Goal: Task Accomplishment & Management: Use online tool/utility

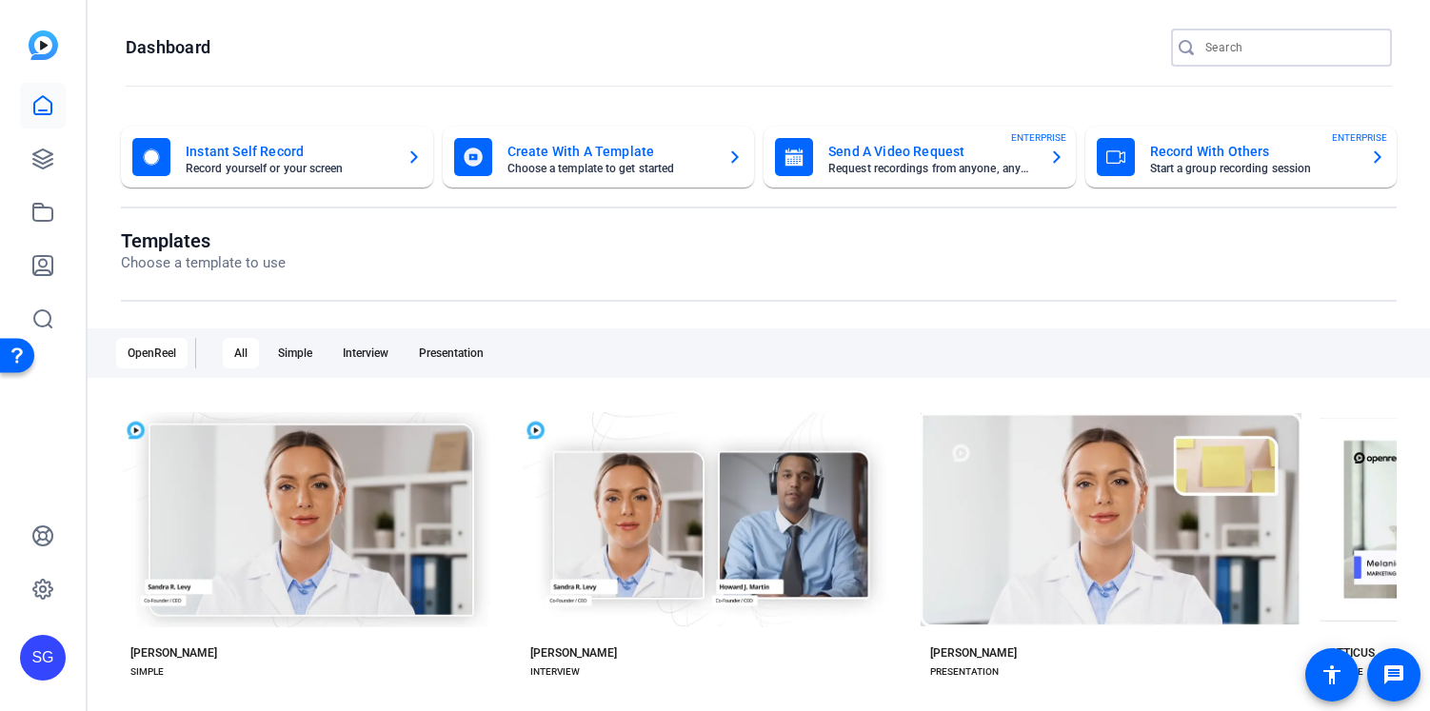
click at [1222, 49] on input "Search" at bounding box center [1291, 47] width 171 height 23
type input "us wealth"
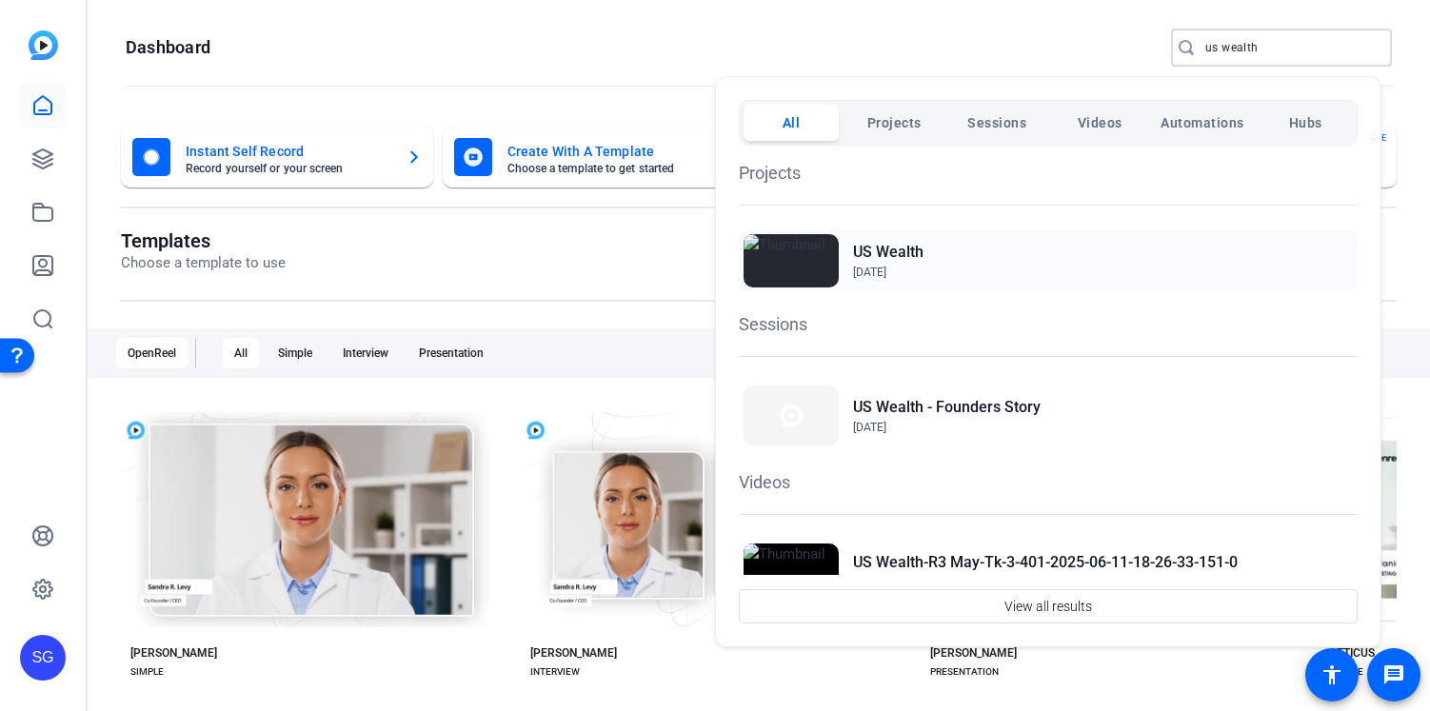
click at [883, 245] on h2 "US Wealth" at bounding box center [888, 252] width 70 height 23
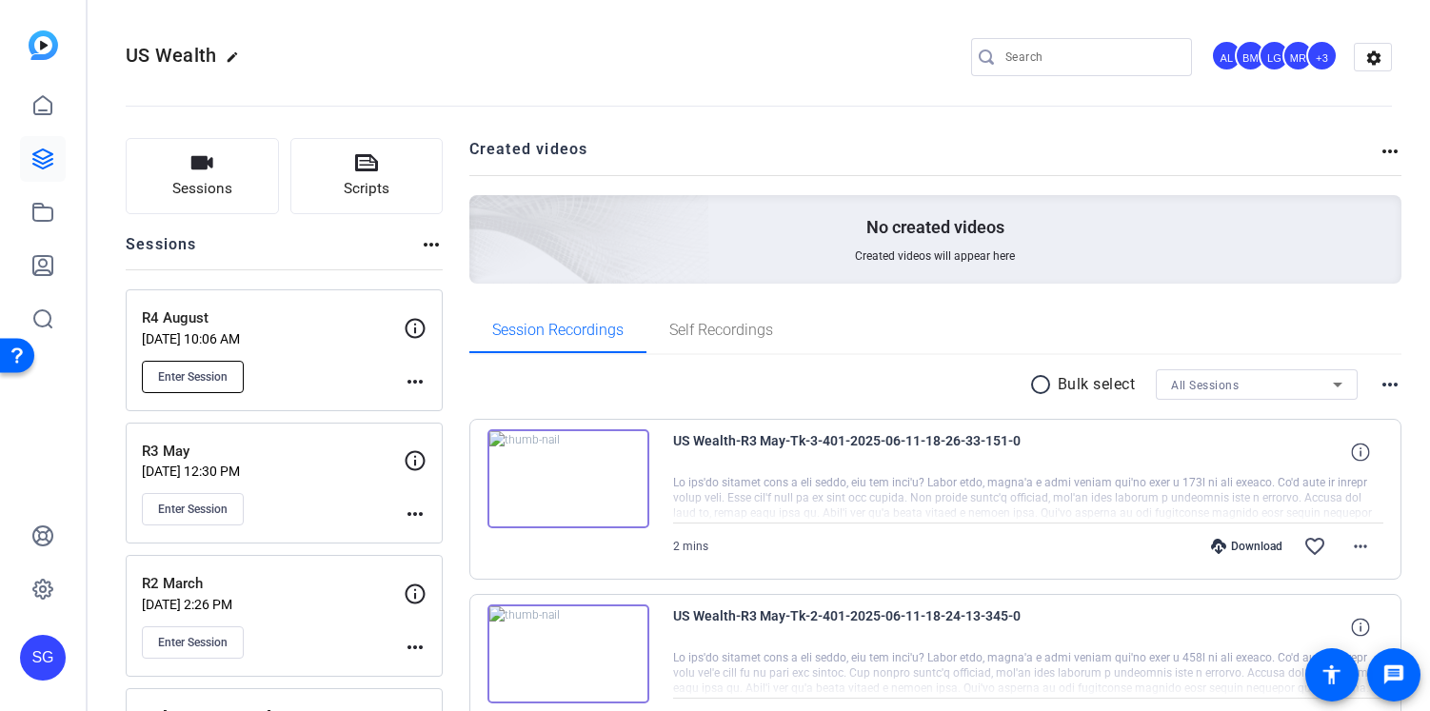
click at [216, 369] on span "Enter Session" at bounding box center [193, 376] width 70 height 15
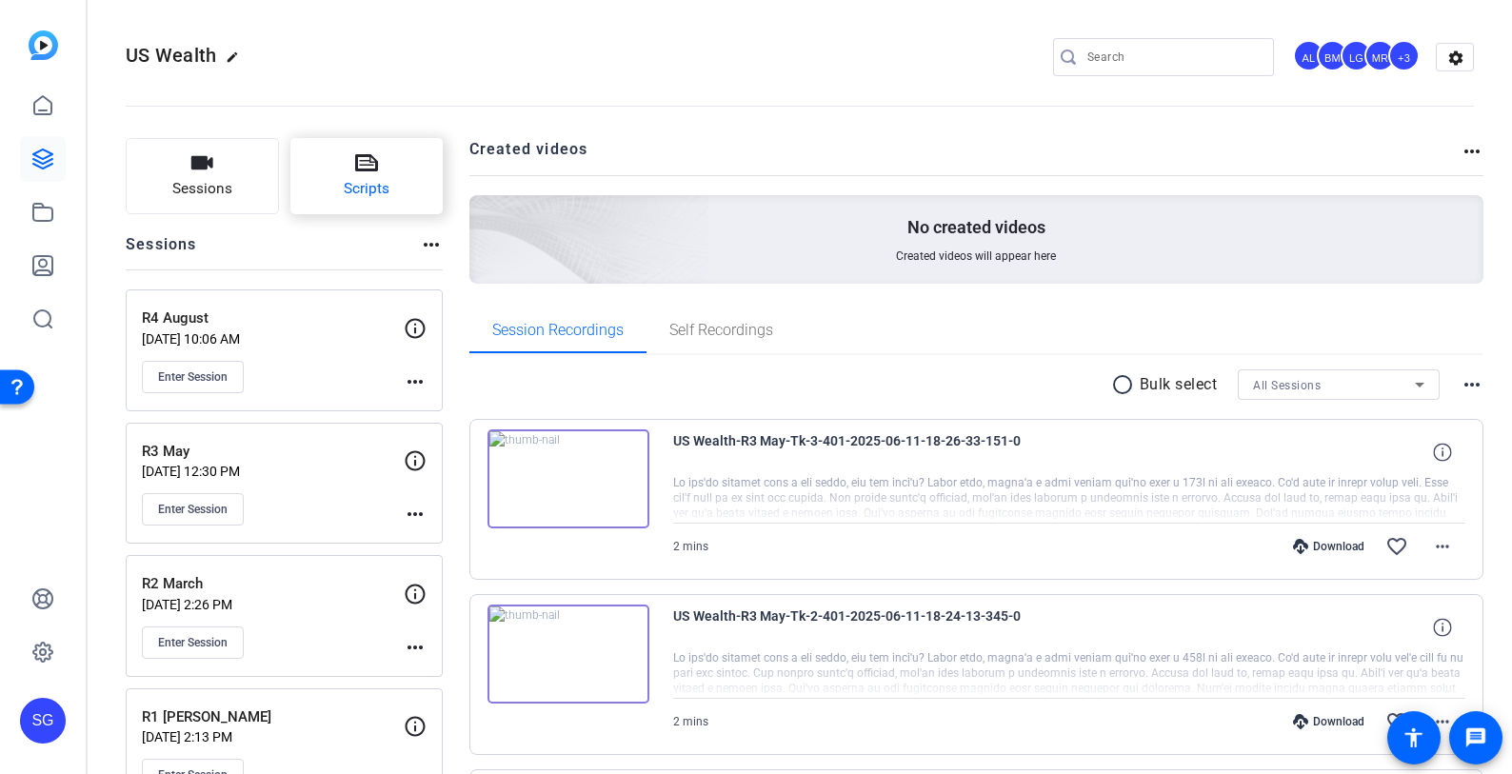
click at [354, 181] on span "Scripts" at bounding box center [367, 189] width 46 height 22
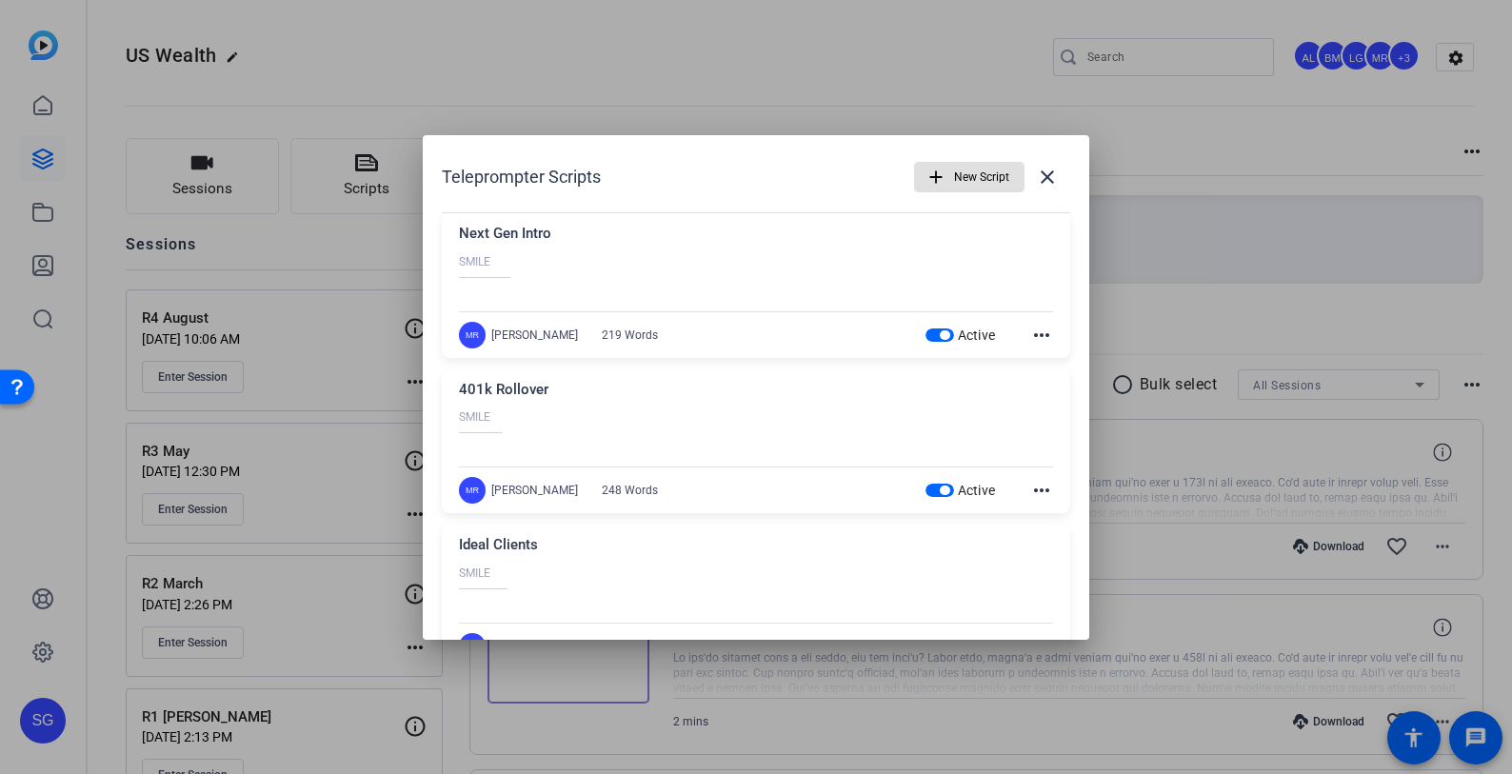
click at [836, 59] on div at bounding box center [756, 387] width 1512 height 774
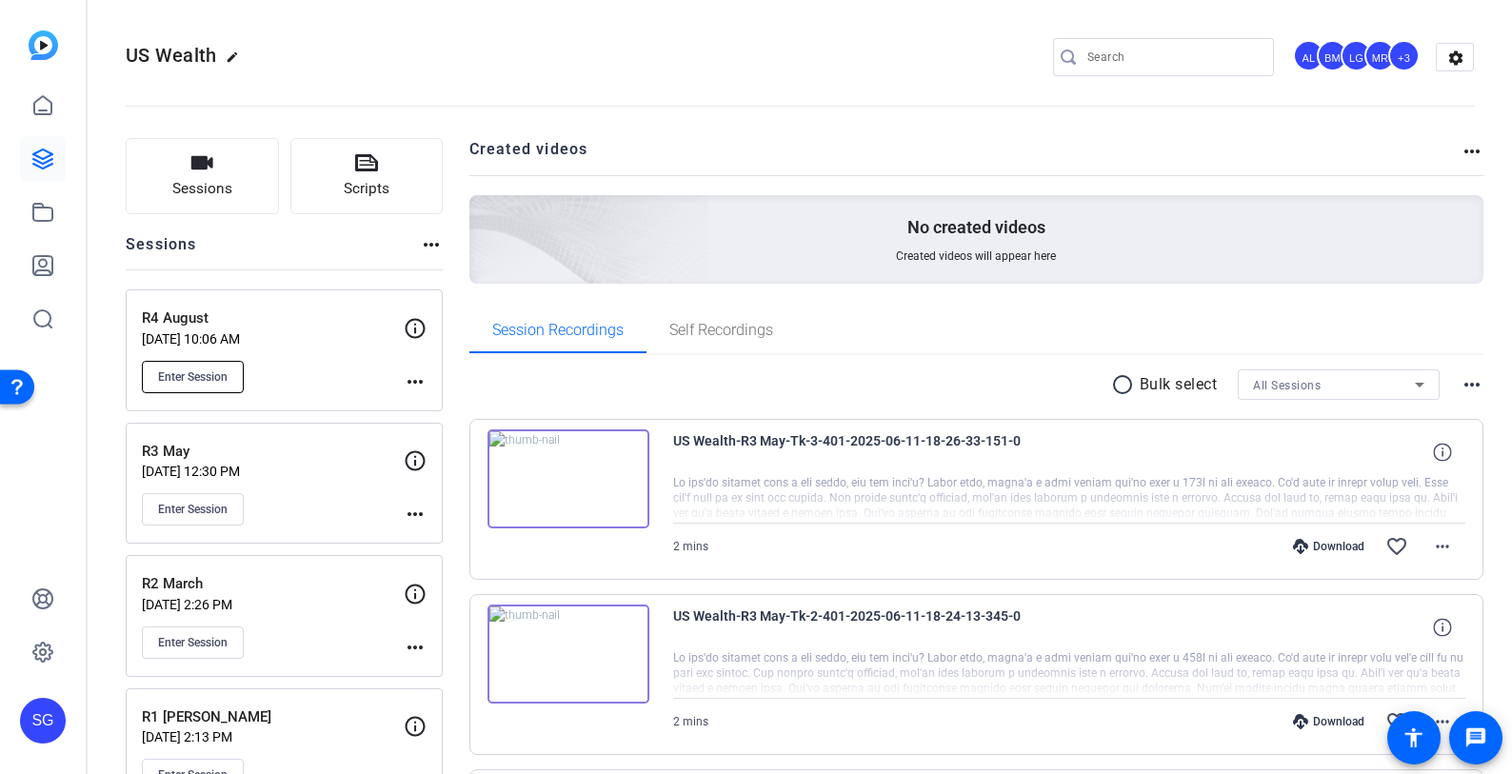
click at [197, 372] on span "Enter Session" at bounding box center [193, 376] width 70 height 15
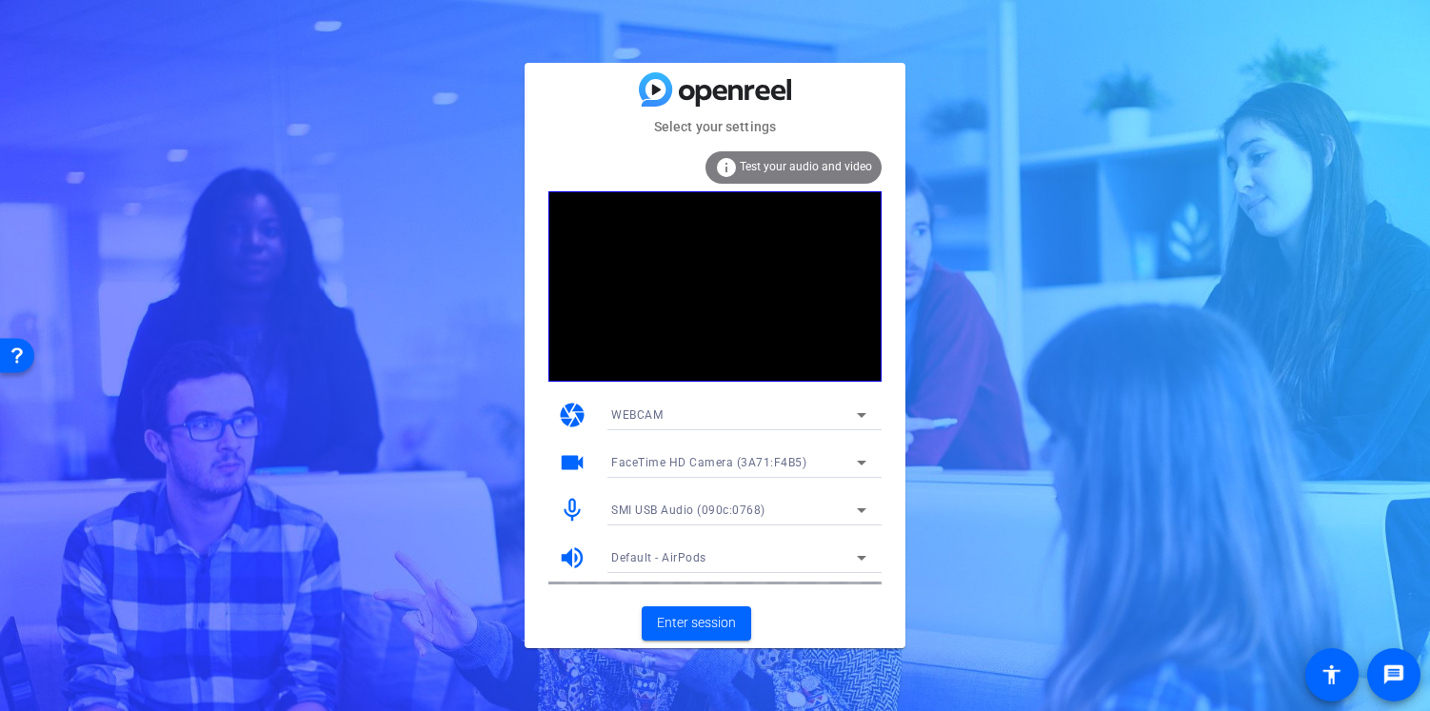
click at [788, 507] on div "SMI USB Audio (090c:0768)" at bounding box center [734, 510] width 246 height 24
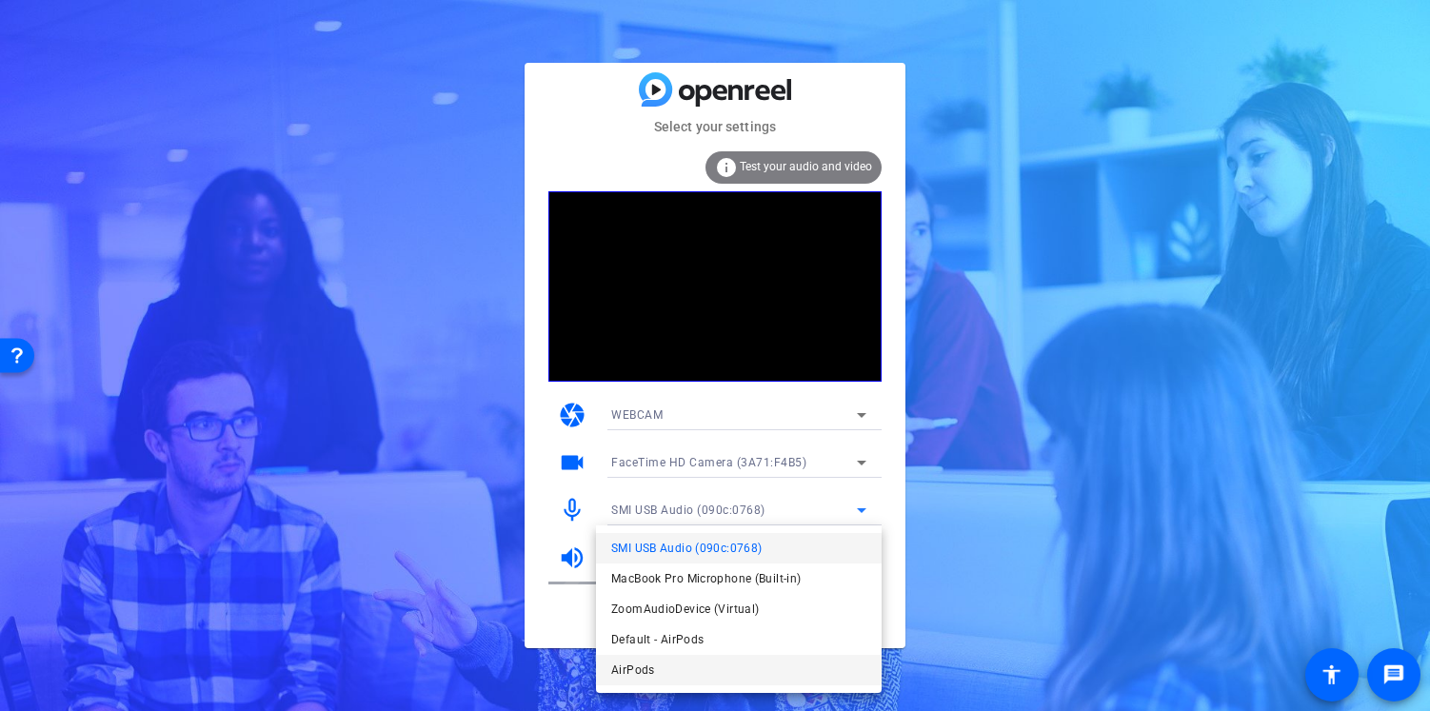
click at [709, 668] on mat-option "AirPods" at bounding box center [739, 670] width 286 height 30
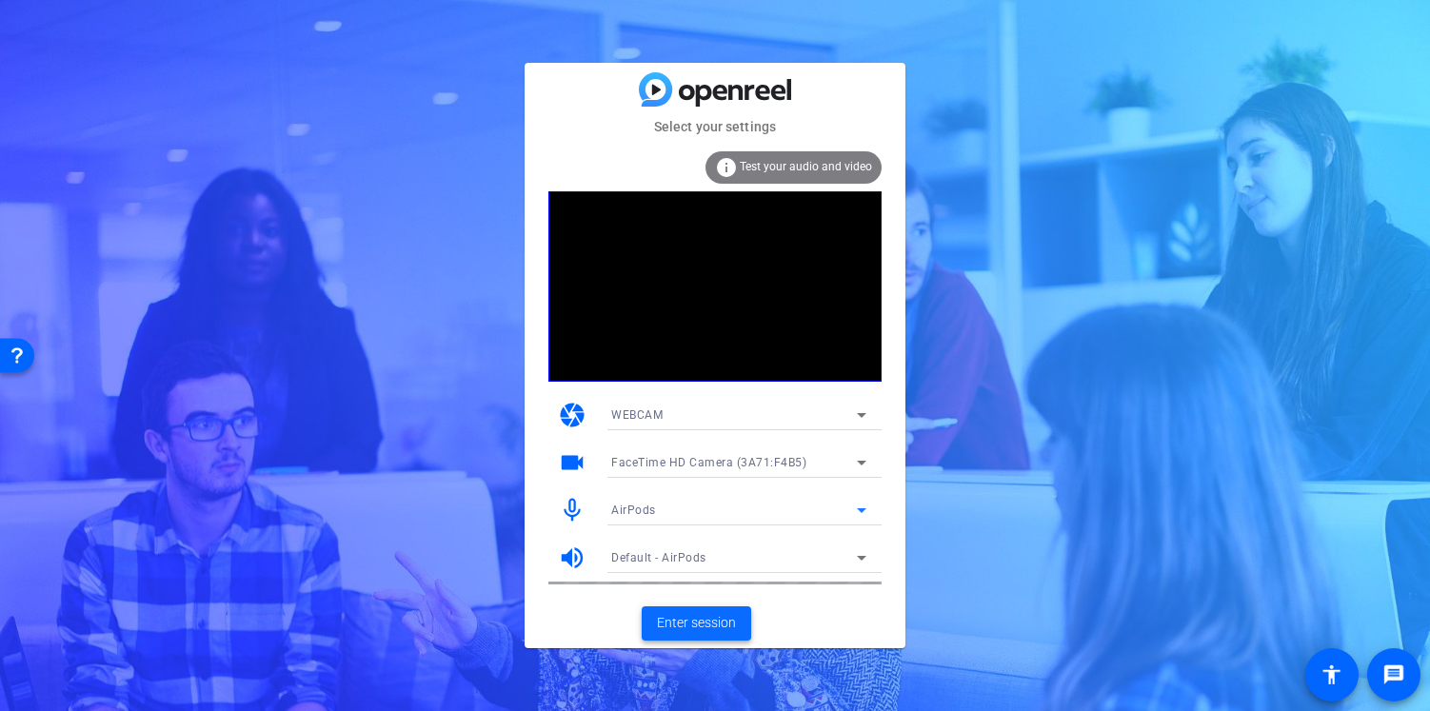
click at [720, 622] on span "Enter session" at bounding box center [696, 623] width 79 height 20
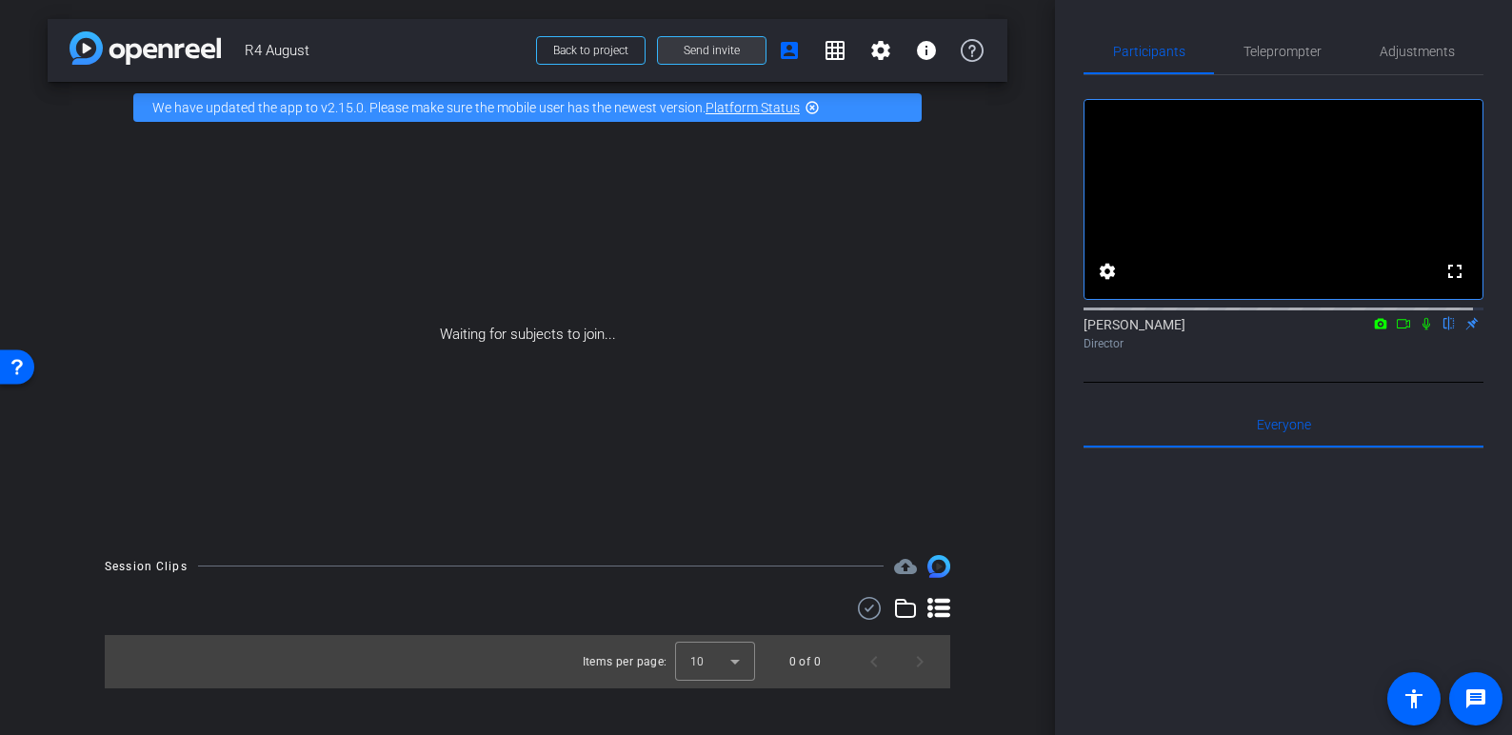
click at [733, 49] on span "Send invite" at bounding box center [712, 50] width 56 height 15
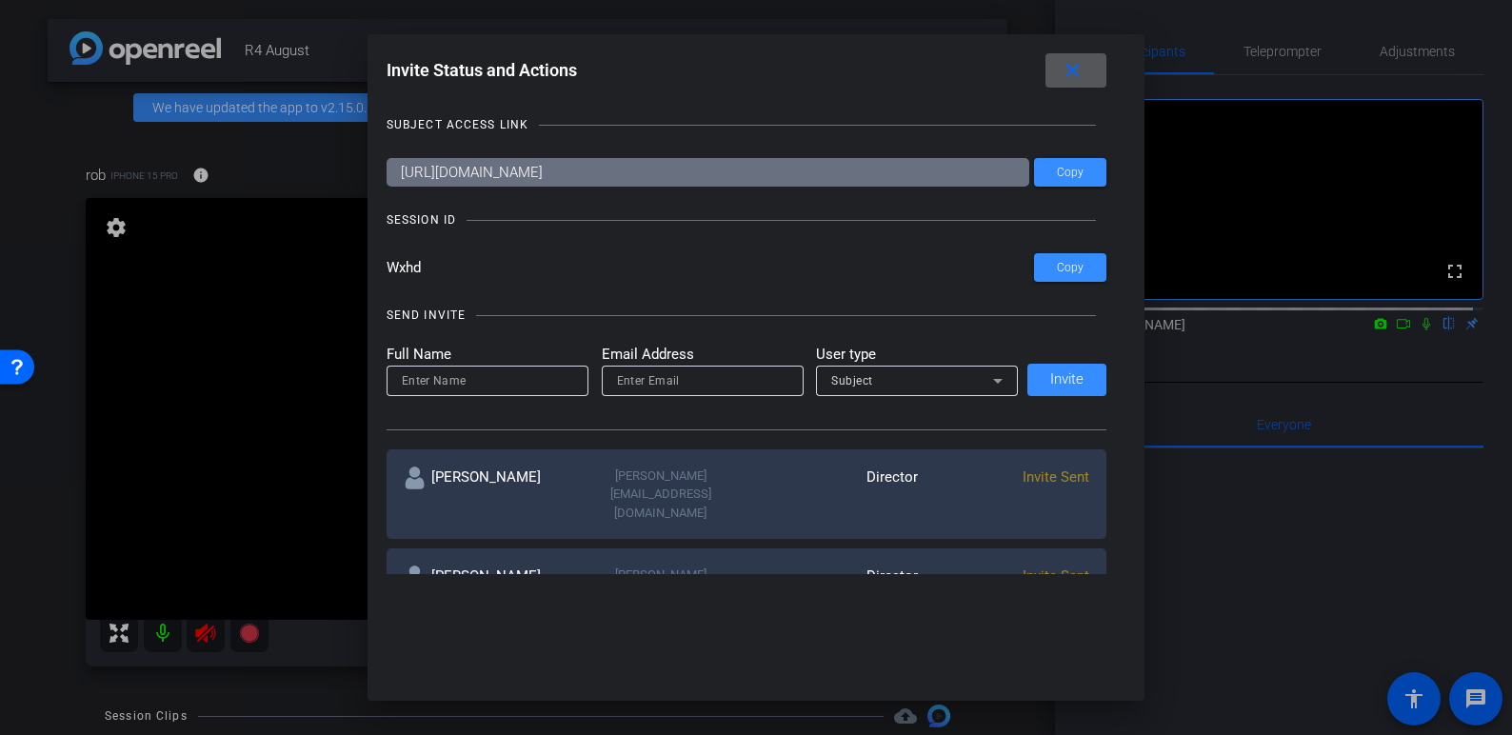
click at [1081, 68] on mat-icon "close" at bounding box center [1073, 71] width 24 height 24
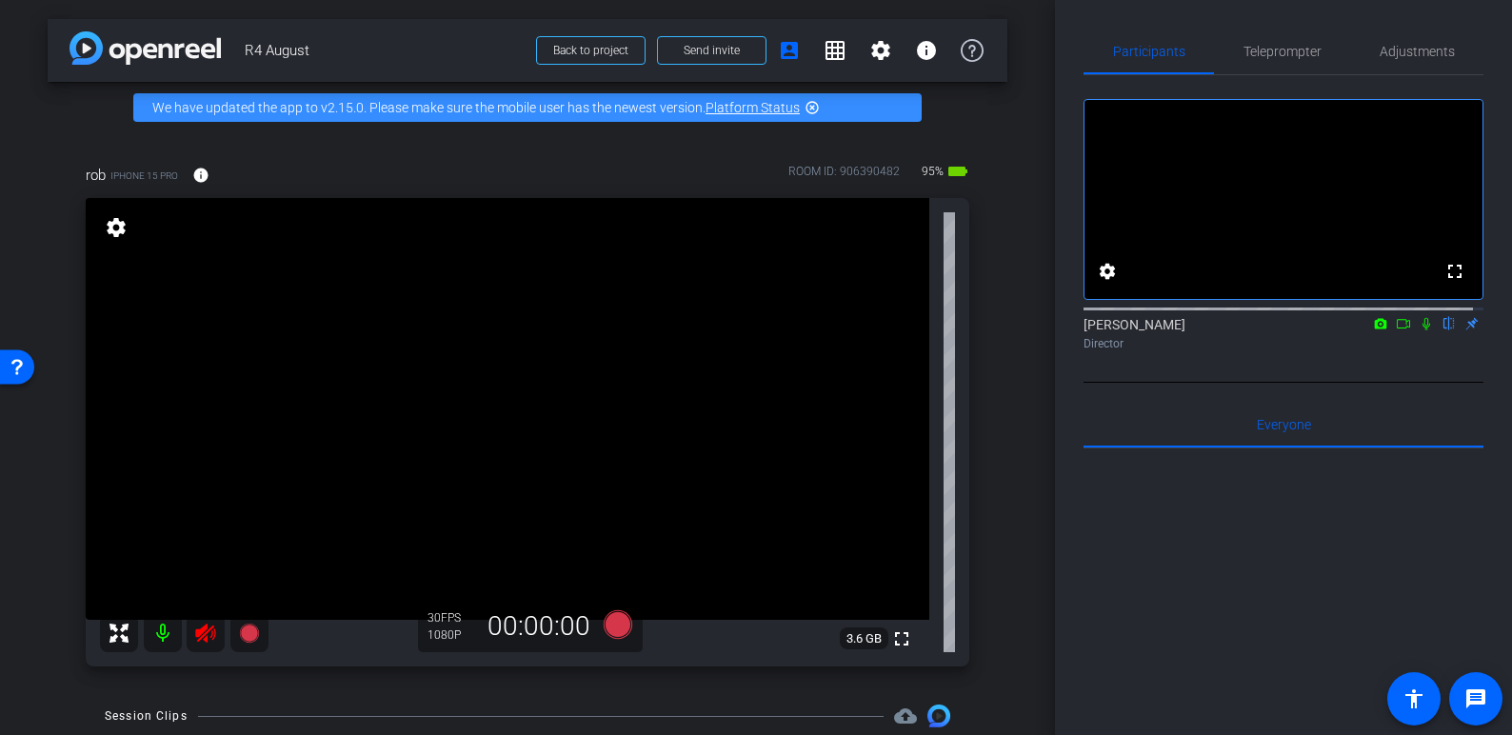
click at [207, 632] on icon at bounding box center [205, 633] width 20 height 19
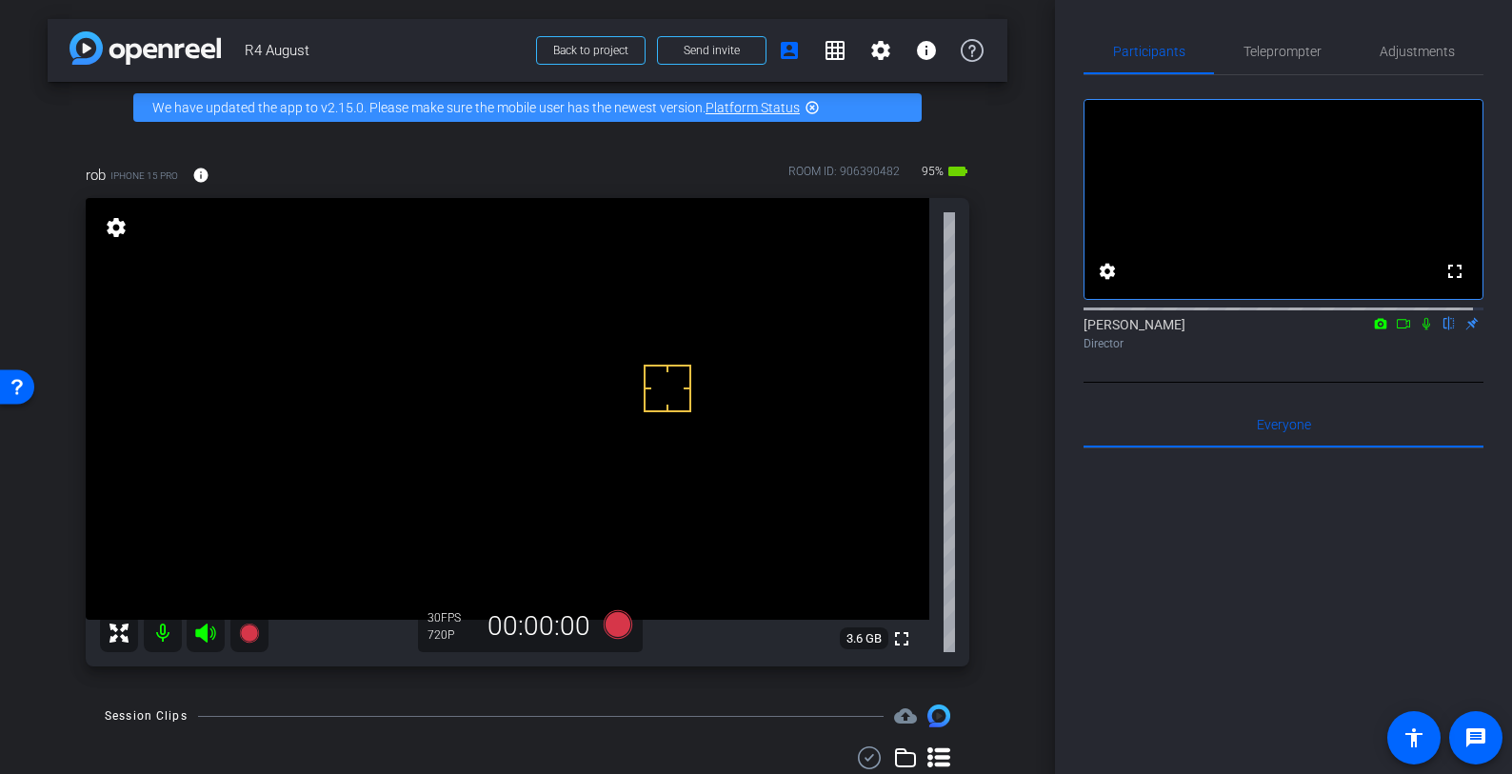
click at [689, 320] on video at bounding box center [508, 409] width 844 height 422
click at [1402, 50] on span "Adjustments" at bounding box center [1417, 51] width 75 height 13
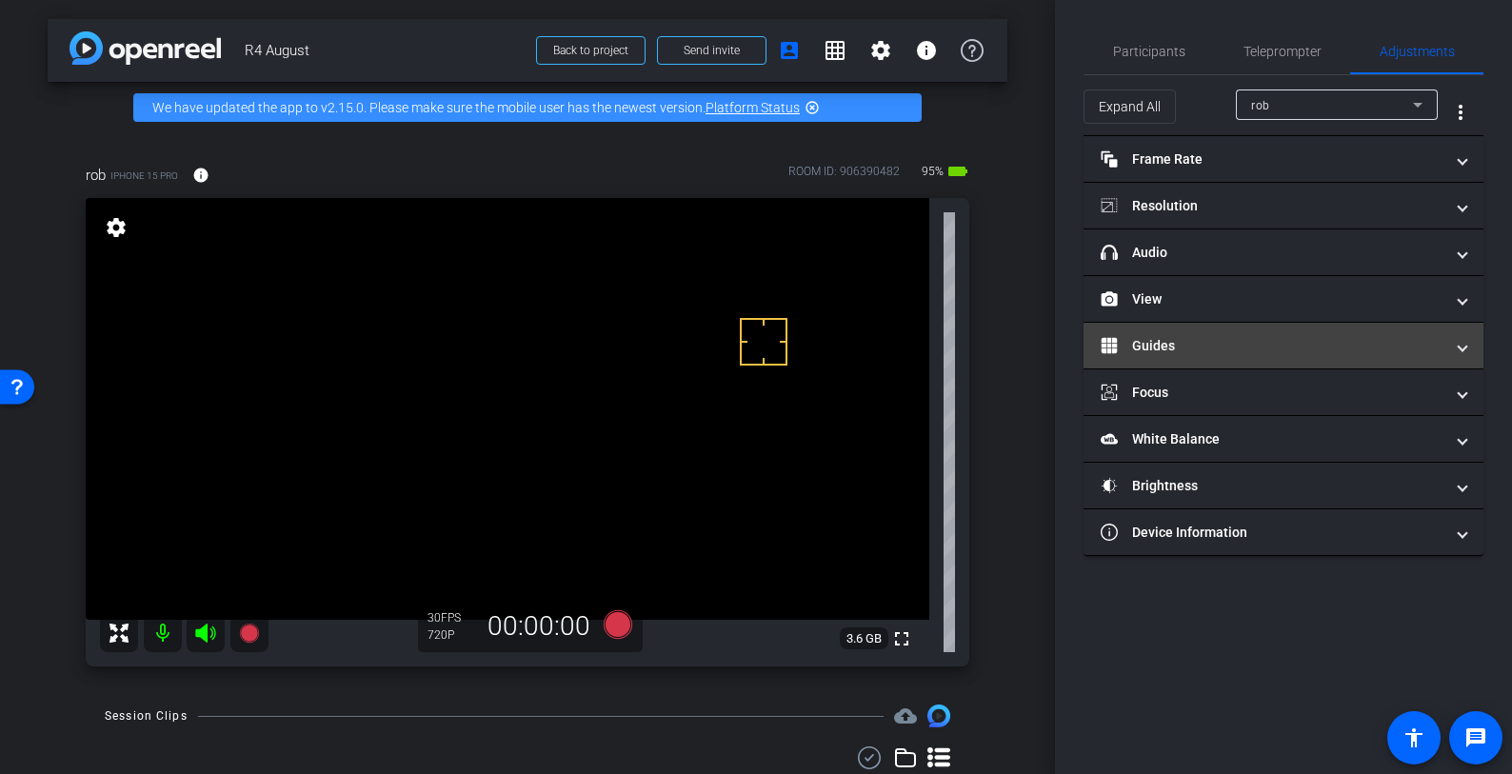
click at [1254, 354] on mat-panel-title "Guides" at bounding box center [1272, 346] width 343 height 20
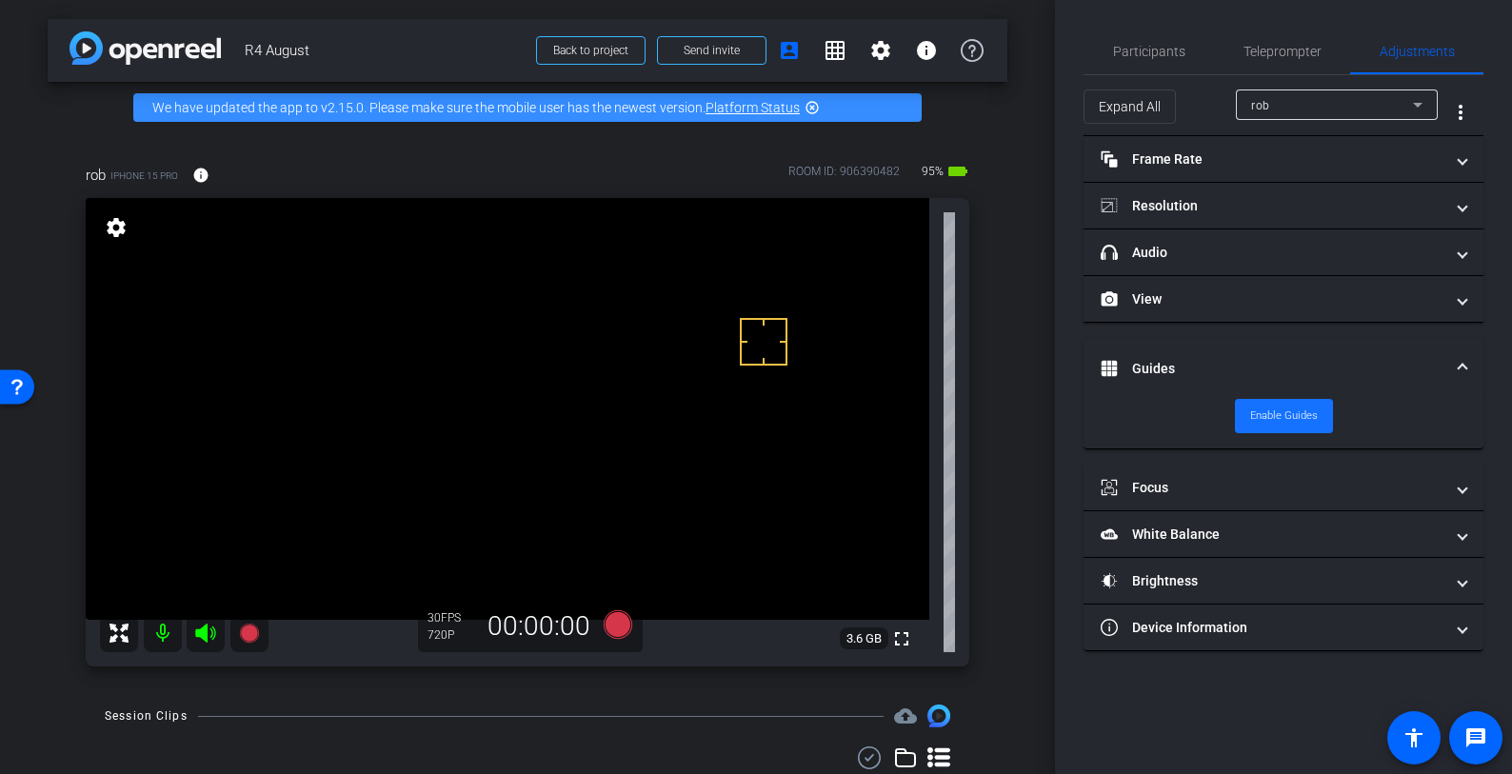
click at [1268, 406] on span "Enable Guides" at bounding box center [1284, 416] width 68 height 29
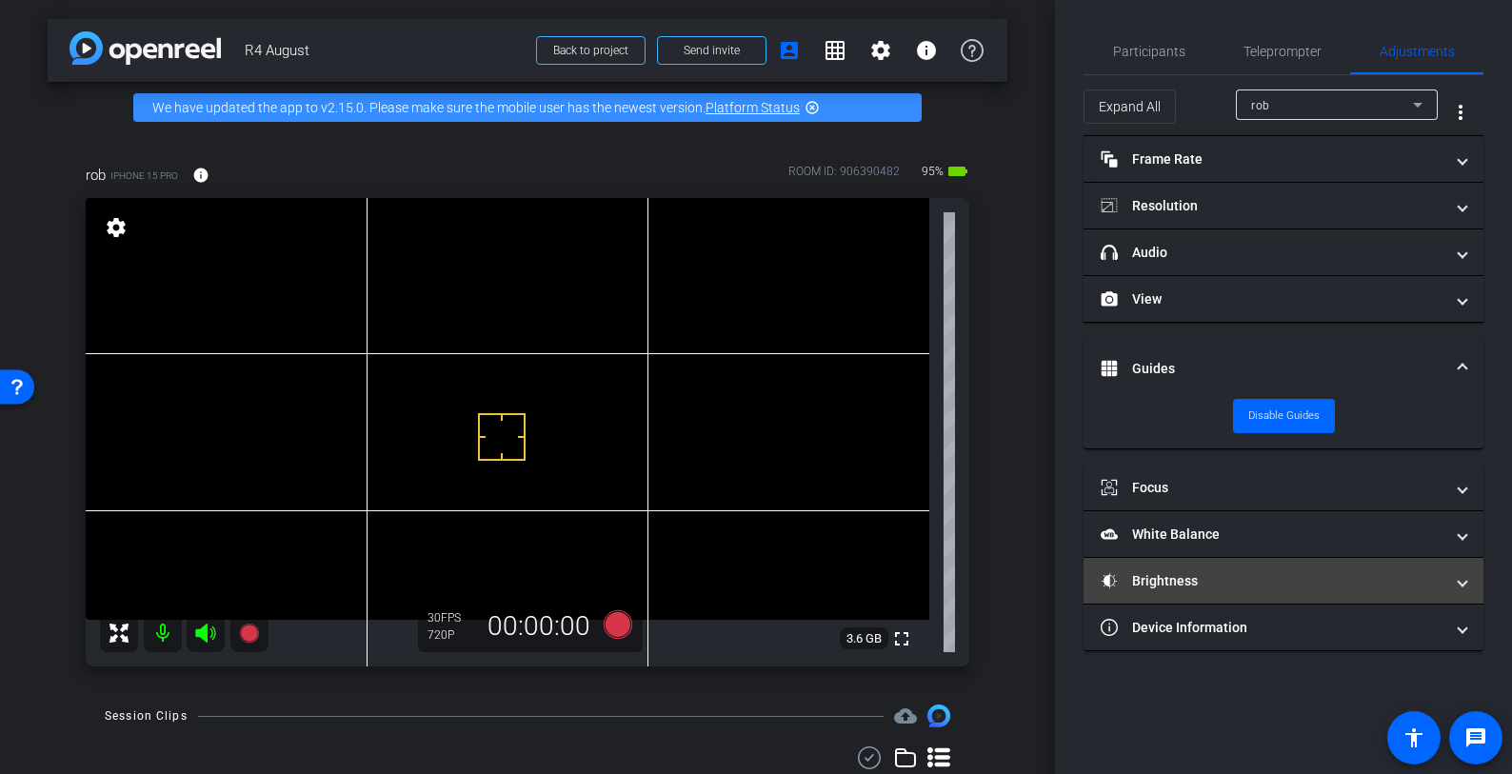
click at [1202, 571] on mat-panel-title "Brightness" at bounding box center [1272, 581] width 343 height 20
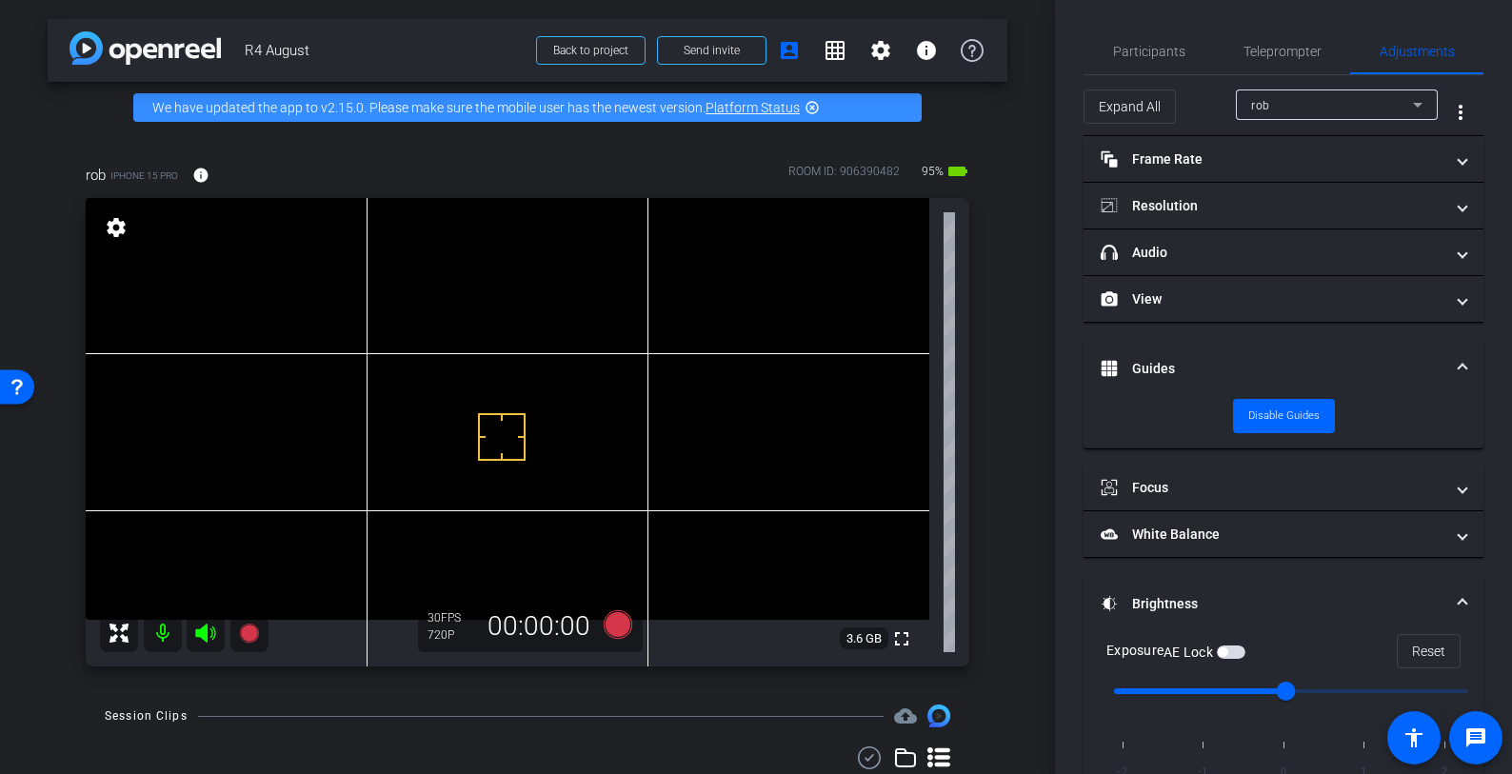
click at [1346, 692] on input "range" at bounding box center [1291, 691] width 394 height 42
click at [1425, 648] on span "Reset" at bounding box center [1428, 651] width 33 height 36
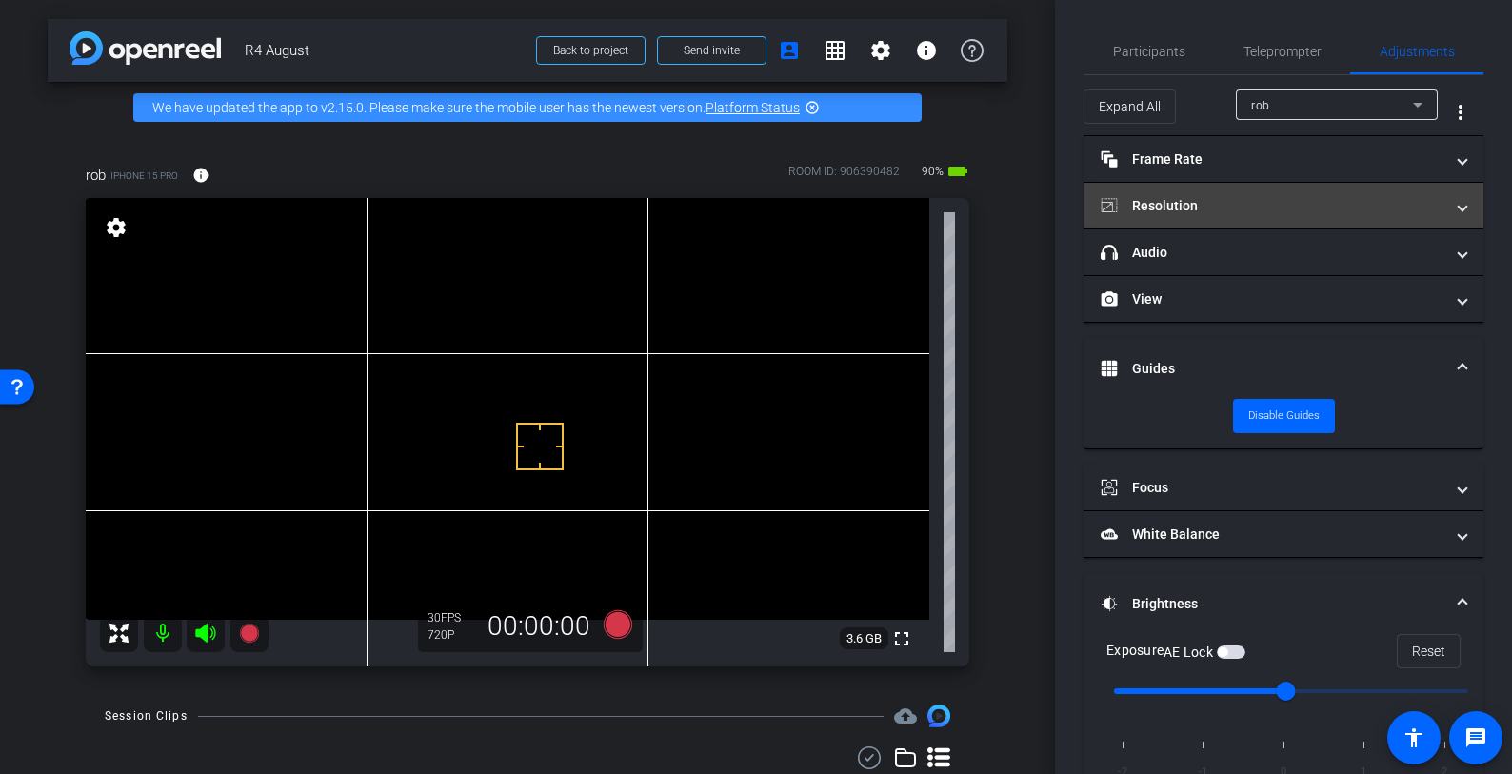
click at [1196, 218] on mat-expansion-panel-header "Resolution" at bounding box center [1284, 206] width 400 height 46
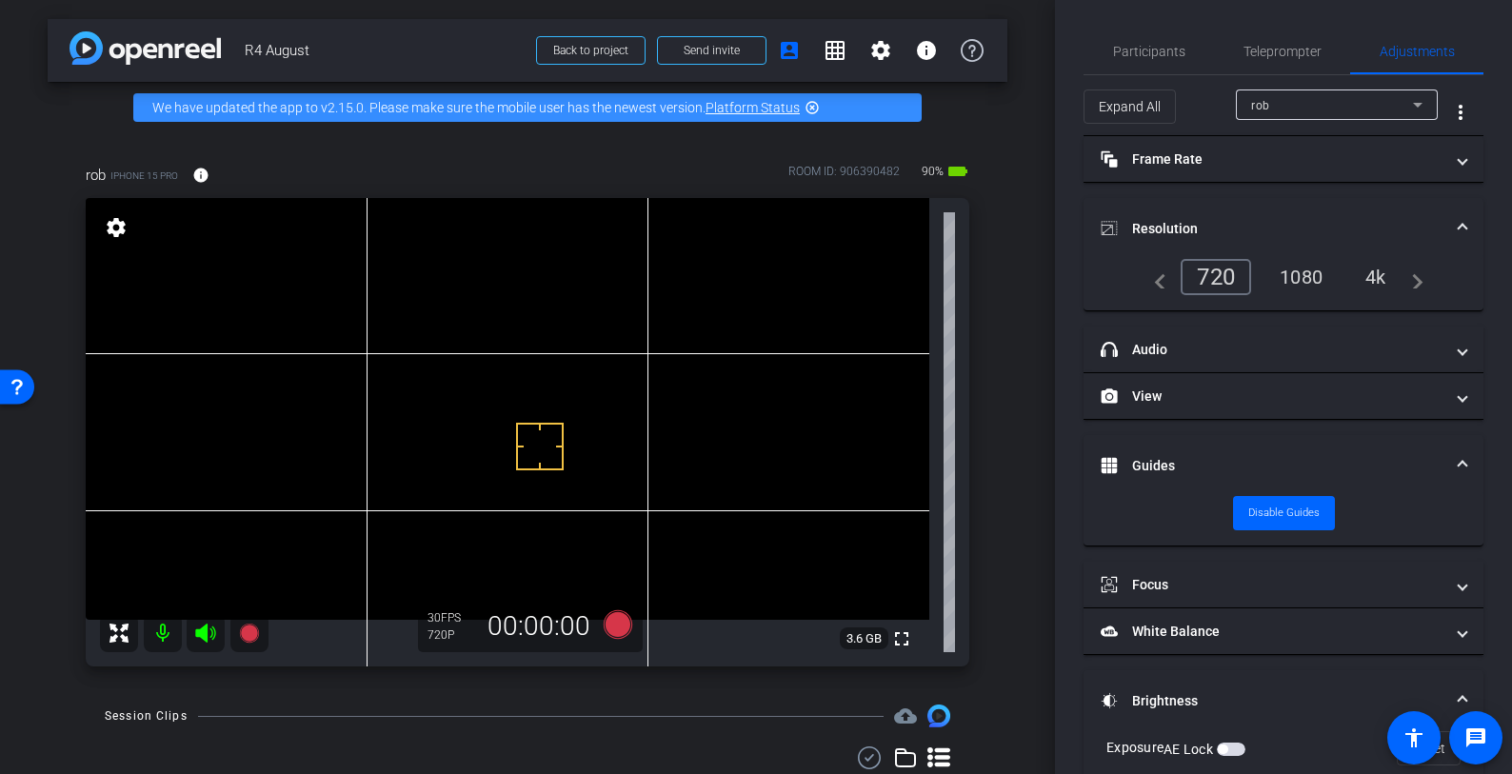
click at [1276, 276] on div "1080" at bounding box center [1301, 277] width 71 height 32
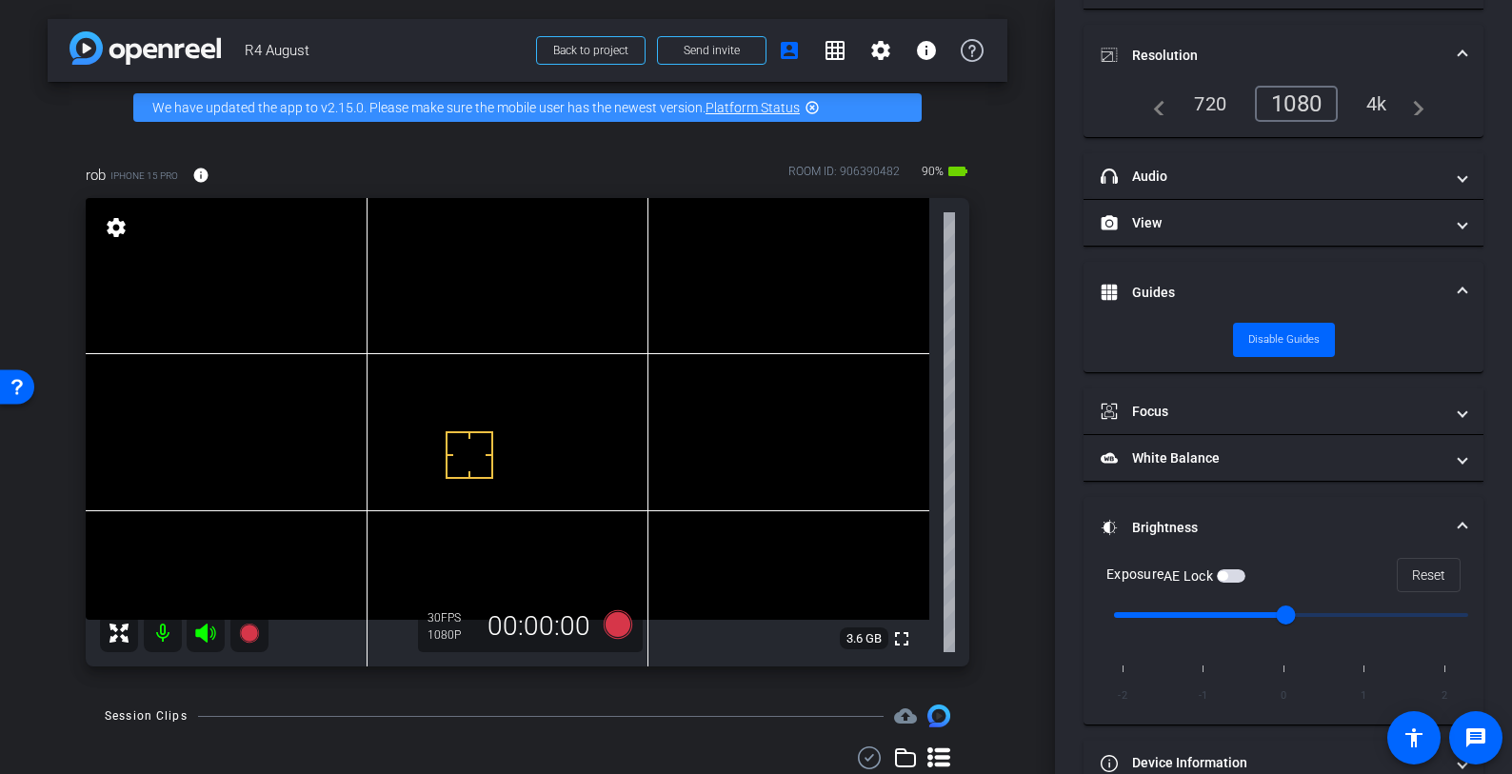
scroll to position [195, 0]
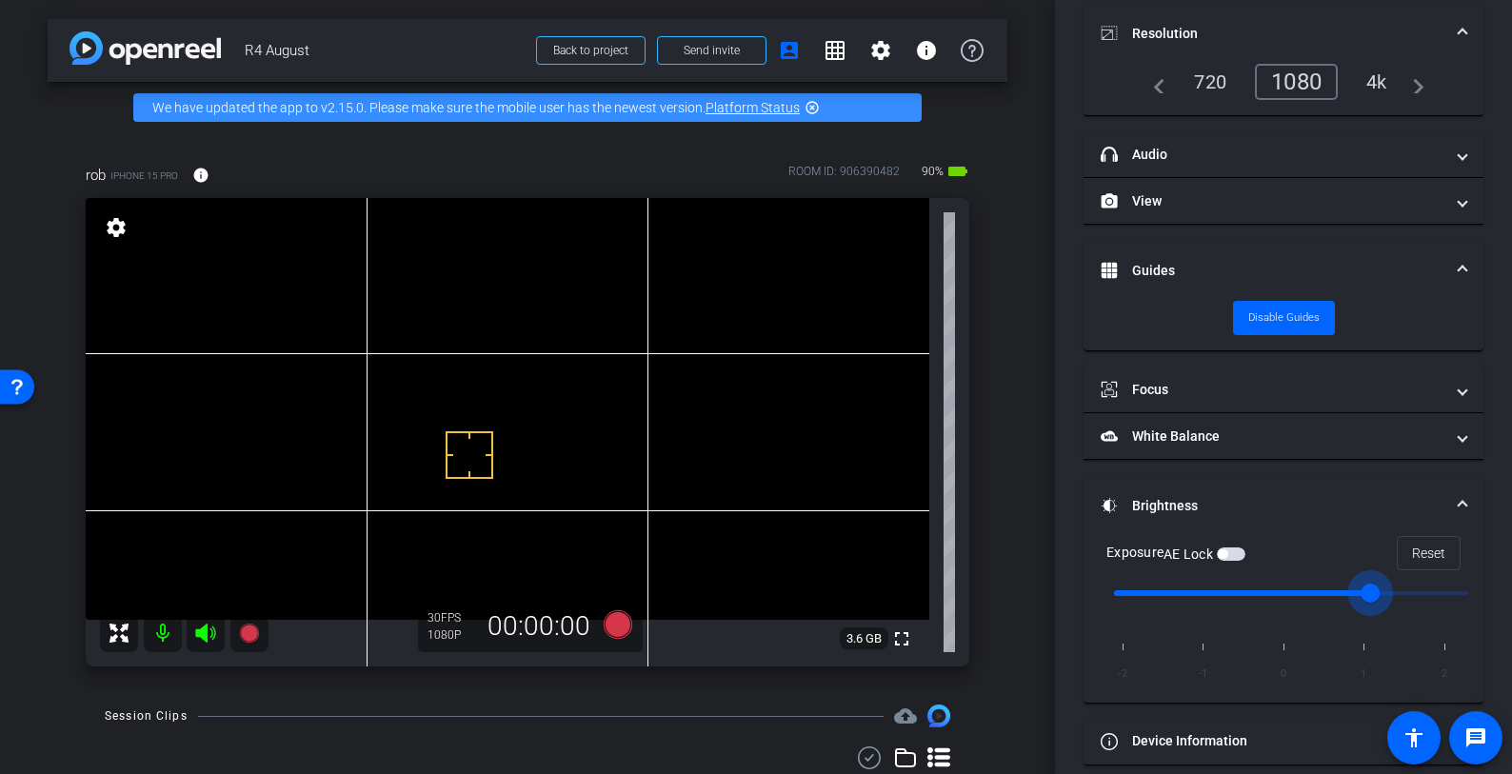
drag, startPoint x: 1292, startPoint y: 592, endPoint x: 1342, endPoint y: 592, distance: 49.5
click at [1342, 592] on input "range" at bounding box center [1291, 593] width 394 height 42
click at [1241, 548] on span "button" at bounding box center [1231, 554] width 29 height 13
click at [1231, 549] on span "button" at bounding box center [1231, 554] width 29 height 13
drag, startPoint x: 1361, startPoint y: 587, endPoint x: 1268, endPoint y: 593, distance: 92.6
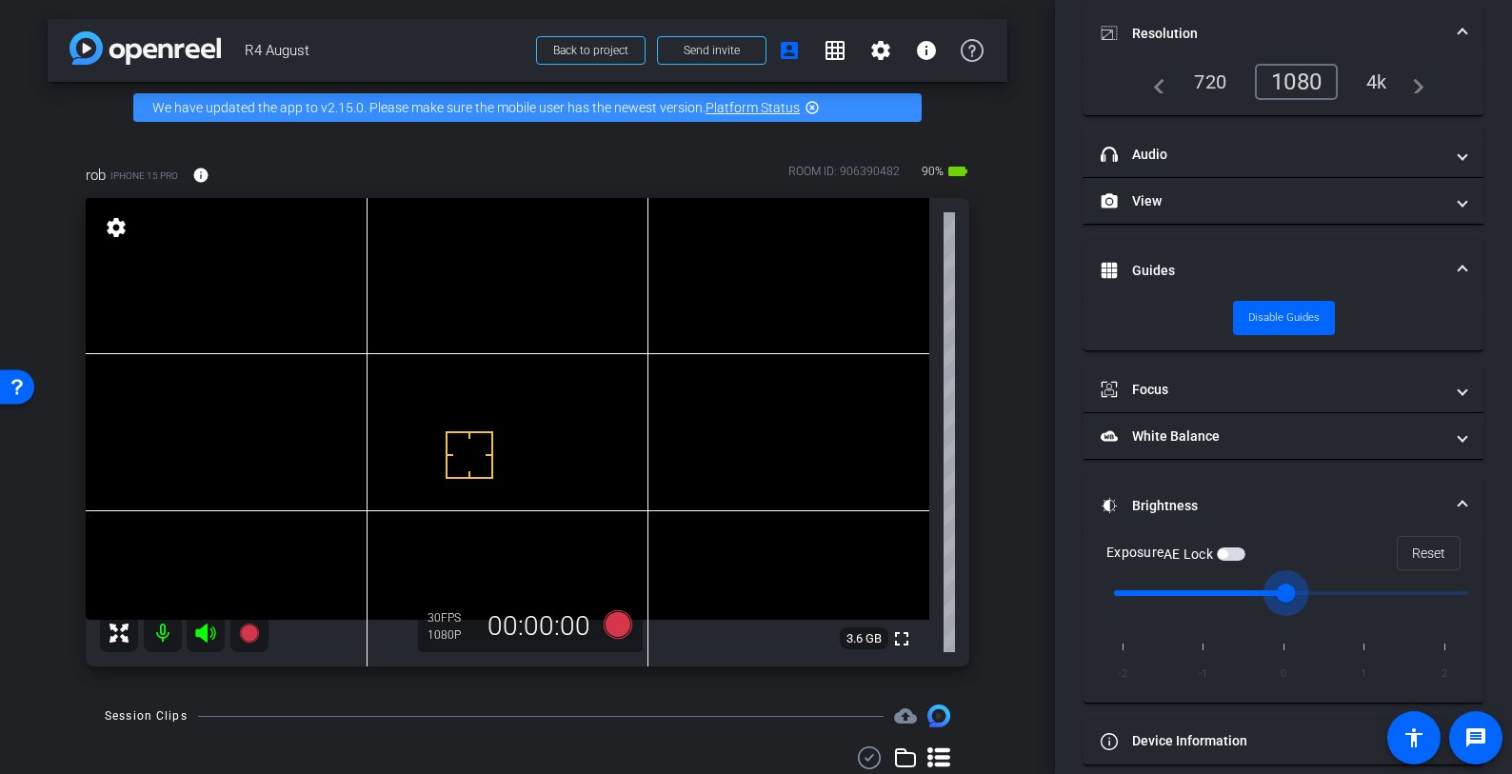
type input "0"
click at [1268, 593] on input "range" at bounding box center [1291, 593] width 394 height 42
click at [1233, 550] on span "button" at bounding box center [1231, 554] width 29 height 13
click at [1236, 554] on span "button" at bounding box center [1231, 554] width 29 height 13
click at [1412, 547] on span "Reset" at bounding box center [1428, 553] width 33 height 36
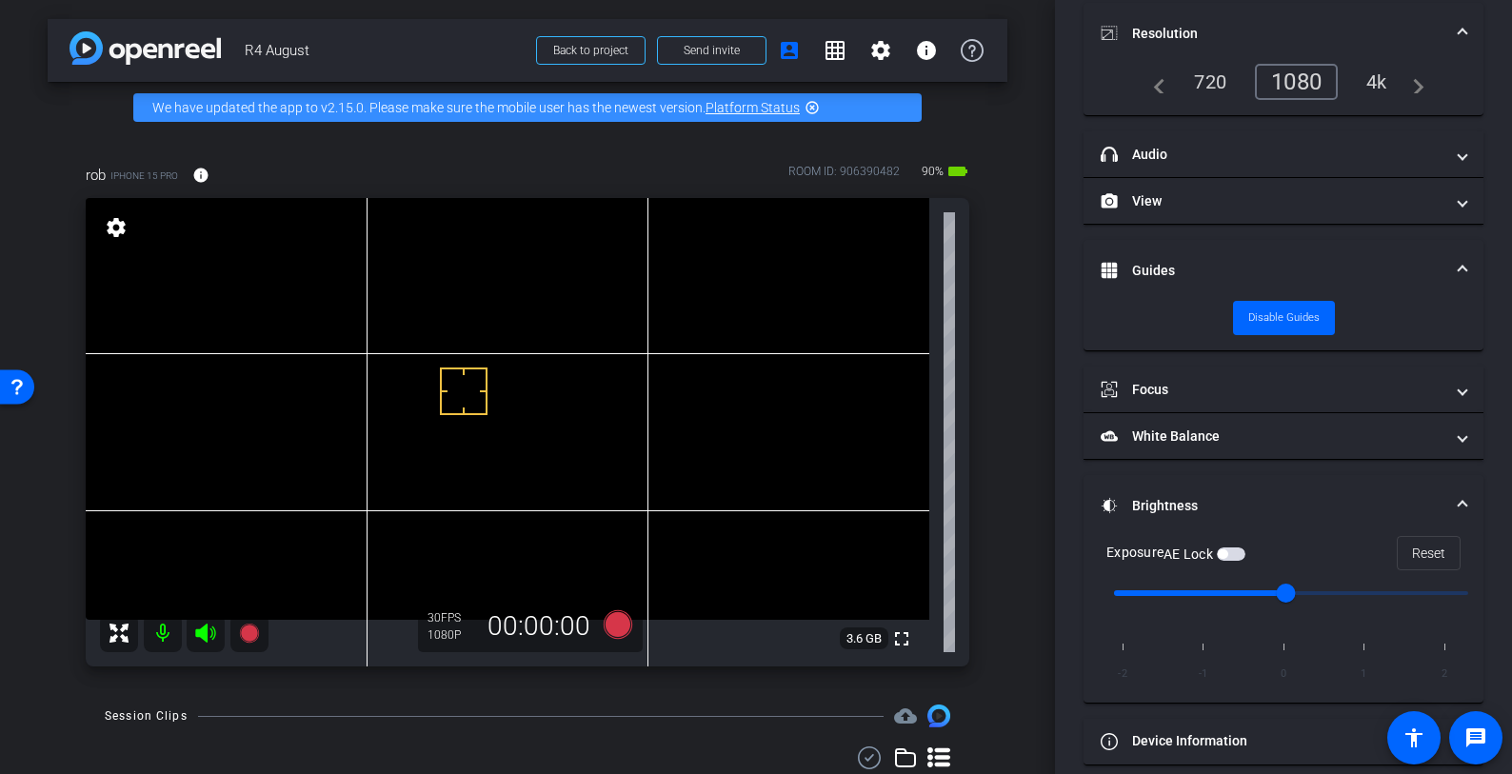
click at [1240, 548] on span "button" at bounding box center [1231, 554] width 29 height 13
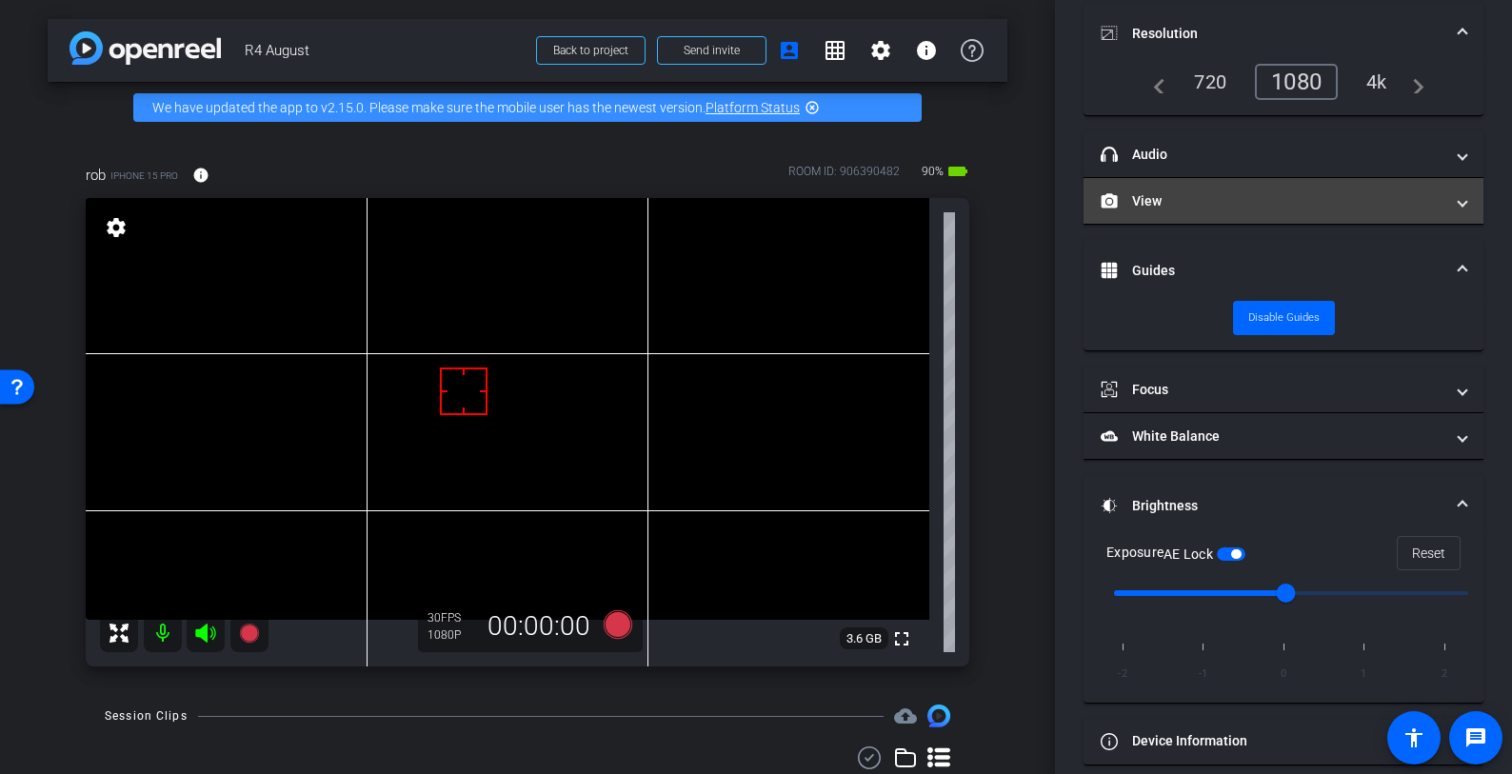
click at [1352, 206] on mat-panel-title "View" at bounding box center [1272, 201] width 343 height 20
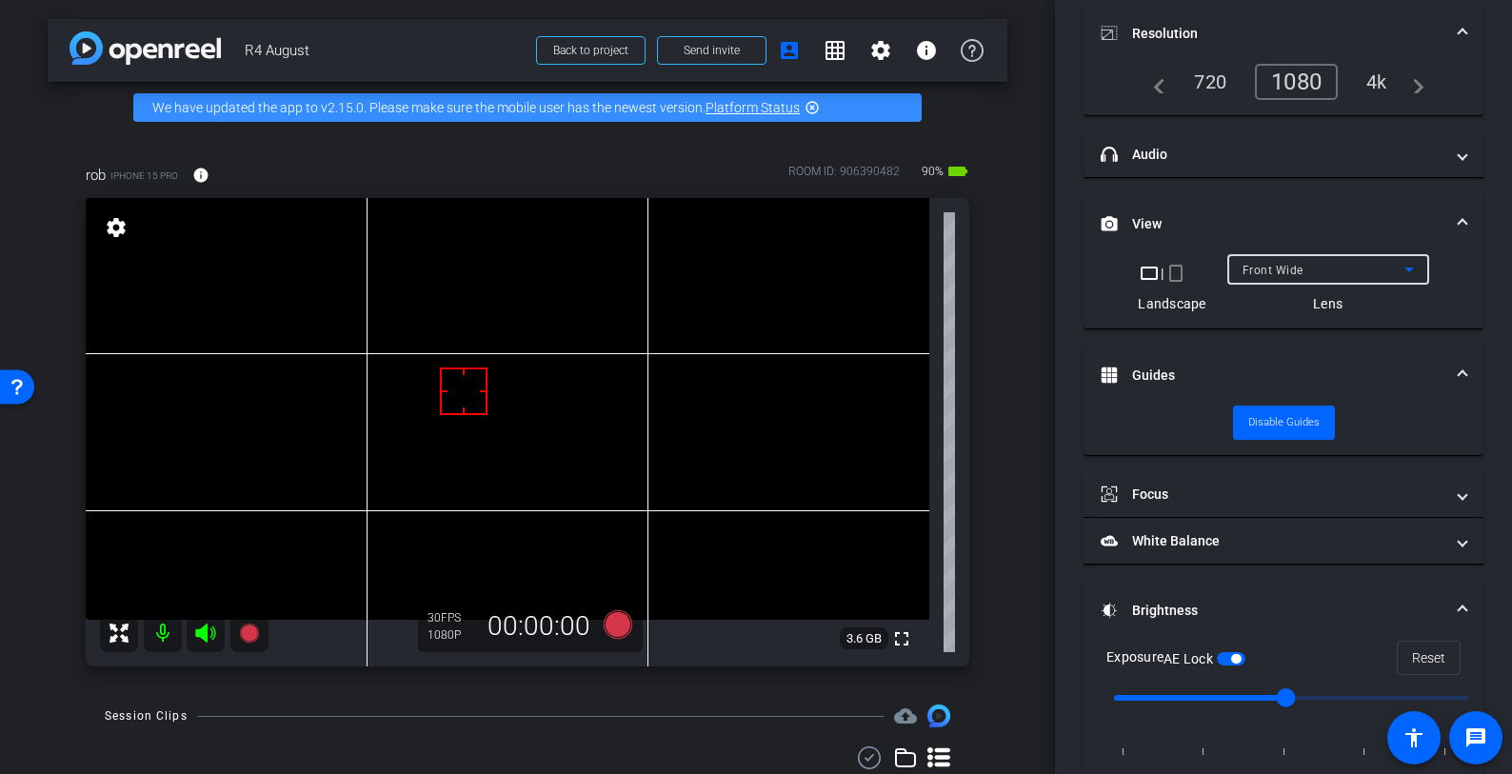
click at [1329, 270] on div "Front Wide" at bounding box center [1324, 270] width 162 height 24
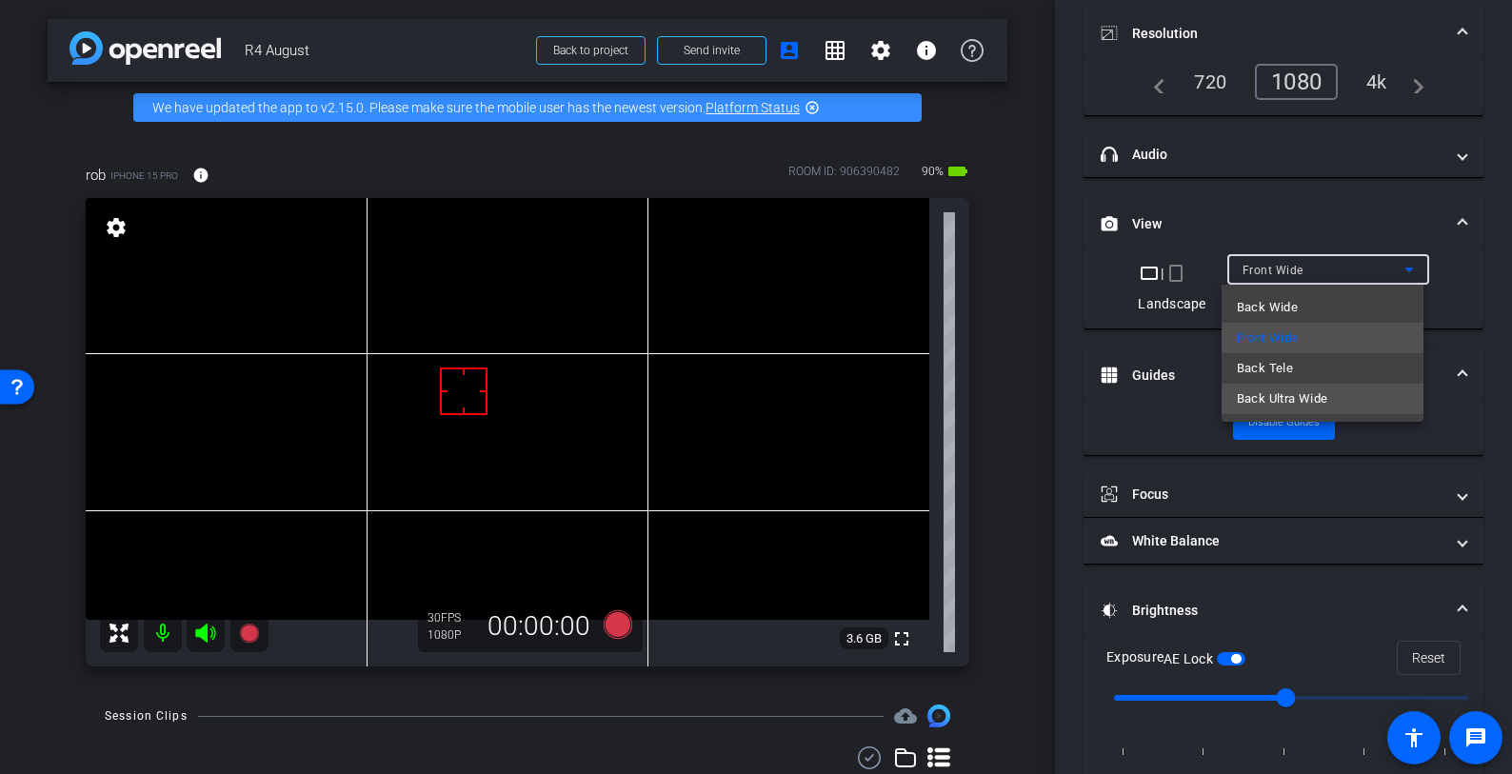
click at [1316, 396] on span "Back Ultra Wide" at bounding box center [1282, 399] width 91 height 23
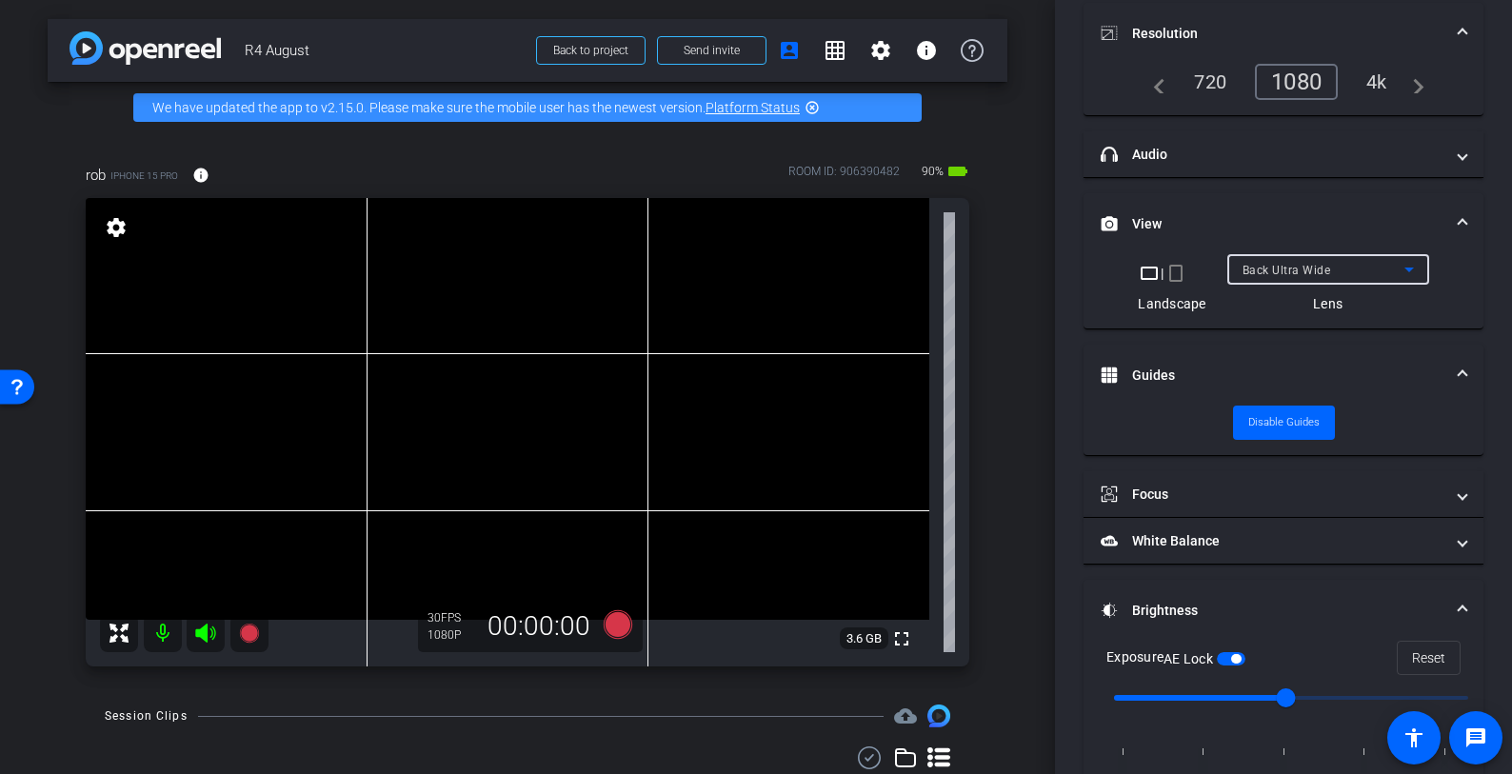
click at [1325, 262] on div "Back Ultra Wide" at bounding box center [1324, 270] width 162 height 24
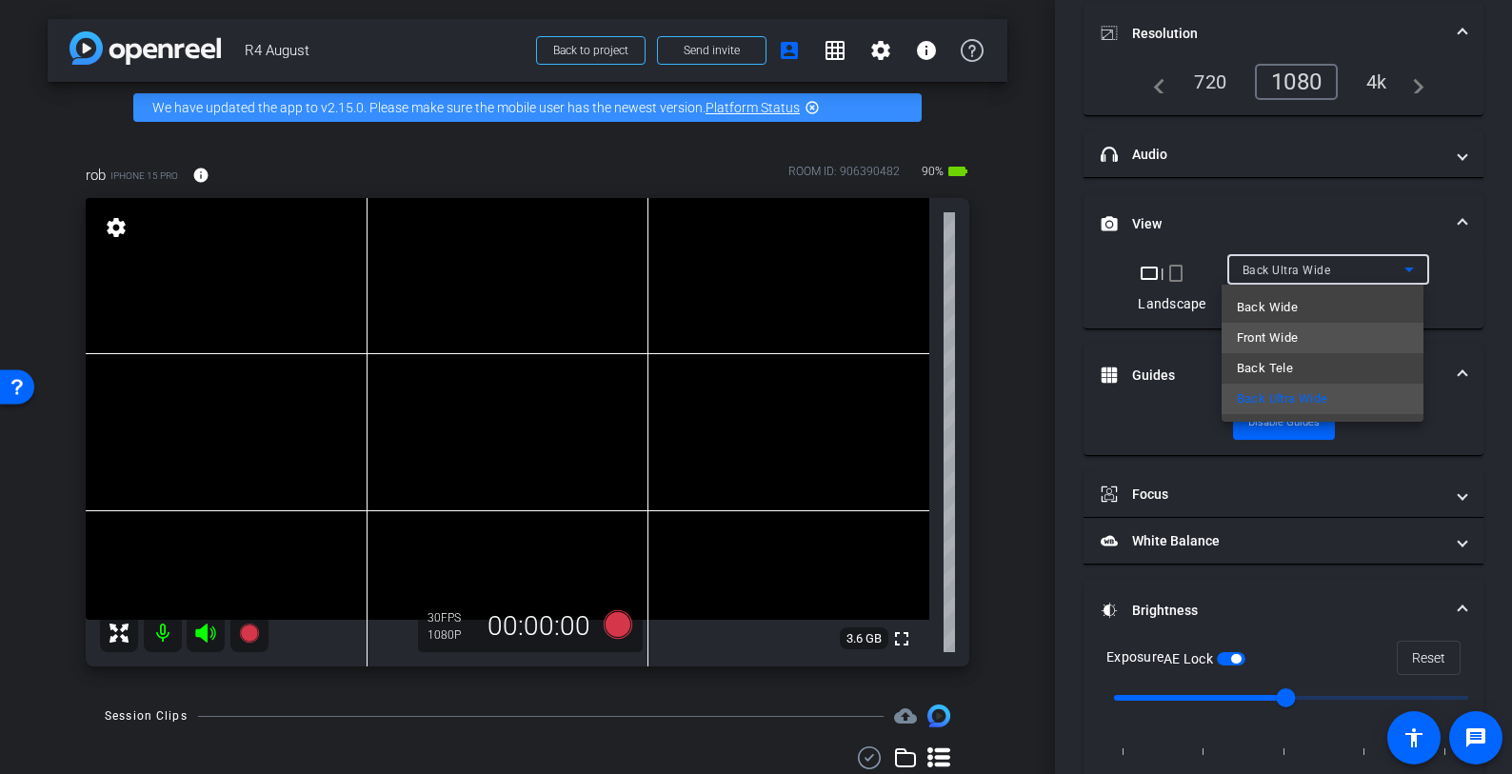
click at [1305, 334] on mat-option "Front Wide" at bounding box center [1323, 338] width 202 height 30
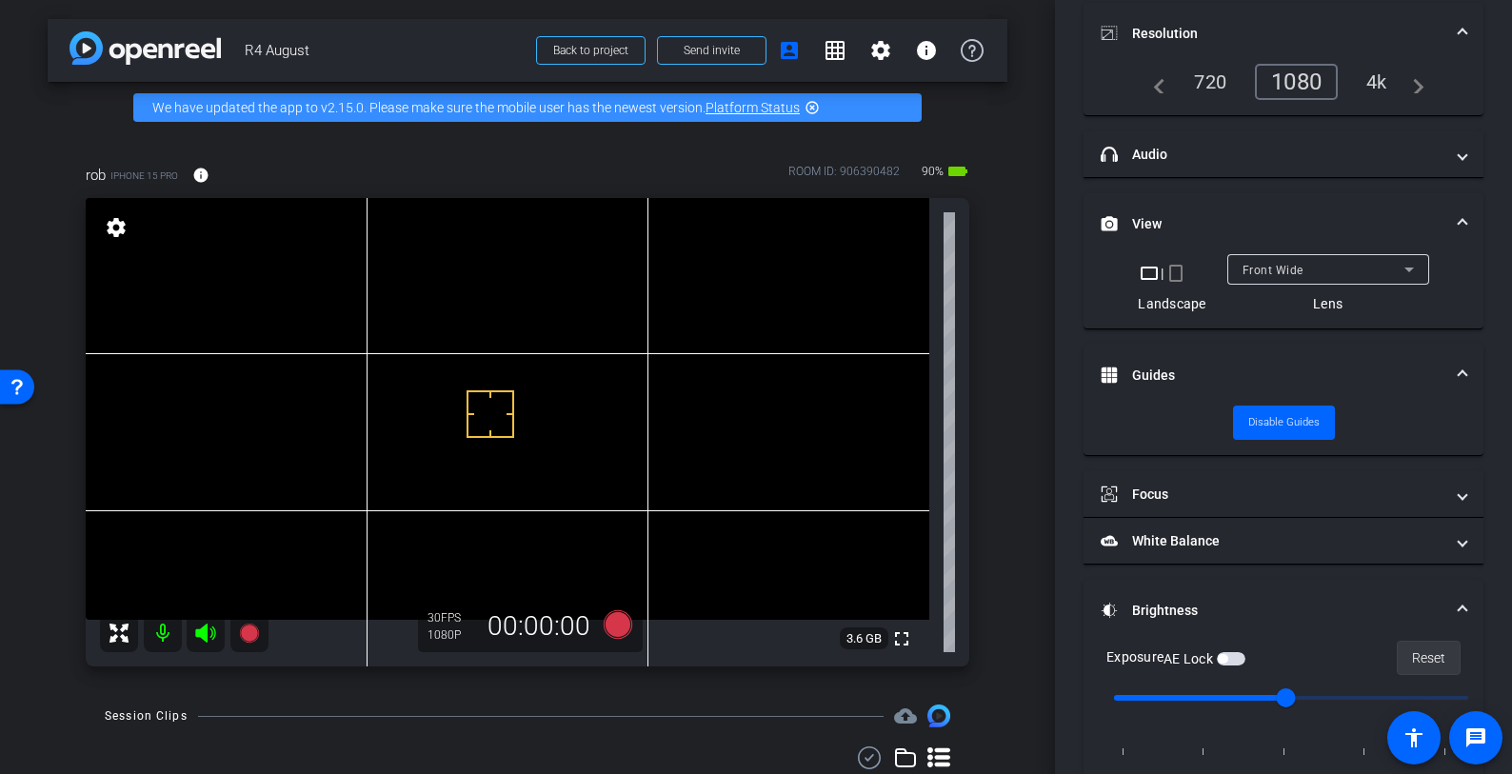
click at [1429, 653] on span "Reset" at bounding box center [1428, 658] width 33 height 36
click at [1255, 670] on div "Exposure AE Lock Reset" at bounding box center [1283, 658] width 354 height 34
click at [1244, 660] on span "button" at bounding box center [1231, 658] width 29 height 13
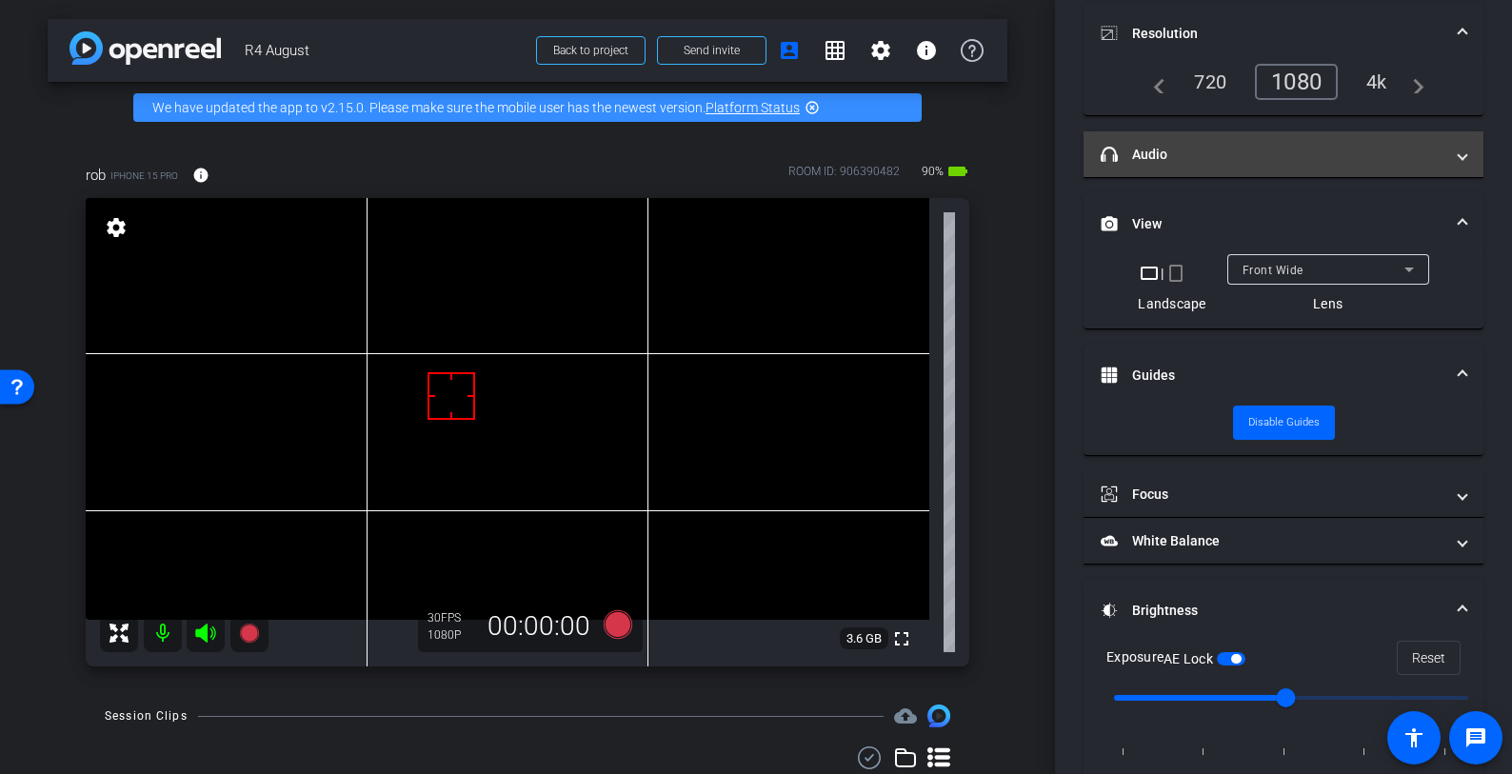
scroll to position [0, 0]
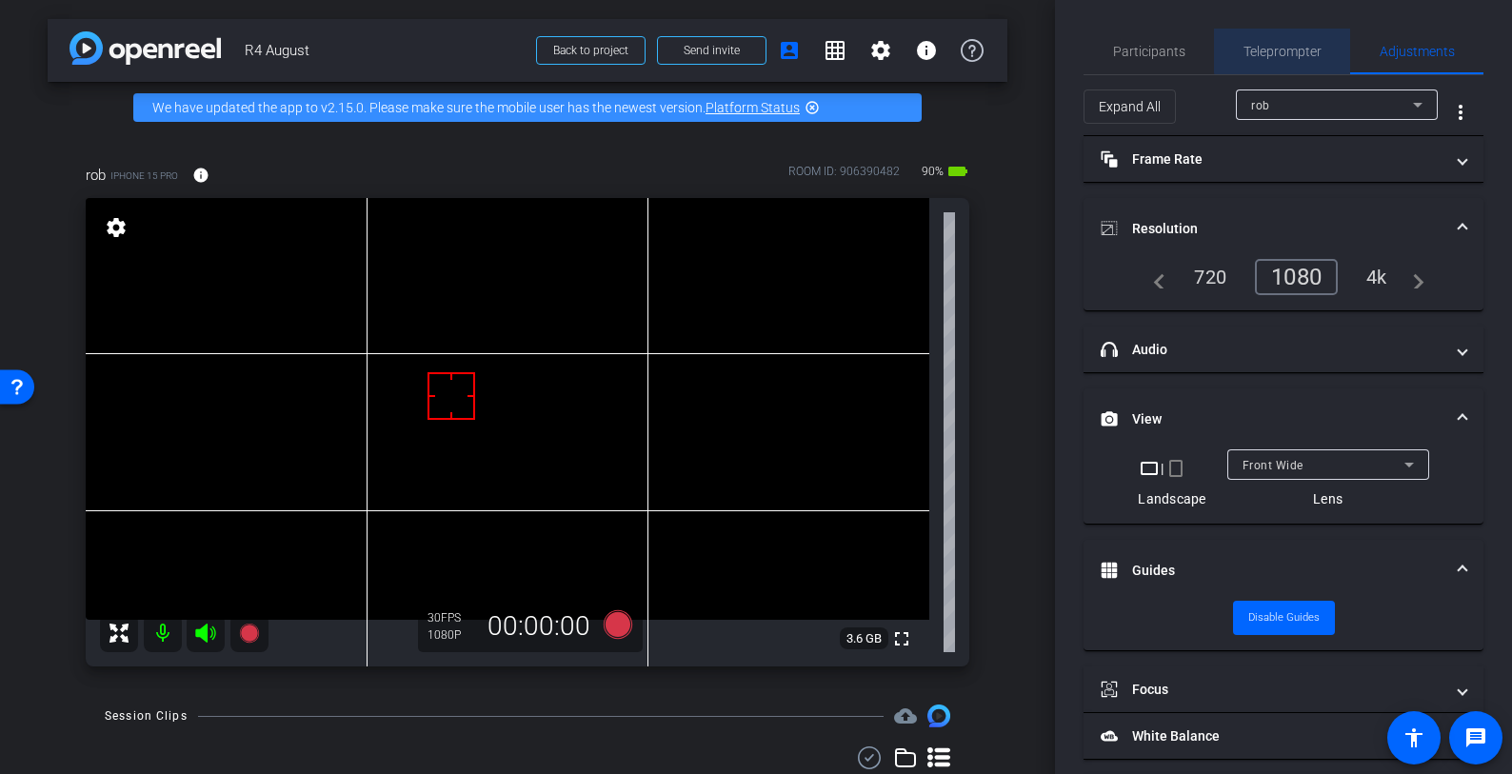
click at [1284, 41] on span "Teleprompter" at bounding box center [1283, 52] width 78 height 46
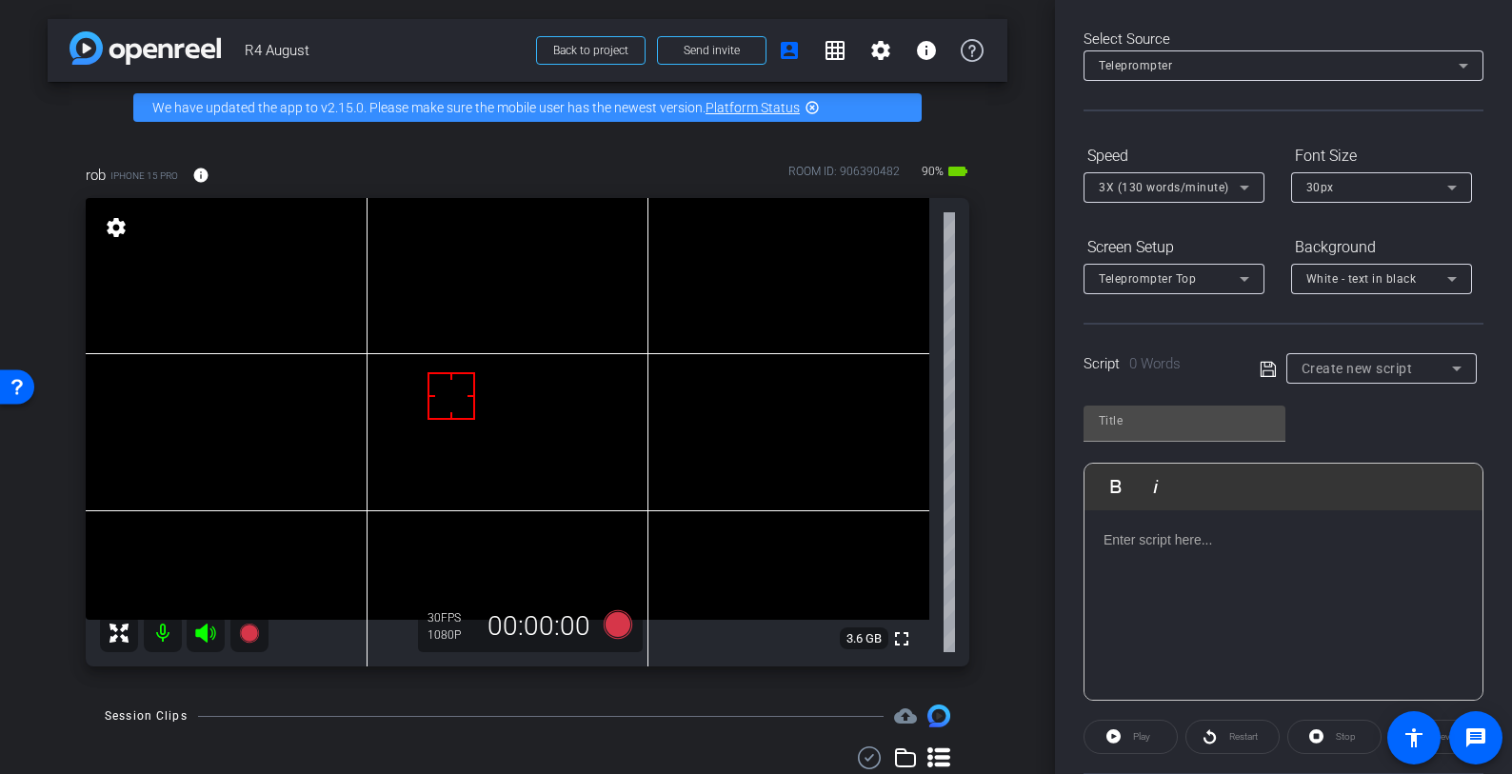
scroll to position [119, 0]
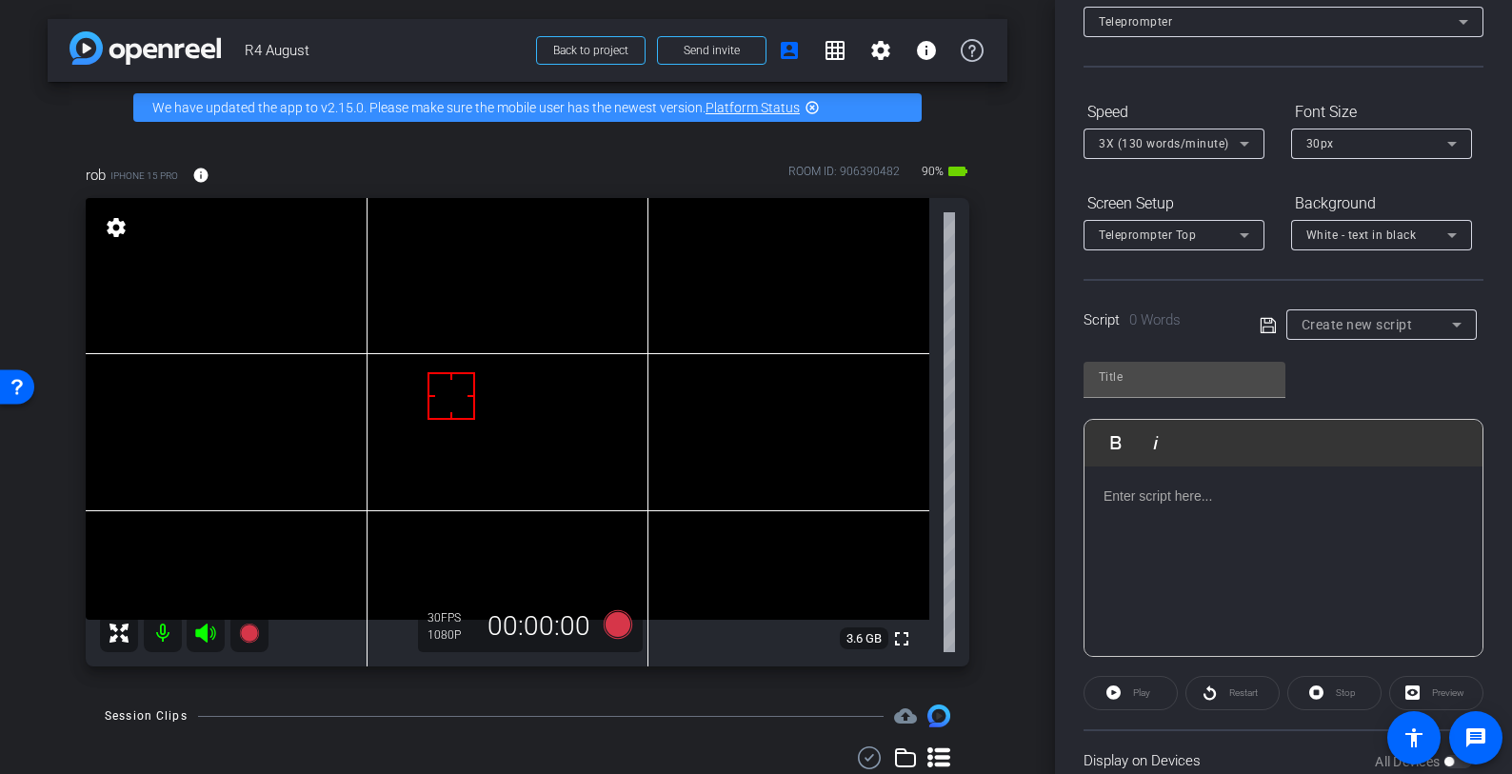
click at [1388, 331] on span "Create new script" at bounding box center [1357, 324] width 111 height 15
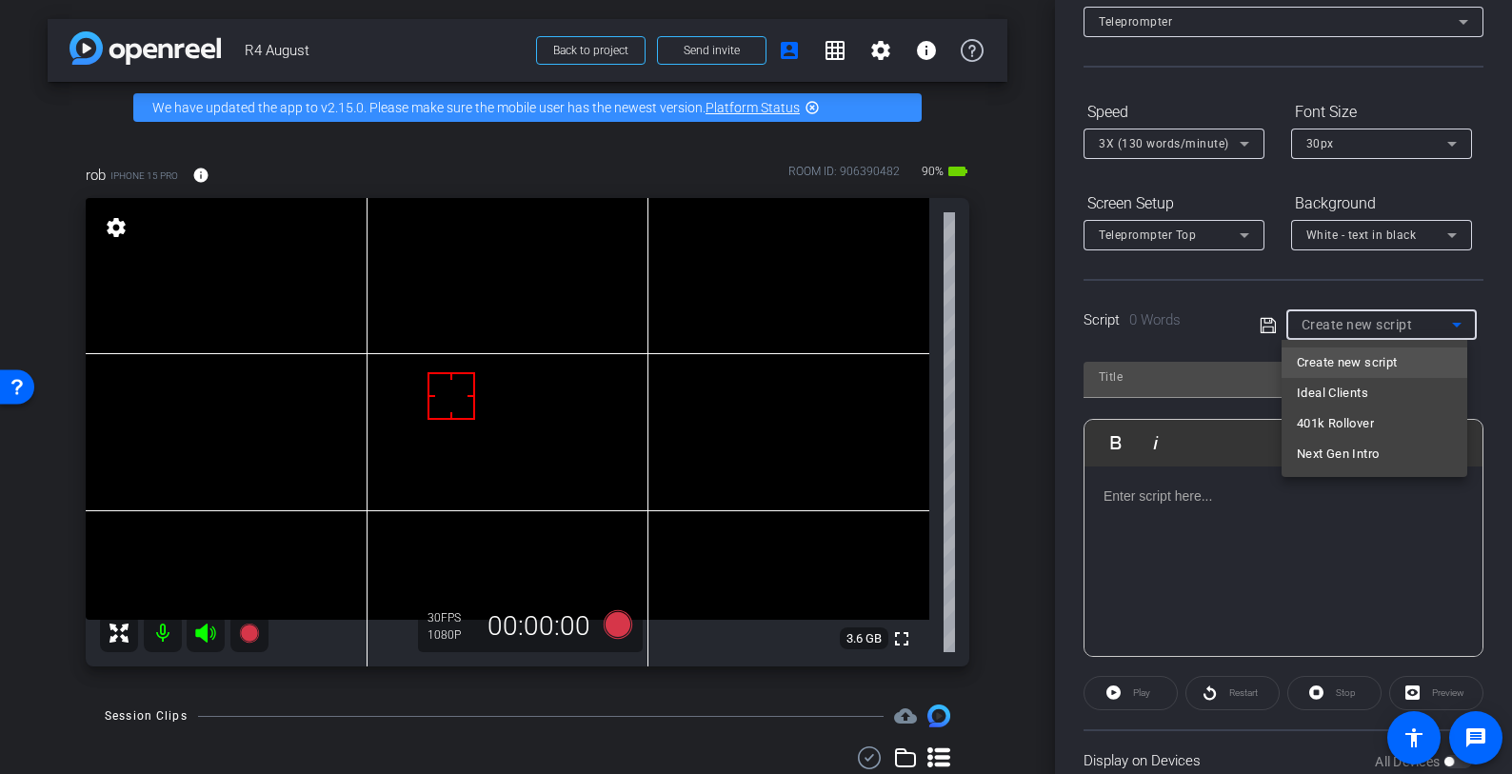
click at [1361, 277] on div at bounding box center [756, 387] width 1512 height 774
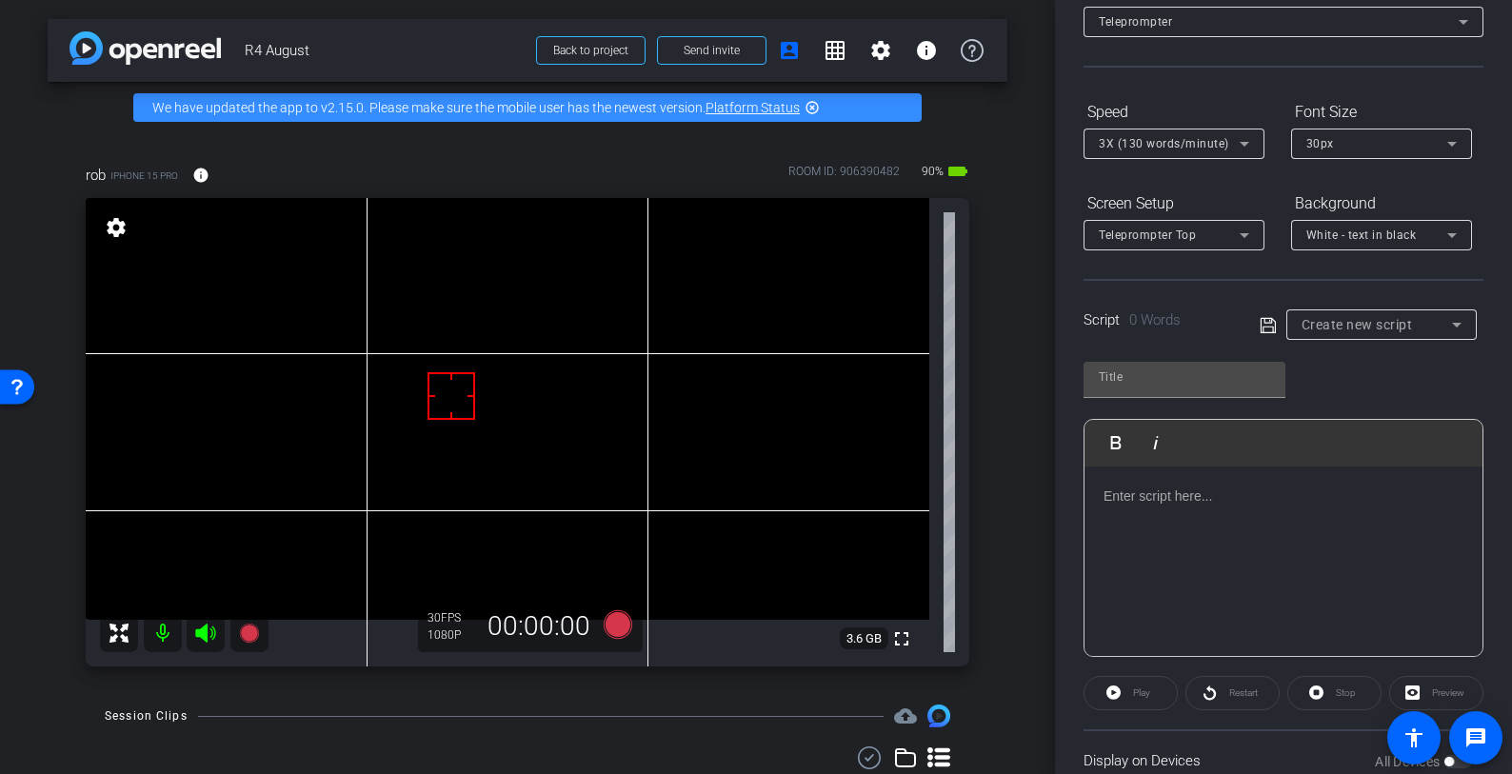
click at [1402, 227] on div "White - text in black" at bounding box center [1376, 235] width 141 height 24
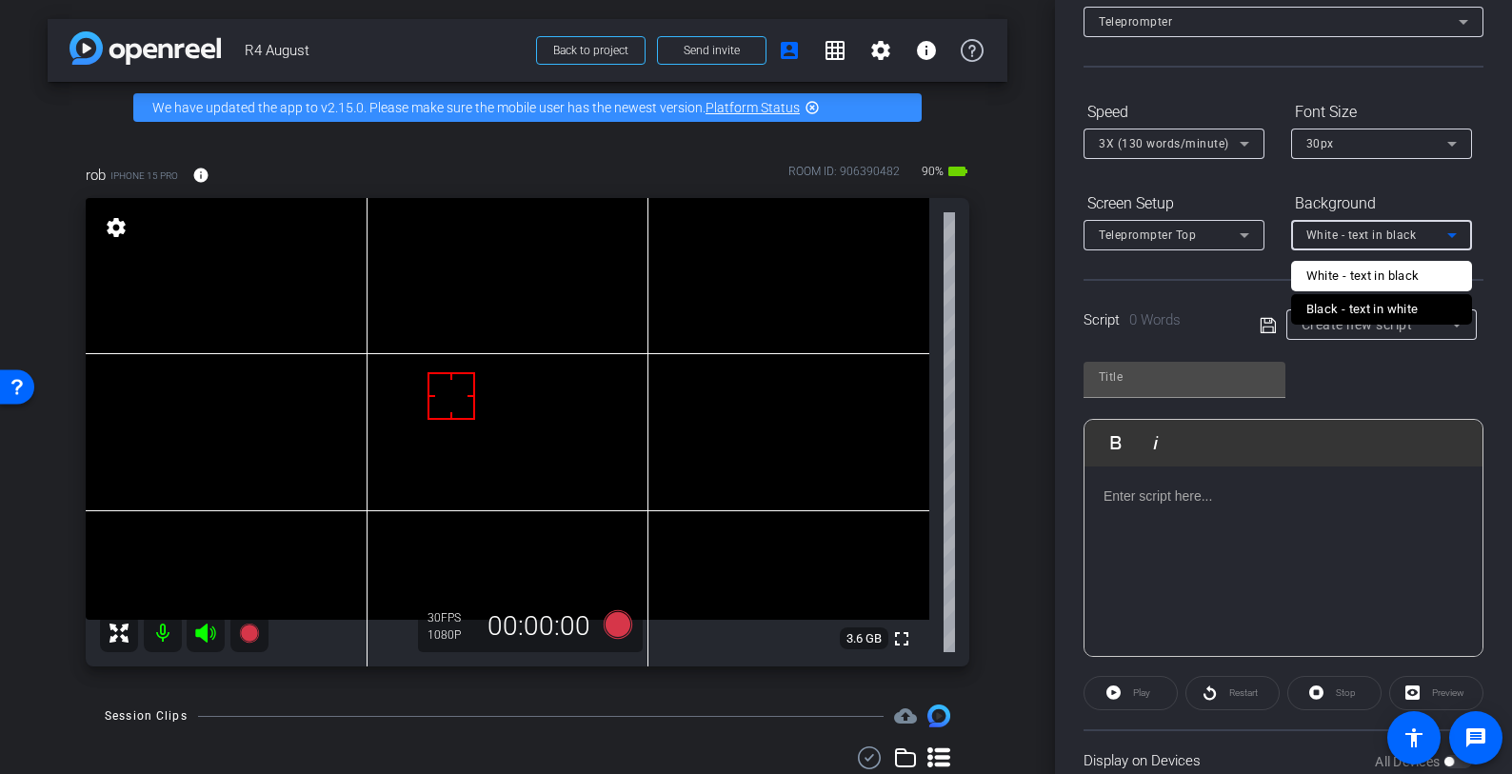
click at [1159, 492] on div at bounding box center [756, 387] width 1512 height 774
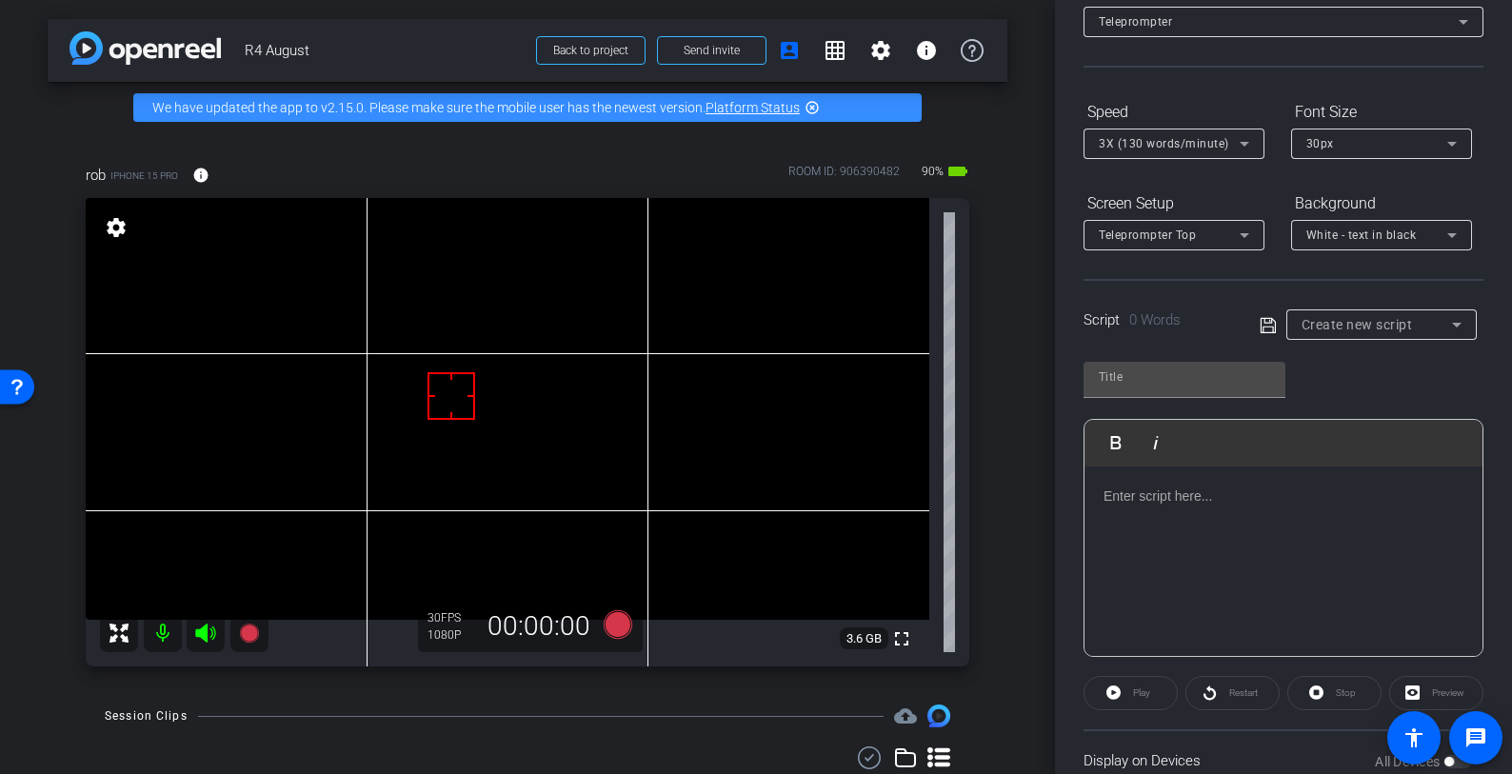
click at [1159, 492] on p at bounding box center [1284, 496] width 360 height 21
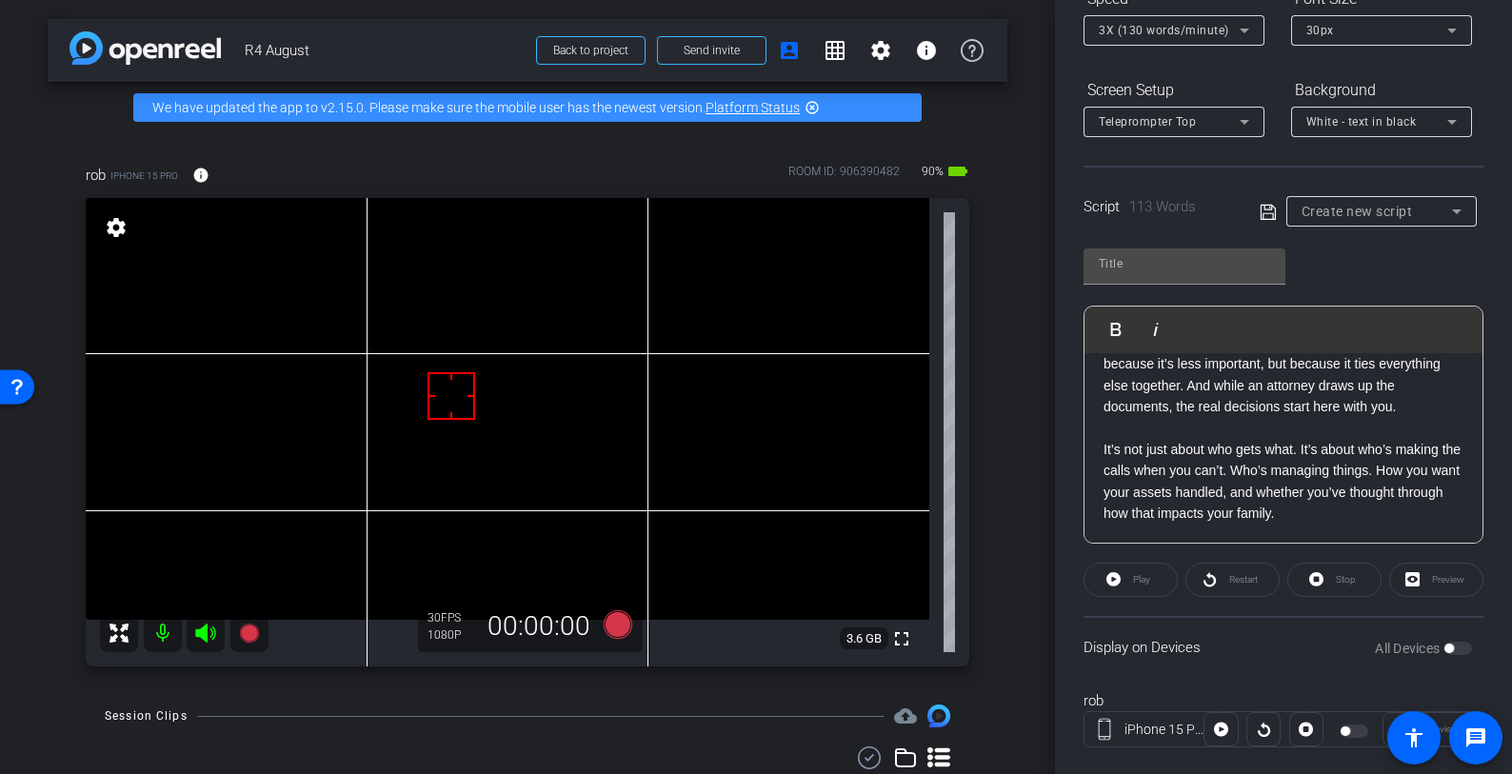
scroll to position [267, 0]
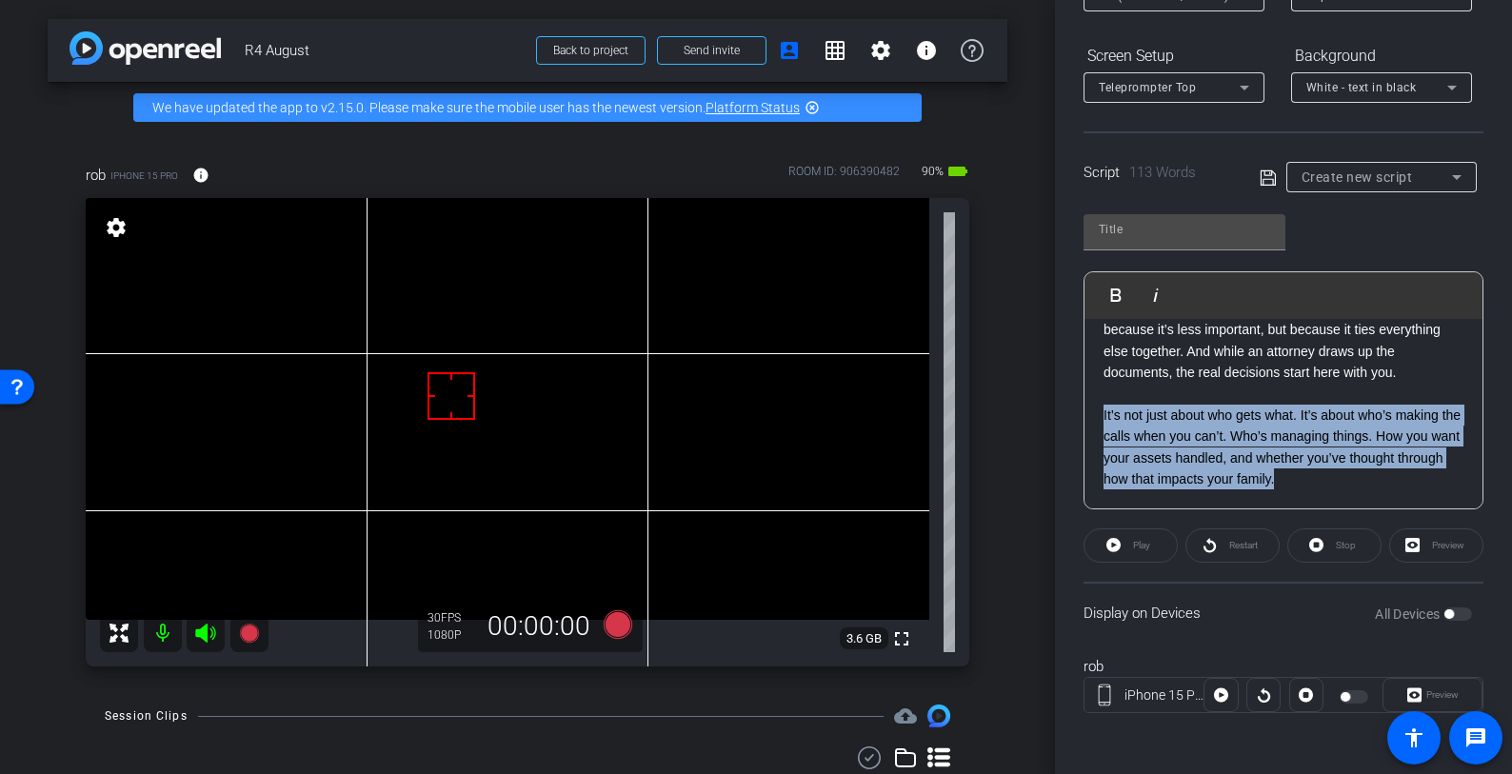
drag, startPoint x: 1290, startPoint y: 473, endPoint x: 1085, endPoint y: 421, distance: 212.2
click at [1085, 421] on div "XXXX When we talk about financial planning, most of the focus is on what’s happ…" at bounding box center [1284, 330] width 398 height 358
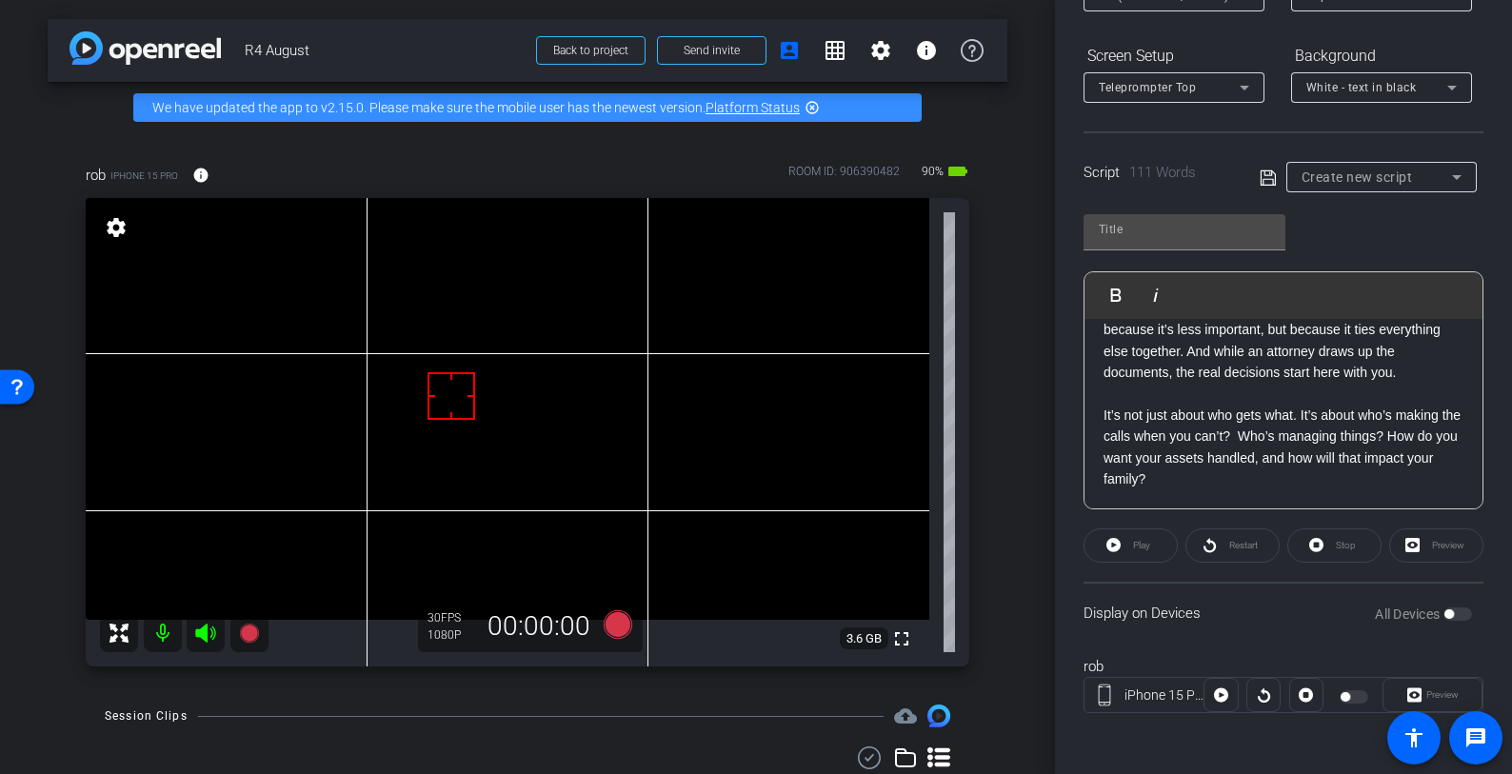
click at [1248, 479] on p "It’s not just about who gets what. It’s about who’s making the calls when you c…" at bounding box center [1284, 448] width 360 height 86
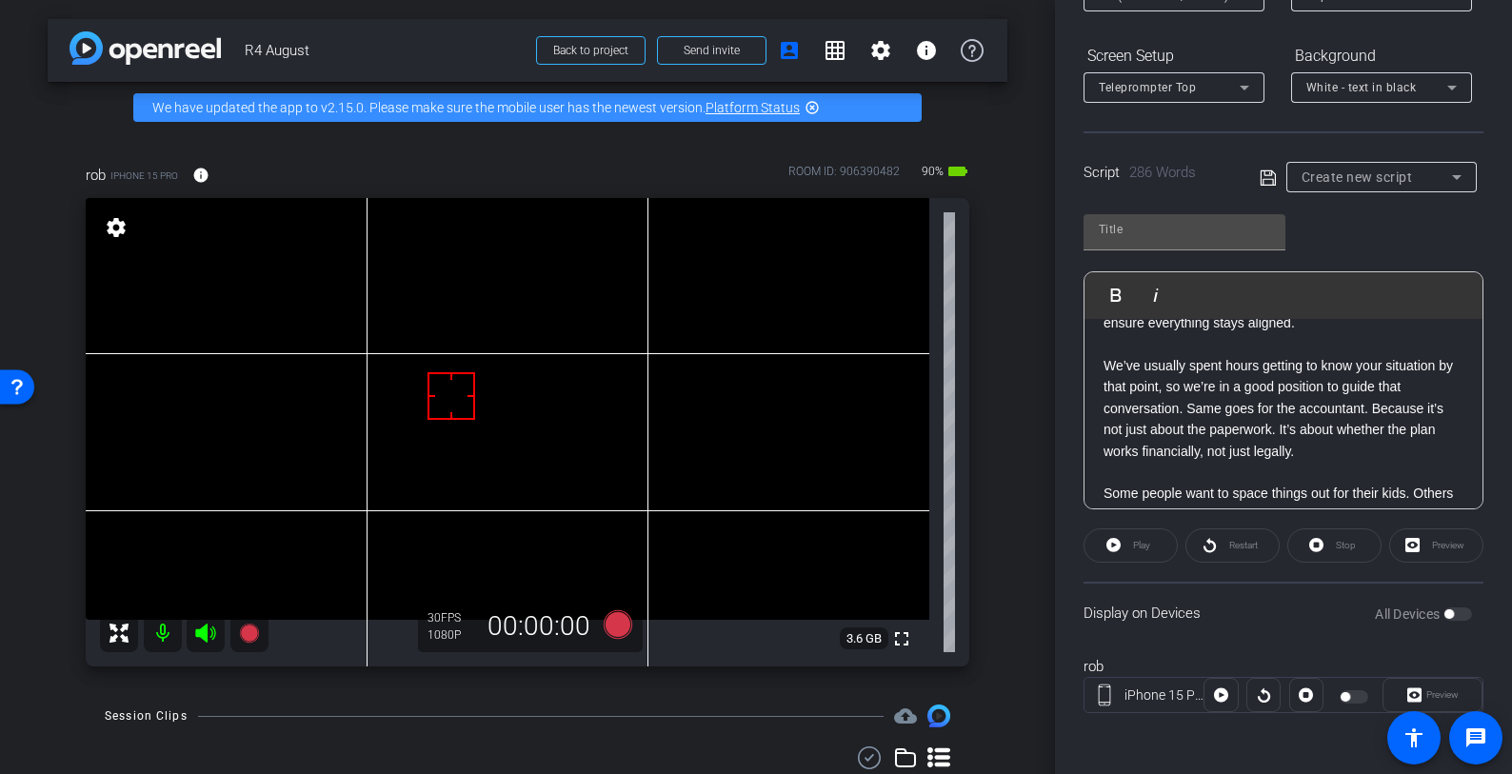
scroll to position [438, 0]
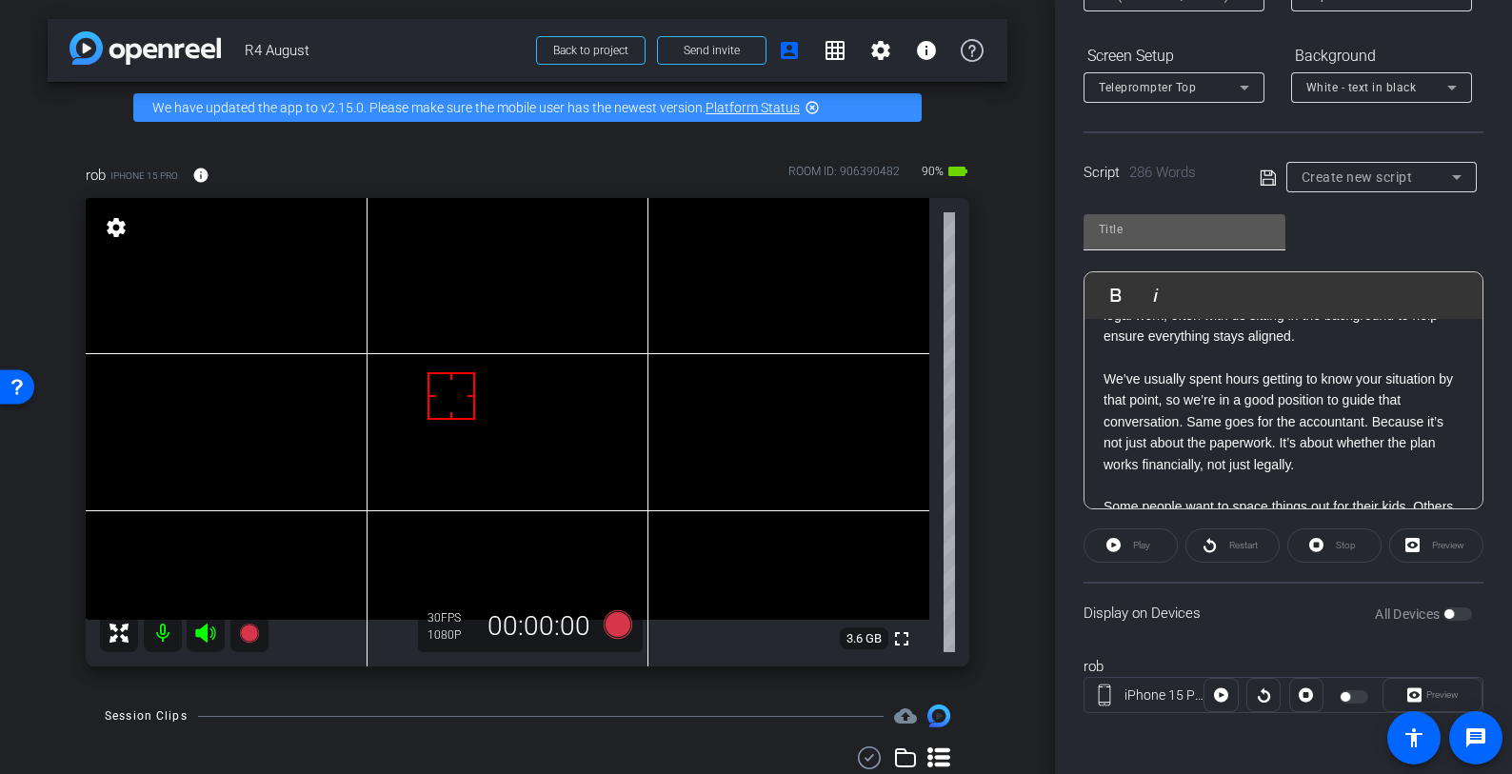
click at [1228, 230] on input "text" at bounding box center [1184, 229] width 171 height 23
type input "Estate planning"
click at [1272, 181] on span at bounding box center [1273, 177] width 27 height 17
click at [1266, 181] on icon at bounding box center [1268, 178] width 17 height 23
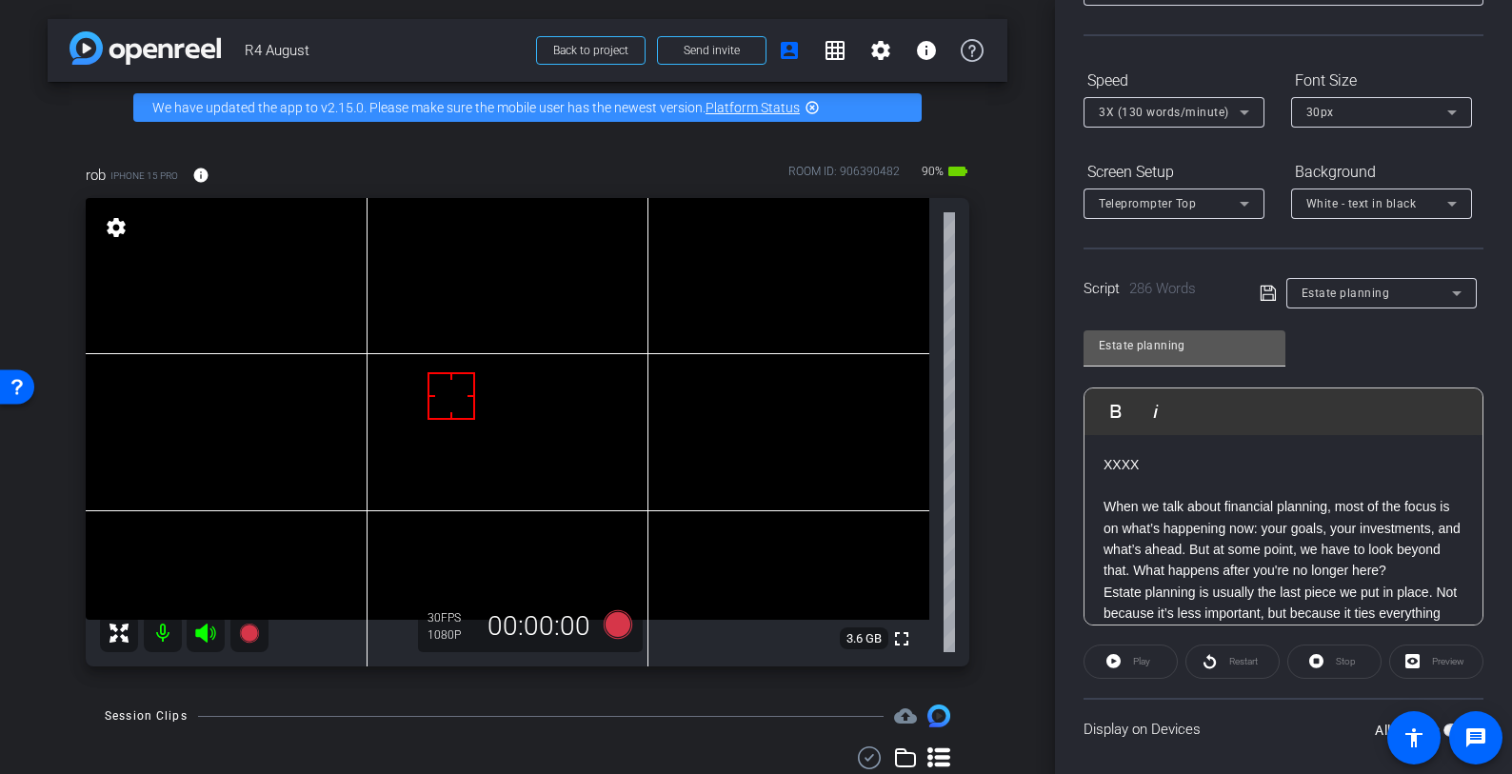
scroll to position [103, 0]
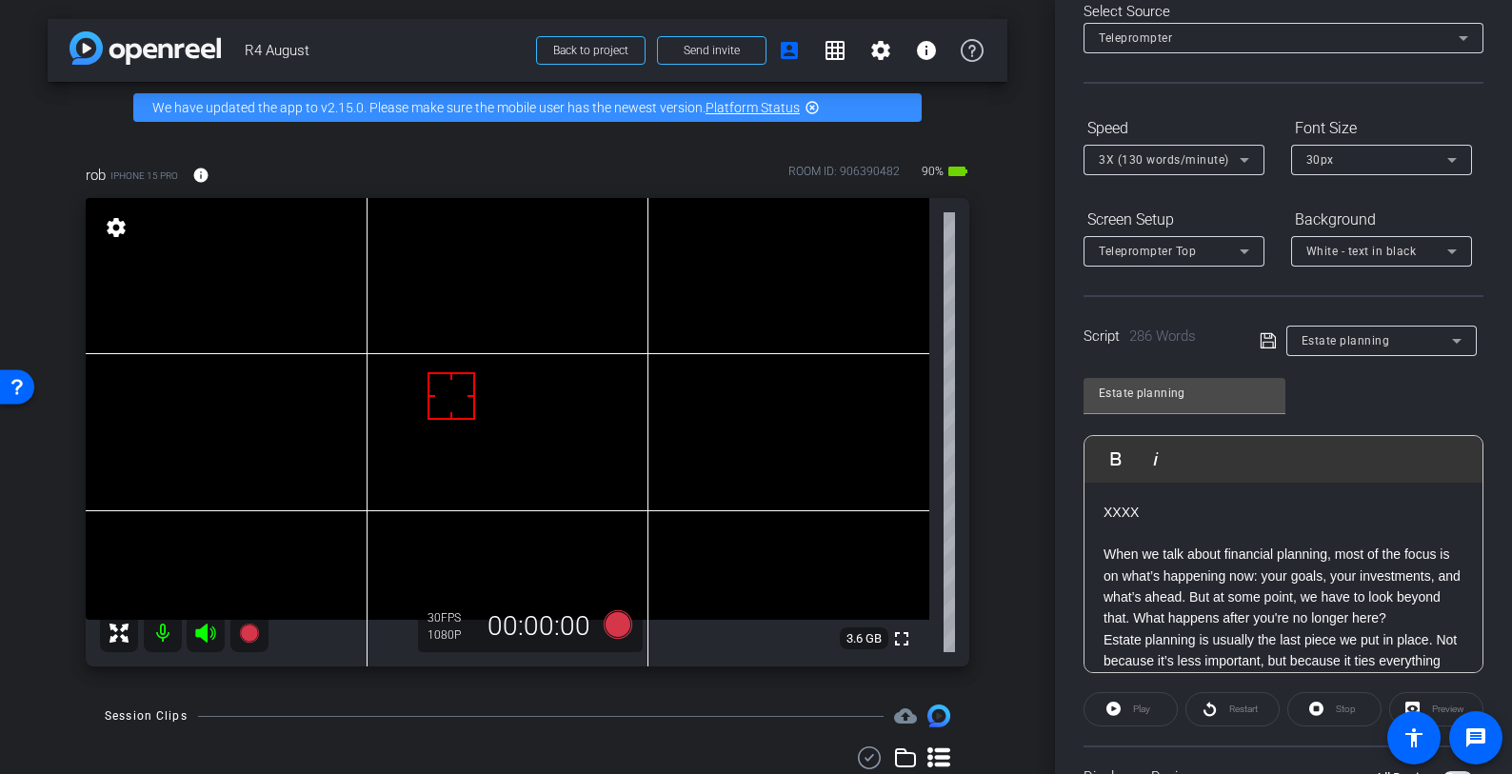
click at [1265, 336] on icon at bounding box center [1267, 340] width 15 height 15
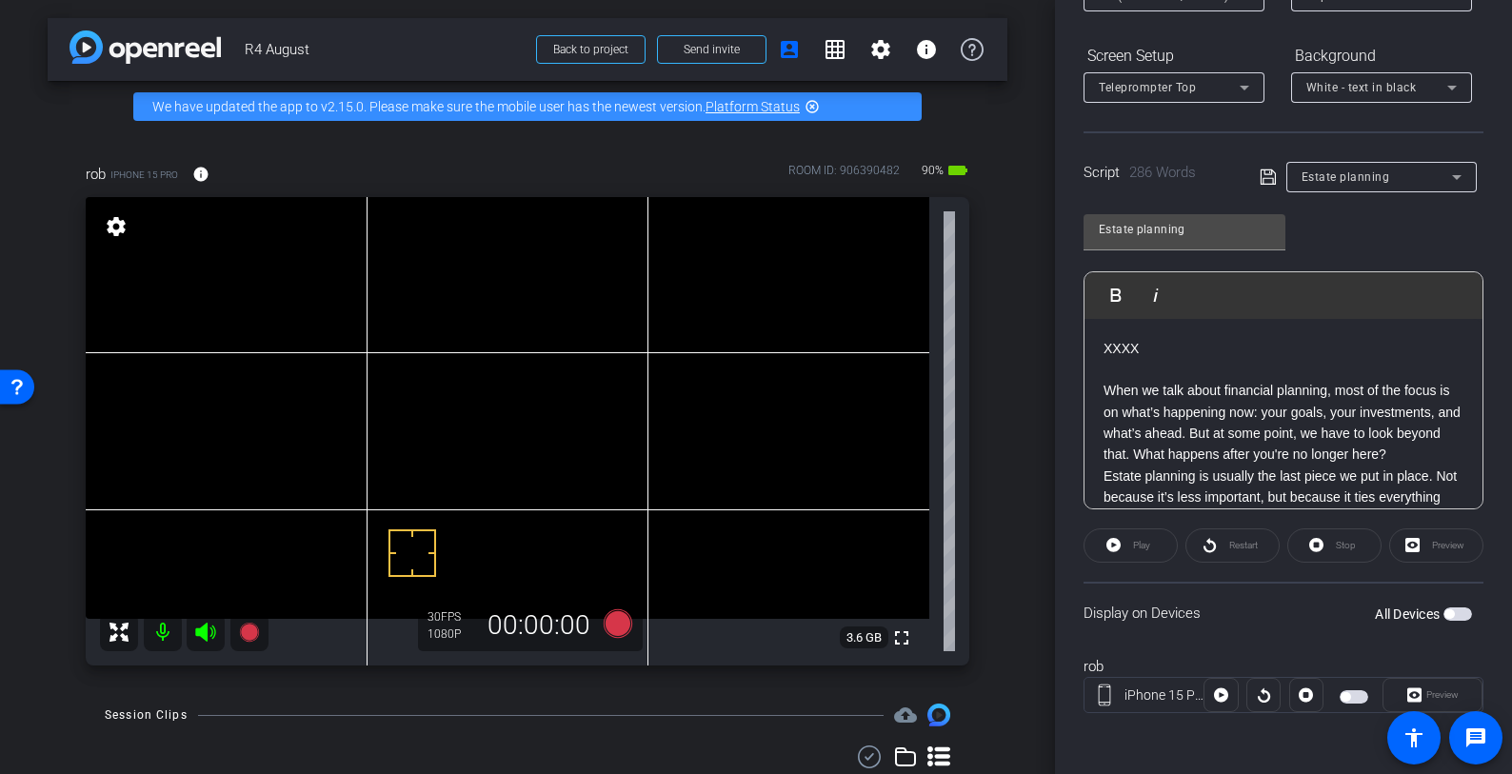
scroll to position [0, 0]
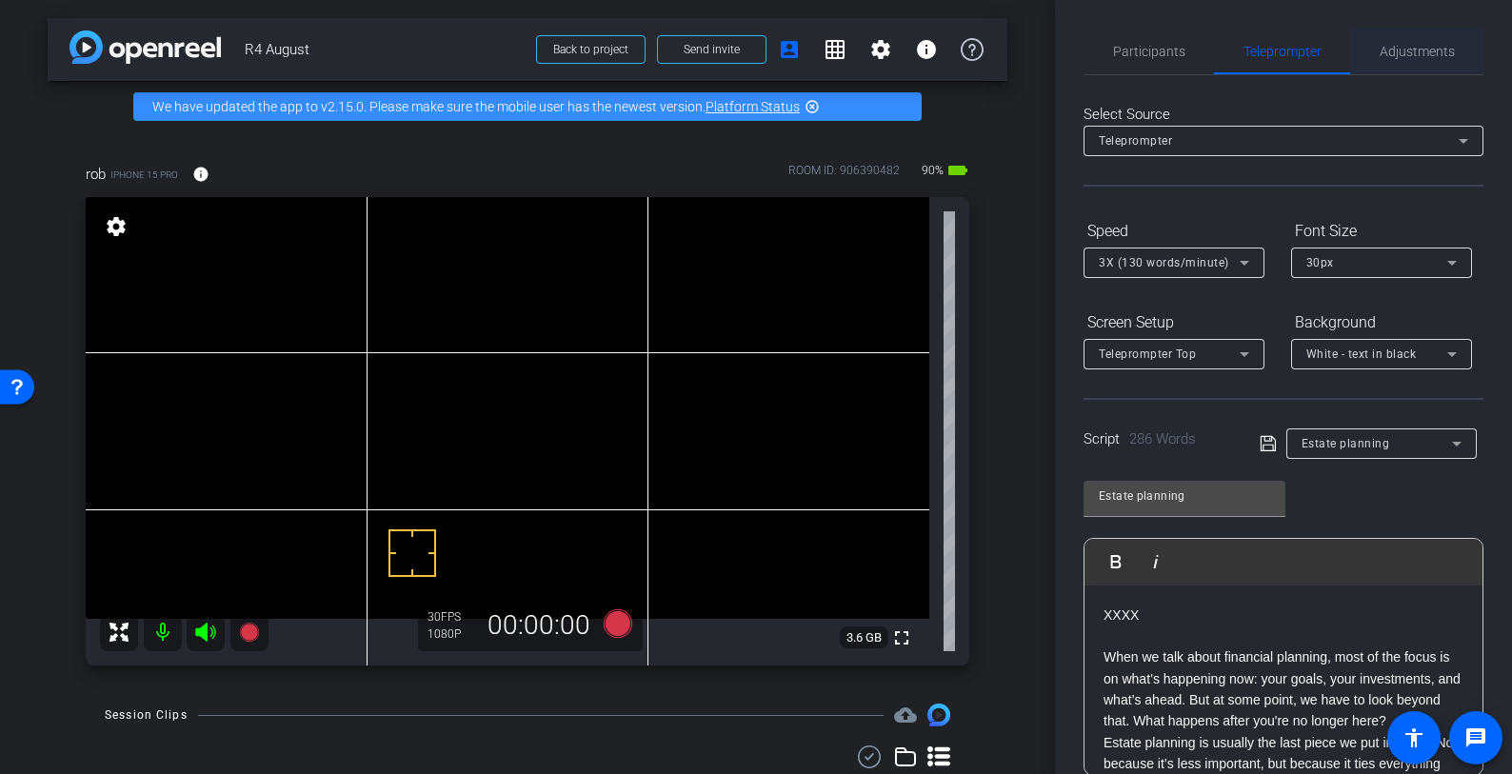
click at [1420, 42] on span "Adjustments" at bounding box center [1417, 52] width 75 height 46
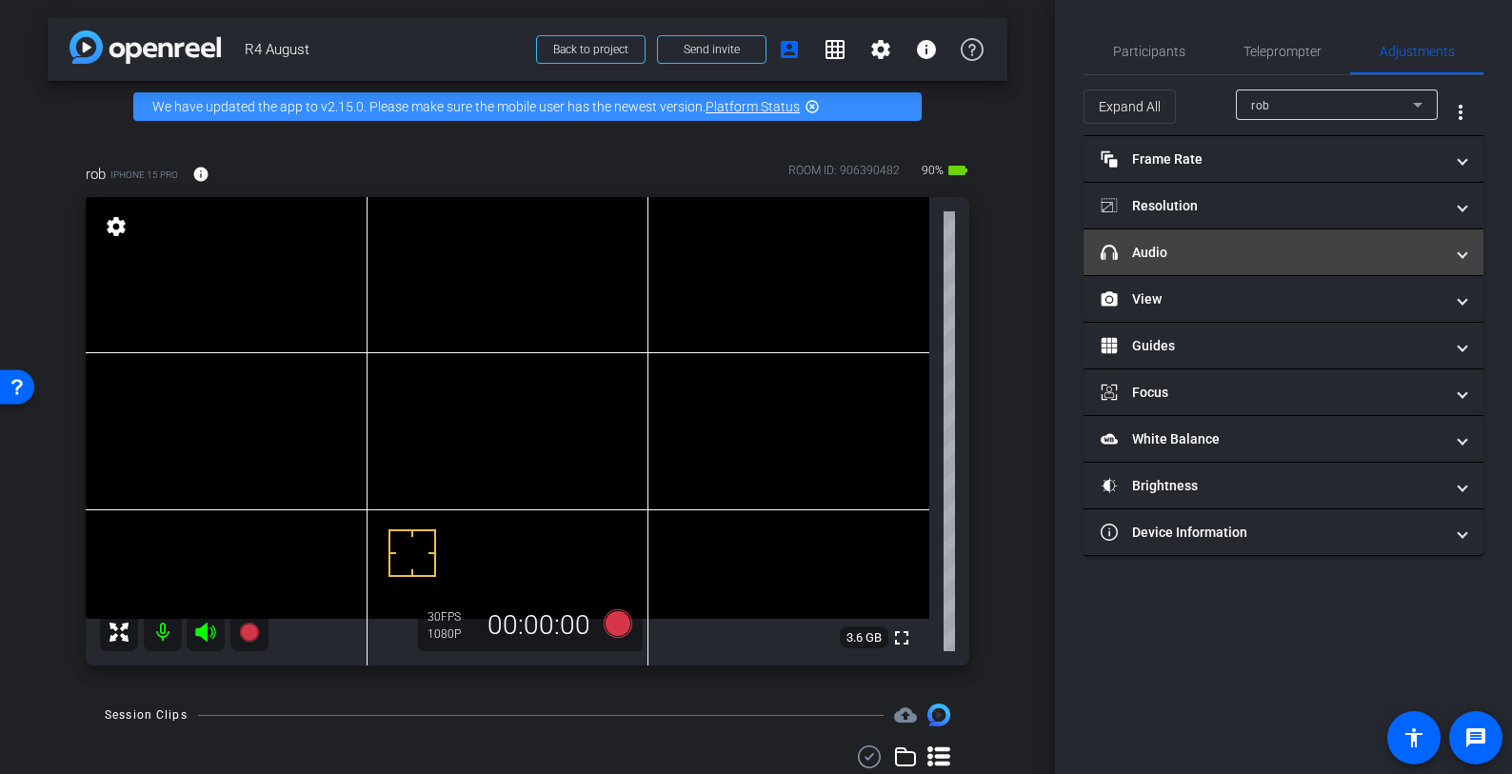
click at [1260, 246] on mat-panel-title "headphone icon Audio" at bounding box center [1272, 253] width 343 height 20
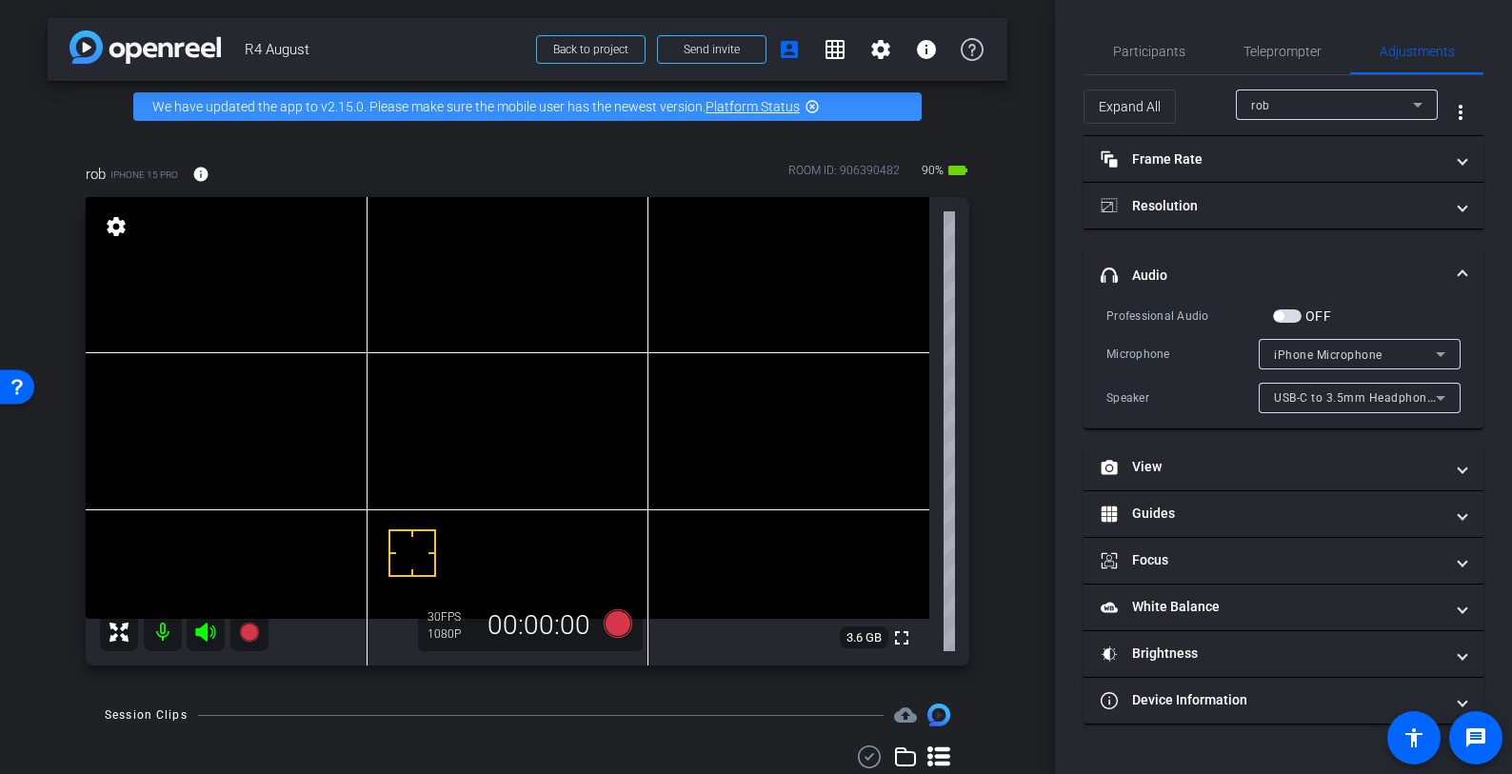
click at [1300, 318] on span "button" at bounding box center [1287, 315] width 29 height 13
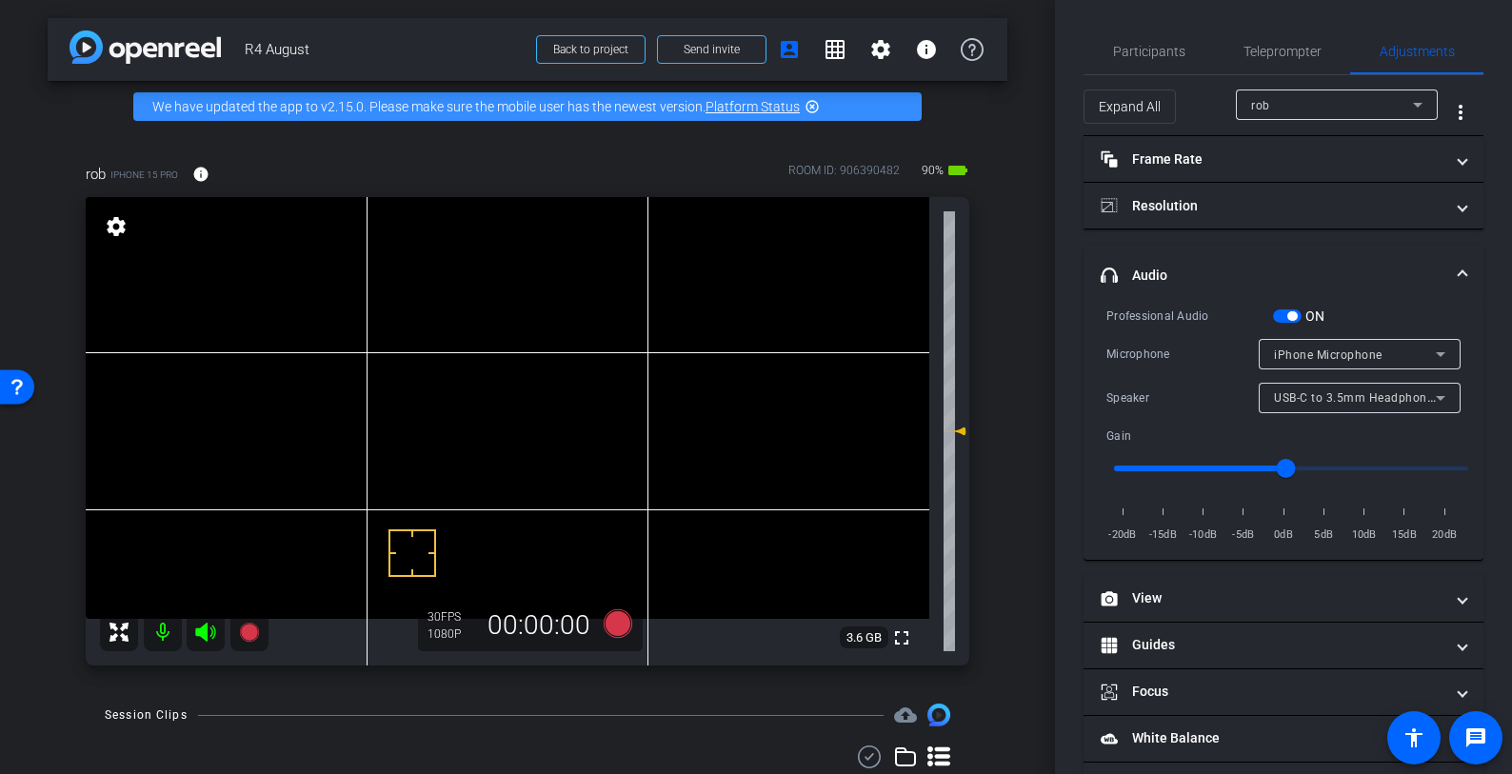
click at [1340, 352] on span "iPhone Microphone" at bounding box center [1328, 355] width 109 height 13
click at [1340, 352] on div at bounding box center [756, 387] width 1512 height 774
click at [1342, 394] on span "USB-C to 3.5mm Headphone Jack Adapter" at bounding box center [1392, 396] width 237 height 15
click at [1341, 395] on div at bounding box center [756, 387] width 1512 height 774
click at [1364, 306] on div "Professional Audio ON" at bounding box center [1283, 316] width 354 height 20
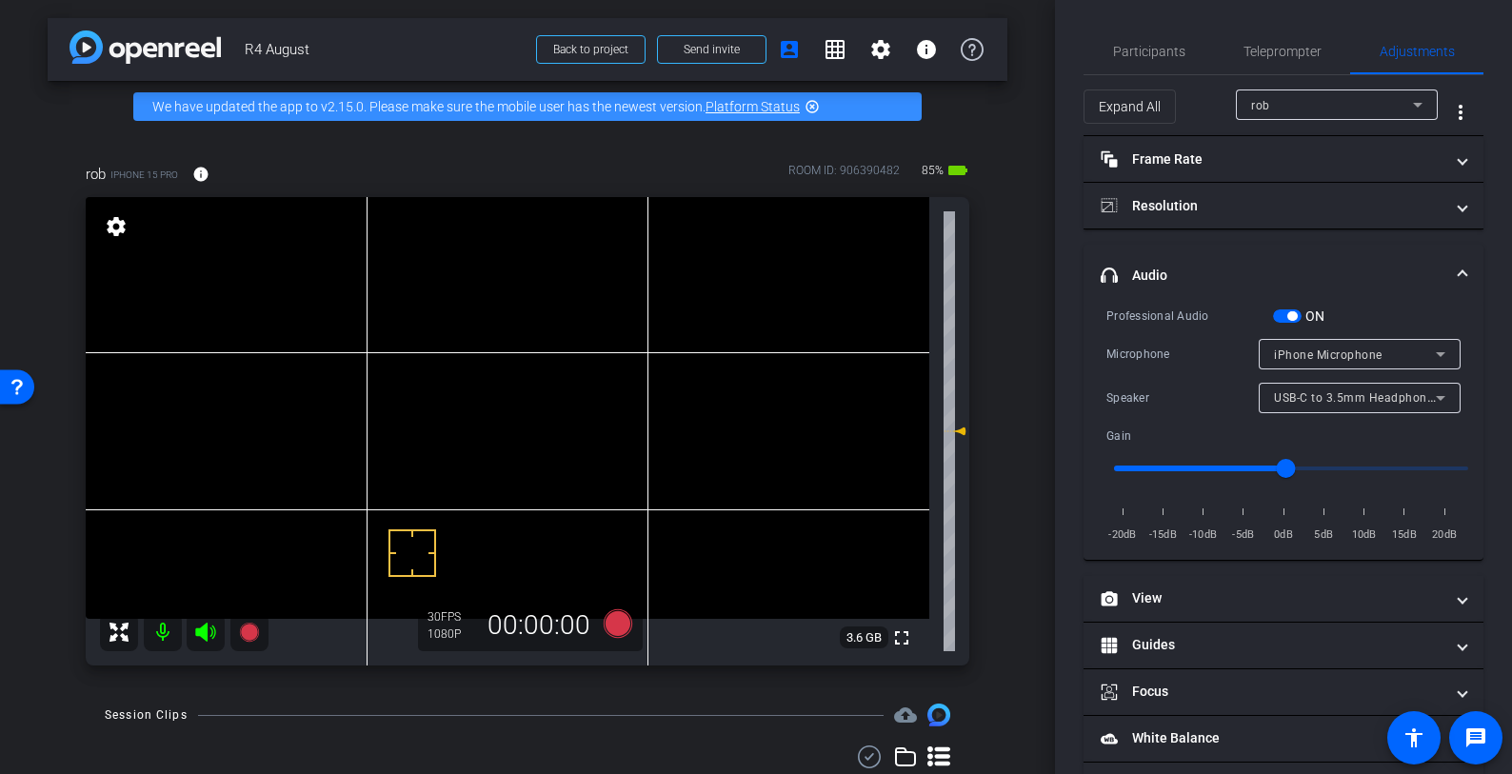
click at [1281, 312] on span "button" at bounding box center [1287, 315] width 29 height 13
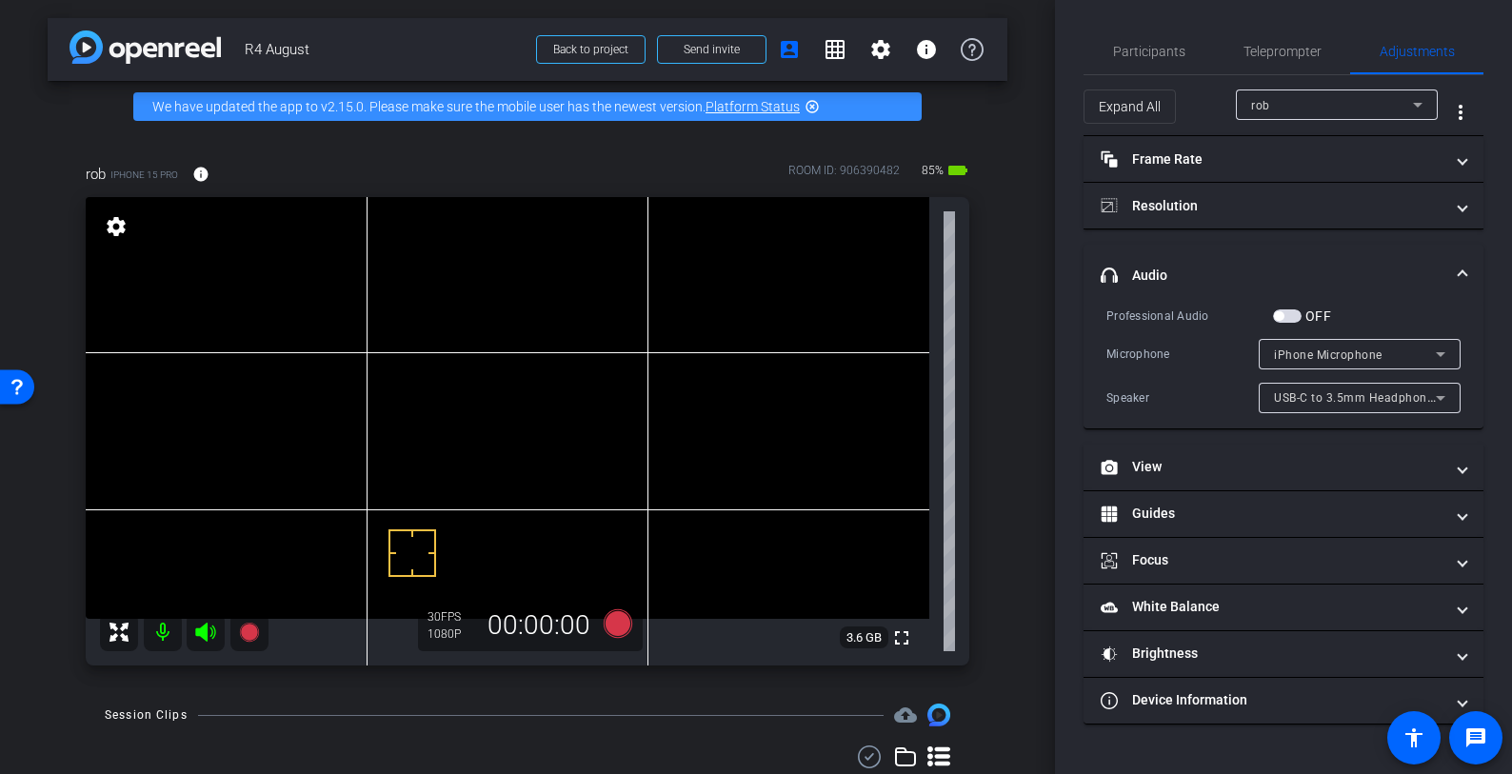
click at [1291, 313] on span "button" at bounding box center [1287, 315] width 29 height 13
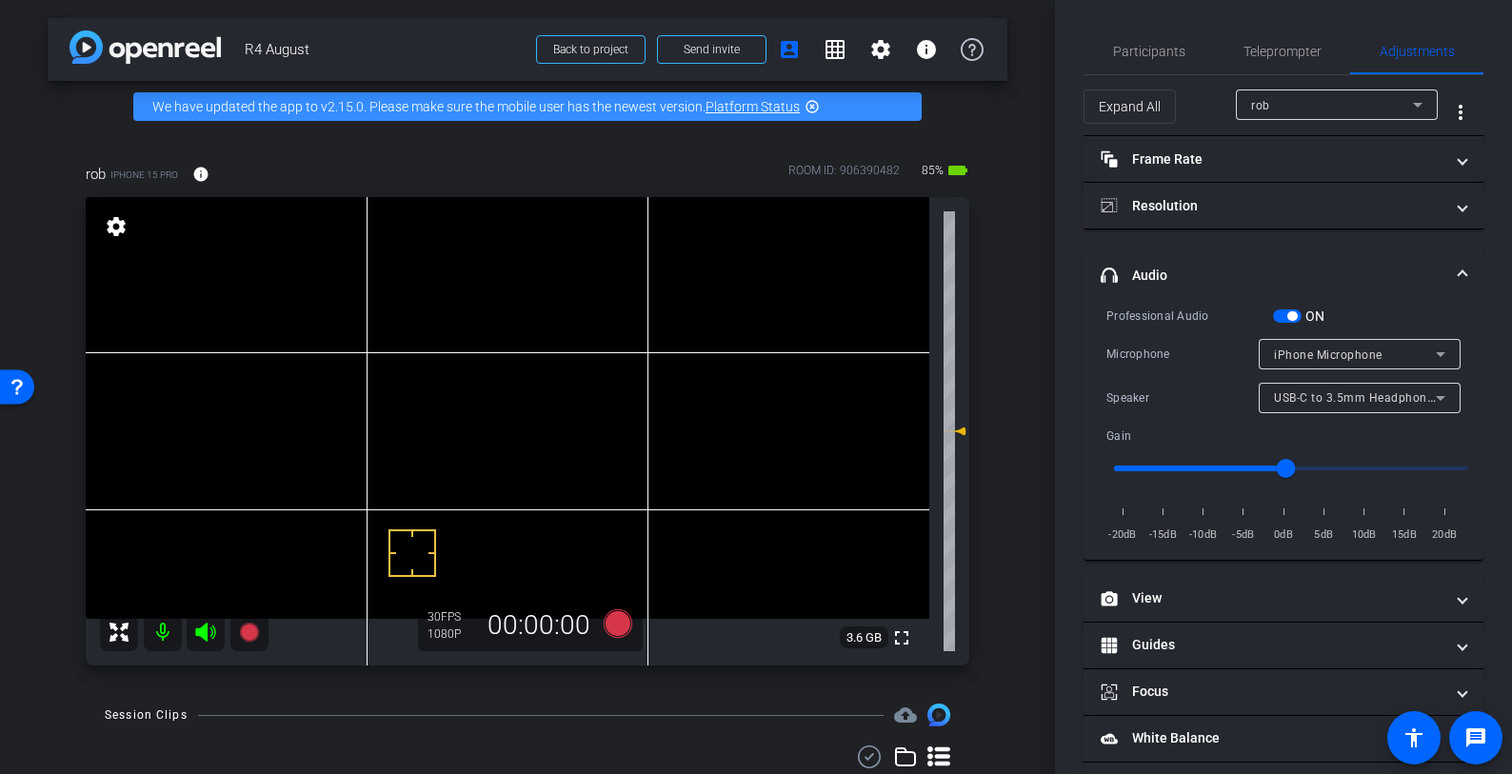
click at [1300, 392] on span "USB-C to 3.5mm Headphone Jack Adapter" at bounding box center [1392, 396] width 237 height 15
click at [1298, 392] on div at bounding box center [756, 387] width 1512 height 774
click at [1282, 311] on span "button" at bounding box center [1287, 315] width 29 height 13
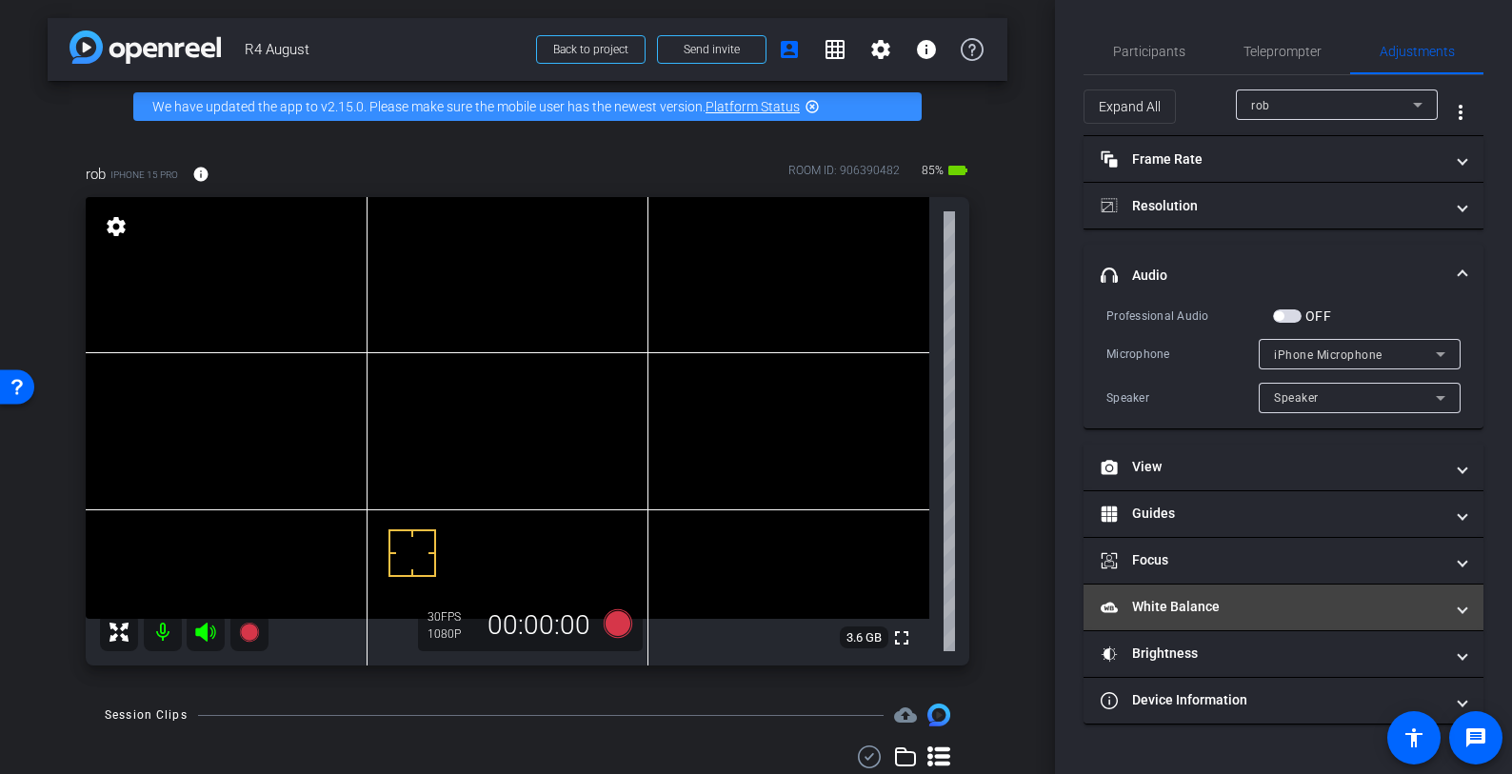
click at [1259, 609] on mat-panel-title "White Balance White Balance" at bounding box center [1272, 607] width 343 height 20
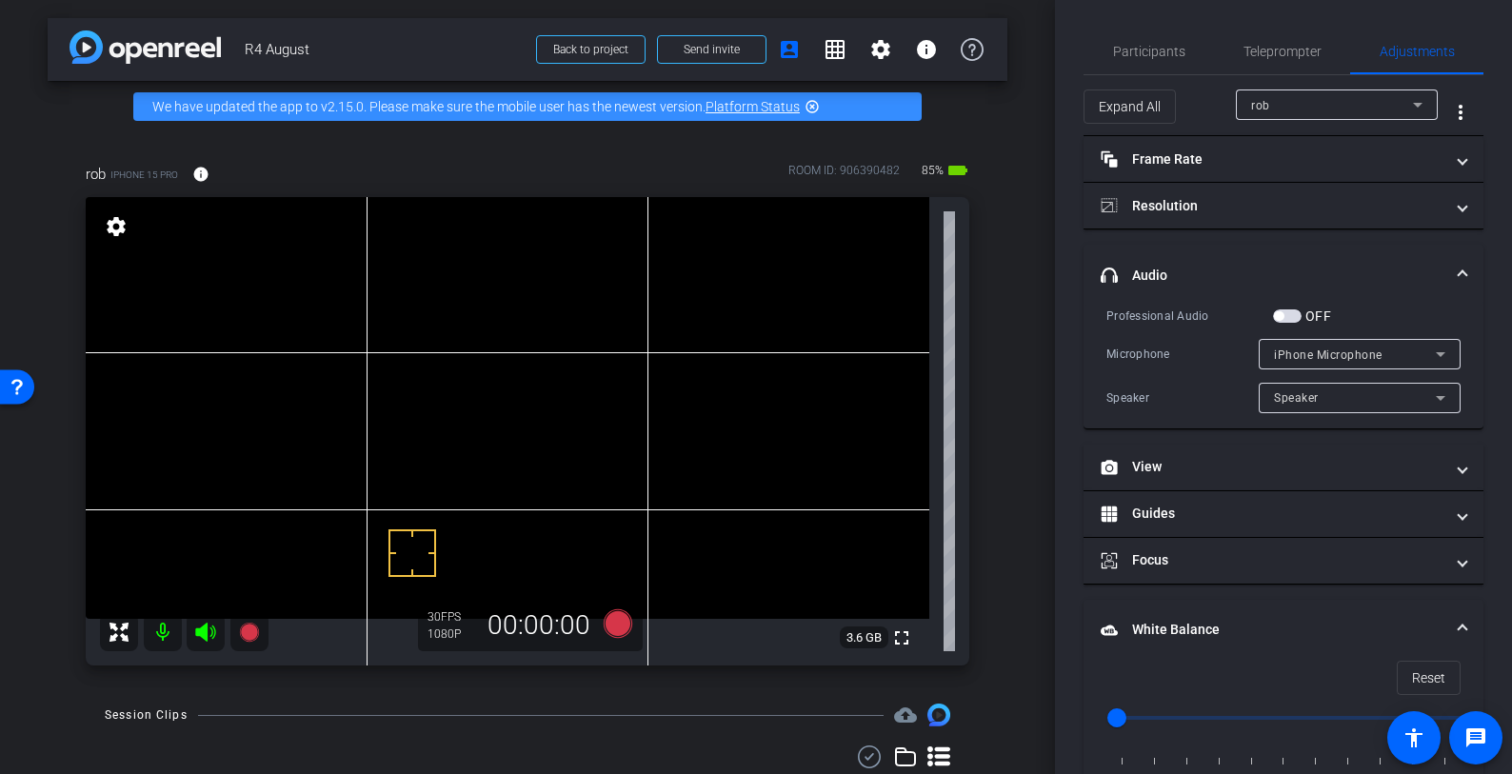
scroll to position [209, 0]
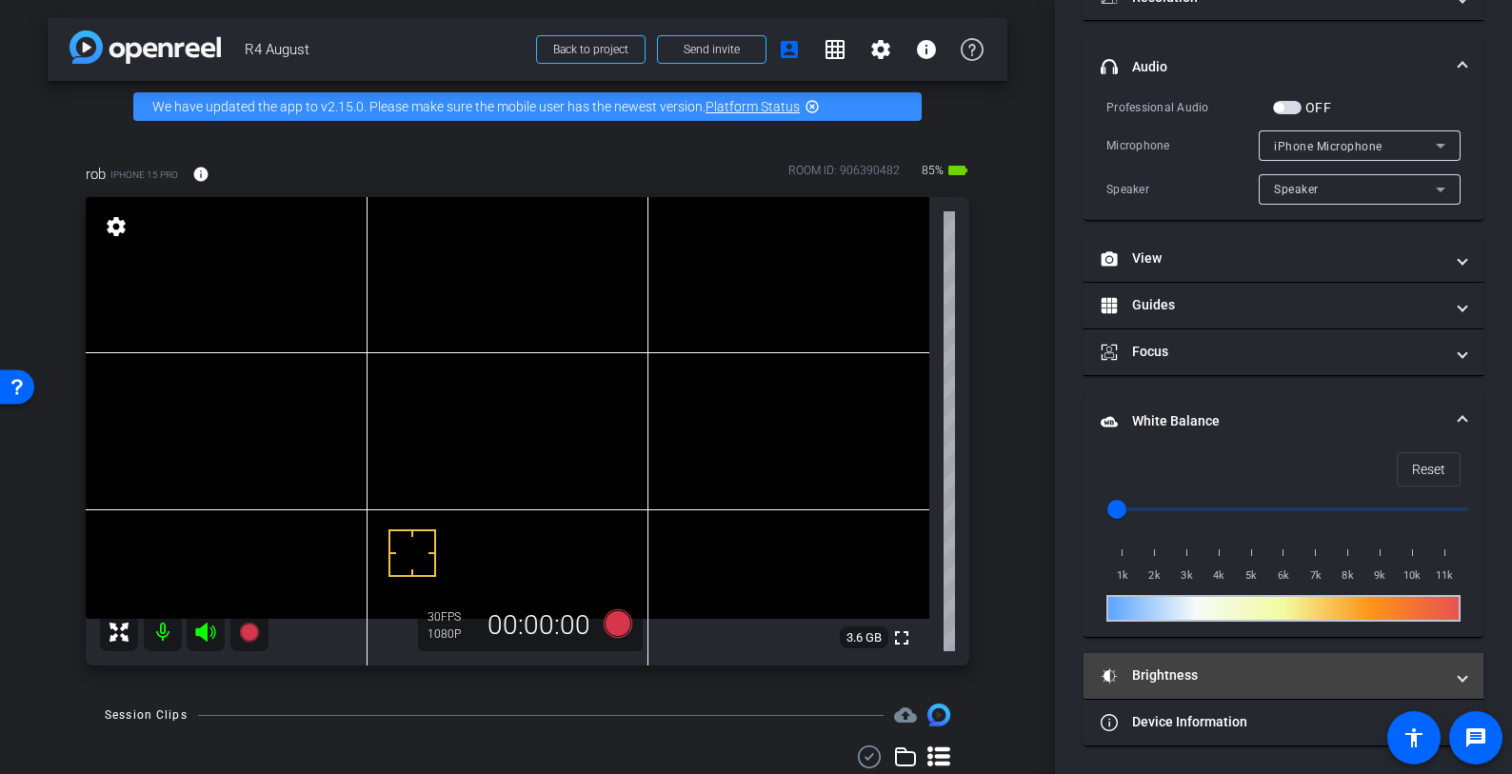
click at [1249, 671] on mat-panel-title "Brightness" at bounding box center [1272, 676] width 343 height 20
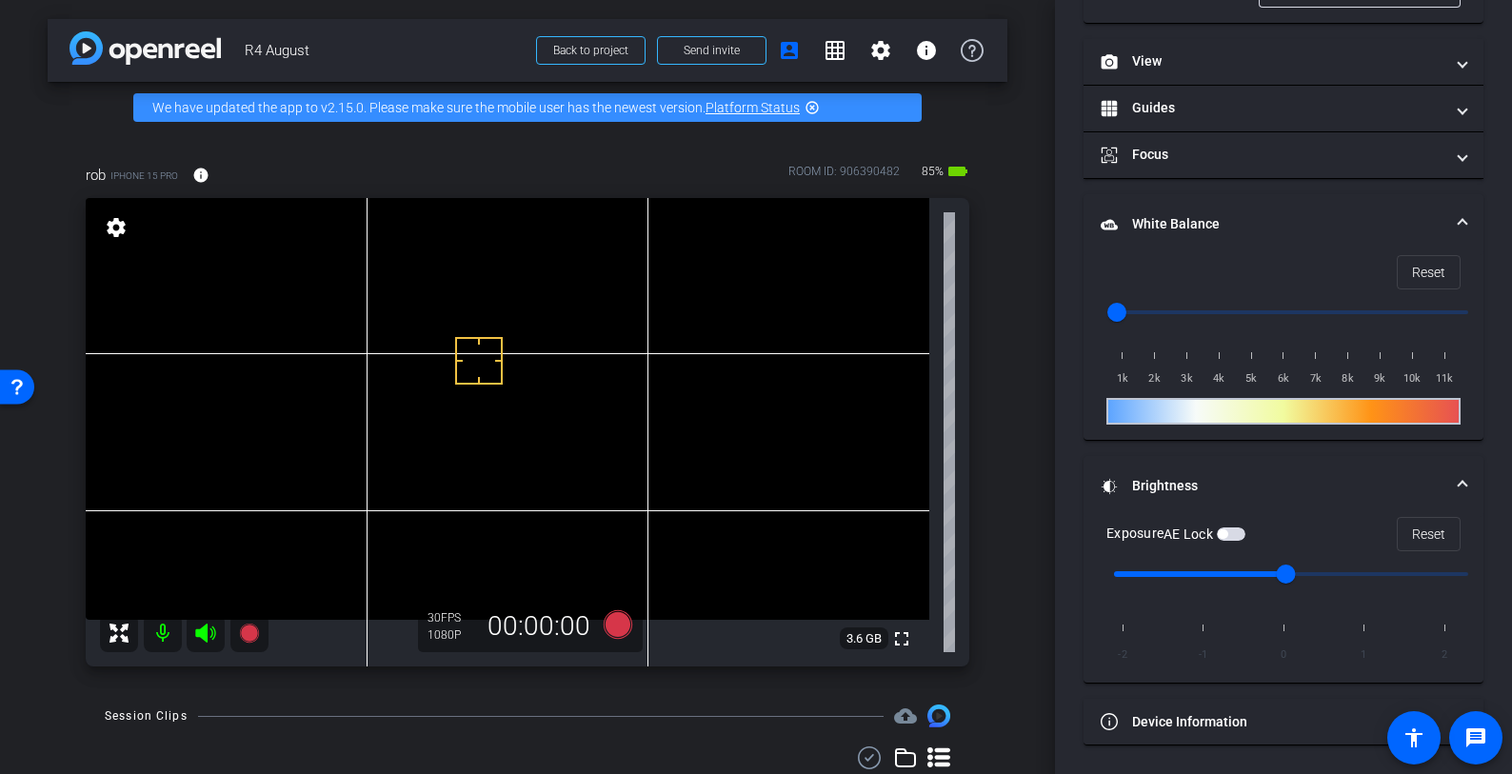
scroll to position [9, 0]
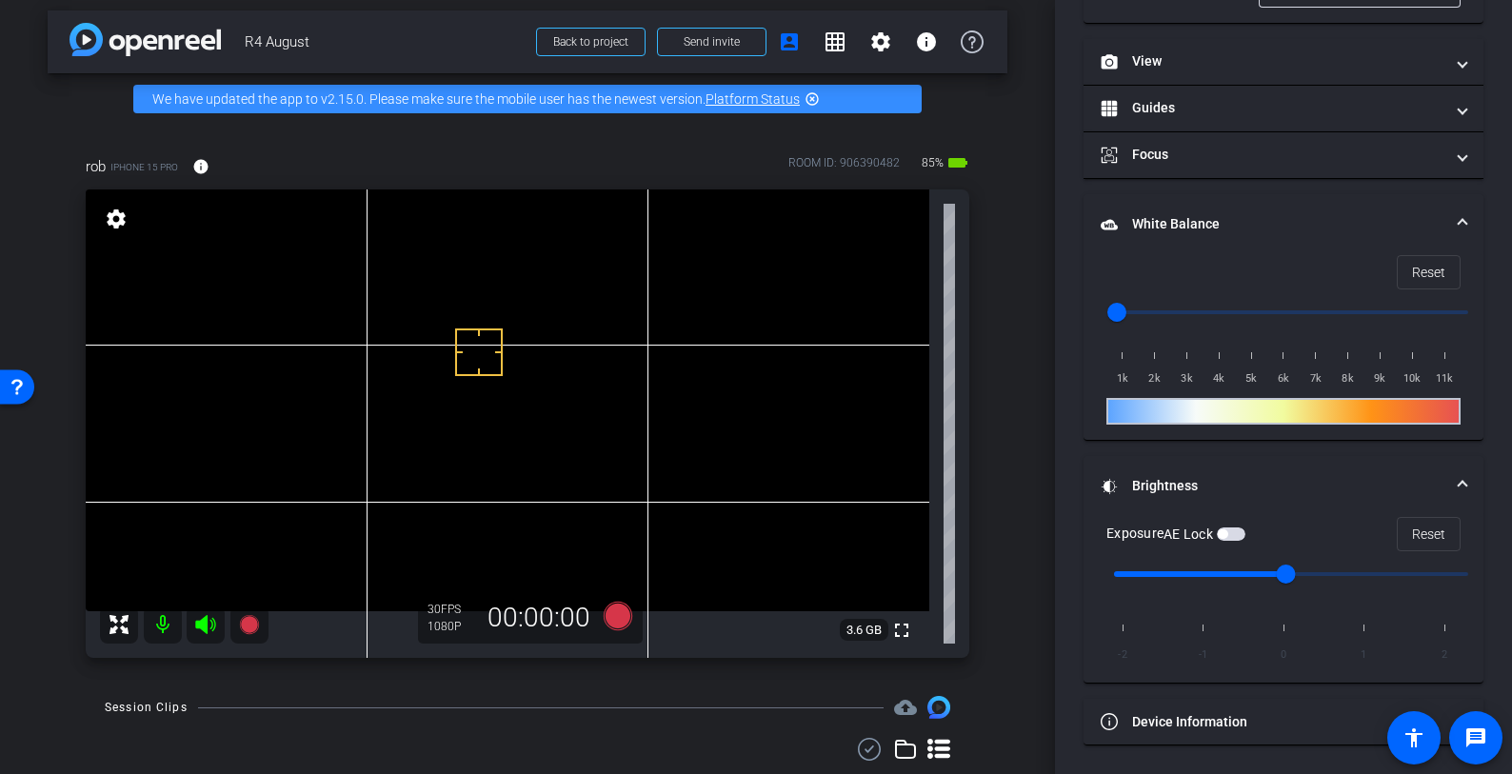
click at [458, 392] on video at bounding box center [508, 400] width 844 height 422
click at [443, 493] on video at bounding box center [508, 400] width 844 height 422
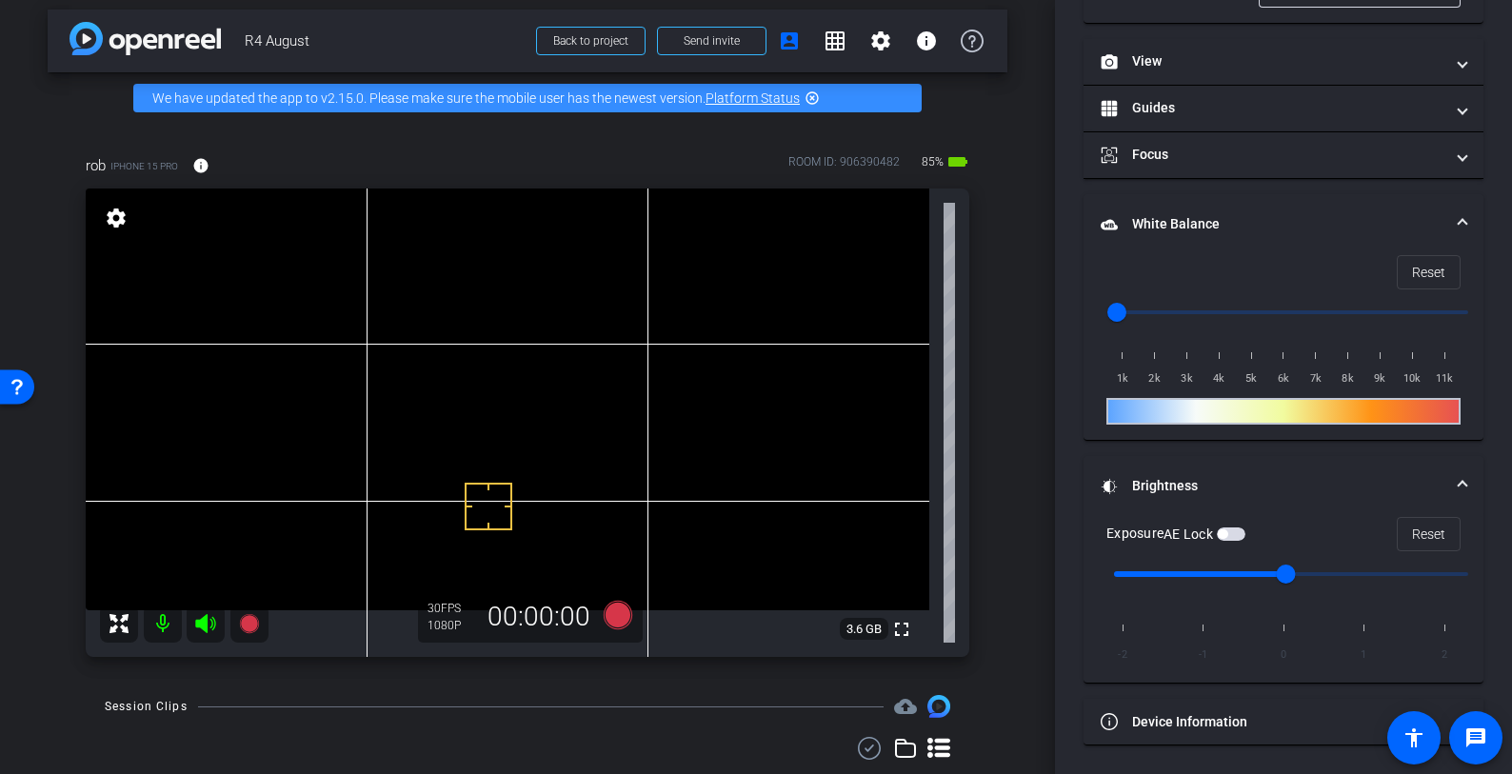
click at [1240, 534] on span "button" at bounding box center [1231, 534] width 29 height 13
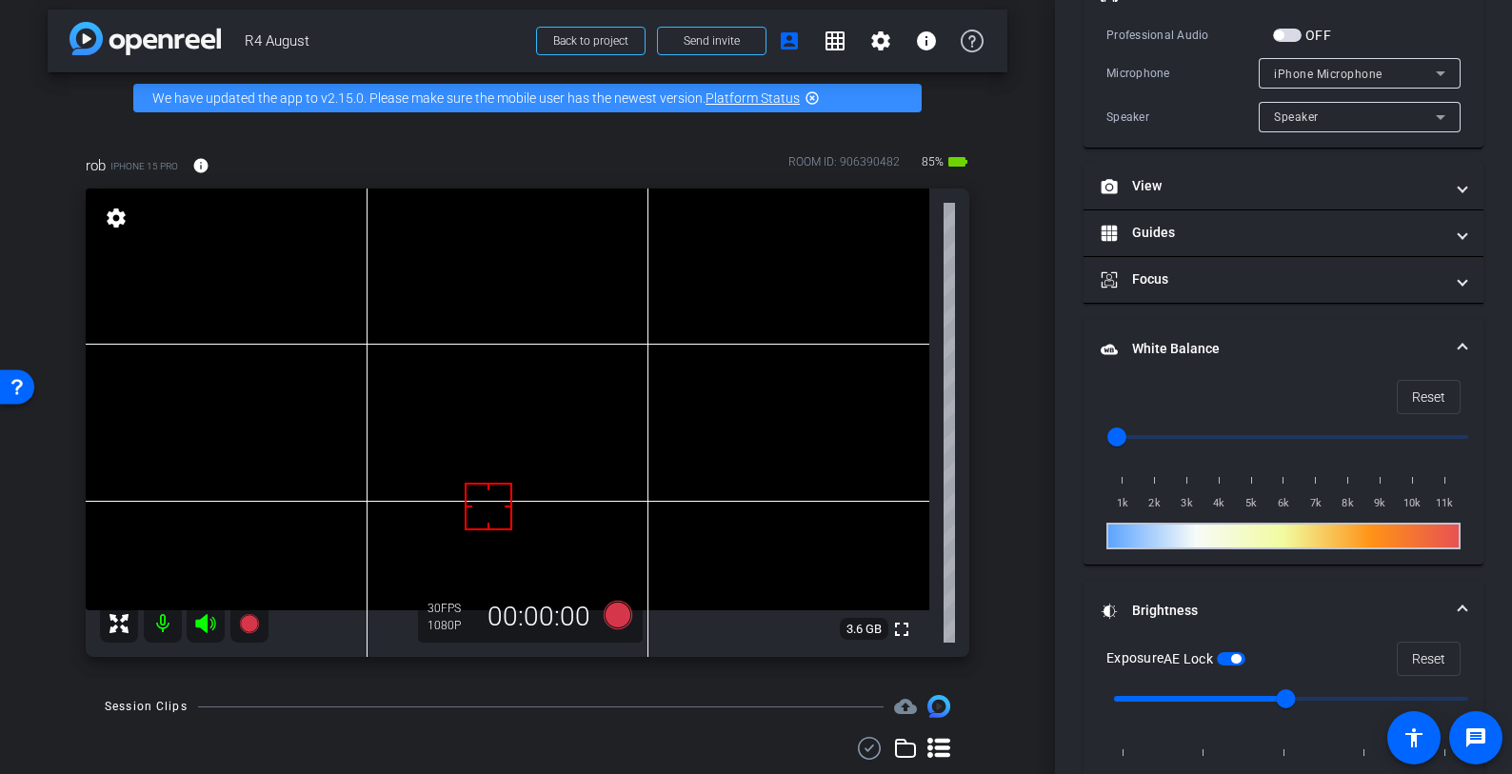
scroll to position [0, 0]
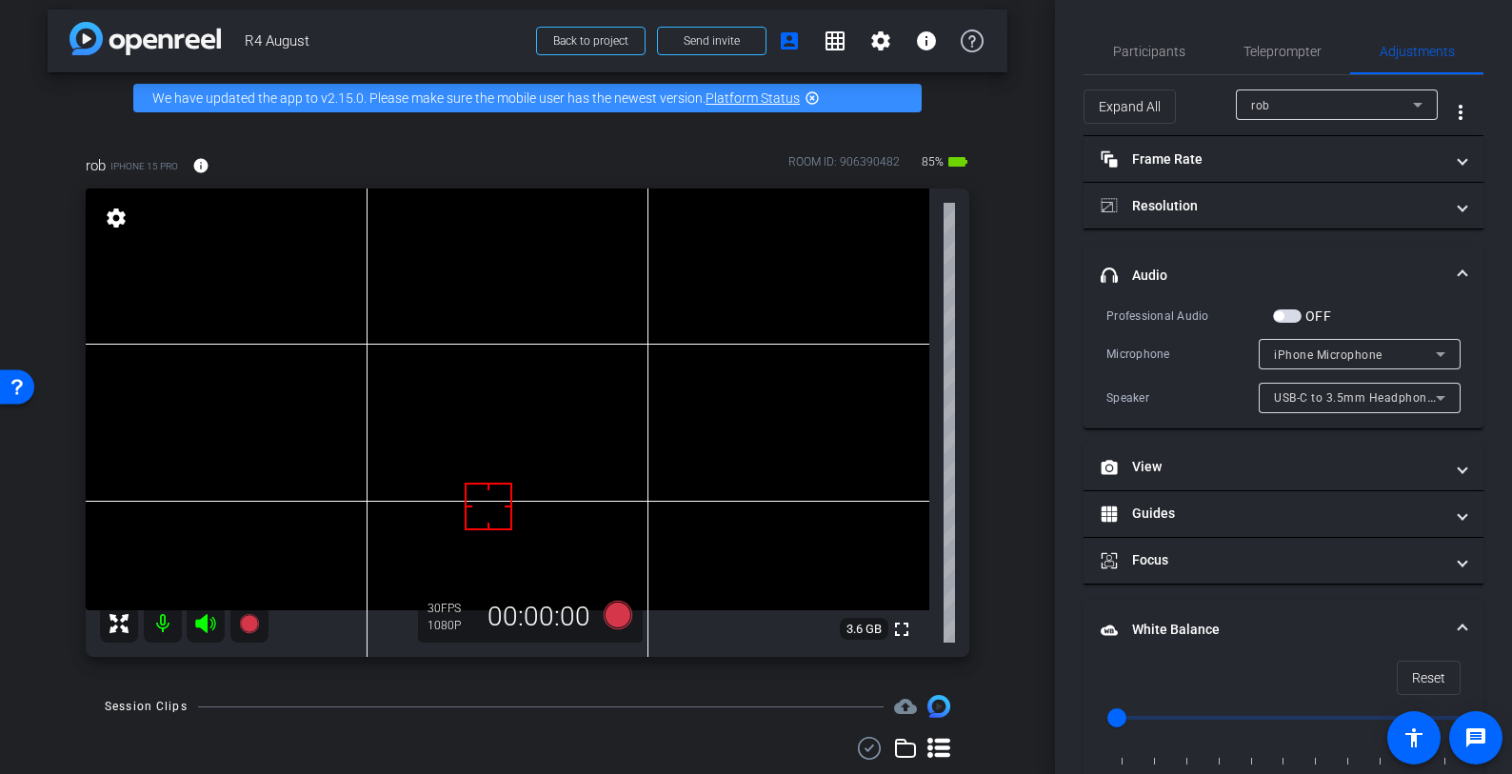
click at [1288, 313] on span "button" at bounding box center [1287, 315] width 29 height 13
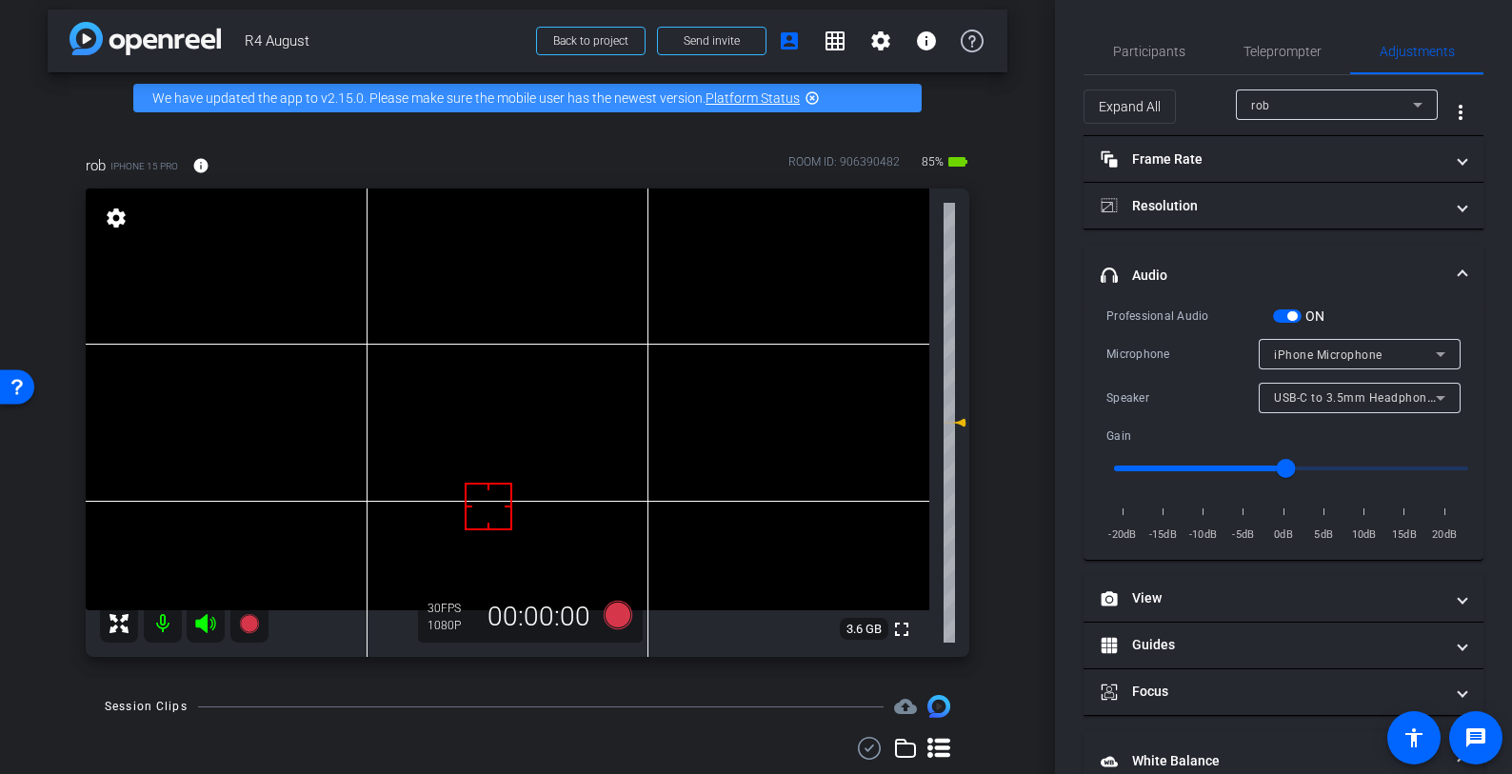
click at [1303, 349] on span "iPhone Microphone" at bounding box center [1328, 355] width 109 height 13
click at [1303, 352] on div at bounding box center [756, 387] width 1512 height 774
click at [1318, 392] on span "USB-C to 3.5mm Headphone Jack Adapter" at bounding box center [1392, 396] width 237 height 15
click at [1318, 392] on div at bounding box center [756, 387] width 1512 height 774
click at [1280, 320] on span "button" at bounding box center [1287, 315] width 29 height 13
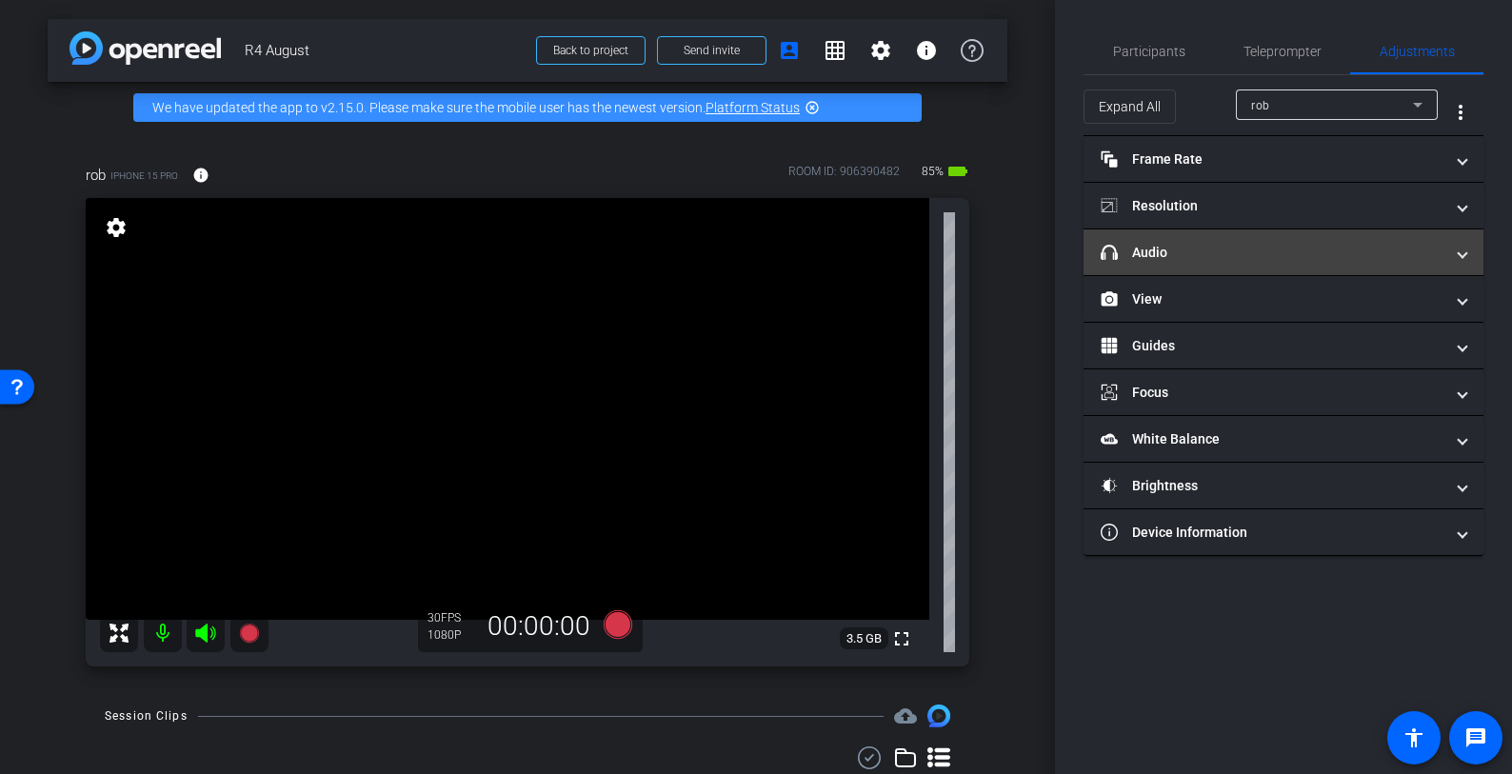
click at [1378, 249] on mat-panel-title "headphone icon Audio" at bounding box center [1272, 253] width 343 height 20
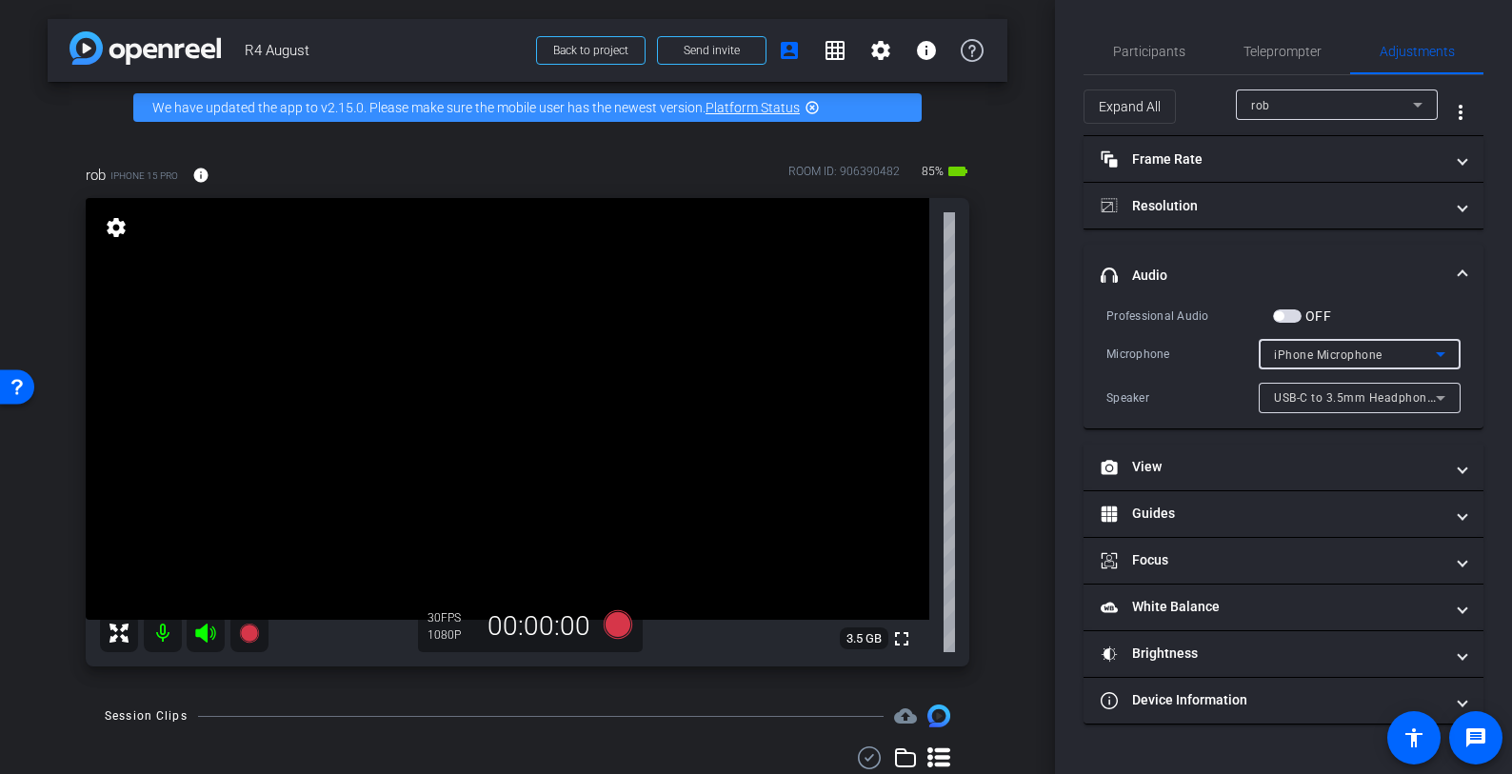
click at [1306, 355] on span "iPhone Microphone" at bounding box center [1328, 355] width 109 height 13
click at [1303, 355] on div at bounding box center [756, 387] width 1512 height 774
click at [1291, 320] on span "button" at bounding box center [1287, 315] width 29 height 13
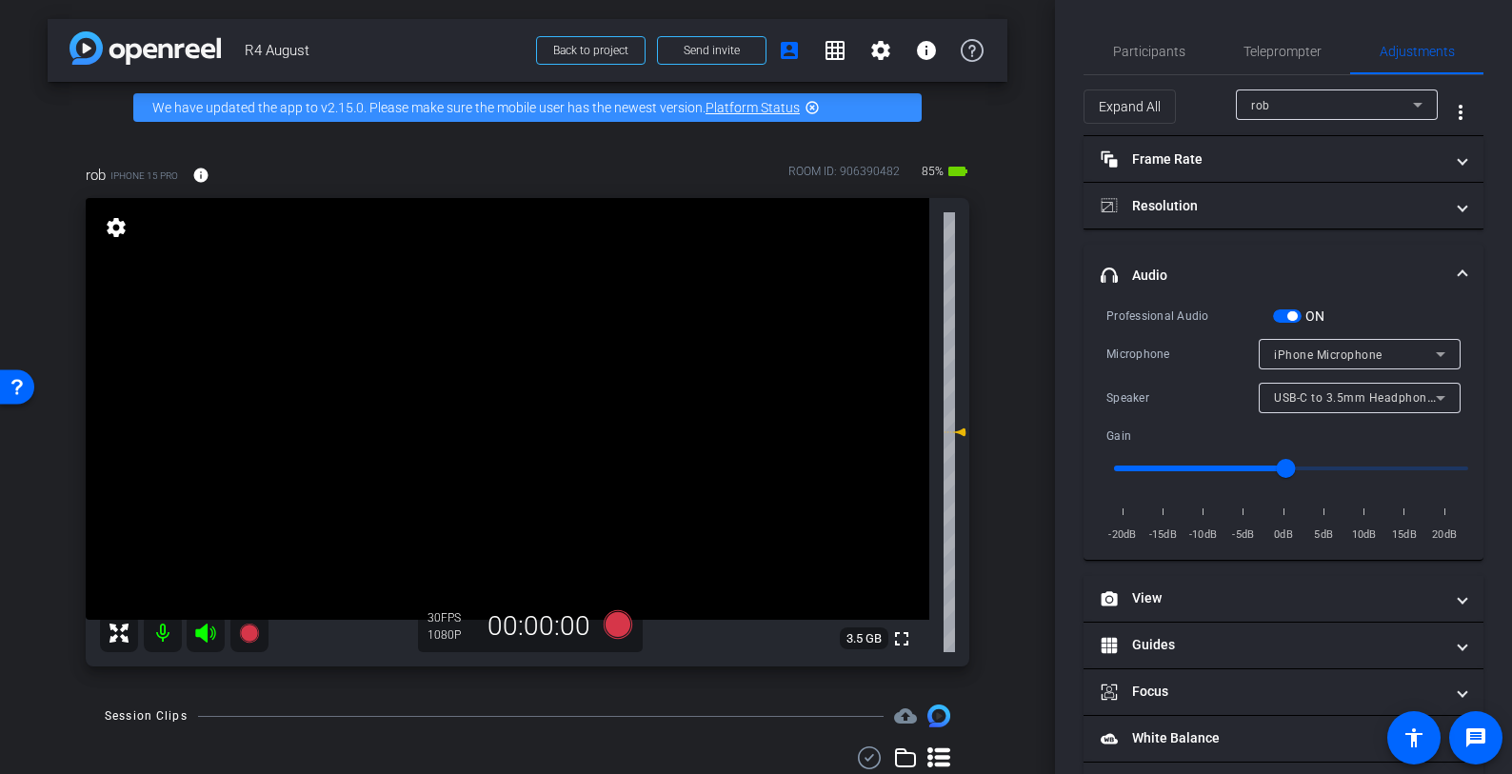
click at [1281, 318] on span "button" at bounding box center [1287, 315] width 29 height 13
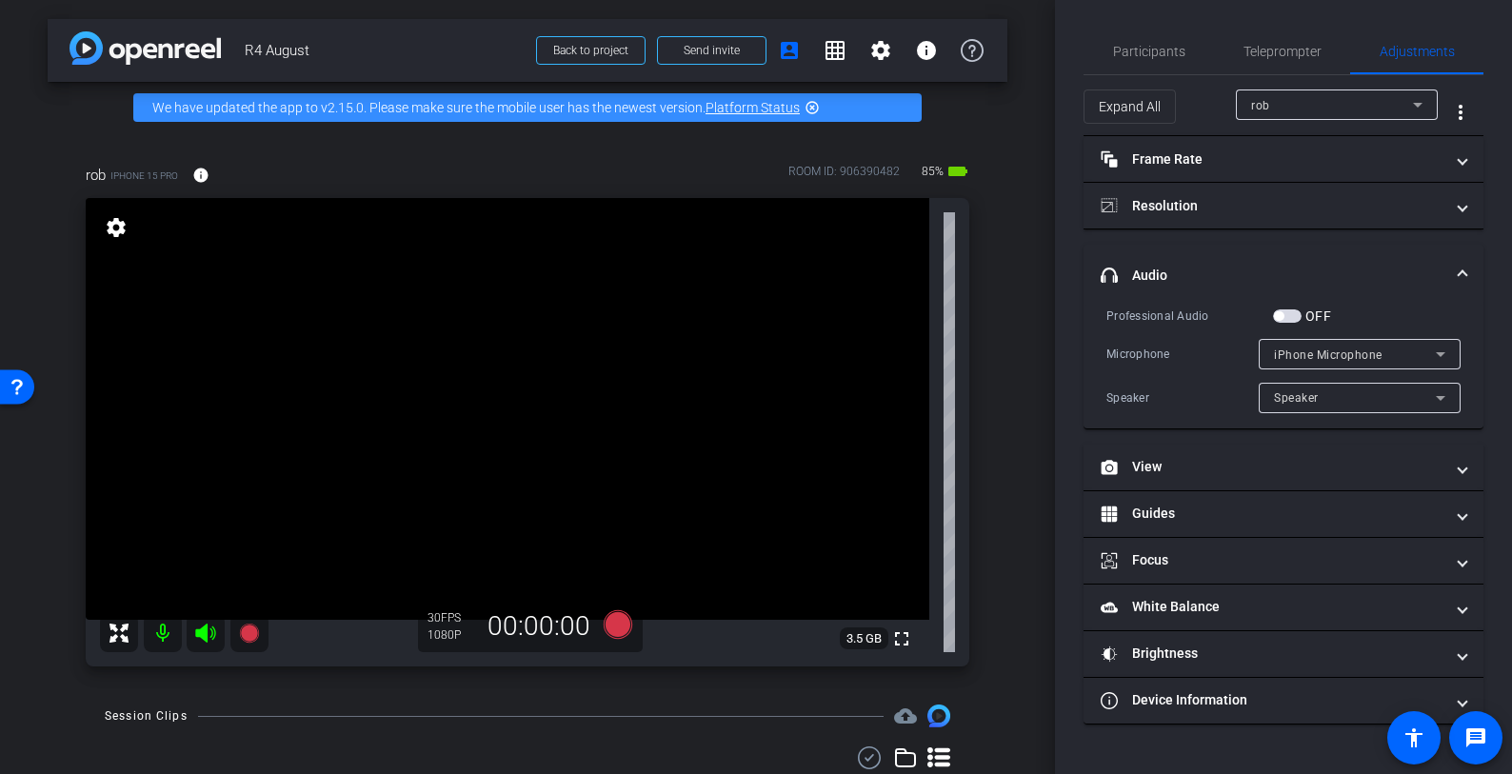
click at [1324, 386] on mat-select "Speaker" at bounding box center [1359, 398] width 171 height 24
click at [1324, 385] on div at bounding box center [756, 387] width 1512 height 774
click at [1361, 313] on div "Professional Audio OFF" at bounding box center [1283, 316] width 354 height 20
click at [1356, 353] on span "iPhone Microphone" at bounding box center [1328, 355] width 109 height 13
click at [1356, 347] on div at bounding box center [756, 387] width 1512 height 774
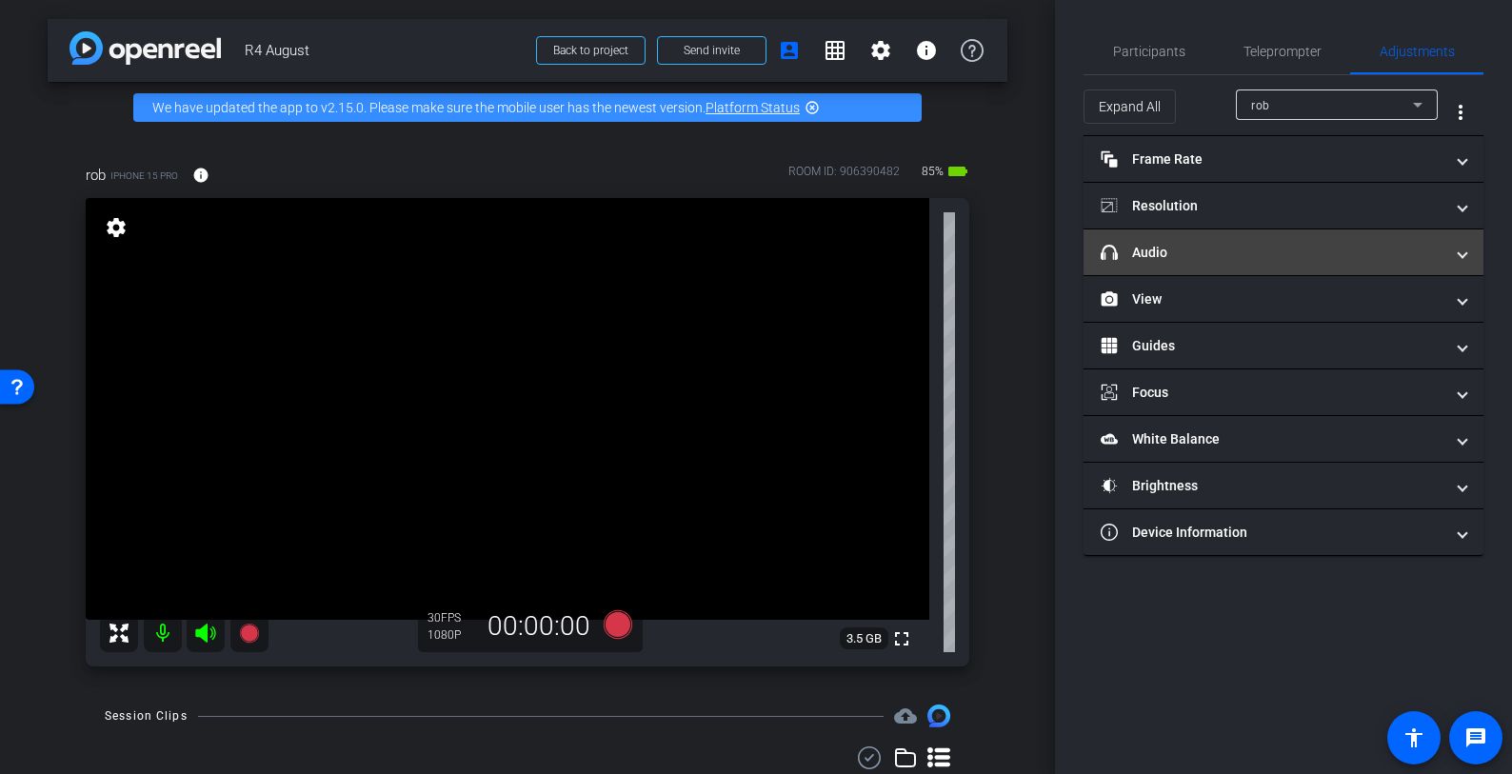
click at [1358, 263] on mat-expansion-panel-header "headphone icon Audio" at bounding box center [1284, 252] width 400 height 46
click at [1344, 261] on mat-panel-title "headphone icon Audio" at bounding box center [1272, 253] width 343 height 20
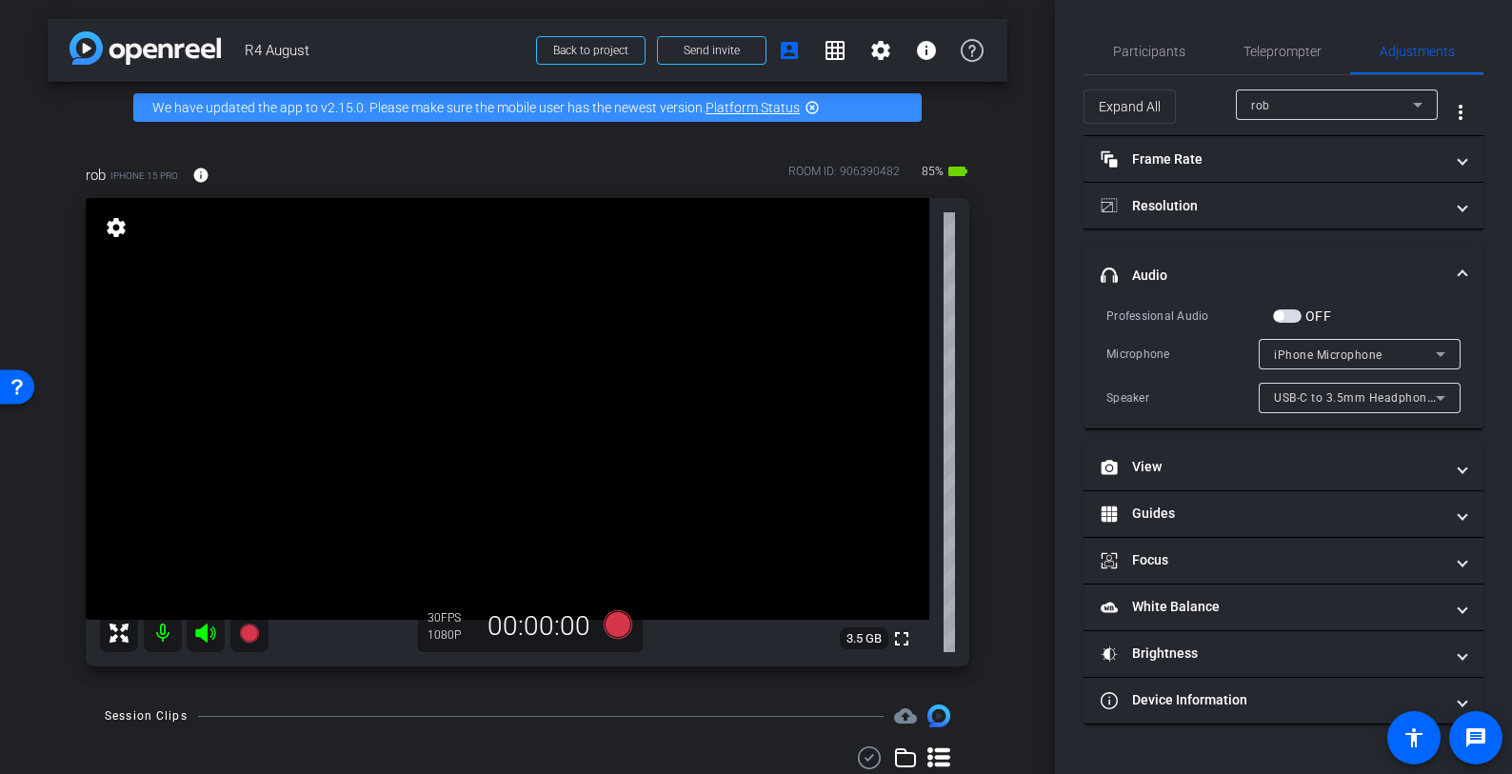
click at [1293, 313] on span "button" at bounding box center [1287, 315] width 29 height 13
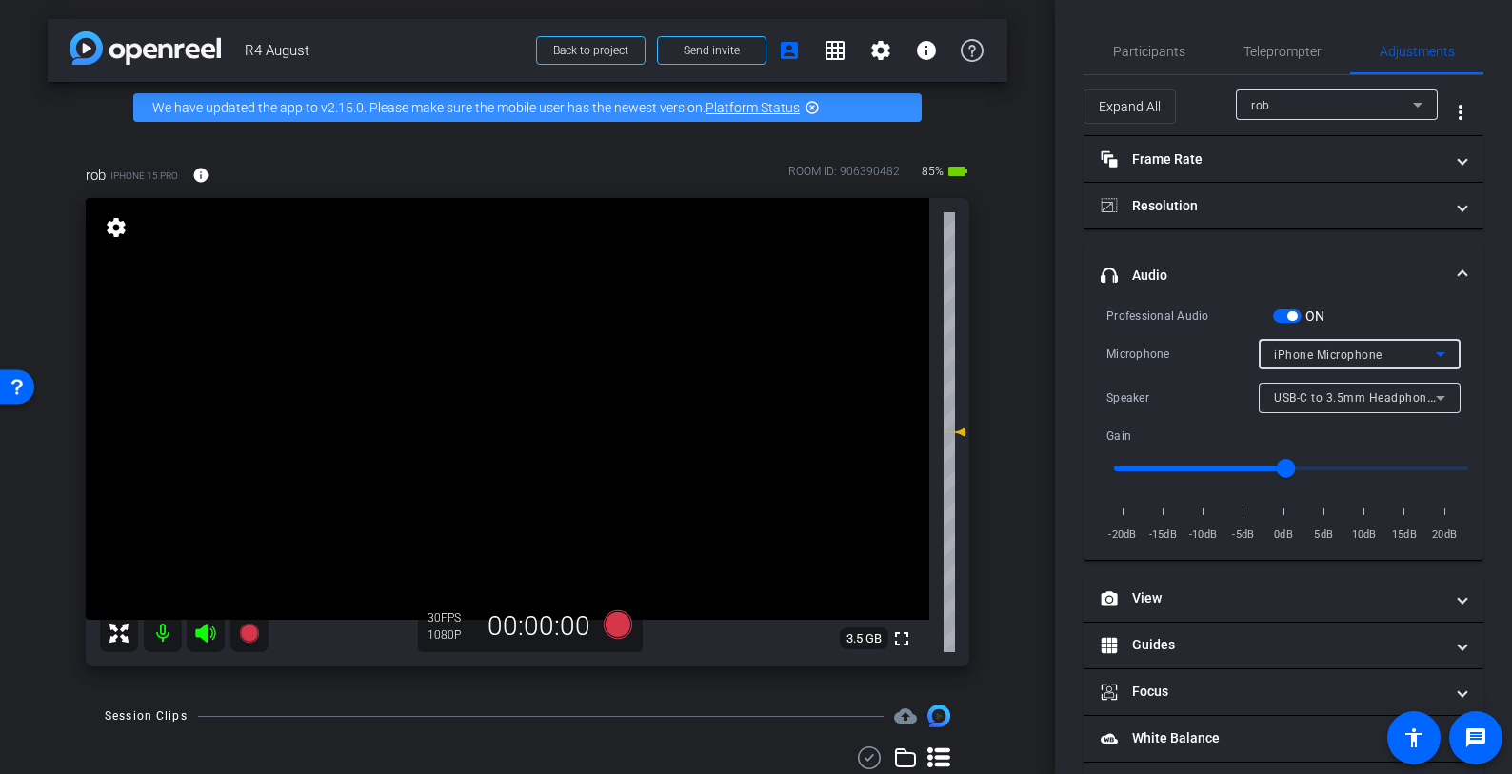
click at [1314, 346] on div "iPhone Microphone" at bounding box center [1355, 355] width 162 height 24
click at [1335, 332] on div at bounding box center [756, 387] width 1512 height 774
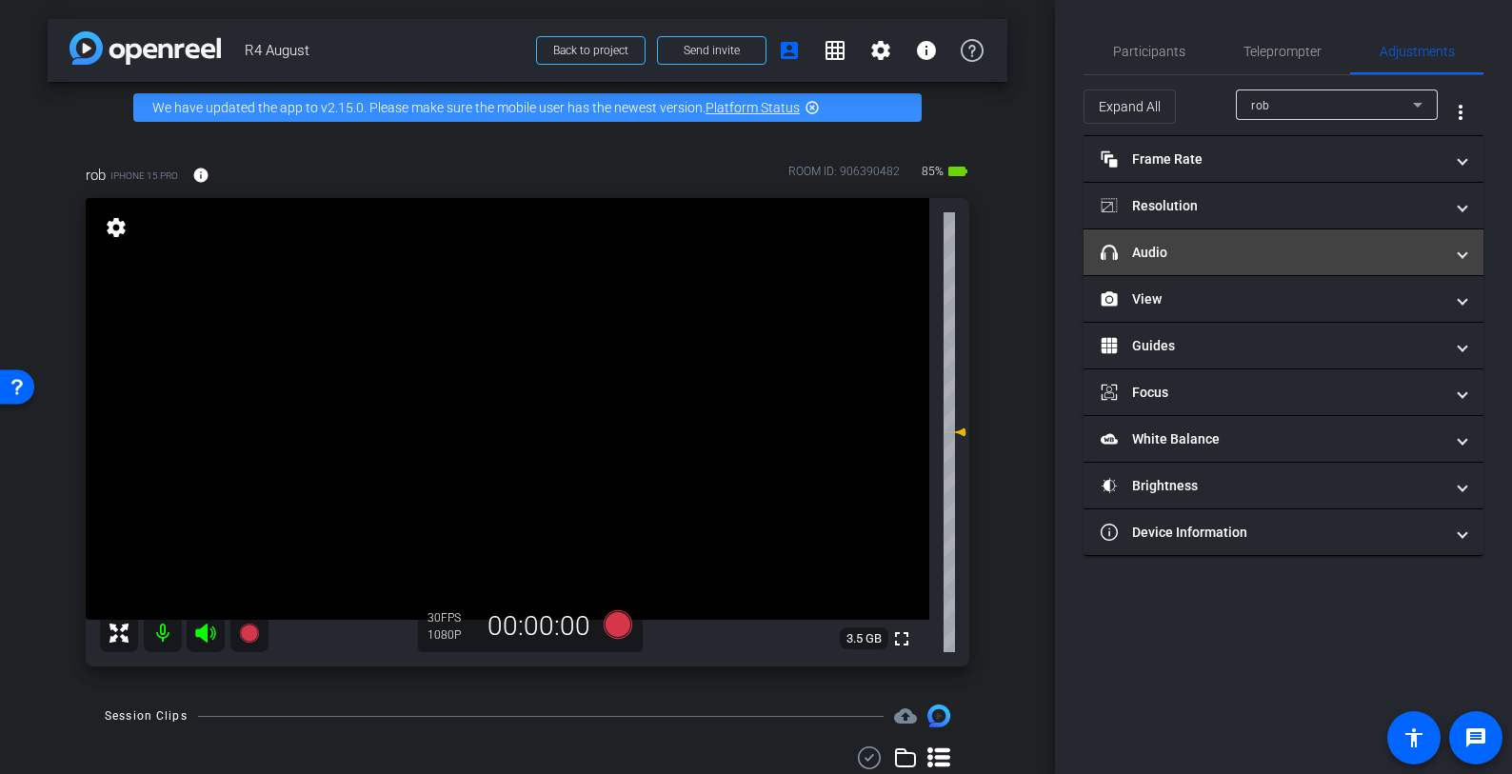
click at [1195, 266] on mat-expansion-panel-header "headphone icon Audio" at bounding box center [1284, 252] width 400 height 46
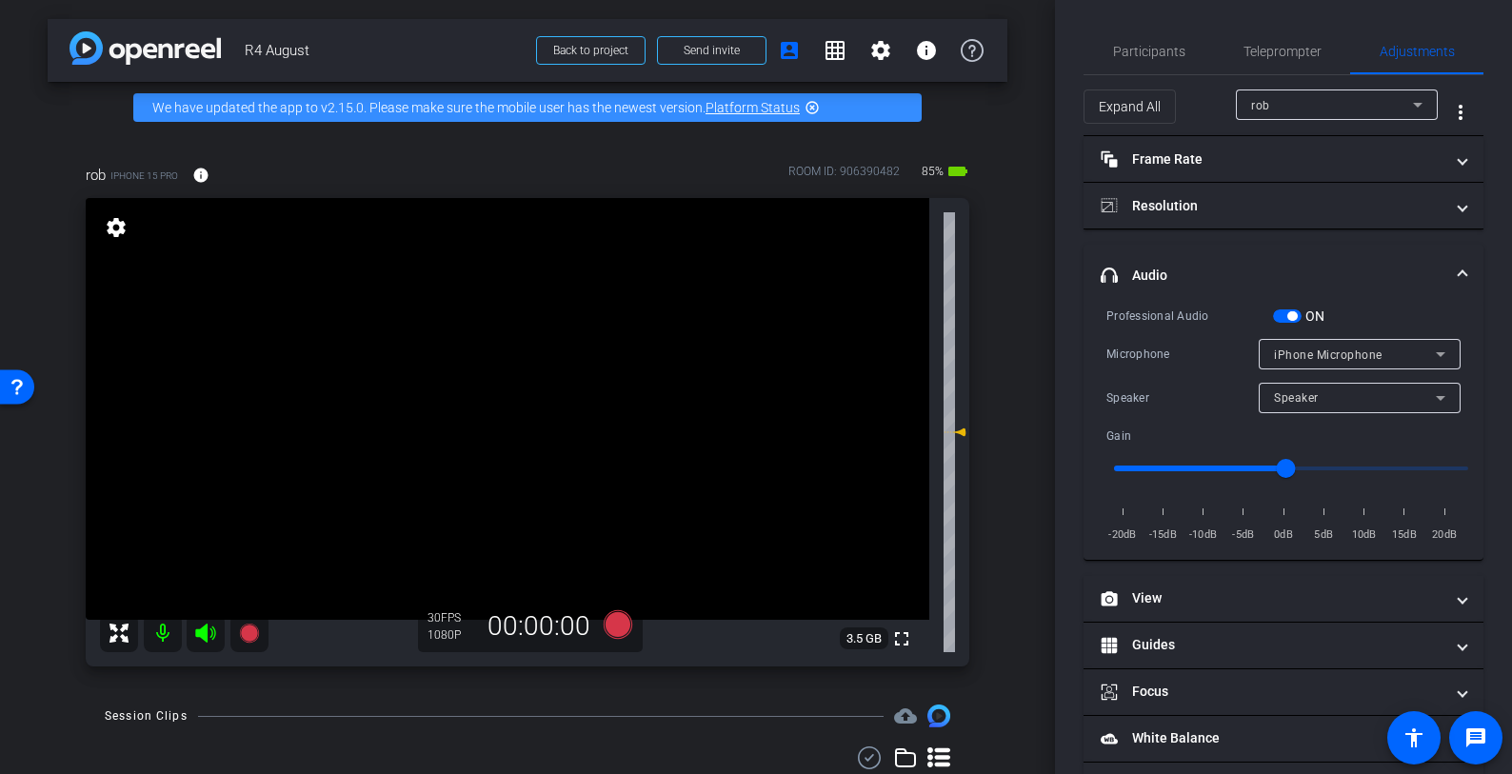
click at [1331, 302] on mat-expansion-panel-header "headphone icon Audio" at bounding box center [1284, 275] width 400 height 61
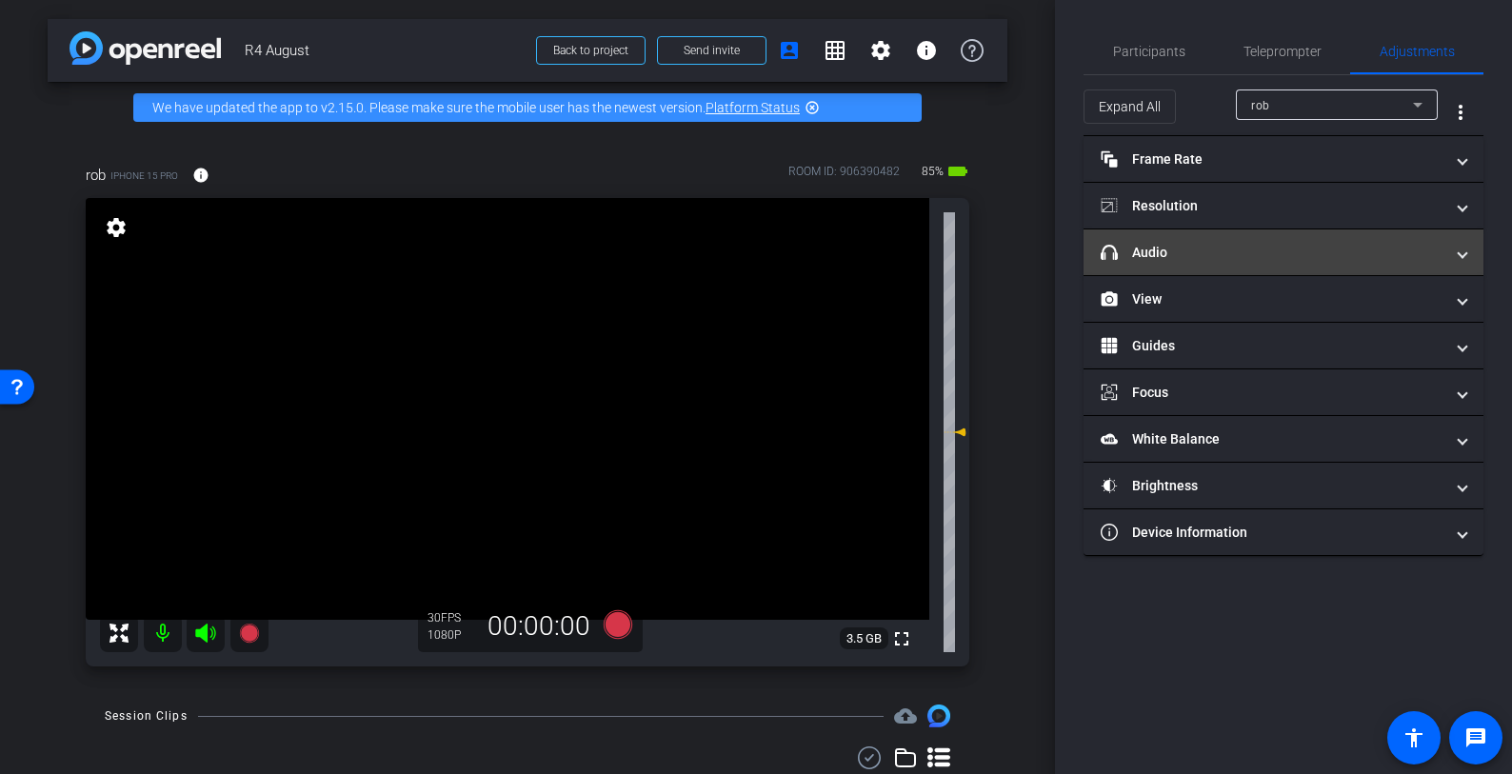
click at [1289, 248] on mat-panel-title "headphone icon Audio" at bounding box center [1272, 253] width 343 height 20
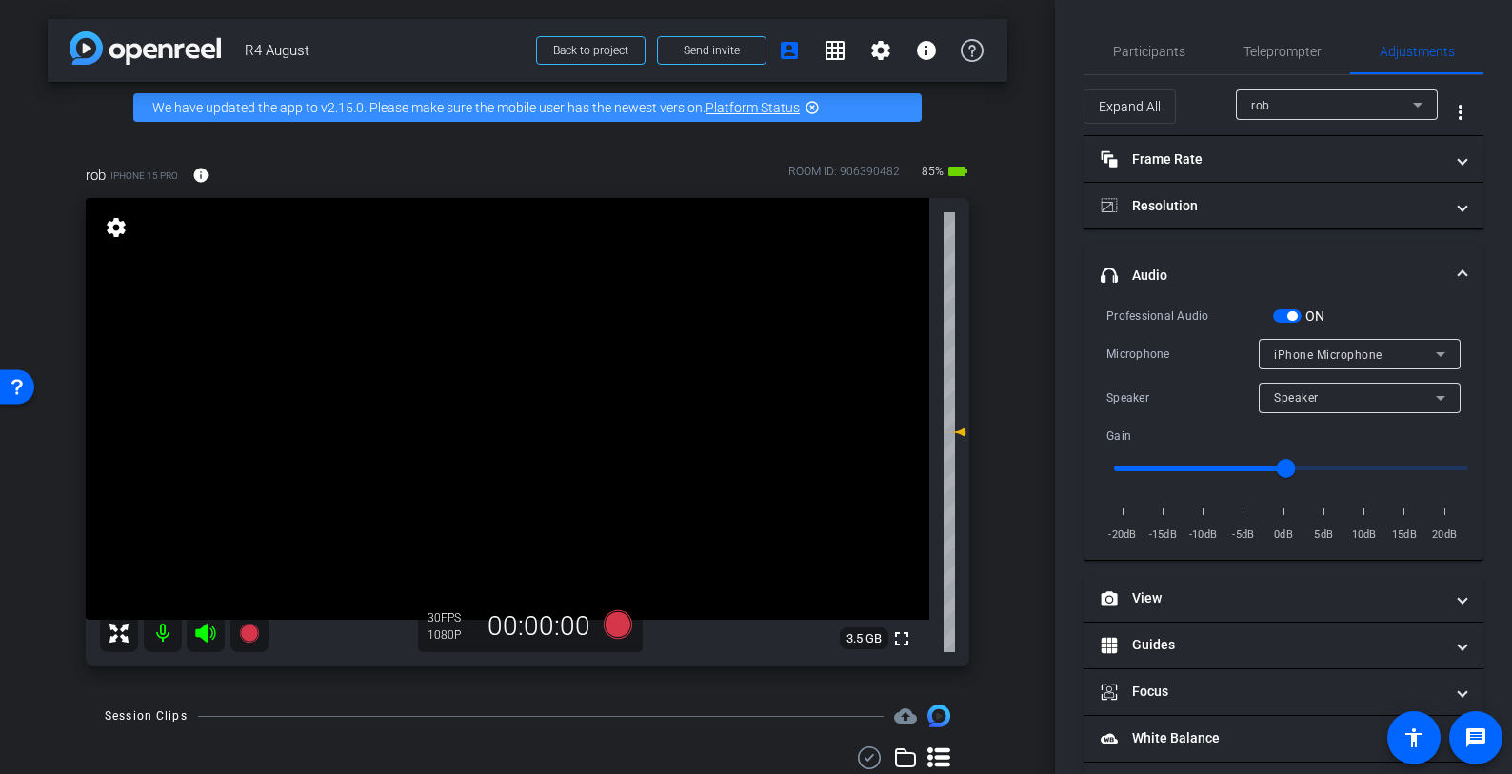
click at [1273, 314] on span "button" at bounding box center [1287, 315] width 29 height 13
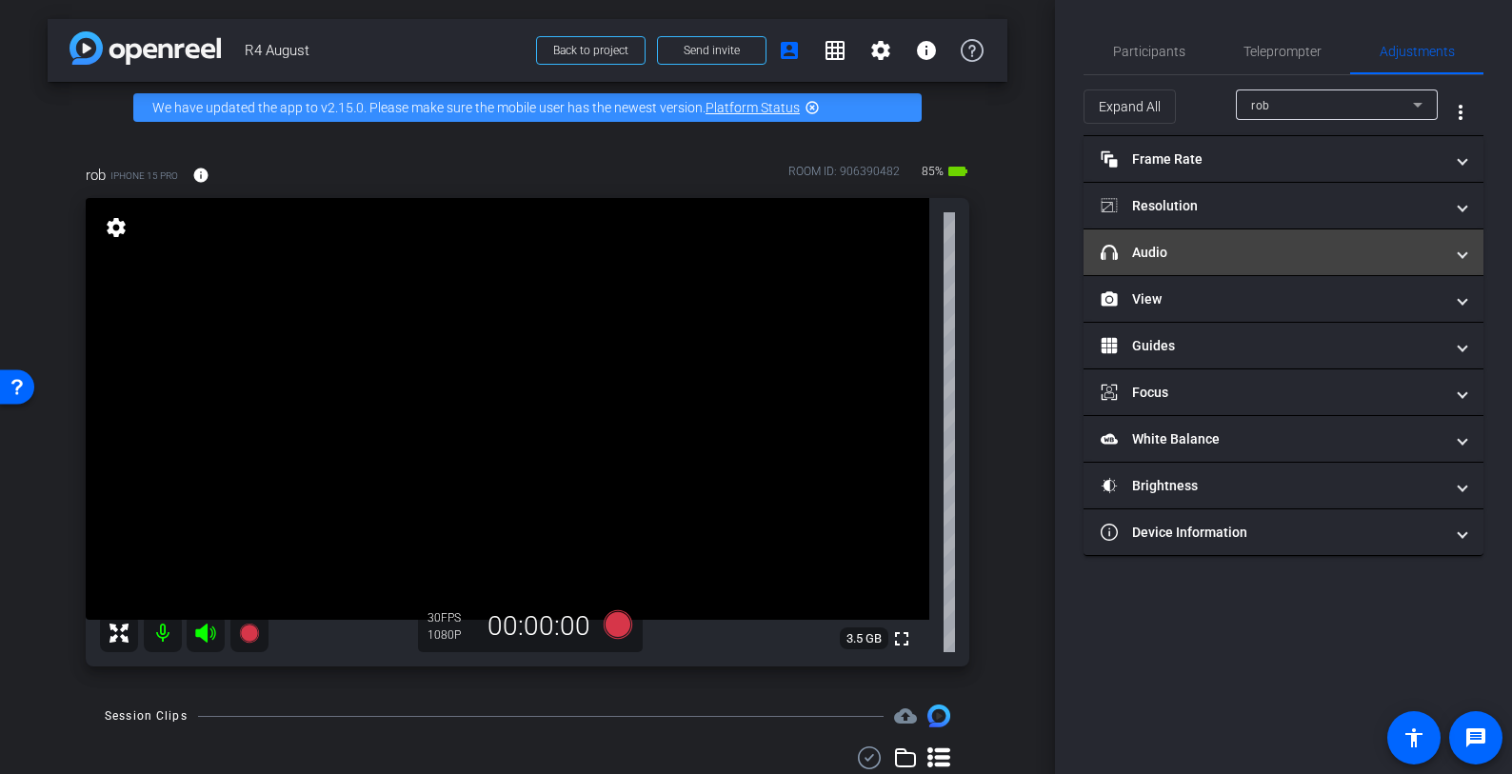
click at [1285, 252] on mat-panel-title "headphone icon Audio" at bounding box center [1272, 253] width 343 height 20
click at [1287, 249] on mat-panel-title "headphone icon Audio" at bounding box center [1272, 253] width 343 height 20
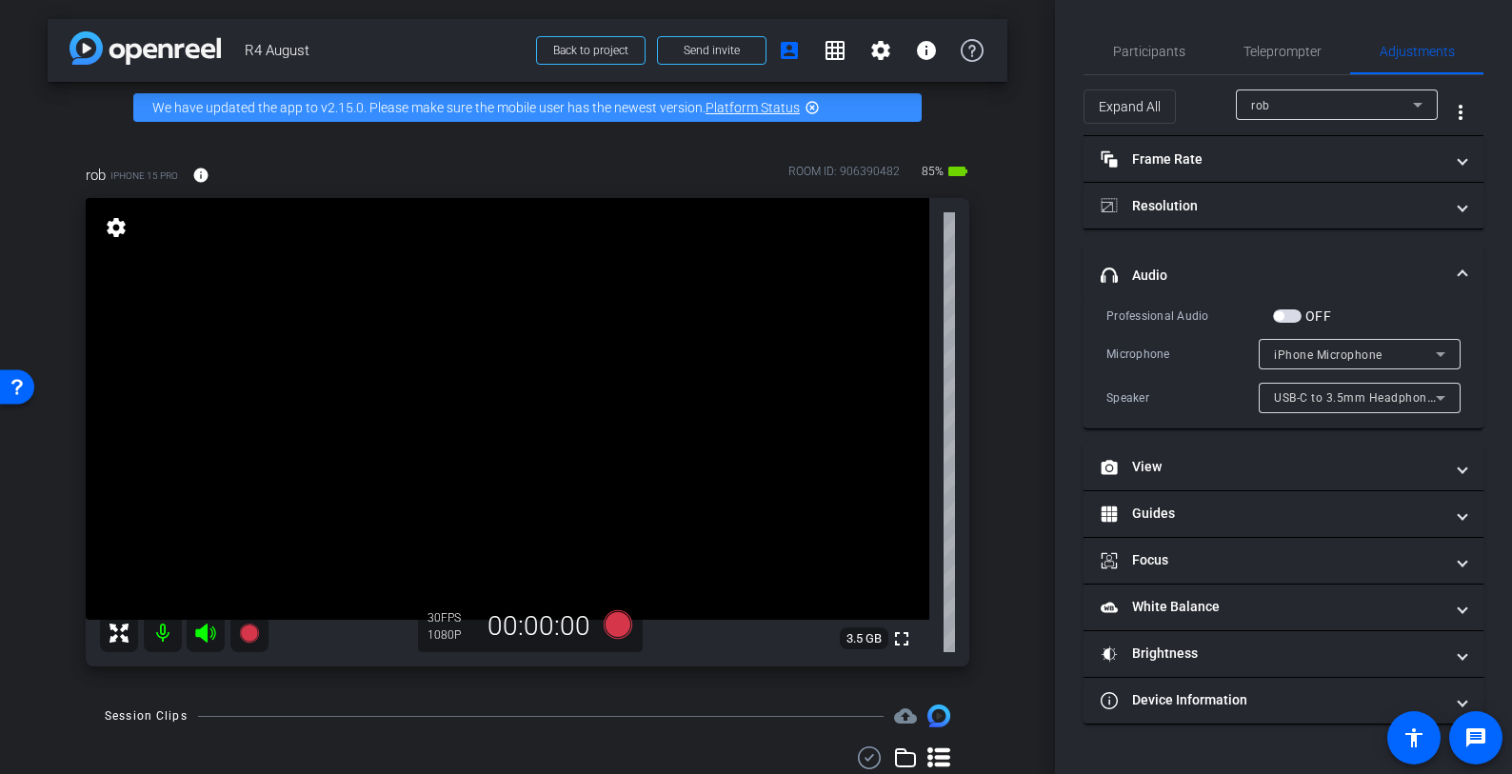
click at [1296, 312] on span "button" at bounding box center [1287, 315] width 29 height 13
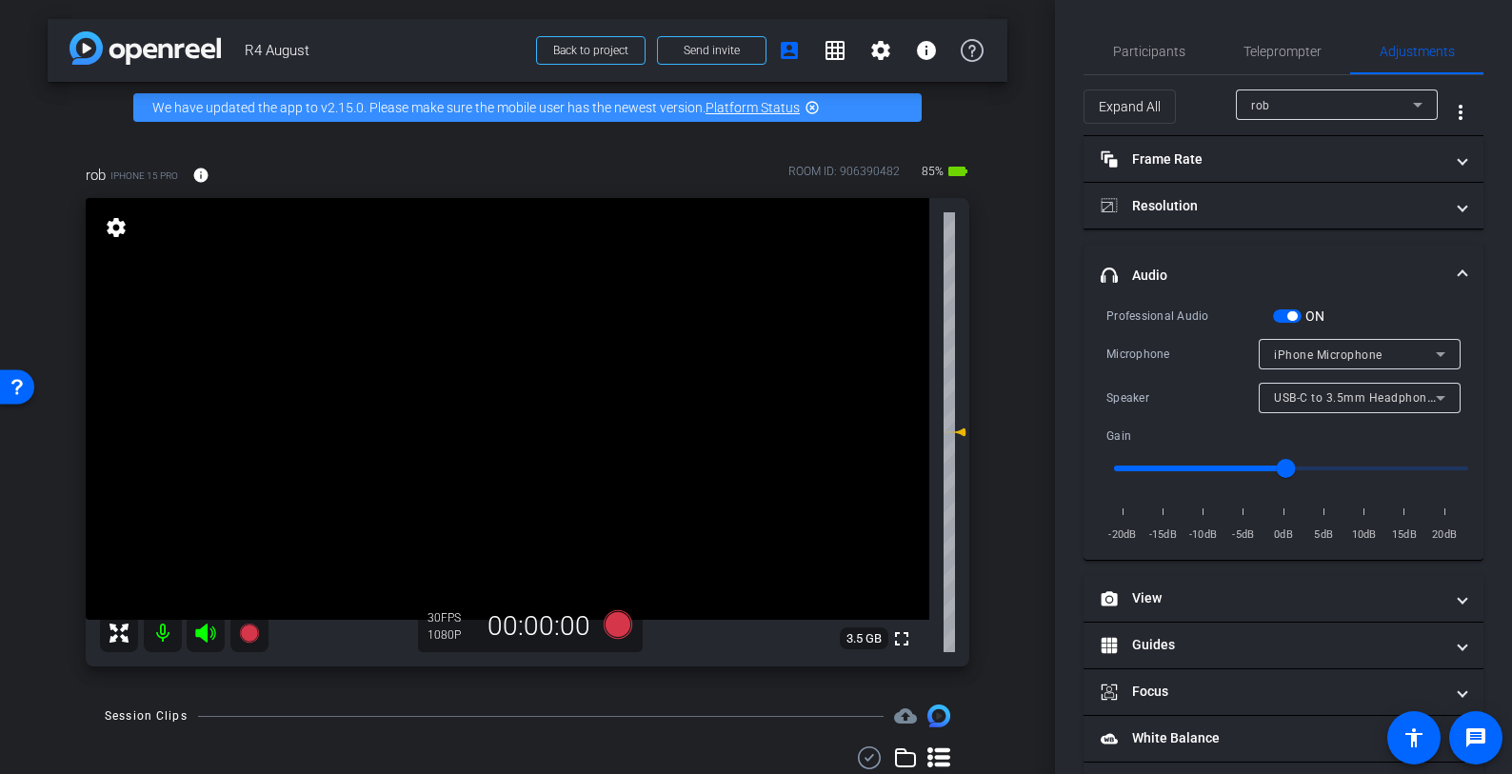
click at [1282, 312] on span "button" at bounding box center [1287, 315] width 29 height 13
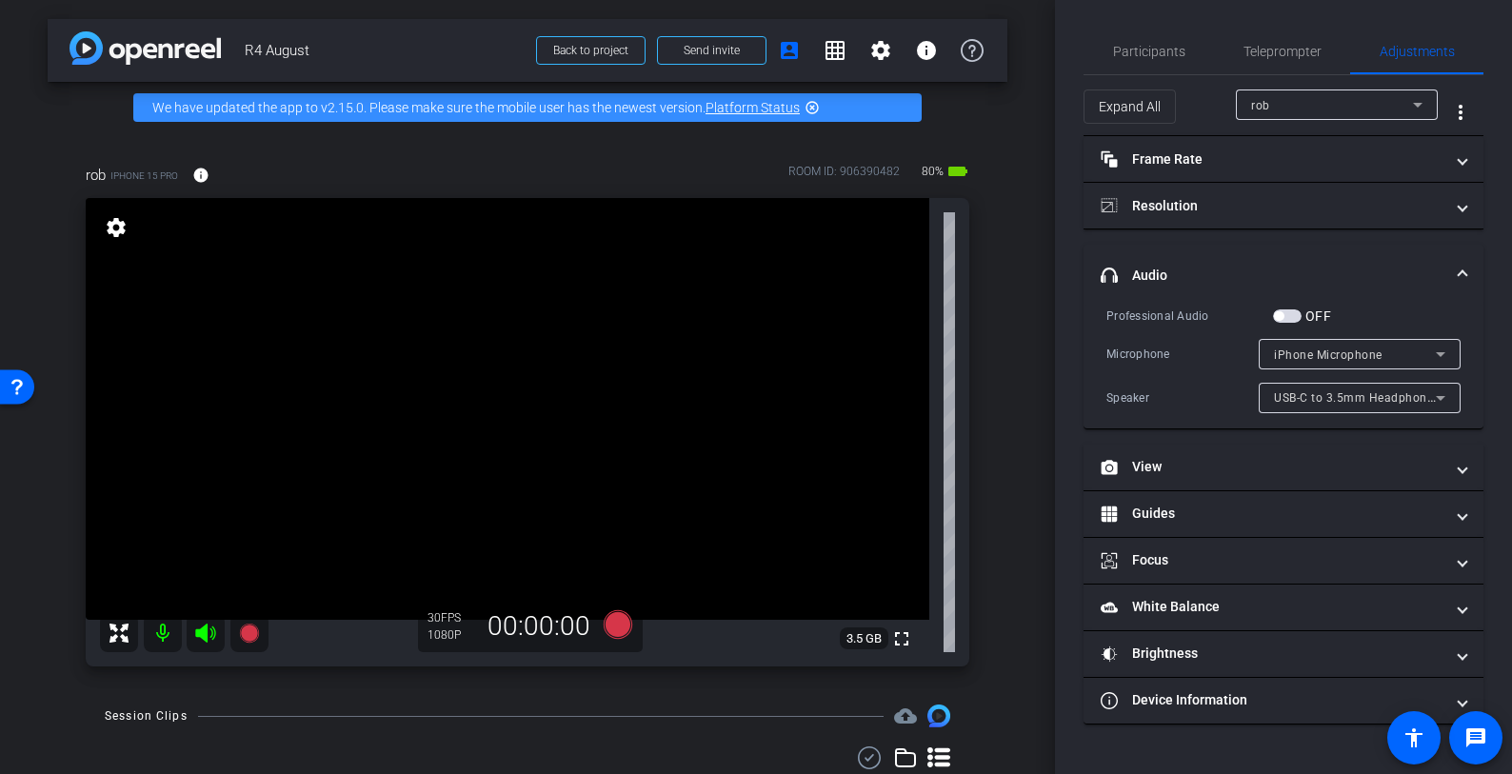
click at [1307, 352] on span "iPhone Microphone" at bounding box center [1328, 355] width 109 height 13
click at [1298, 329] on div at bounding box center [756, 387] width 1512 height 774
click at [1295, 317] on span "button" at bounding box center [1287, 315] width 29 height 13
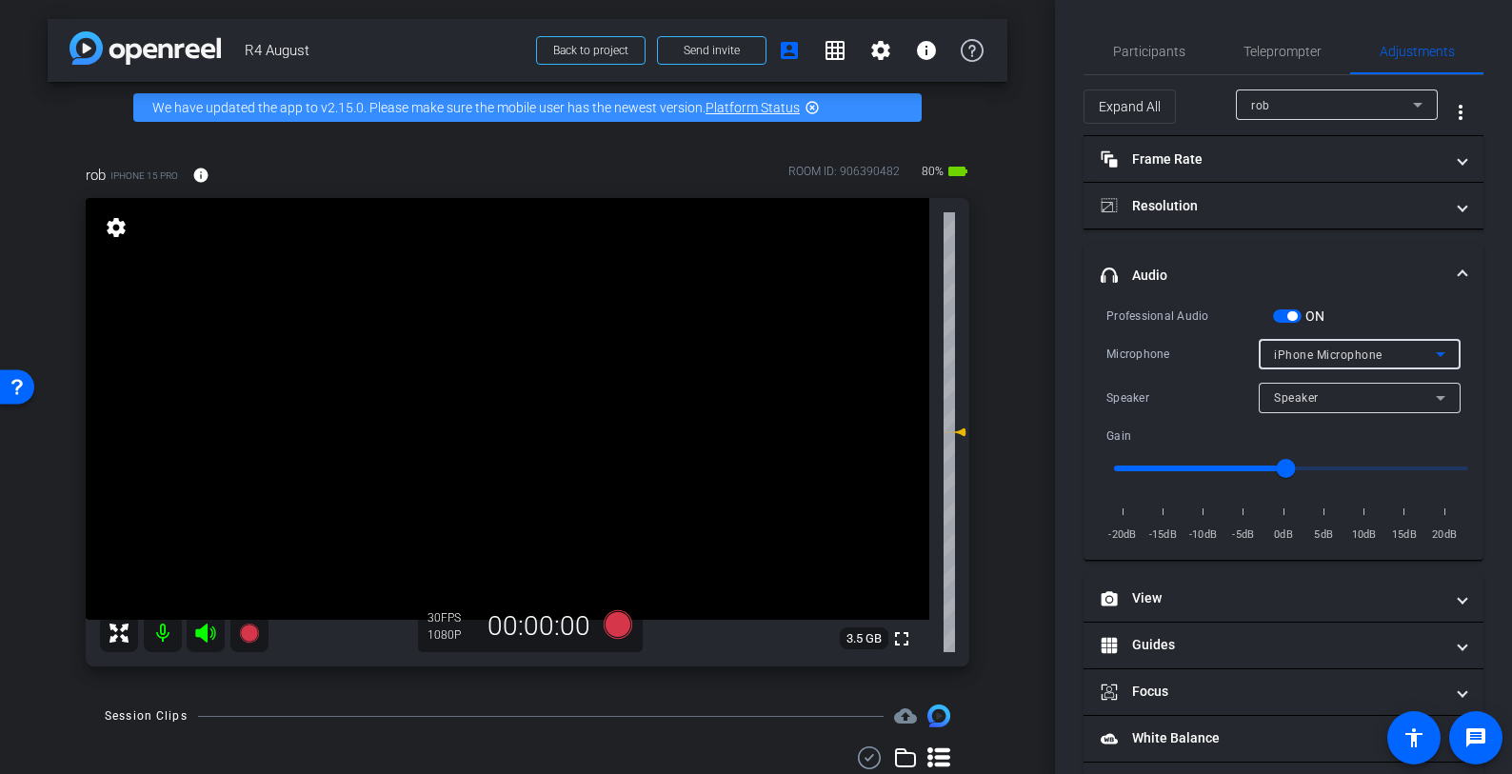
click at [1305, 344] on div "iPhone Microphone" at bounding box center [1355, 355] width 162 height 24
click at [1334, 313] on div at bounding box center [756, 387] width 1512 height 774
click at [1279, 316] on span "button" at bounding box center [1287, 315] width 29 height 13
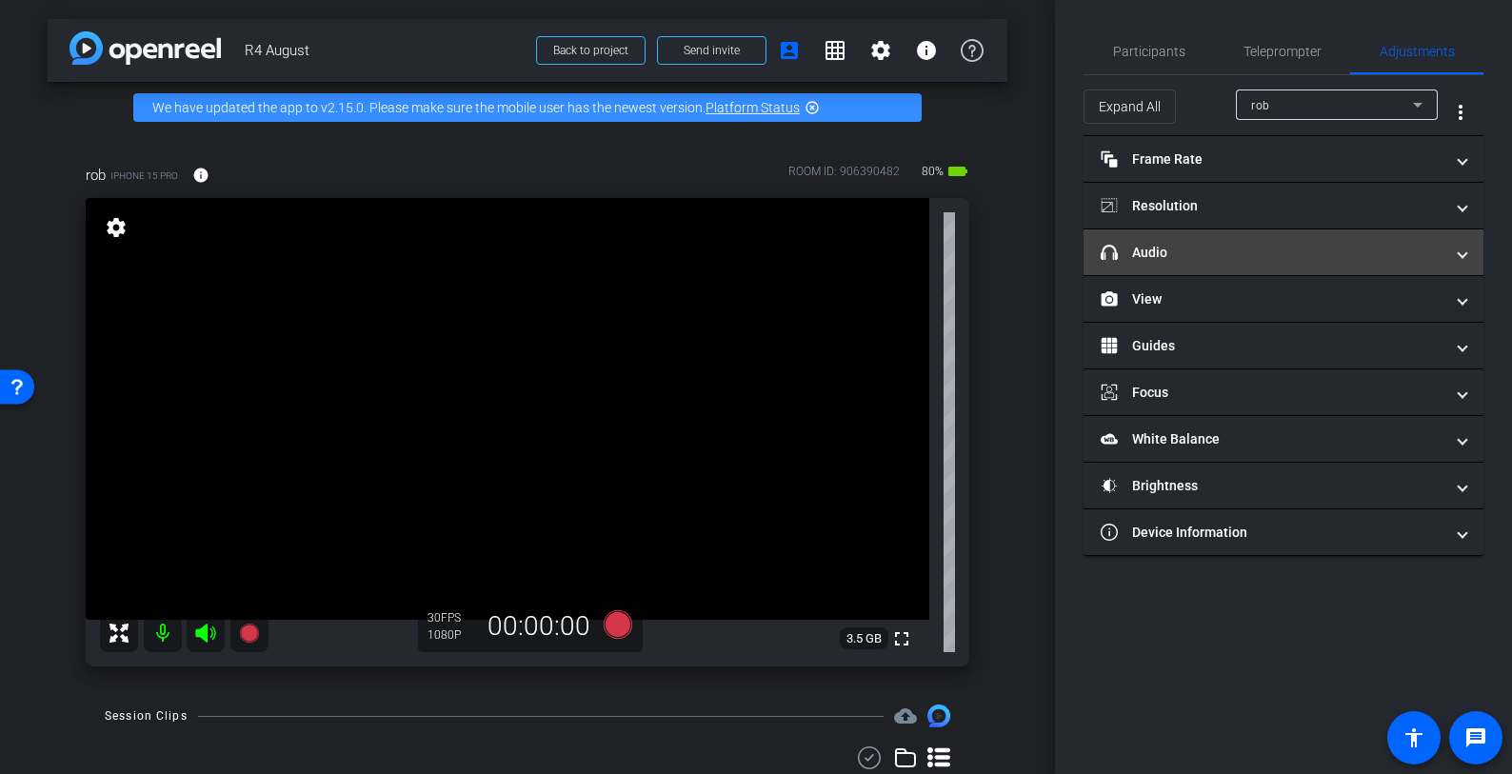
click at [1228, 256] on mat-panel-title "headphone icon Audio" at bounding box center [1272, 253] width 343 height 20
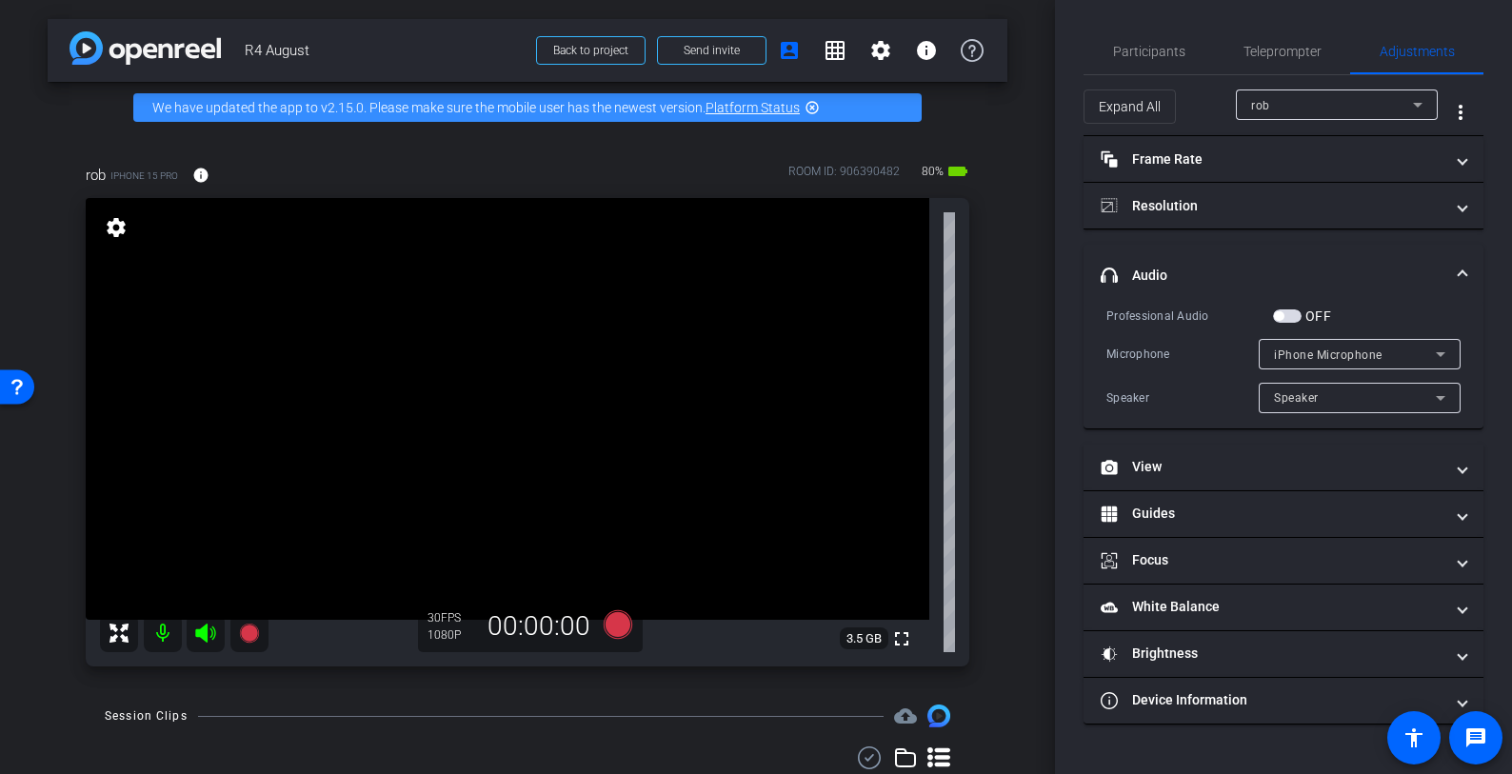
click at [1294, 313] on span "button" at bounding box center [1287, 315] width 29 height 13
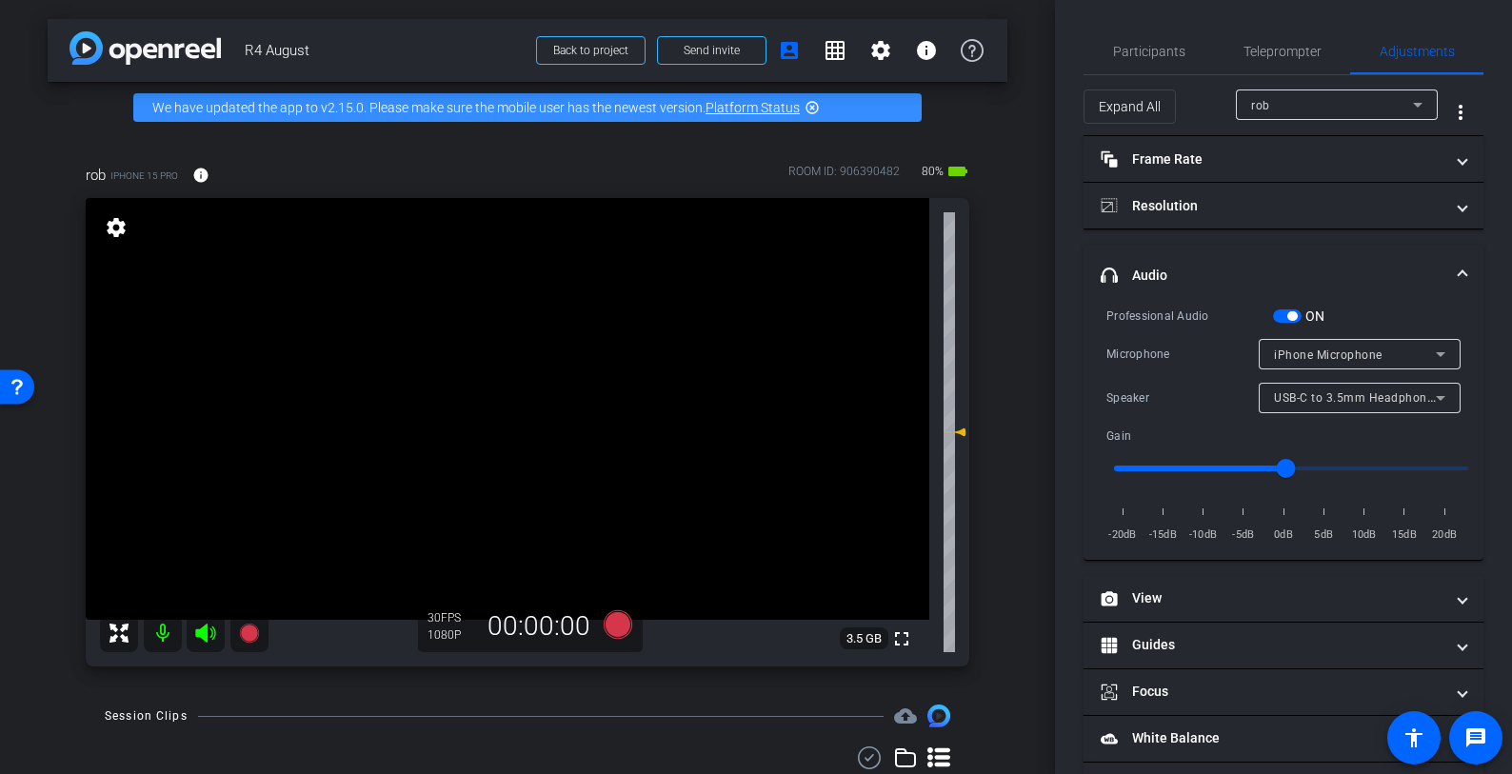
click at [1288, 313] on span "button" at bounding box center [1292, 316] width 10 height 10
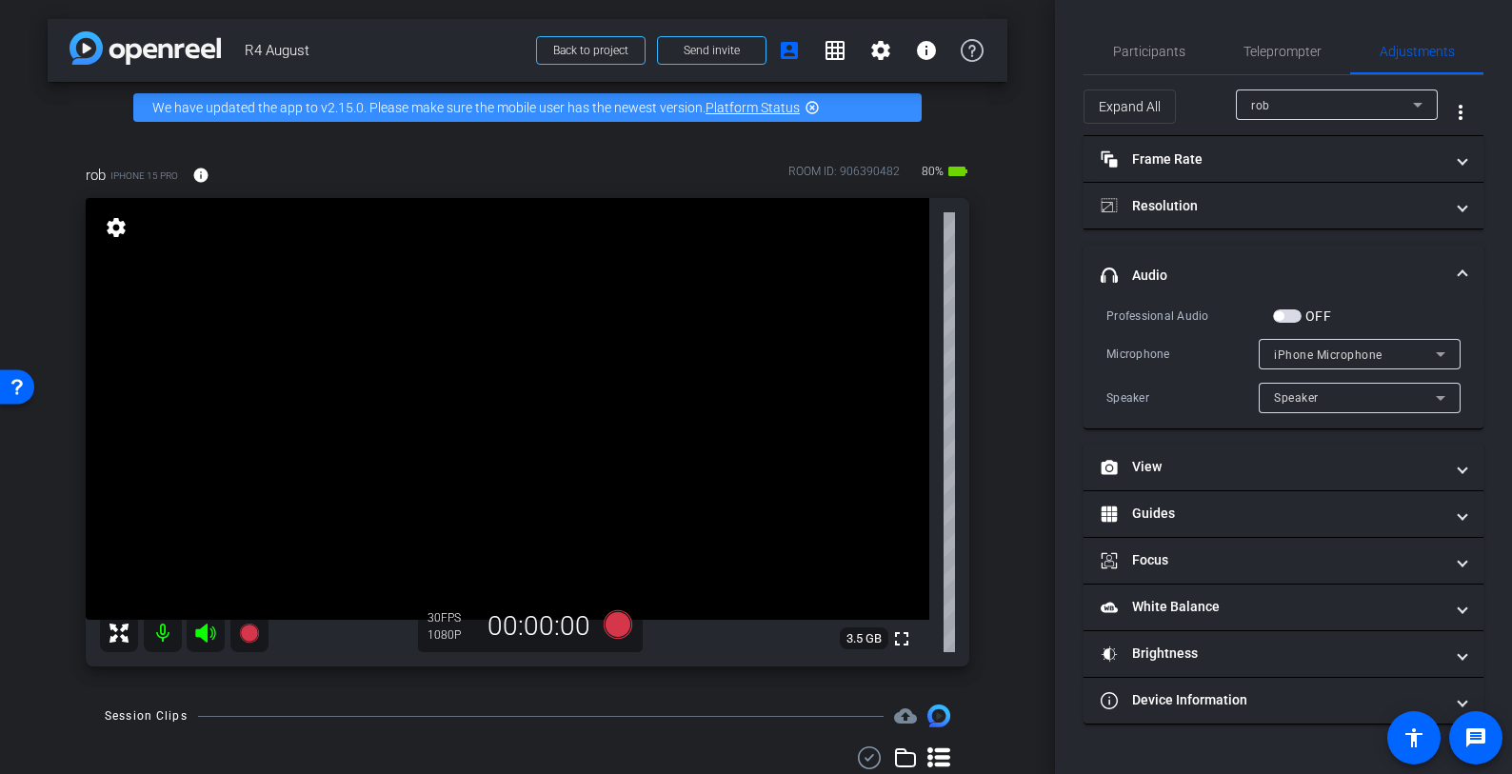
click at [1291, 313] on span "button" at bounding box center [1287, 315] width 29 height 13
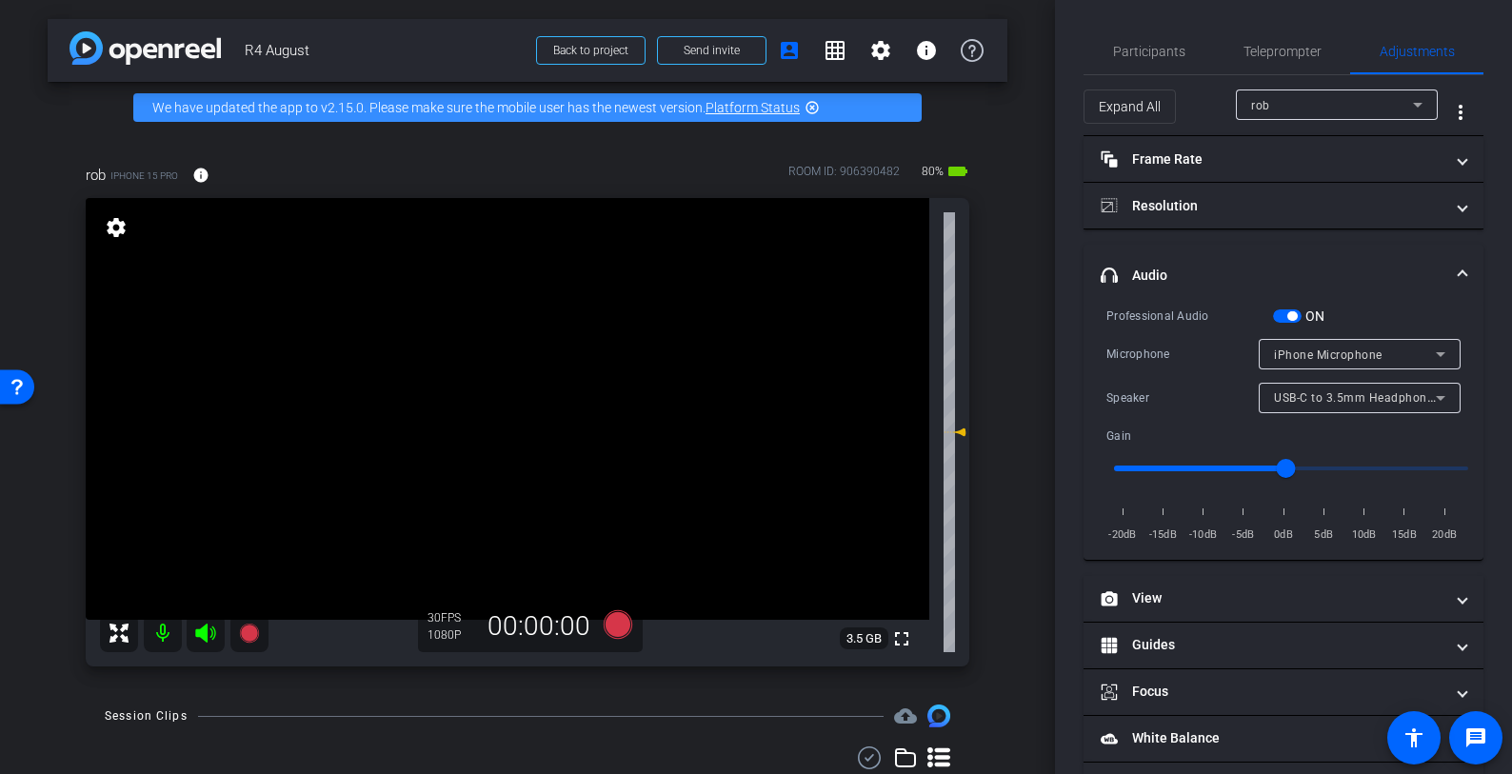
click at [1286, 316] on button "ON" at bounding box center [1287, 315] width 29 height 13
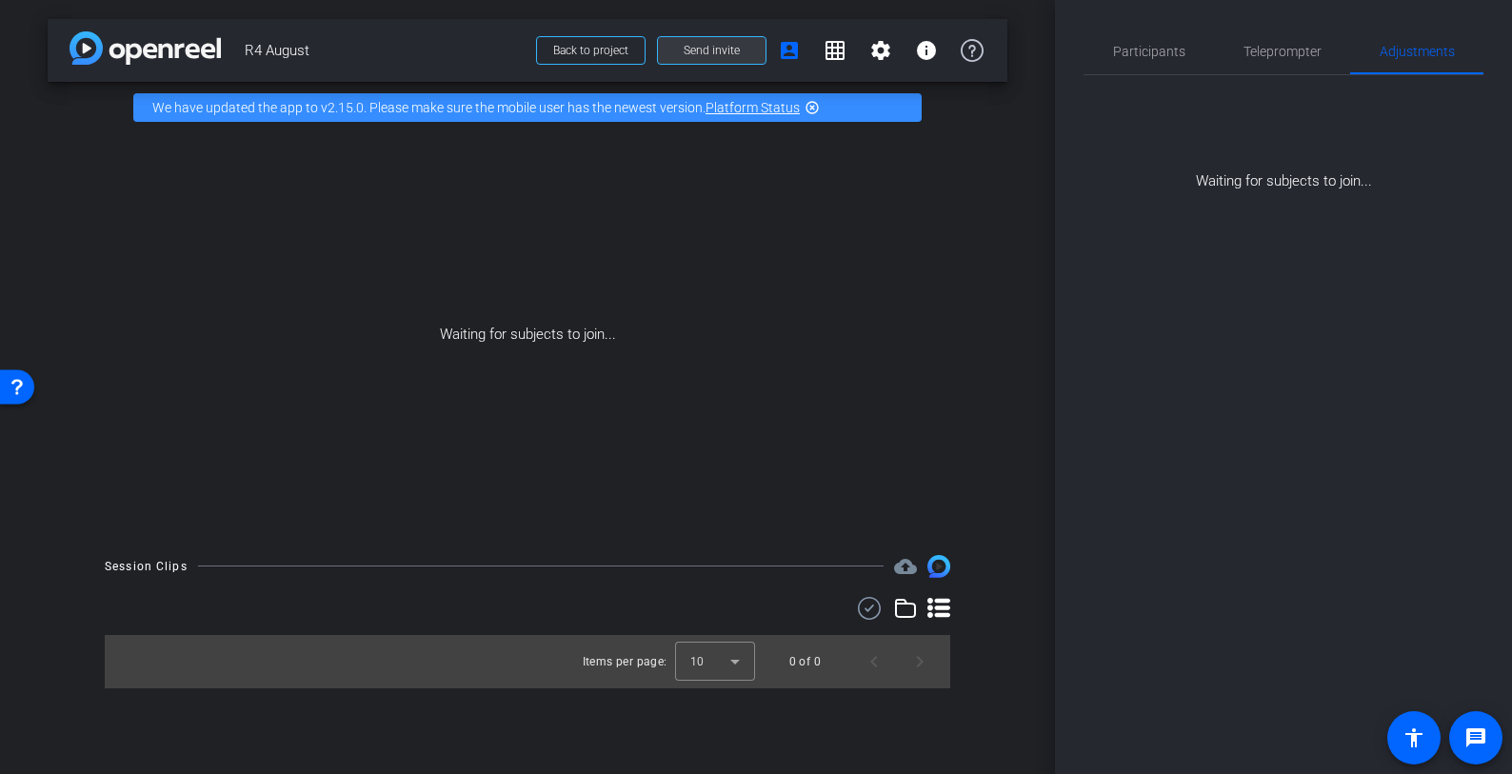
click at [709, 48] on span "Send invite" at bounding box center [712, 50] width 56 height 15
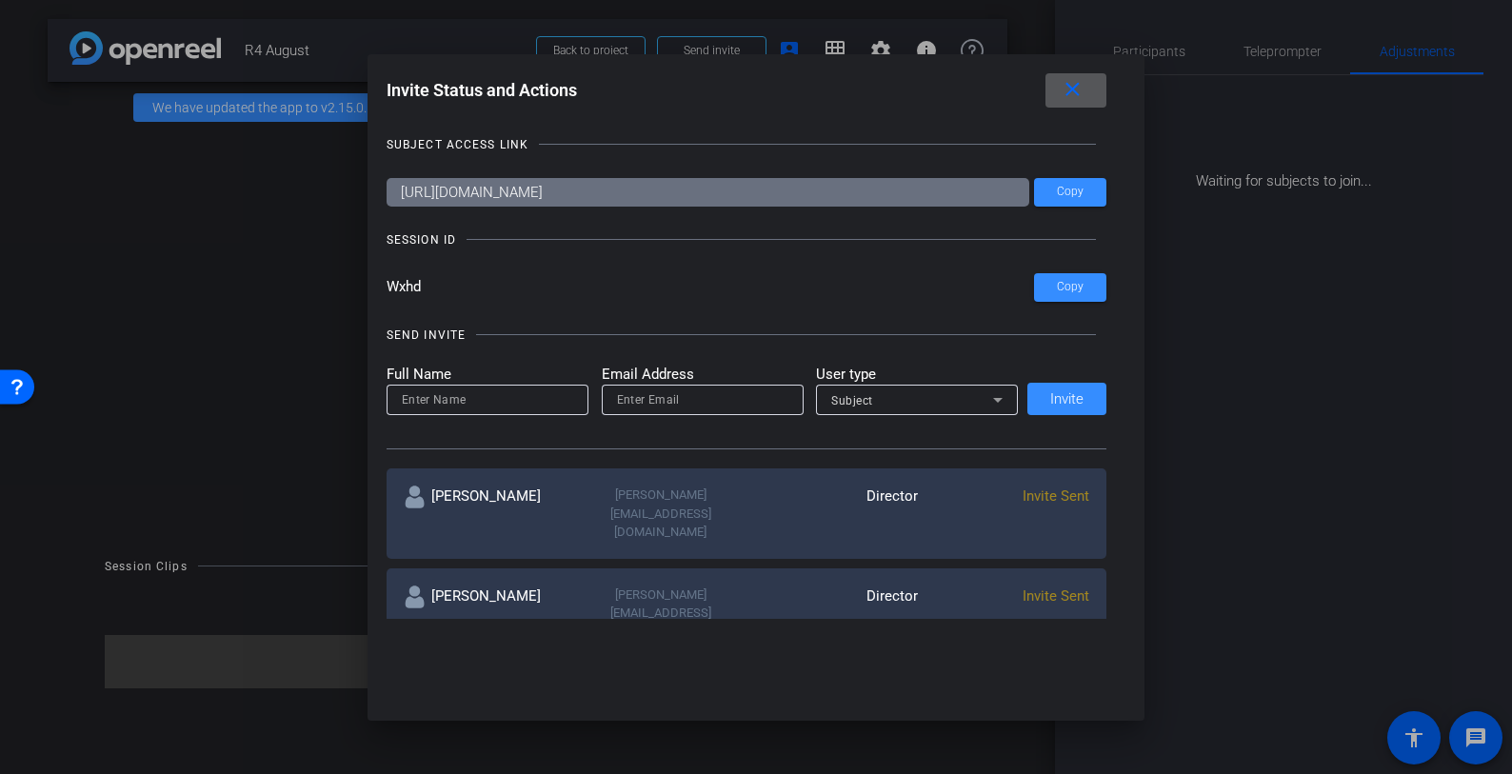
click at [1075, 84] on mat-icon "close" at bounding box center [1073, 90] width 24 height 24
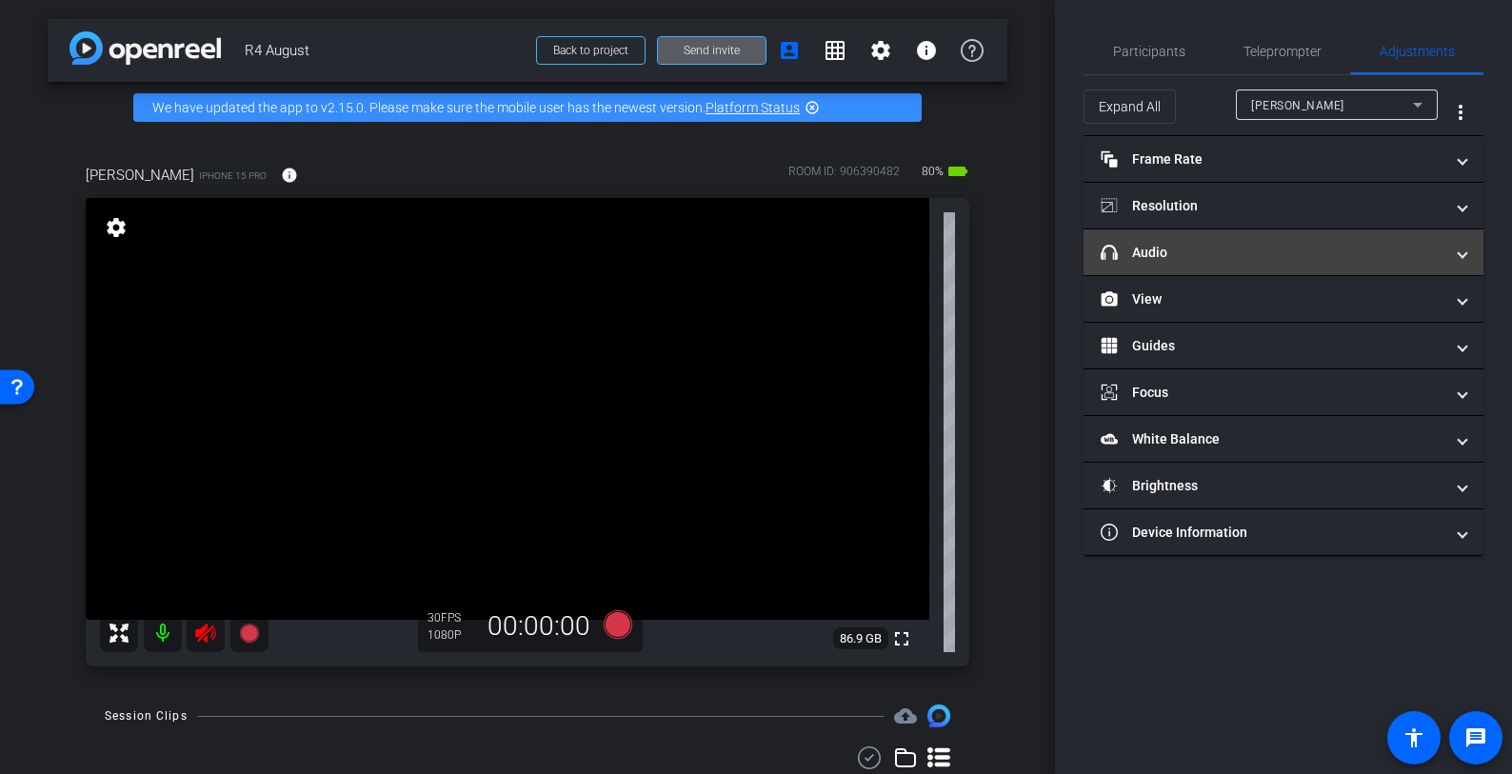
click at [1220, 264] on mat-expansion-panel-header "headphone icon Audio" at bounding box center [1284, 252] width 400 height 46
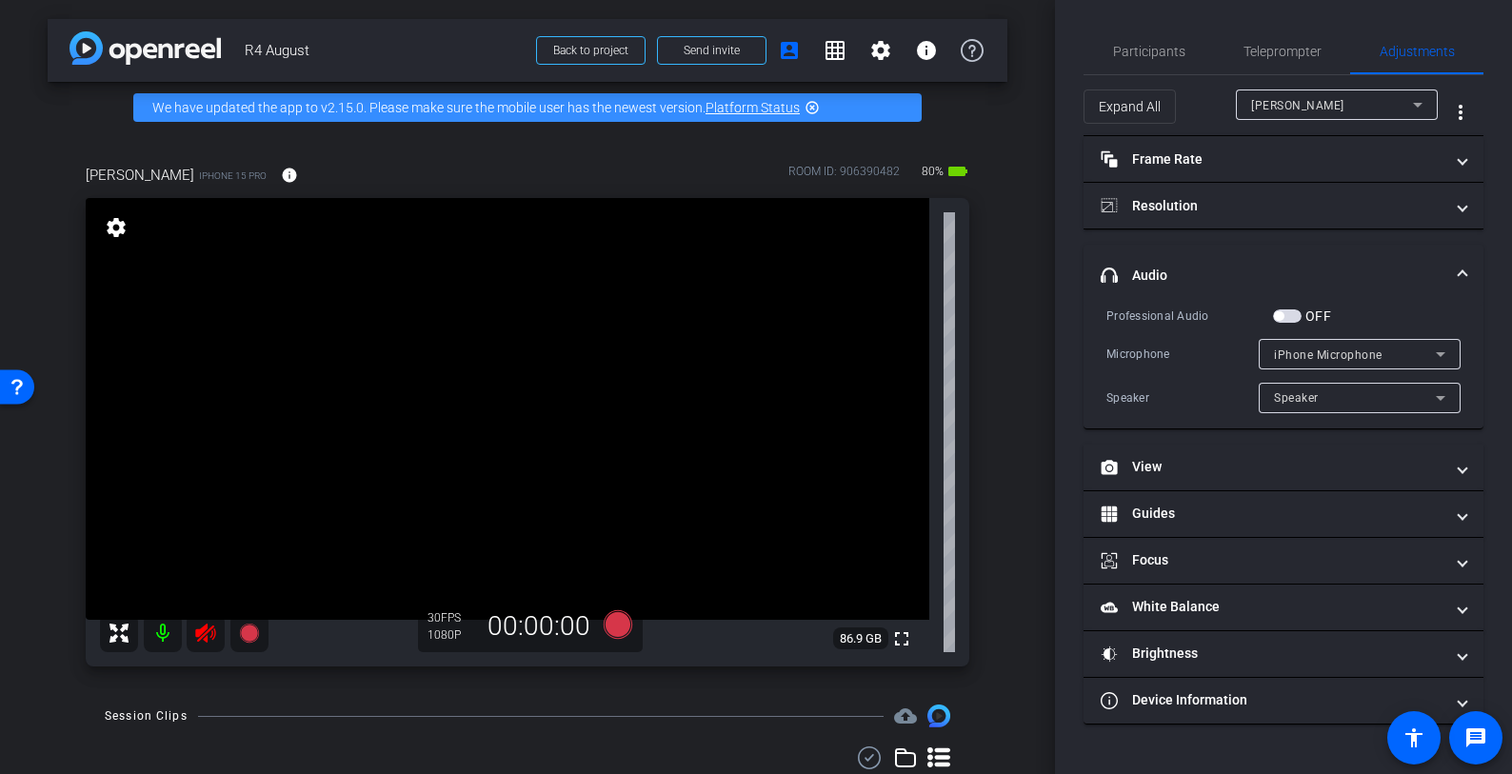
click at [1295, 316] on span "button" at bounding box center [1287, 315] width 29 height 13
click at [1280, 316] on span "button" at bounding box center [1287, 315] width 29 height 13
click at [1297, 311] on span "button" at bounding box center [1287, 315] width 29 height 13
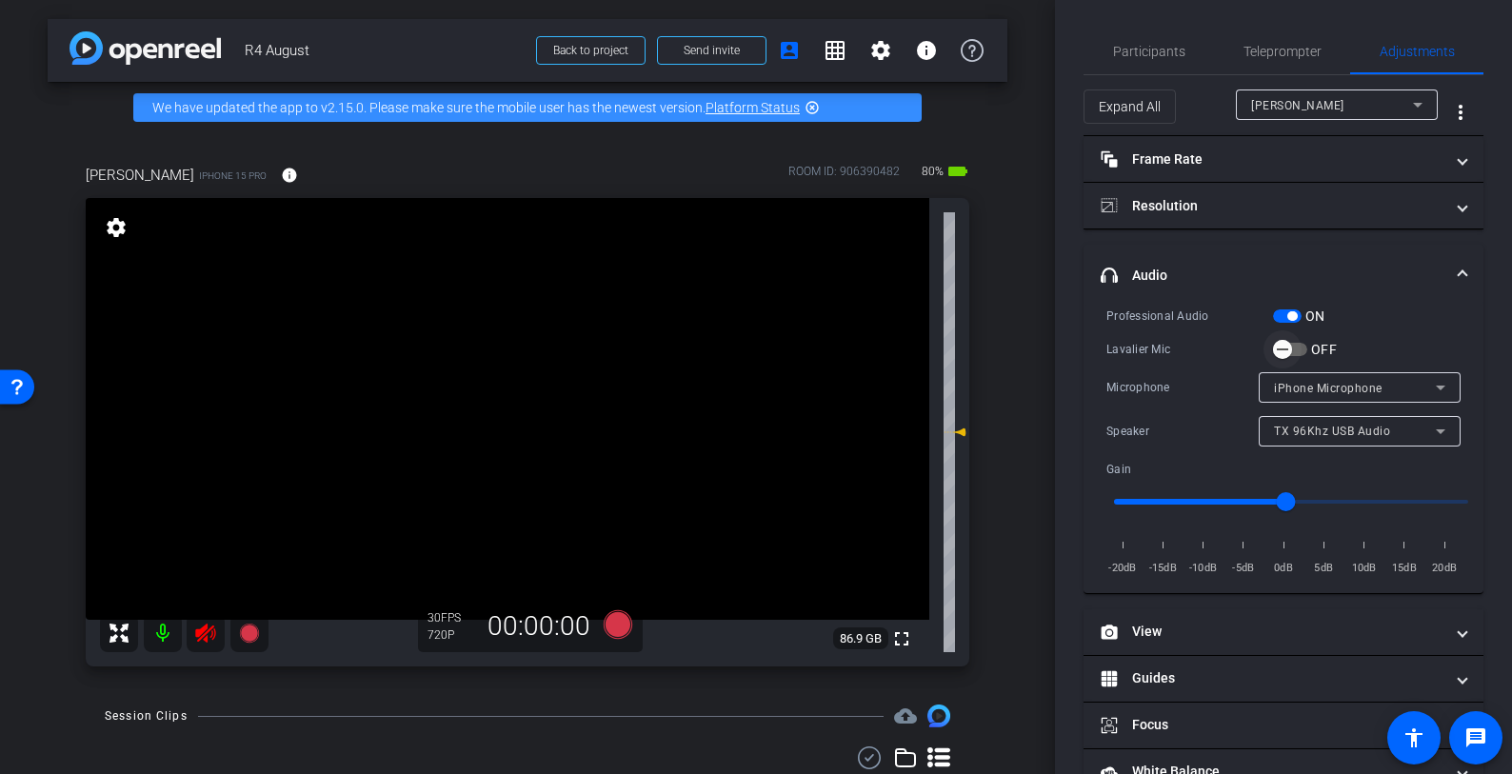
click at [1300, 351] on span "button" at bounding box center [1283, 349] width 38 height 38
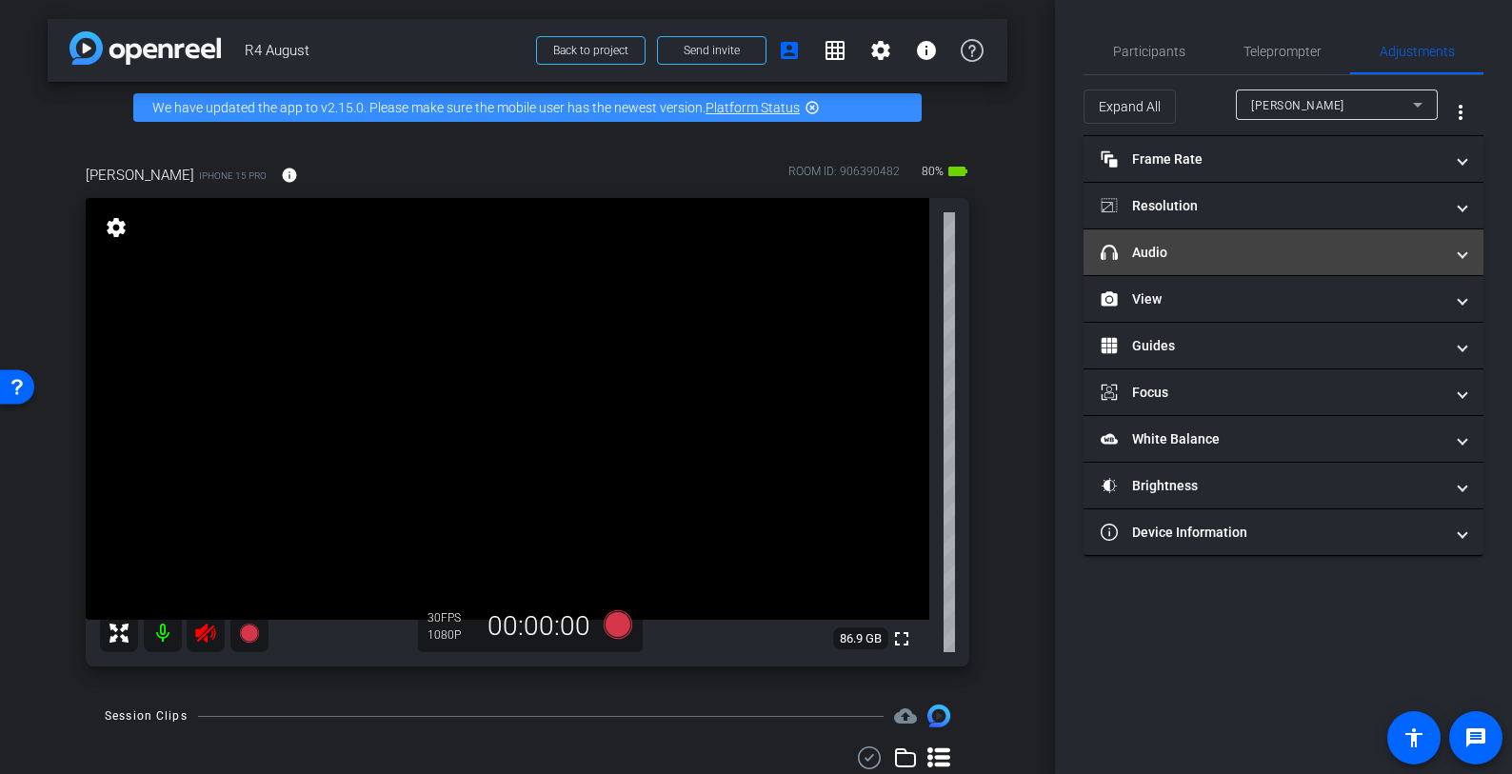
click at [1228, 237] on mat-expansion-panel-header "headphone icon Audio" at bounding box center [1284, 252] width 400 height 46
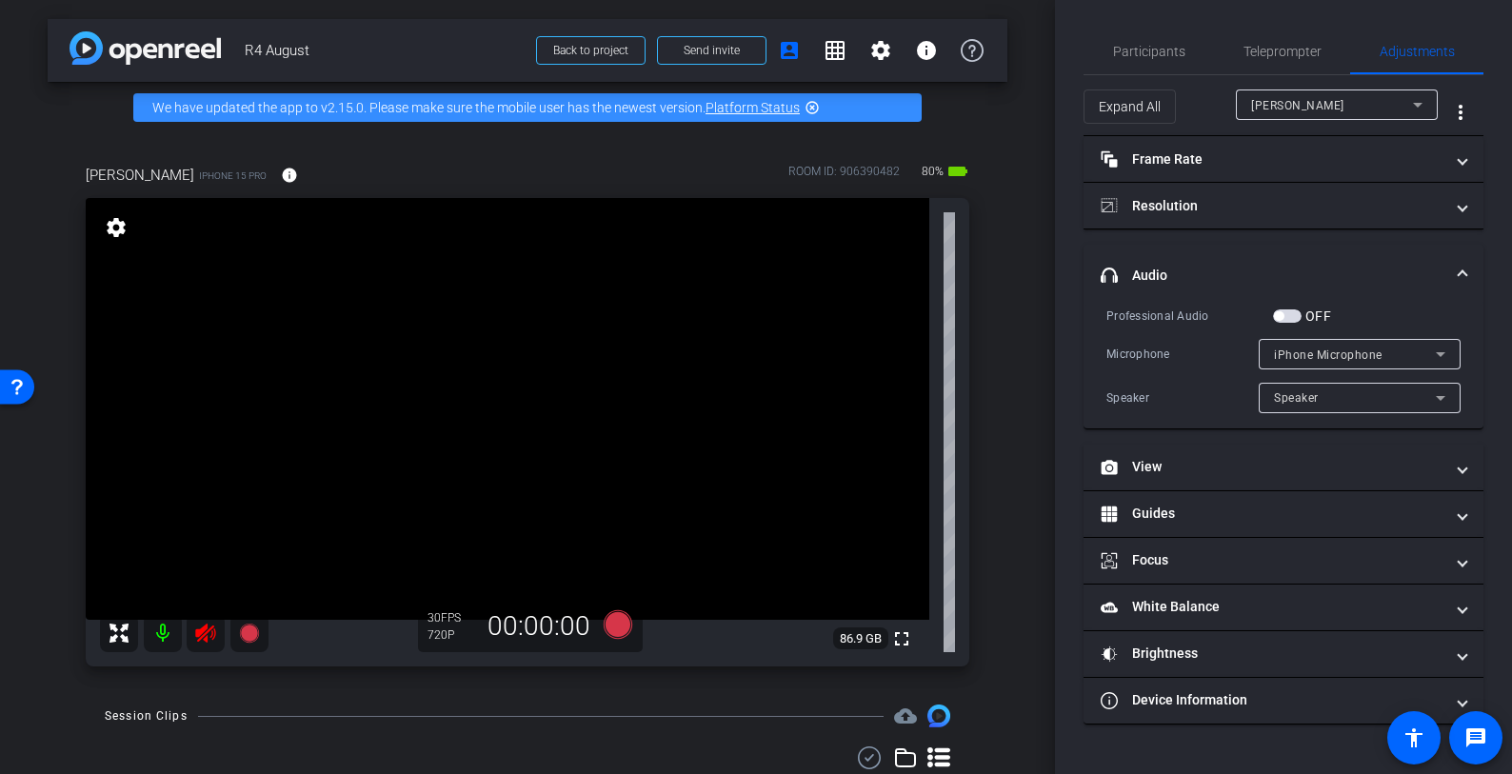
click at [1296, 311] on span "button" at bounding box center [1287, 315] width 29 height 13
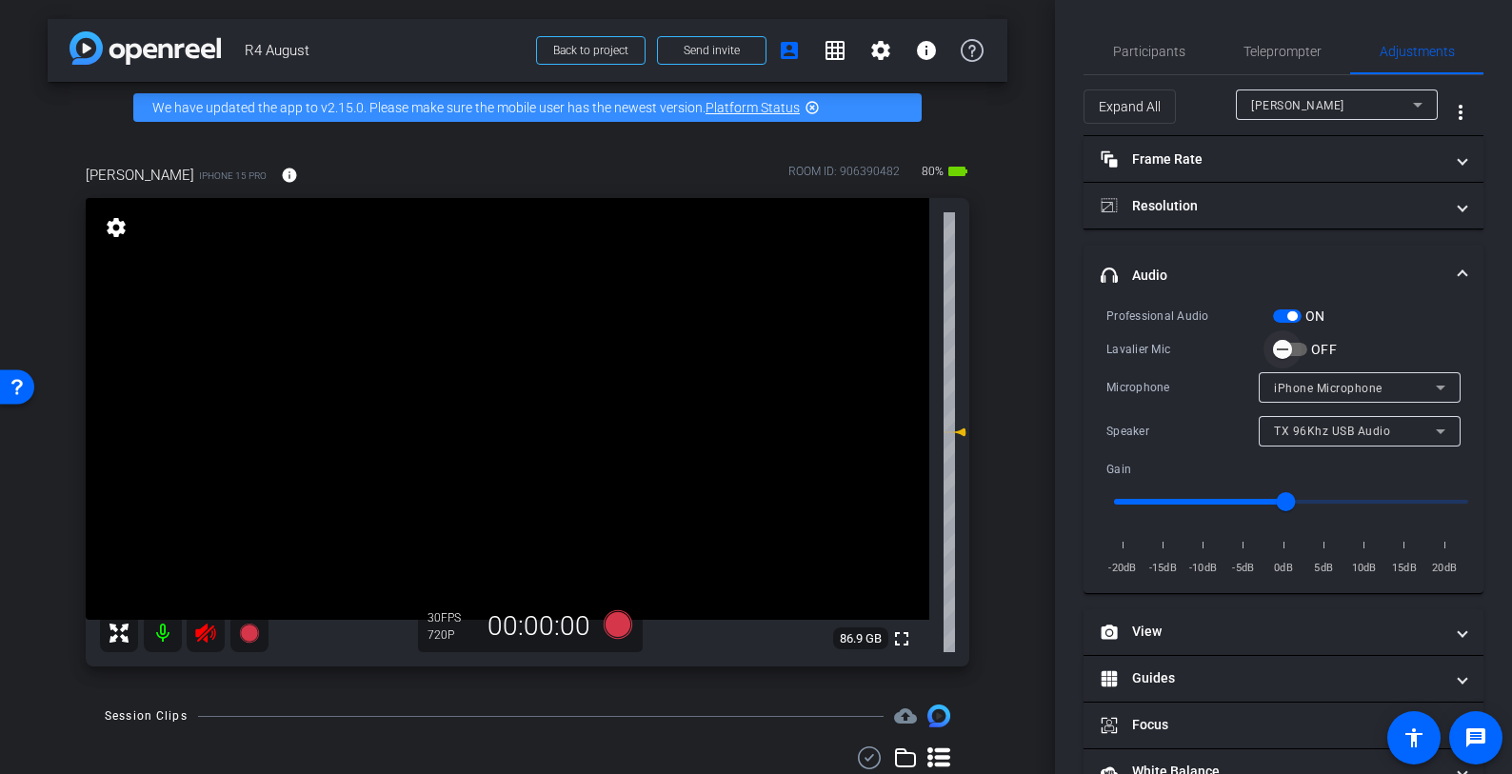
click at [1295, 332] on span "button" at bounding box center [1283, 349] width 38 height 38
click at [1276, 317] on span "button" at bounding box center [1287, 315] width 29 height 13
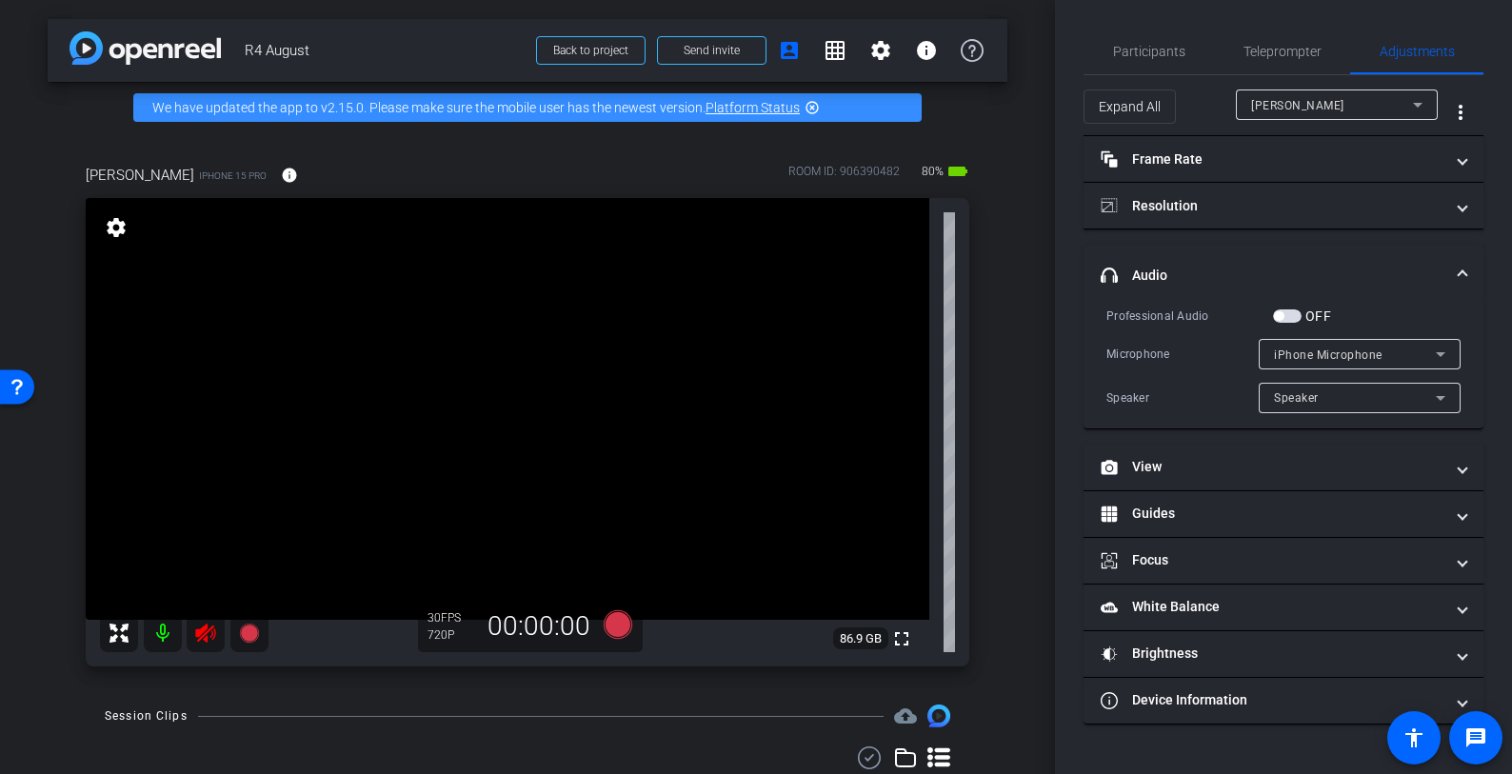
click at [1306, 319] on label "OFF" at bounding box center [1317, 316] width 30 height 19
click at [1302, 319] on button "OFF" at bounding box center [1287, 315] width 29 height 13
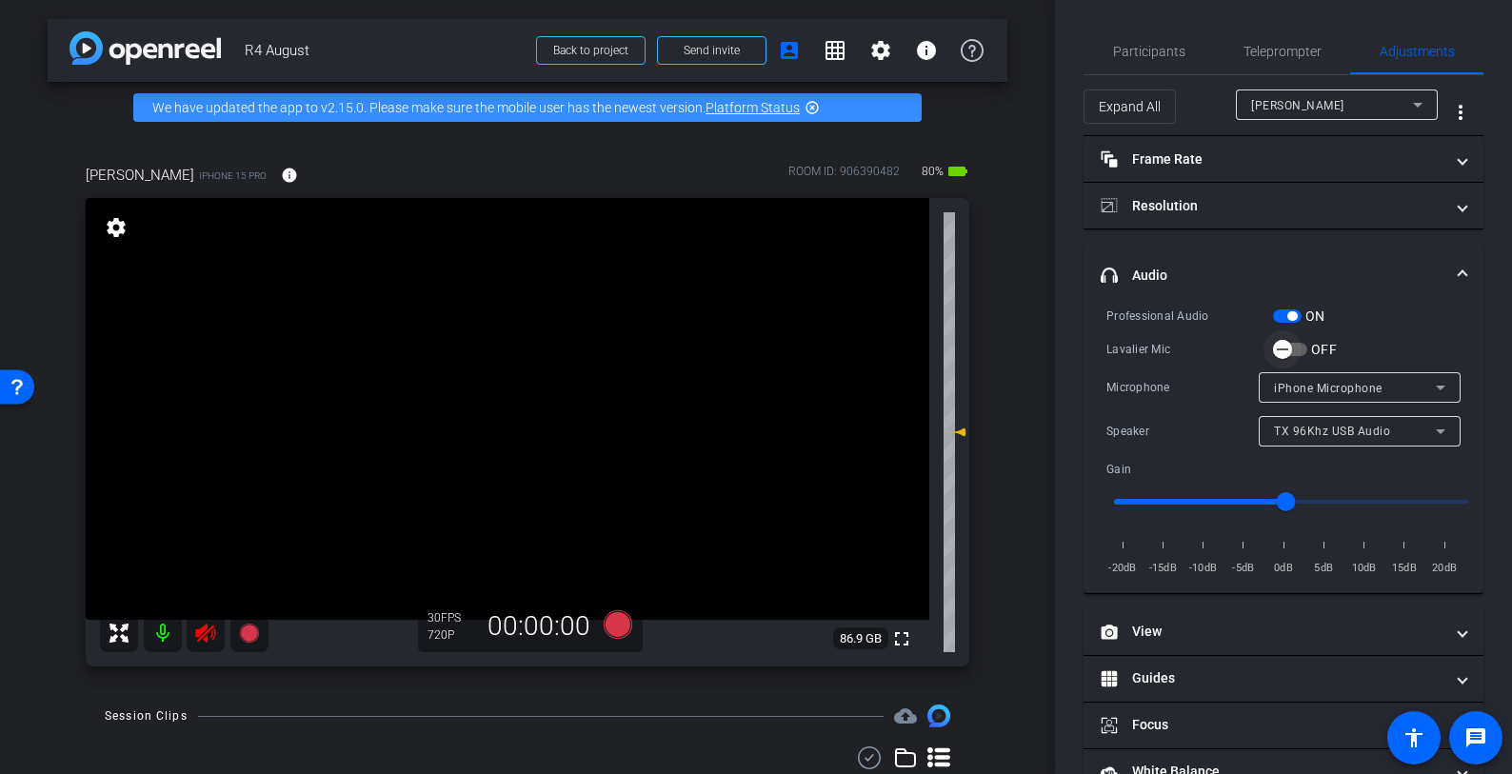
click at [1300, 350] on span "button" at bounding box center [1283, 349] width 38 height 38
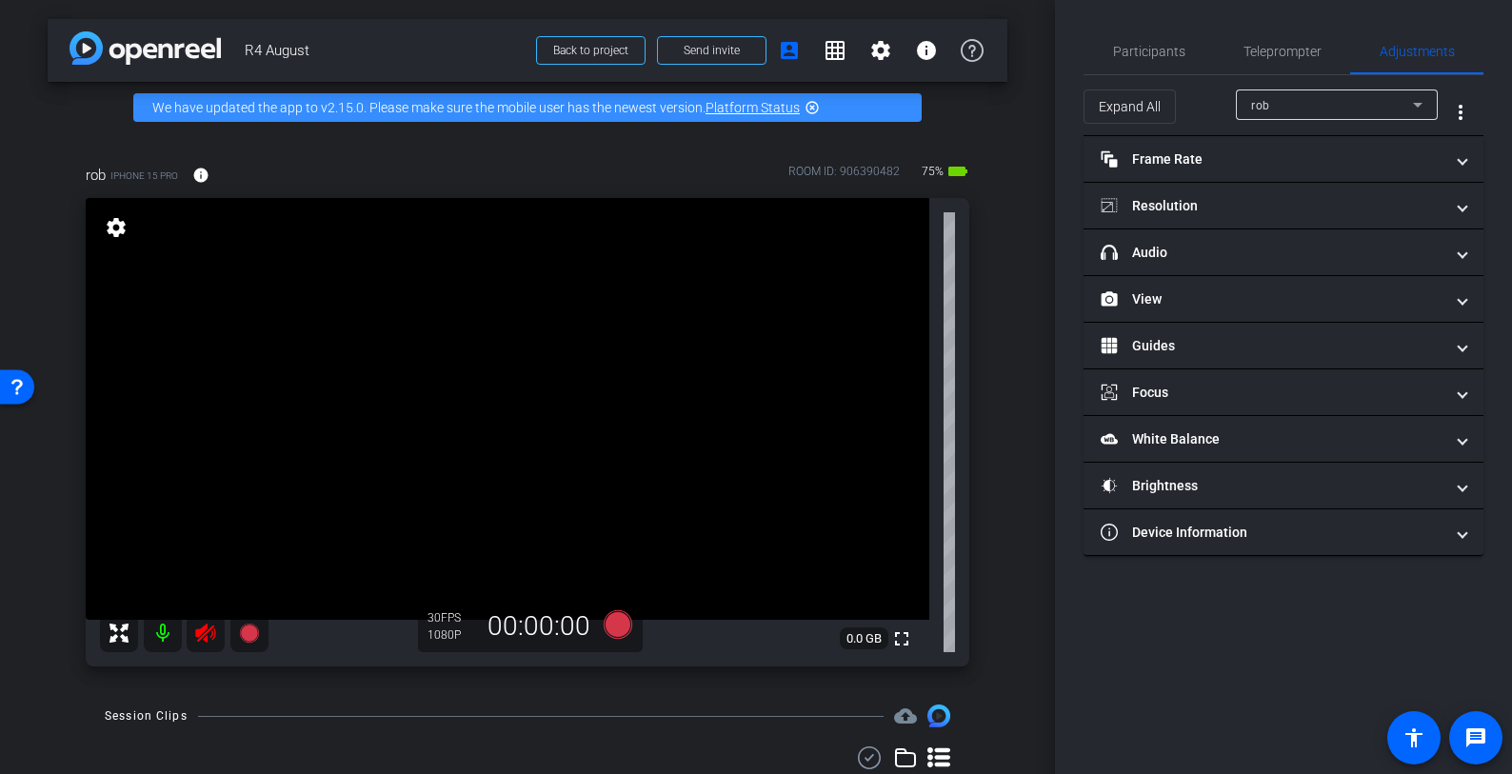
click at [207, 629] on icon at bounding box center [205, 633] width 23 height 23
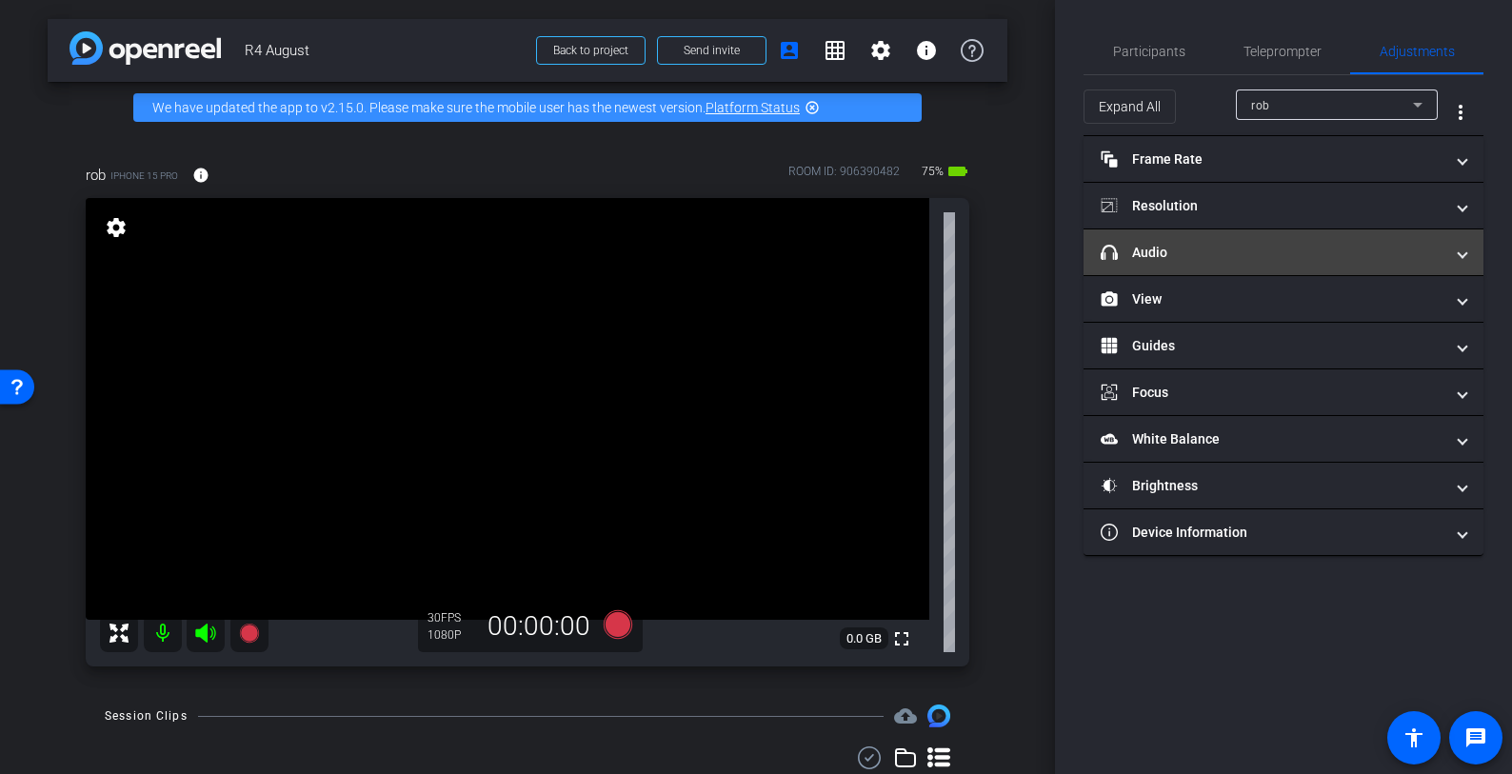
click at [1386, 256] on mat-panel-title "headphone icon Audio" at bounding box center [1272, 253] width 343 height 20
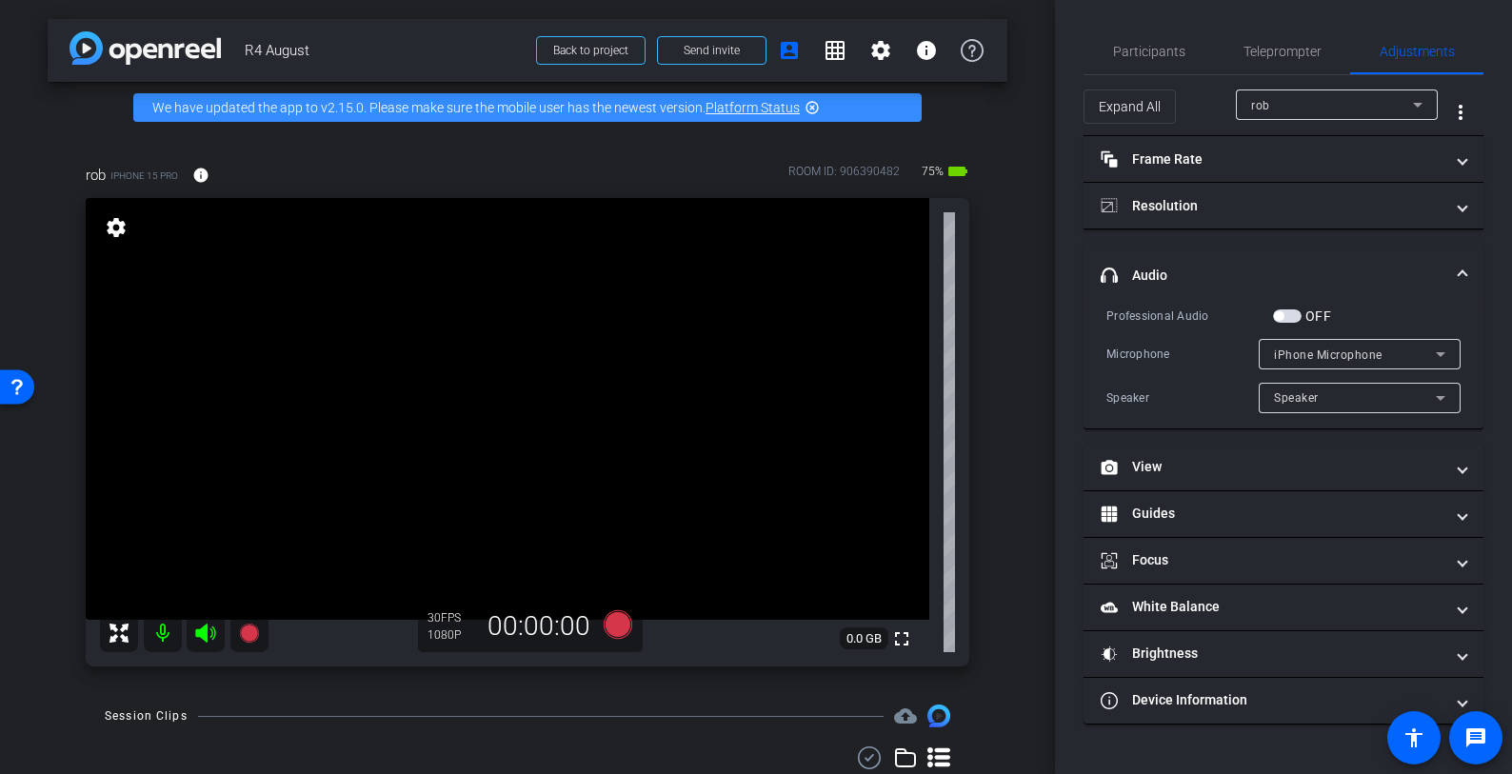
click at [1299, 317] on span "button" at bounding box center [1287, 315] width 29 height 13
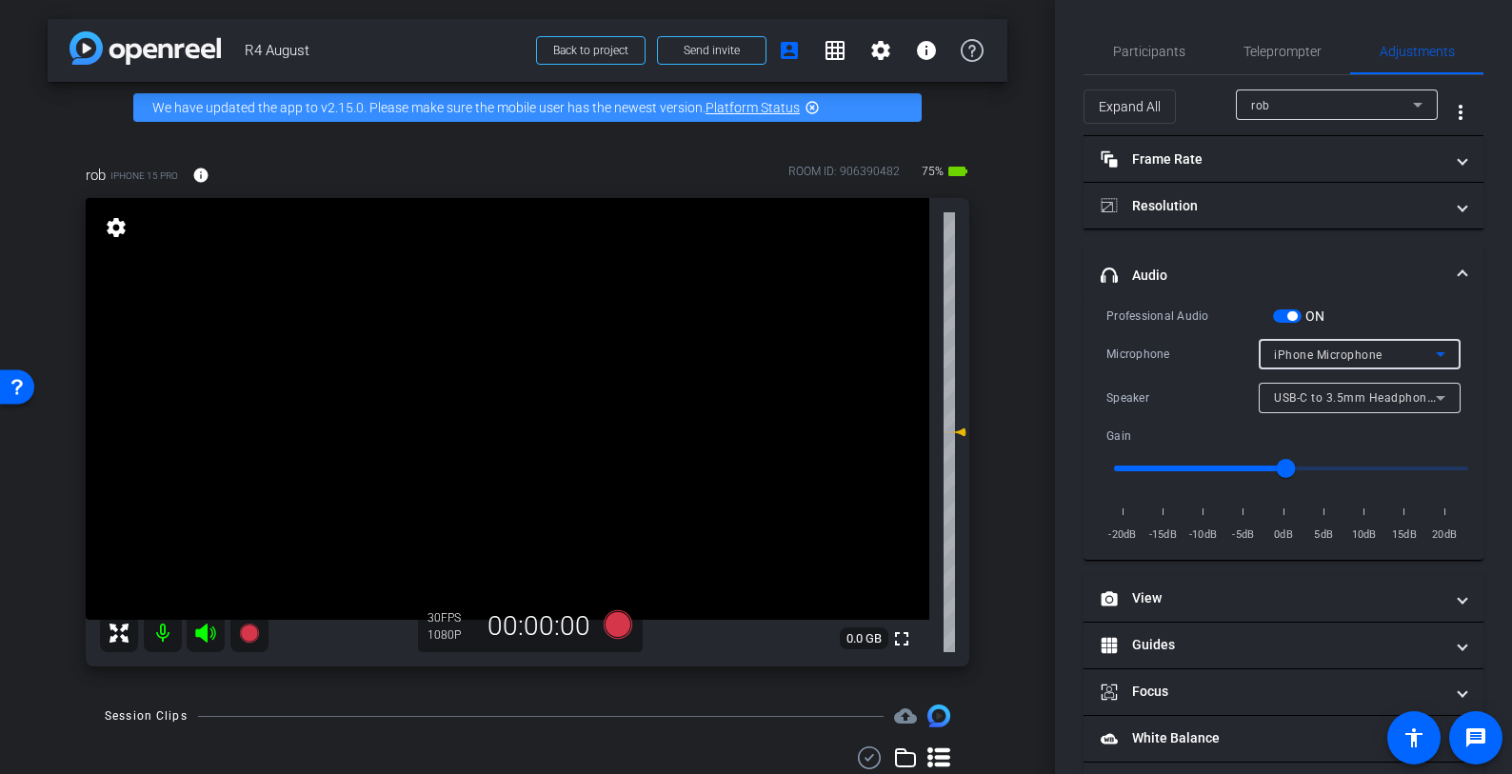
click at [1349, 354] on span "iPhone Microphone" at bounding box center [1328, 355] width 109 height 13
click at [1349, 354] on div at bounding box center [756, 387] width 1512 height 774
click at [1281, 308] on div "ON" at bounding box center [1299, 316] width 52 height 19
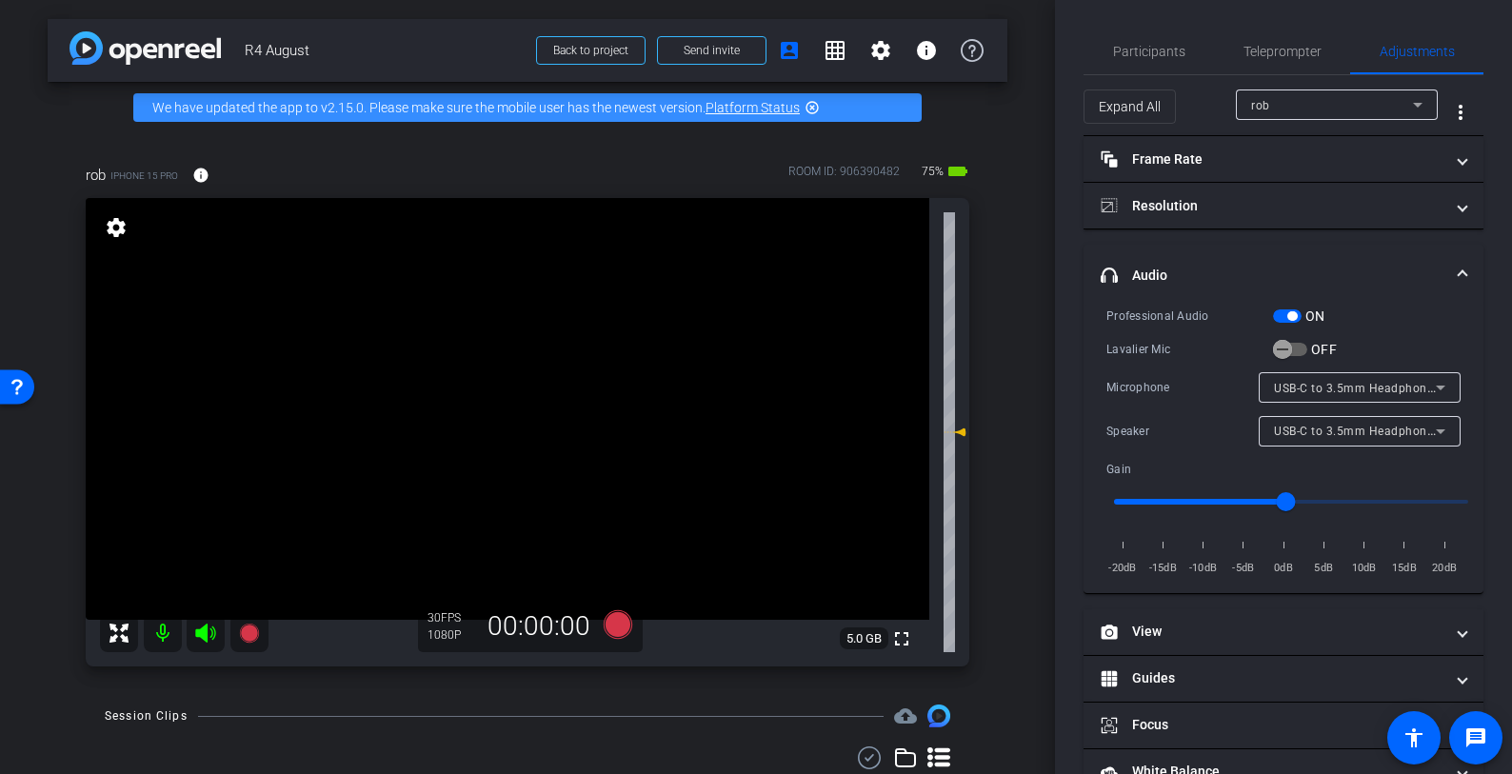
click at [1337, 351] on div "Lavalier Mic OFF" at bounding box center [1283, 349] width 354 height 20
click at [1306, 352] on div "OFF" at bounding box center [1305, 349] width 64 height 19
click at [1288, 346] on icon "button" at bounding box center [1282, 349] width 17 height 17
click at [1295, 346] on span "button" at bounding box center [1283, 349] width 38 height 38
click at [1289, 47] on span "Teleprompter" at bounding box center [1283, 51] width 78 height 13
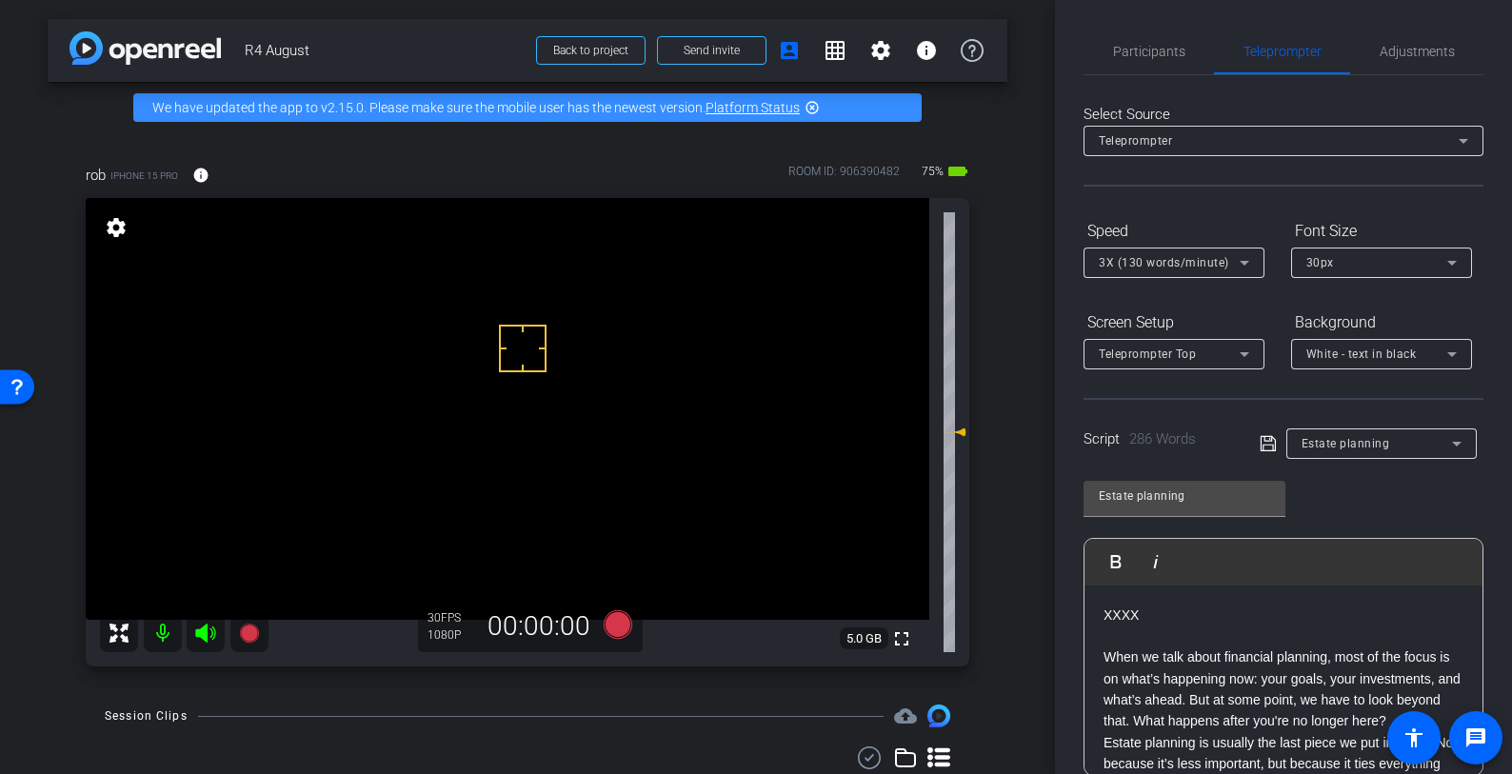
click at [838, 462] on video at bounding box center [508, 409] width 844 height 422
click at [1409, 57] on span "Adjustments" at bounding box center [1417, 51] width 75 height 13
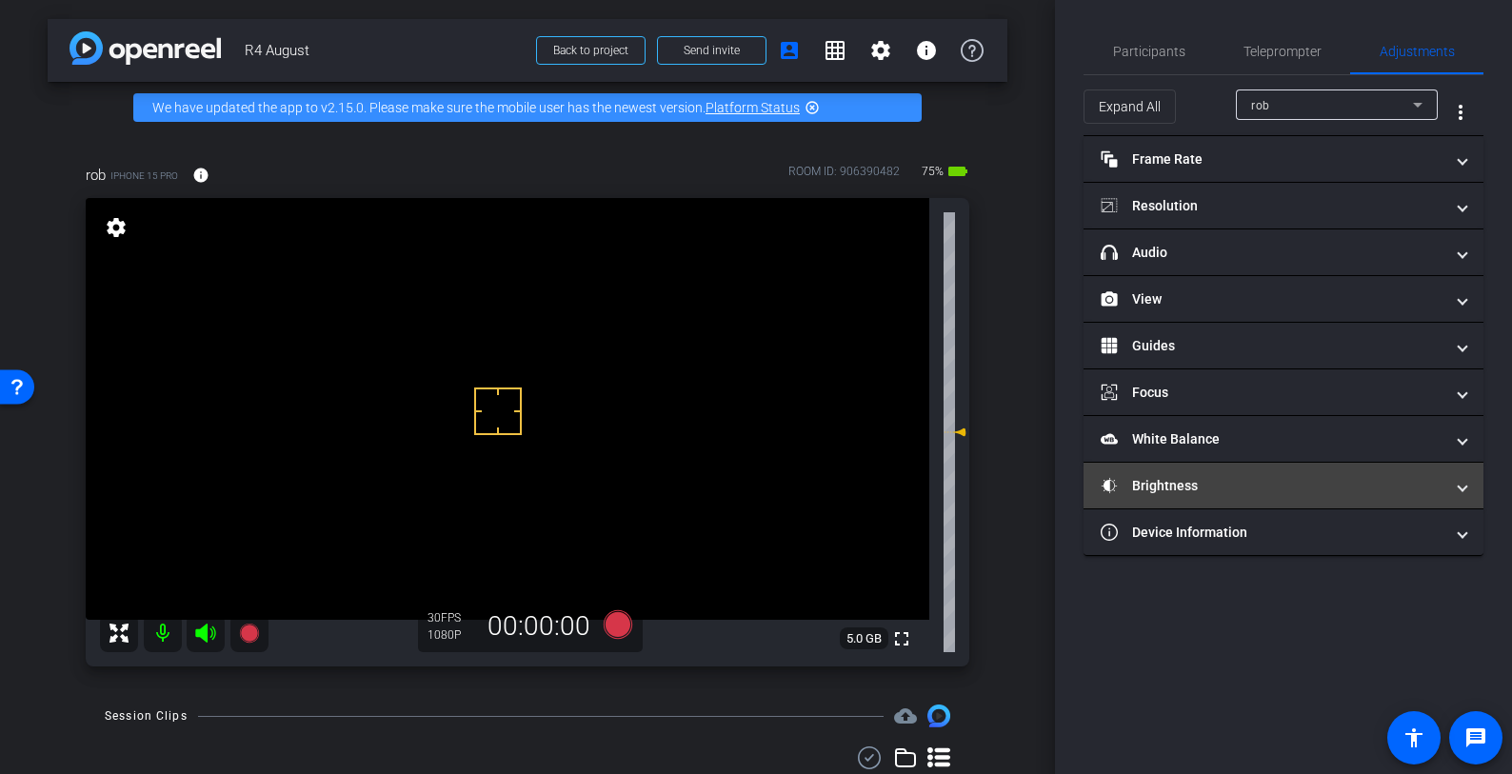
click at [1287, 466] on mat-expansion-panel-header "Brightness" at bounding box center [1284, 486] width 400 height 46
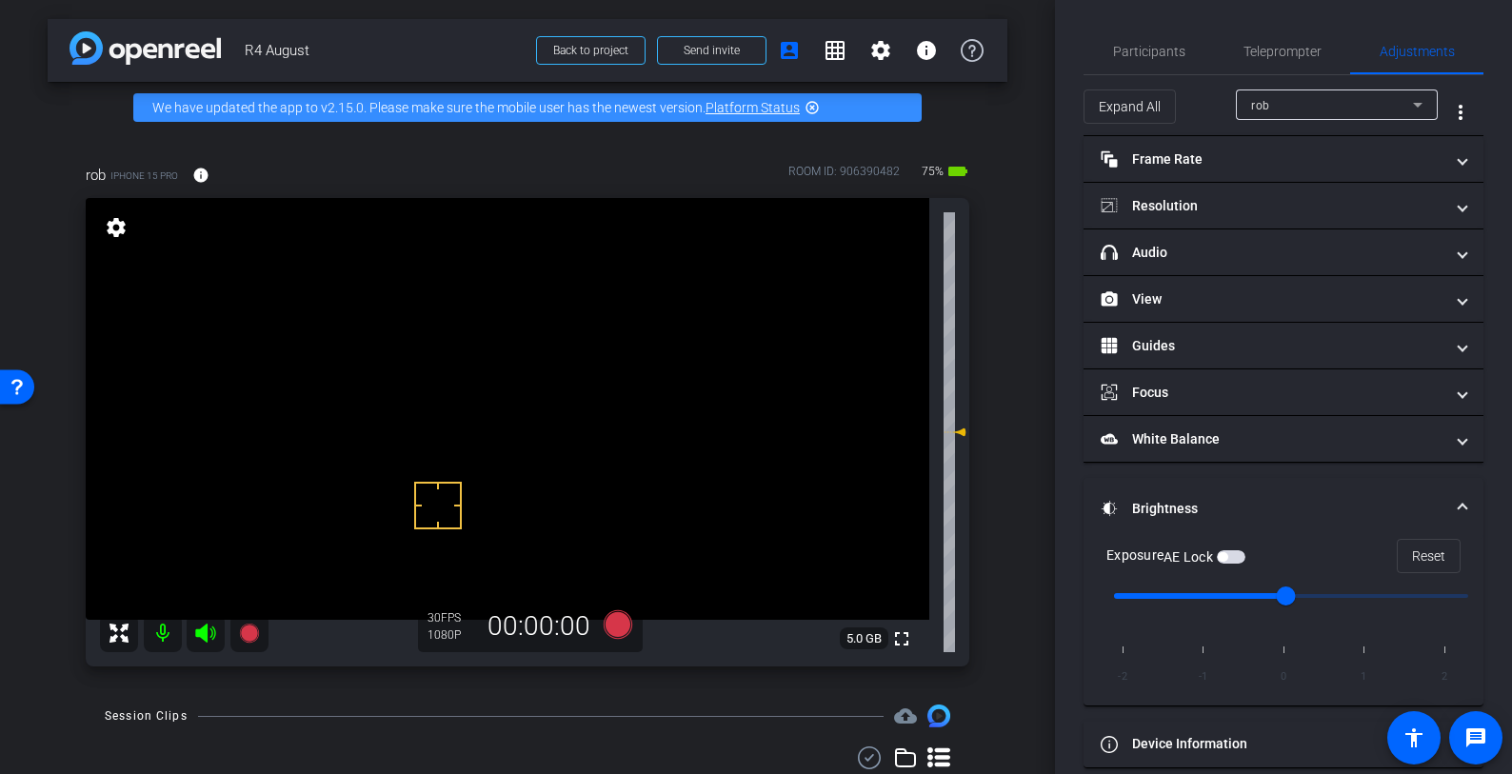
click at [1244, 550] on span "button" at bounding box center [1231, 556] width 29 height 13
click at [1281, 50] on span "Teleprompter" at bounding box center [1283, 51] width 78 height 13
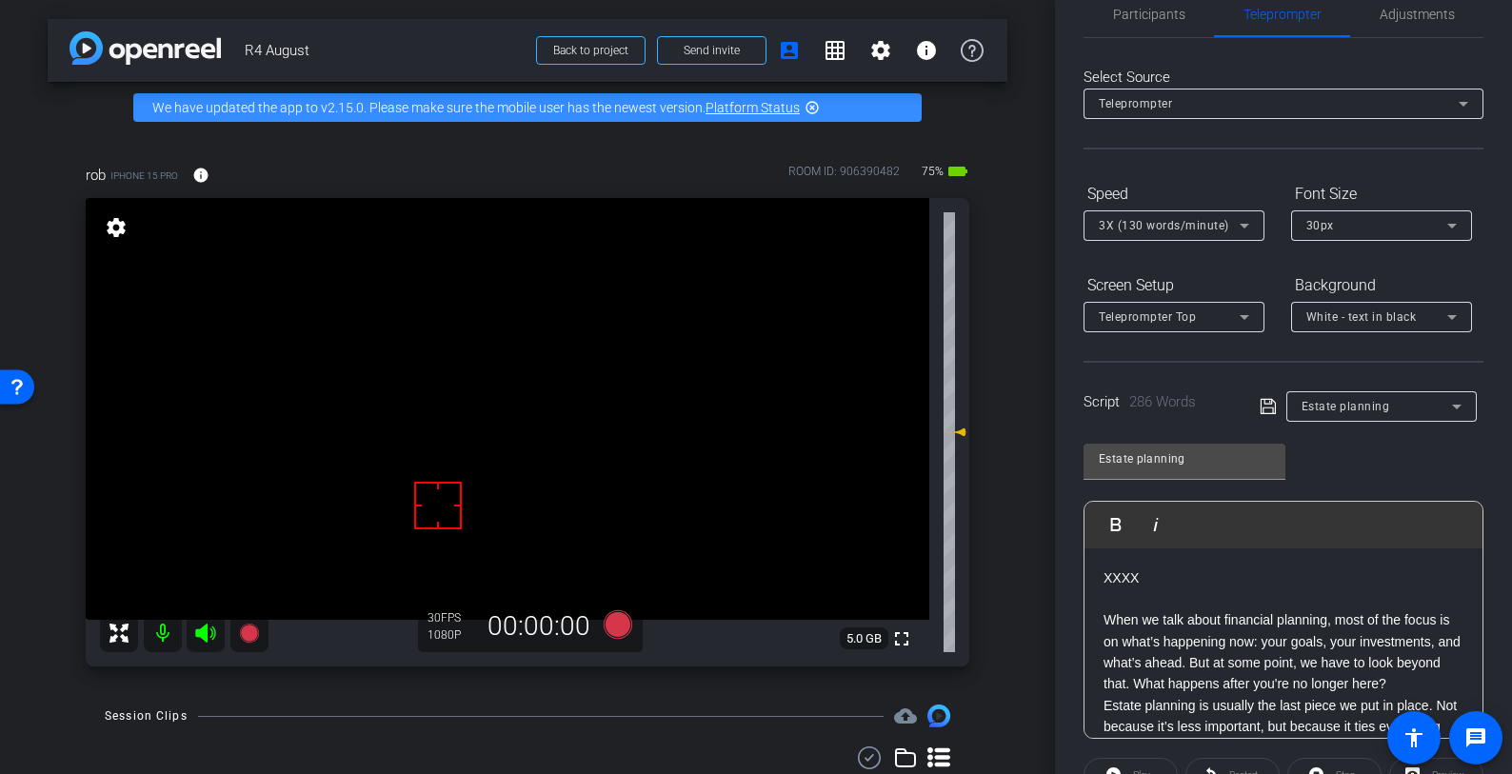
scroll to position [43, 0]
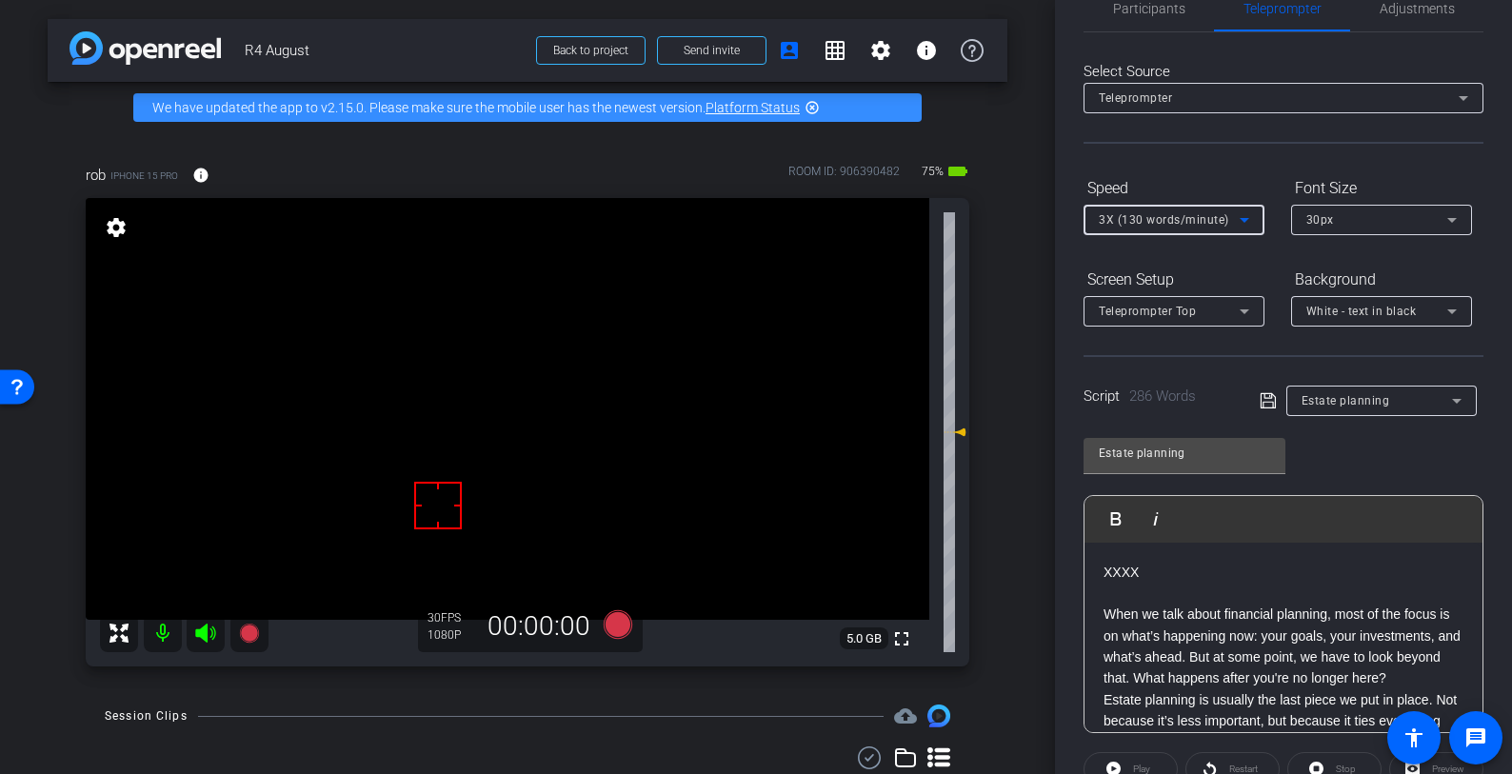
click at [1226, 218] on span "3X (130 words/minute)" at bounding box center [1164, 219] width 130 height 13
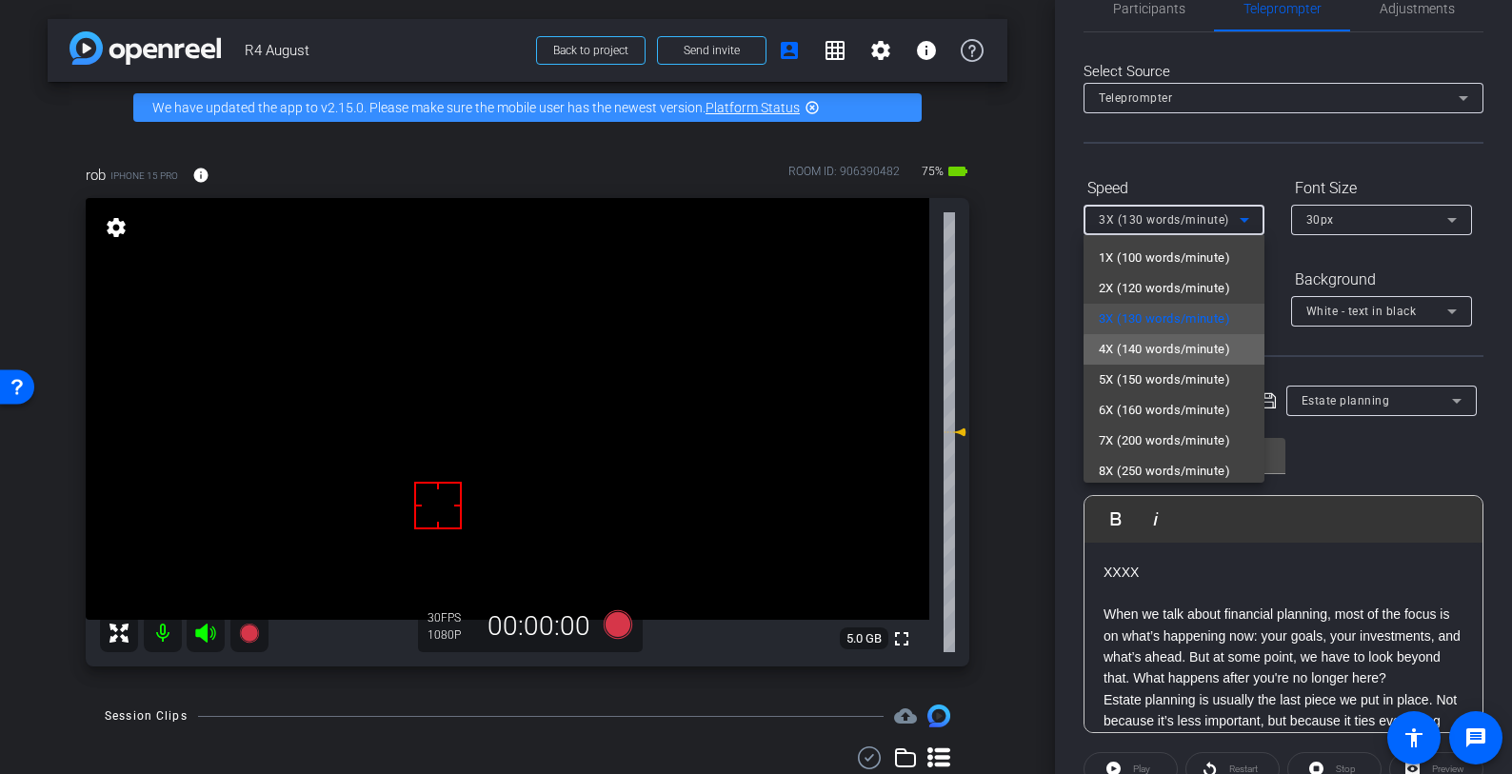
click at [1204, 351] on span "4X (140 words/minute)" at bounding box center [1164, 349] width 131 height 23
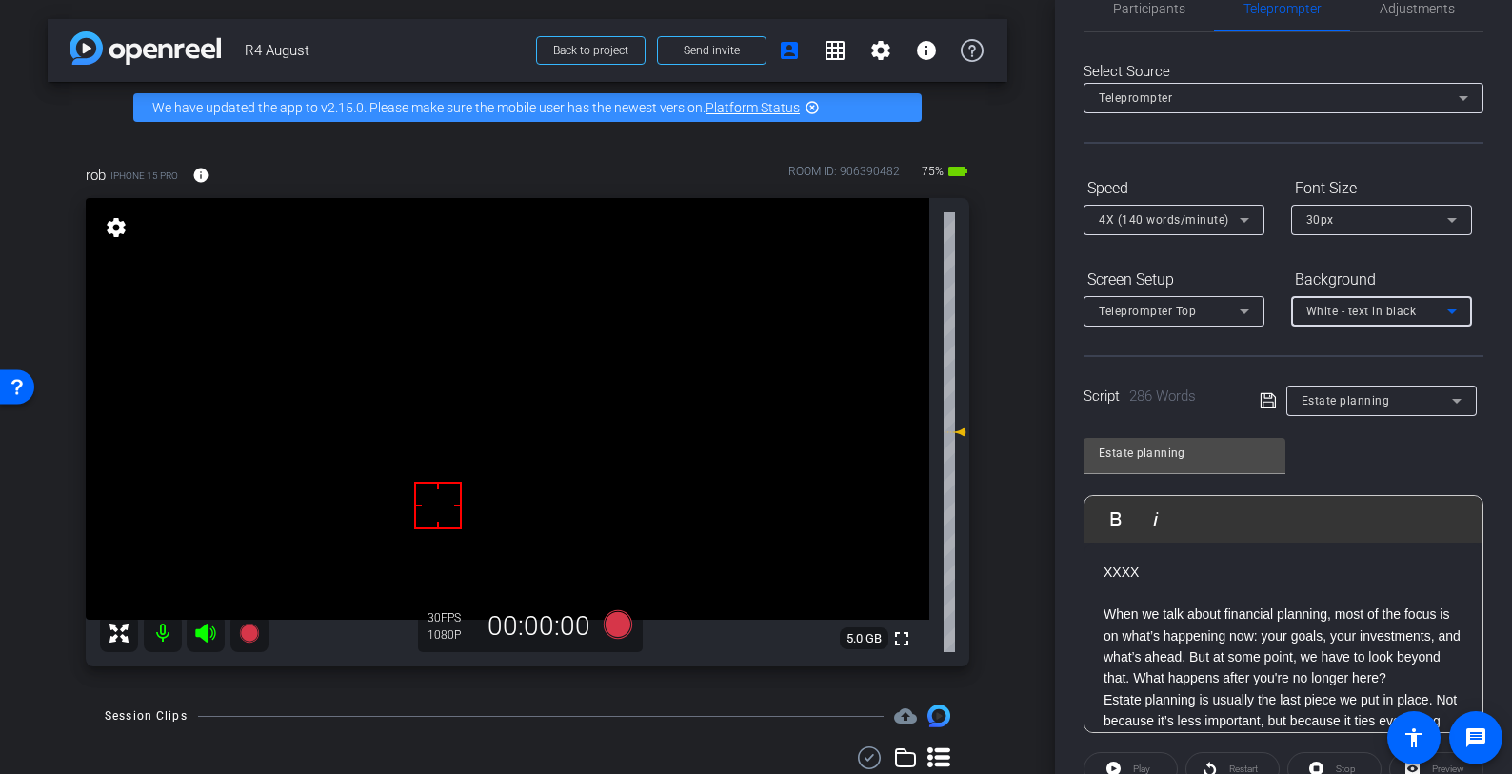
click at [1408, 309] on span "White - text in black" at bounding box center [1361, 311] width 110 height 13
click at [1379, 389] on div "Black - text in white" at bounding box center [1362, 385] width 112 height 23
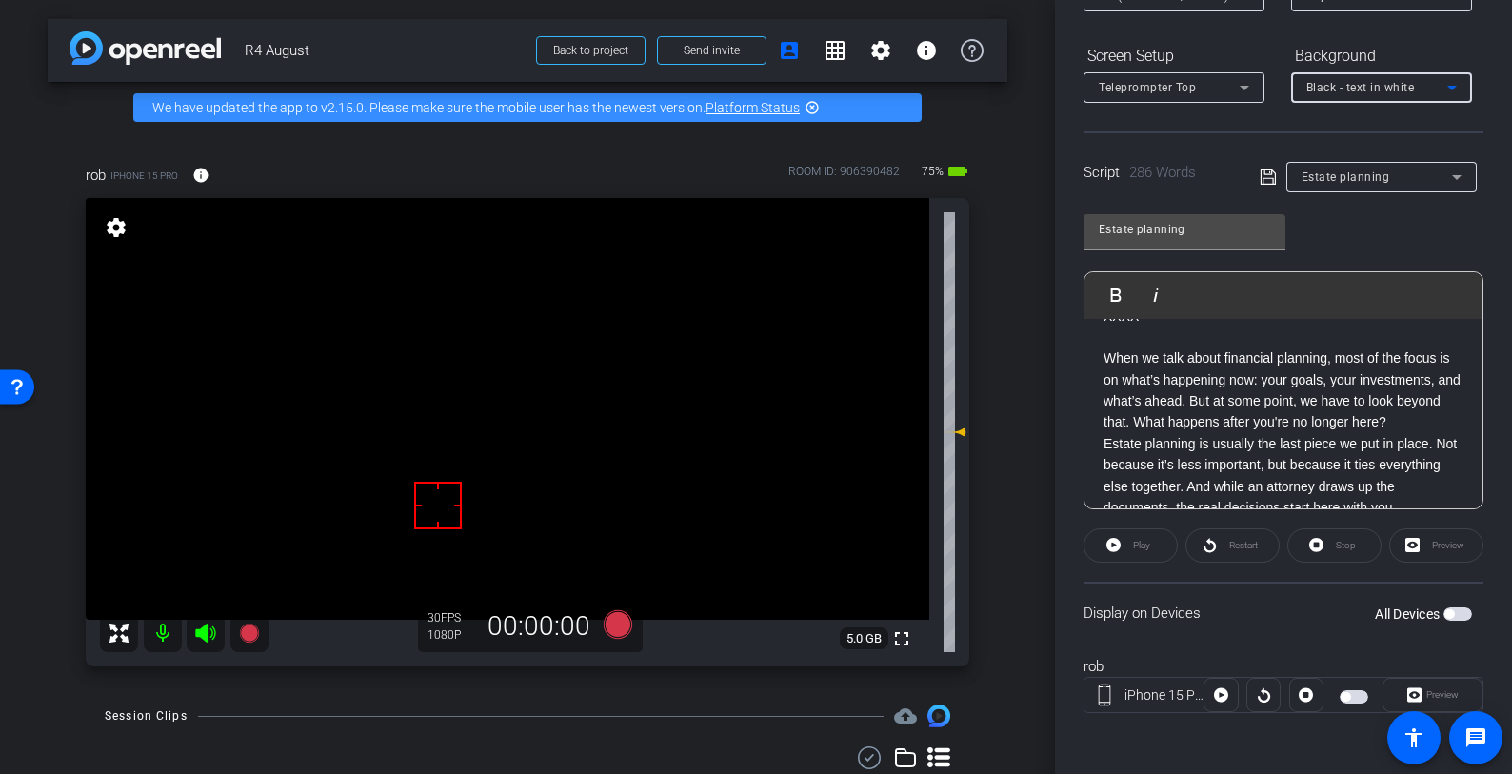
scroll to position [10, 0]
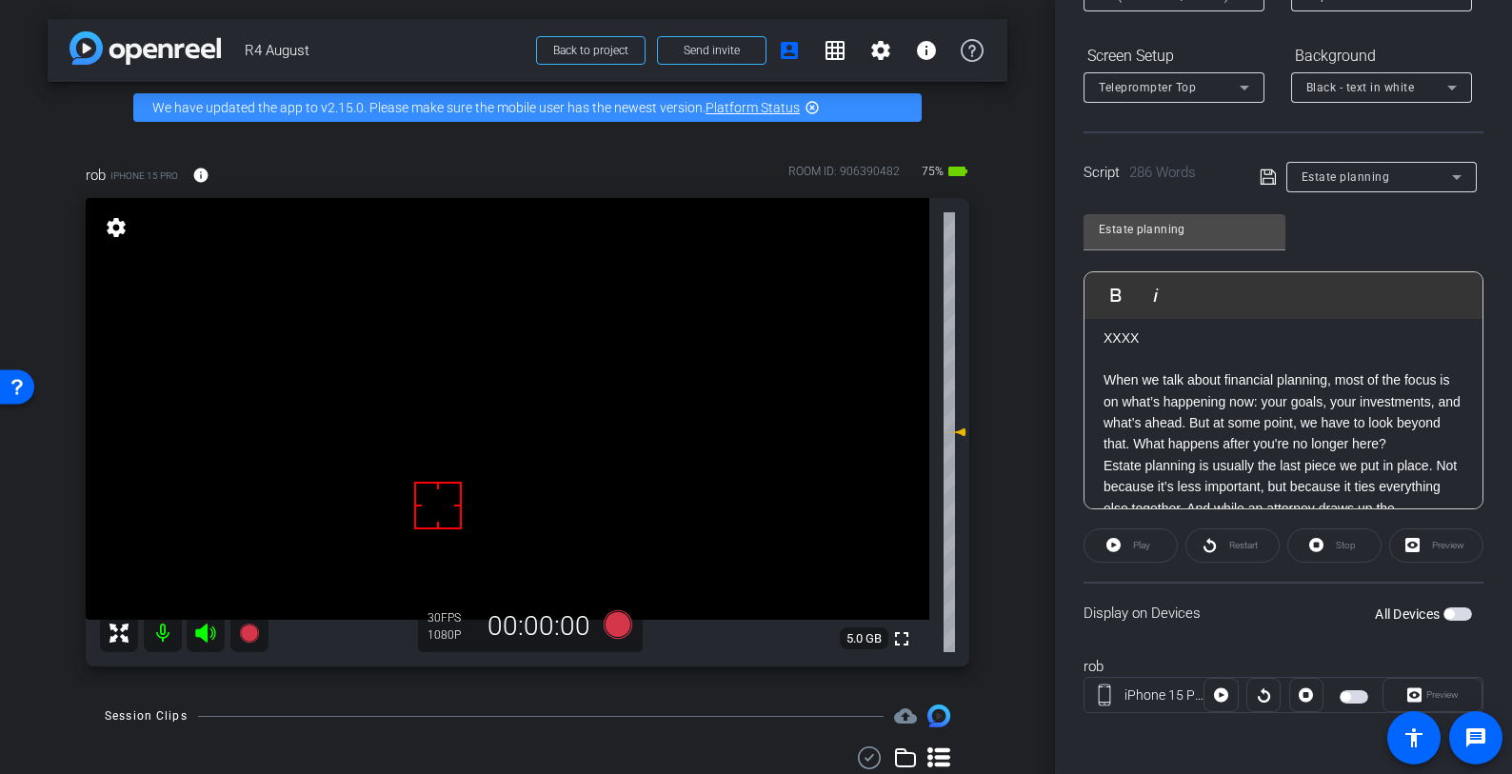
click at [1345, 698] on span "button" at bounding box center [1354, 696] width 29 height 13
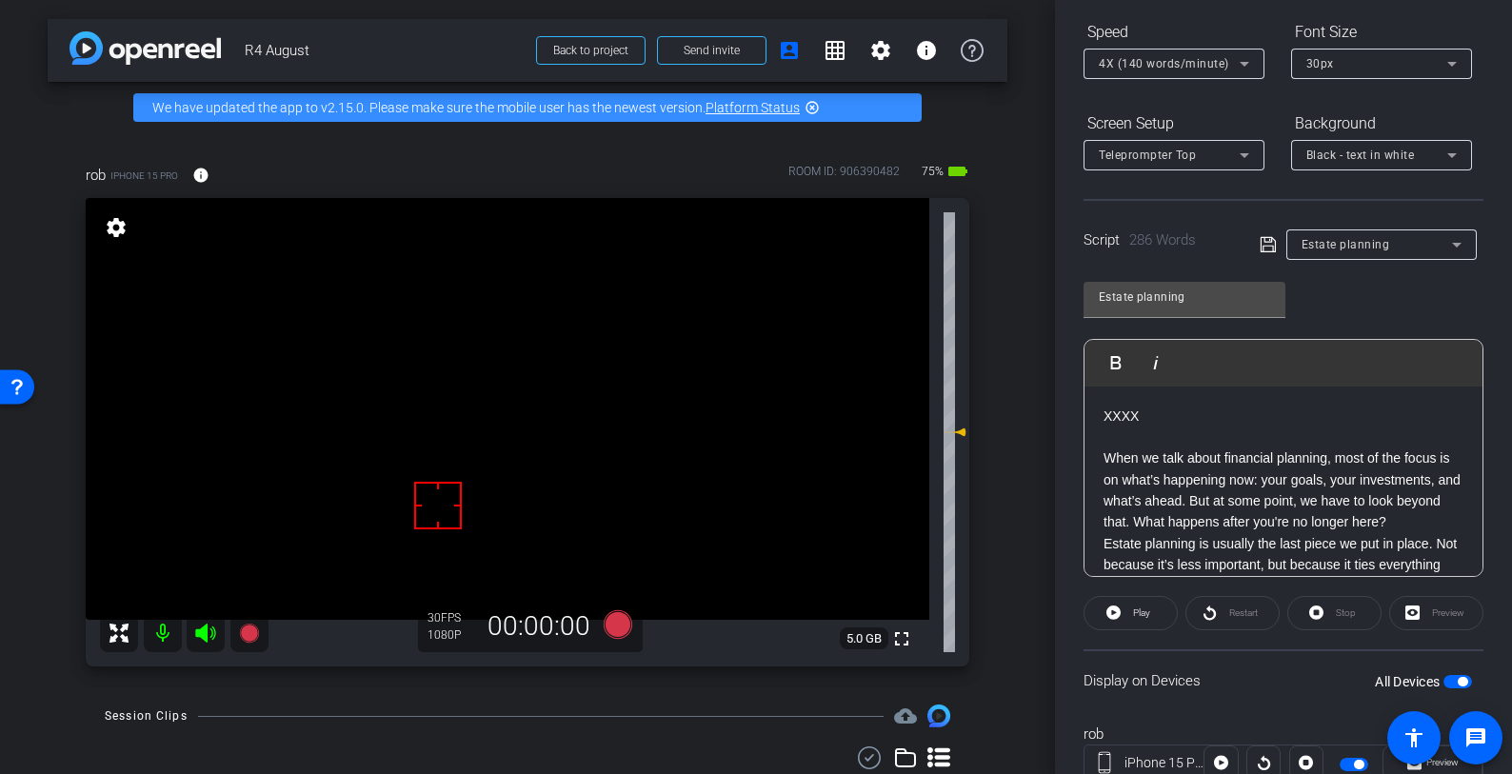
scroll to position [195, 0]
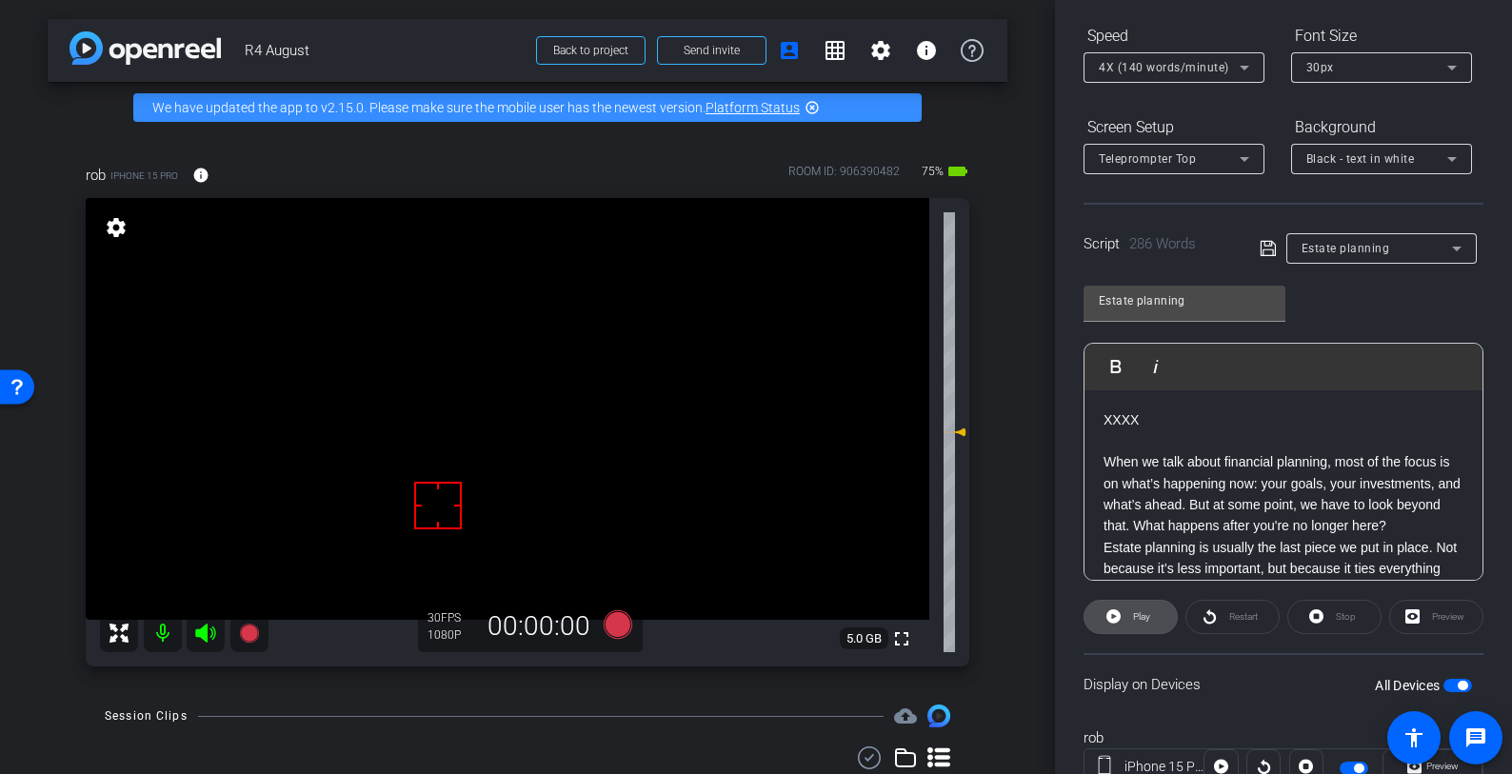
click at [1137, 616] on span "Play" at bounding box center [1141, 616] width 17 height 10
click at [1223, 66] on span "4X (140 words/minute)" at bounding box center [1164, 67] width 130 height 13
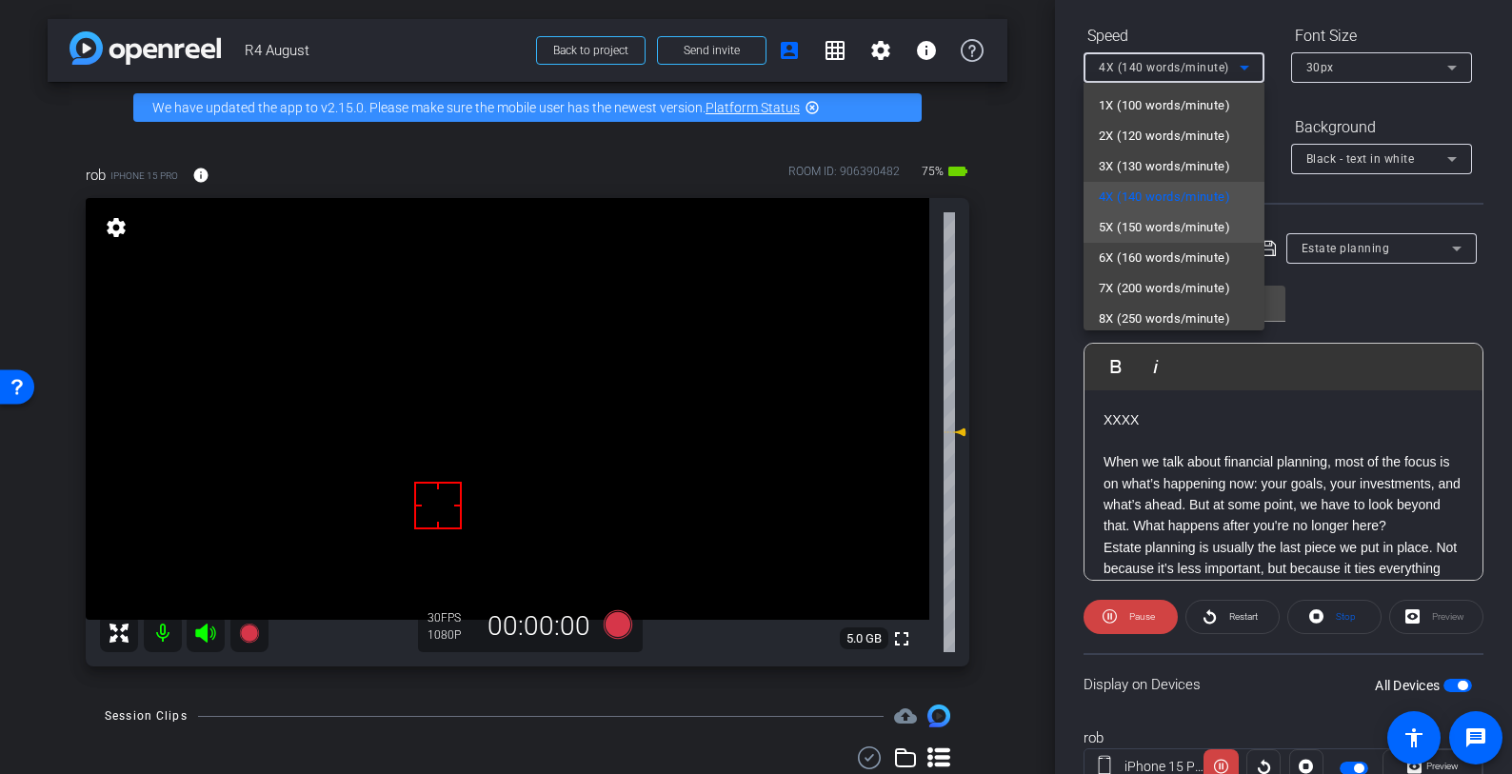
click at [1178, 212] on mat-option "5X (150 words/minute)" at bounding box center [1174, 227] width 181 height 30
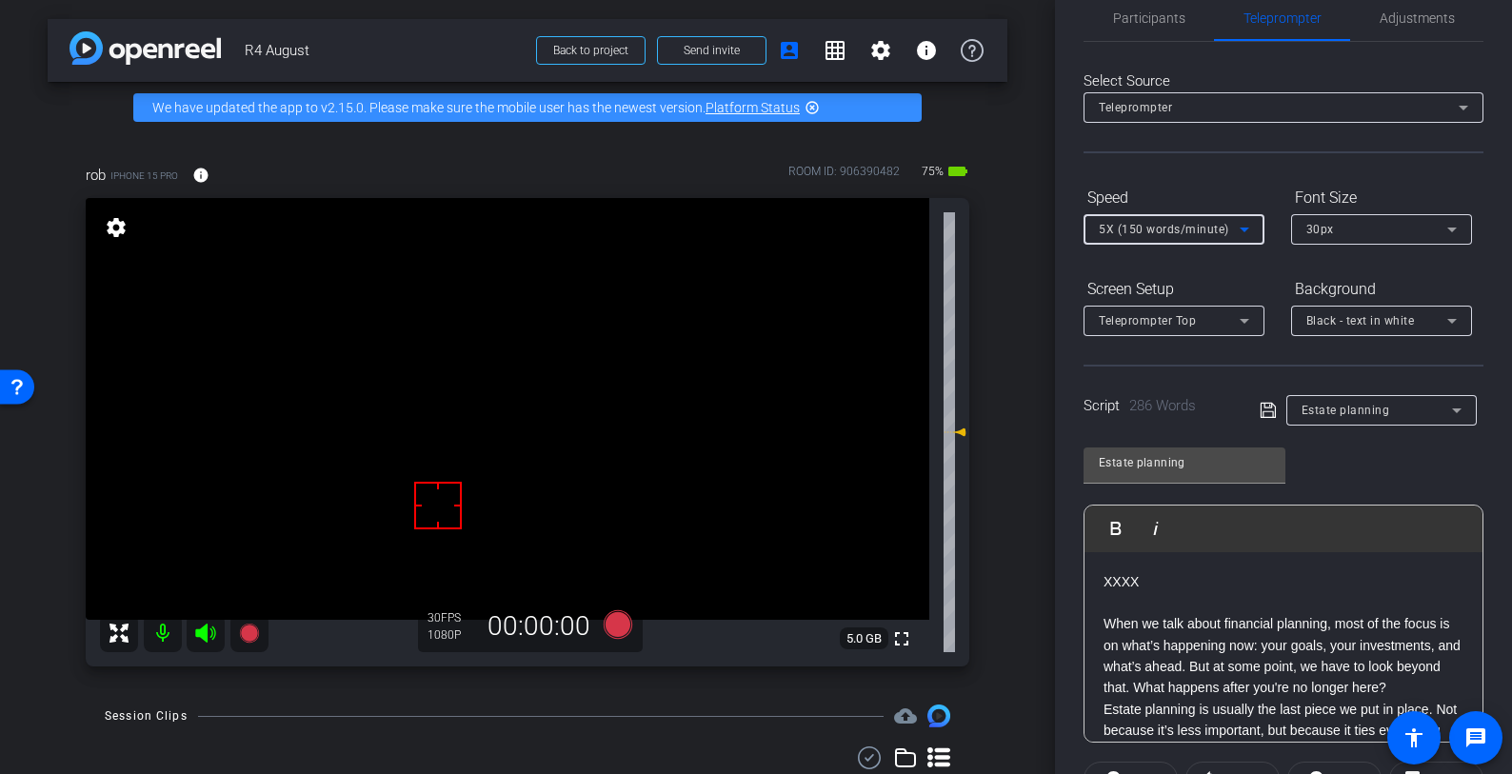
scroll to position [0, 0]
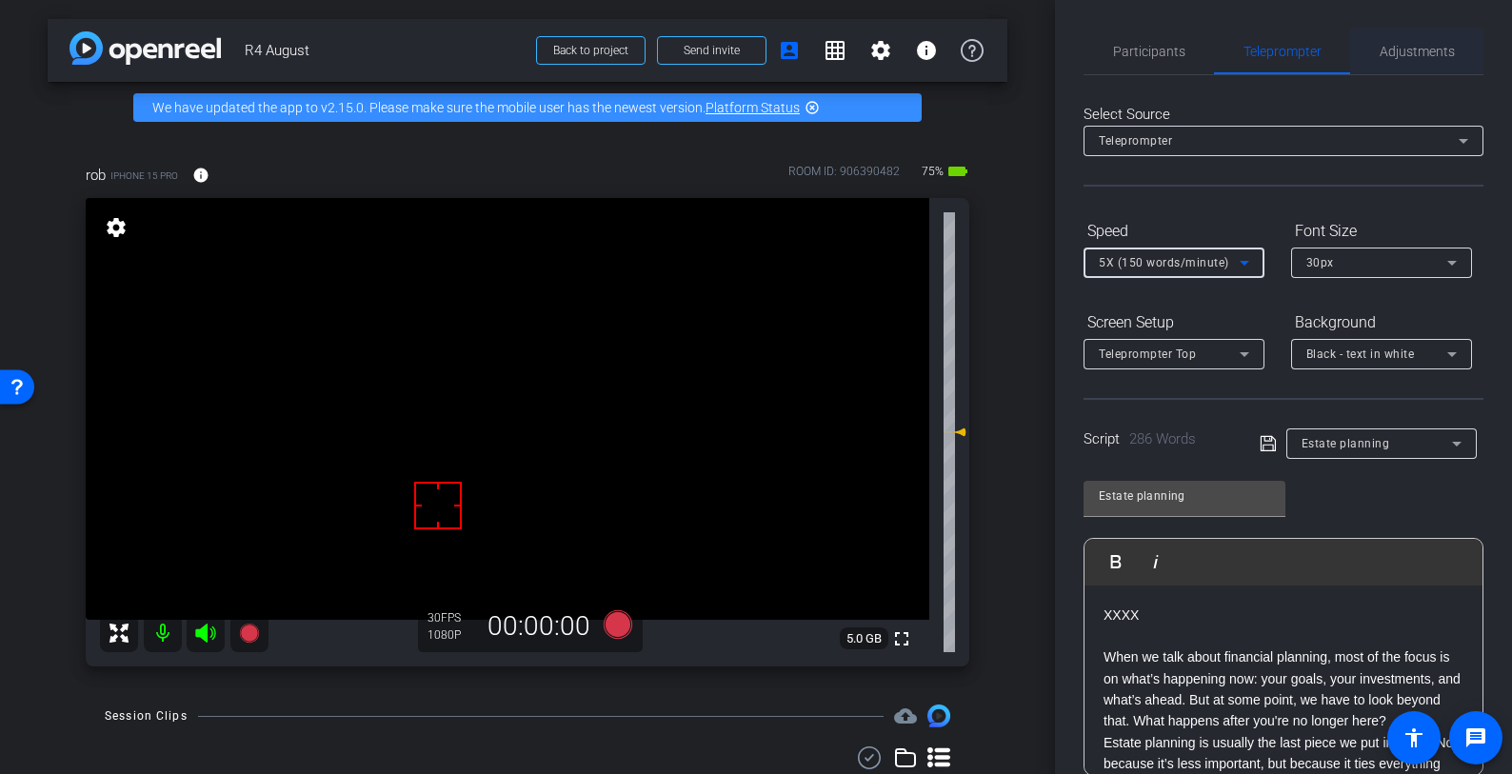
click at [1425, 50] on span "Adjustments" at bounding box center [1417, 51] width 75 height 13
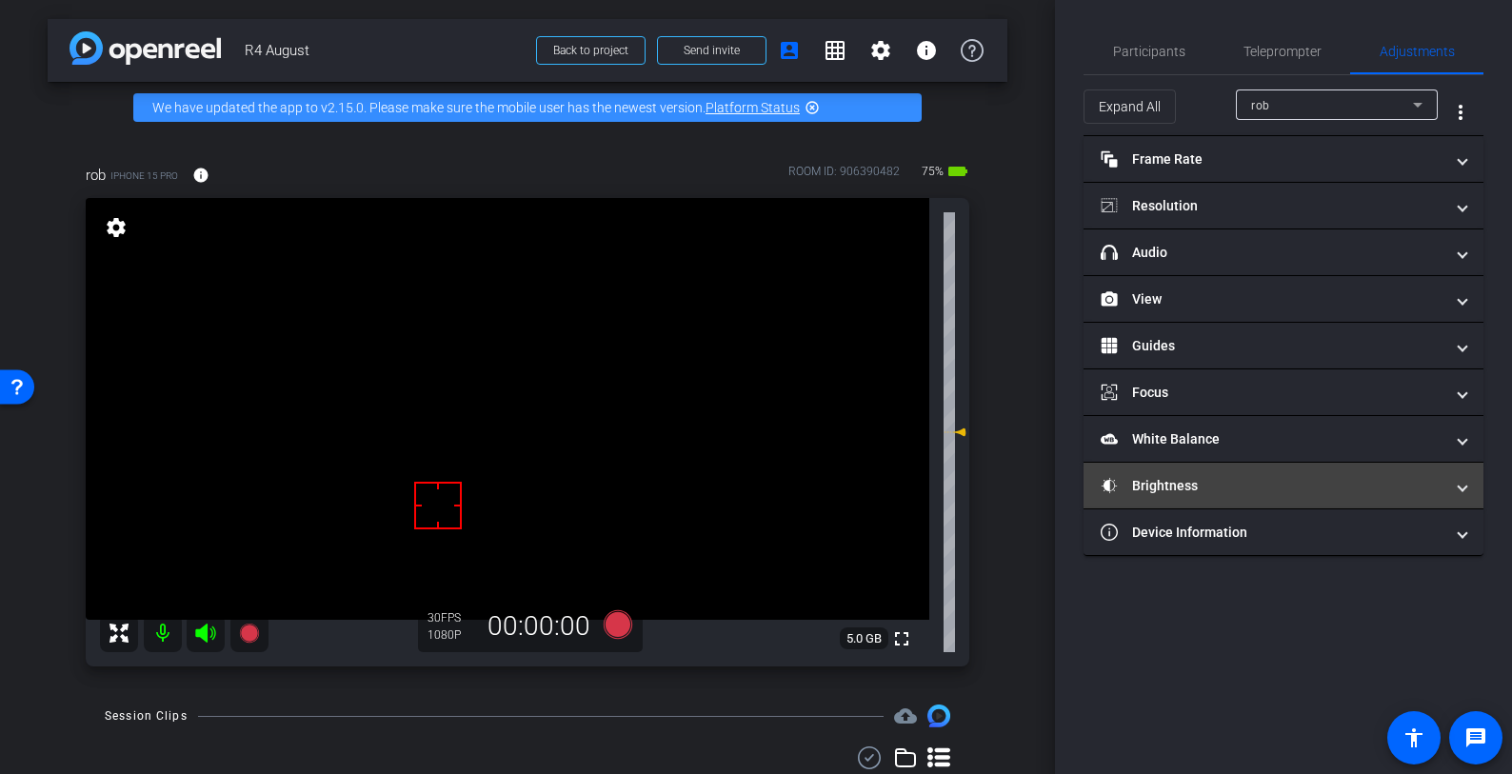
click at [1230, 481] on mat-panel-title "Brightness" at bounding box center [1272, 486] width 343 height 20
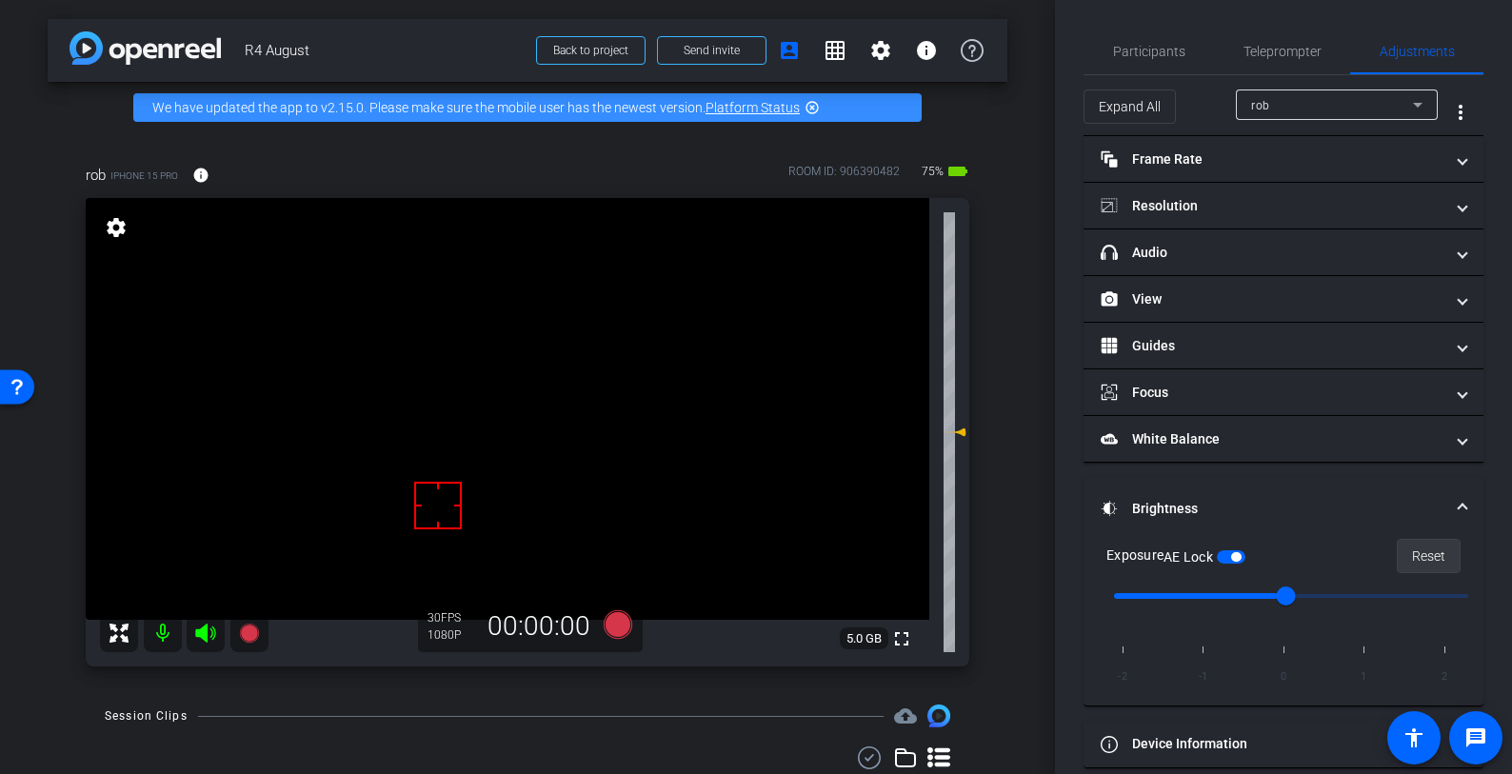
click at [1429, 552] on span "Reset" at bounding box center [1428, 556] width 33 height 36
click at [1246, 563] on button "AE Lock" at bounding box center [1231, 556] width 29 height 13
click at [1292, 64] on span "Teleprompter" at bounding box center [1283, 52] width 78 height 46
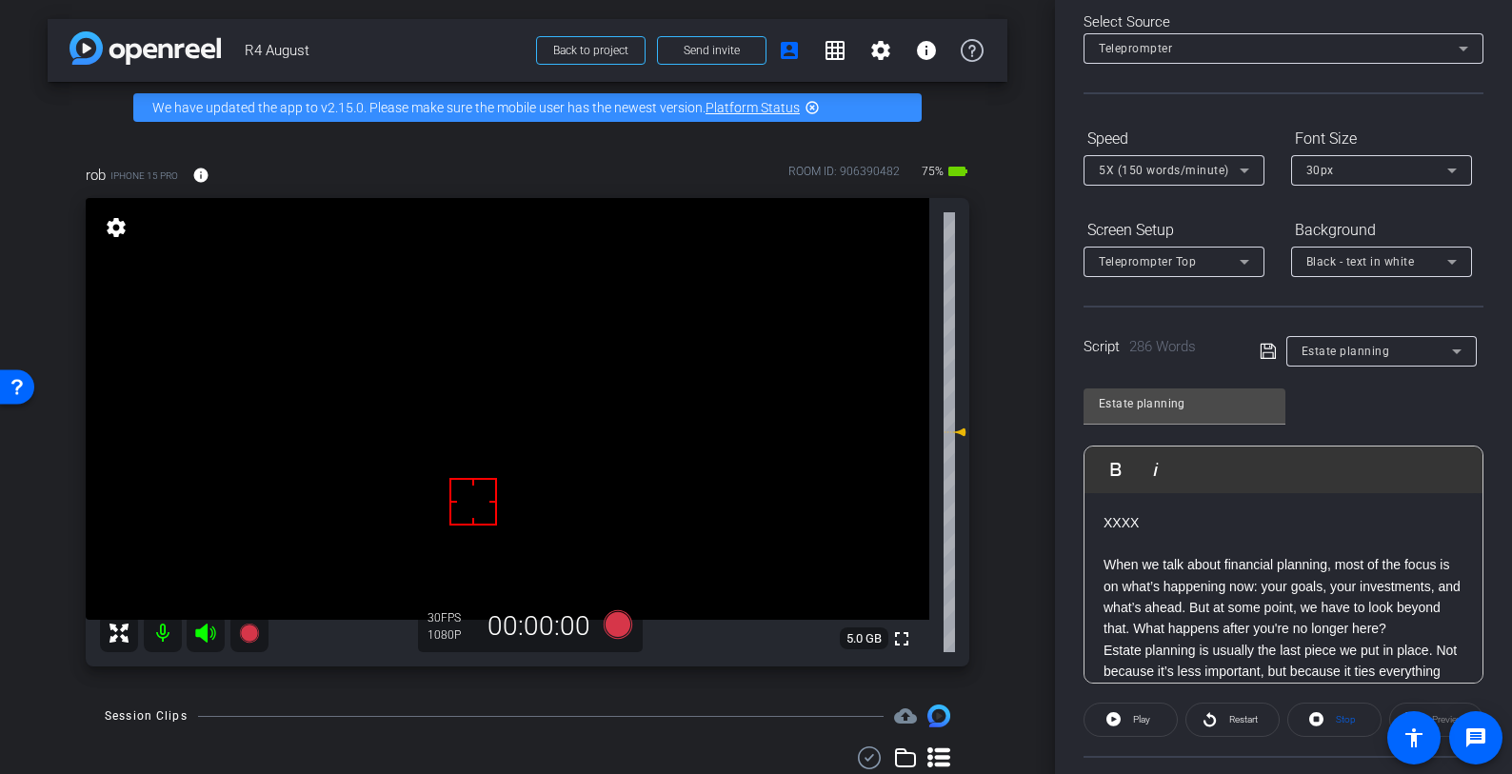
scroll to position [267, 0]
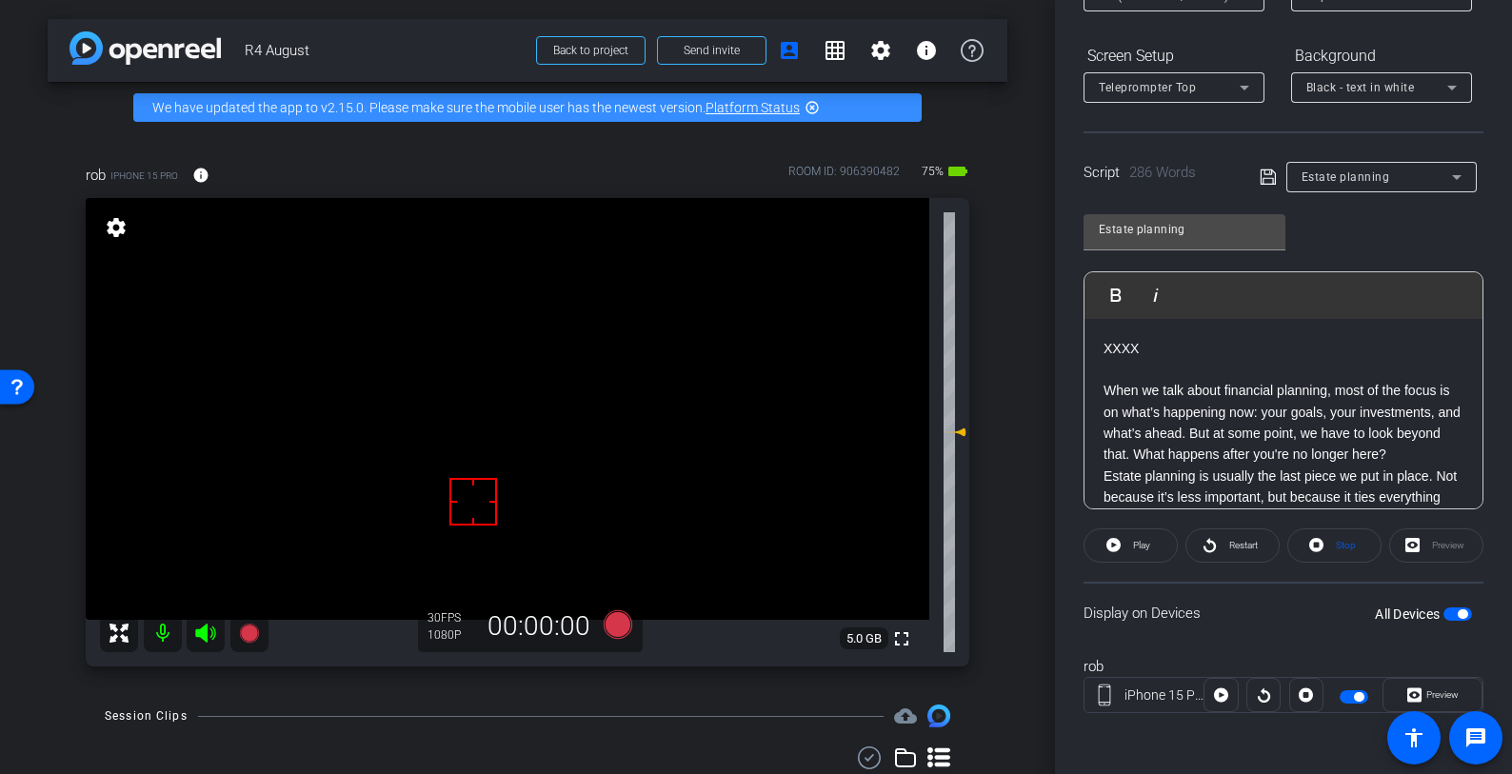
click at [1343, 692] on span "button" at bounding box center [1354, 696] width 29 height 13
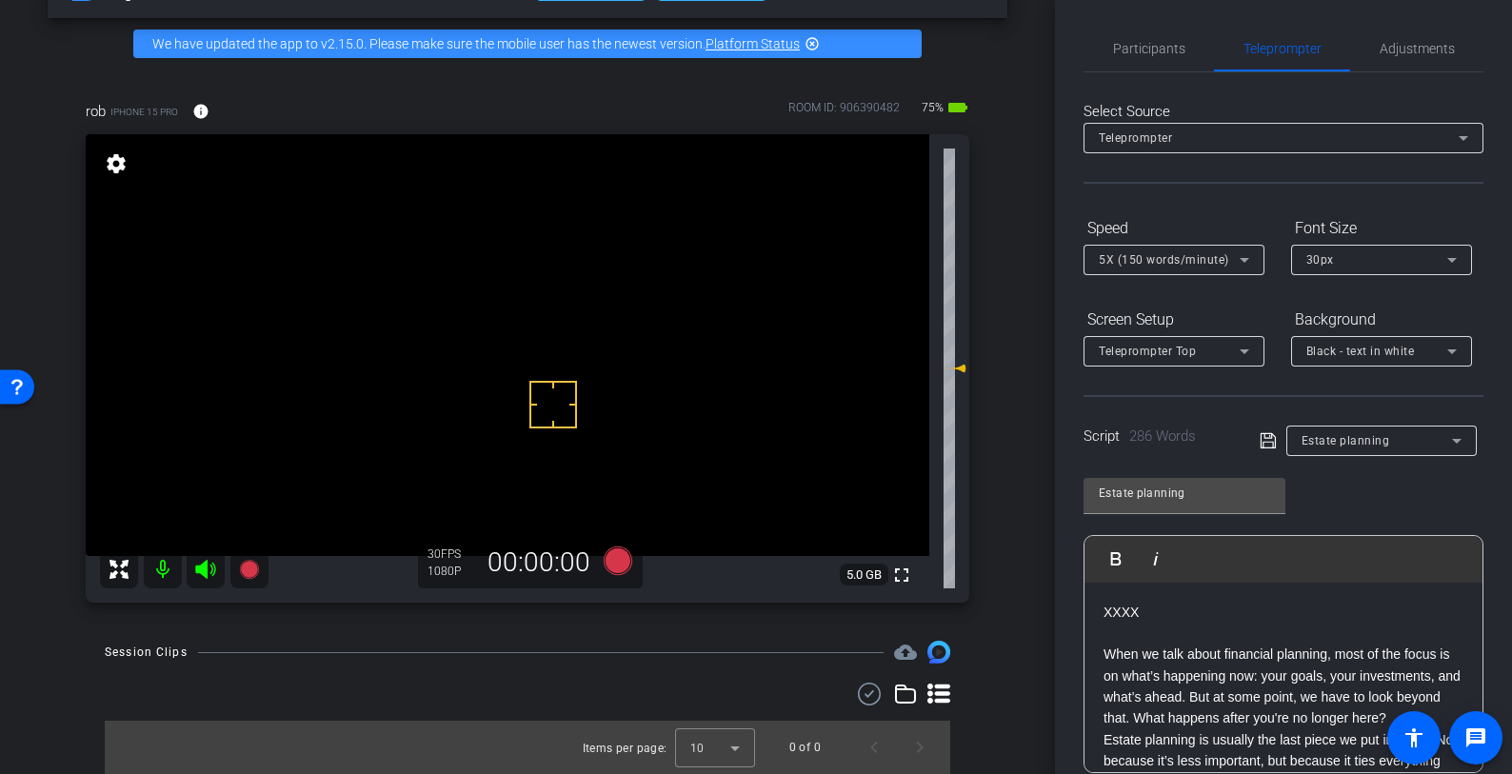
scroll to position [0, 0]
click at [1412, 50] on span "Adjustments" at bounding box center [1417, 51] width 75 height 13
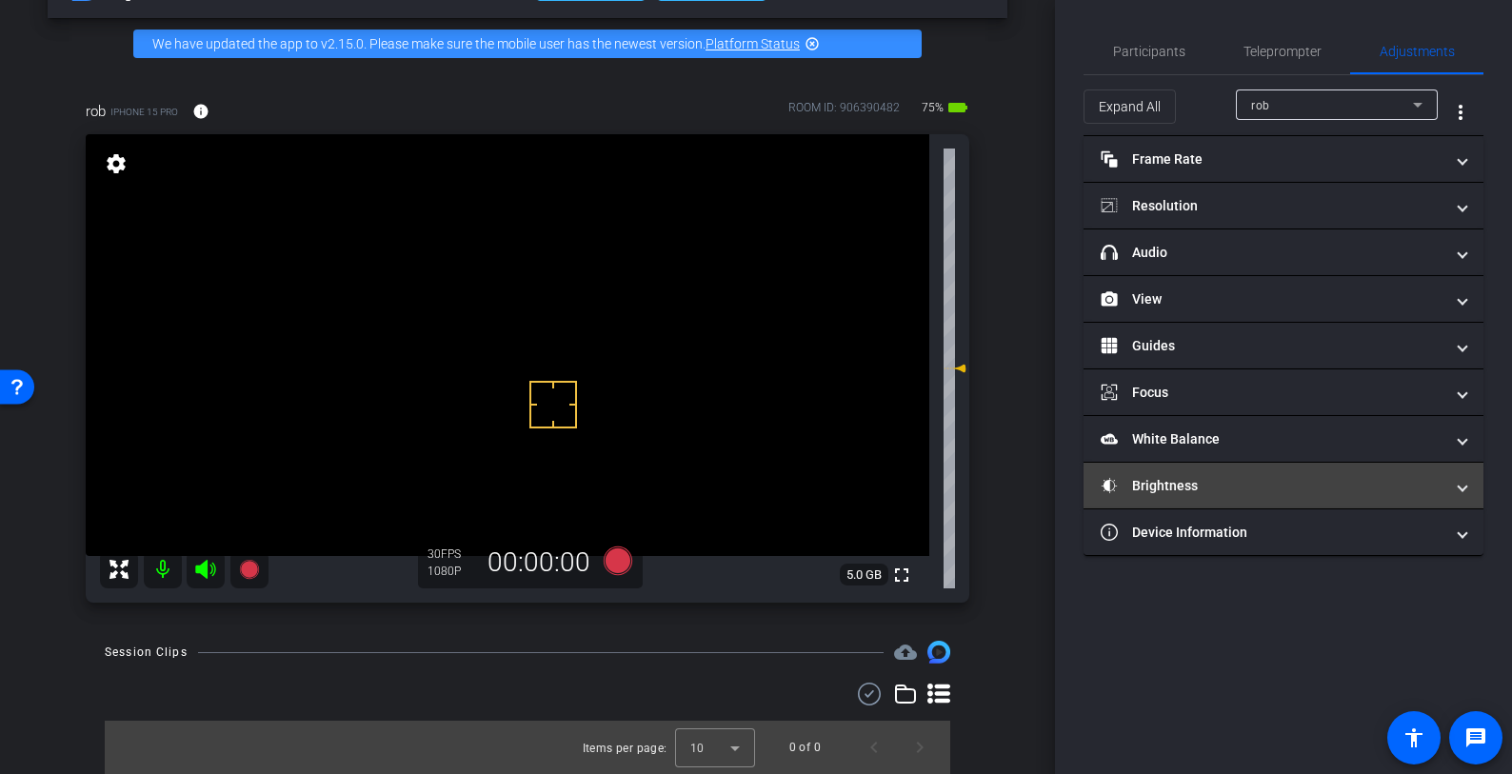
click at [1239, 487] on mat-panel-title "Brightness" at bounding box center [1272, 486] width 343 height 20
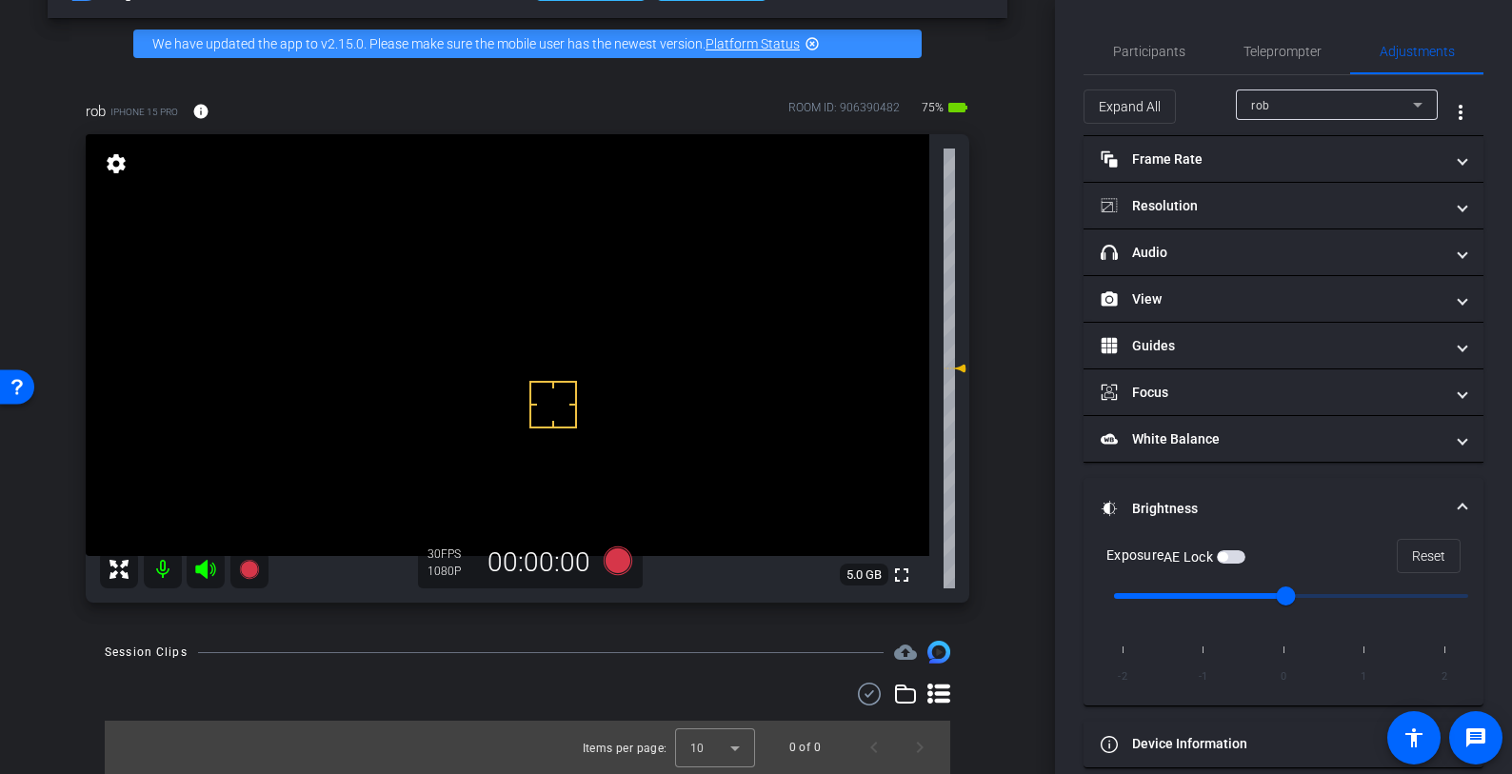
click at [1238, 555] on span "button" at bounding box center [1231, 556] width 29 height 13
click at [1221, 550] on button "AE Lock" at bounding box center [1231, 556] width 29 height 13
click at [1231, 550] on span "button" at bounding box center [1231, 556] width 29 height 13
click at [1216, 546] on mat-slide-toggle "AE Lock" at bounding box center [1205, 556] width 82 height 20
click at [1221, 548] on div "AE Lock" at bounding box center [1205, 557] width 82 height 19
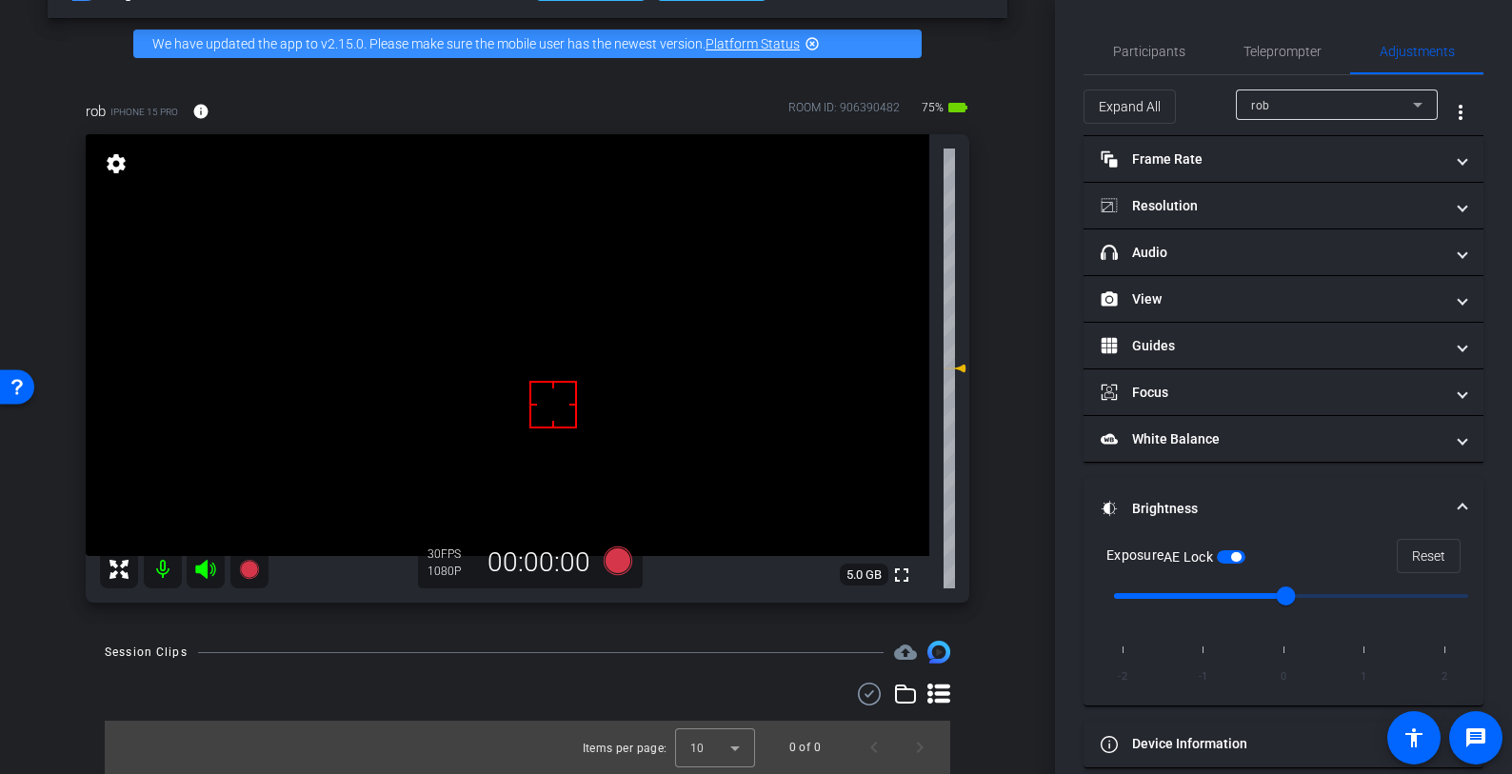
click at [1233, 558] on span "button" at bounding box center [1231, 556] width 29 height 13
click at [1425, 546] on span "Reset" at bounding box center [1428, 556] width 33 height 36
click at [1241, 556] on span "button" at bounding box center [1231, 556] width 29 height 13
click at [1295, 48] on span "Teleprompter" at bounding box center [1283, 51] width 78 height 13
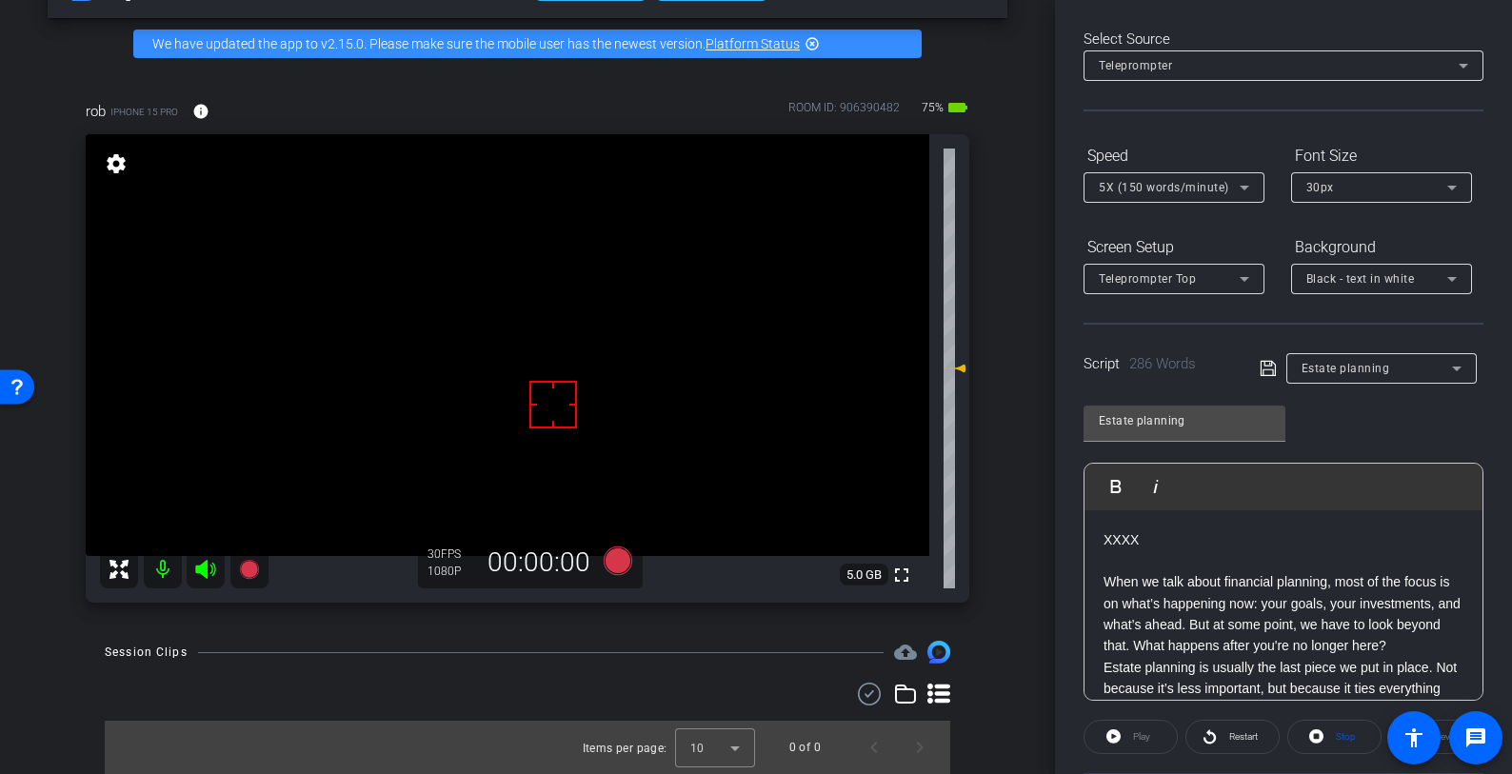
scroll to position [267, 0]
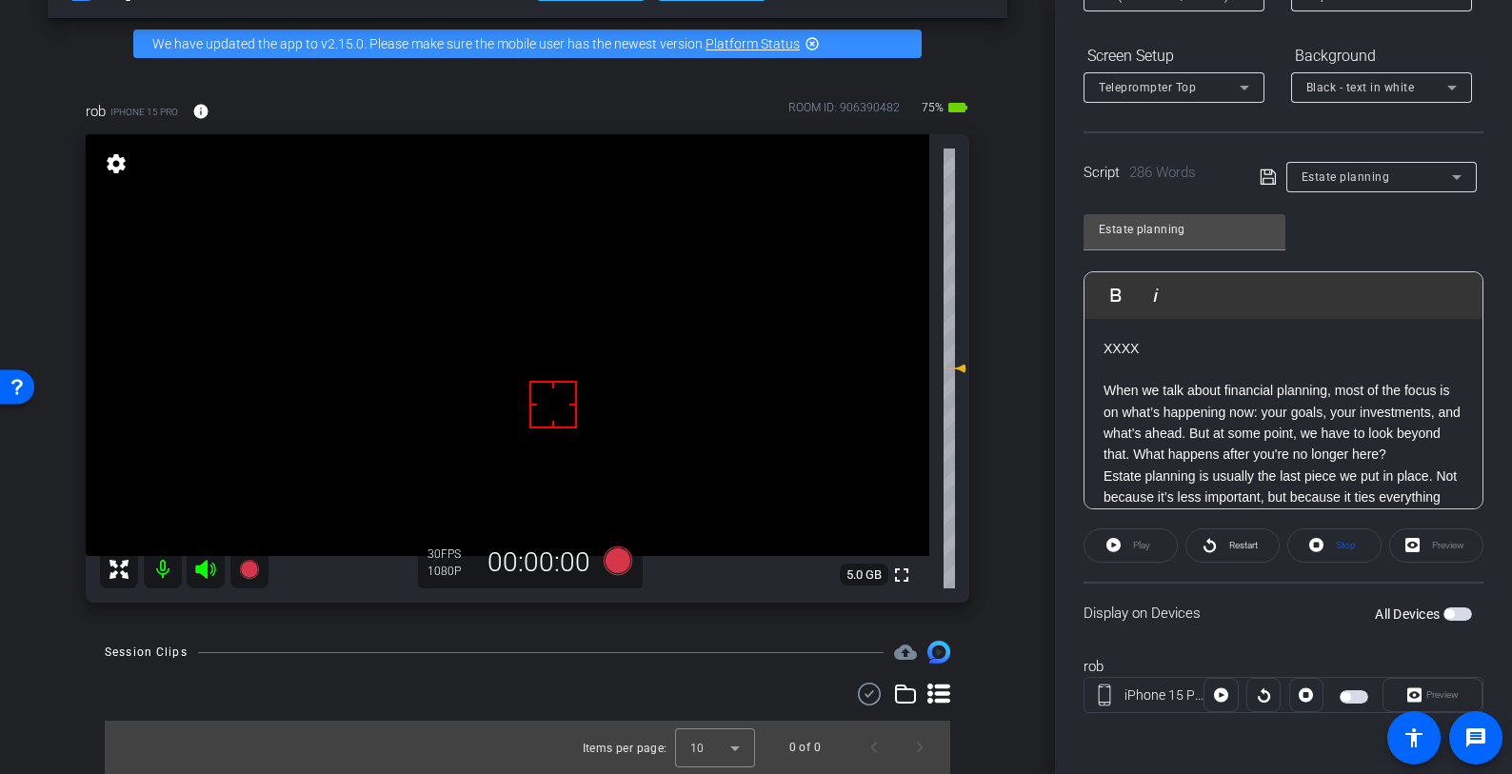
click at [1349, 687] on mat-slide-toggle at bounding box center [1356, 695] width 32 height 23
click at [1352, 692] on span "button" at bounding box center [1354, 696] width 29 height 13
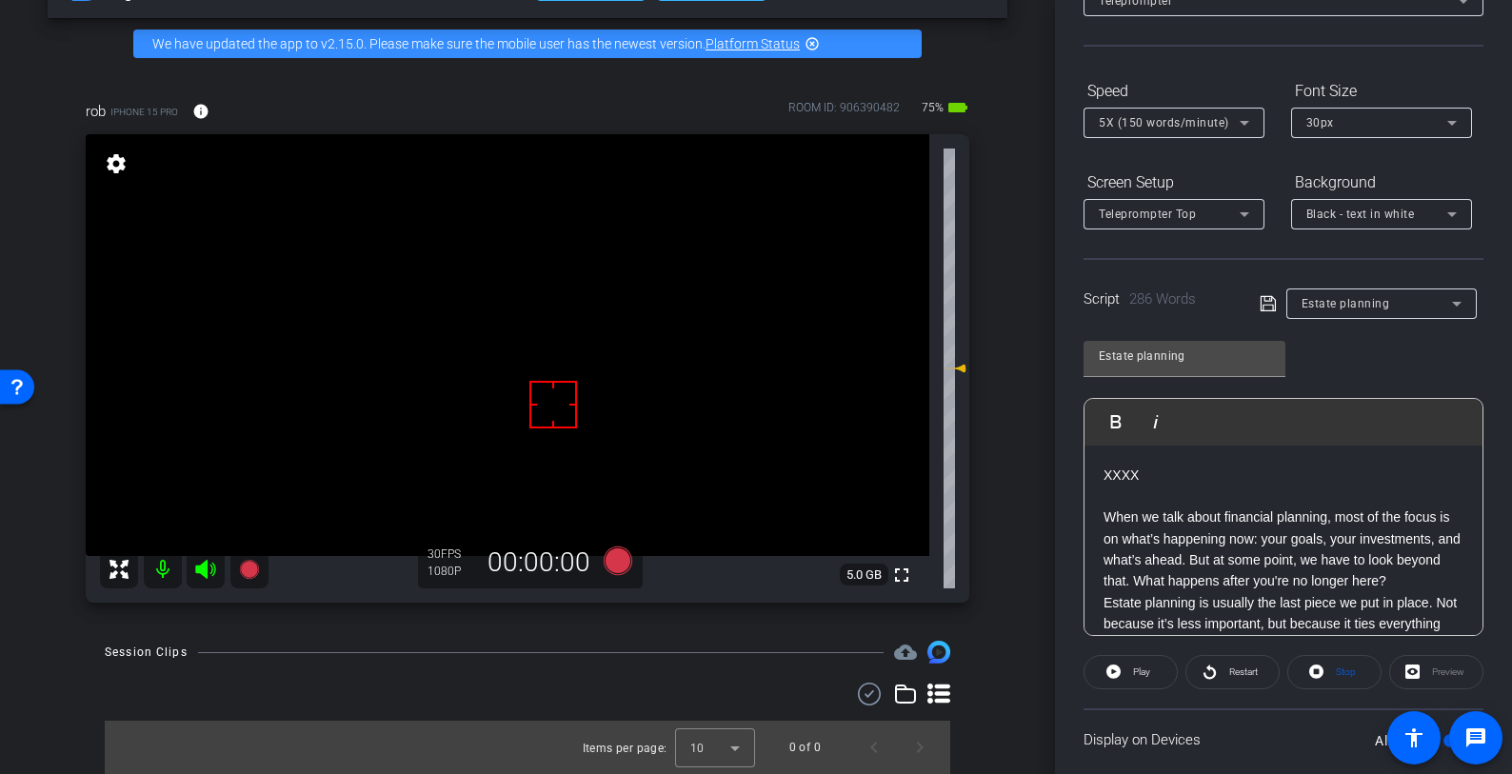
scroll to position [141, 0]
click at [610, 562] on icon at bounding box center [618, 561] width 29 height 29
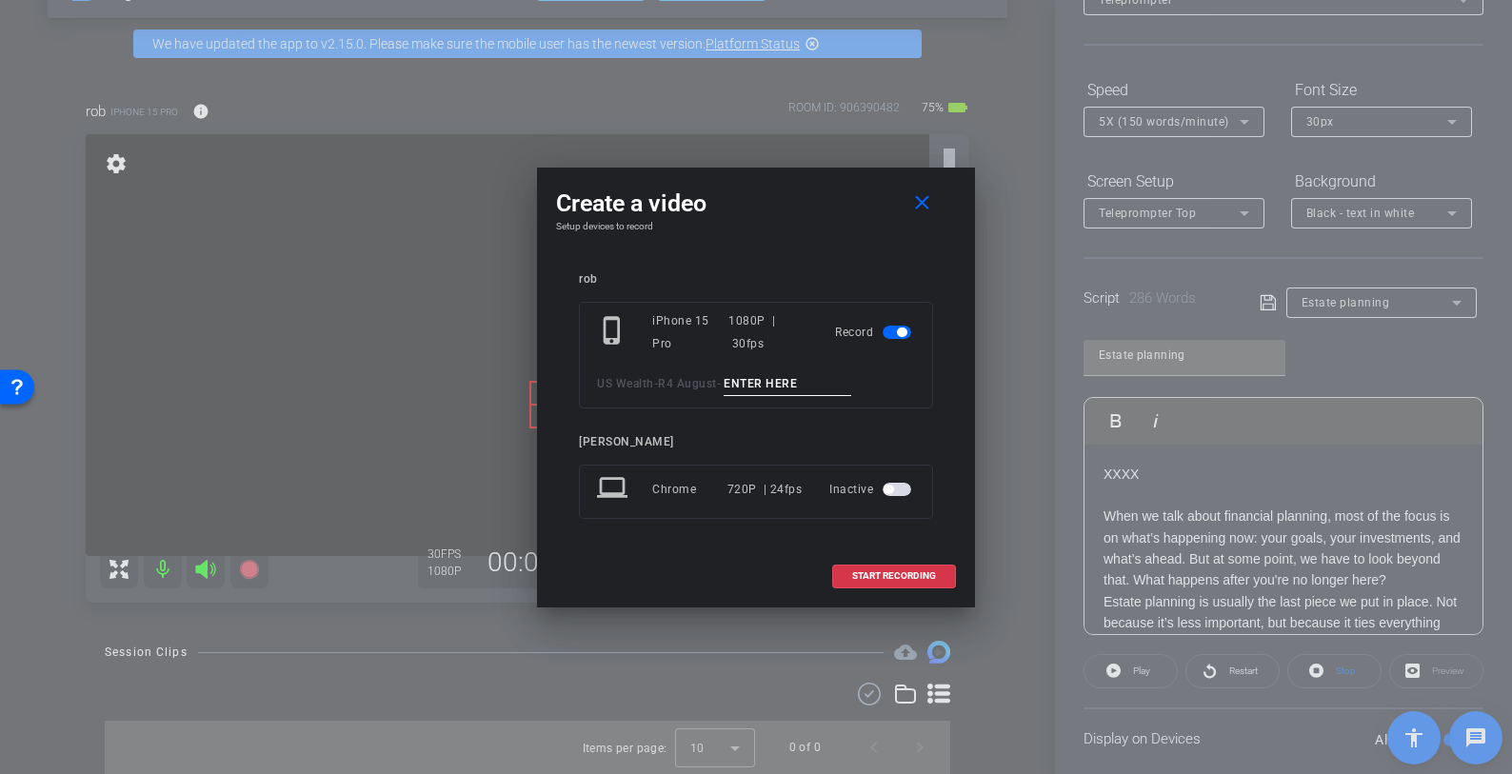
click at [751, 395] on input at bounding box center [788, 384] width 128 height 24
click at [844, 374] on input "Estate Planning tk 1" at bounding box center [788, 384] width 128 height 24
type input "Estate Planning tk 1"
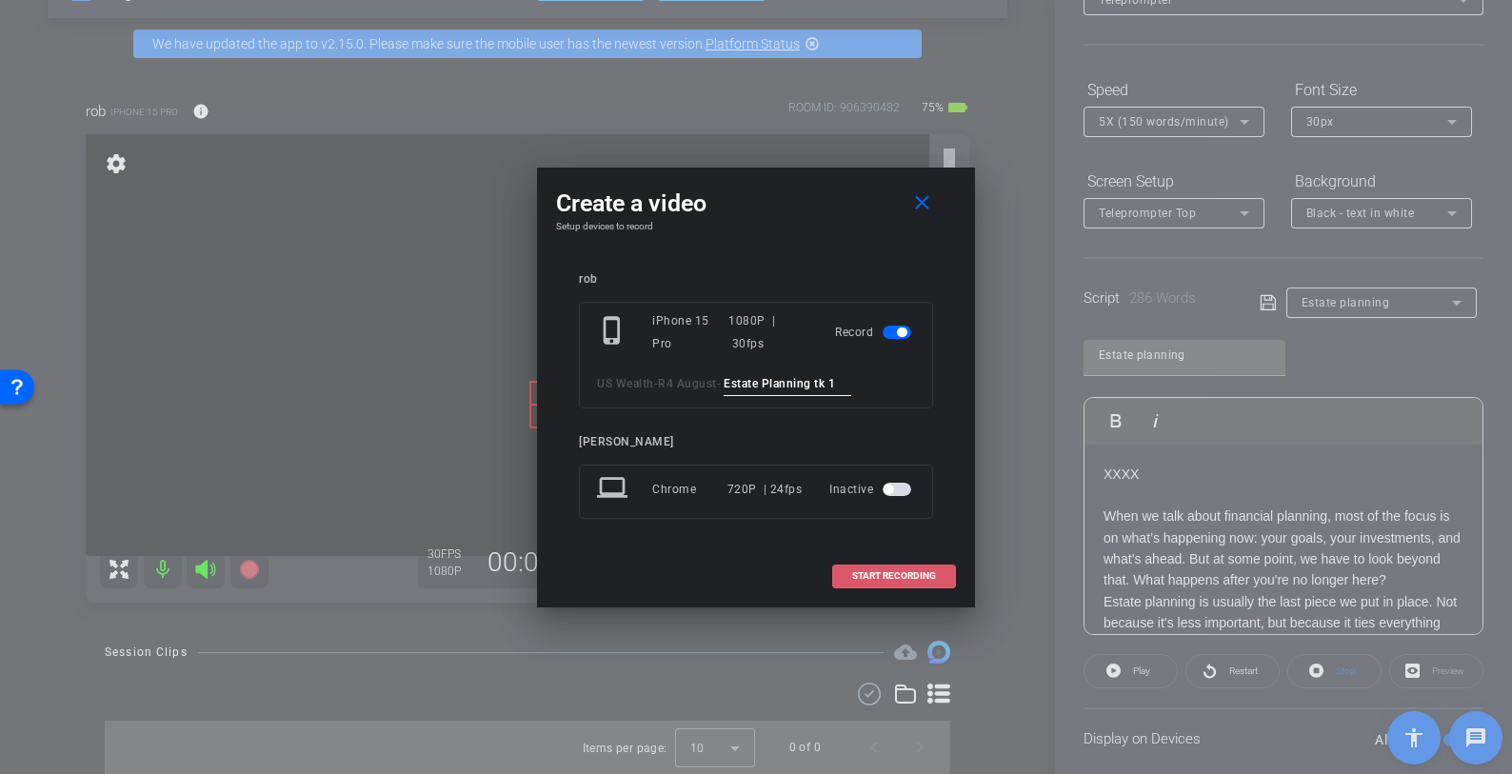
click at [891, 569] on span at bounding box center [894, 576] width 122 height 46
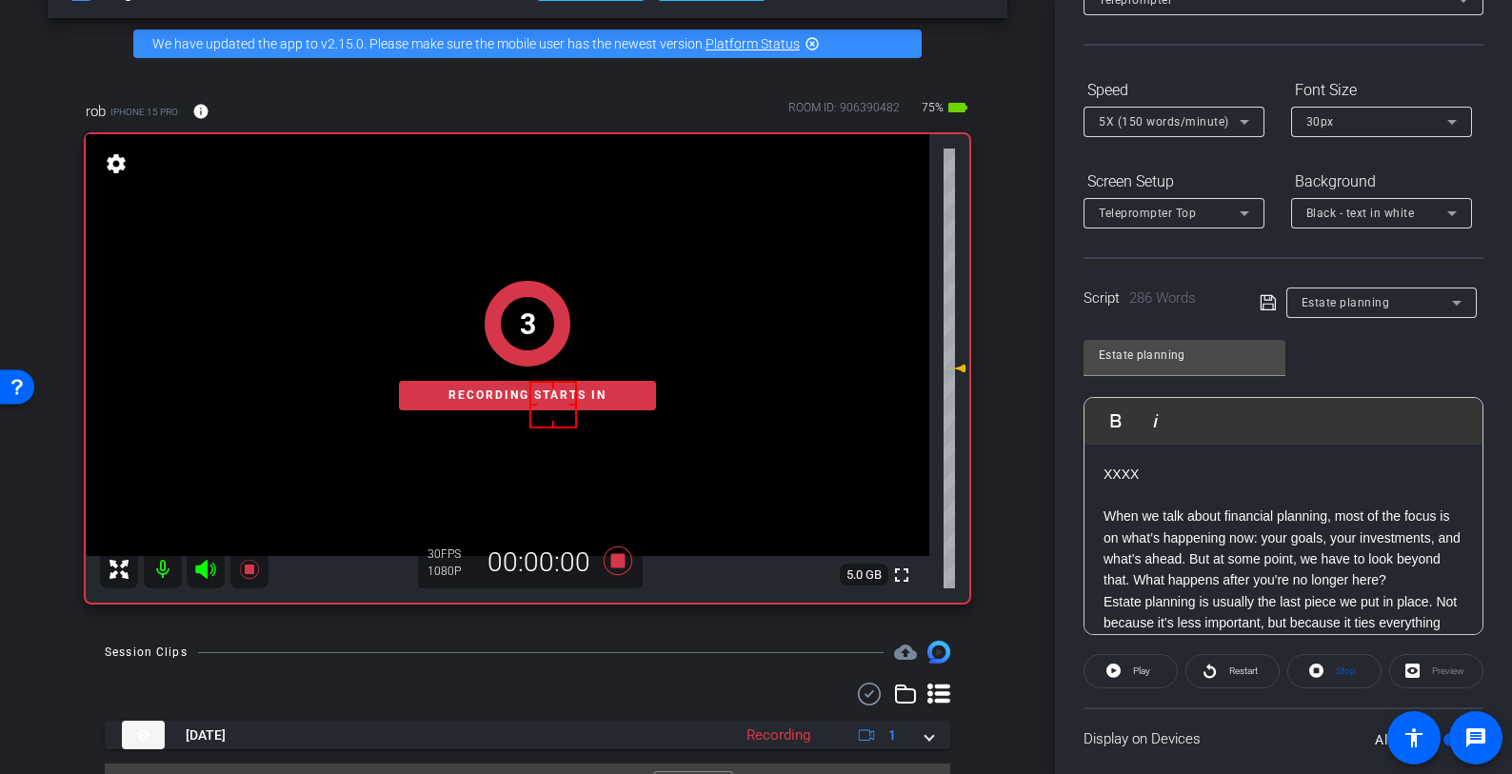
scroll to position [267, 0]
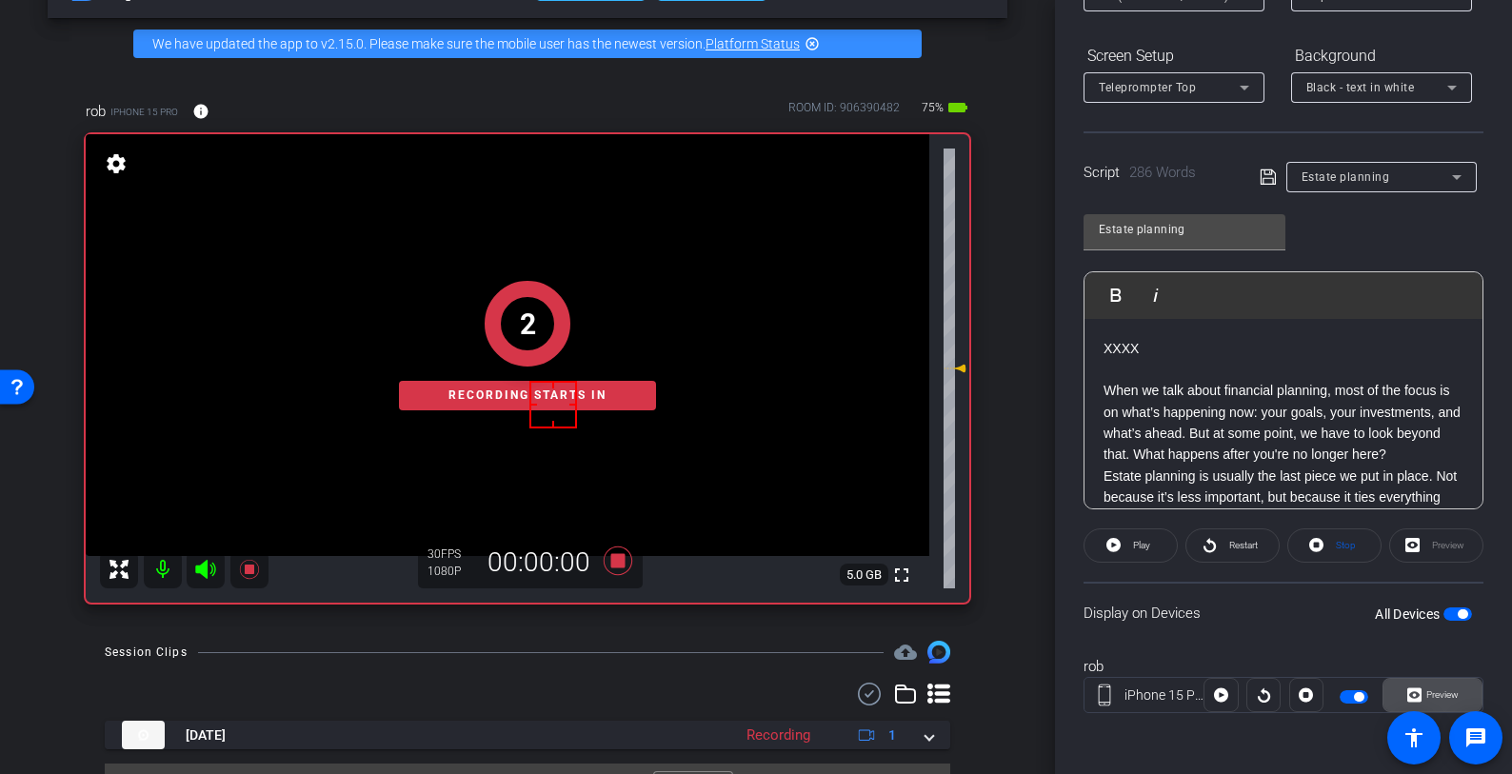
click at [1429, 691] on span "Preview" at bounding box center [1442, 694] width 32 height 10
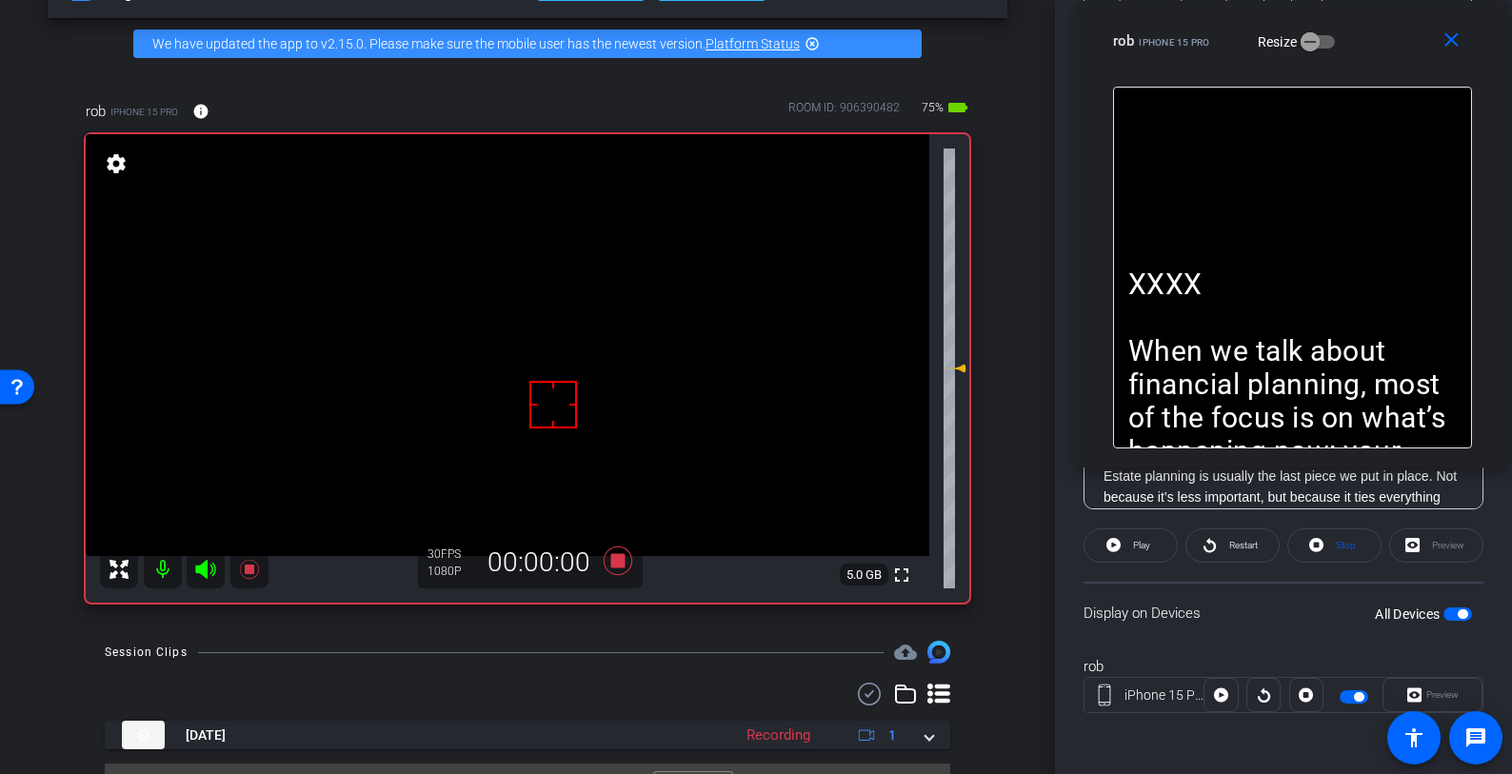
drag, startPoint x: 835, startPoint y: 188, endPoint x: 1371, endPoint y: -50, distance: 586.6
click at [1371, 0] on html "Accessibility Screen-Reader Guide, Feedback, and Issue Reporting | New window m…" at bounding box center [756, 387] width 1512 height 774
click at [1146, 550] on span "Play" at bounding box center [1141, 545] width 17 height 10
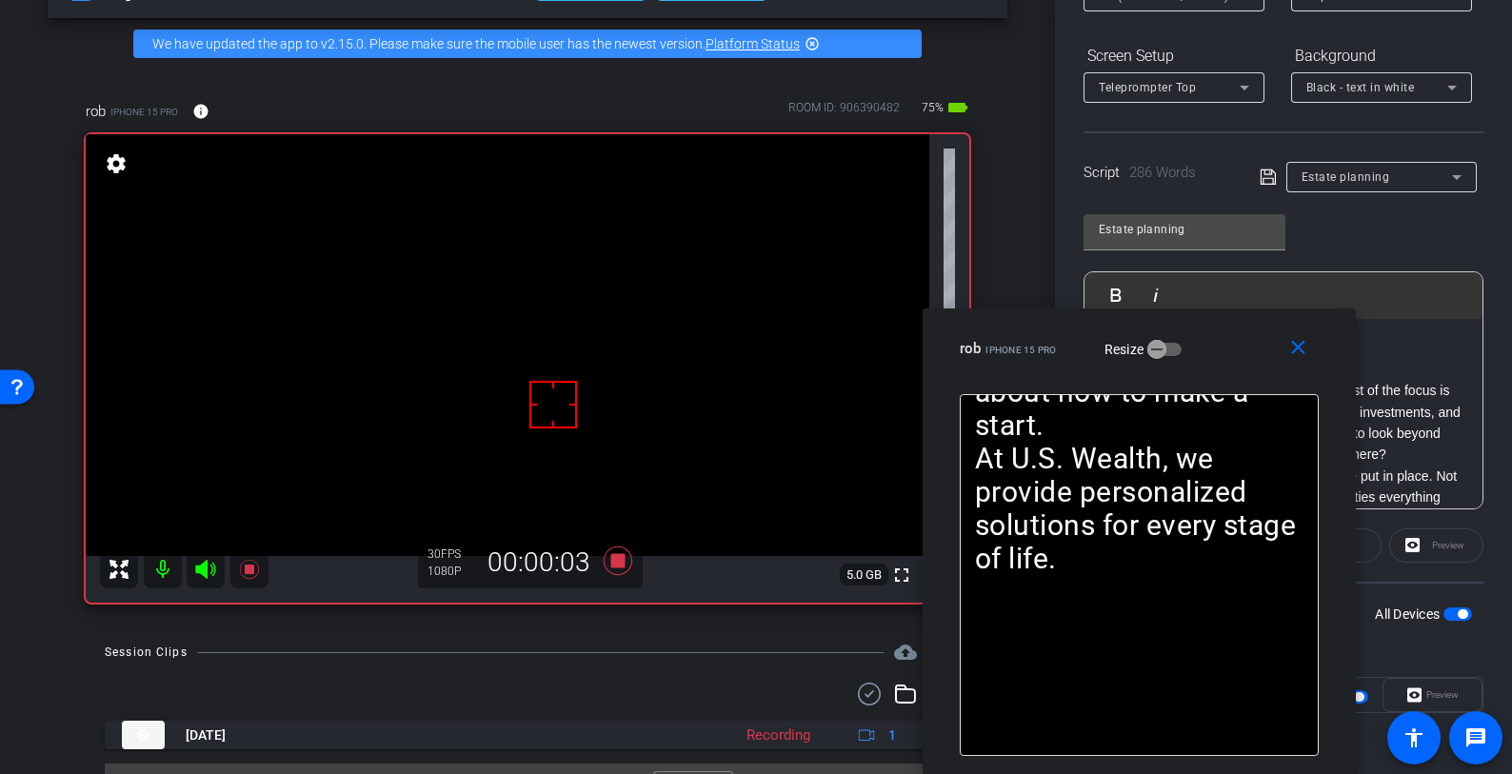
drag, startPoint x: 1406, startPoint y: 39, endPoint x: 1252, endPoint y: 352, distance: 349.2
click at [1252, 352] on div "rob iPhone 15 Pro Resize" at bounding box center [1146, 348] width 373 height 34
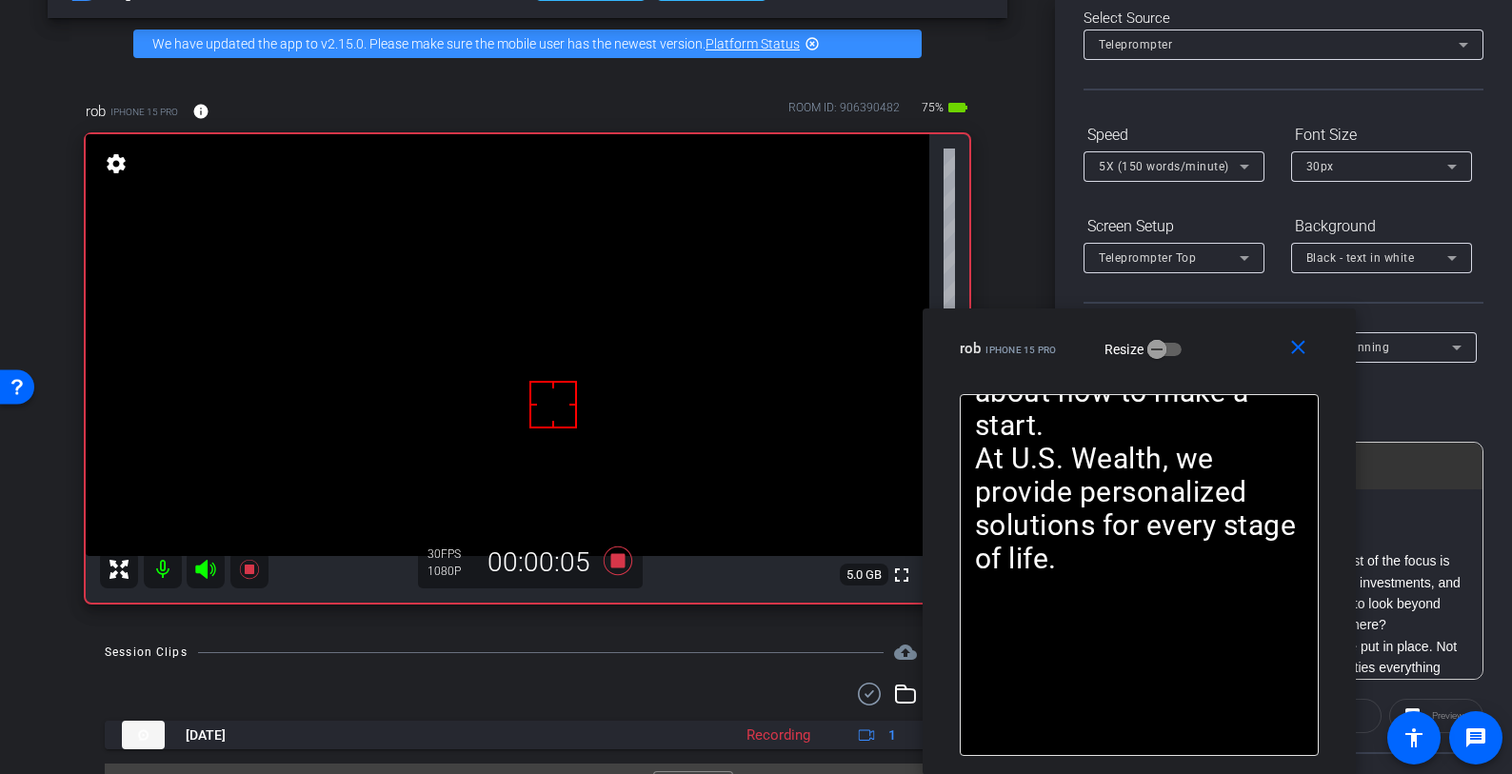
scroll to position [0, 0]
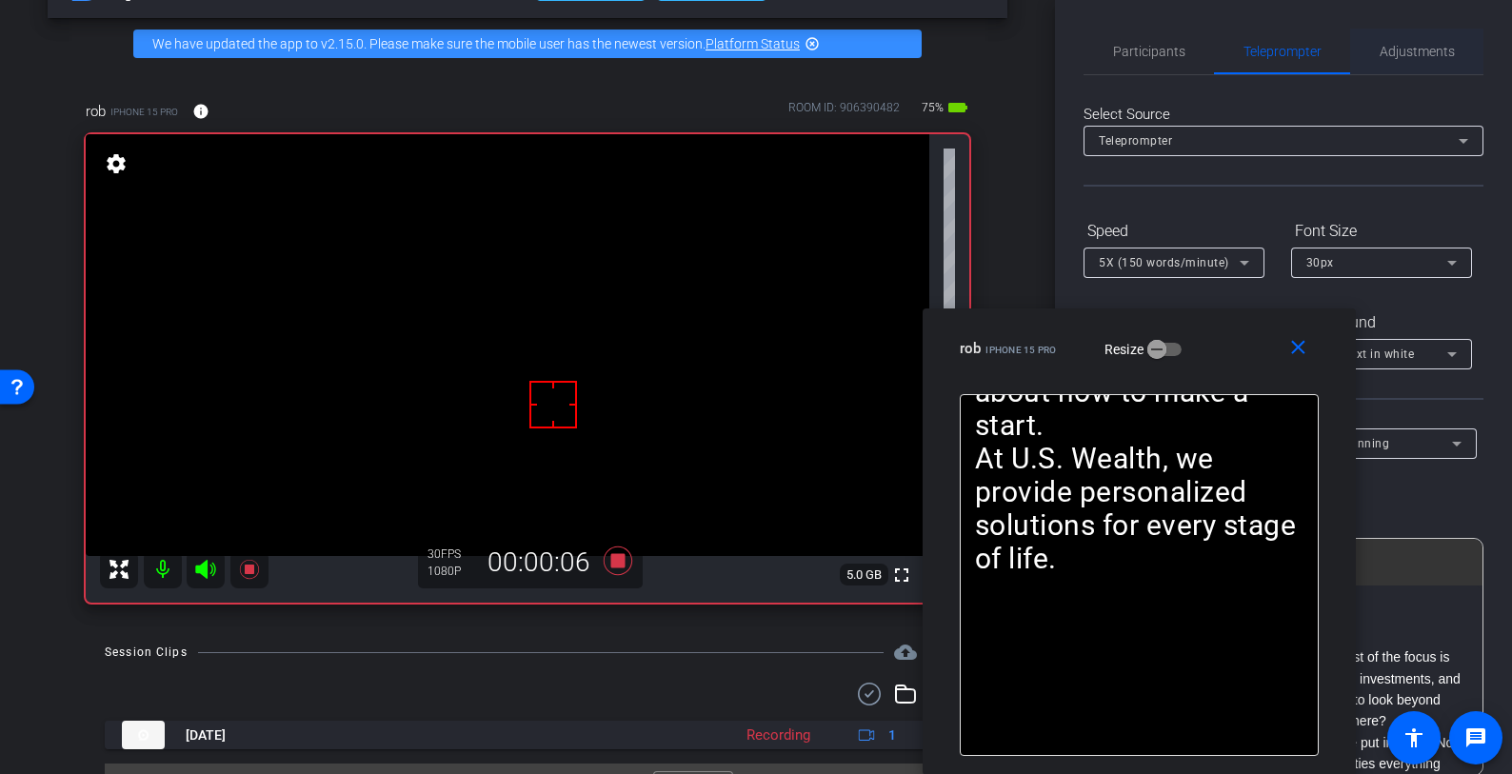
click at [1412, 51] on span "Adjustments" at bounding box center [1417, 51] width 75 height 13
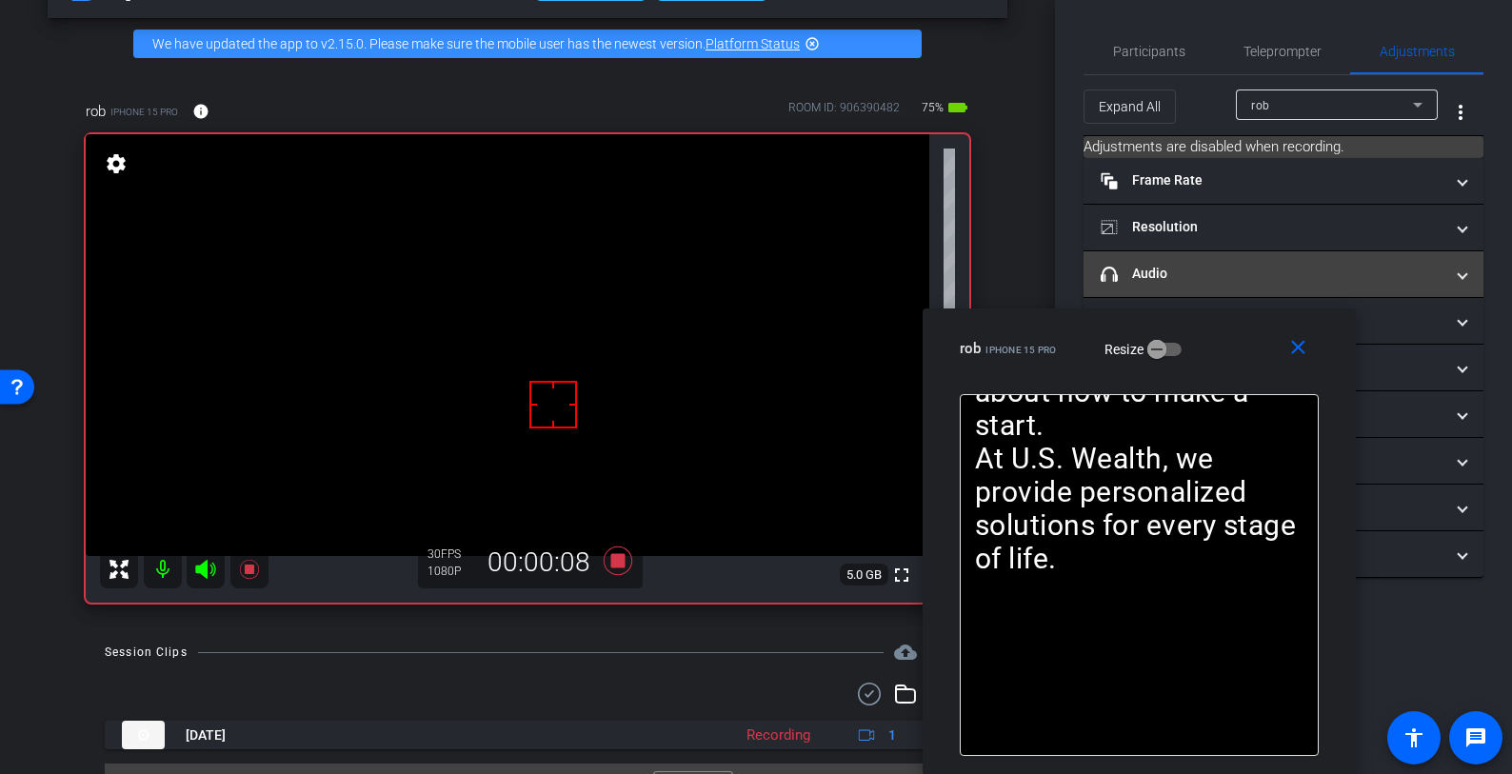
click at [1288, 275] on mat-panel-title "headphone icon Audio" at bounding box center [1272, 274] width 343 height 20
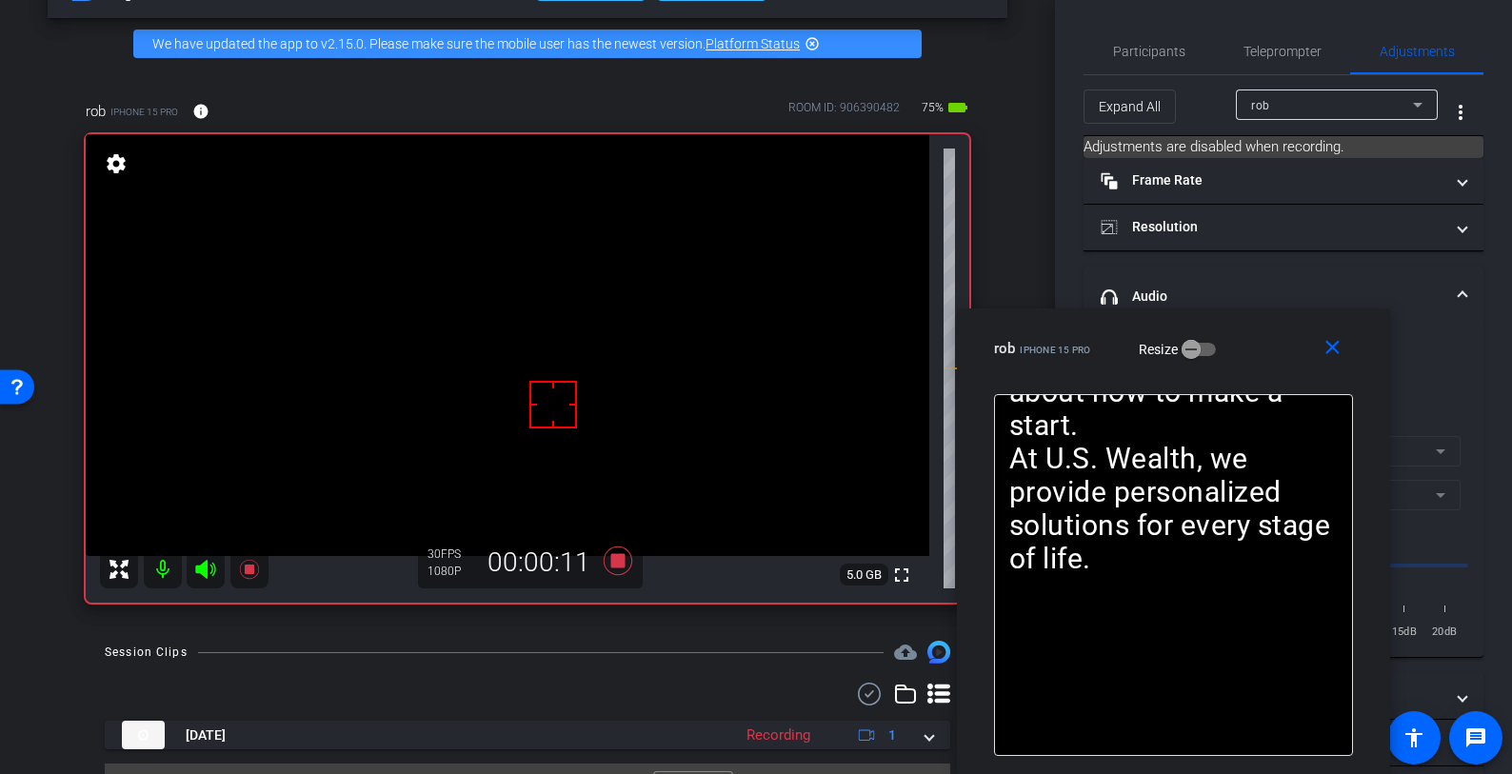
drag, startPoint x: 1252, startPoint y: 329, endPoint x: 1290, endPoint y: 410, distance: 90.3
click at [1290, 410] on div "close rob iPhone 15 Pro Resize XXXX When we talk about financial planning, most…" at bounding box center [1173, 542] width 433 height 467
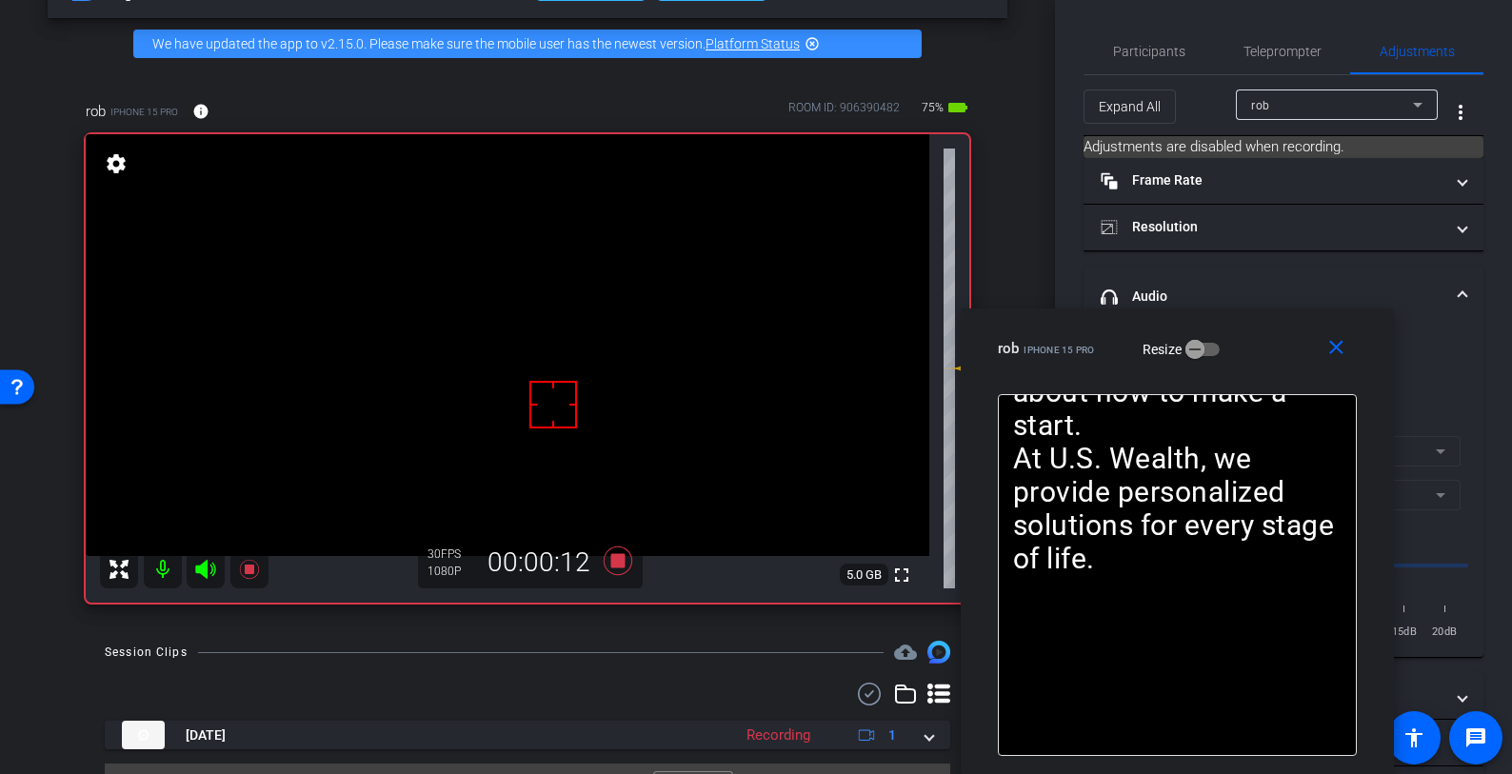
click at [207, 566] on icon at bounding box center [205, 569] width 20 height 19
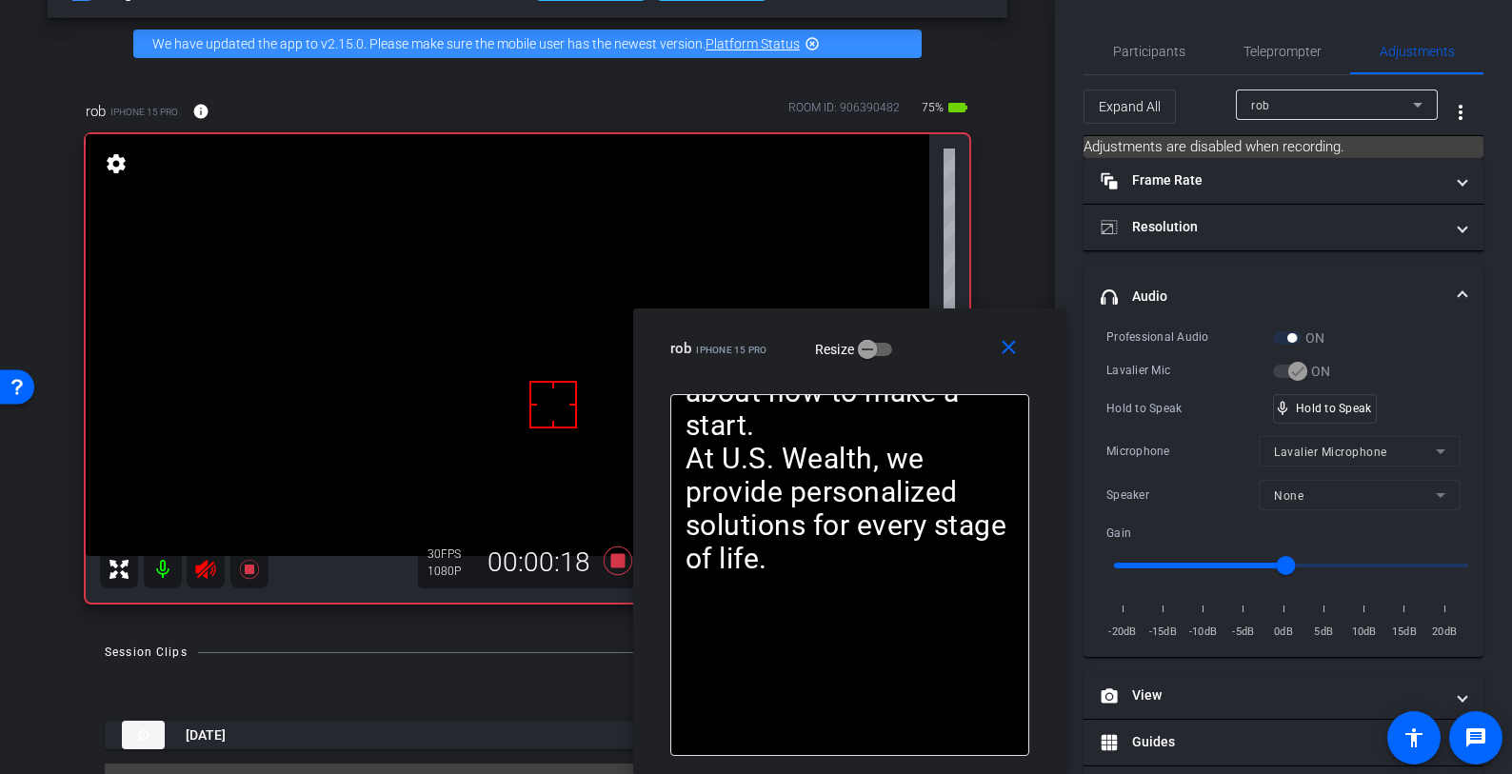
drag, startPoint x: 1273, startPoint y: 331, endPoint x: 920, endPoint y: 351, distance: 353.8
click at [920, 351] on div "rob iPhone 15 Pro Resize" at bounding box center [856, 348] width 373 height 34
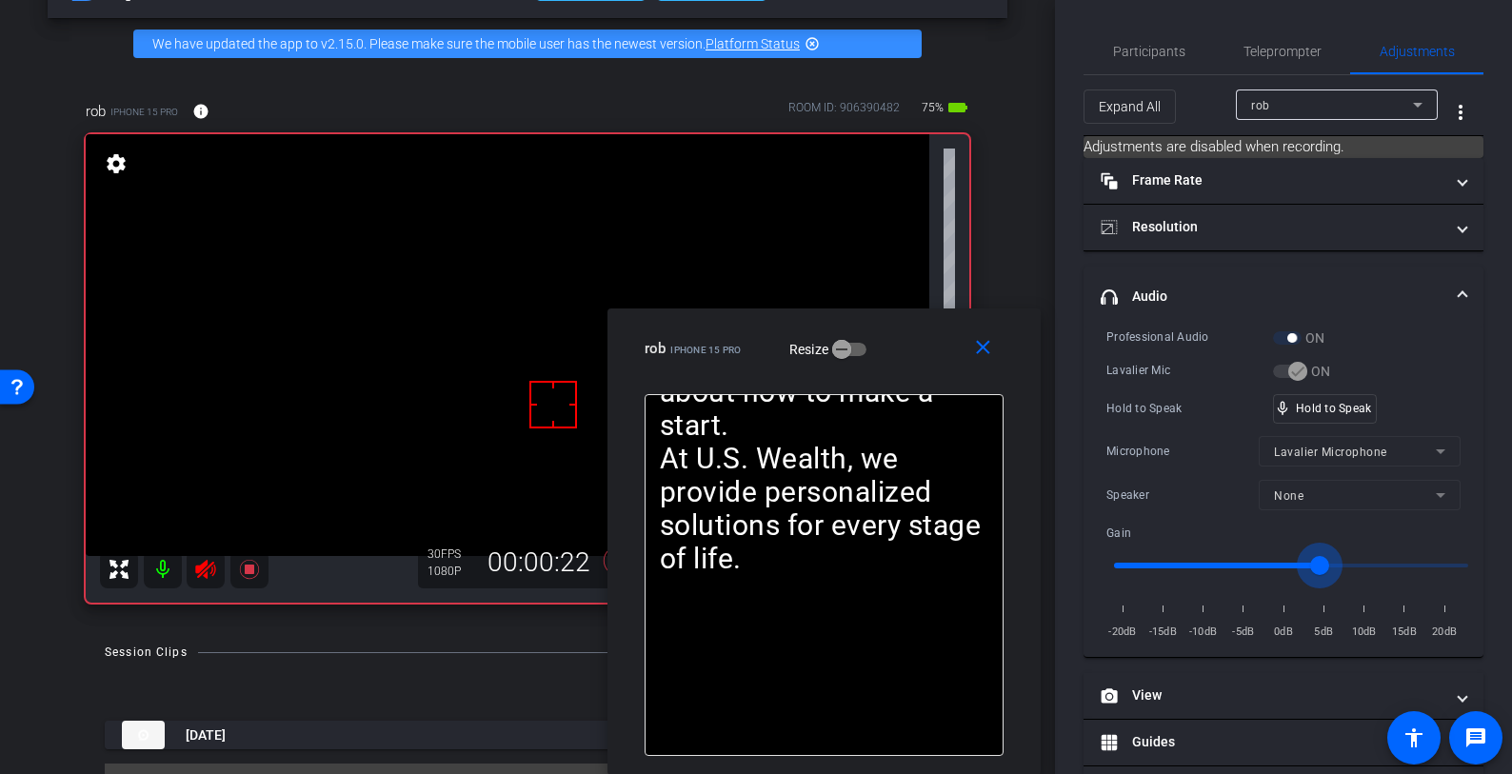
drag, startPoint x: 1286, startPoint y: 550, endPoint x: 1323, endPoint y: 550, distance: 37.1
click at [1323, 550] on input "range" at bounding box center [1291, 566] width 394 height 42
drag, startPoint x: 1320, startPoint y: 555, endPoint x: 1279, endPoint y: 558, distance: 41.0
type input "-1"
click at [1279, 558] on input "range" at bounding box center [1291, 566] width 394 height 42
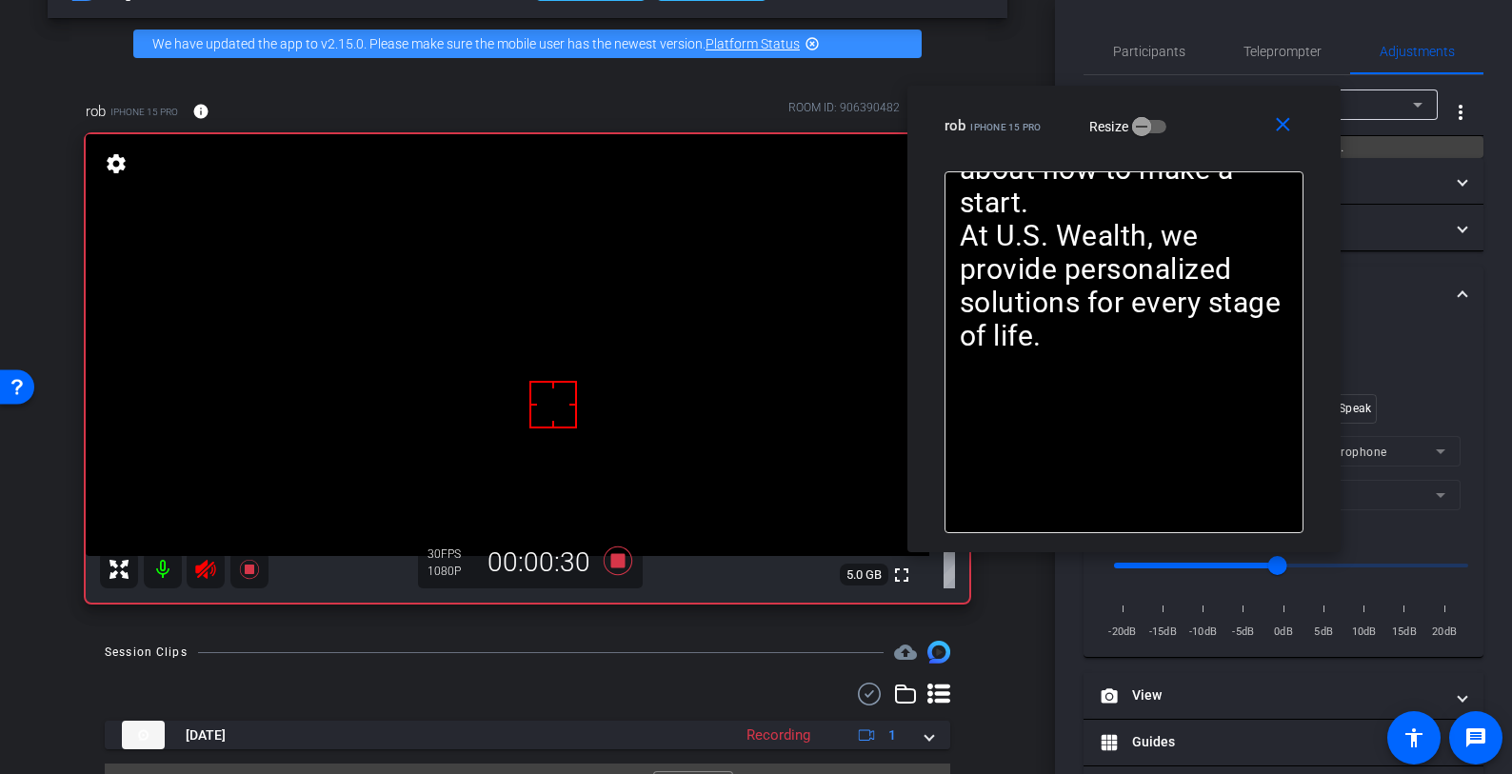
drag, startPoint x: 944, startPoint y: 338, endPoint x: 1244, endPoint y: 114, distance: 374.2
click at [1244, 114] on div "rob iPhone 15 Pro Resize" at bounding box center [1131, 126] width 373 height 34
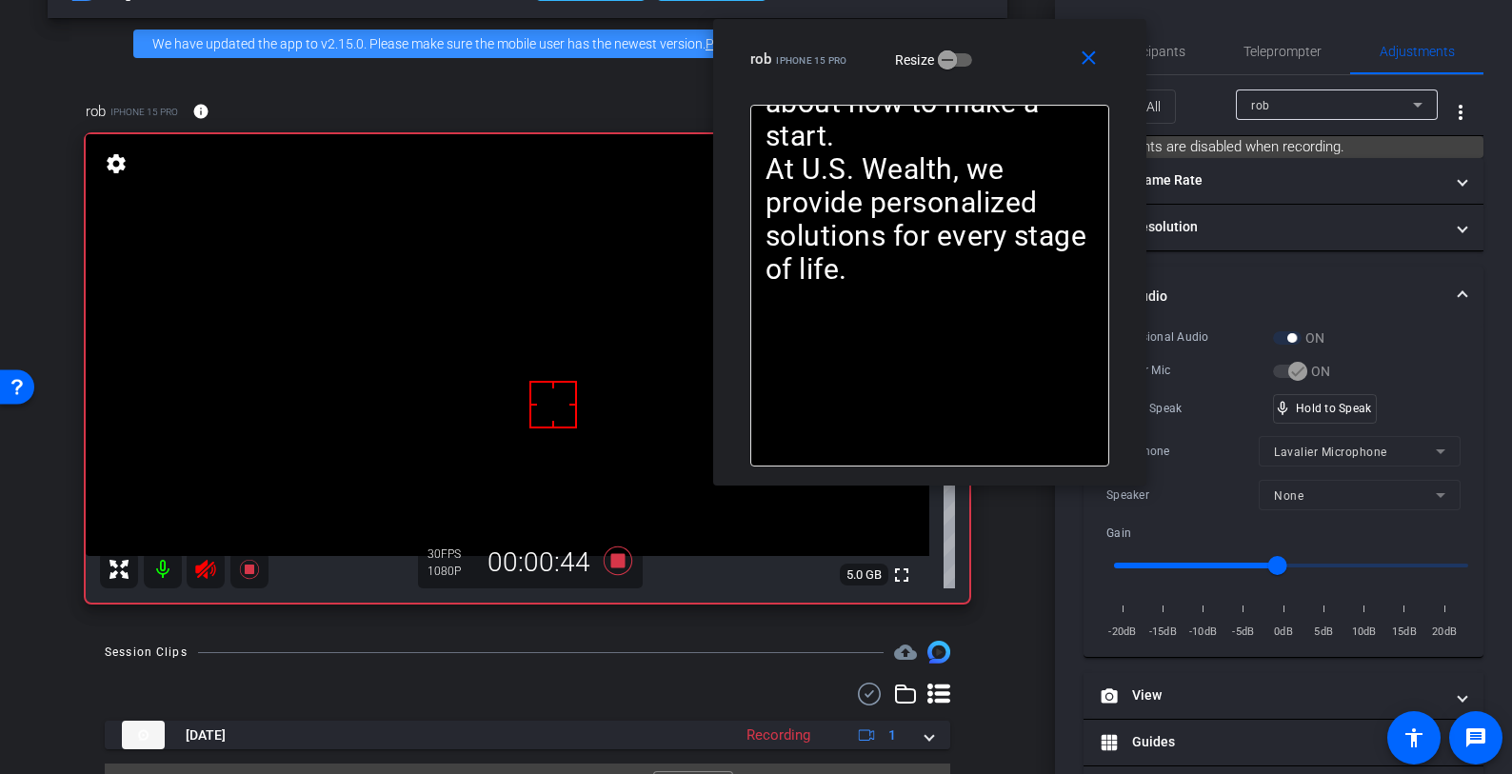
drag, startPoint x: 1192, startPoint y: 92, endPoint x: 987, endPoint y: 28, distance: 214.7
click at [987, 28] on div "close rob iPhone 15 Pro Resize" at bounding box center [929, 62] width 433 height 86
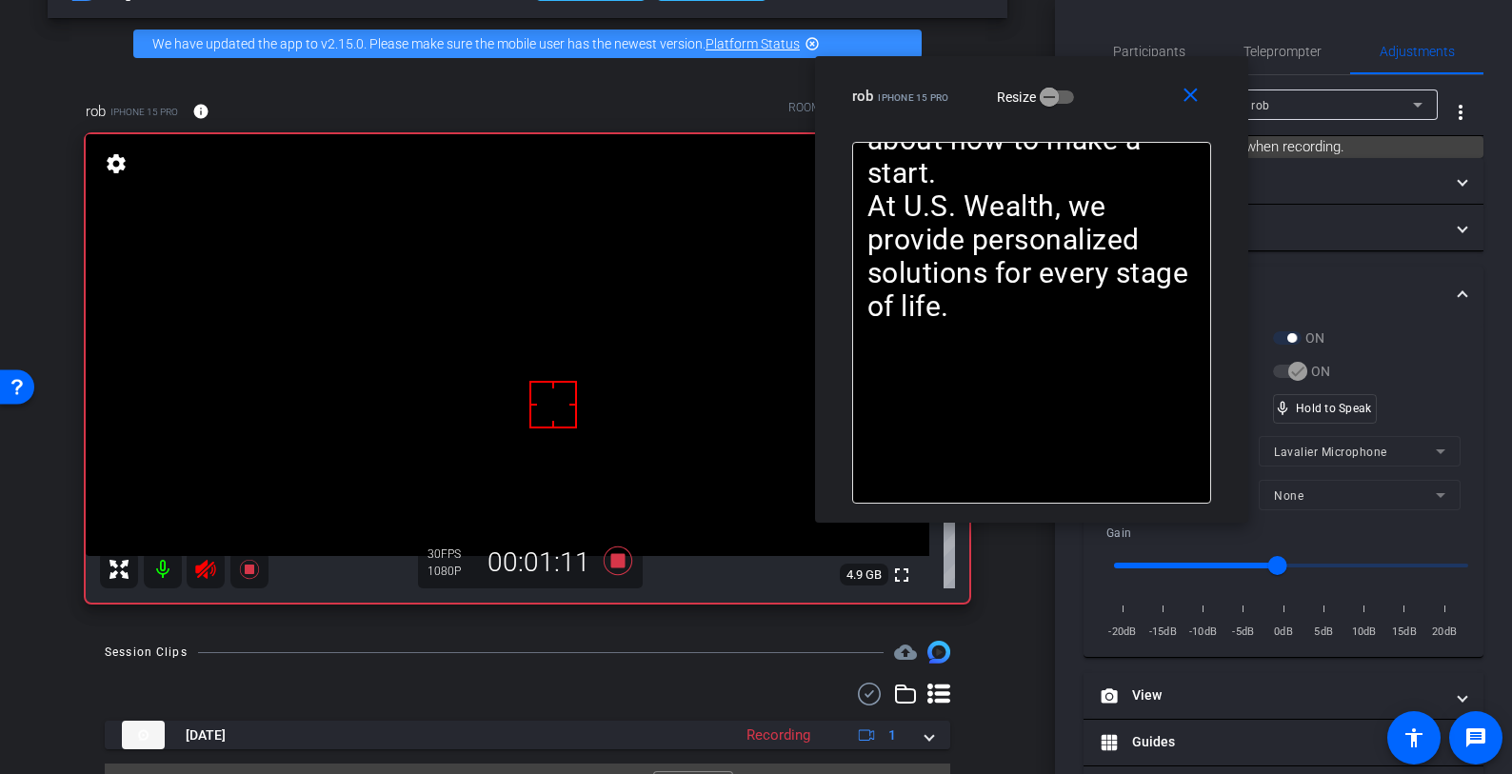
drag, startPoint x: 1019, startPoint y: 65, endPoint x: 1127, endPoint y: 98, distance: 113.6
click at [1127, 98] on div "rob iPhone 15 Pro Resize" at bounding box center [1038, 96] width 373 height 34
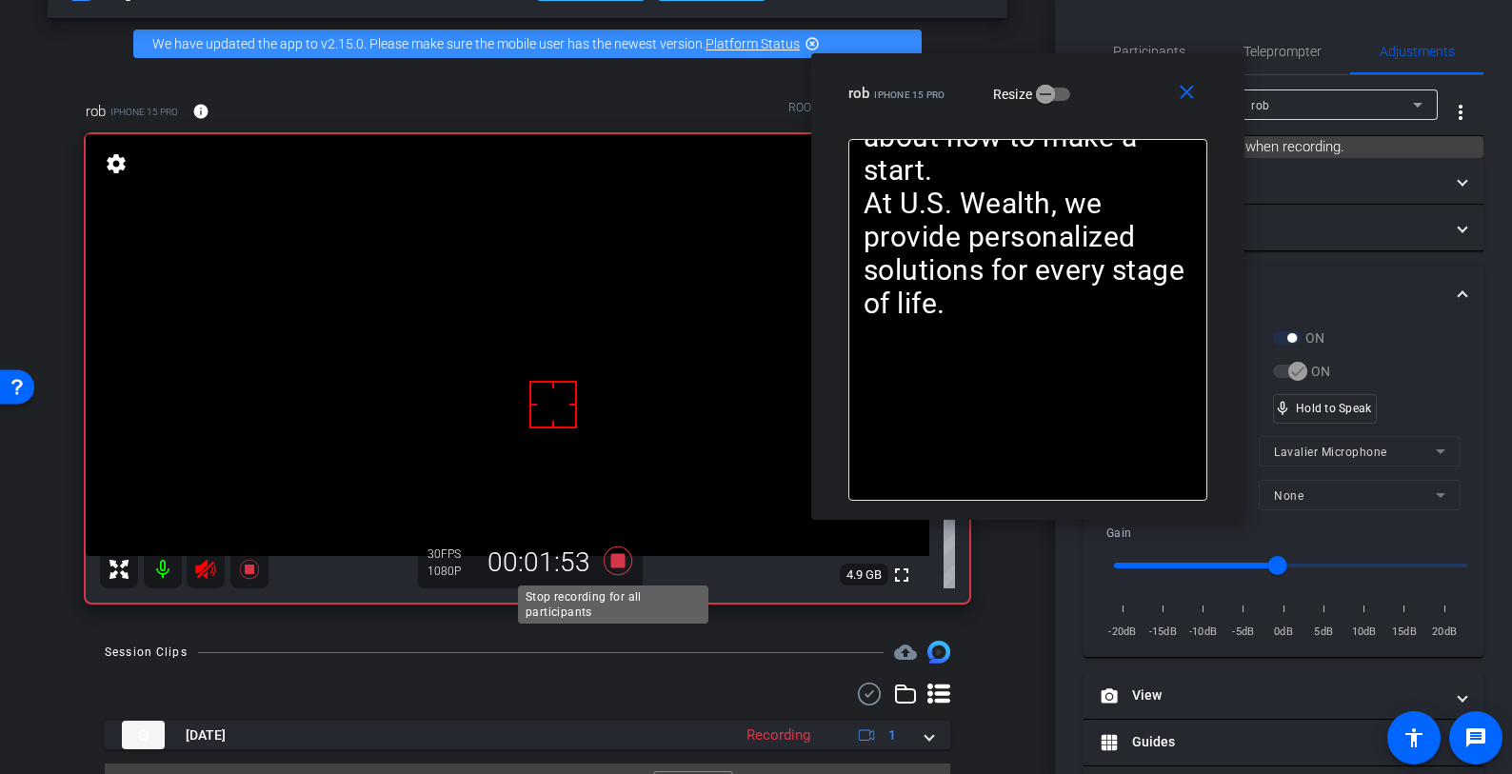
click at [613, 562] on icon at bounding box center [618, 561] width 29 height 29
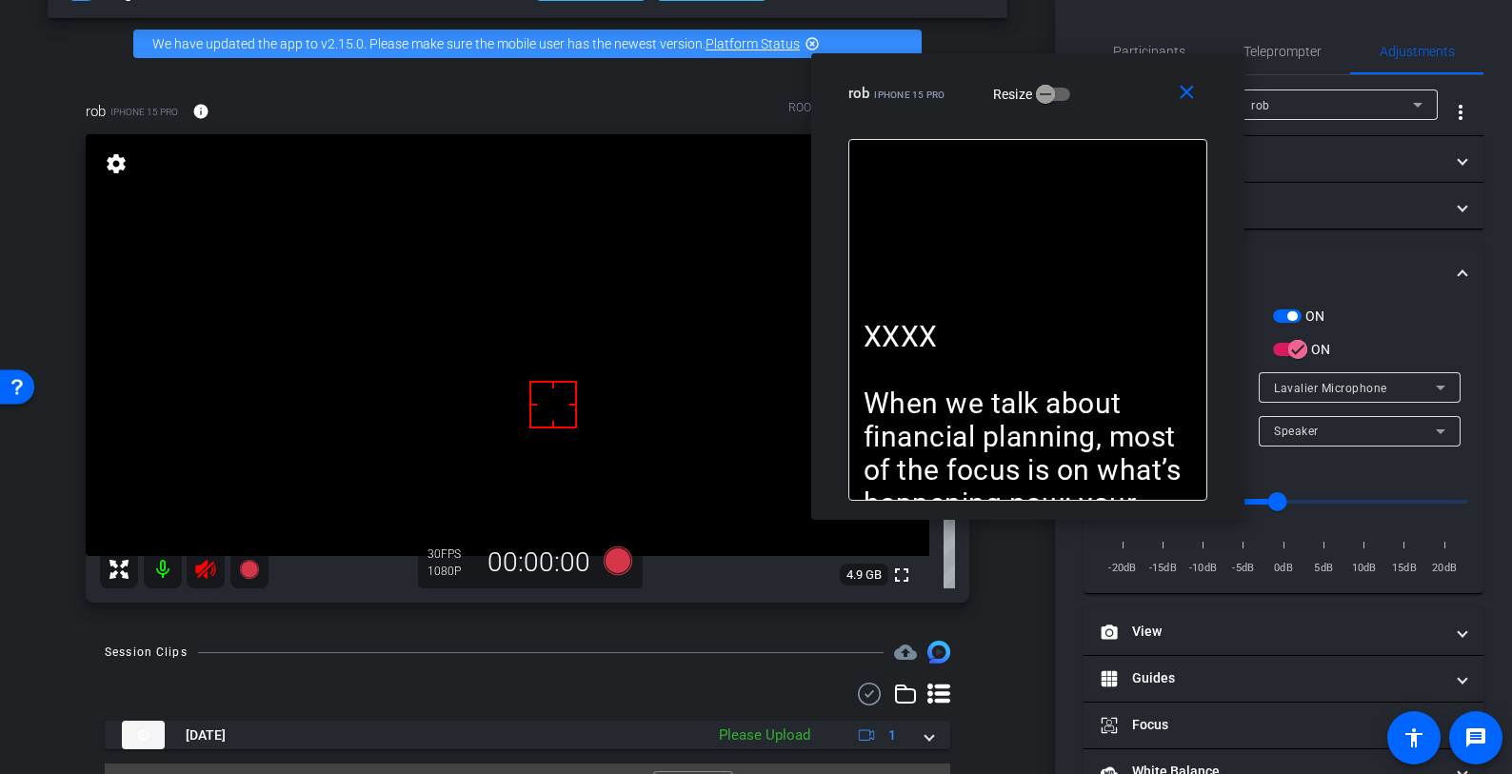
click at [205, 569] on icon at bounding box center [205, 569] width 20 height 19
click at [1189, 85] on mat-icon "close" at bounding box center [1187, 93] width 24 height 24
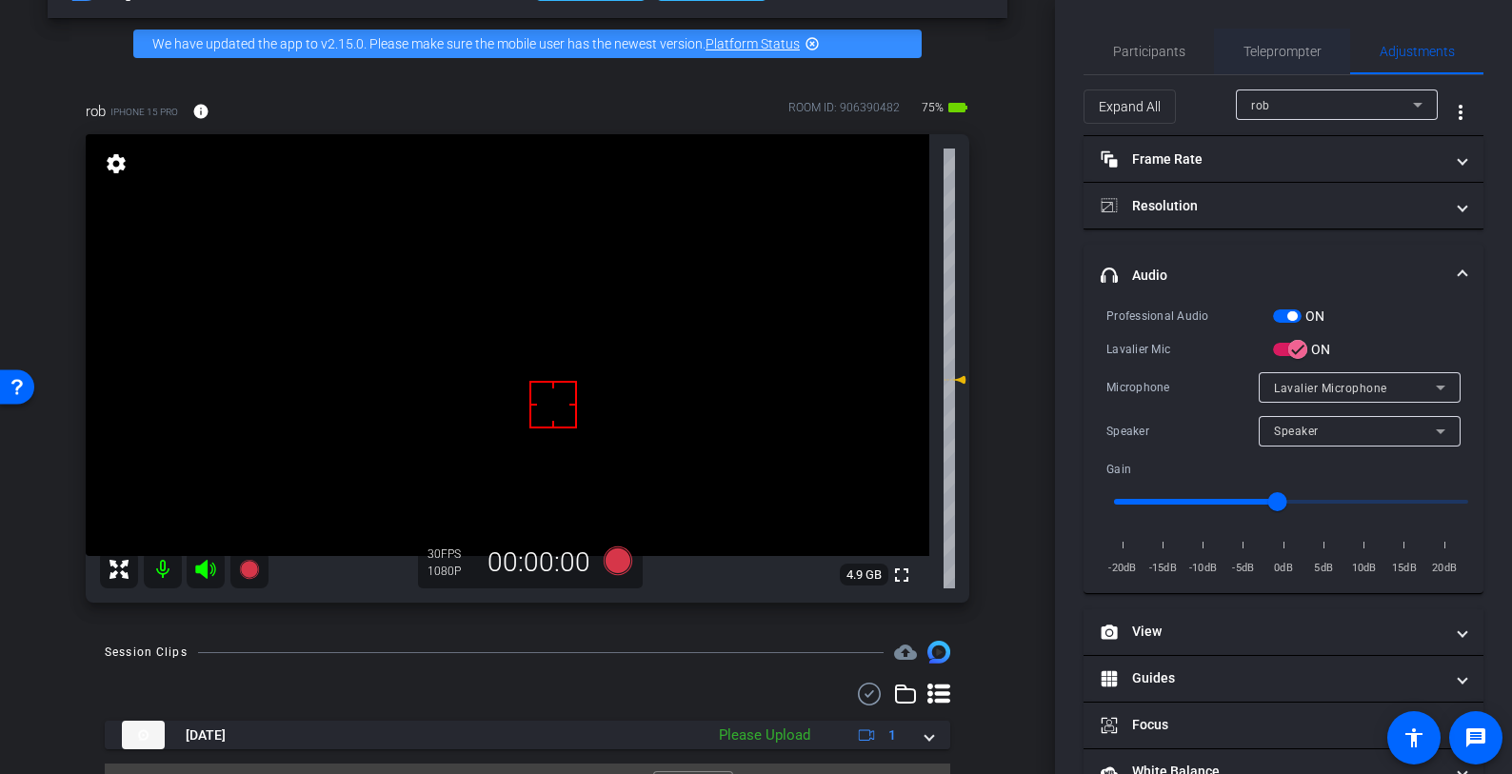
click at [1287, 58] on span "Teleprompter" at bounding box center [1283, 51] width 78 height 13
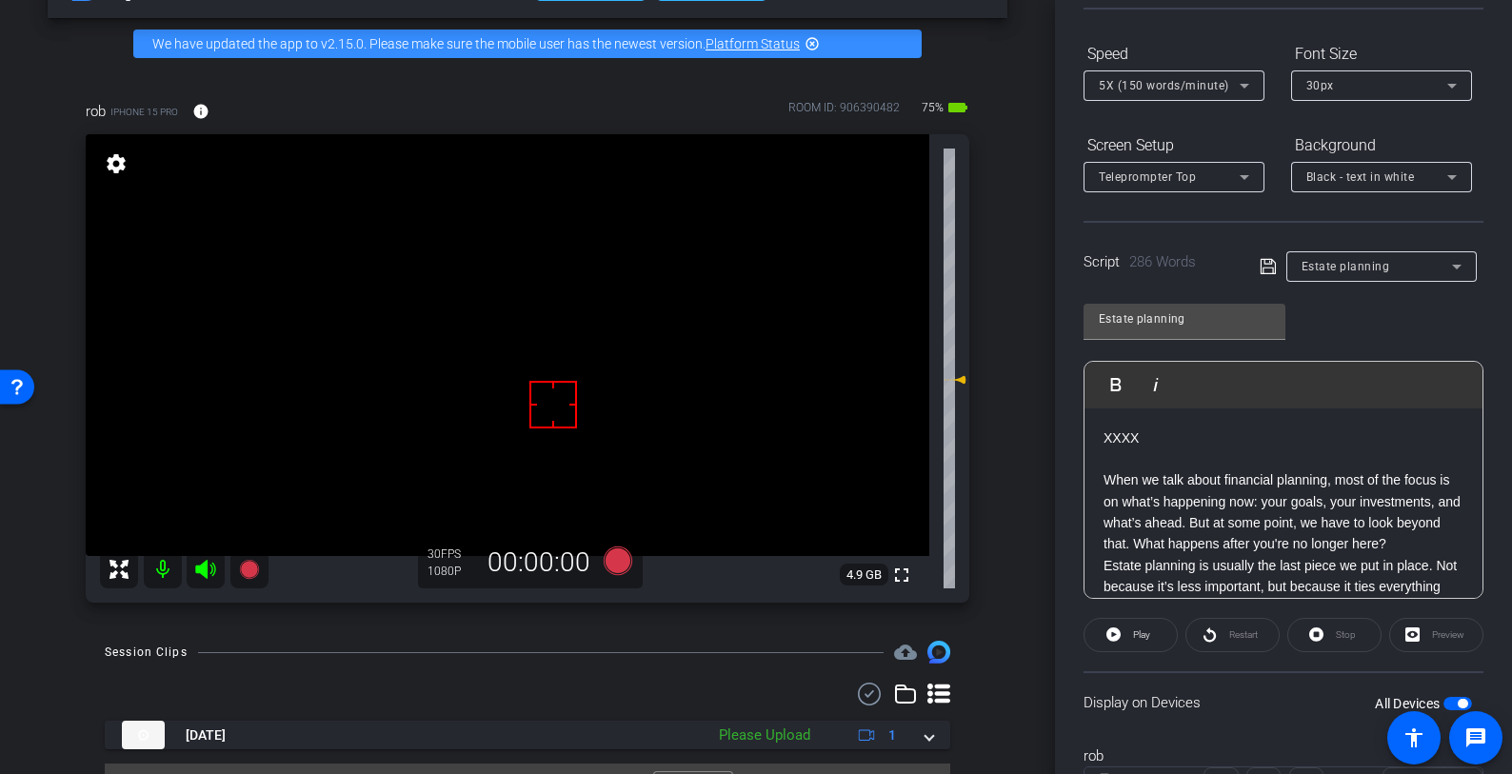
scroll to position [179, 0]
click at [619, 555] on icon at bounding box center [618, 561] width 29 height 29
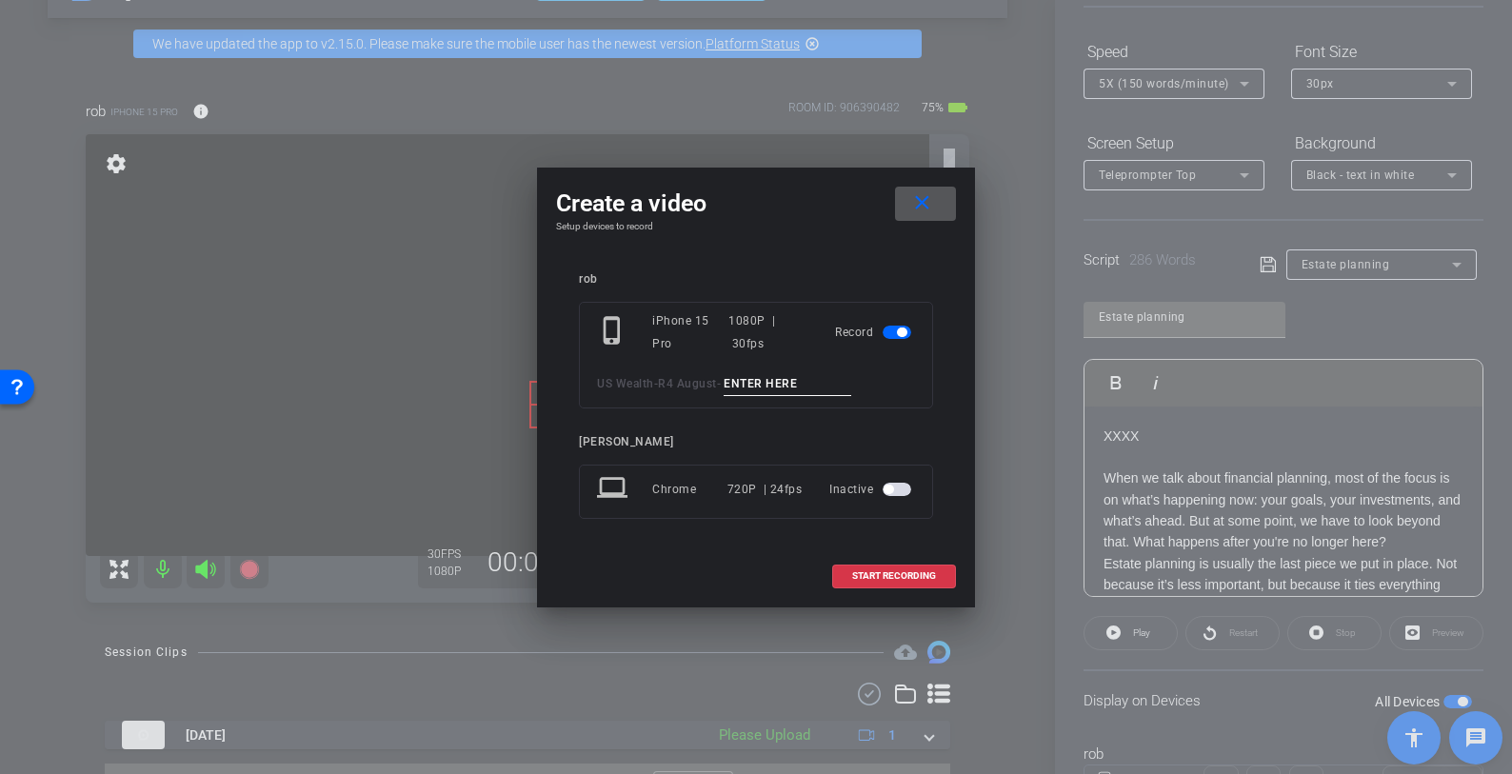
click at [804, 385] on input at bounding box center [788, 384] width 128 height 24
paste input "Estate Planning tk 1"
type input "Estate Planning tk 2"
click at [908, 571] on span "START RECORDING" at bounding box center [894, 576] width 84 height 10
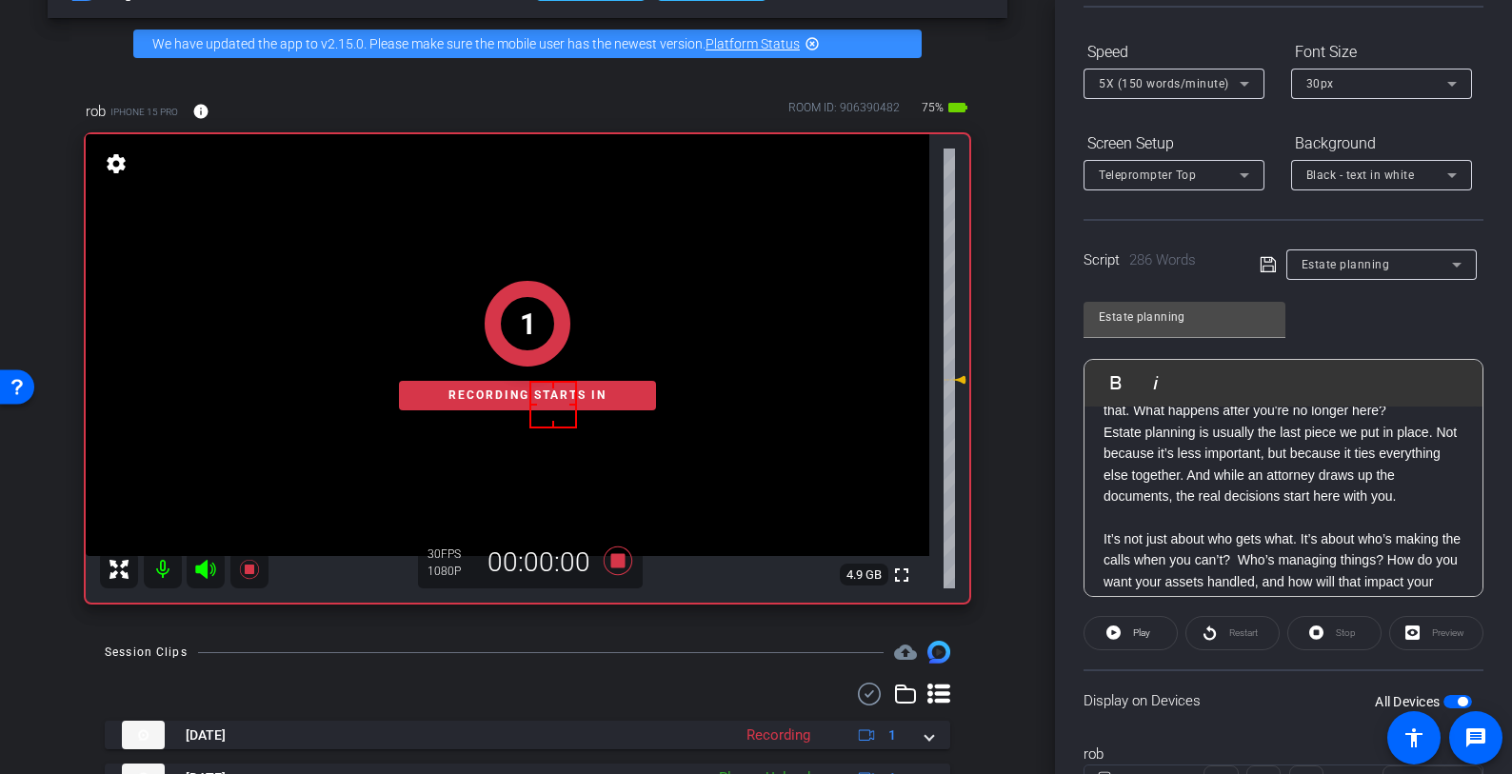
scroll to position [174, 0]
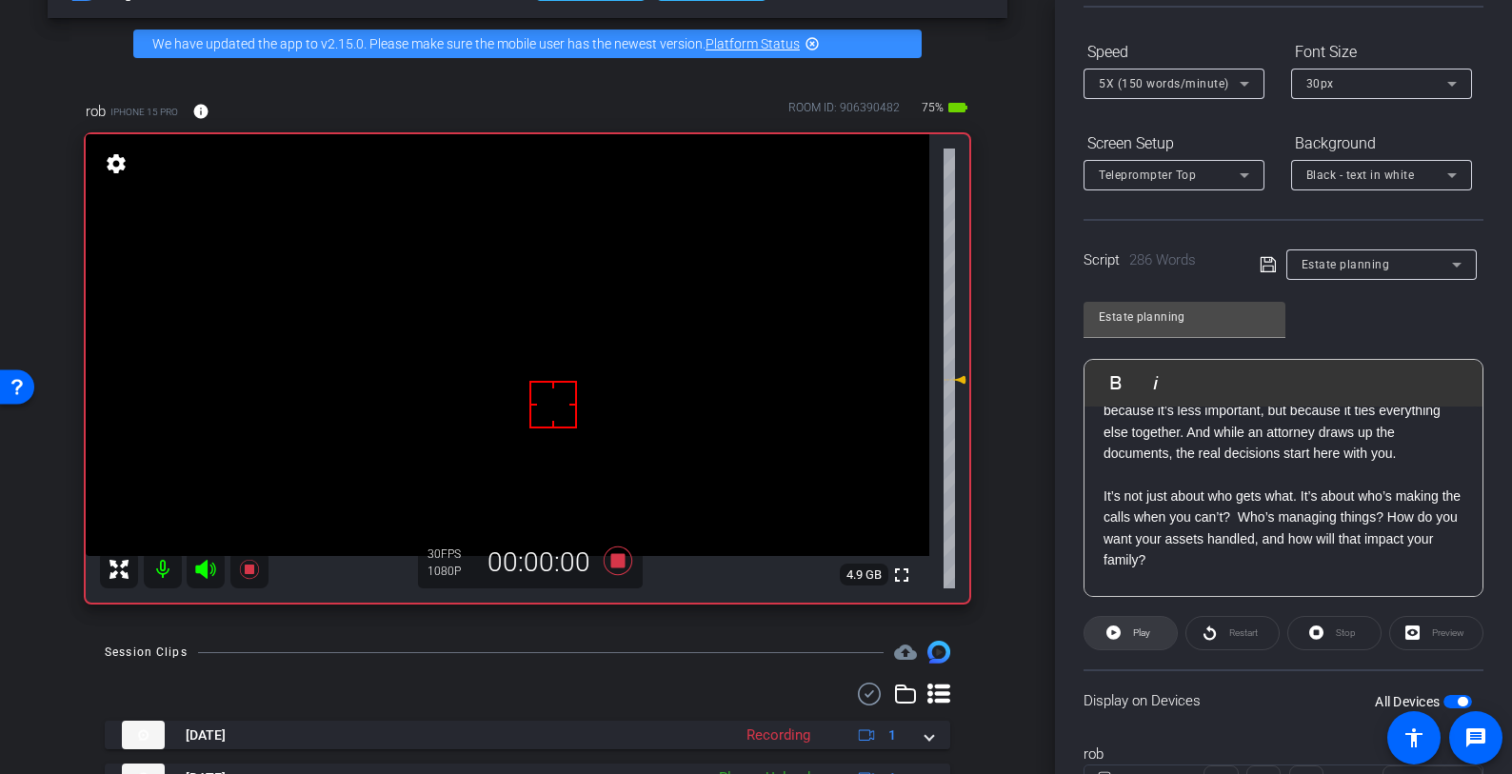
click at [1121, 632] on span at bounding box center [1131, 633] width 92 height 46
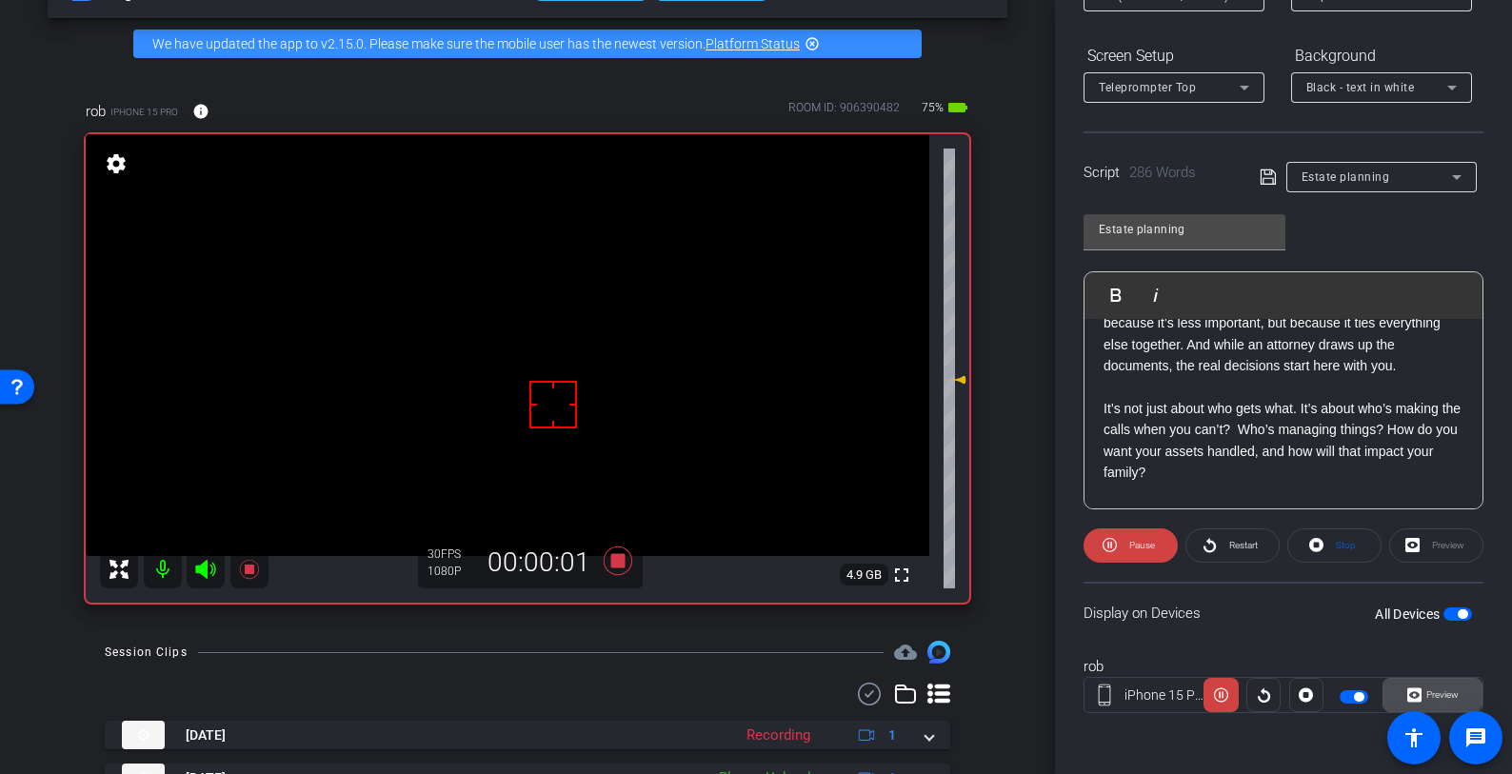
click at [1429, 699] on span "Preview" at bounding box center [1442, 694] width 32 height 10
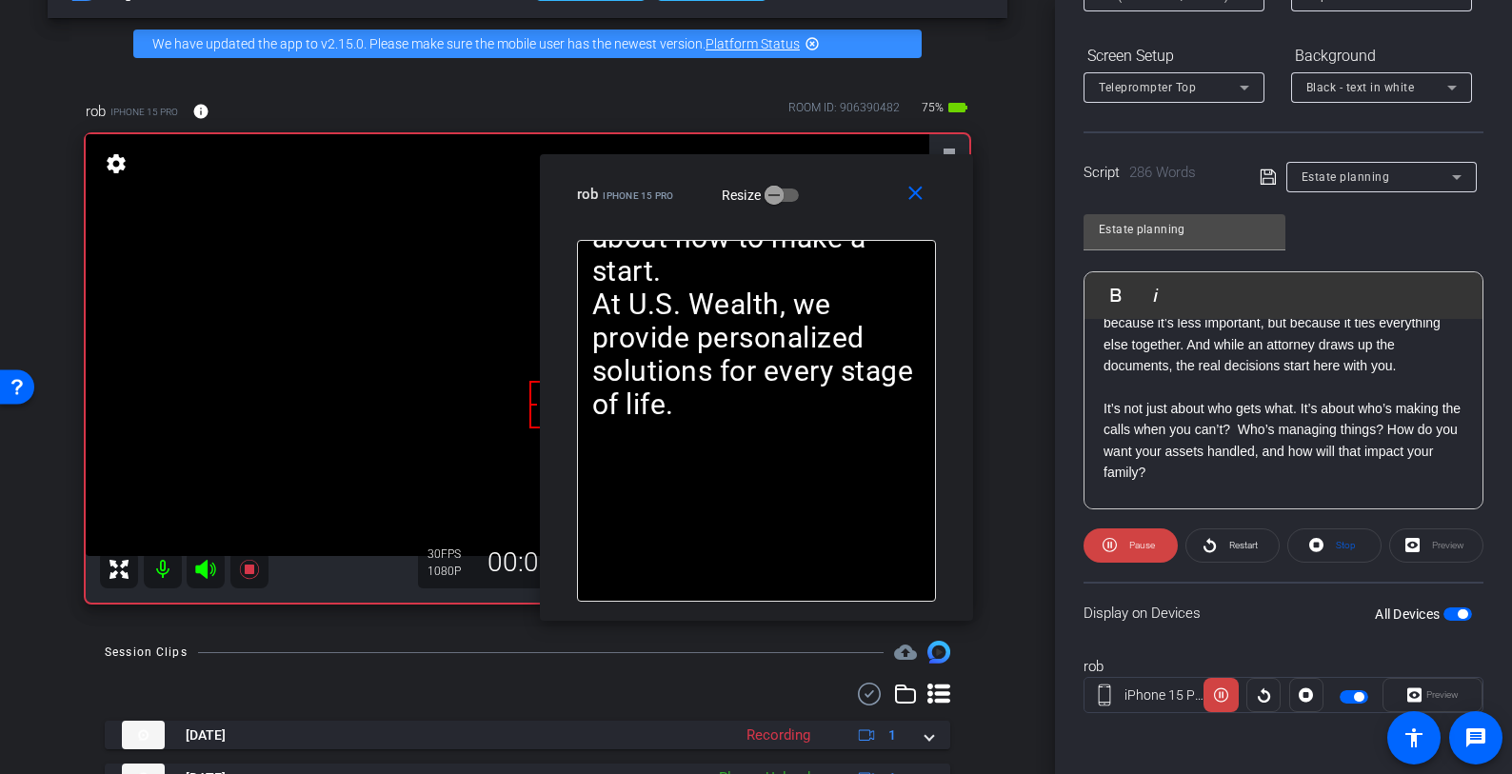
drag, startPoint x: 848, startPoint y: 150, endPoint x: 1143, endPoint y: 37, distance: 315.3
click at [1143, 37] on div "arrow_back R4 August Back to project Send invite account_box grid_on settings i…" at bounding box center [756, 387] width 1512 height 774
drag, startPoint x: 860, startPoint y: 196, endPoint x: 1187, endPoint y: 82, distance: 346.9
click at [950, 177] on div "rob iPhone 15 Pro Resize" at bounding box center [763, 194] width 373 height 34
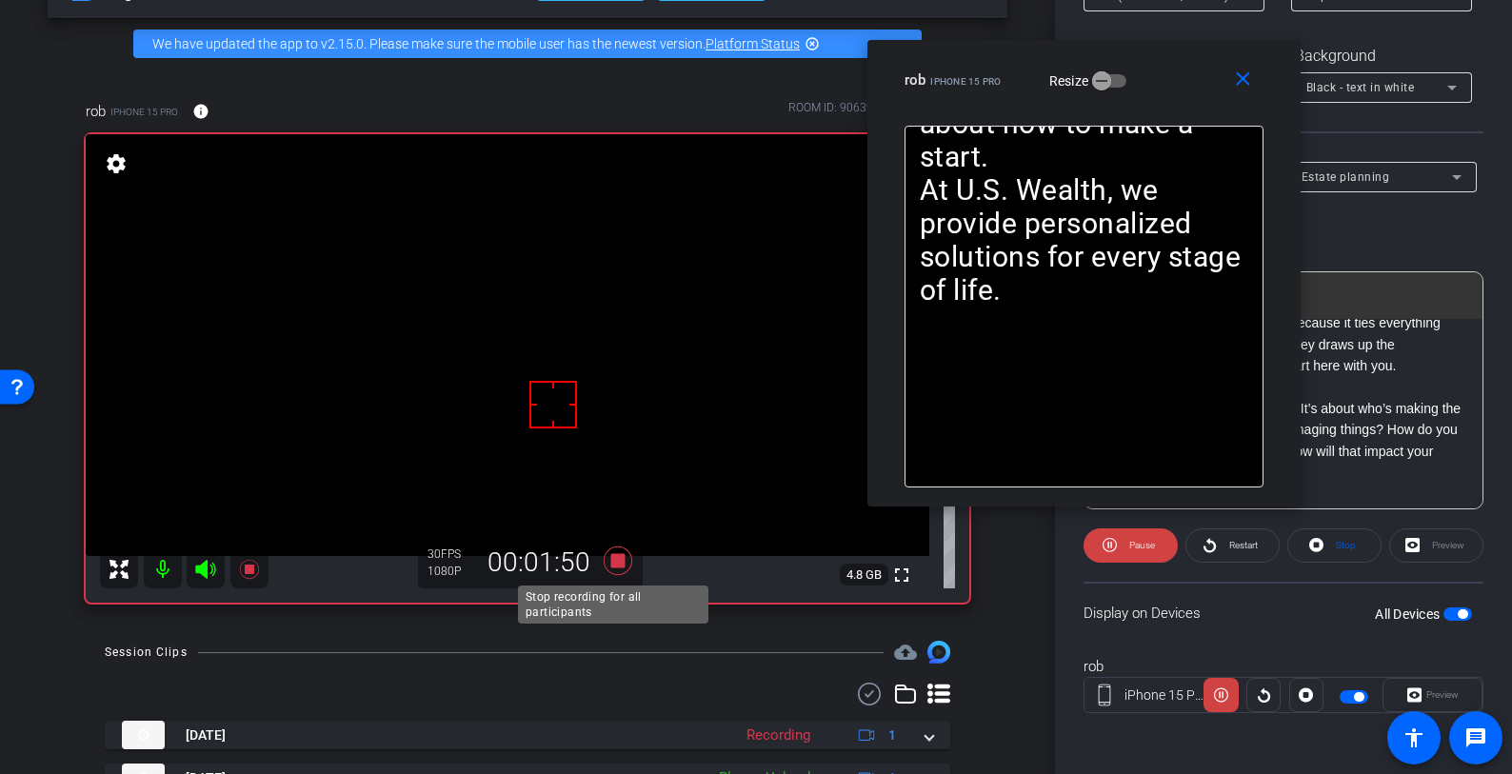
click at [616, 554] on icon at bounding box center [618, 561] width 29 height 29
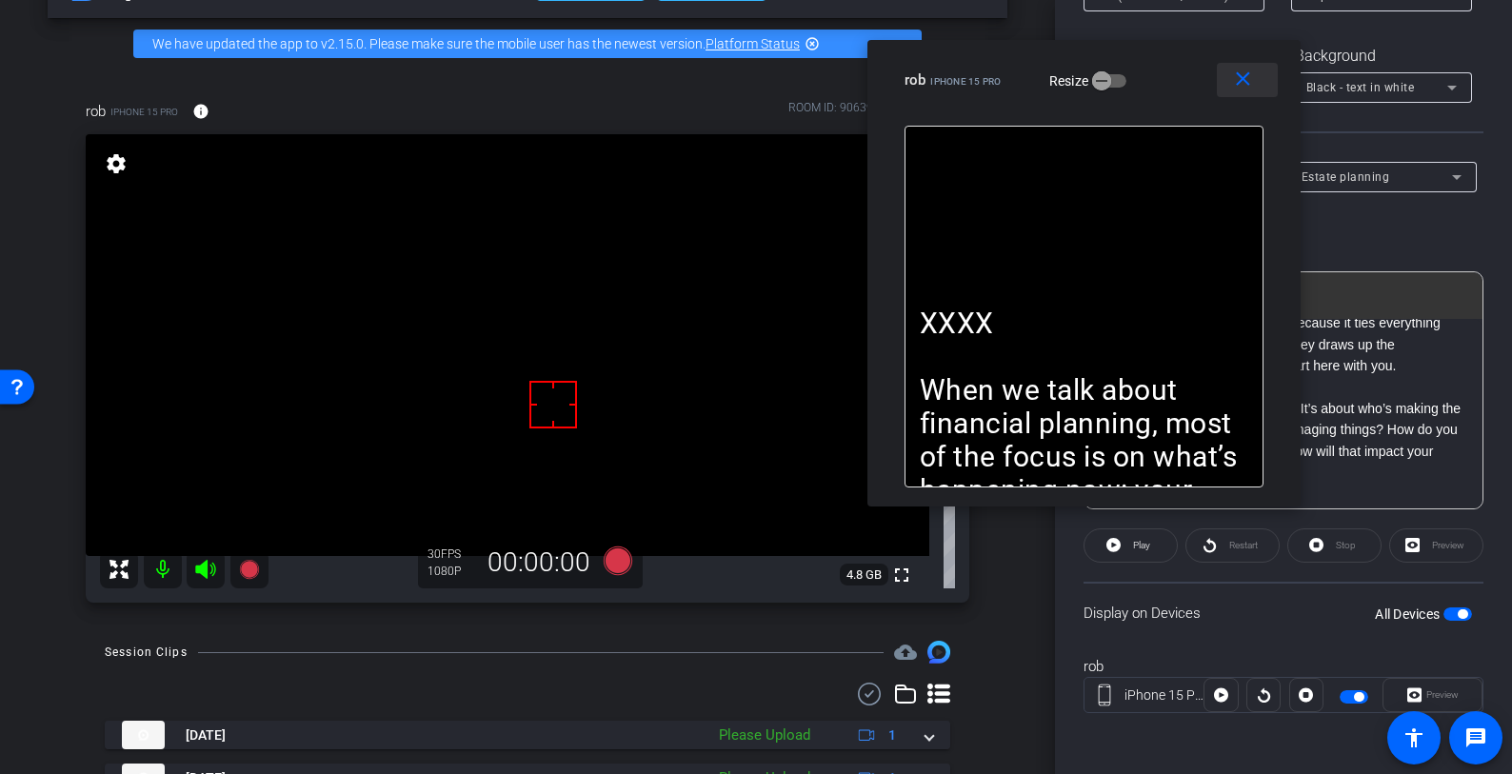
click at [1246, 85] on mat-icon "close" at bounding box center [1243, 80] width 24 height 24
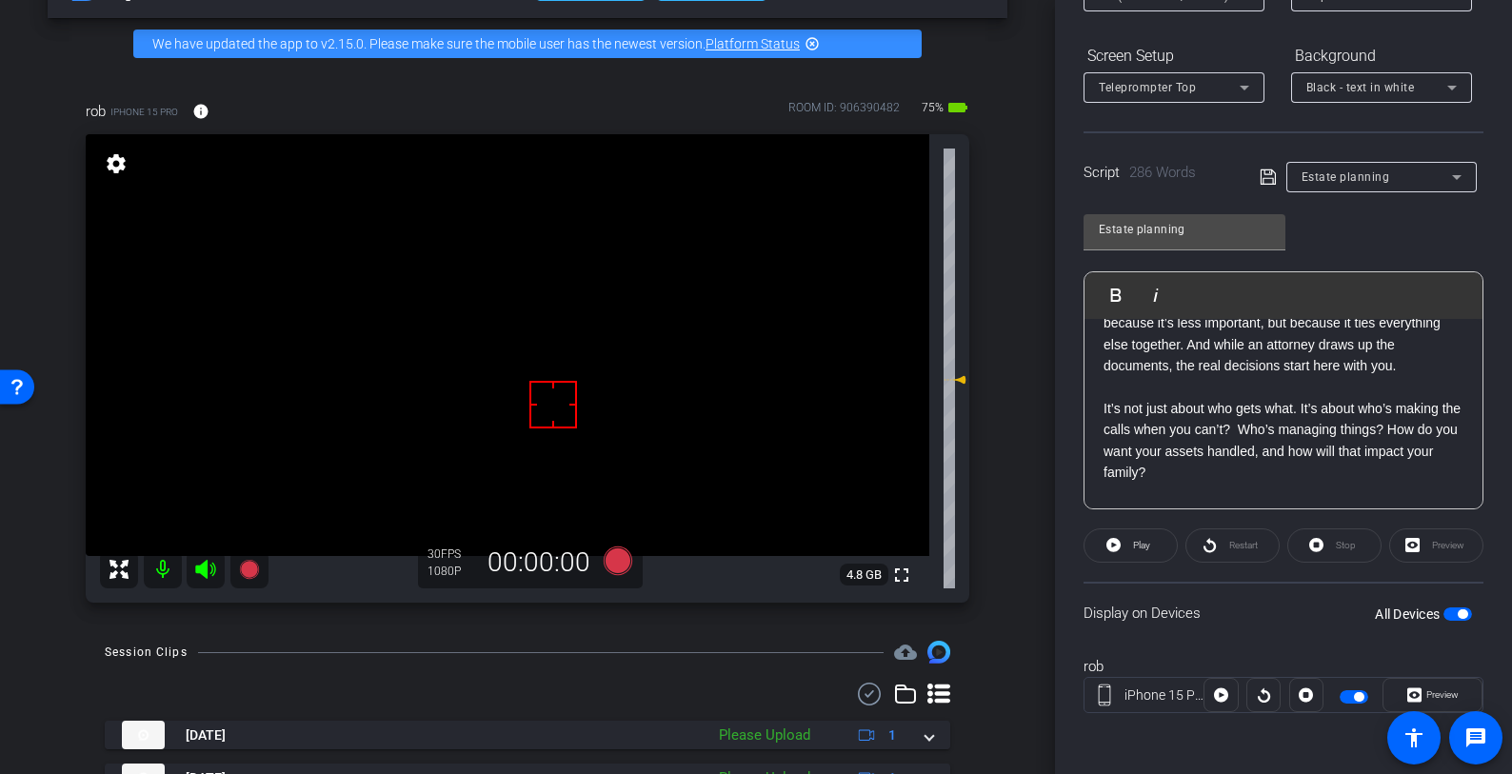
click at [623, 551] on icon at bounding box center [618, 561] width 29 height 29
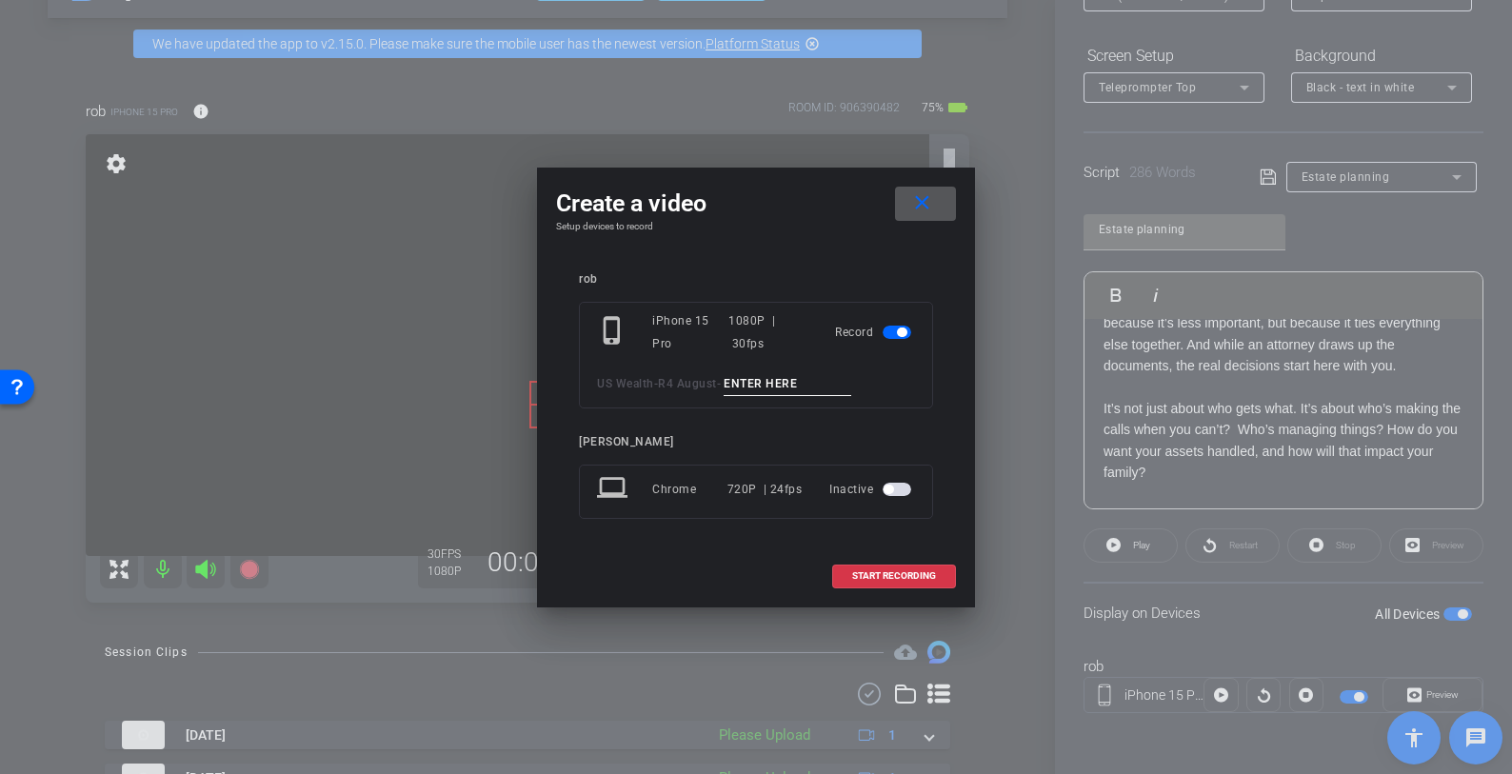
click at [743, 372] on input at bounding box center [788, 384] width 128 height 24
paste input "Estate Planning tk 1"
drag, startPoint x: 824, startPoint y: 379, endPoint x: 878, endPoint y: 379, distance: 54.3
click at [874, 379] on div "US Wealth - R4 August - Estate Planning tk 1" at bounding box center [756, 384] width 318 height 24
type input "Estate Planning PU 1"
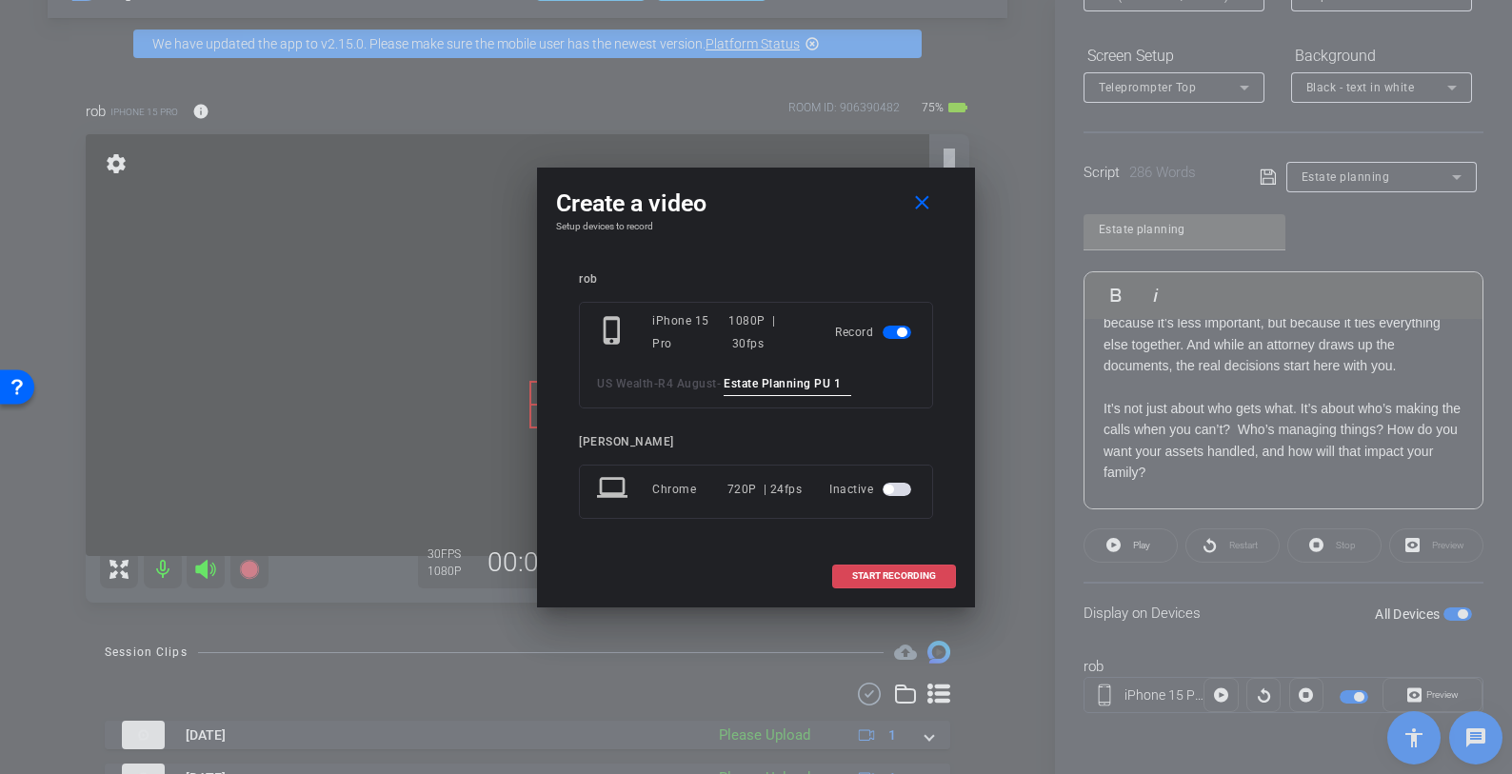
click at [905, 568] on span at bounding box center [894, 576] width 122 height 46
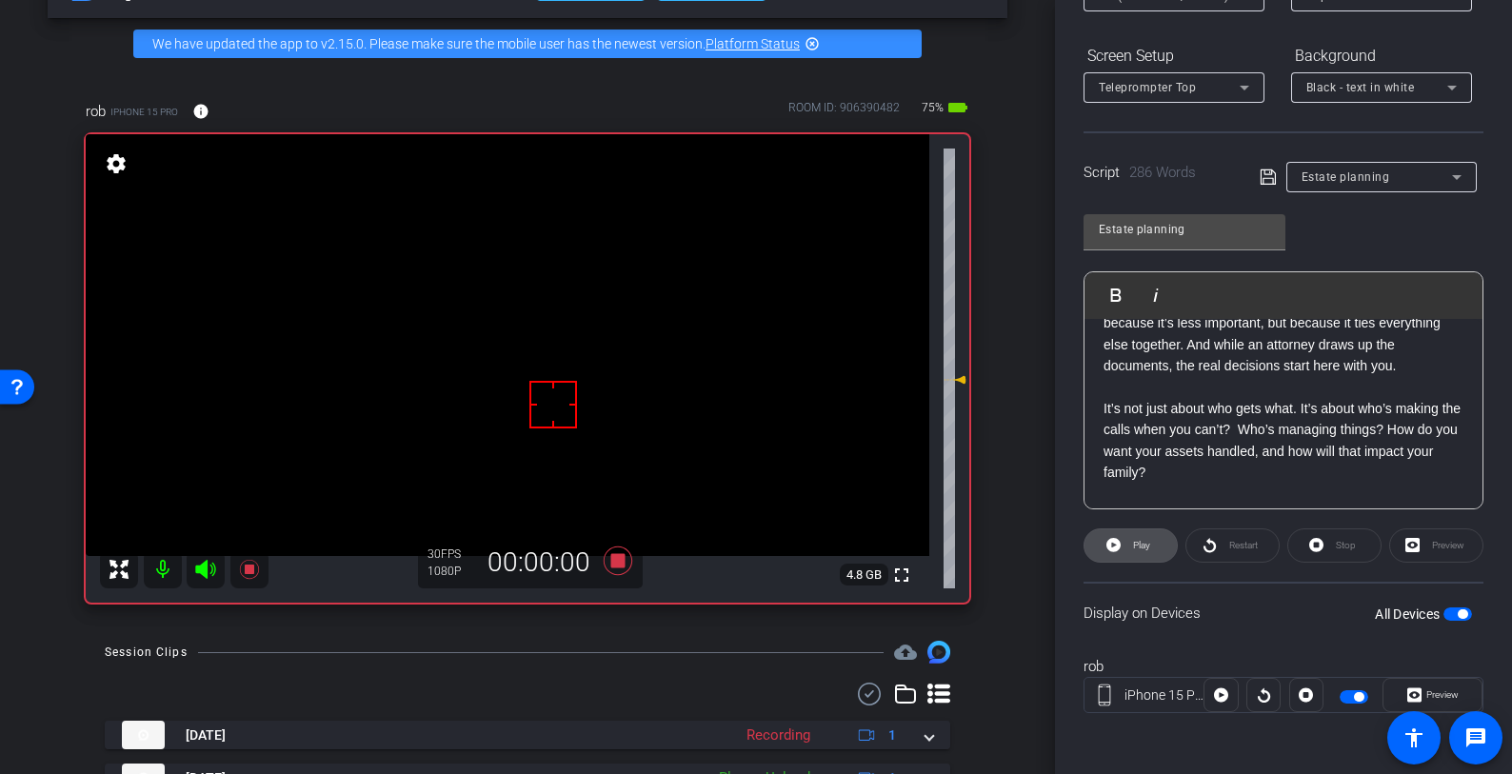
click at [1137, 554] on span "Play" at bounding box center [1139, 545] width 22 height 27
click at [1429, 687] on span "Preview" at bounding box center [1440, 695] width 37 height 27
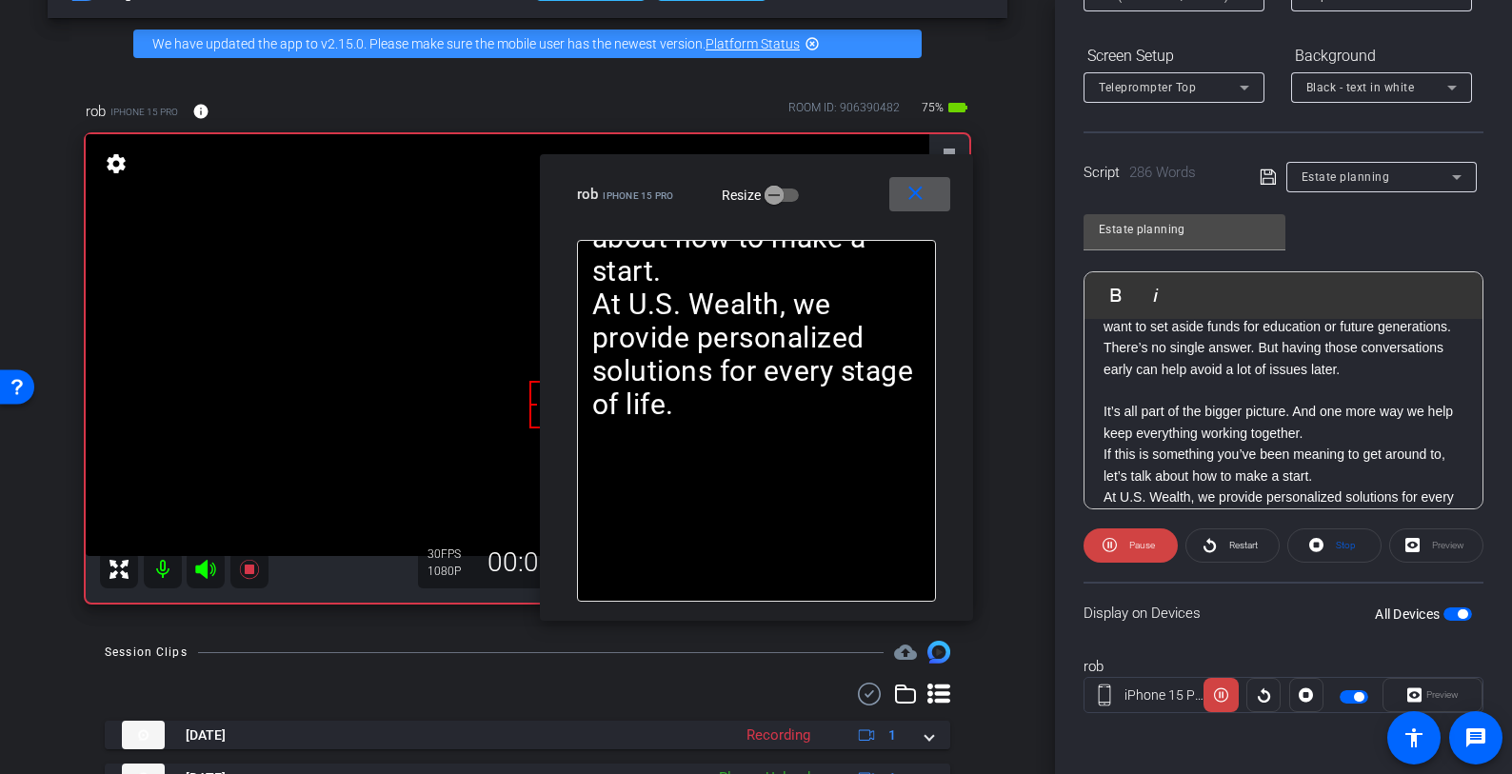
scroll to position [701, 0]
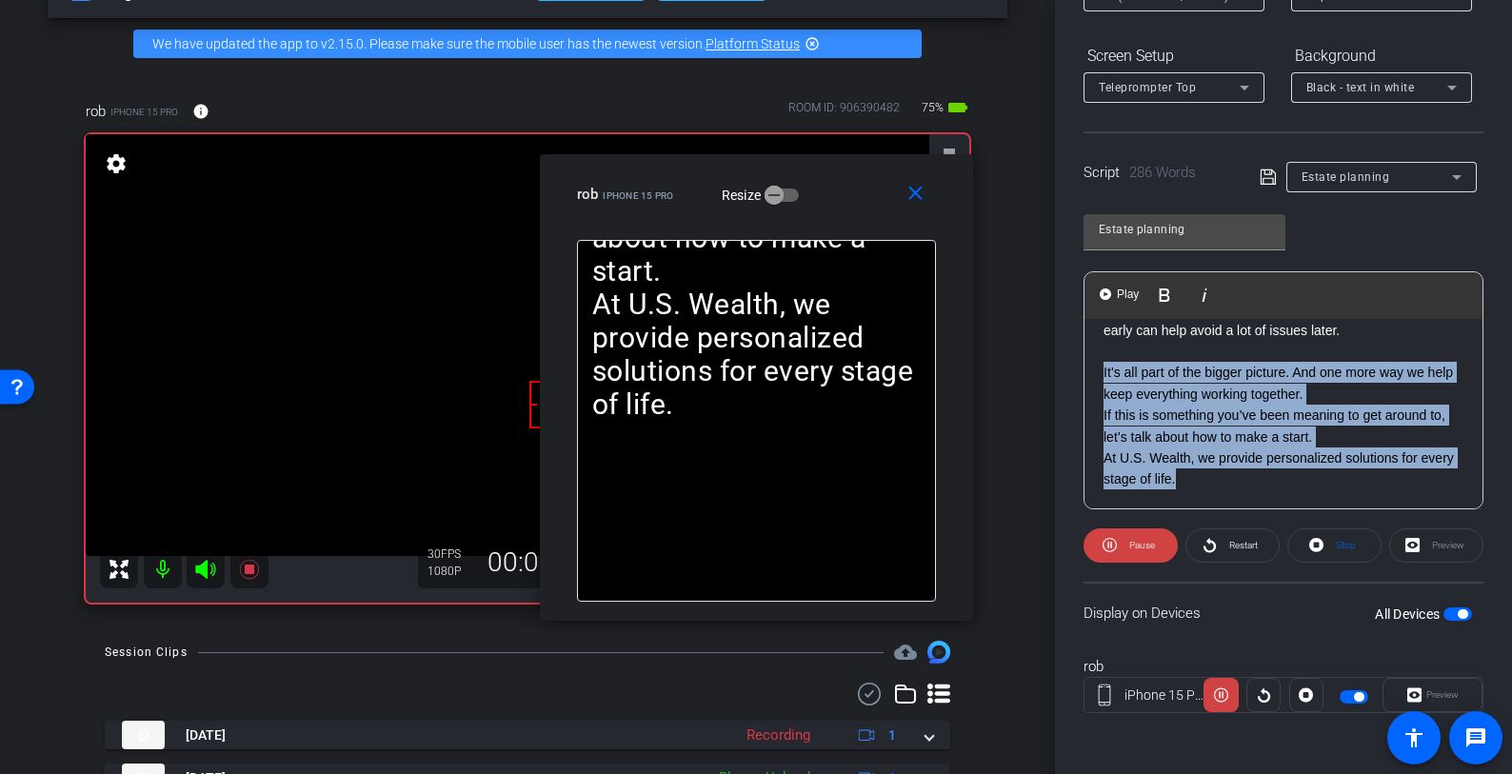
drag, startPoint x: 1101, startPoint y: 368, endPoint x: 1256, endPoint y: 489, distance: 197.4
click at [1256, 489] on div "XXXX When we talk about financial planning, most of the focus is on what’s happ…" at bounding box center [1284, 74] width 398 height 869
drag, startPoint x: 1314, startPoint y: 330, endPoint x: 1359, endPoint y: 481, distance: 157.0
click at [1359, 481] on div "XXXX When we talk about financial planning, most of the focus is on what’s happ…" at bounding box center [1284, 74] width 398 height 869
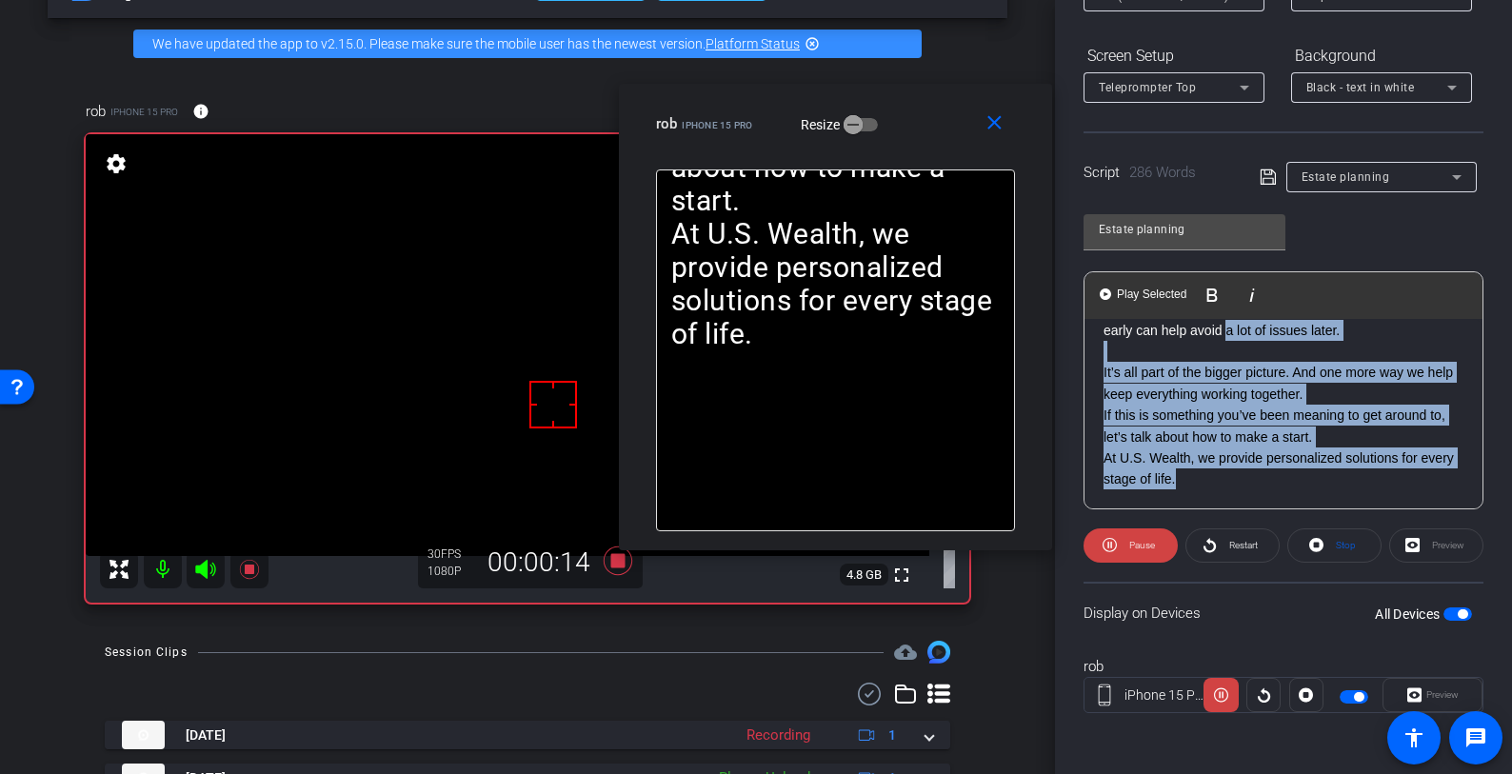
drag, startPoint x: 850, startPoint y: 185, endPoint x: 937, endPoint y: 110, distance: 114.8
click at [937, 110] on div "rob iPhone 15 Pro Resize" at bounding box center [842, 124] width 373 height 34
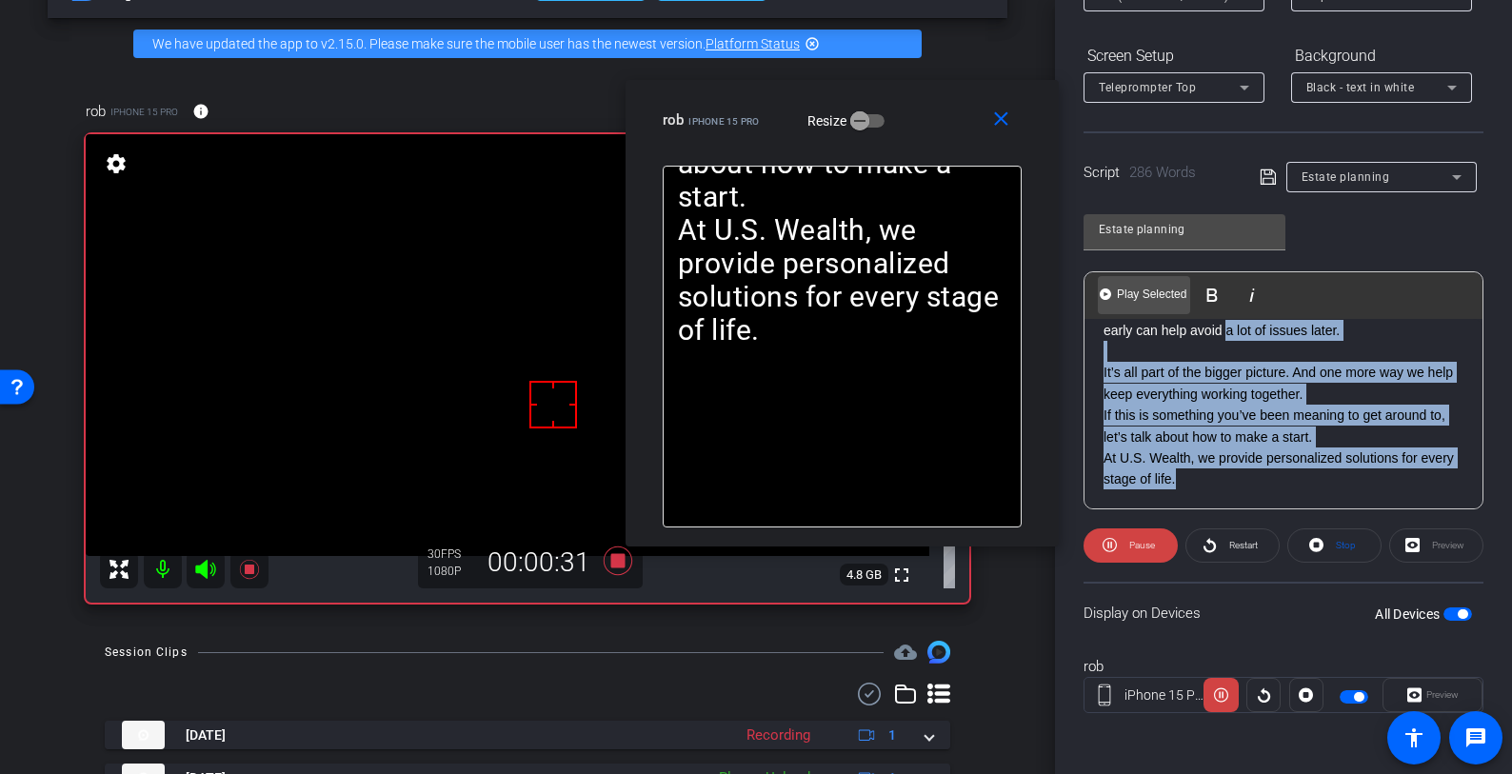
click at [1146, 287] on span "Play Selected" at bounding box center [1151, 295] width 77 height 16
click at [1230, 540] on span "Restart" at bounding box center [1243, 545] width 29 height 10
click at [1009, 118] on mat-icon "close" at bounding box center [1001, 120] width 24 height 24
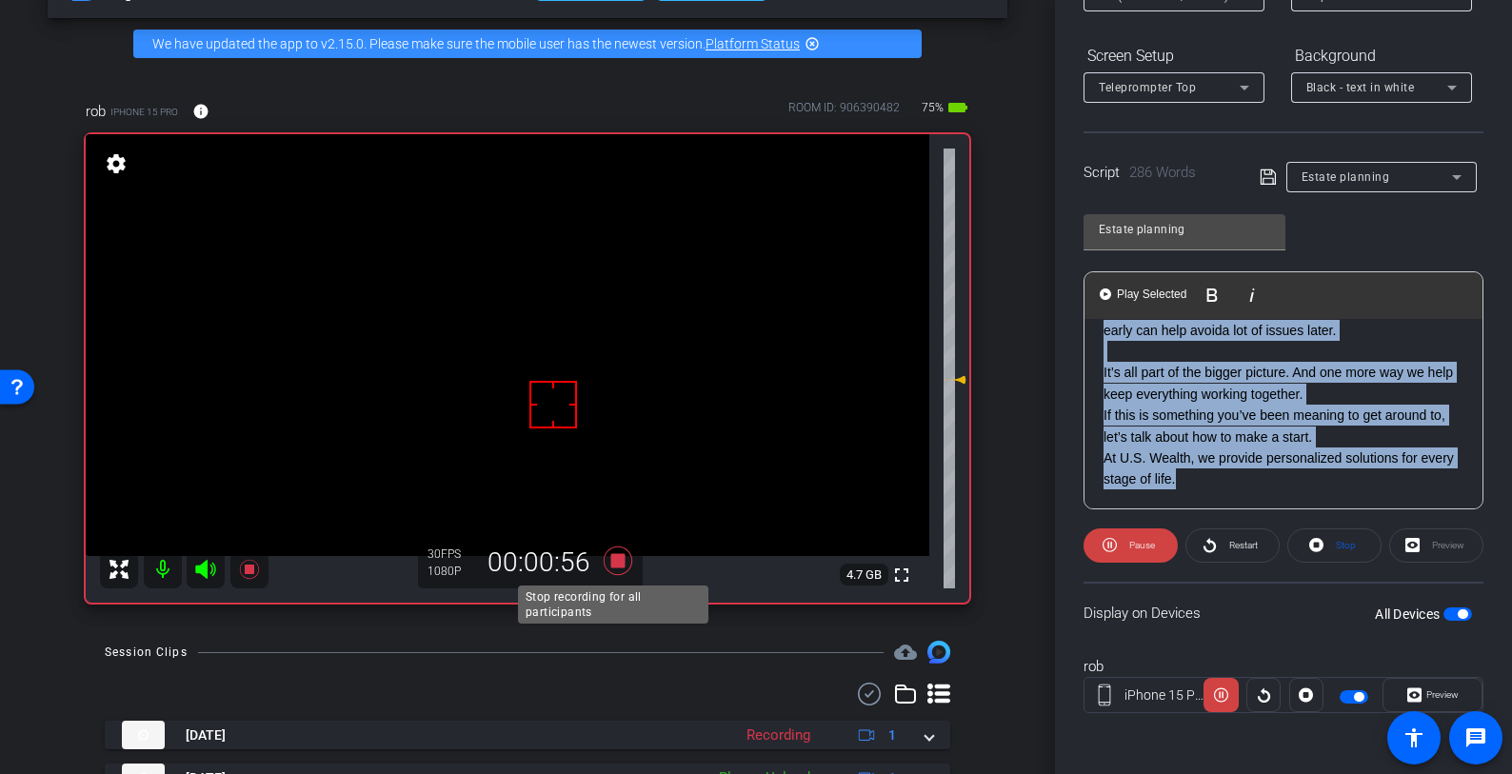
click at [620, 562] on icon at bounding box center [618, 561] width 46 height 34
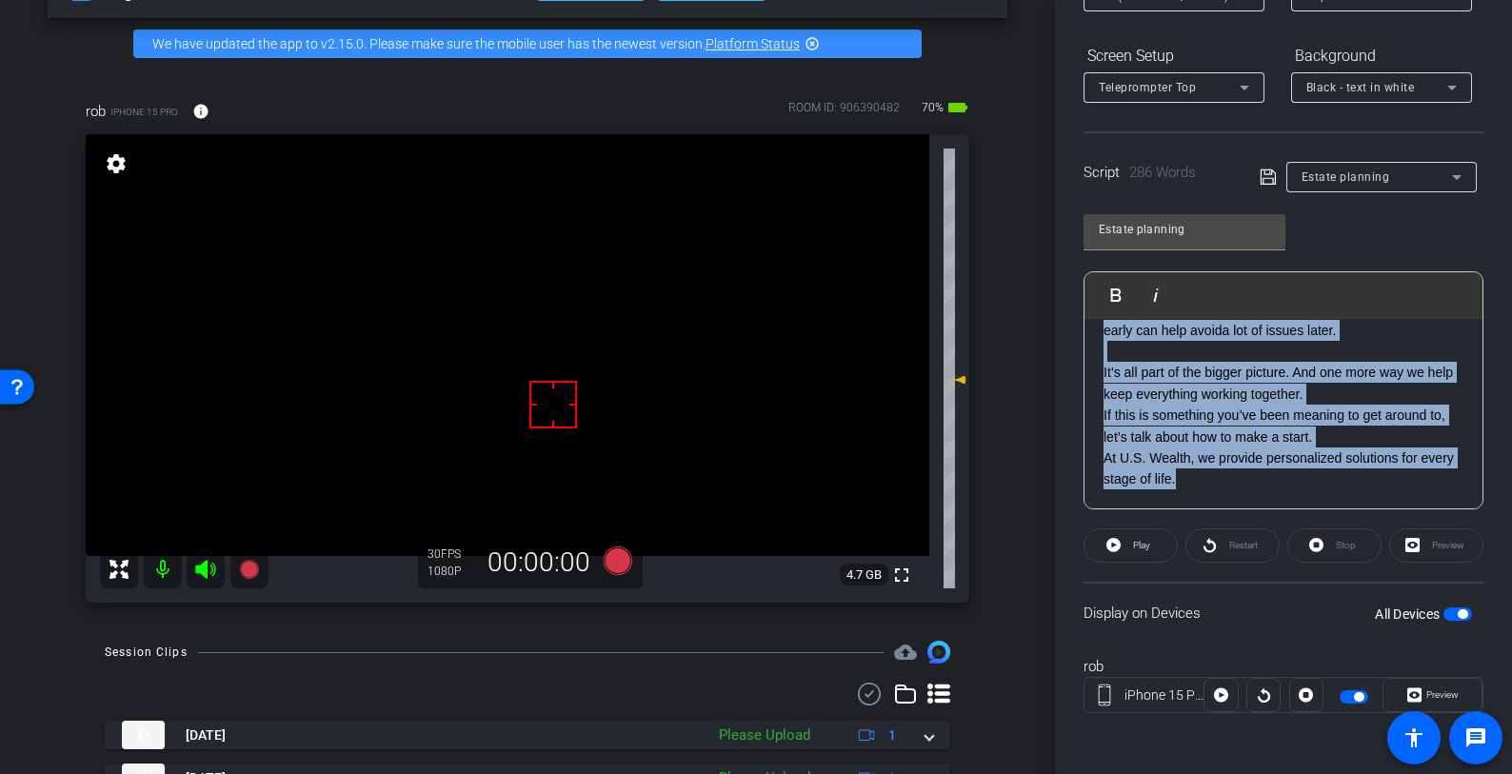
click at [1340, 693] on span "button" at bounding box center [1354, 696] width 29 height 13
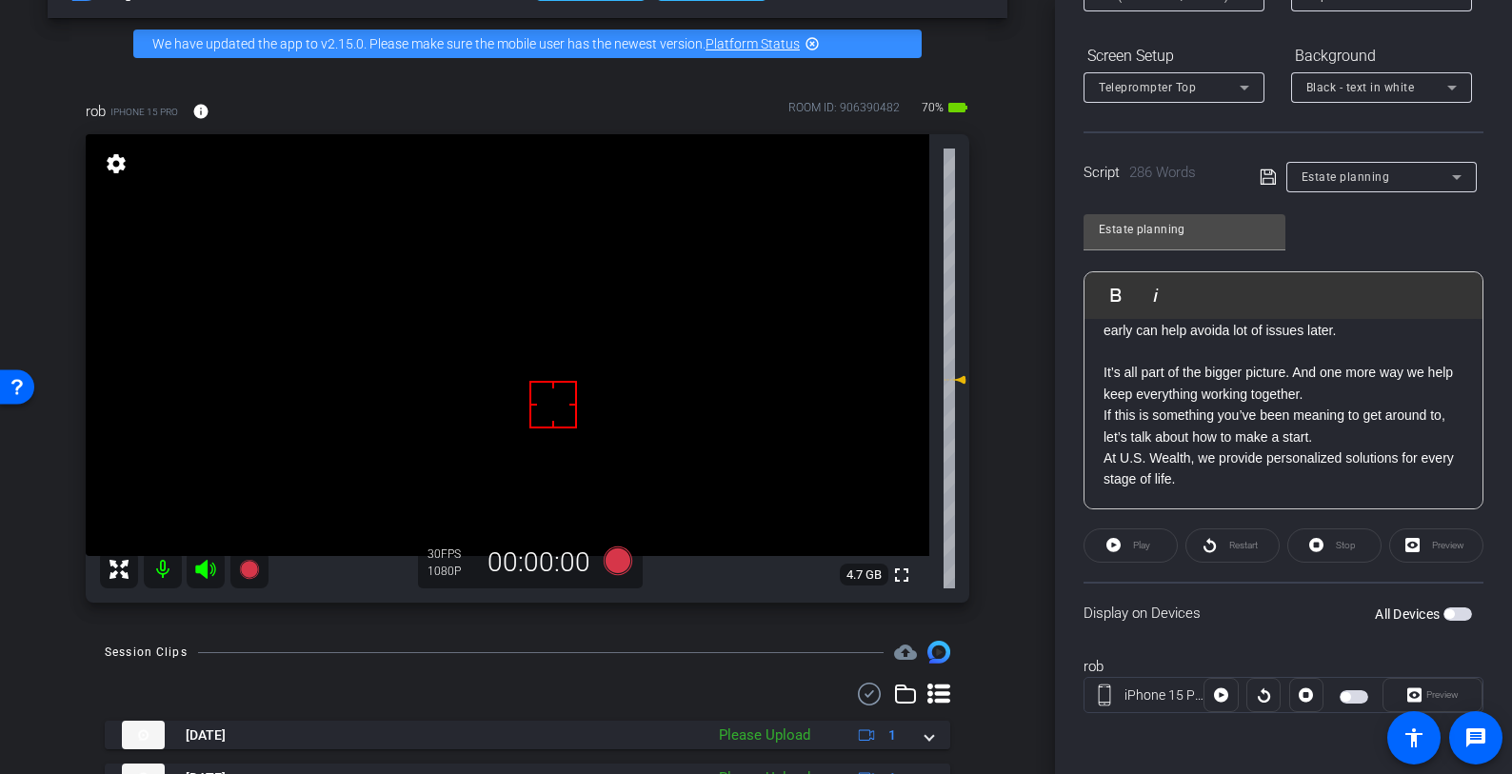
click at [1252, 459] on p "At U.S. Wealth, we provide personalized solutions for every stage of life." at bounding box center [1284, 469] width 360 height 43
click at [1349, 178] on span "Estate planning" at bounding box center [1346, 176] width 89 height 13
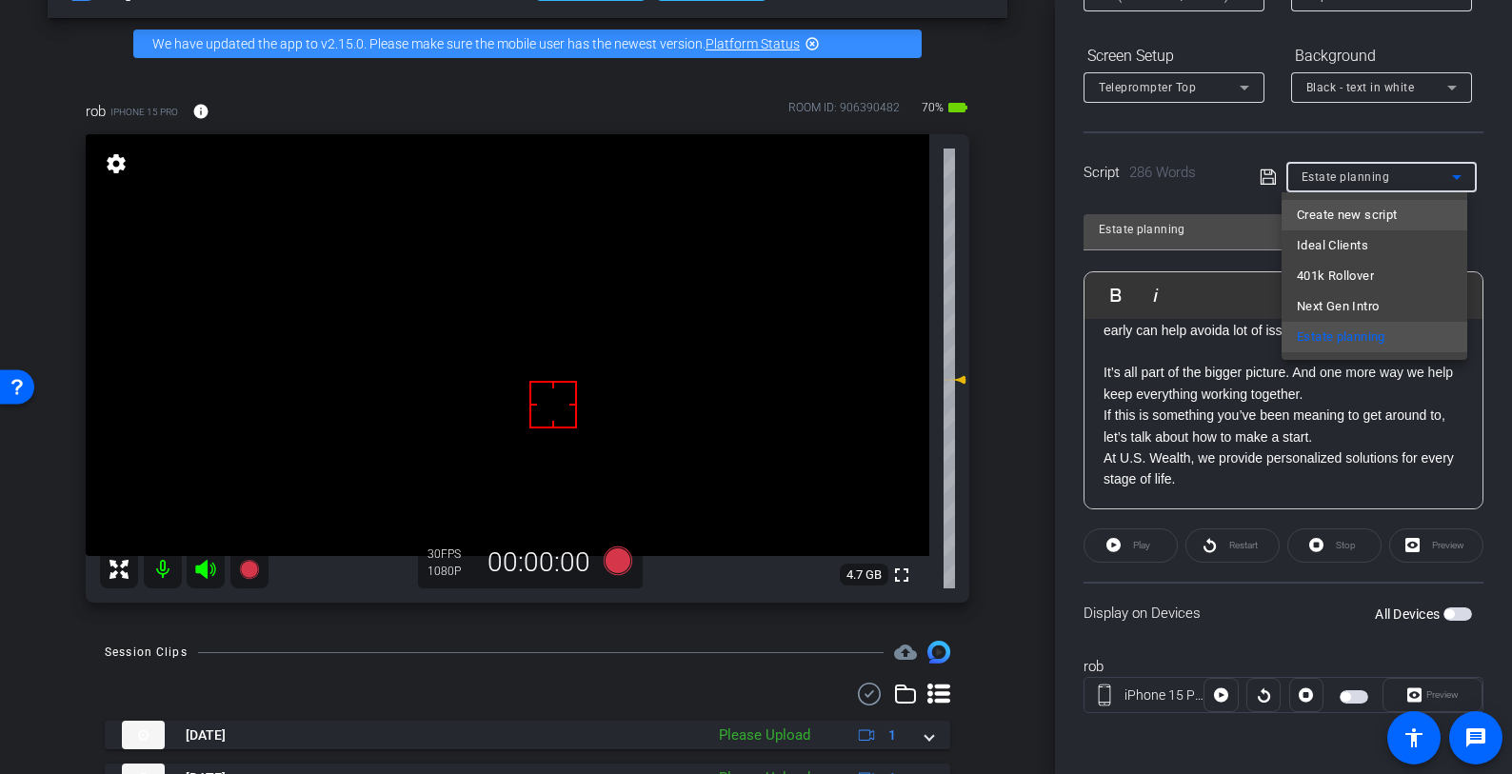
click at [1327, 213] on span "Create new script" at bounding box center [1347, 215] width 100 height 23
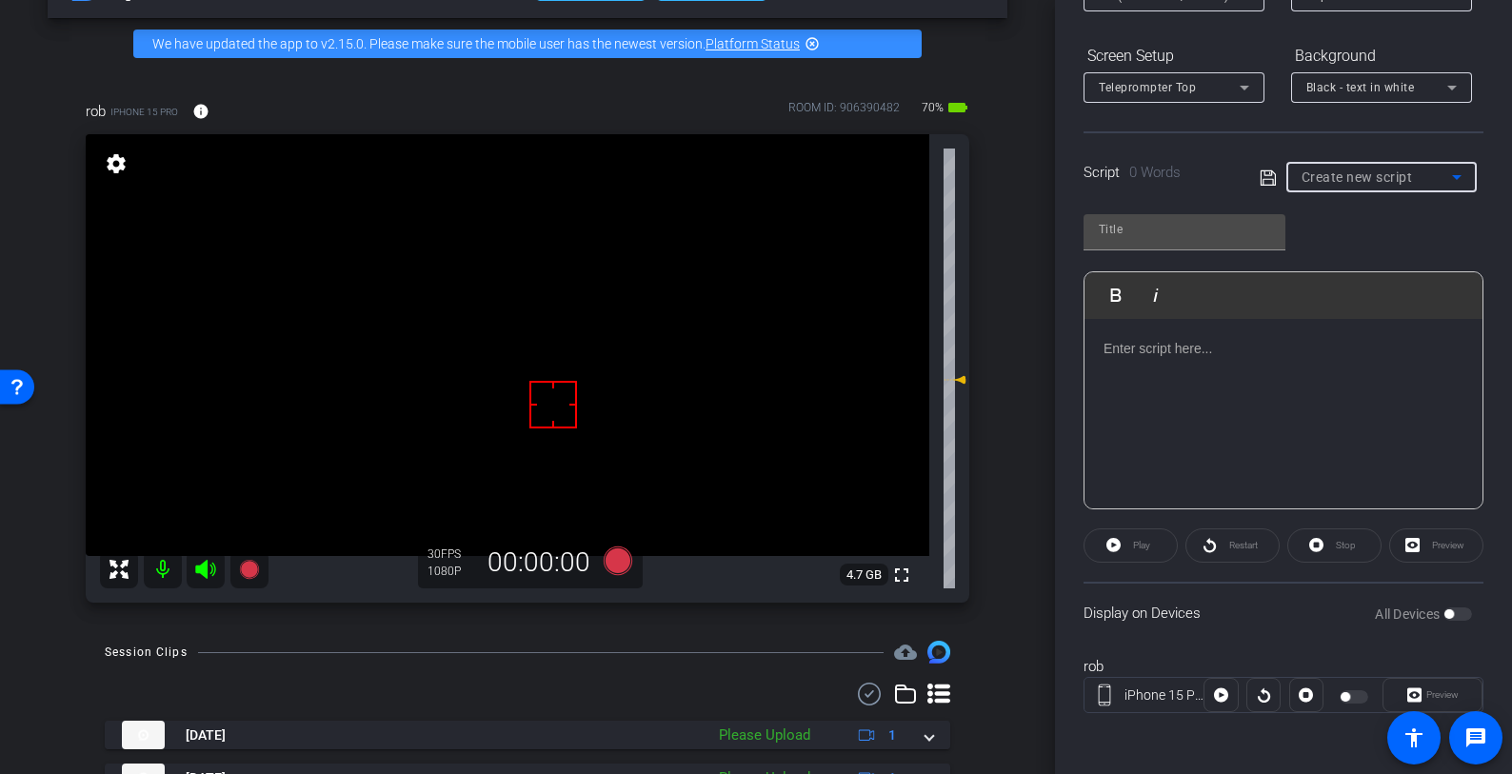
scroll to position [0, 0]
click at [1186, 230] on input "text" at bounding box center [1184, 229] width 171 height 23
type input "Investment philosophy"
click at [1174, 354] on p at bounding box center [1284, 348] width 360 height 21
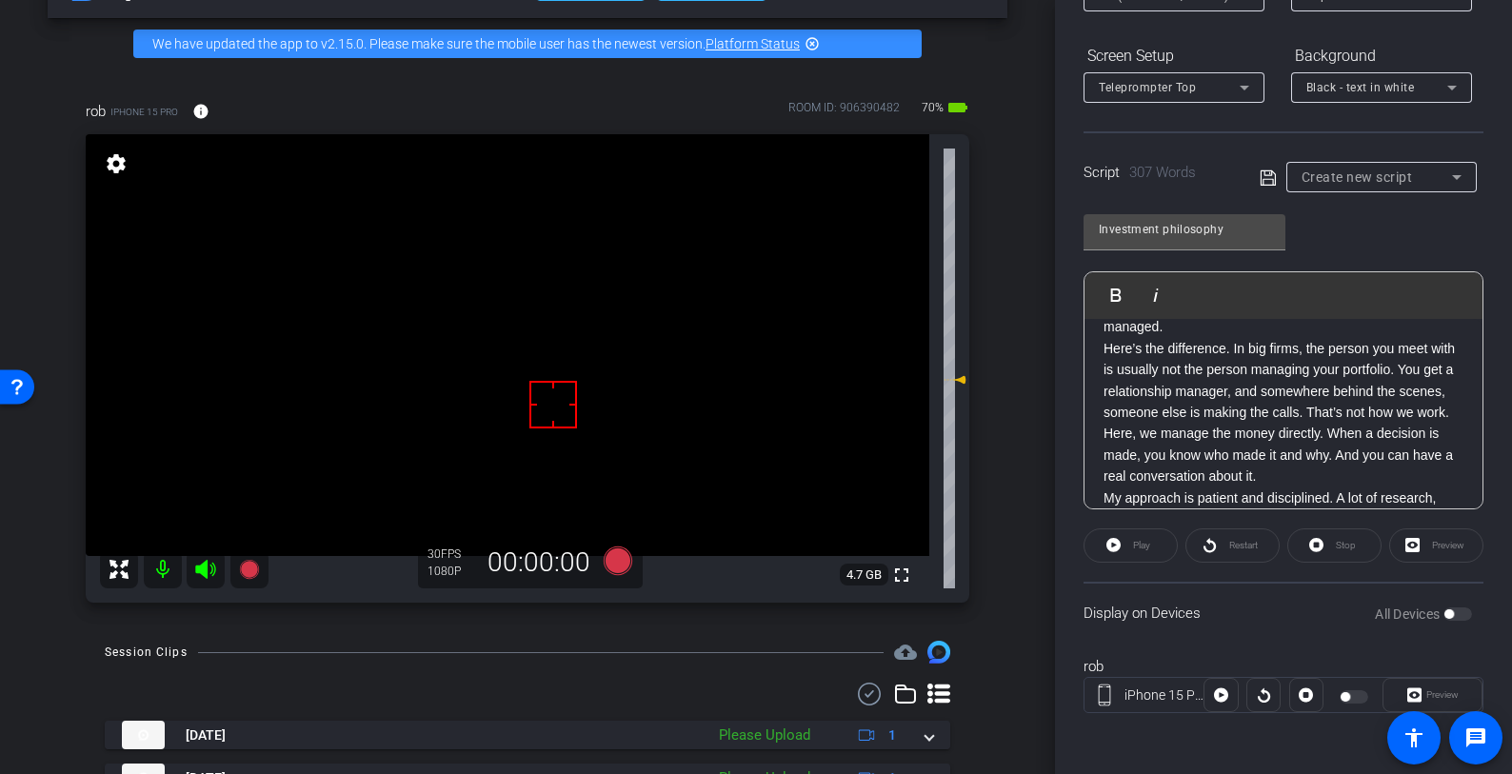
scroll to position [134, 0]
click at [1204, 417] on p "Here’s the difference. In big firms, the person you meet with is usually not th…" at bounding box center [1284, 374] width 360 height 86
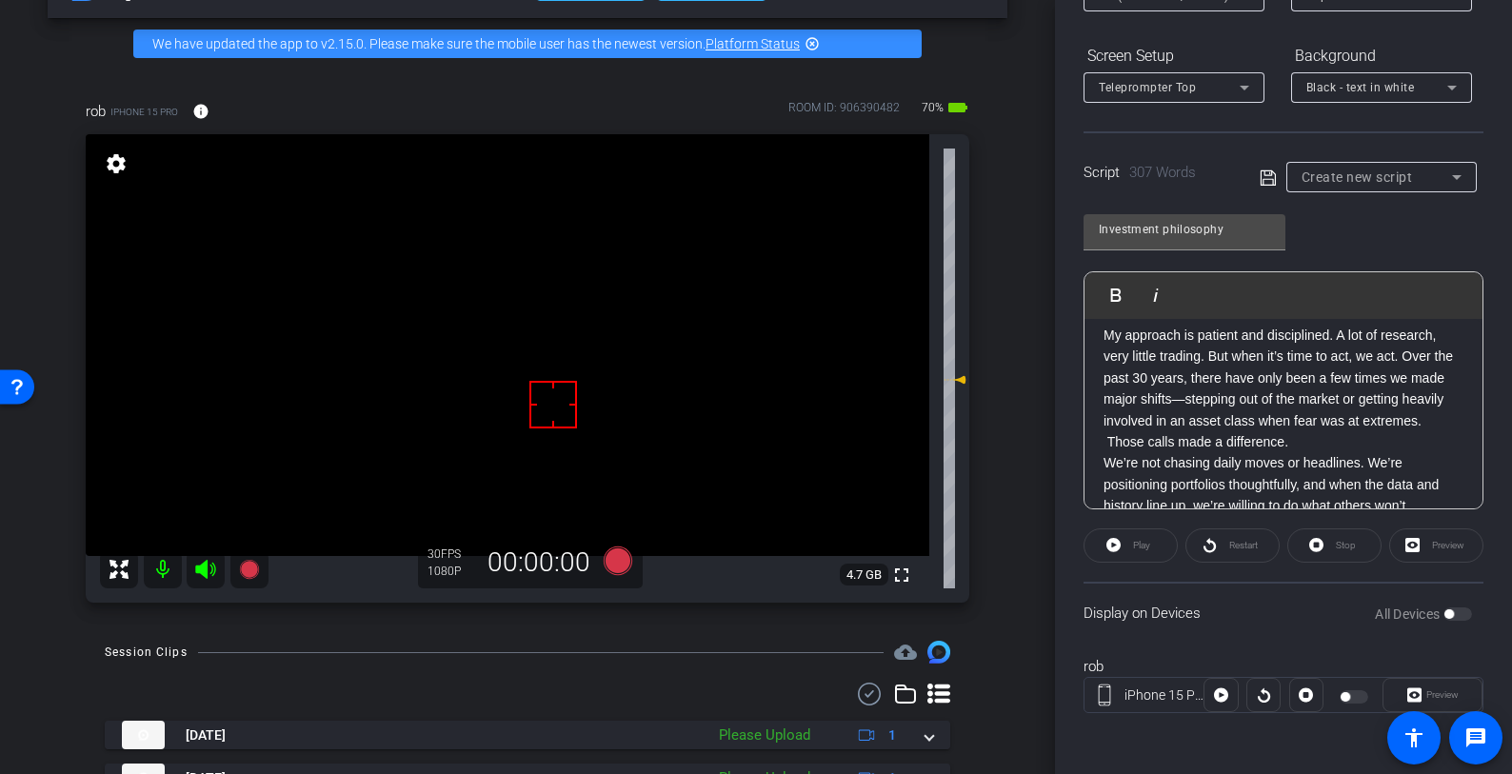
scroll to position [330, 0]
click at [1129, 380] on p "My approach is patient and disciplined. A lot of research, very little trading.…" at bounding box center [1284, 370] width 360 height 128
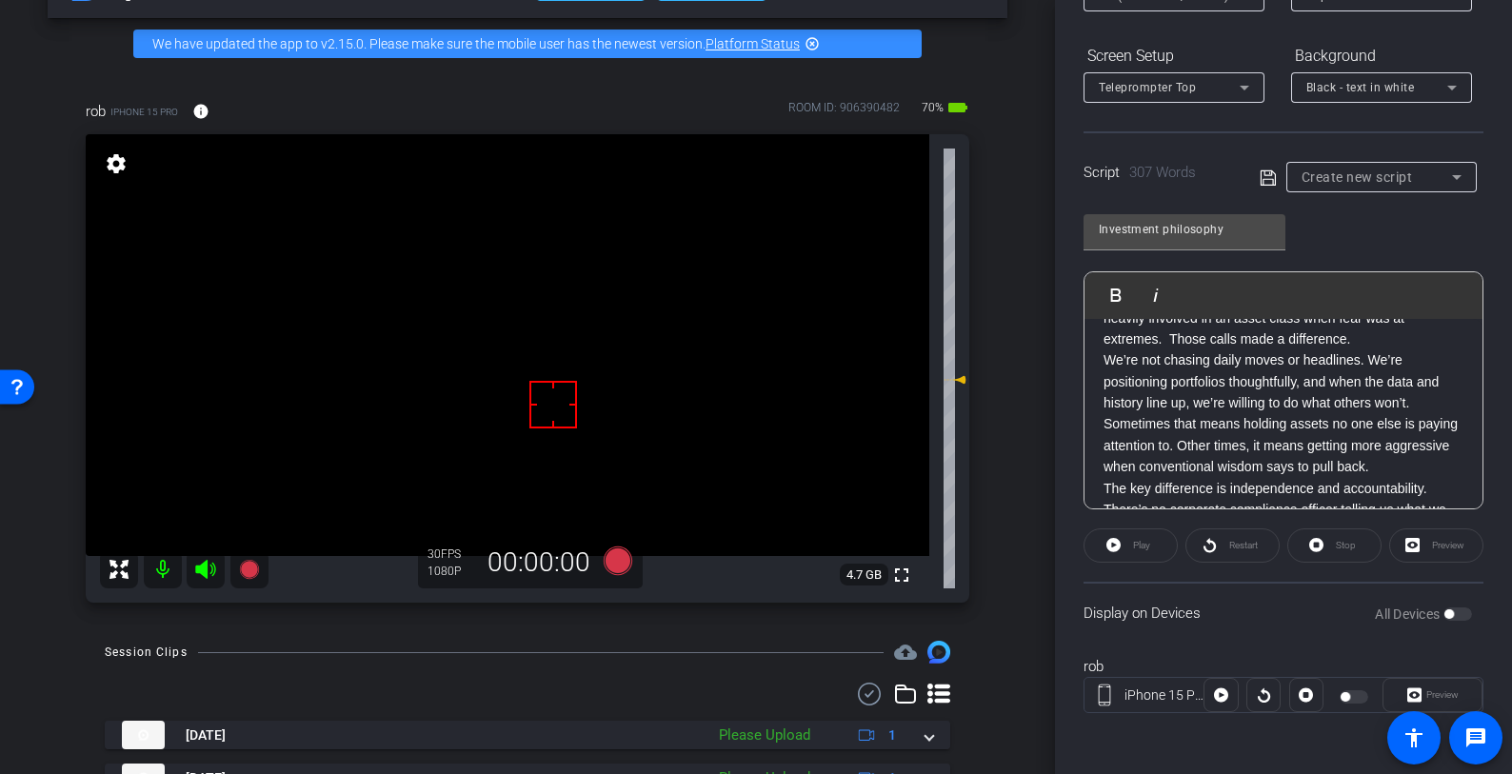
scroll to position [417, 0]
click at [1181, 348] on p "Over the past 30 years, there have only been a few times we made major shifts—s…" at bounding box center [1284, 305] width 360 height 86
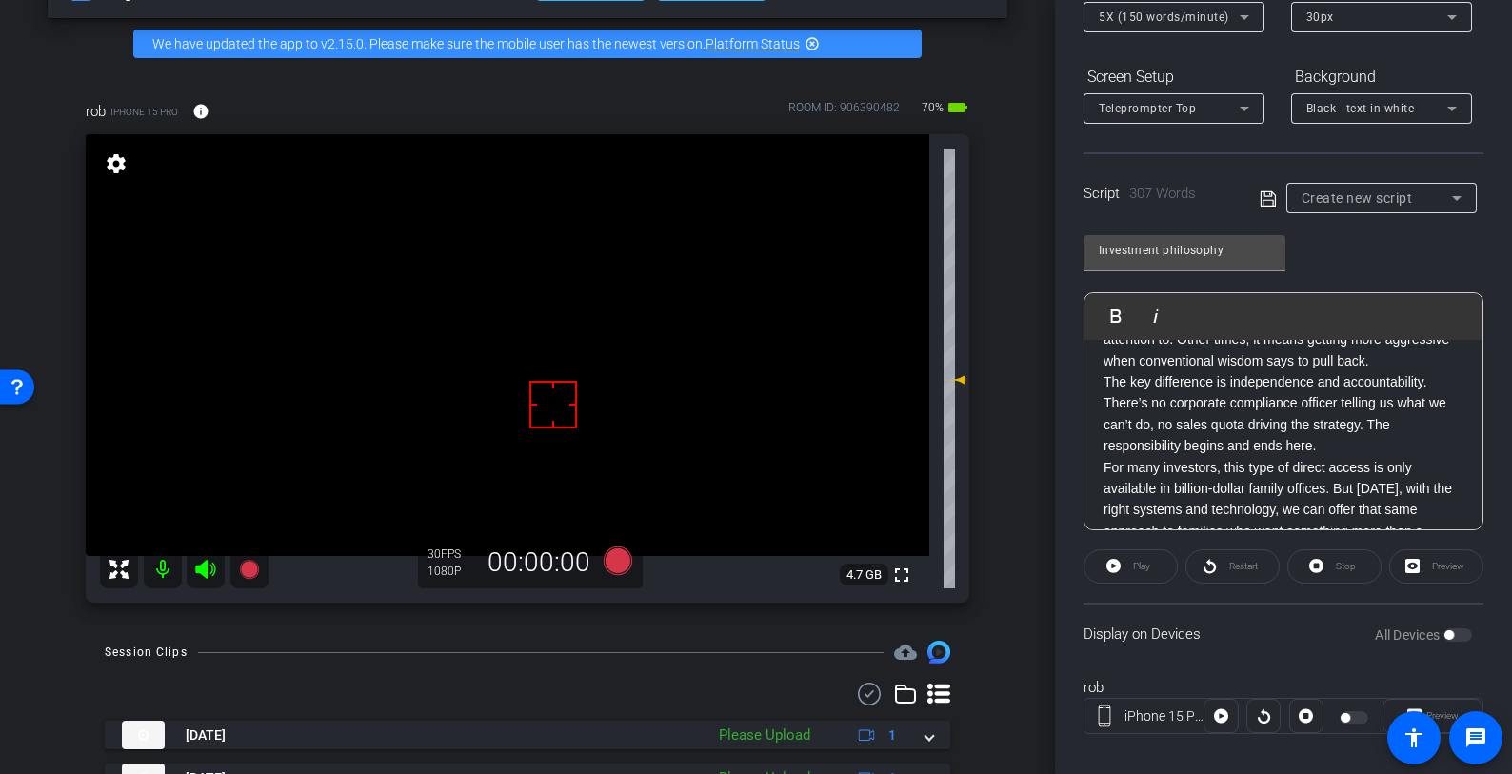
scroll to position [569, 0]
click at [1097, 416] on div "XXXX Most financial advisors sound alike. They talk about risk tolerance, time …" at bounding box center [1284, 216] width 398 height 891
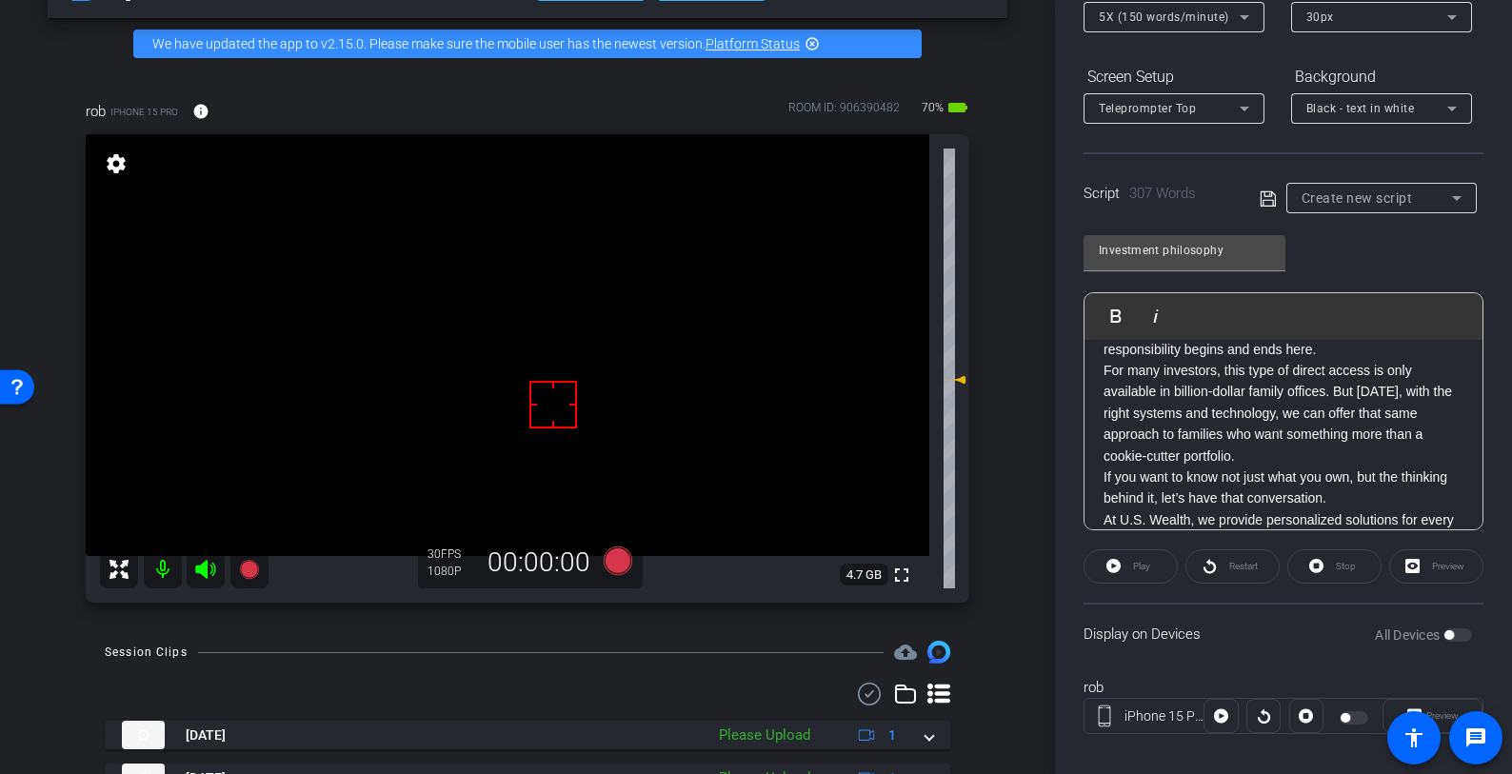
scroll to position [682, 0]
click at [1100, 414] on div "XXXX Most financial advisors sound alike. They talk about risk tolerance, time …" at bounding box center [1284, 114] width 398 height 912
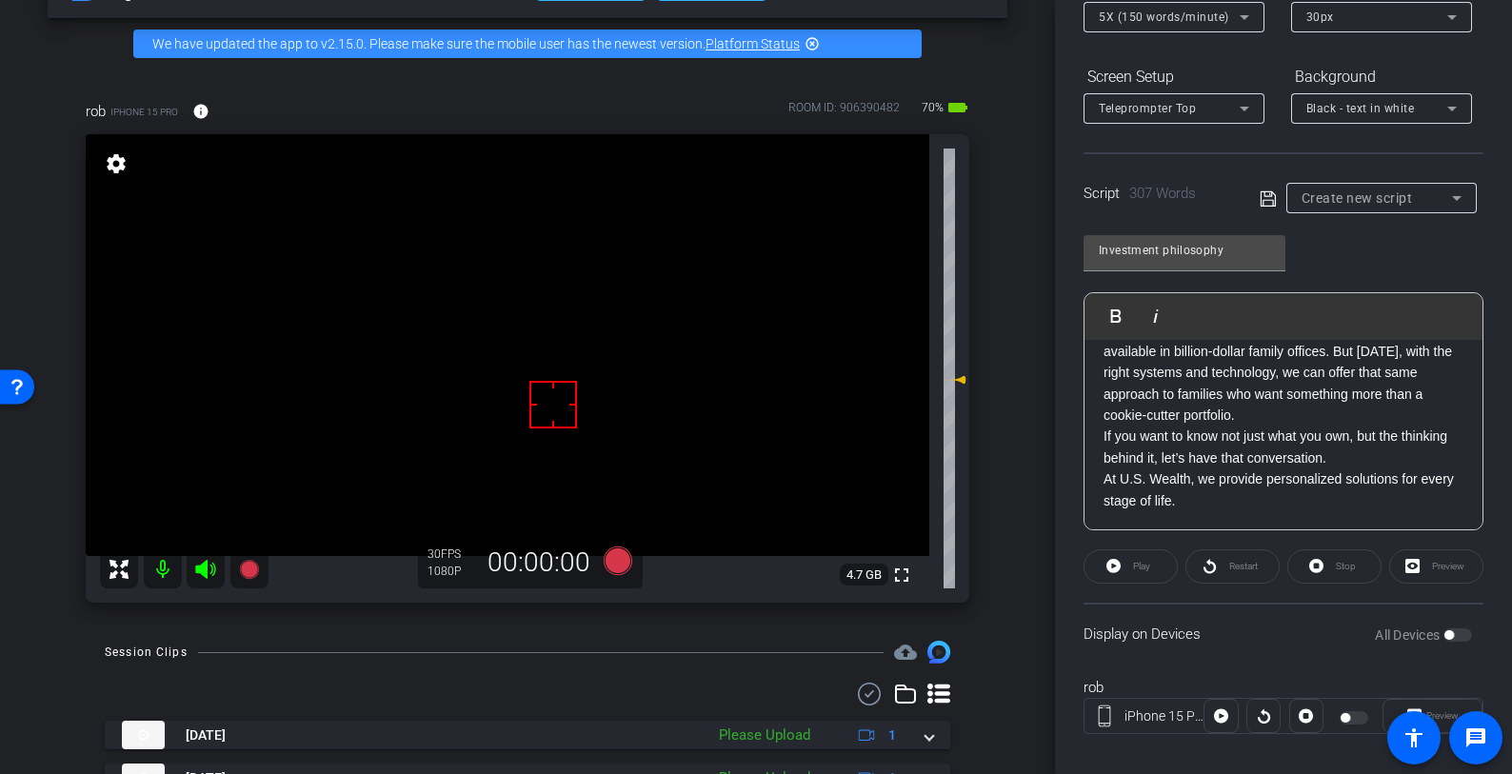
scroll to position [786, 0]
click at [1093, 431] on div "XXXX Most financial advisors sound alike. They talk about risk tolerance, time …" at bounding box center [1284, 63] width 398 height 933
click at [1264, 191] on icon at bounding box center [1268, 199] width 17 height 23
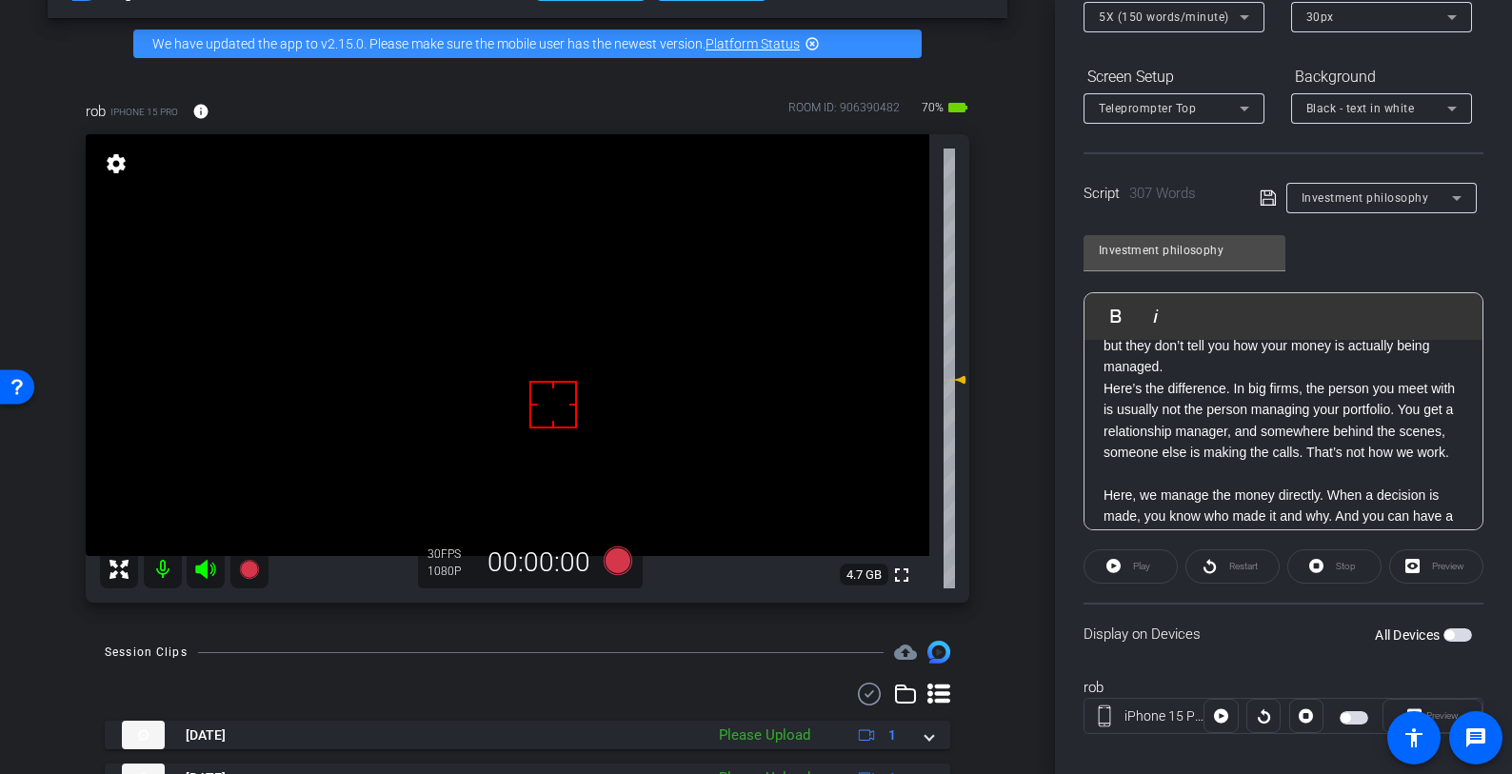
scroll to position [0, 0]
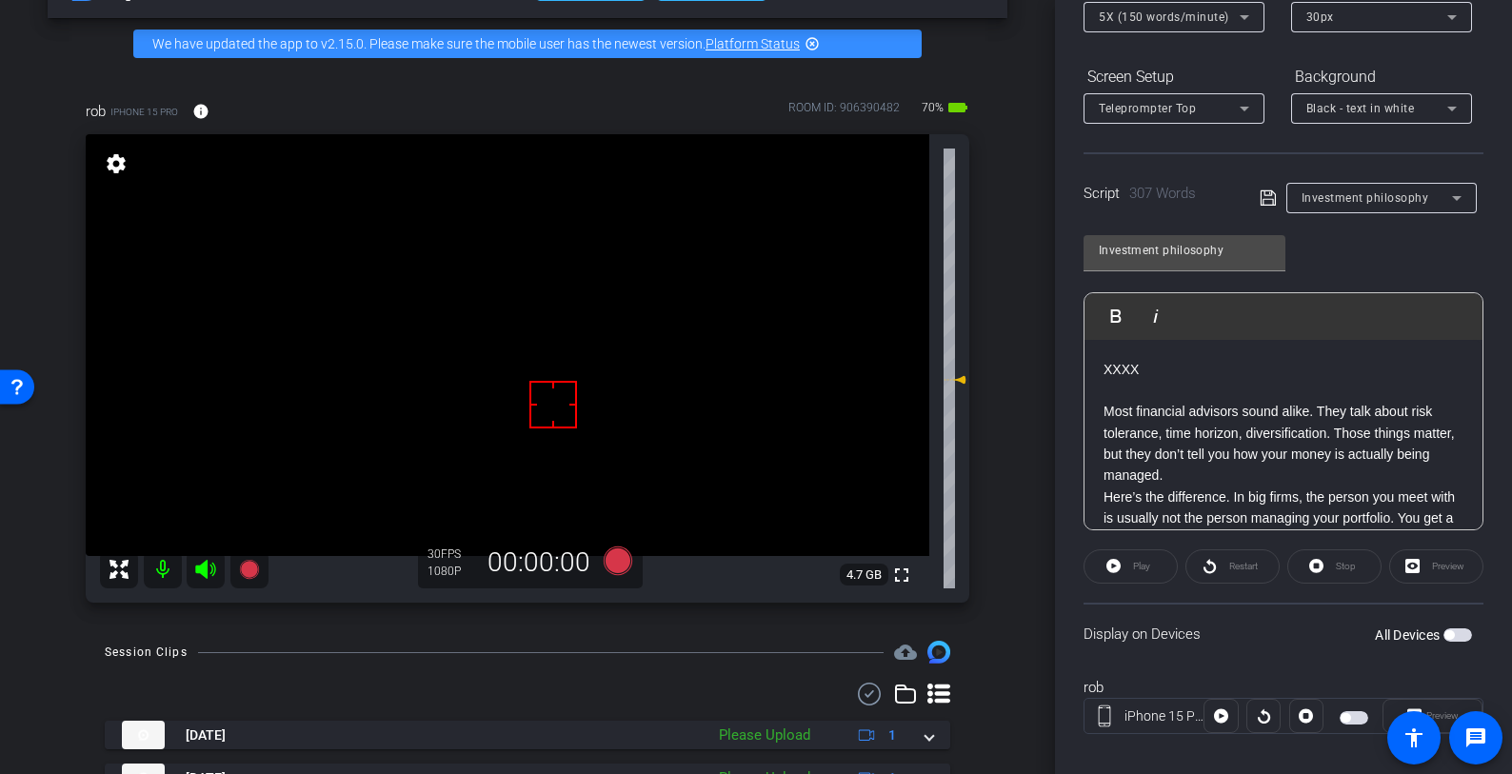
click at [1350, 710] on span "button" at bounding box center [1354, 717] width 29 height 13
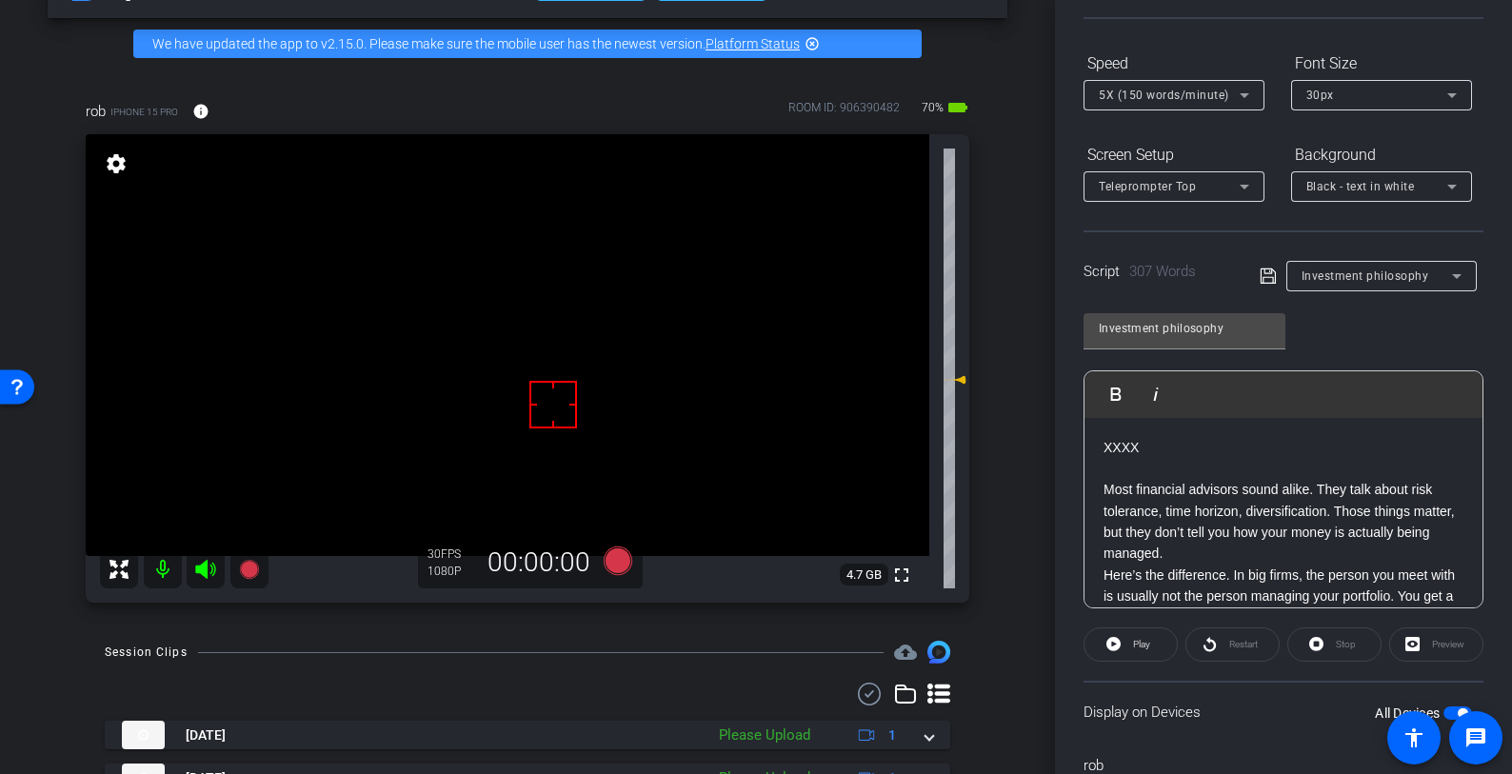
scroll to position [173, 0]
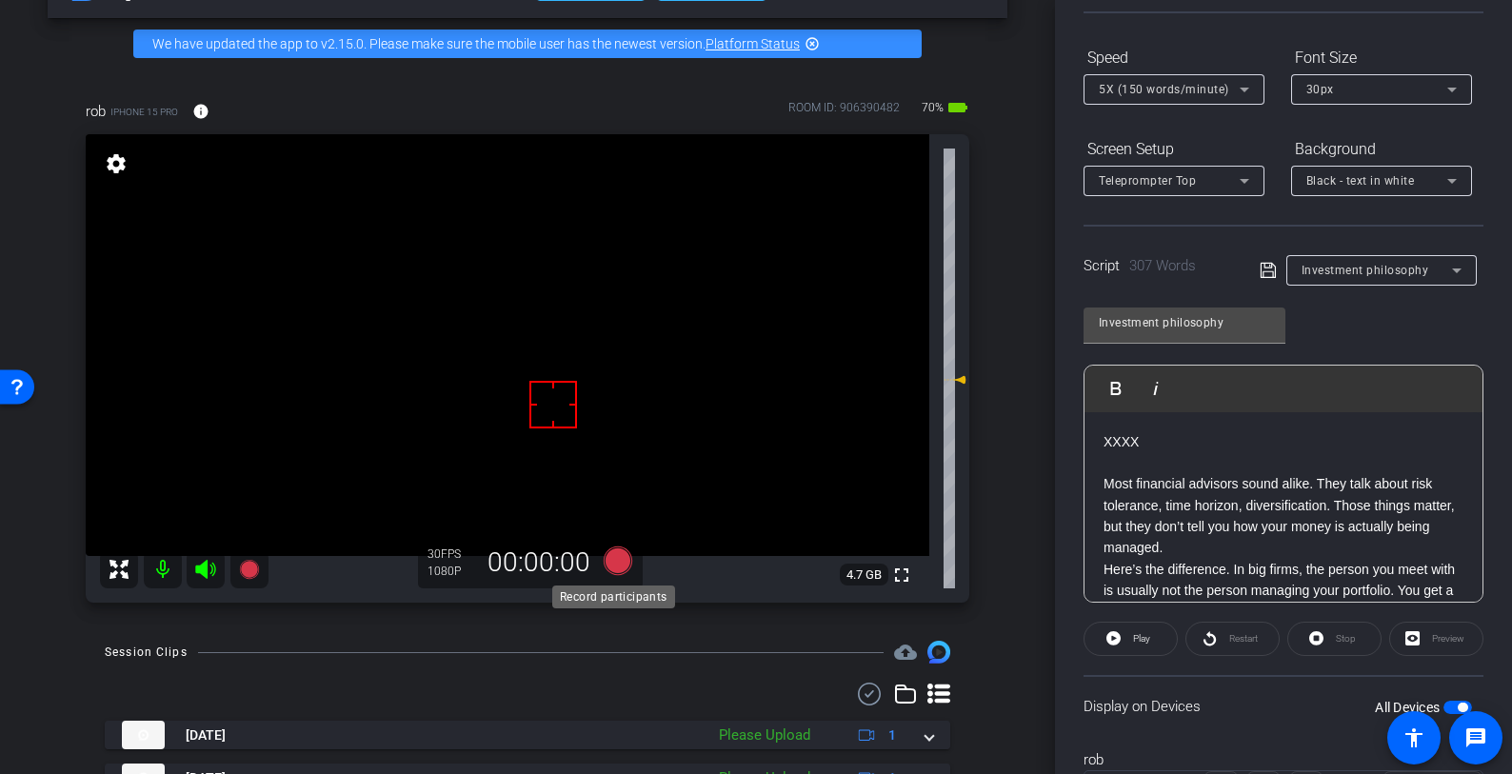
click at [613, 553] on icon at bounding box center [618, 561] width 29 height 29
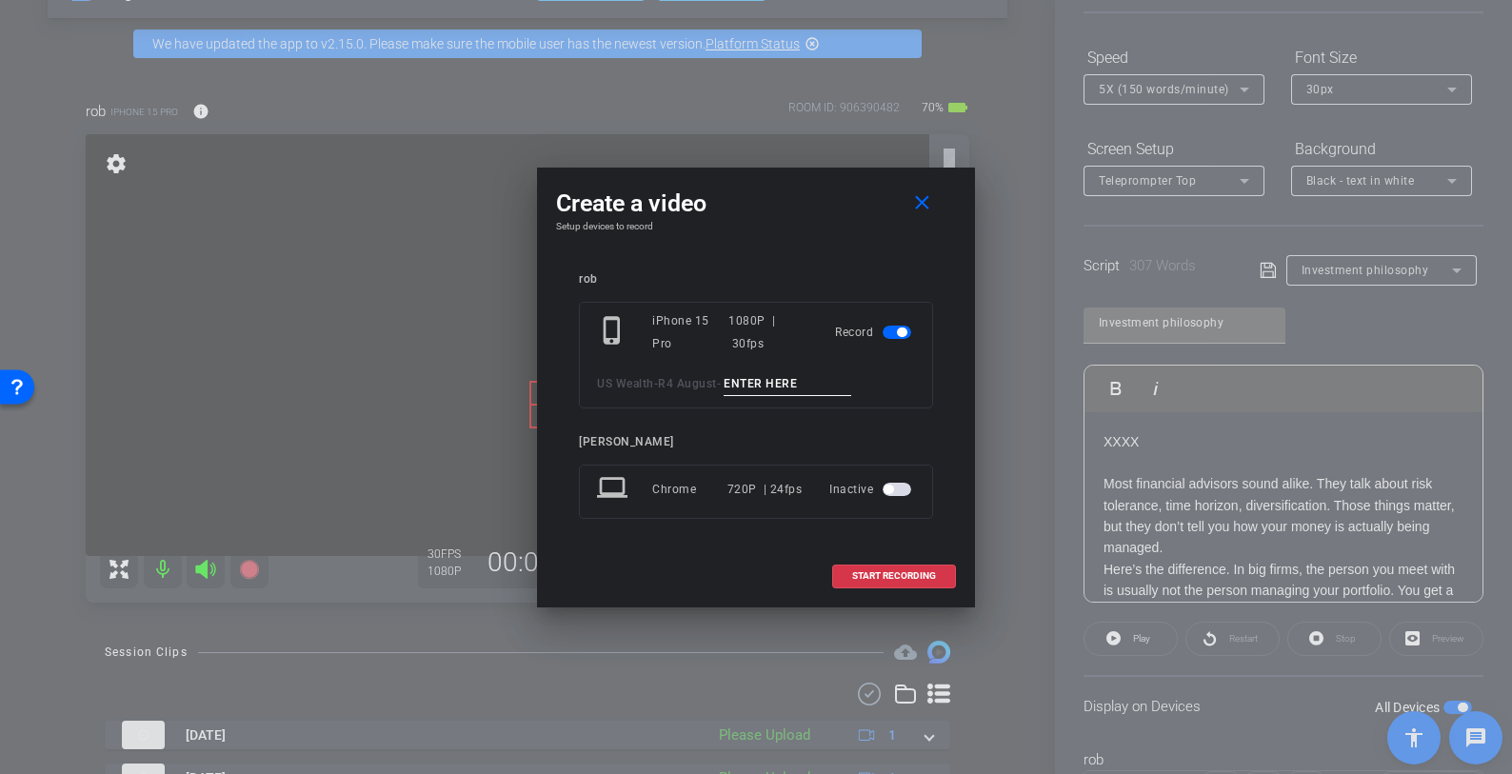
click at [739, 382] on input at bounding box center [788, 384] width 128 height 24
click at [785, 386] on input "Investment tk 1" at bounding box center [788, 384] width 128 height 24
type input "Investment tk 1"
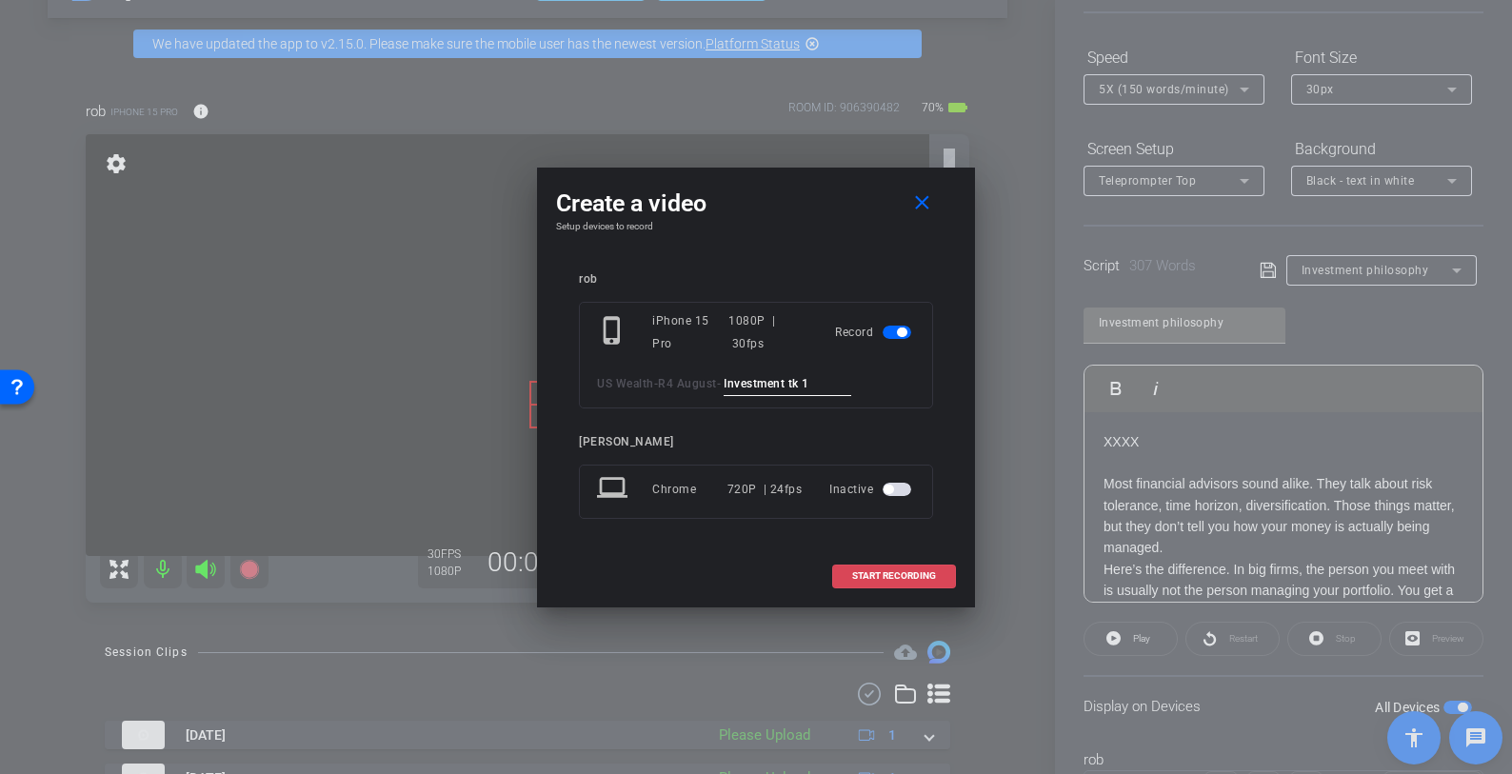
click at [900, 572] on span "START RECORDING" at bounding box center [894, 576] width 84 height 10
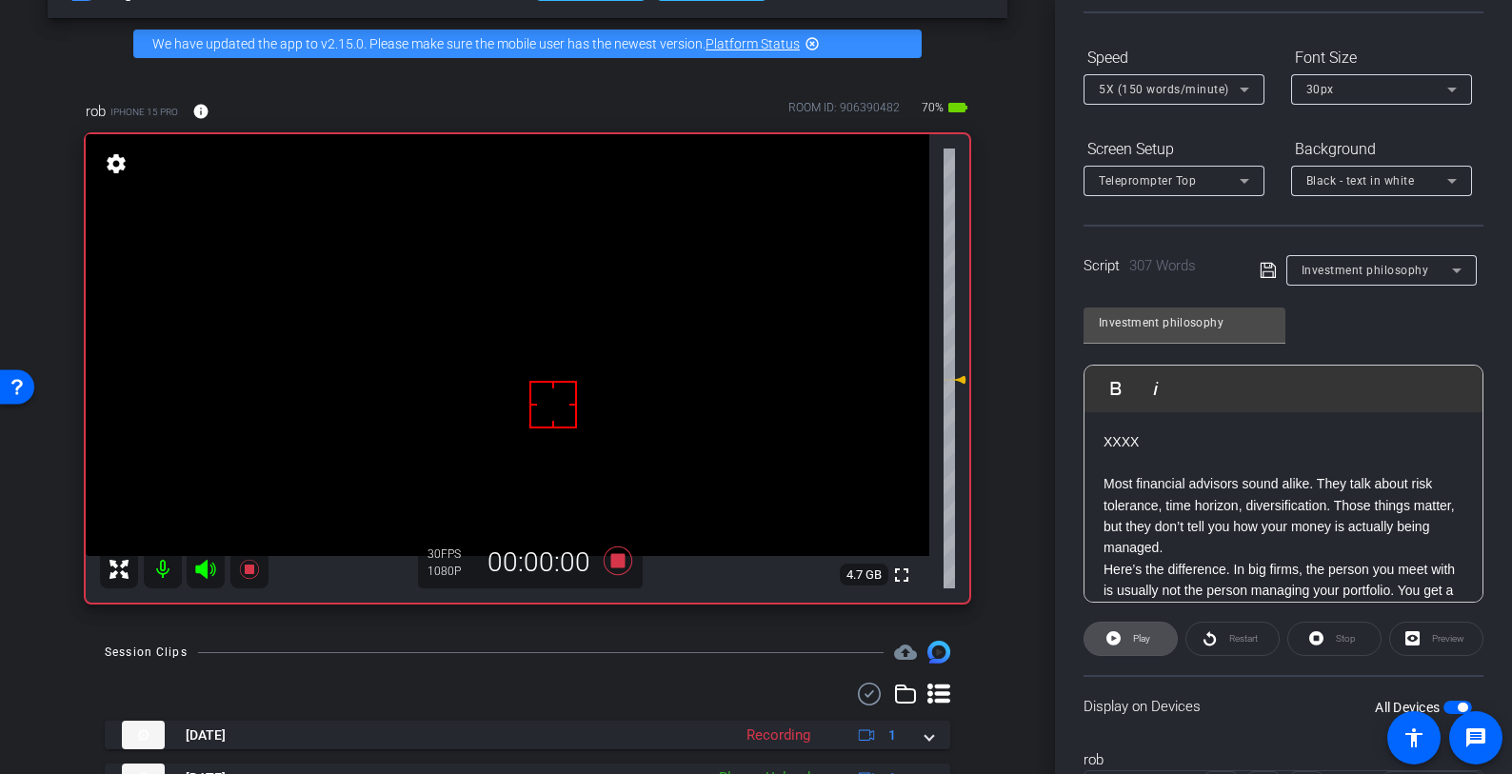
drag, startPoint x: 1146, startPoint y: 635, endPoint x: 1146, endPoint y: 647, distance: 11.5
click at [1146, 636] on span "Play" at bounding box center [1141, 638] width 17 height 10
click at [619, 558] on icon at bounding box center [618, 561] width 29 height 29
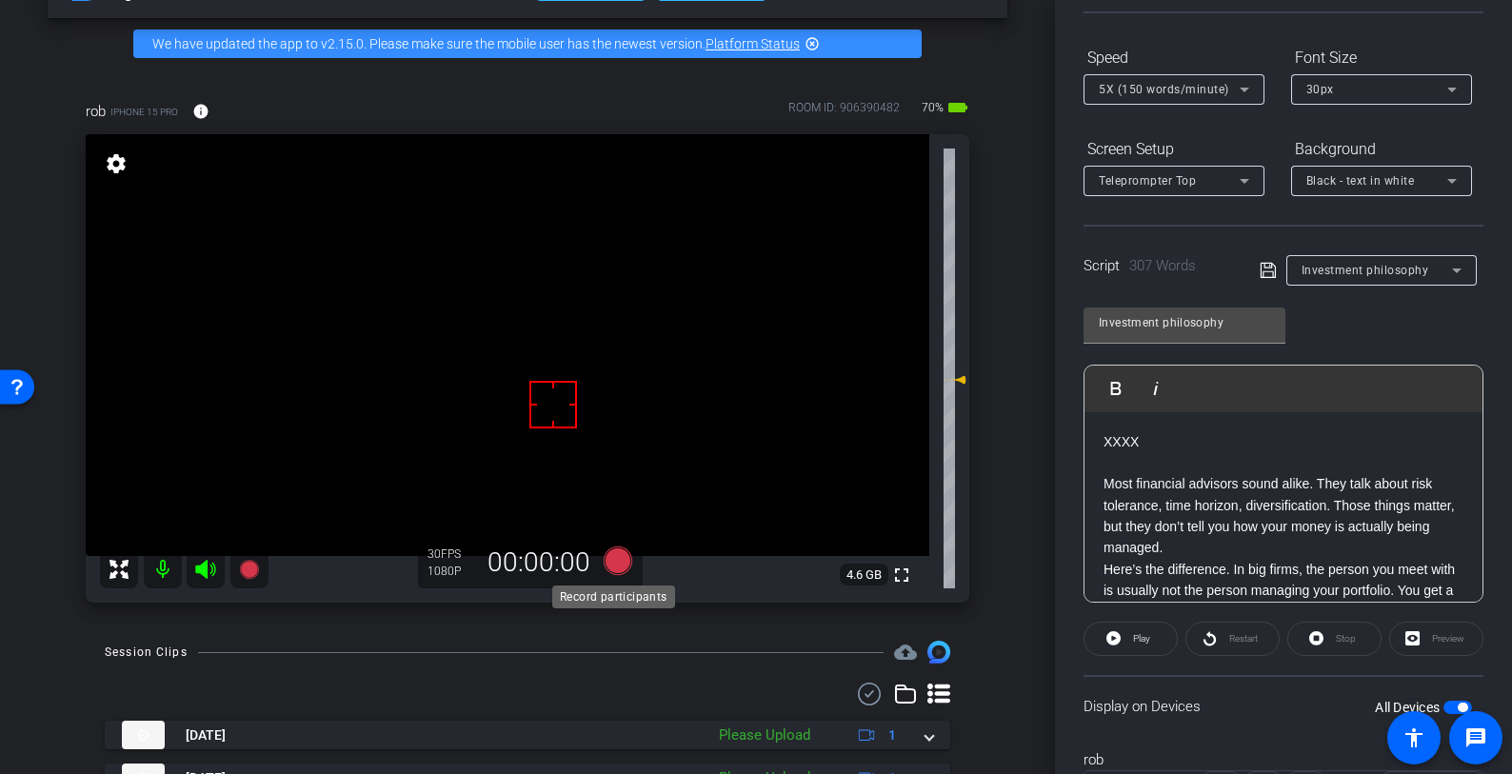
click at [615, 558] on icon at bounding box center [618, 561] width 29 height 29
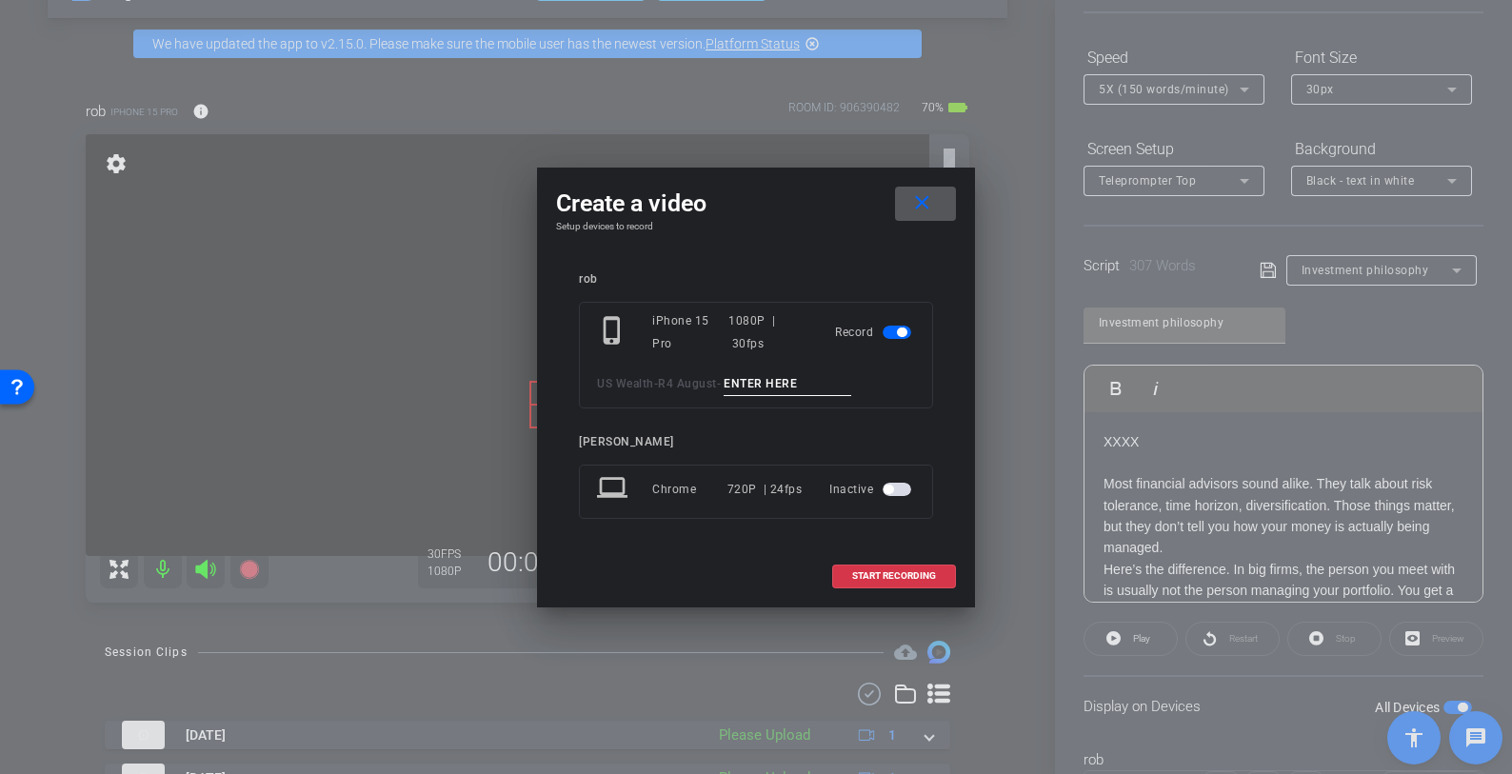
click at [759, 376] on input at bounding box center [788, 384] width 128 height 24
paste input "Investment tk 1"
type input "Investment tk 2"
click at [937, 570] on span at bounding box center [894, 576] width 122 height 46
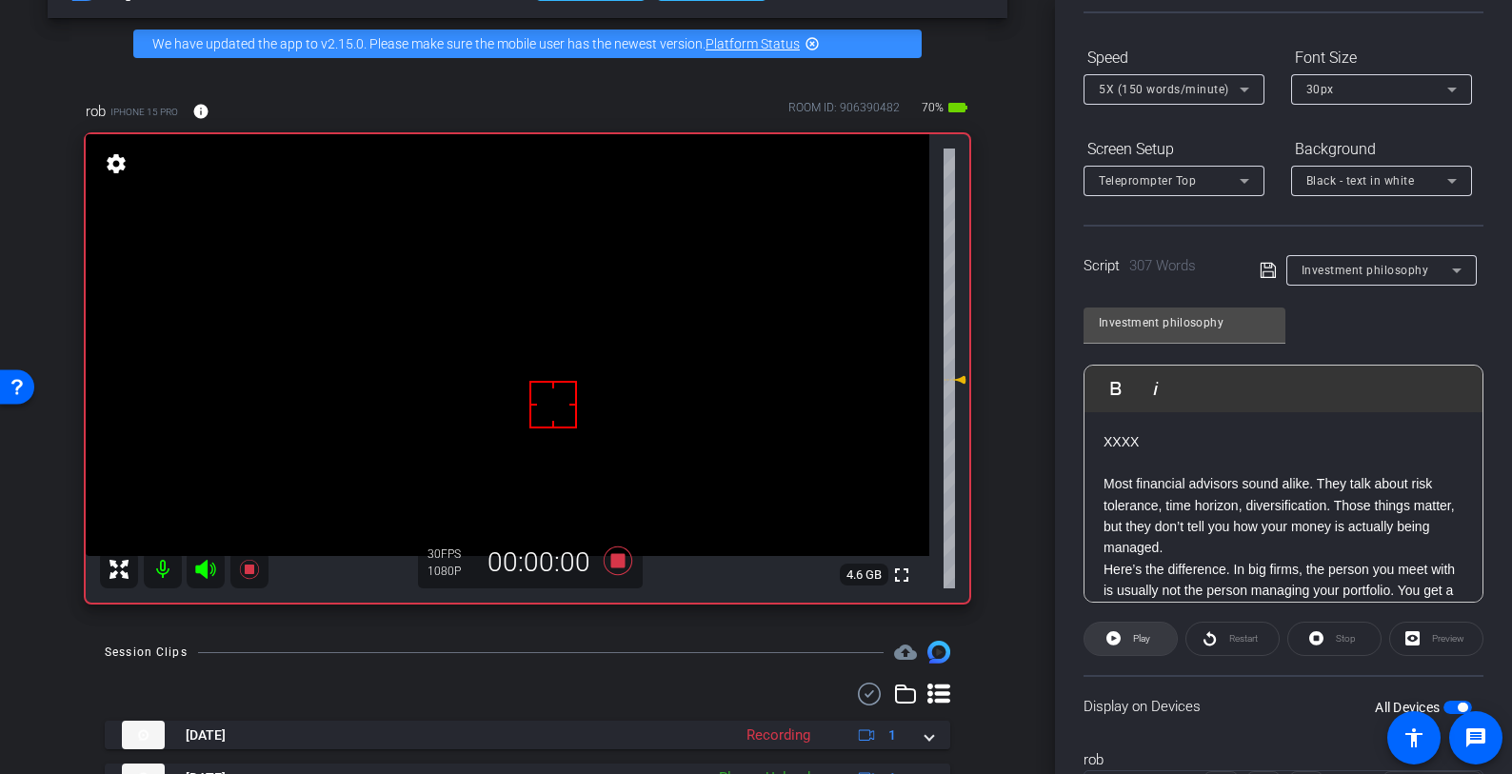
click at [1153, 638] on span at bounding box center [1131, 639] width 92 height 46
click at [611, 564] on icon at bounding box center [618, 561] width 29 height 29
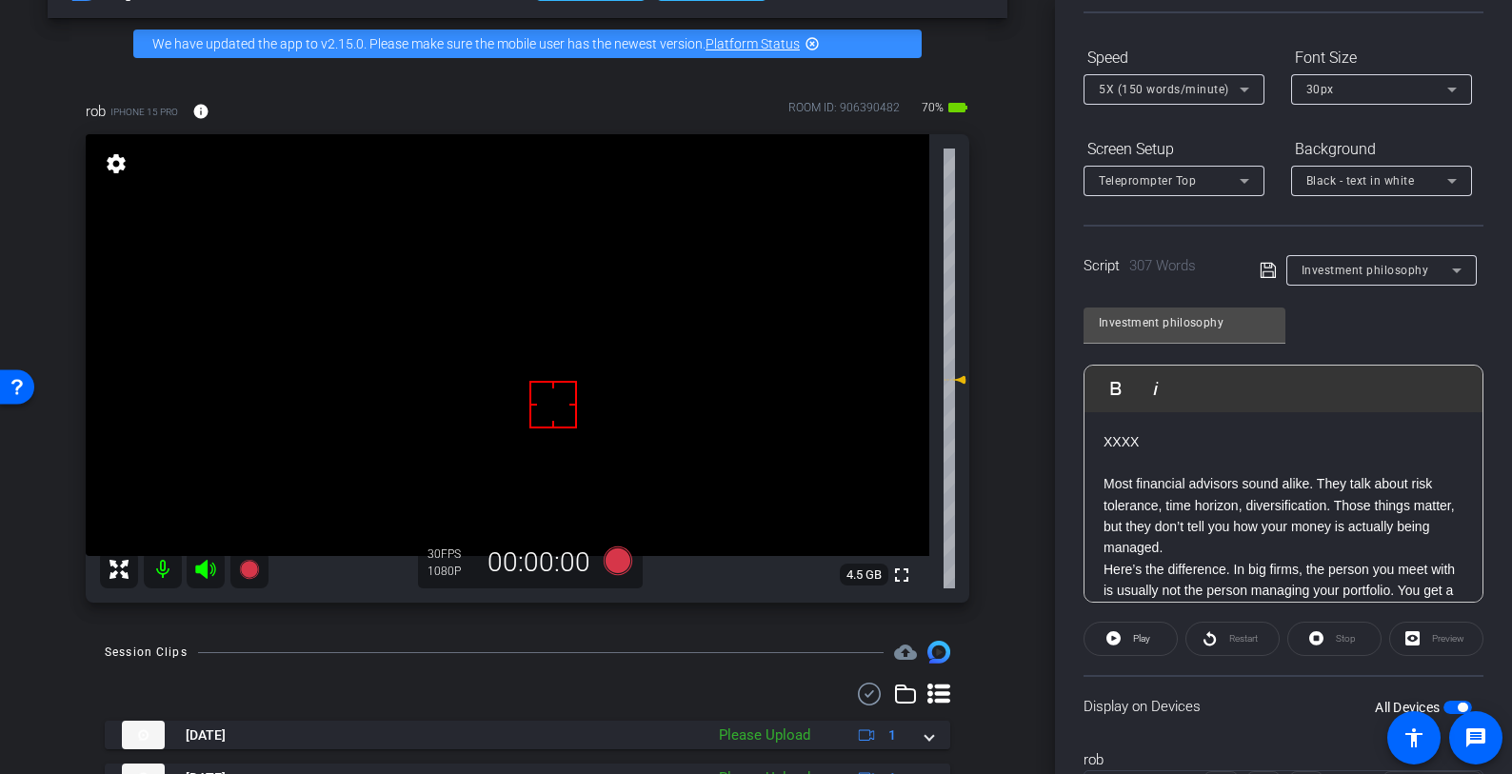
scroll to position [267, 0]
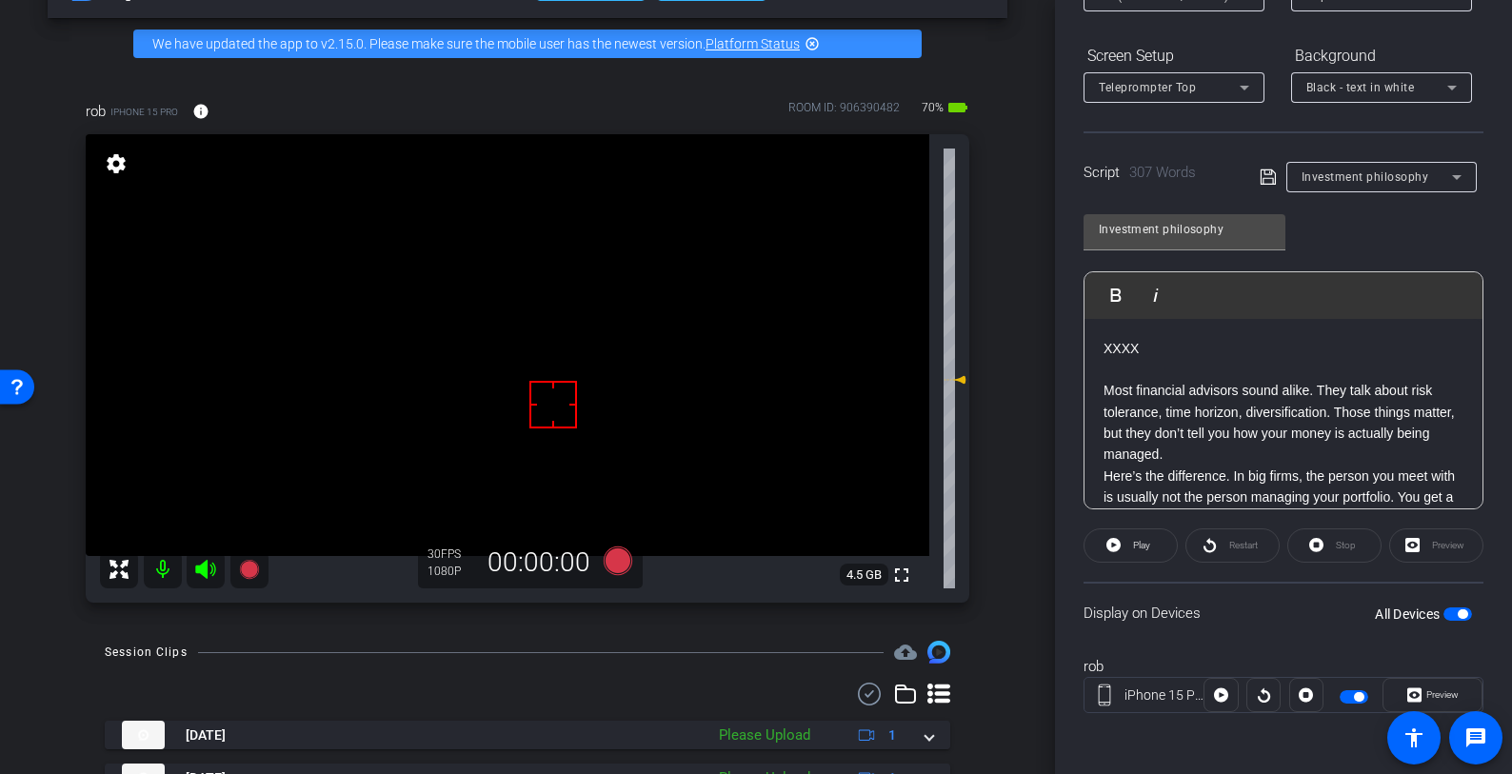
click at [1343, 690] on span "button" at bounding box center [1354, 696] width 29 height 13
click at [1329, 181] on span "Investment philosophy" at bounding box center [1366, 176] width 128 height 13
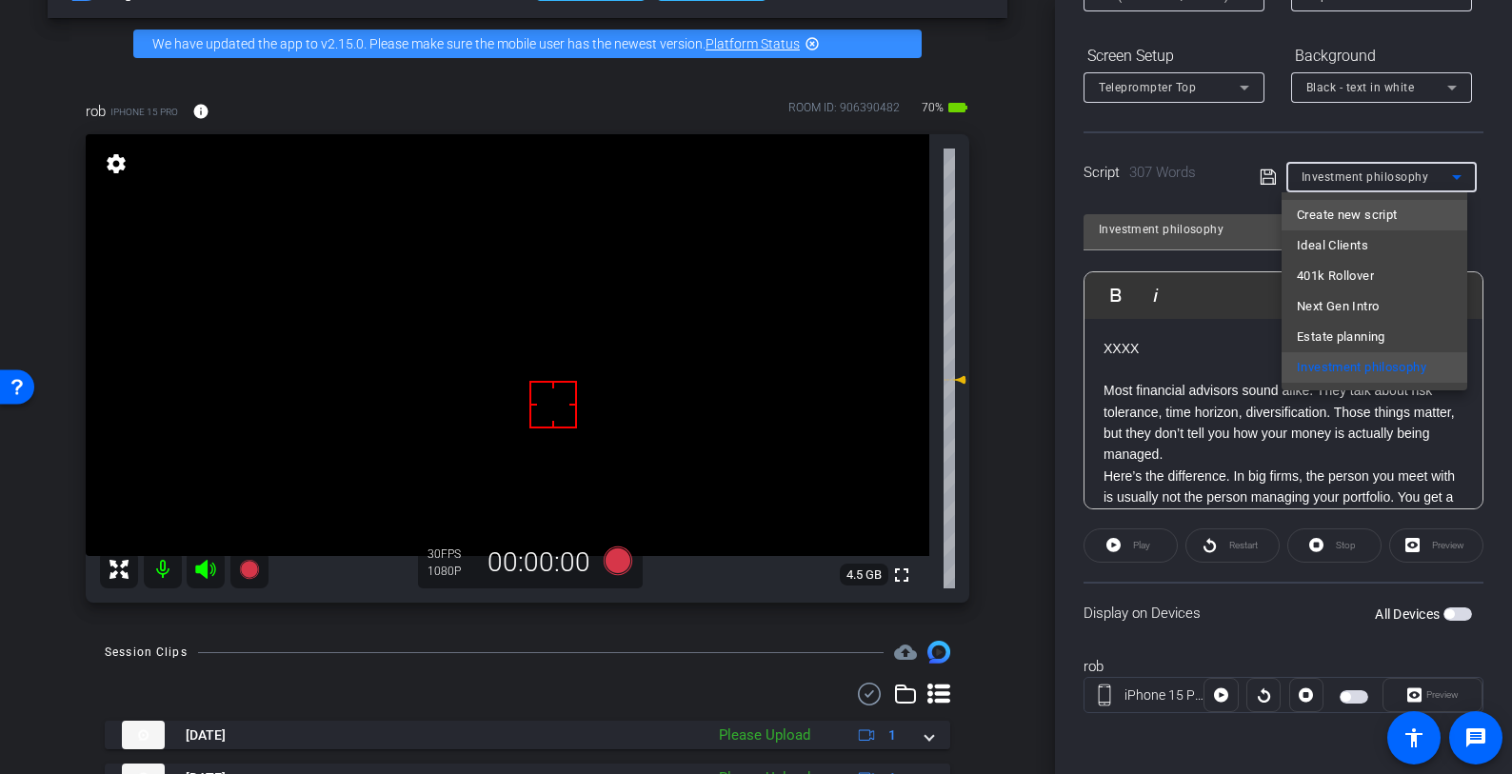
click at [1327, 215] on span "Create new script" at bounding box center [1347, 215] width 100 height 23
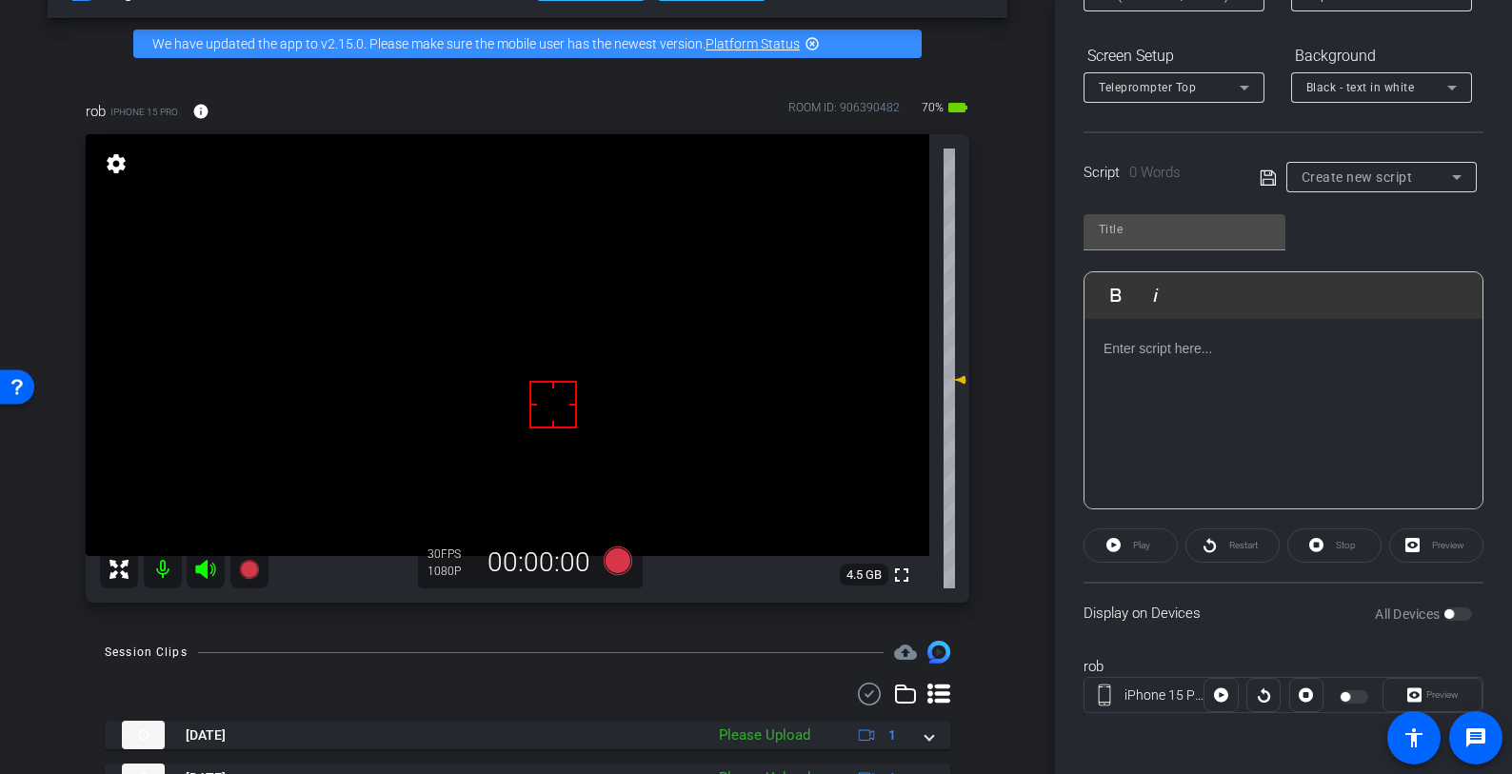
click at [1162, 368] on div at bounding box center [1284, 414] width 398 height 190
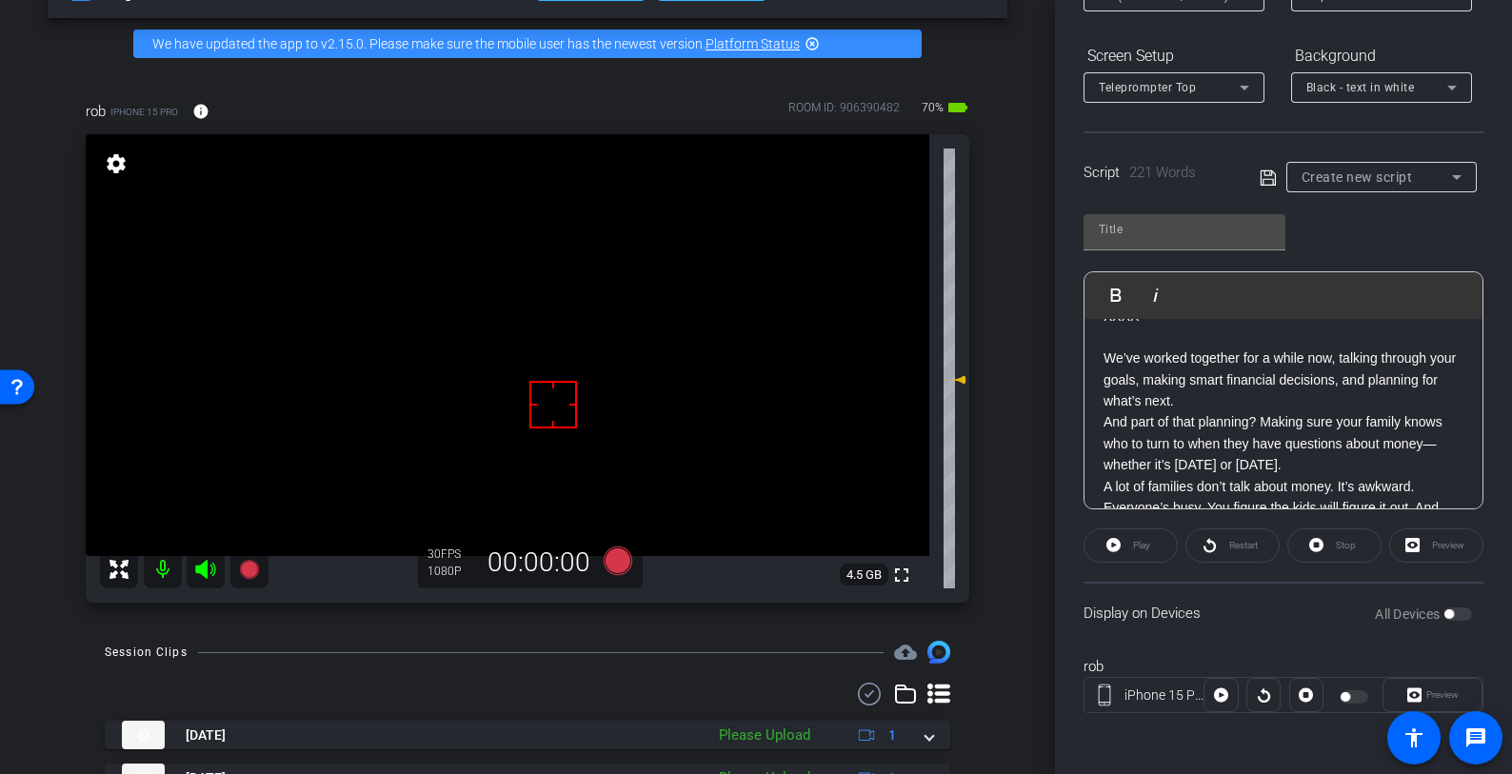
scroll to position [39, 0]
click at [1274, 390] on p "We’ve worked together for a while now, talking through your goals, making smart…" at bounding box center [1284, 373] width 360 height 64
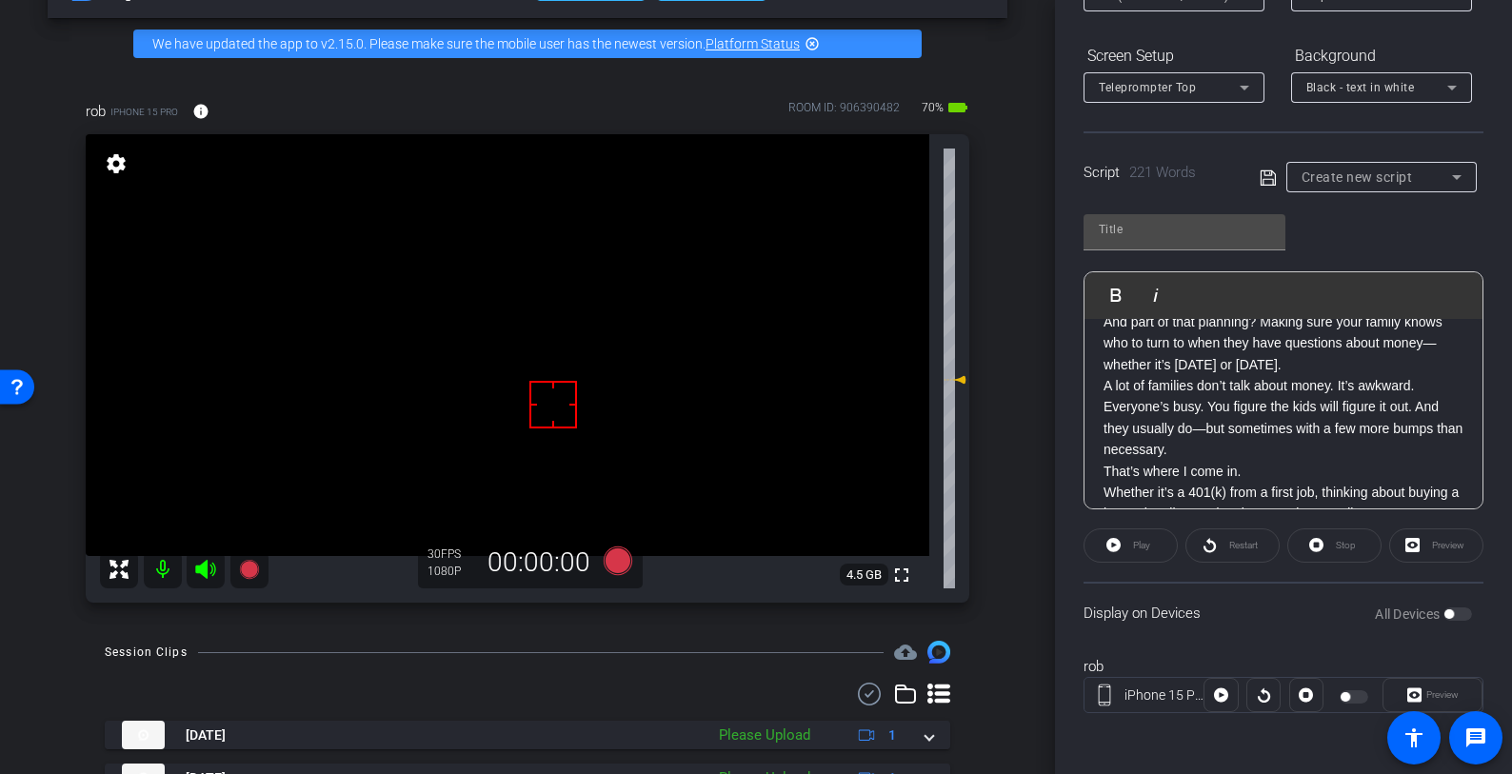
scroll to position [155, 0]
click at [1258, 451] on p "A lot of families don’t talk about money. It’s awkward. Everyone’s busy. You fi…" at bounding box center [1284, 417] width 360 height 86
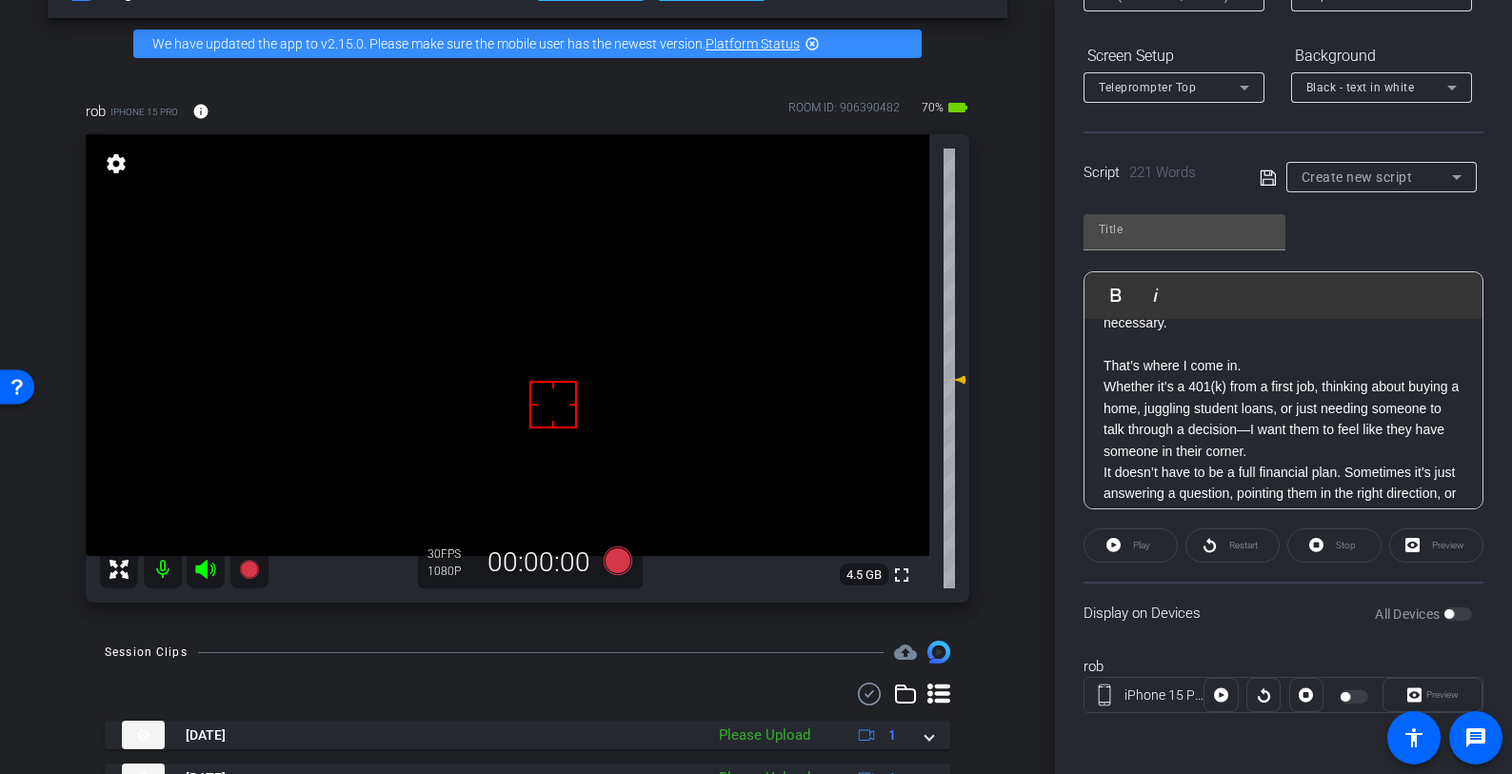
scroll to position [287, 0]
click at [1354, 451] on p "Whether it’s a 401(k) from a first job, thinking about buying a home, juggling …" at bounding box center [1284, 413] width 360 height 86
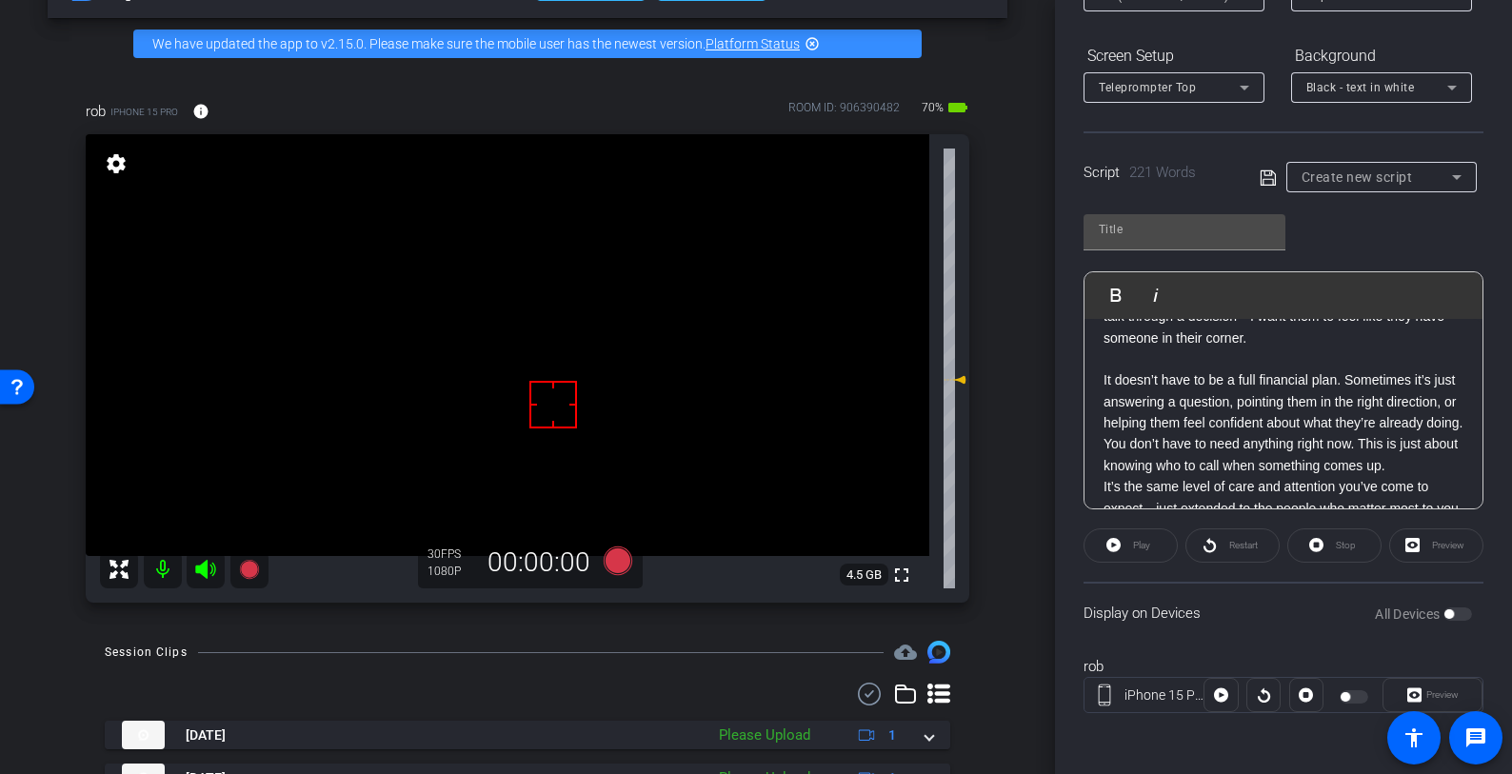
scroll to position [398, 0]
click at [1322, 429] on p "It doesn’t have to be a full financial plan. Sometimes it’s just answering a qu…" at bounding box center [1284, 398] width 360 height 64
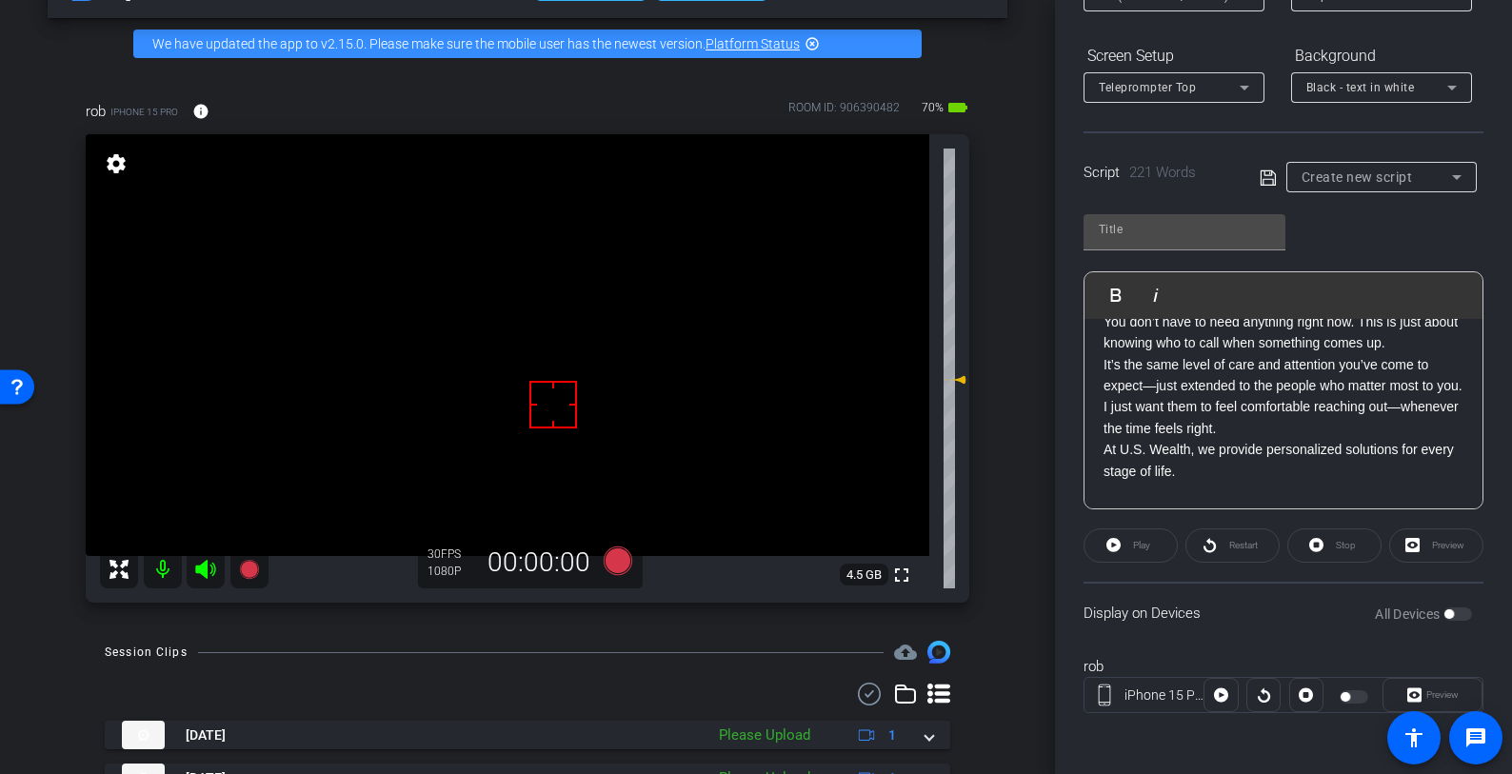
scroll to position [539, 0]
click at [1214, 396] on p "It’s the same level of care and attention you’ve come to expect—just extended t…" at bounding box center [1284, 374] width 360 height 43
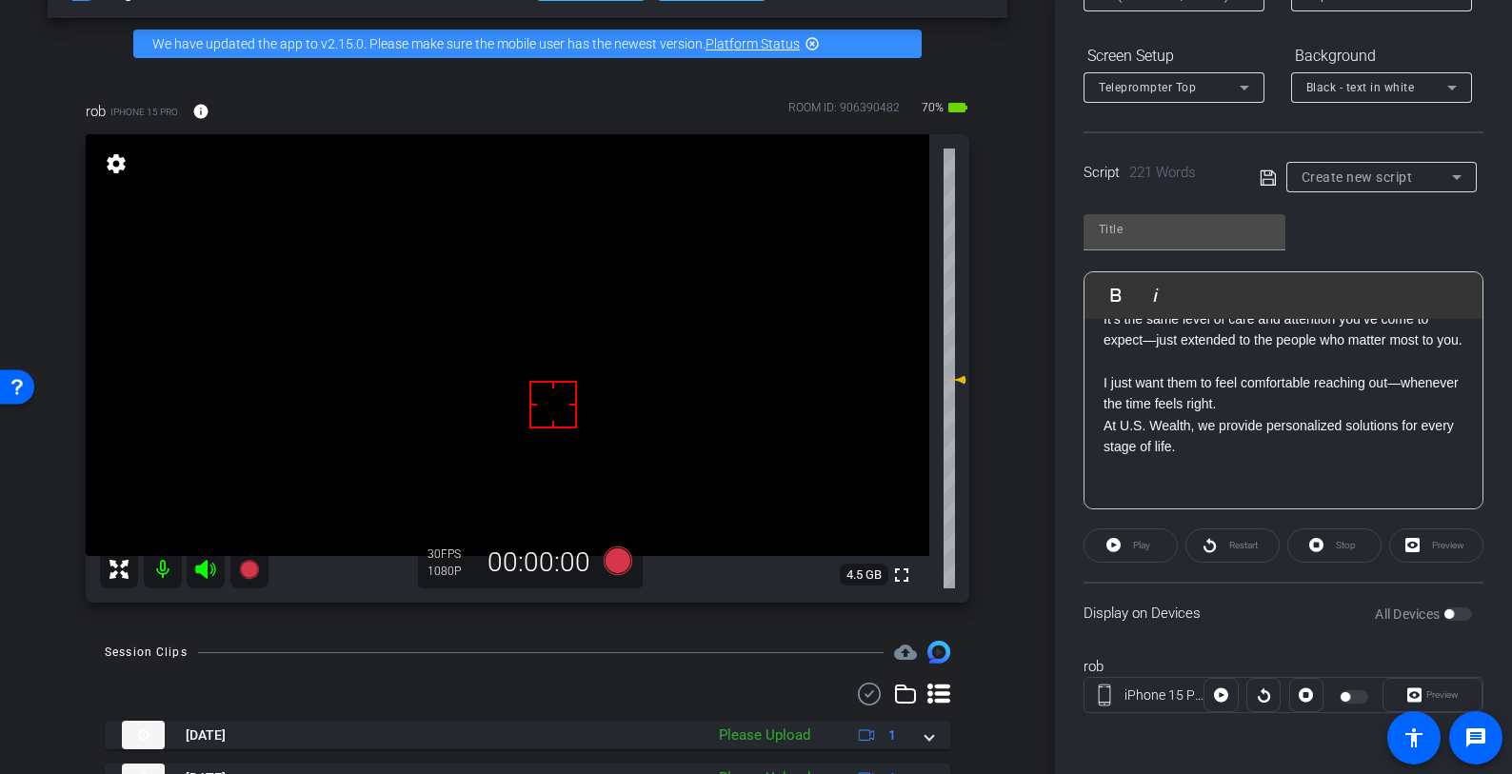
scroll to position [586, 0]
click at [1116, 221] on input "text" at bounding box center [1184, 229] width 171 height 23
type input "Next-gen"
click at [1252, 179] on div "Script 221 Words Create new script" at bounding box center [1284, 161] width 400 height 61
click at [1261, 179] on icon at bounding box center [1268, 178] width 17 height 23
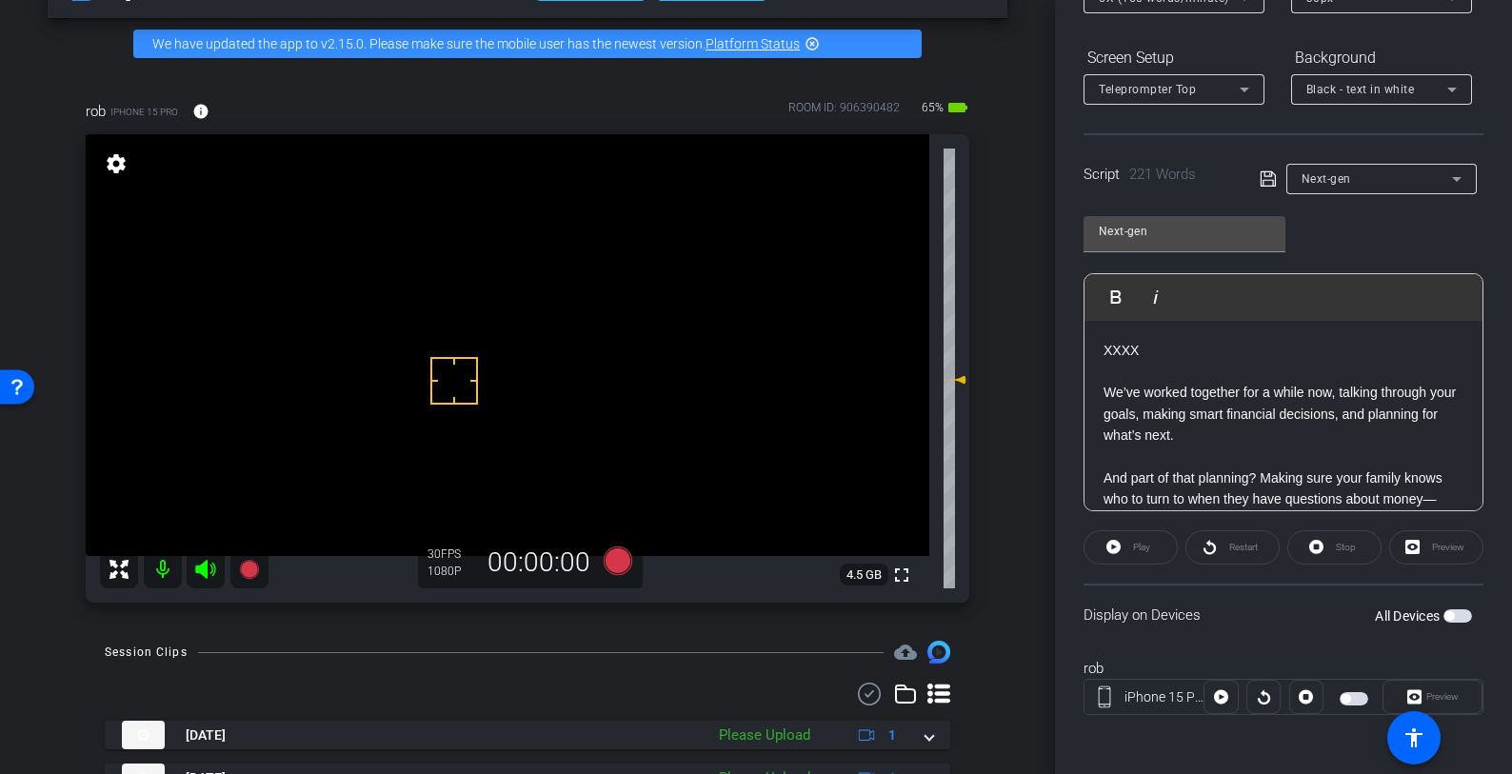
scroll to position [0, 0]
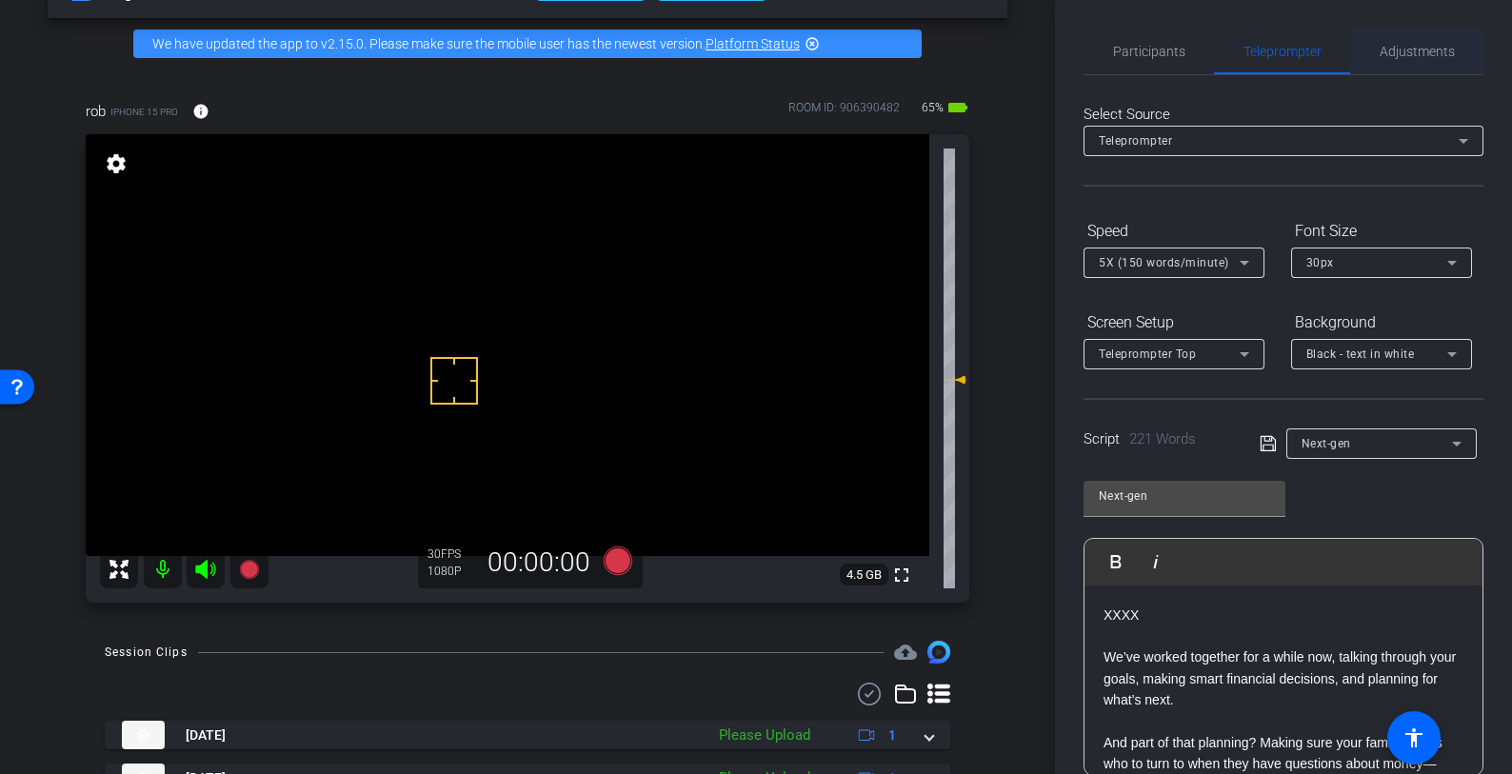
click at [1412, 59] on span "Adjustments" at bounding box center [1417, 52] width 75 height 46
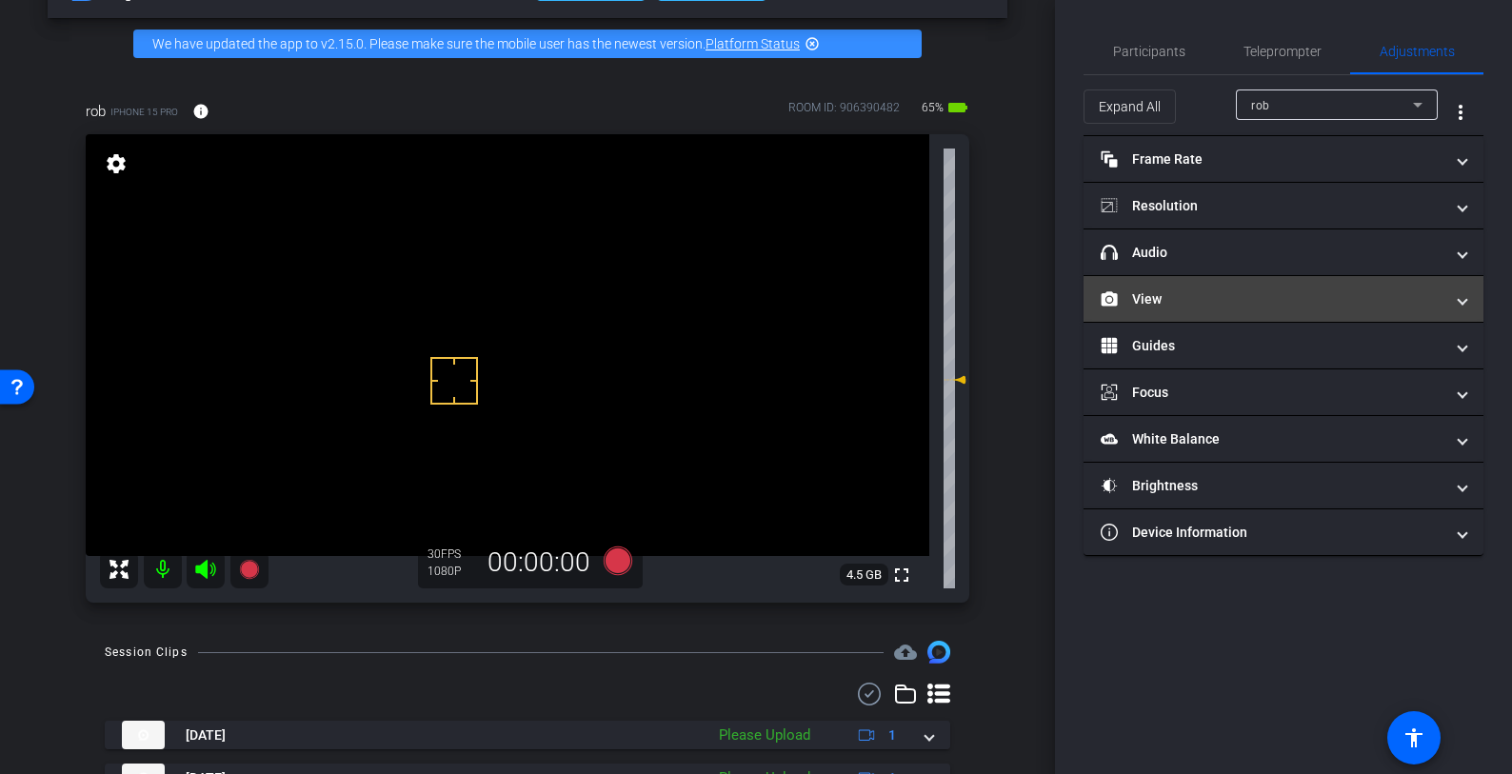
click at [1263, 310] on mat-expansion-panel-header "View" at bounding box center [1284, 299] width 400 height 46
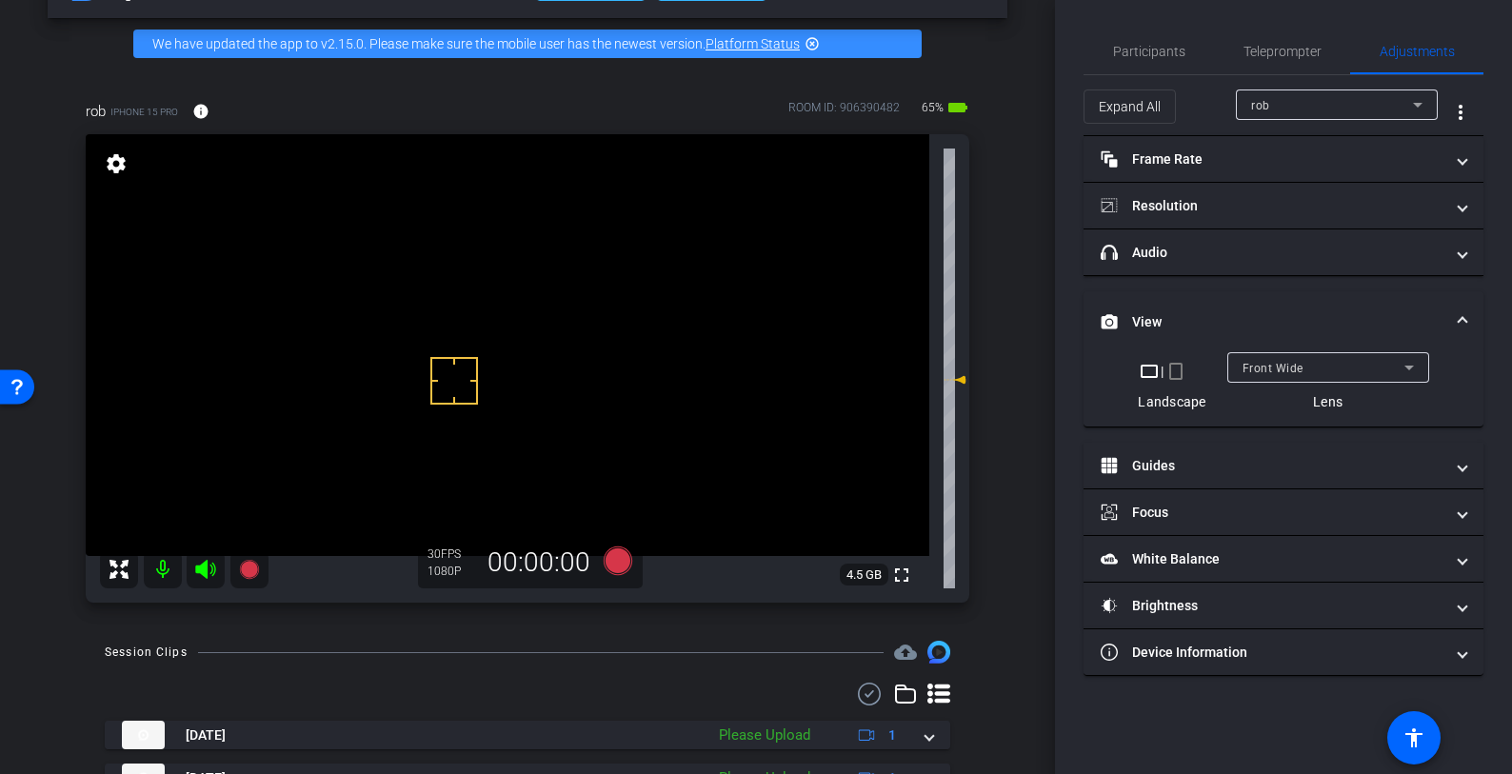
click at [1283, 372] on span "Front Wide" at bounding box center [1273, 368] width 61 height 13
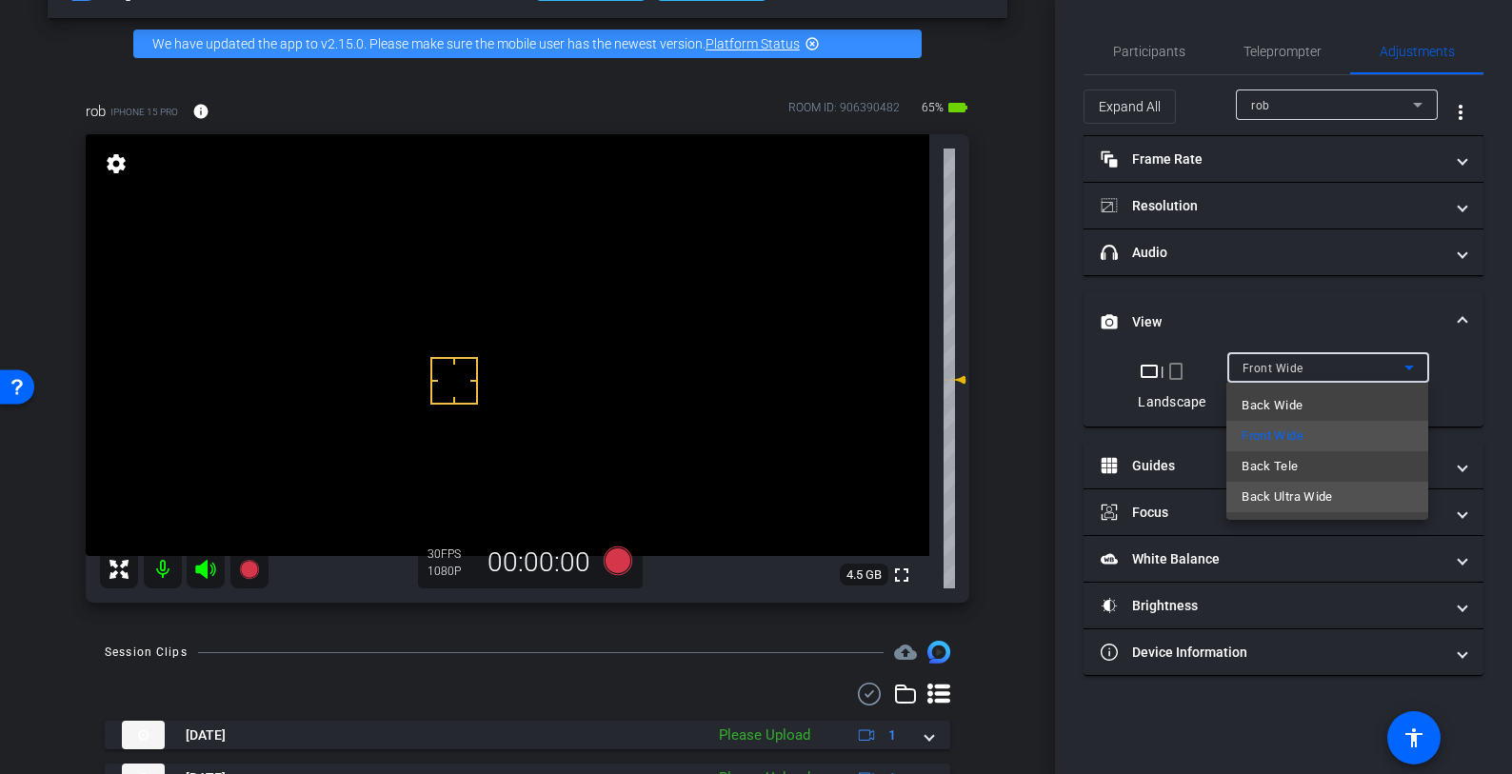
click at [1290, 496] on span "Back Ultra Wide" at bounding box center [1287, 497] width 91 height 23
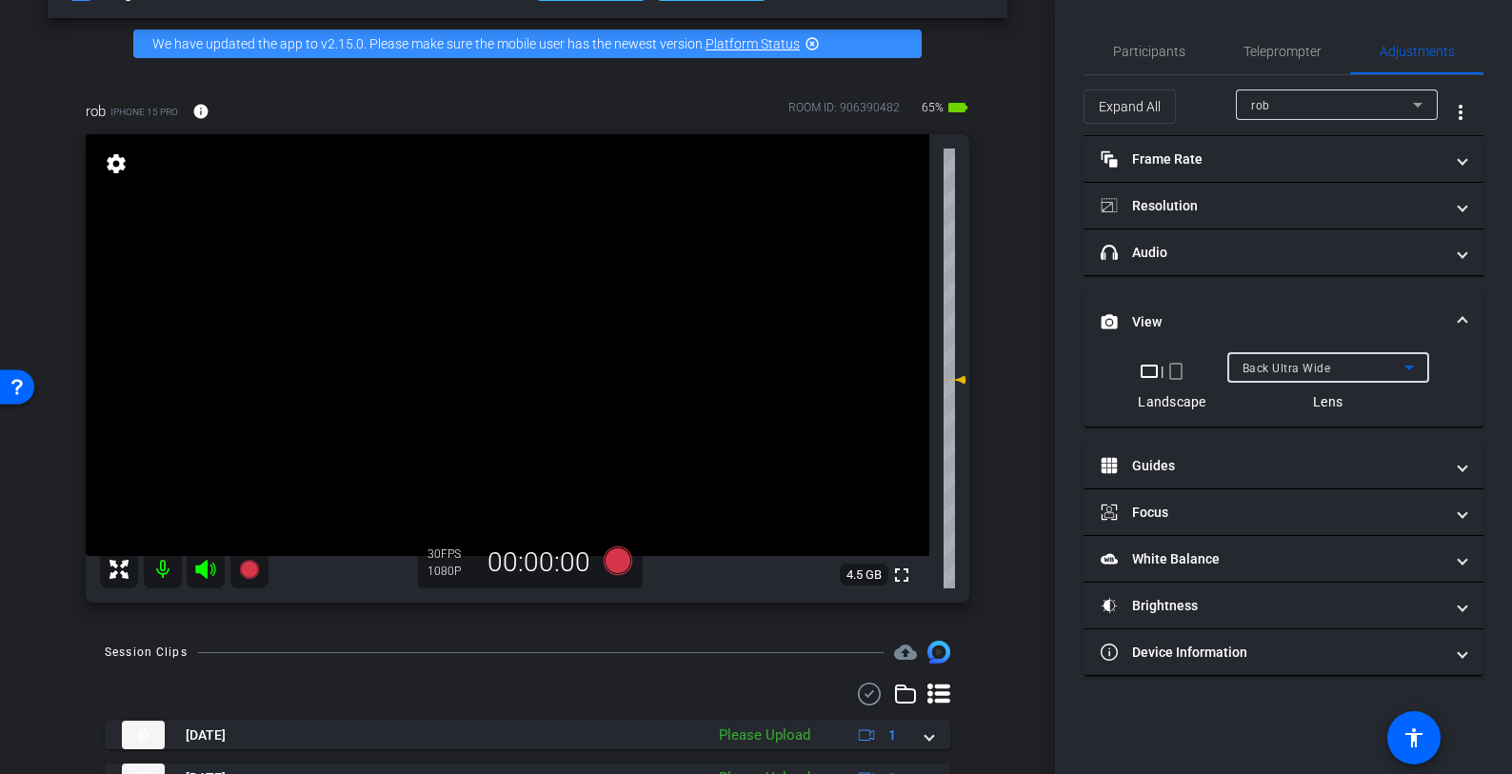
click at [1335, 369] on div "Back Ultra Wide" at bounding box center [1324, 368] width 162 height 24
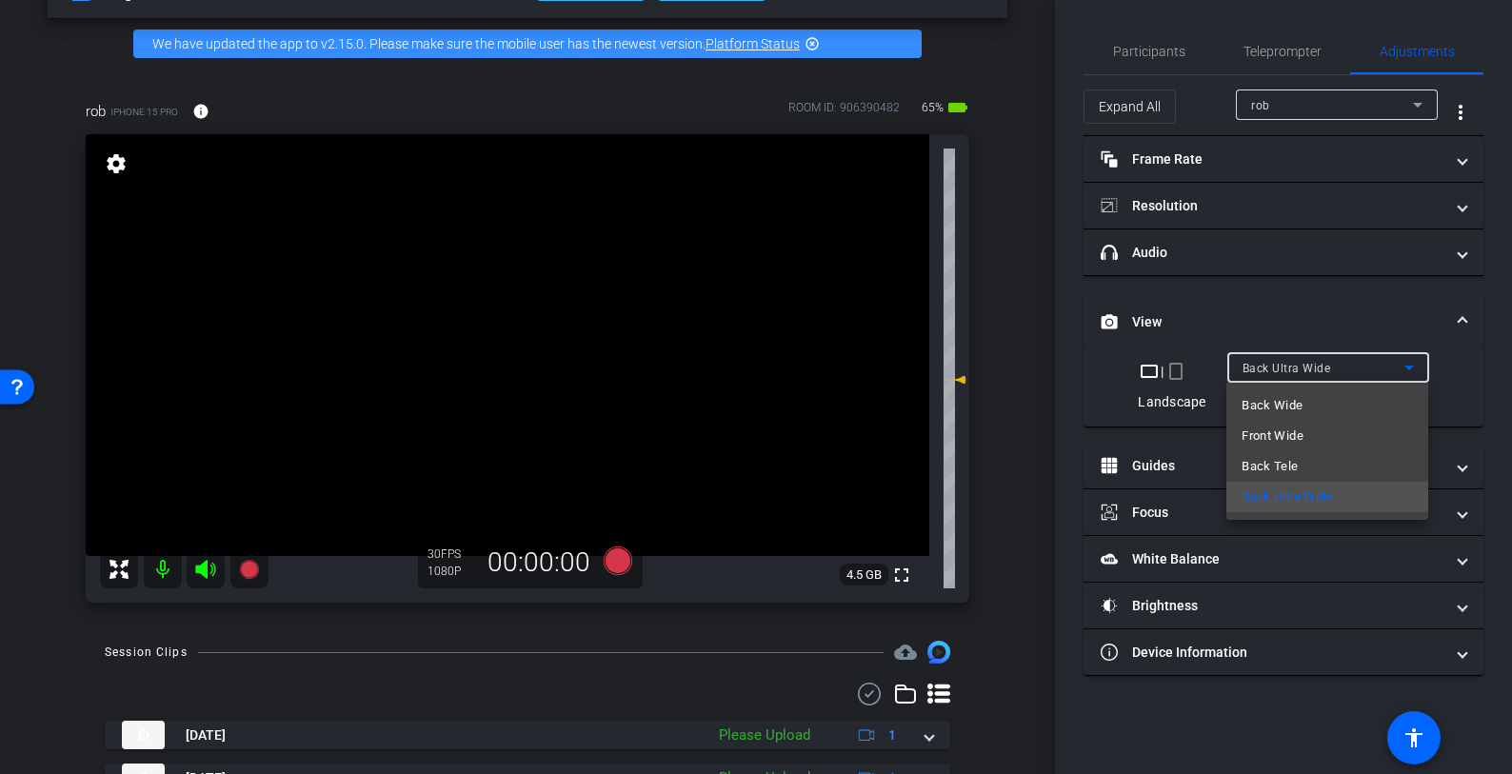
click at [1324, 439] on mat-option "Front Wide" at bounding box center [1327, 436] width 202 height 30
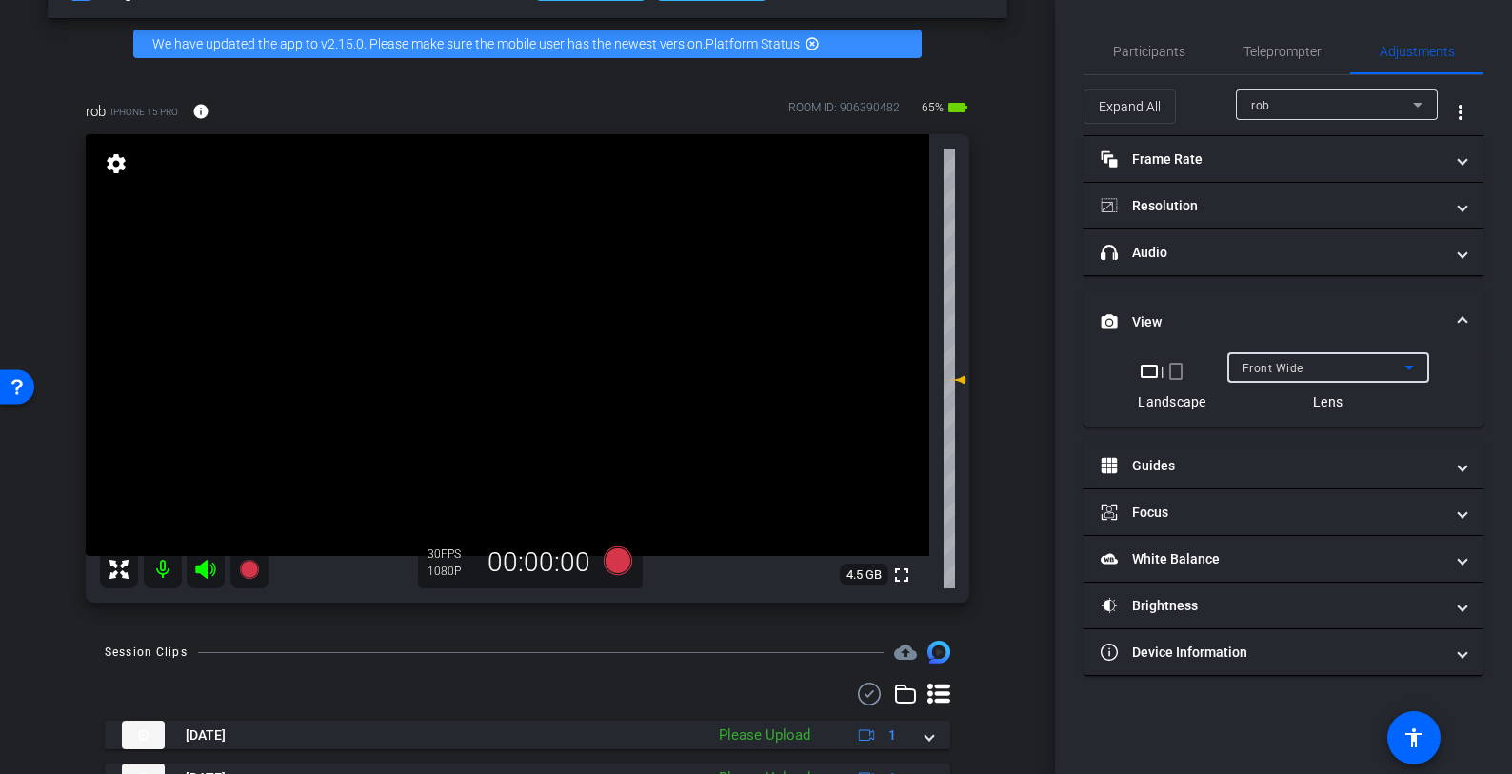
scroll to position [77, 0]
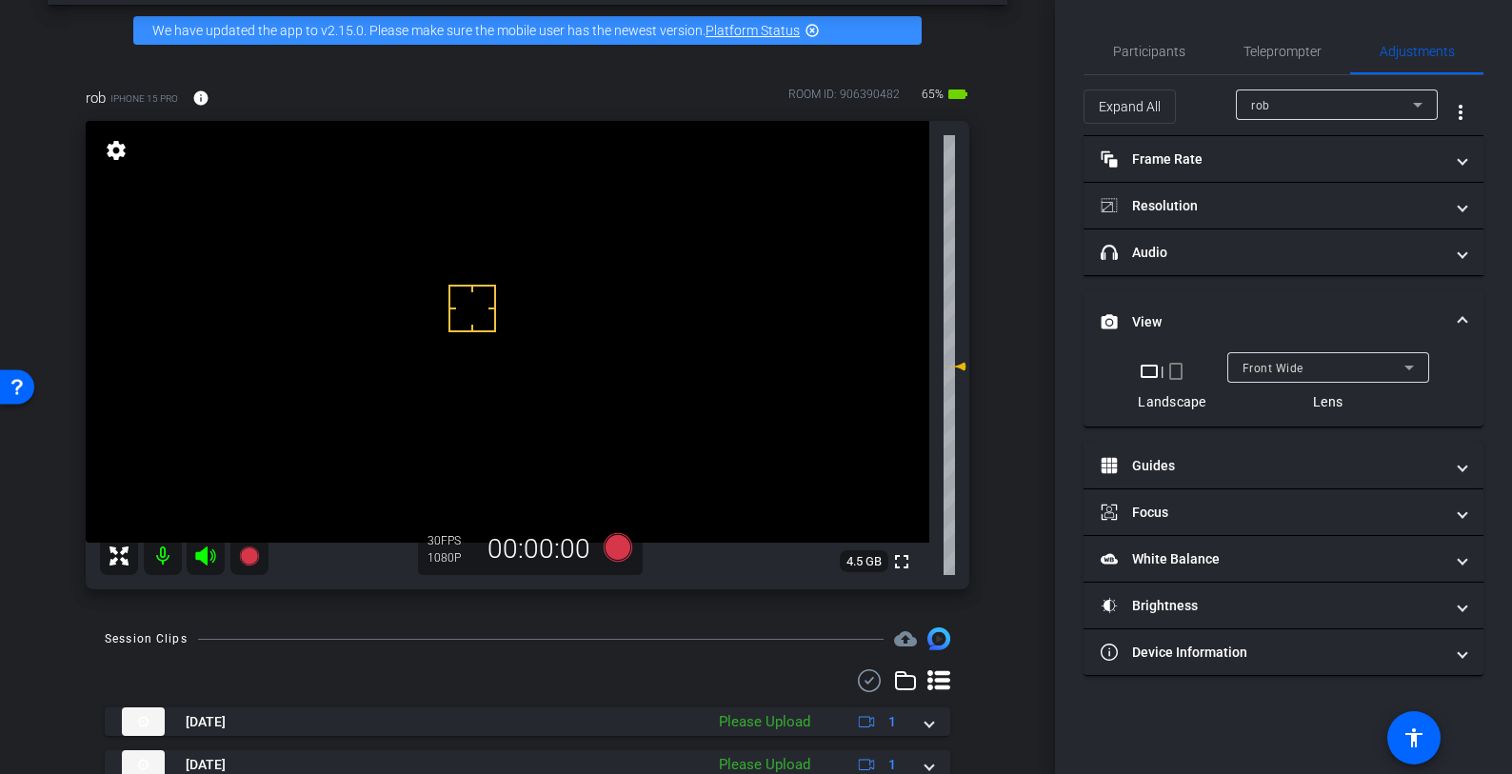
click at [494, 412] on video at bounding box center [508, 332] width 844 height 422
click at [510, 339] on video at bounding box center [508, 332] width 844 height 422
click at [531, 348] on video at bounding box center [508, 332] width 844 height 422
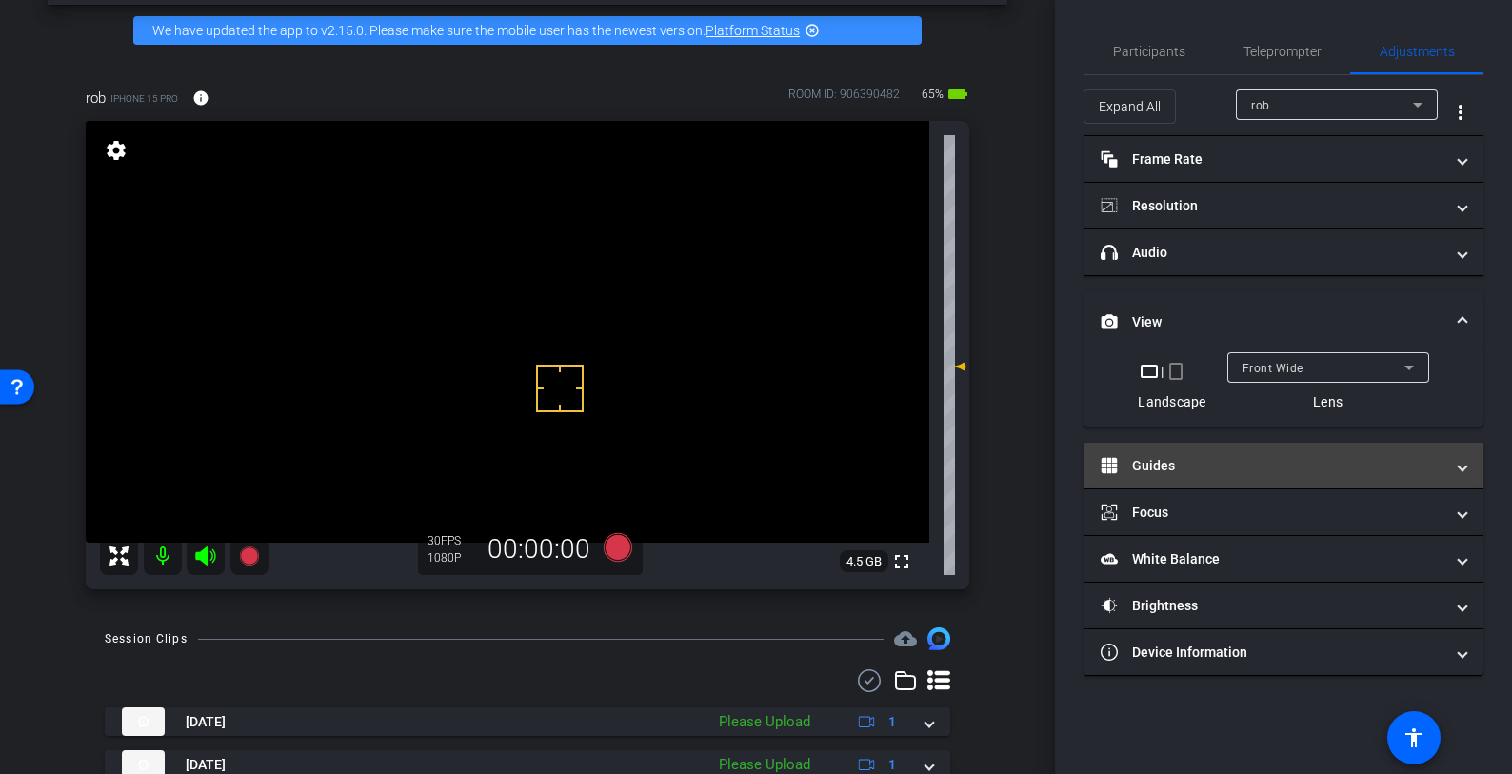
click at [1142, 450] on mat-expansion-panel-header "Guides" at bounding box center [1284, 466] width 400 height 46
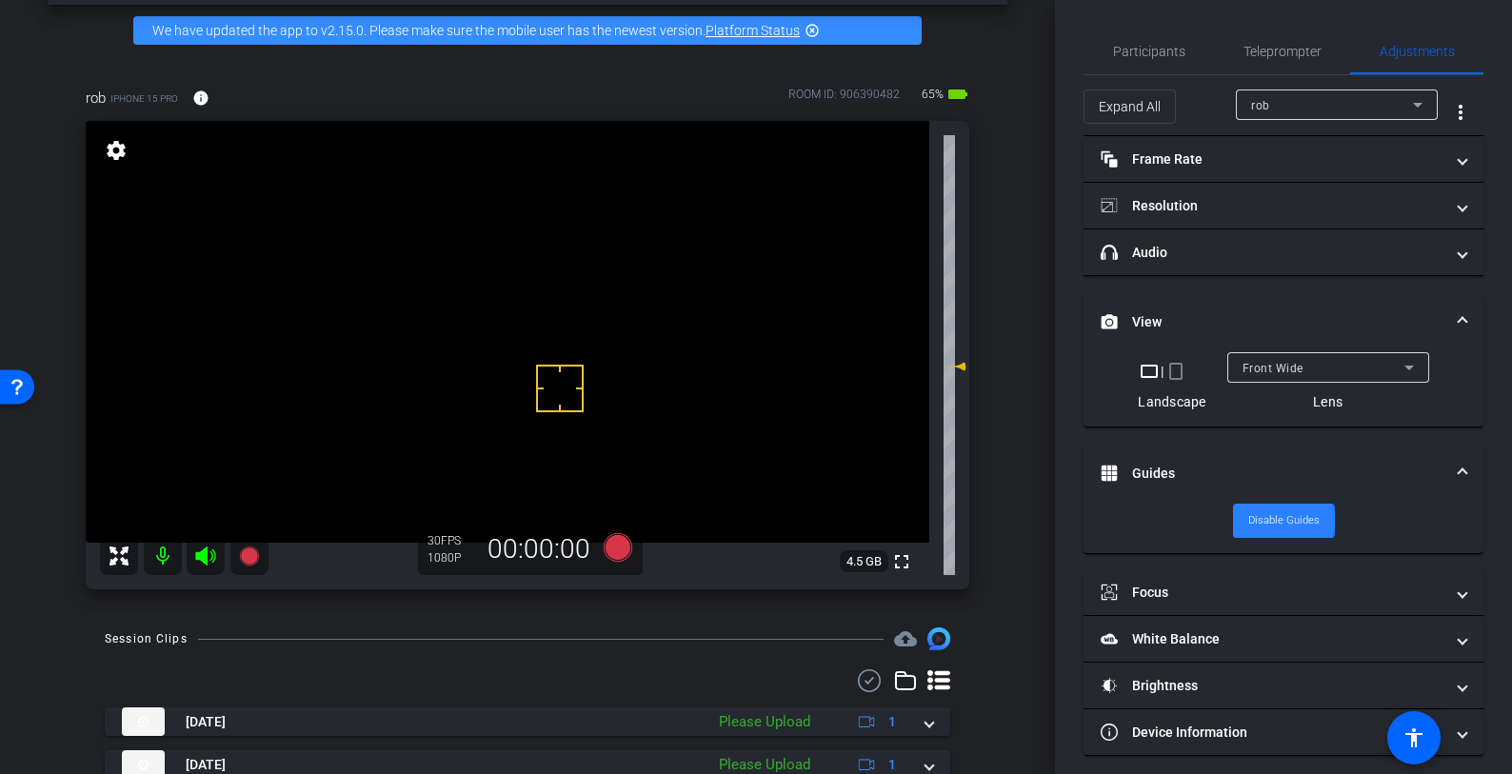
click at [1269, 521] on span "Disable Guides" at bounding box center [1283, 521] width 71 height 29
click at [1261, 513] on span "Enable Guides" at bounding box center [1284, 521] width 68 height 29
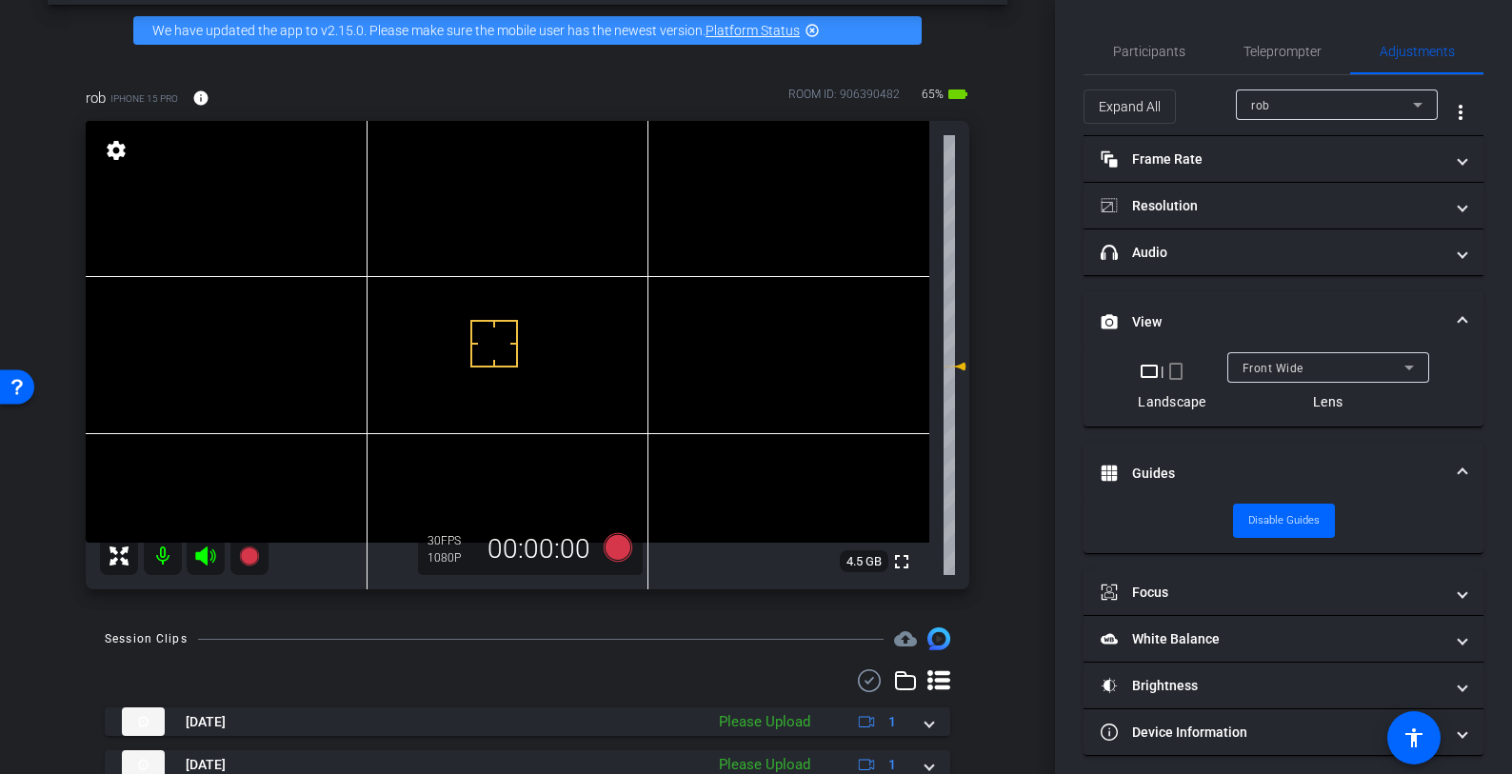
click at [483, 308] on video at bounding box center [508, 332] width 844 height 422
click at [510, 511] on video at bounding box center [508, 332] width 844 height 422
click at [409, 473] on video at bounding box center [508, 332] width 844 height 422
click at [482, 433] on video at bounding box center [508, 332] width 844 height 422
drag, startPoint x: 481, startPoint y: 444, endPoint x: 419, endPoint y: 479, distance: 71.2
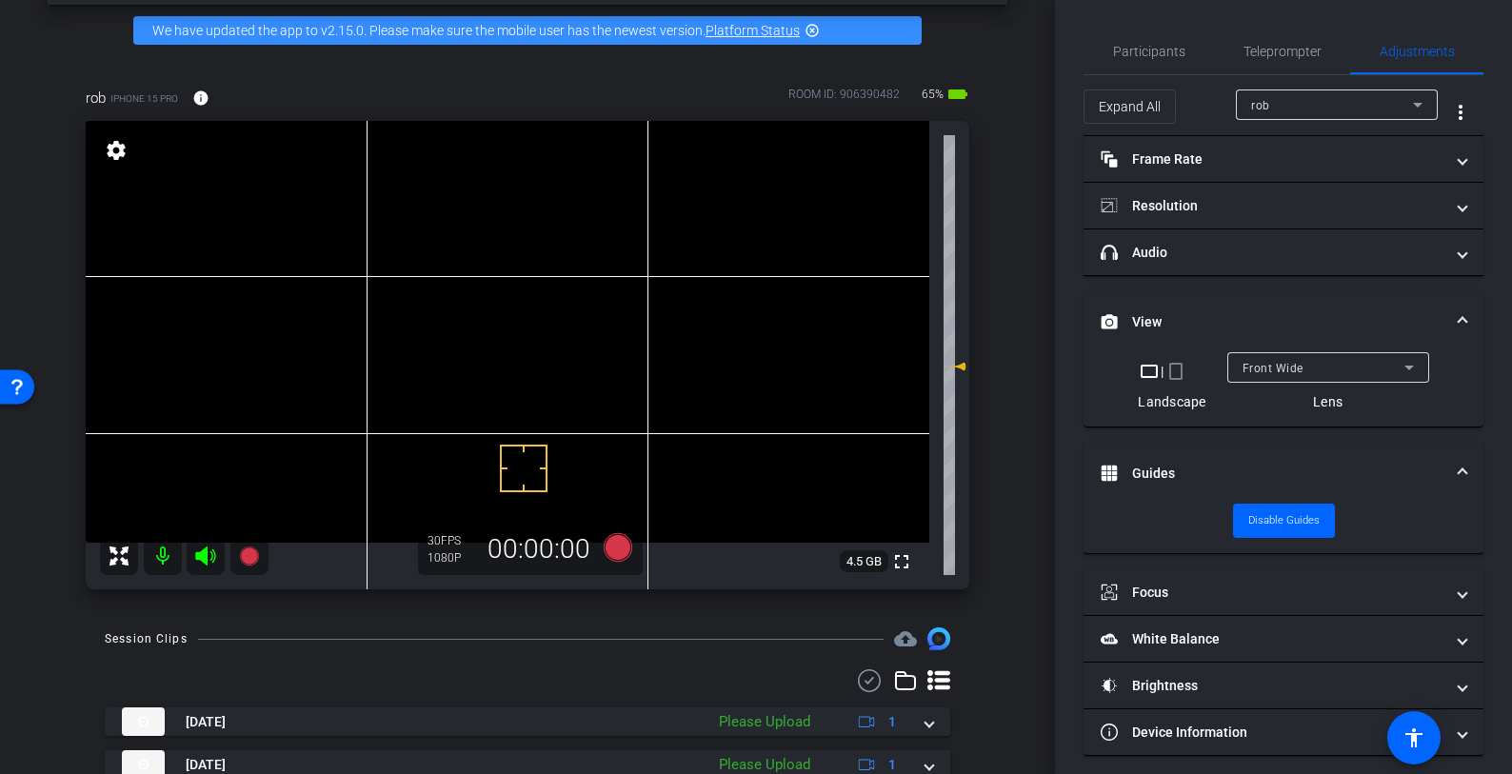
click at [835, 351] on video at bounding box center [508, 332] width 844 height 422
click at [496, 412] on video at bounding box center [508, 332] width 844 height 422
click at [1286, 62] on span "Teleprompter" at bounding box center [1283, 52] width 78 height 46
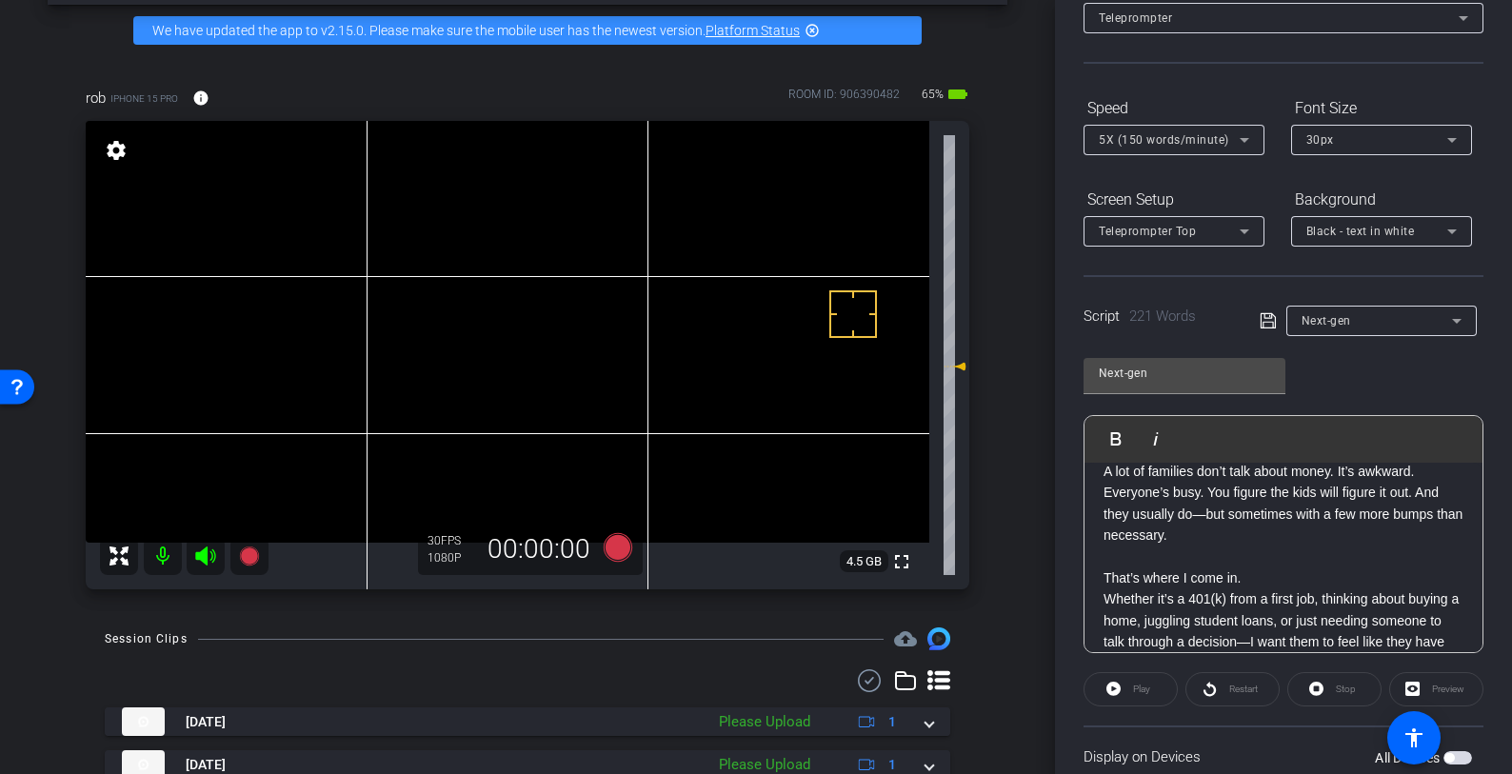
scroll to position [250, 0]
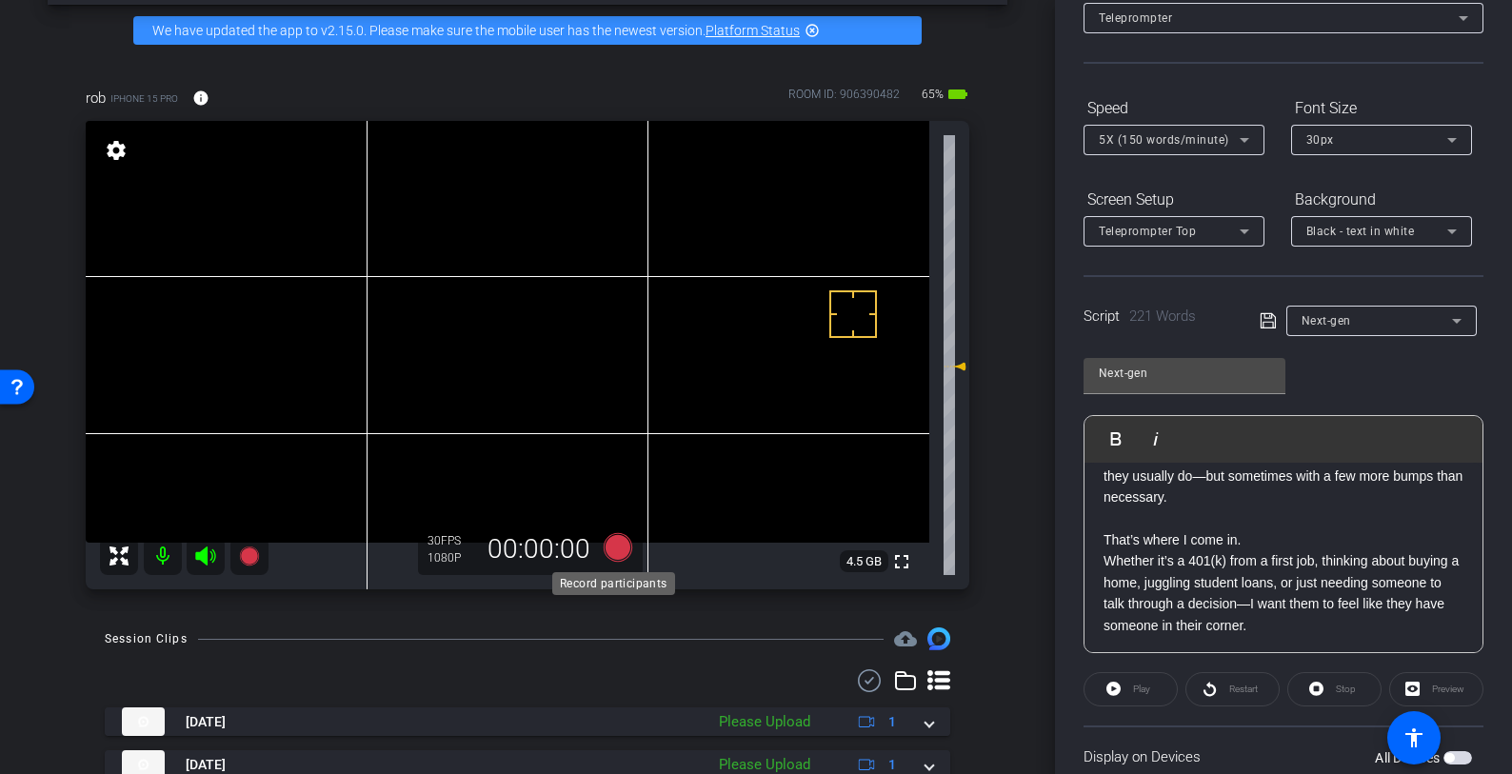
click at [613, 546] on icon at bounding box center [618, 547] width 29 height 29
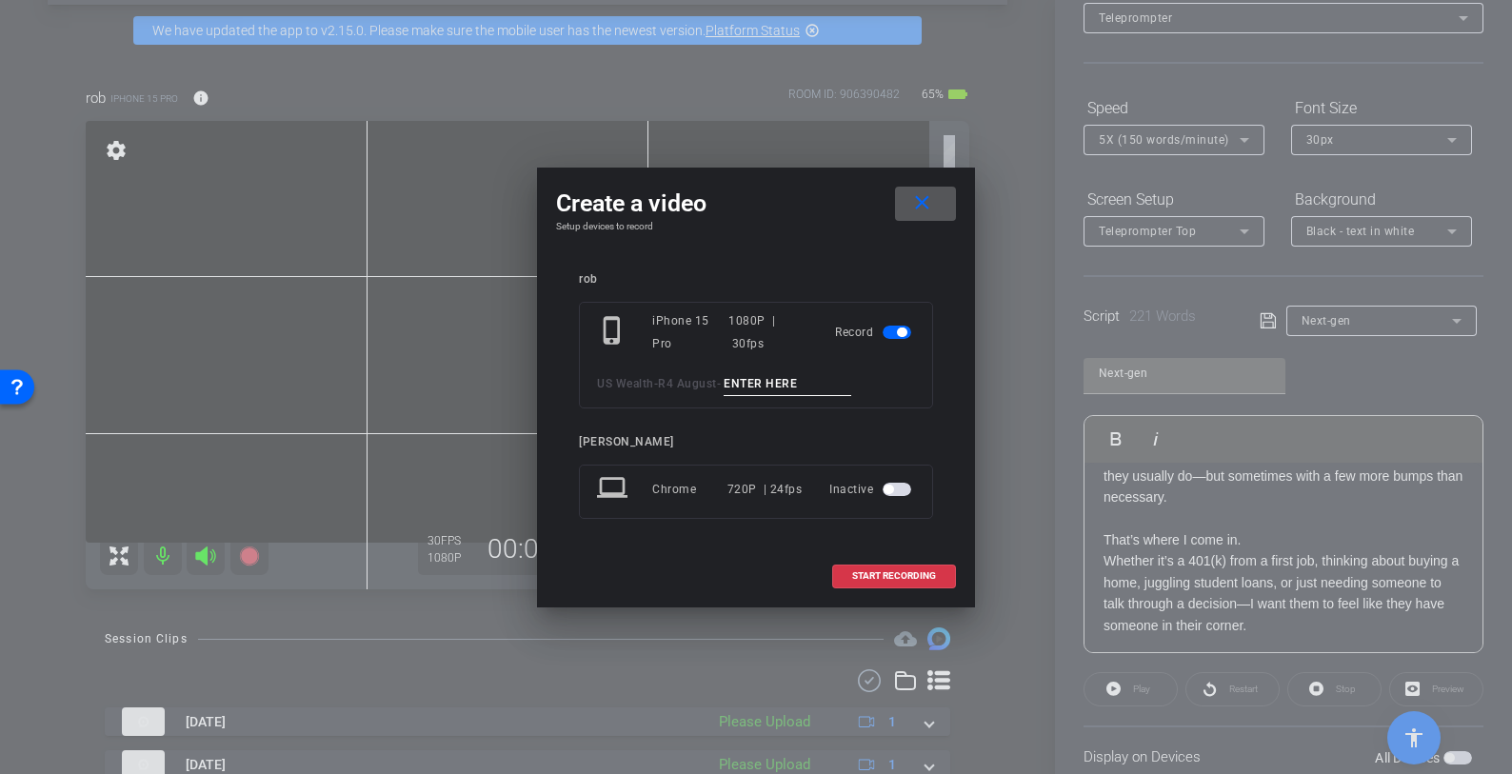
click at [777, 384] on input at bounding box center [788, 384] width 128 height 24
click at [804, 379] on input "Next gen tk1" at bounding box center [788, 384] width 128 height 24
type input "Next gen tk1"
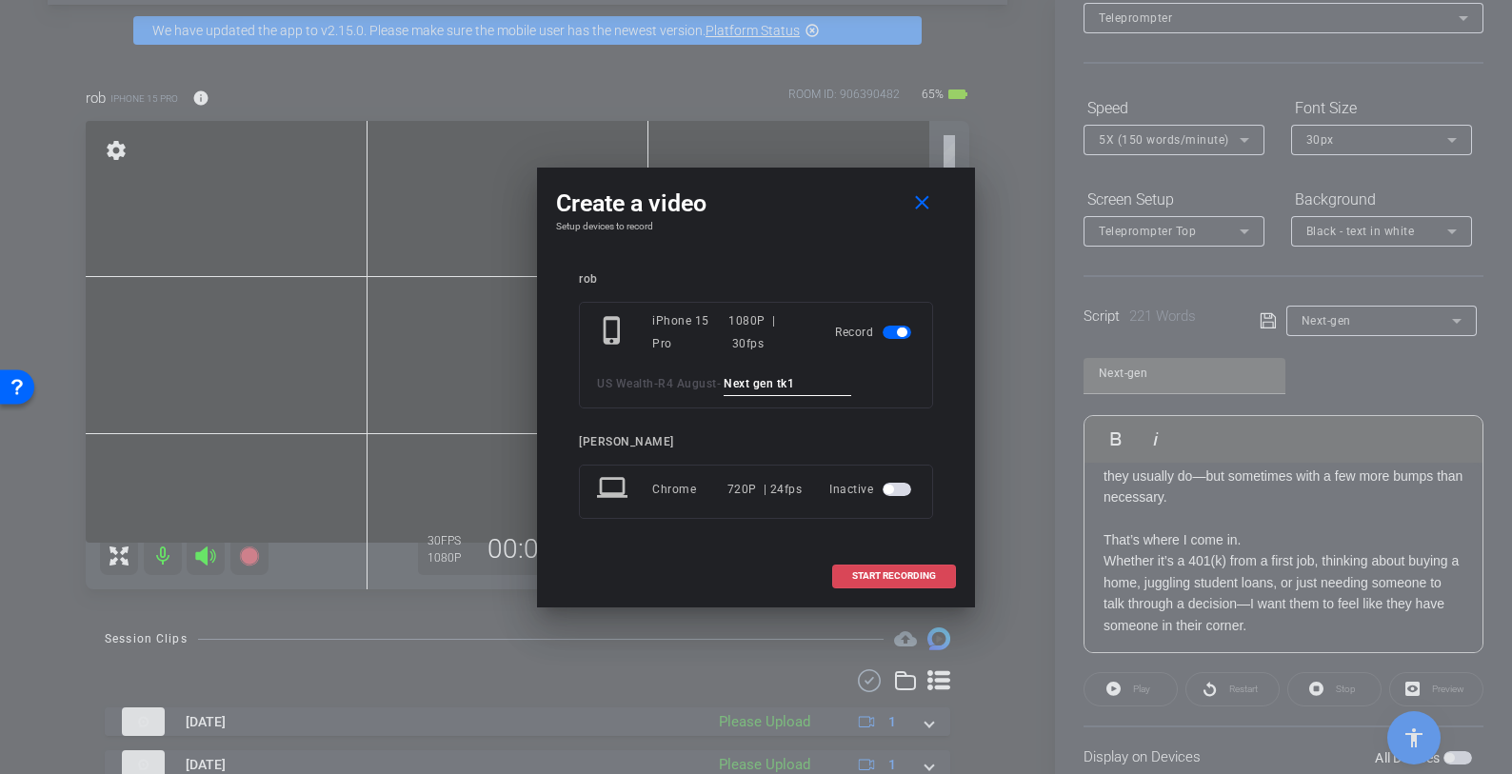
click at [885, 572] on span "START RECORDING" at bounding box center [894, 576] width 84 height 10
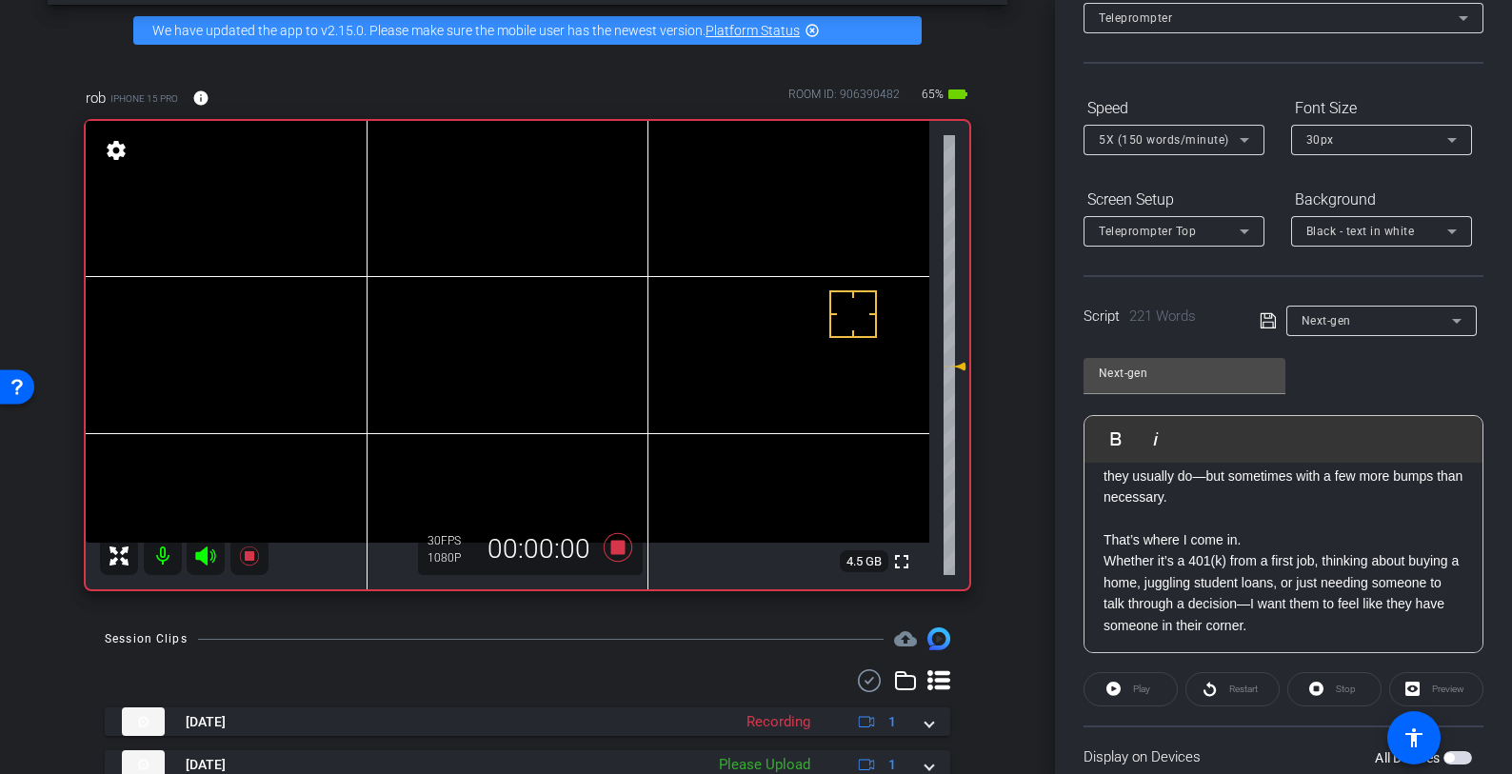
click at [1163, 689] on div "Play" at bounding box center [1131, 689] width 94 height 34
click at [1137, 691] on div "Play" at bounding box center [1131, 689] width 94 height 34
click at [1134, 688] on div "Play" at bounding box center [1131, 689] width 94 height 34
click at [1122, 692] on div "Play" at bounding box center [1131, 689] width 94 height 34
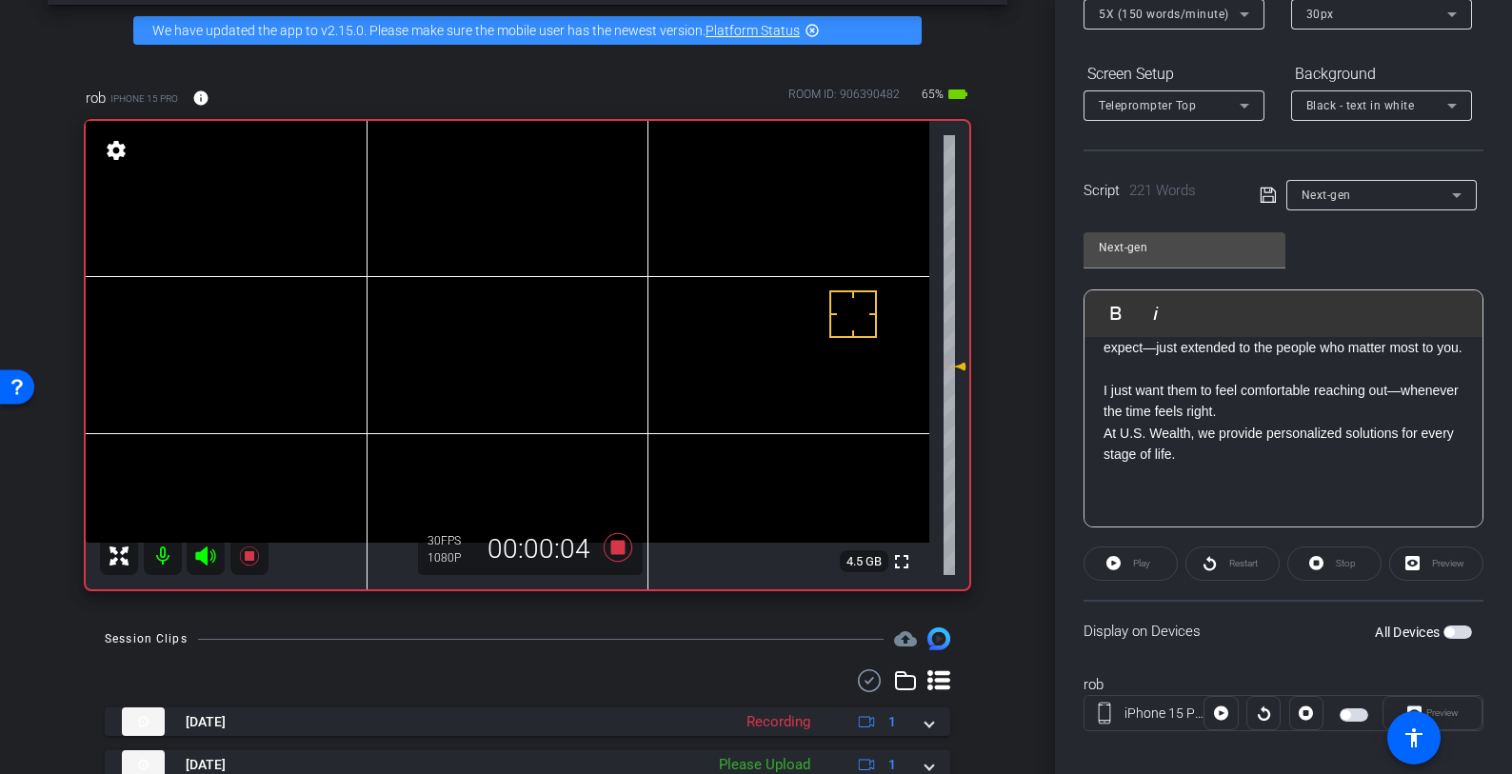
scroll to position [267, 0]
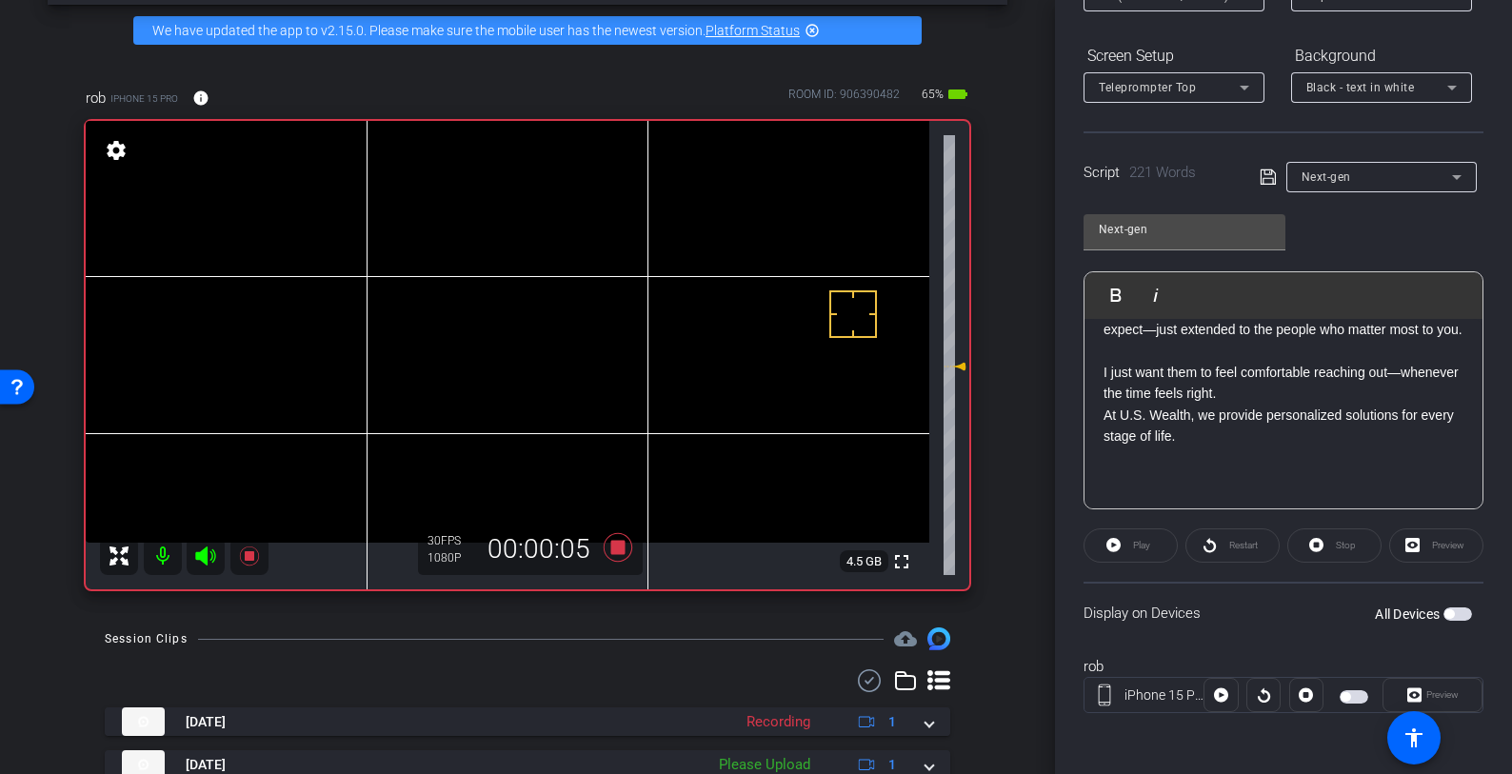
click at [1347, 694] on span "button" at bounding box center [1354, 696] width 29 height 13
click at [1125, 541] on span at bounding box center [1131, 546] width 92 height 46
click at [198, 552] on icon at bounding box center [205, 556] width 20 height 19
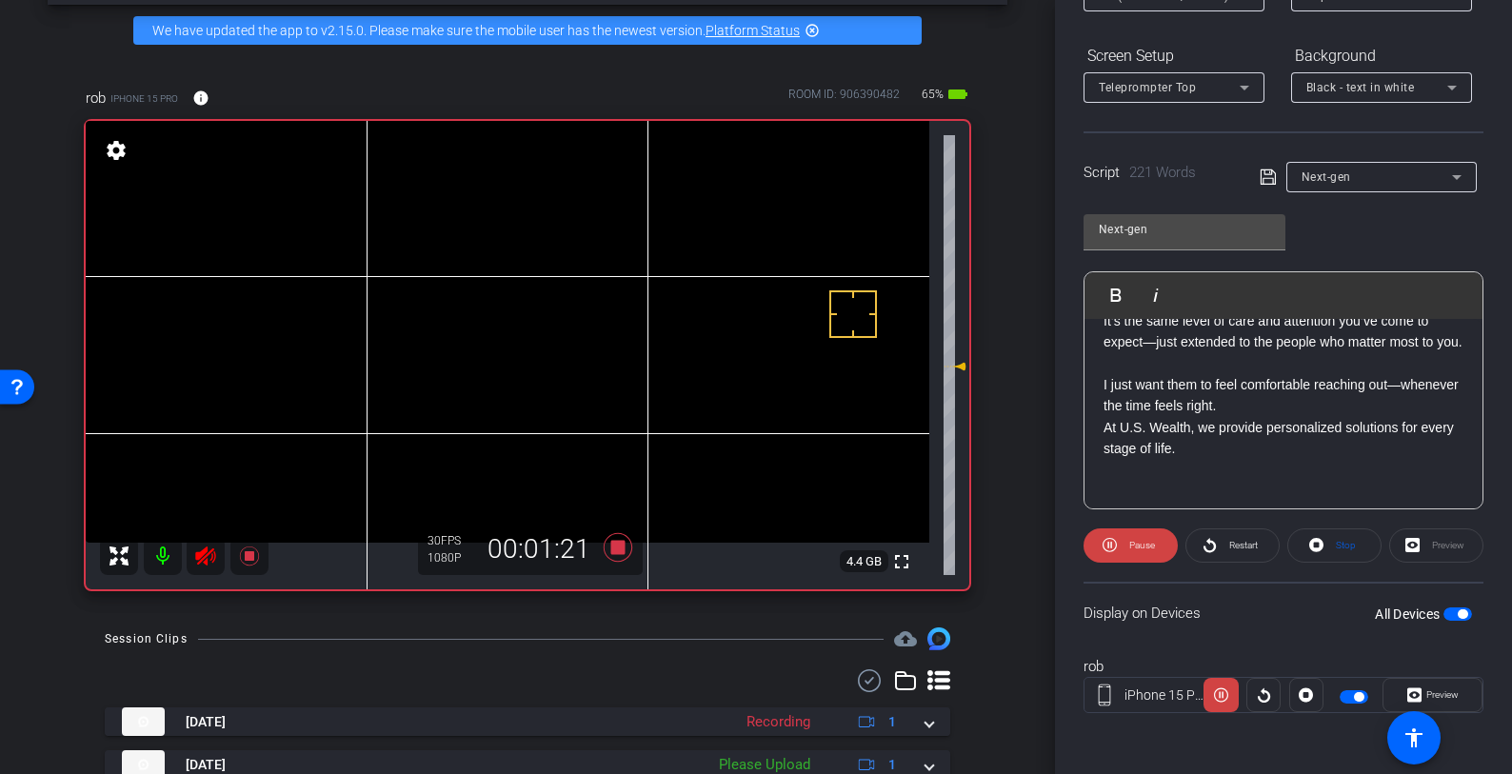
scroll to position [585, 0]
click at [616, 548] on icon at bounding box center [618, 547] width 29 height 29
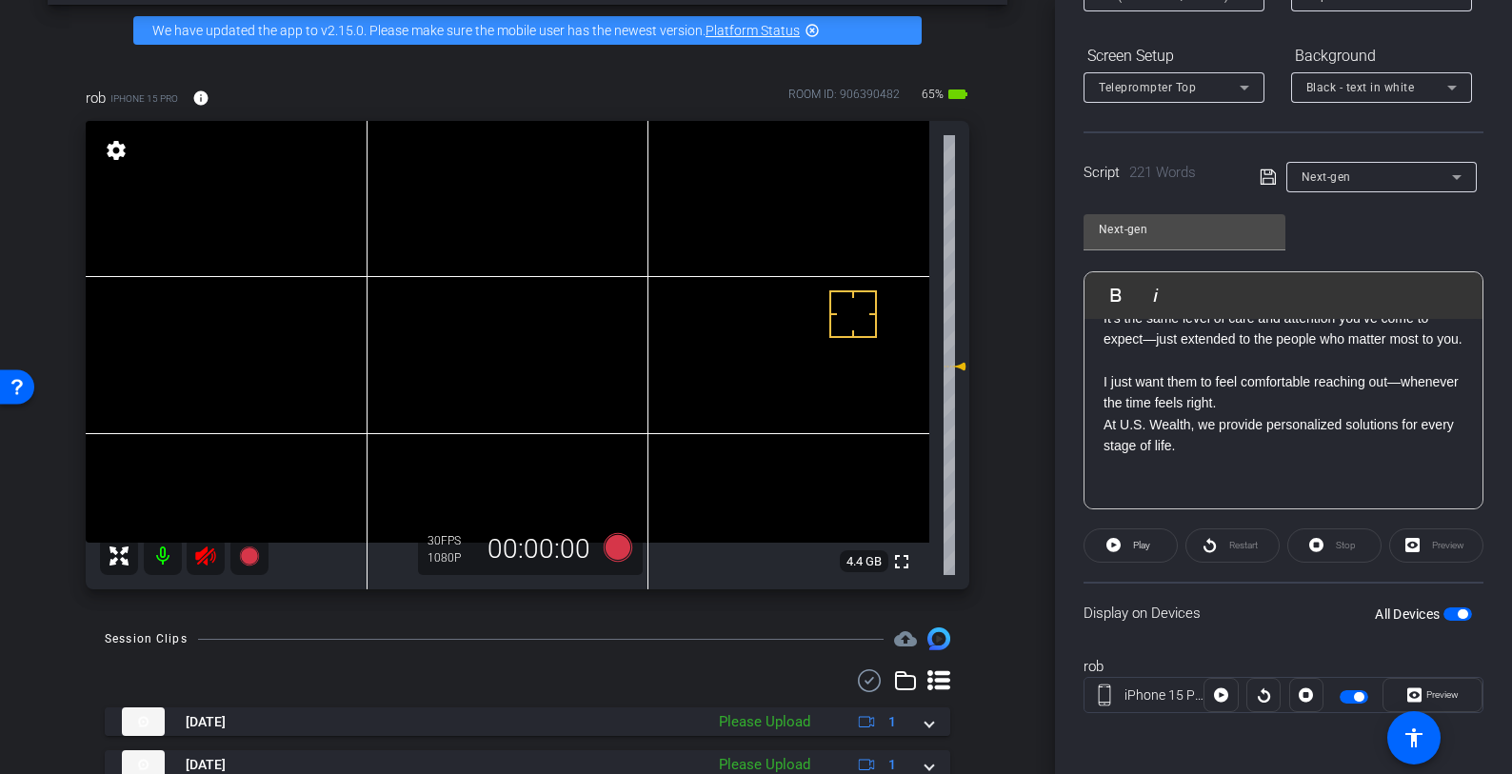
click at [199, 550] on icon at bounding box center [205, 556] width 23 height 23
click at [613, 545] on icon at bounding box center [618, 547] width 29 height 29
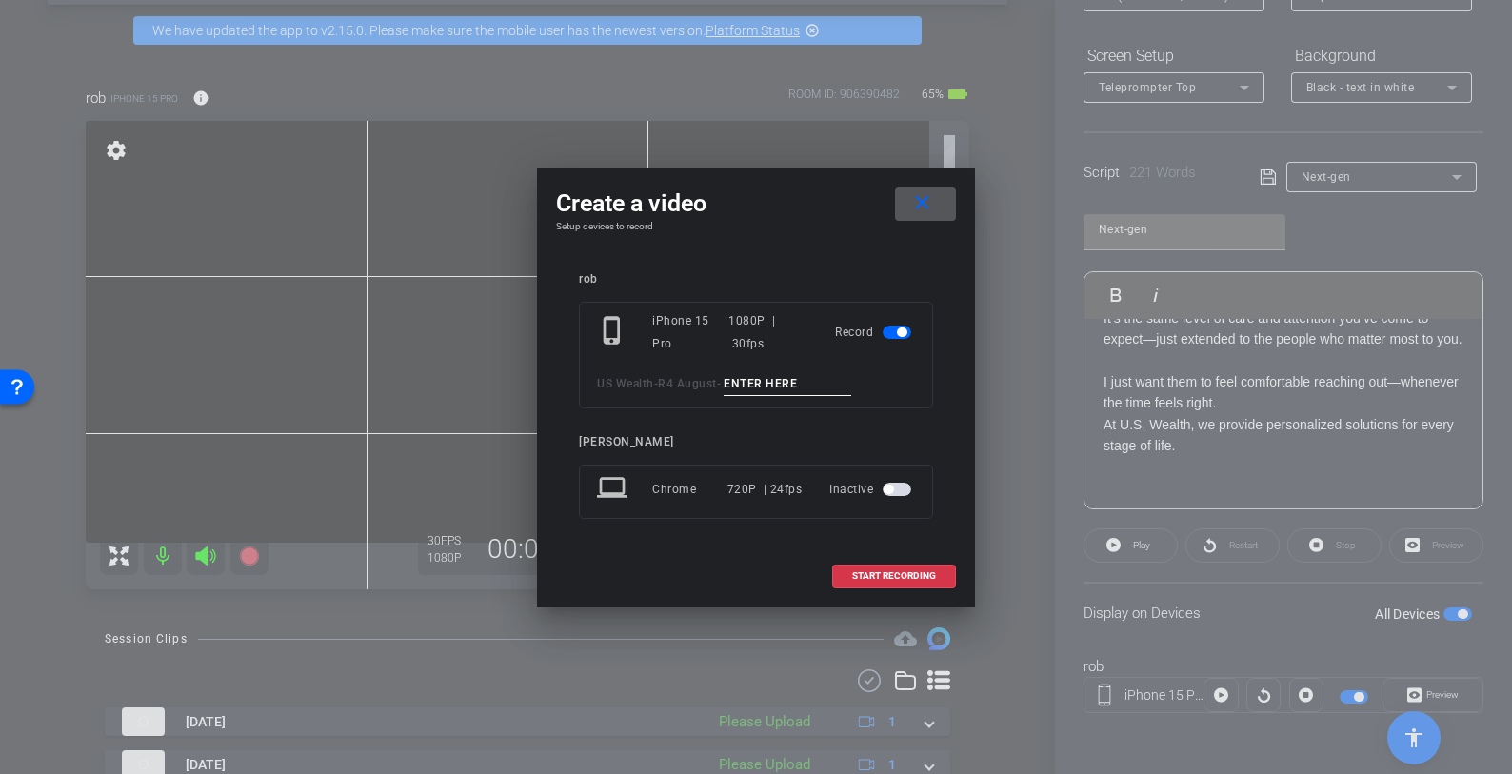
click at [777, 384] on input at bounding box center [788, 384] width 128 height 24
paste input "Next gen tk1"
type input "Next gen tk2"
click at [904, 574] on span "START RECORDING" at bounding box center [894, 576] width 84 height 10
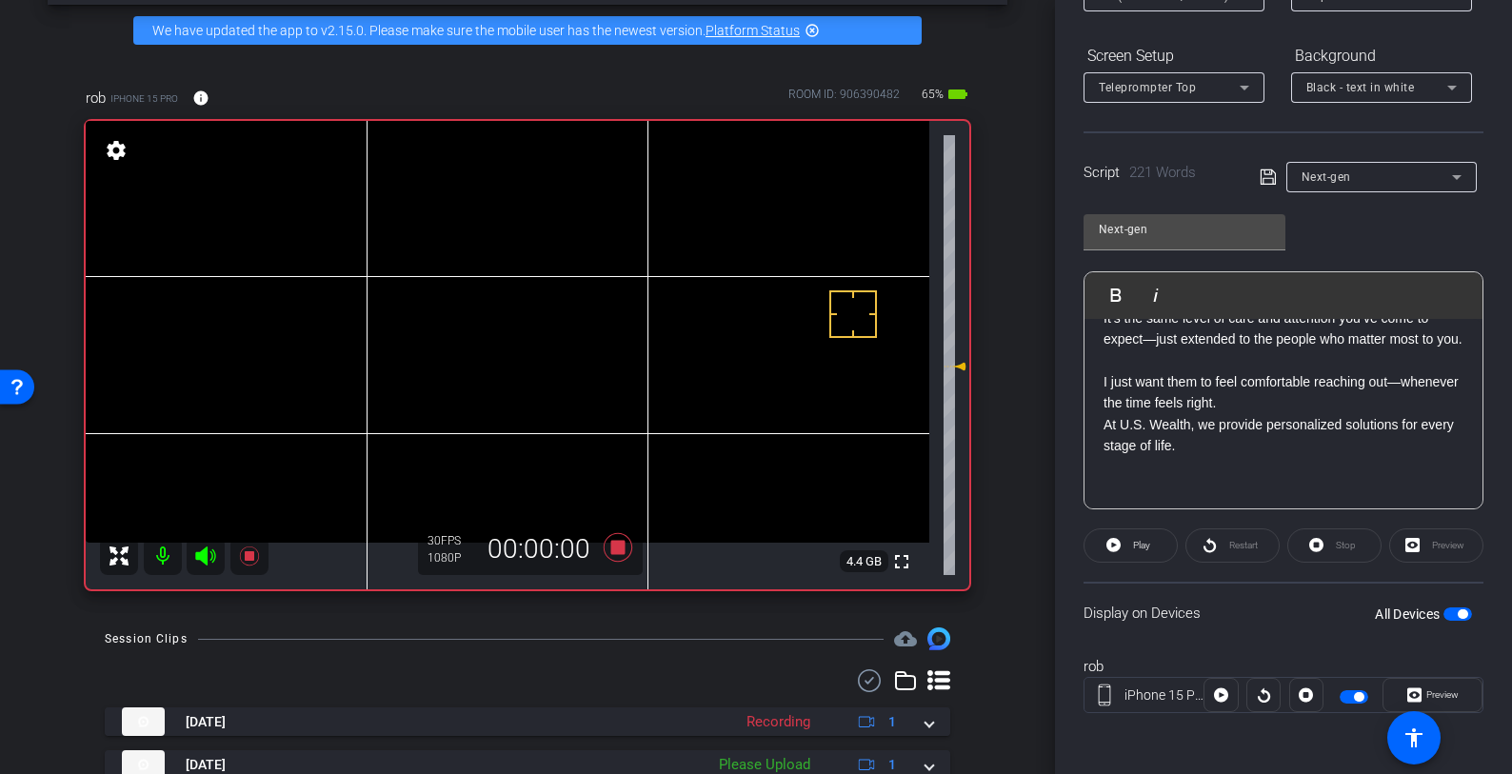
click at [206, 557] on icon at bounding box center [205, 556] width 20 height 19
click at [1133, 547] on span "Play" at bounding box center [1141, 545] width 17 height 10
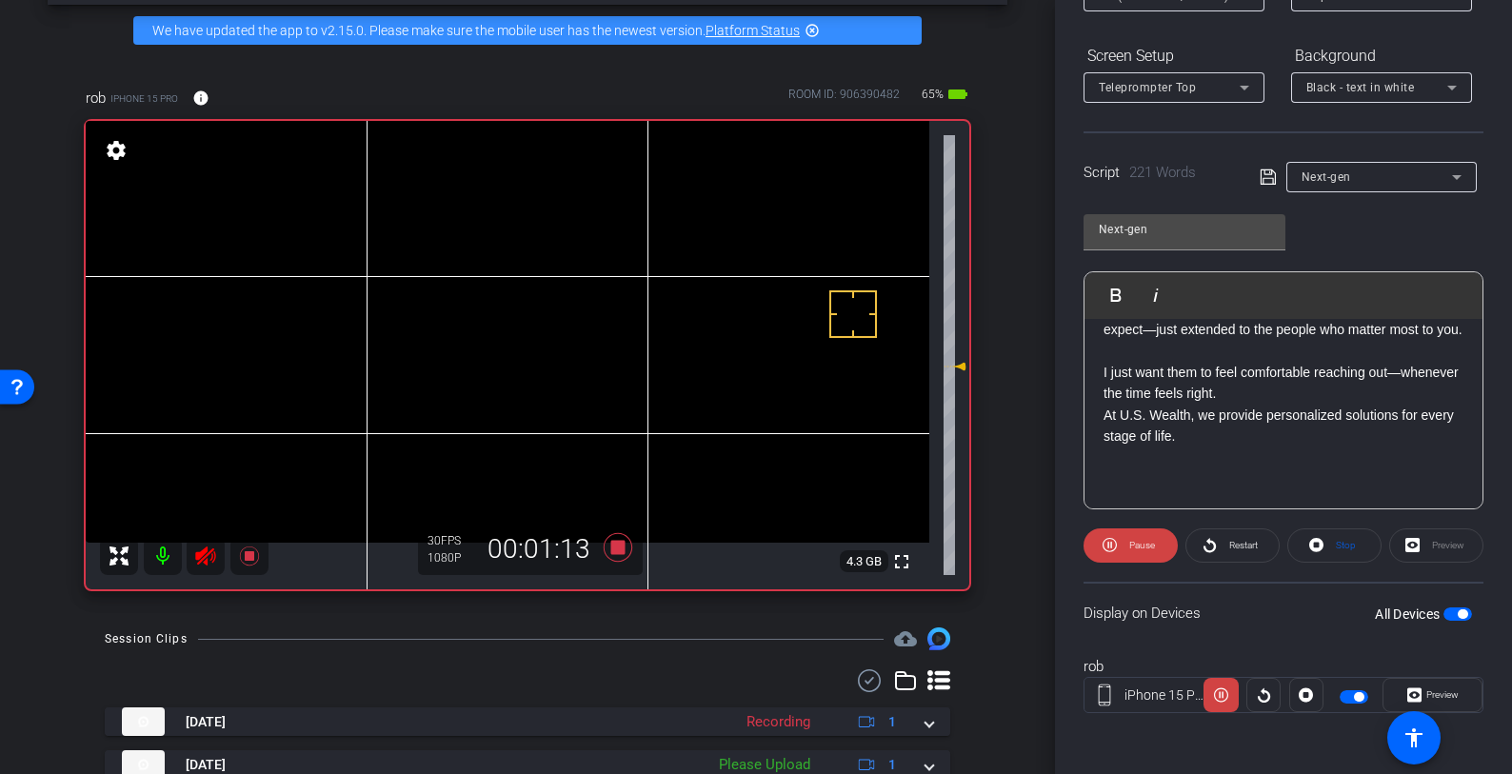
scroll to position [603, 0]
click at [611, 549] on icon at bounding box center [618, 547] width 29 height 29
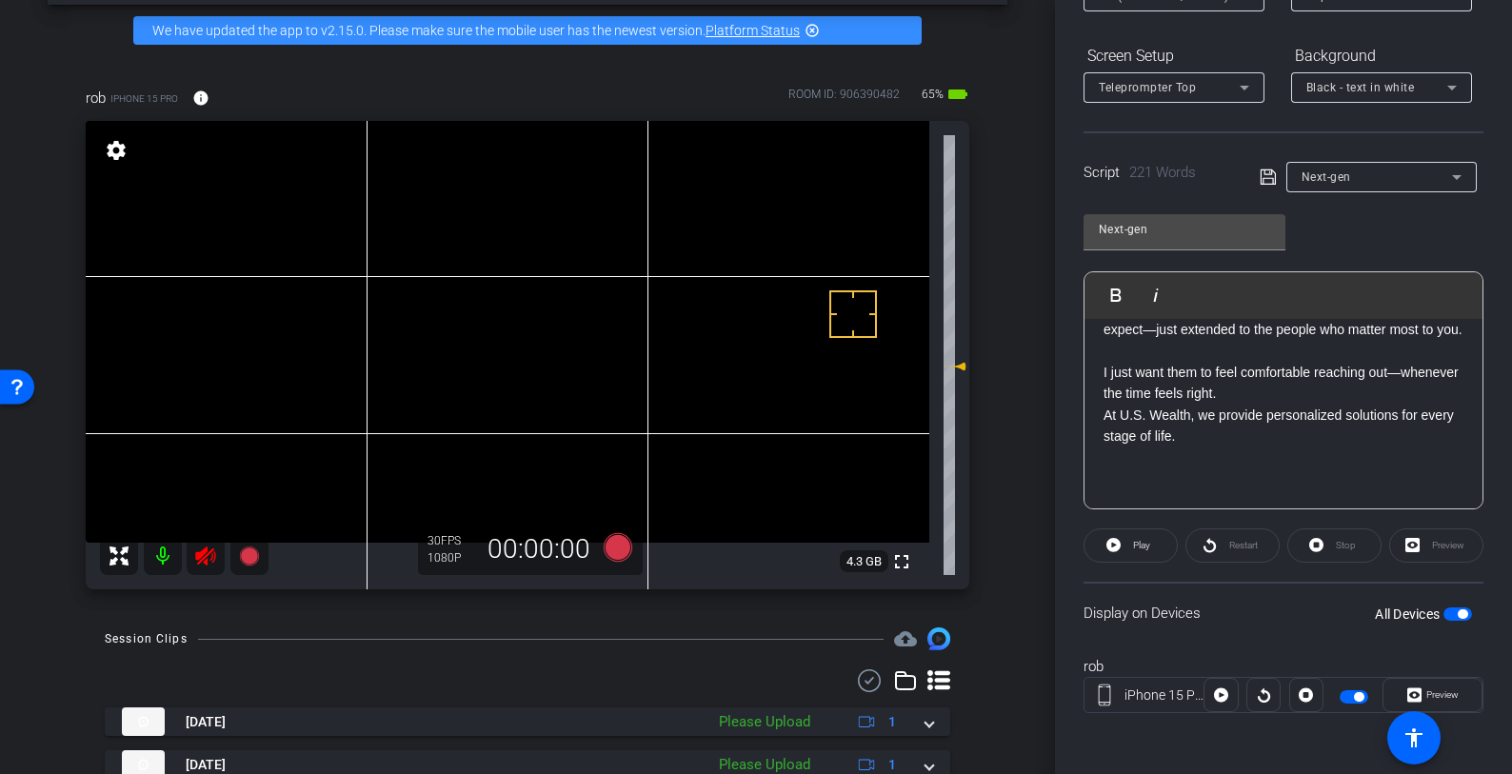
click at [201, 551] on icon at bounding box center [205, 556] width 20 height 19
click at [1361, 178] on div "Next-gen" at bounding box center [1377, 177] width 150 height 24
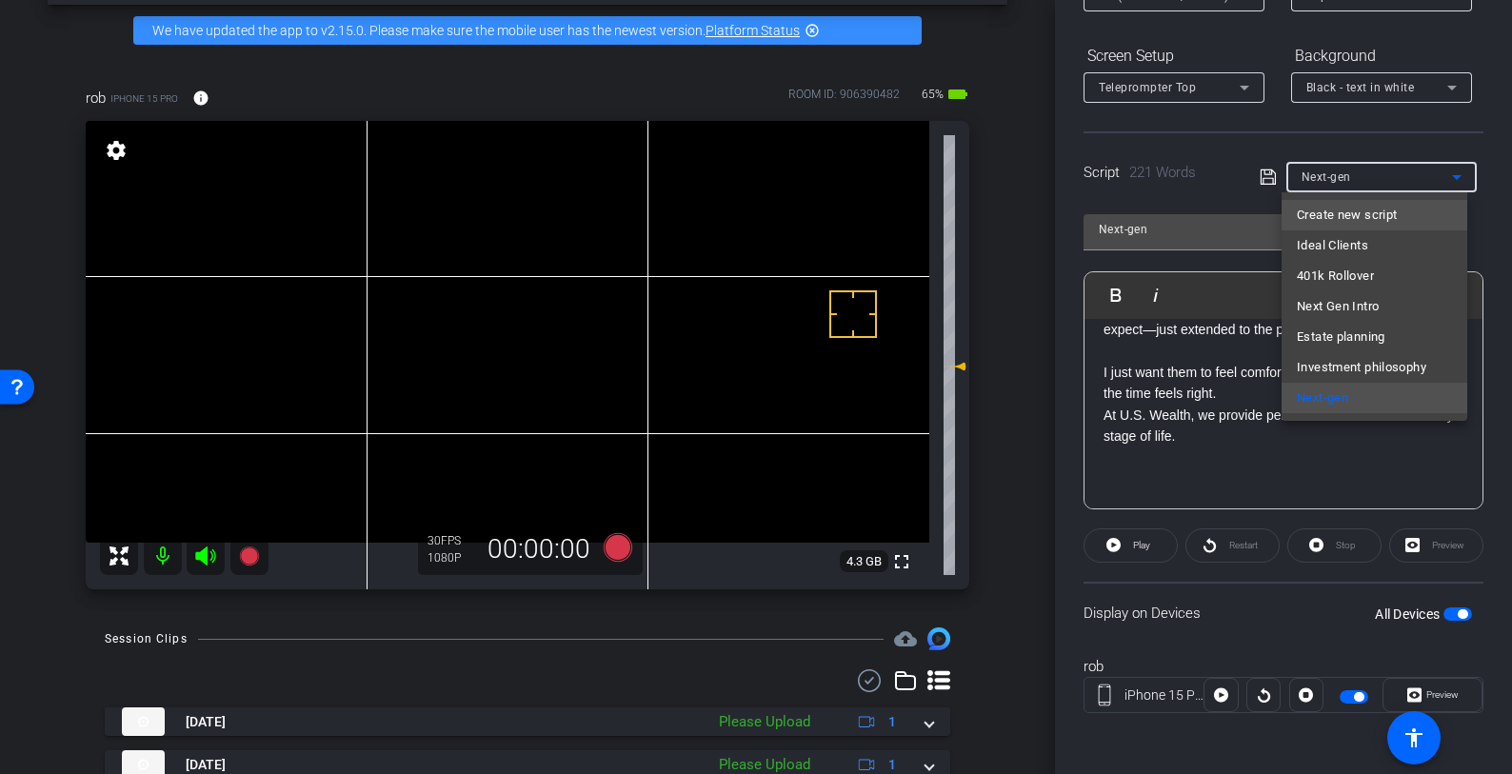
click at [1347, 208] on span "Create new script" at bounding box center [1347, 215] width 100 height 23
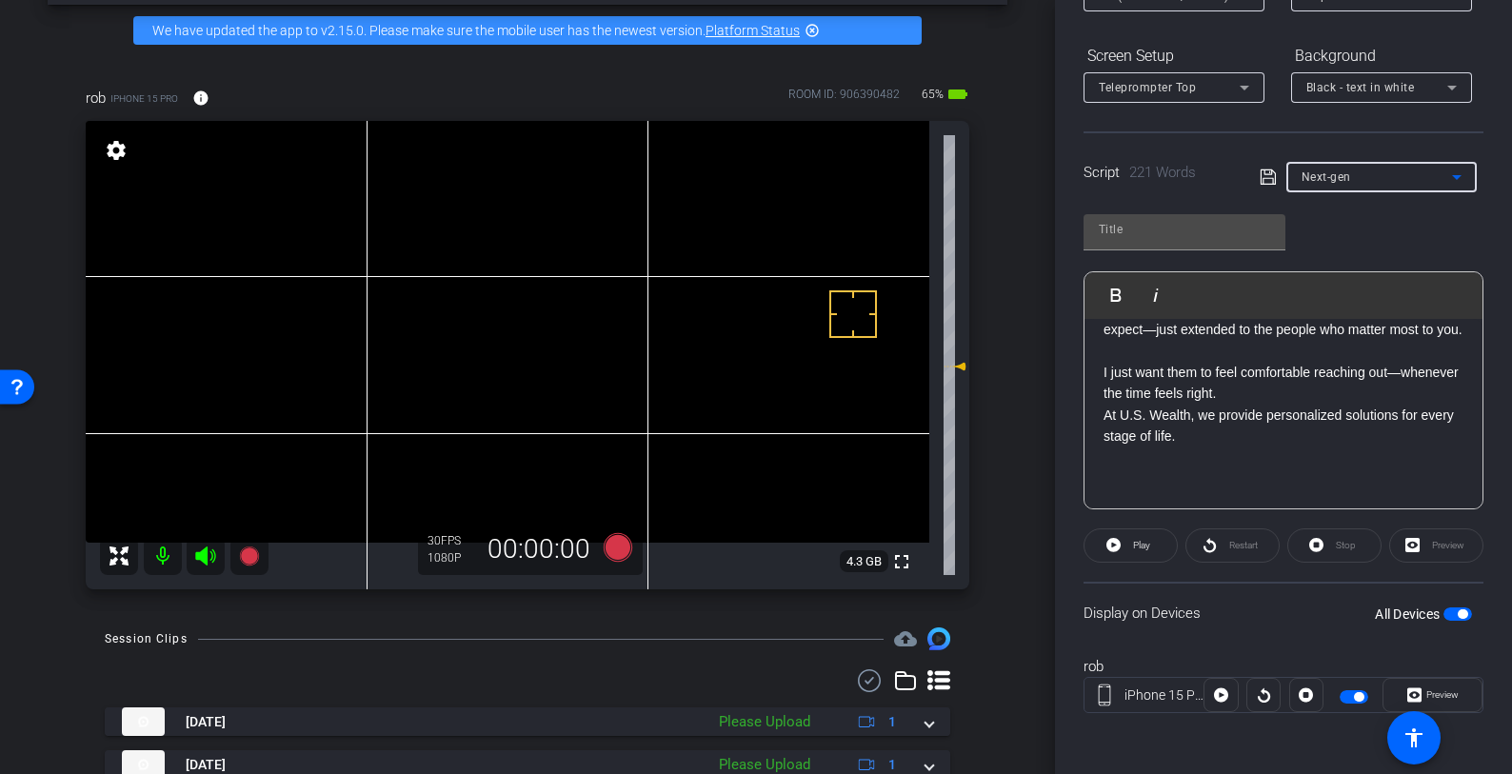
scroll to position [0, 0]
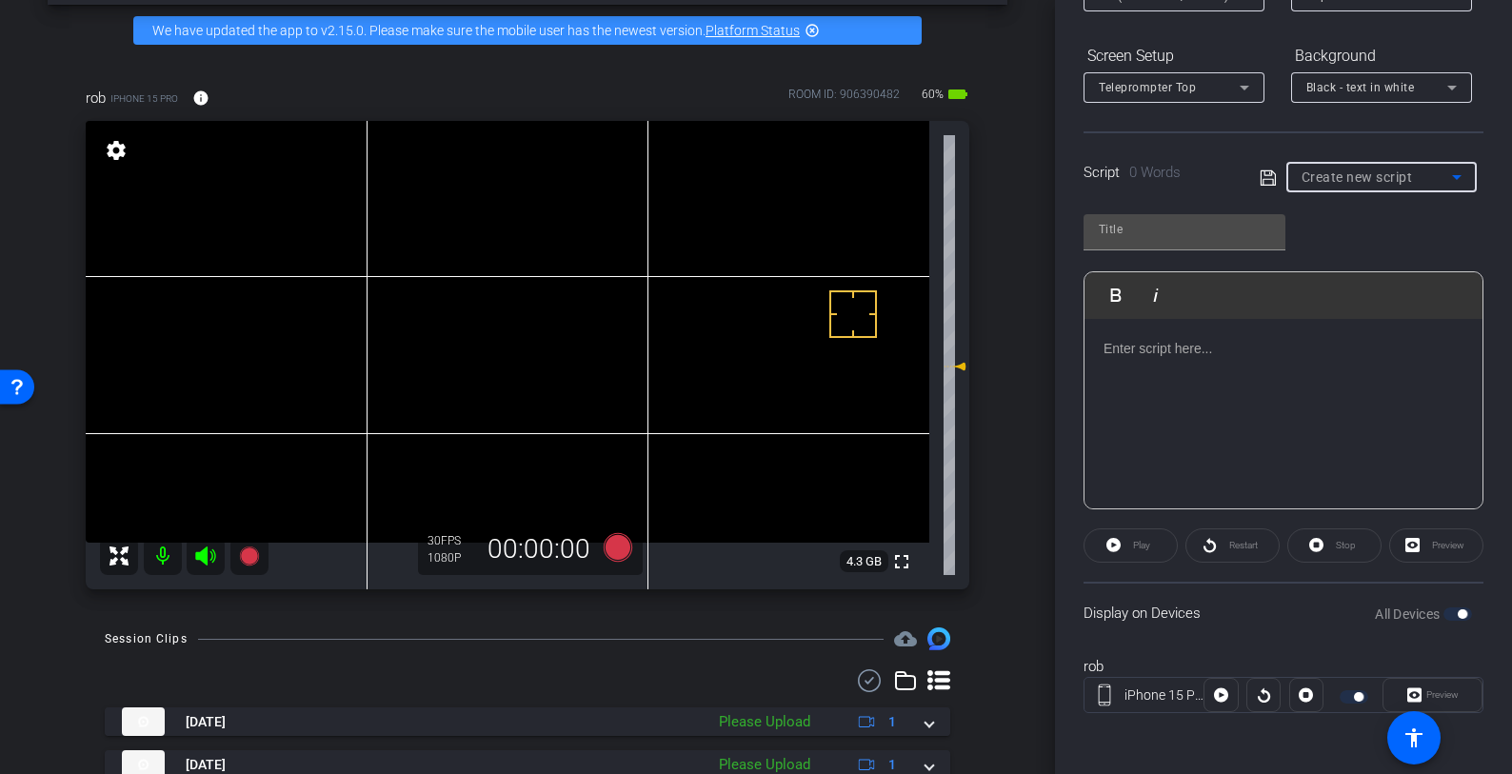
click at [1153, 352] on p at bounding box center [1284, 348] width 360 height 21
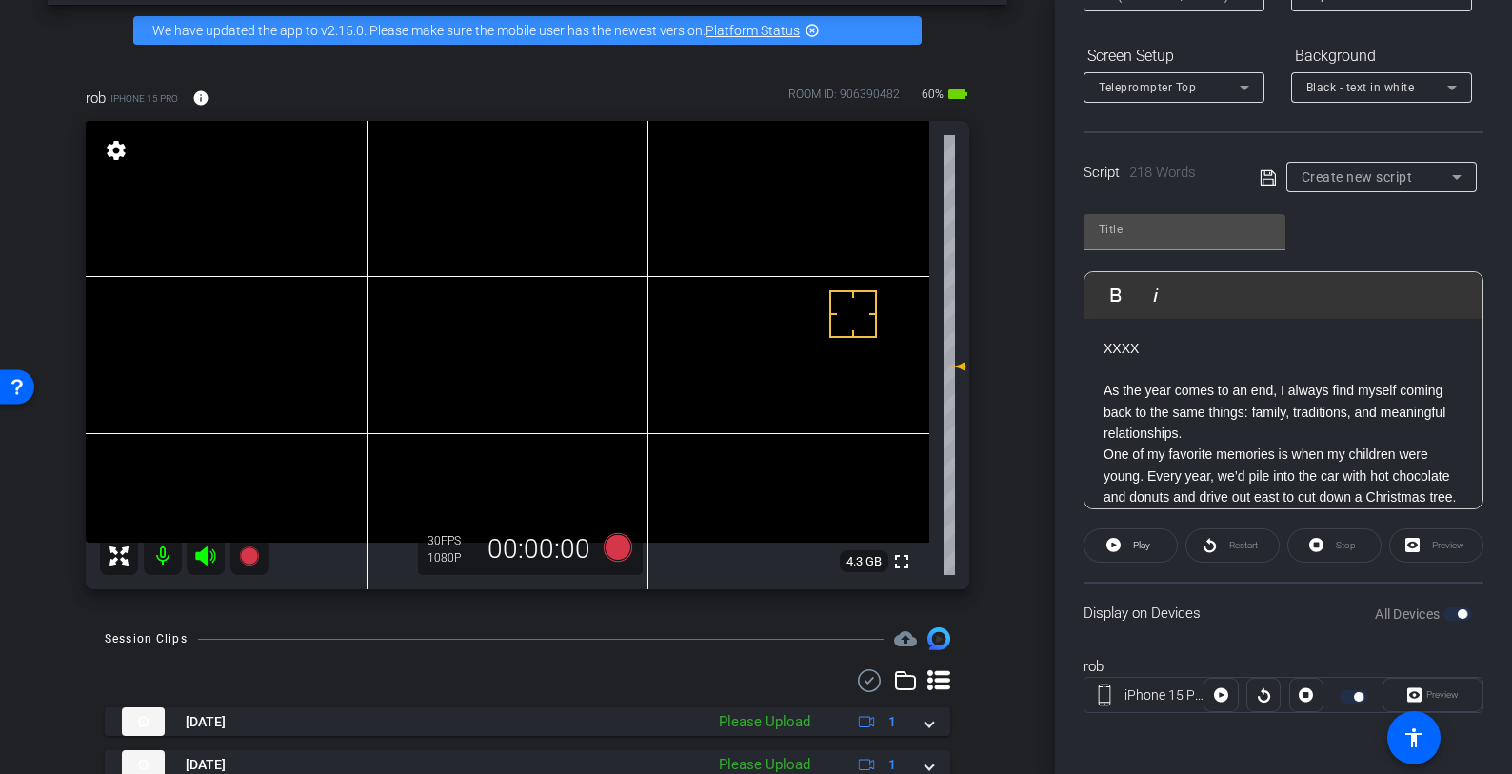
click at [1282, 431] on p "As the year comes to an end, I always find myself coming back to the same thing…" at bounding box center [1284, 412] width 360 height 64
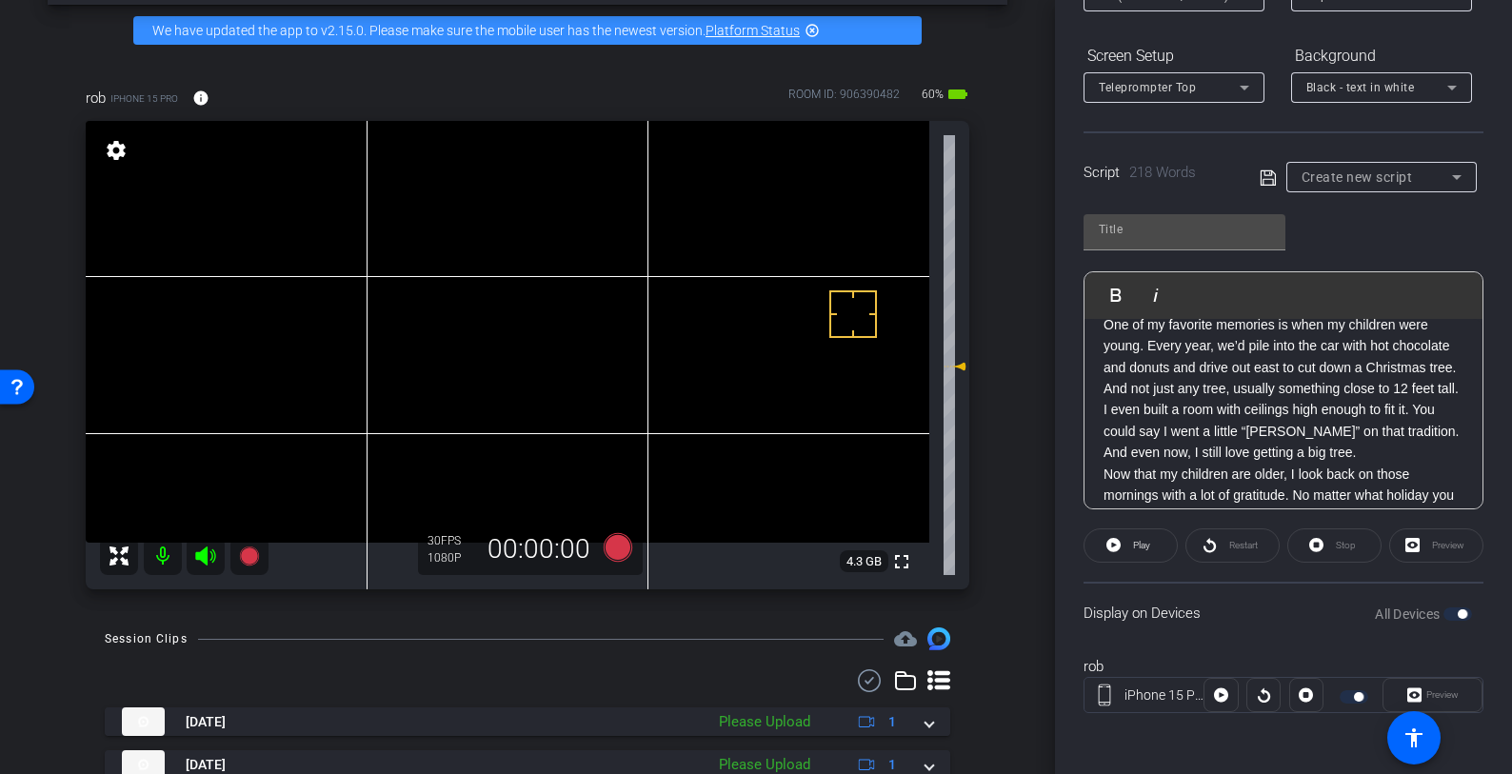
scroll to position [174, 0]
click at [1346, 703] on mat-slide-toggle at bounding box center [1356, 695] width 32 height 23
click at [1340, 693] on div at bounding box center [1356, 696] width 32 height 13
click at [1340, 692] on div at bounding box center [1356, 696] width 32 height 13
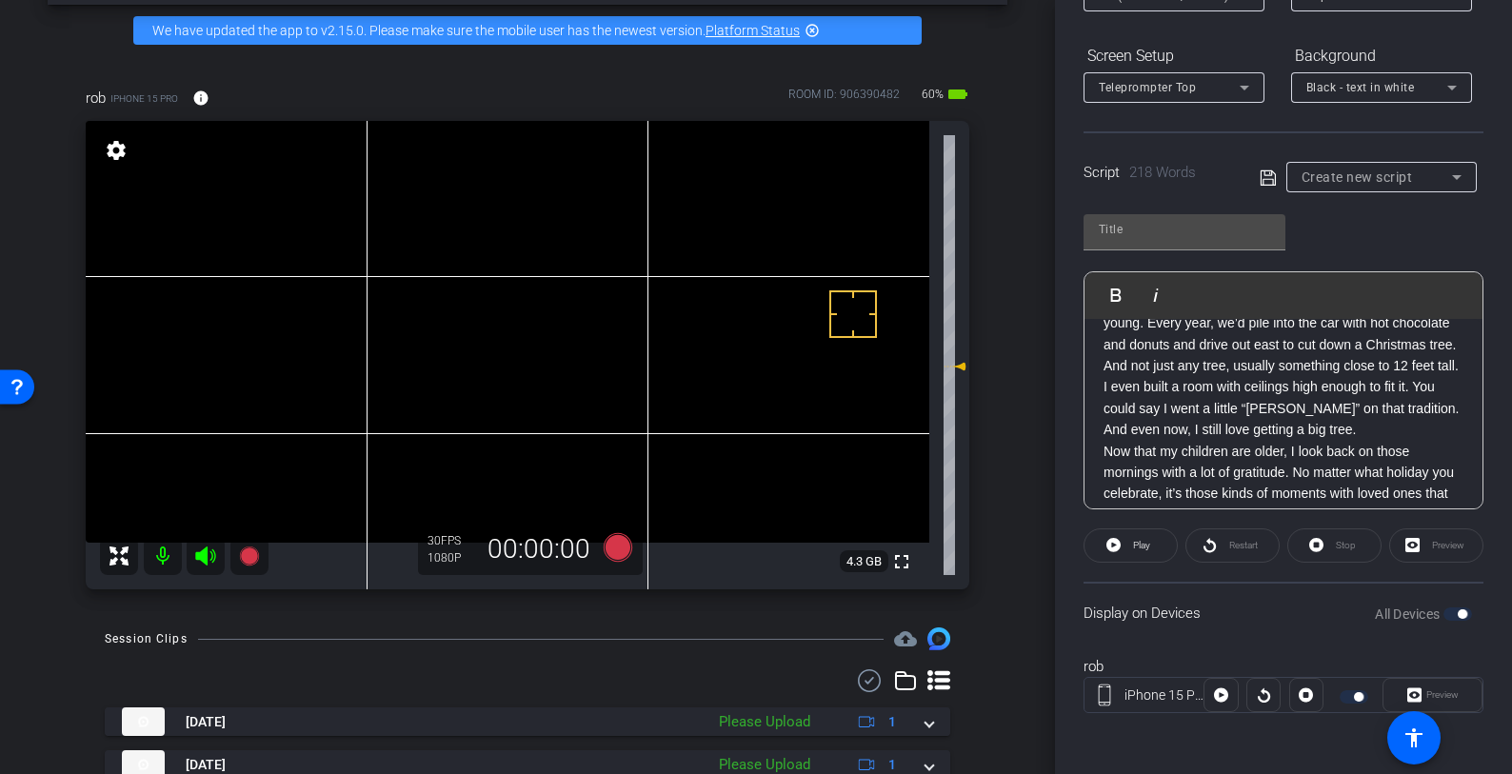
click at [1340, 692] on div at bounding box center [1356, 696] width 32 height 13
click at [1185, 223] on input "text" at bounding box center [1184, 229] width 171 height 23
type input "Holiday"
click at [1260, 180] on icon at bounding box center [1268, 178] width 17 height 23
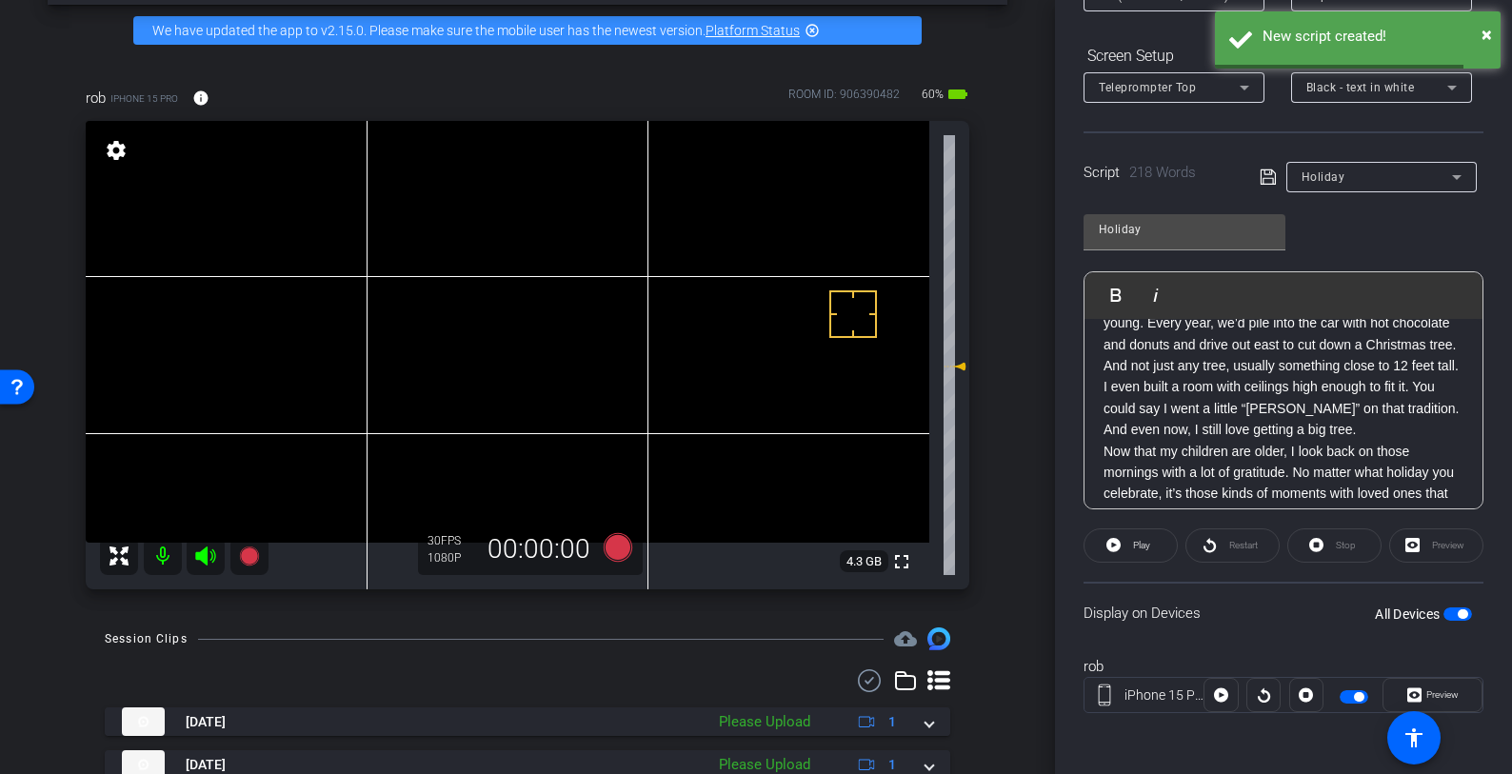
click at [1340, 692] on span "button" at bounding box center [1354, 696] width 29 height 13
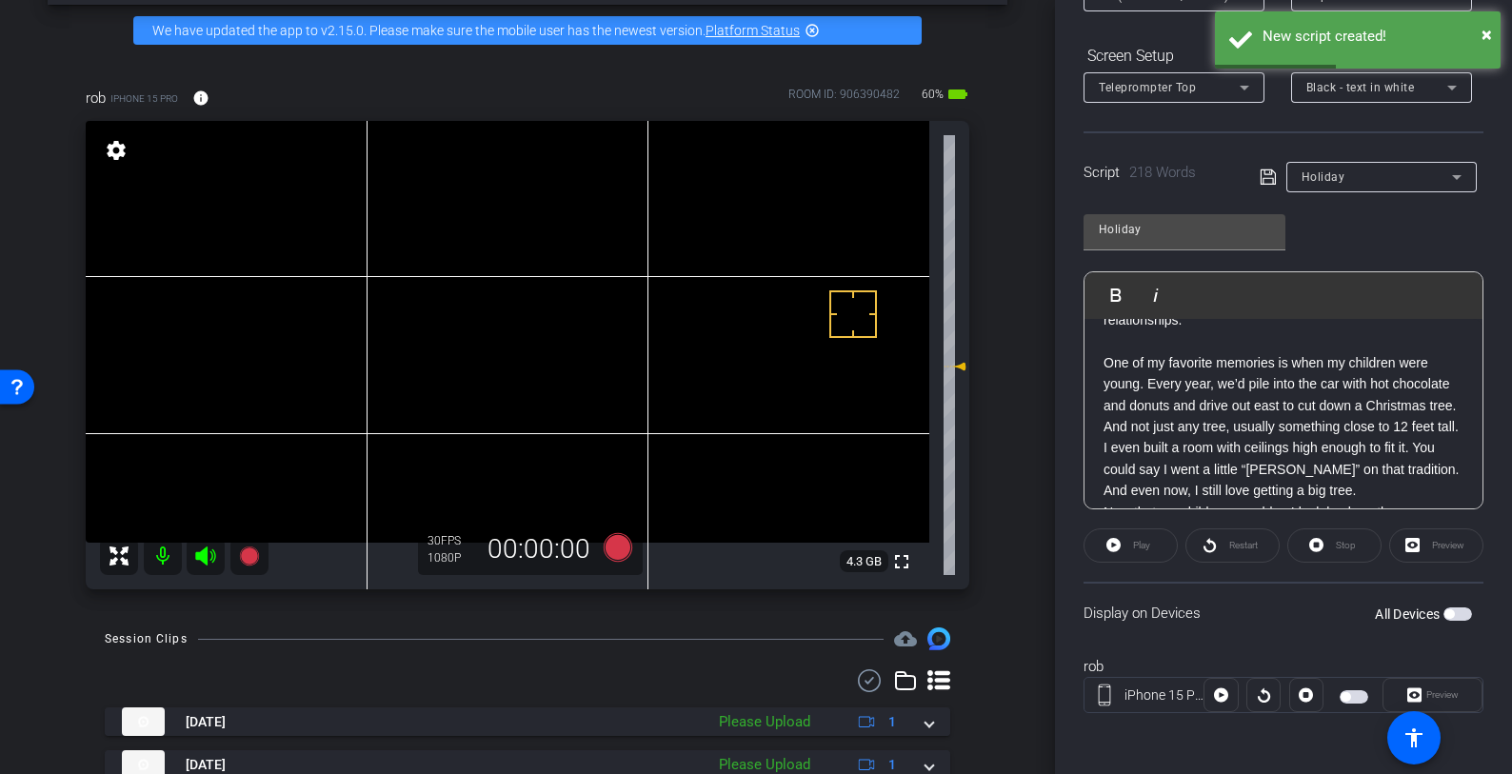
scroll to position [131, 0]
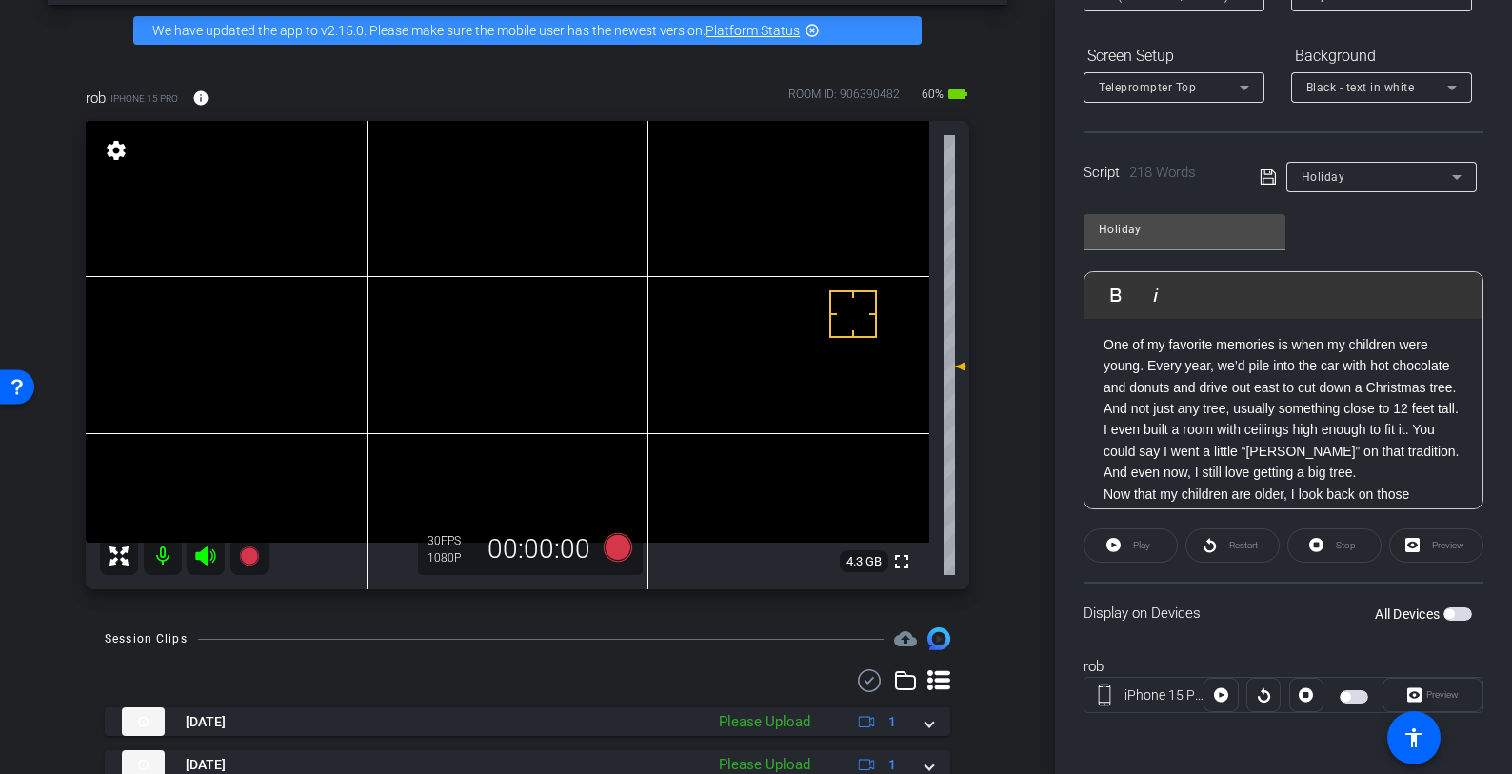
drag, startPoint x: 1226, startPoint y: 433, endPoint x: 1230, endPoint y: 459, distance: 26.1
click at [1226, 433] on p "One of my favorite memories is when my children were young. Every year, we’d pi…" at bounding box center [1284, 409] width 360 height 150
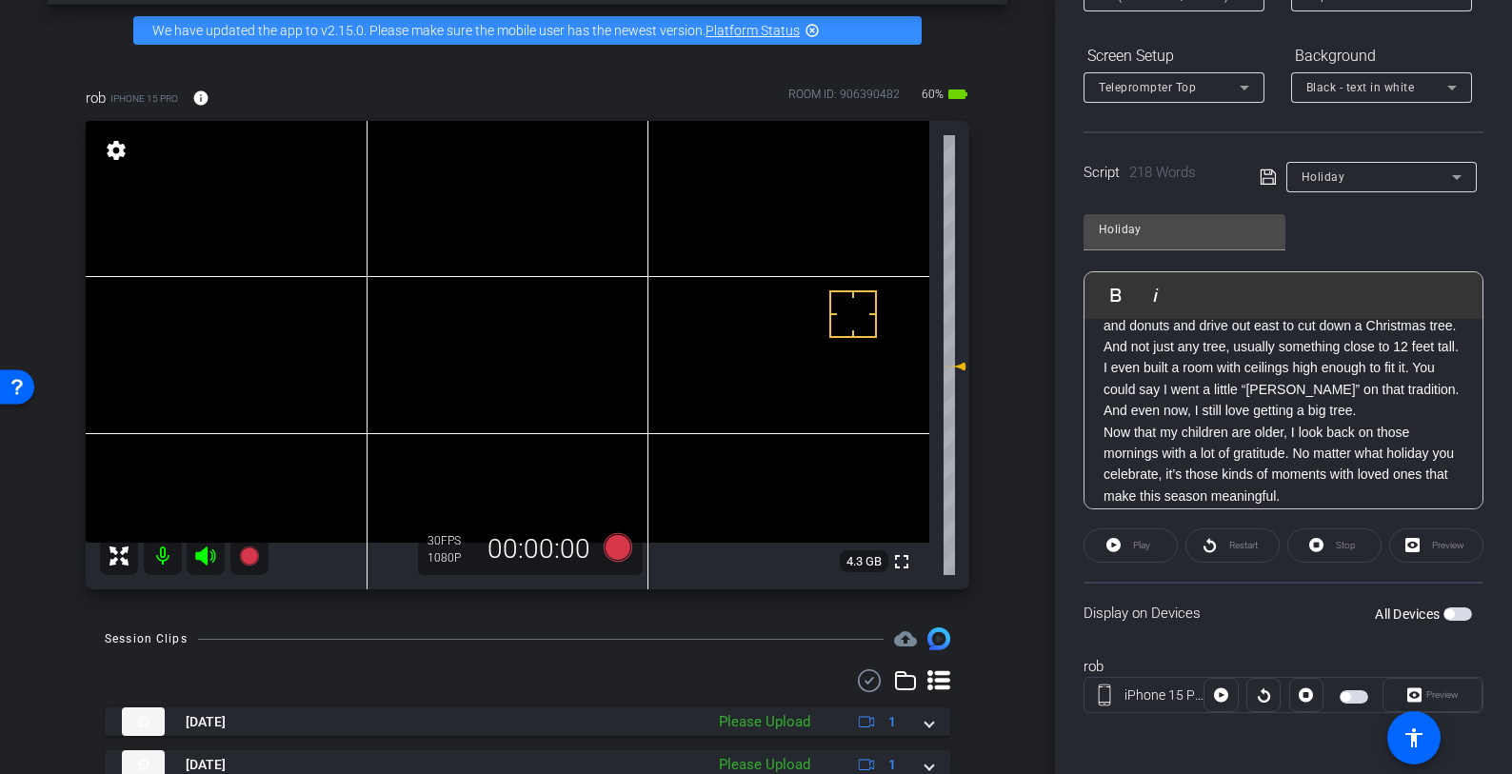
scroll to position [194, 0]
click at [1338, 420] on p "I even built a room with ceilings high enough to fit it. You could say I went a…" at bounding box center [1284, 388] width 360 height 64
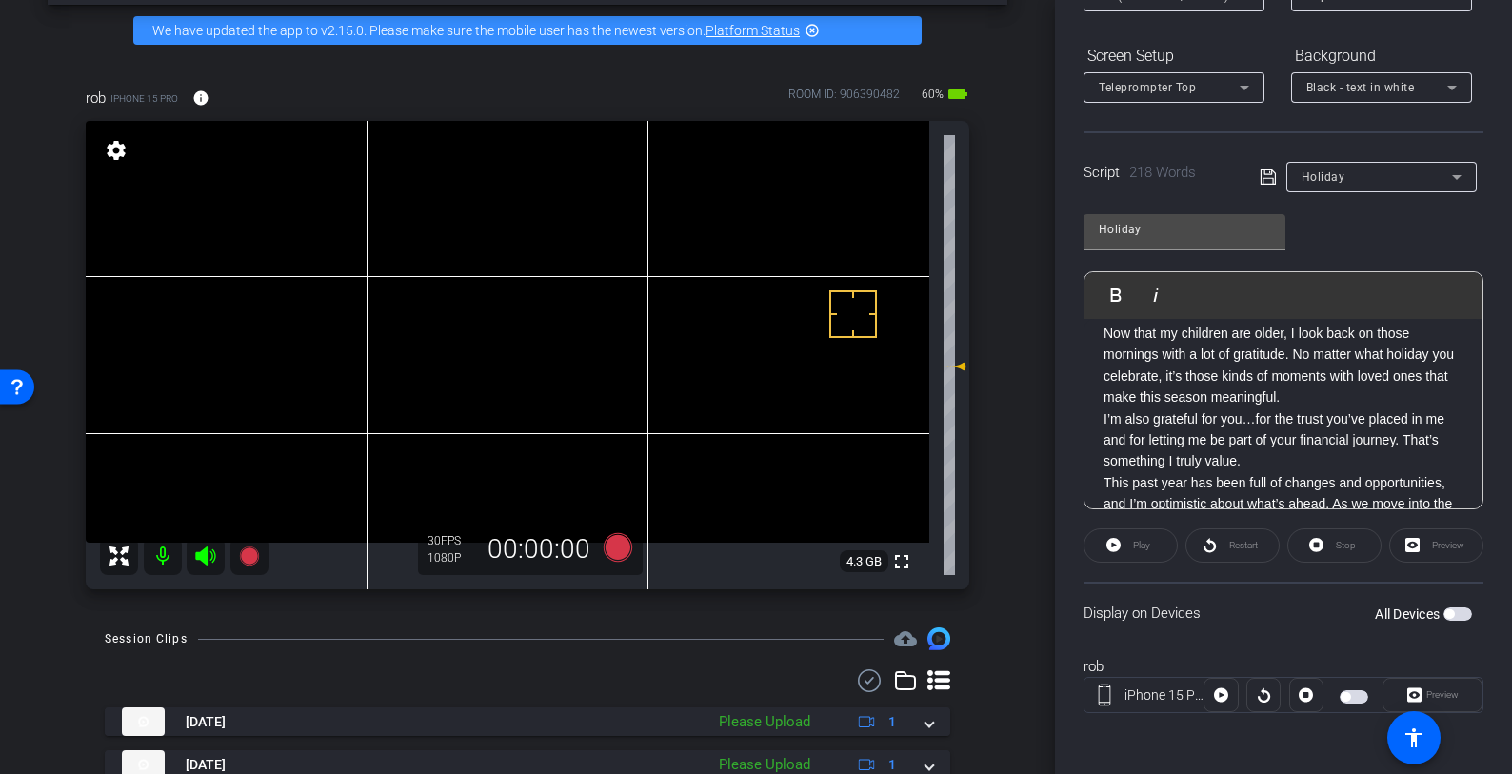
scroll to position [316, 0]
click at [1353, 406] on p "Now that my children are older, I look back on those mornings with a lot of gra…" at bounding box center [1284, 363] width 360 height 86
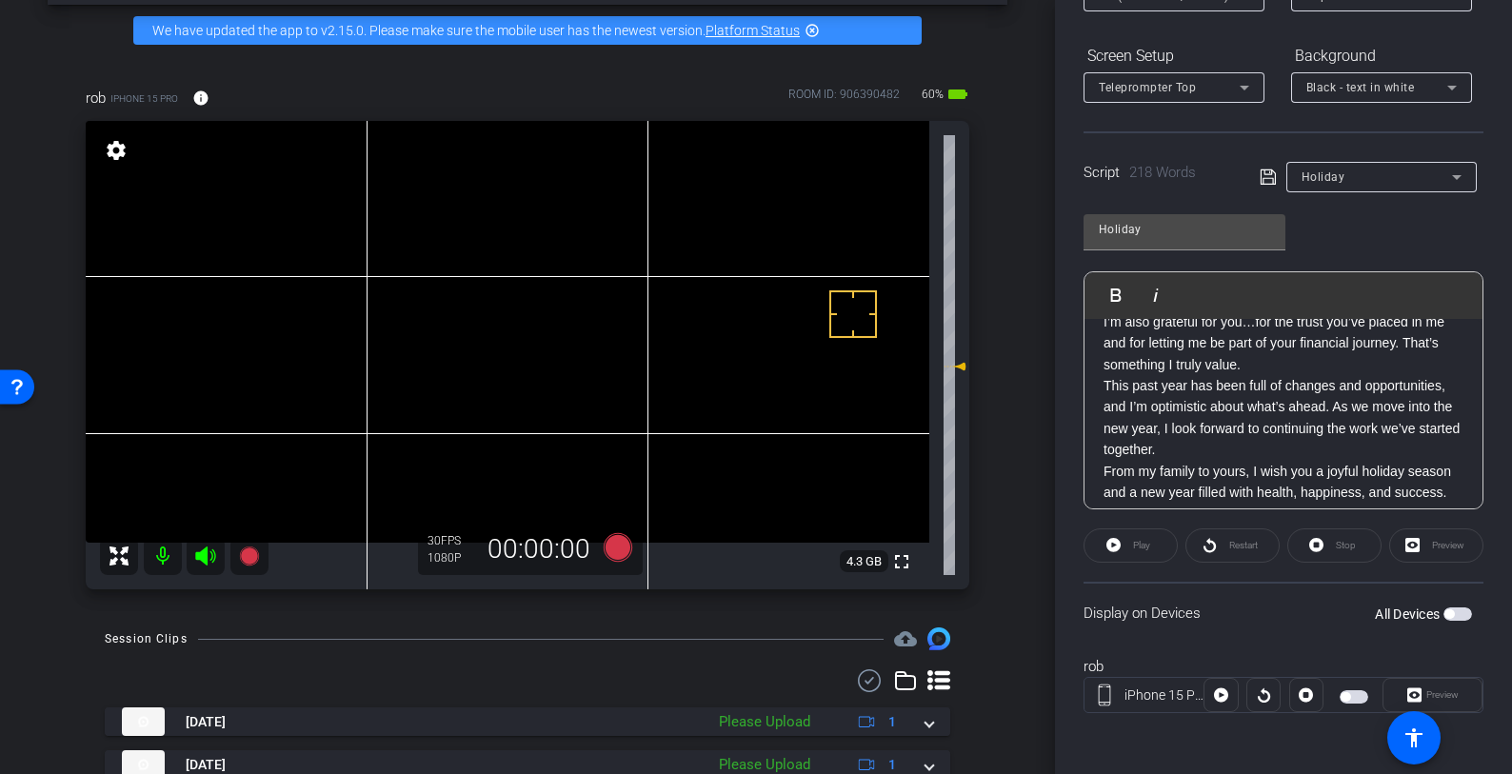
scroll to position [429, 0]
click at [1311, 377] on p "I’m also grateful for you…for the trust you’ve placed in me and for letting me …" at bounding box center [1284, 345] width 360 height 64
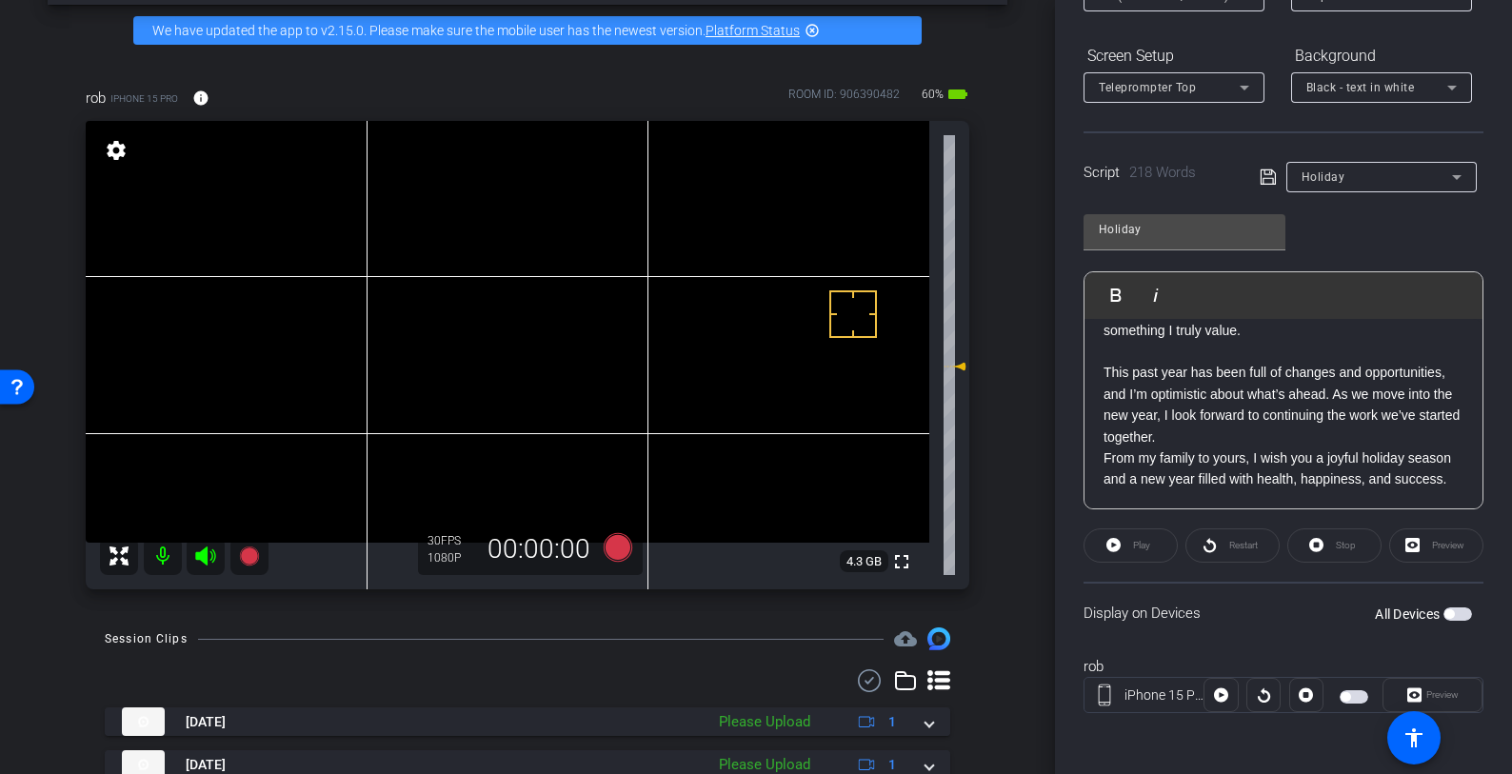
scroll to position [508, 0]
click at [1316, 410] on p "This past year has been full of changes and opportunities, and I’m optimistic a…" at bounding box center [1284, 405] width 360 height 86
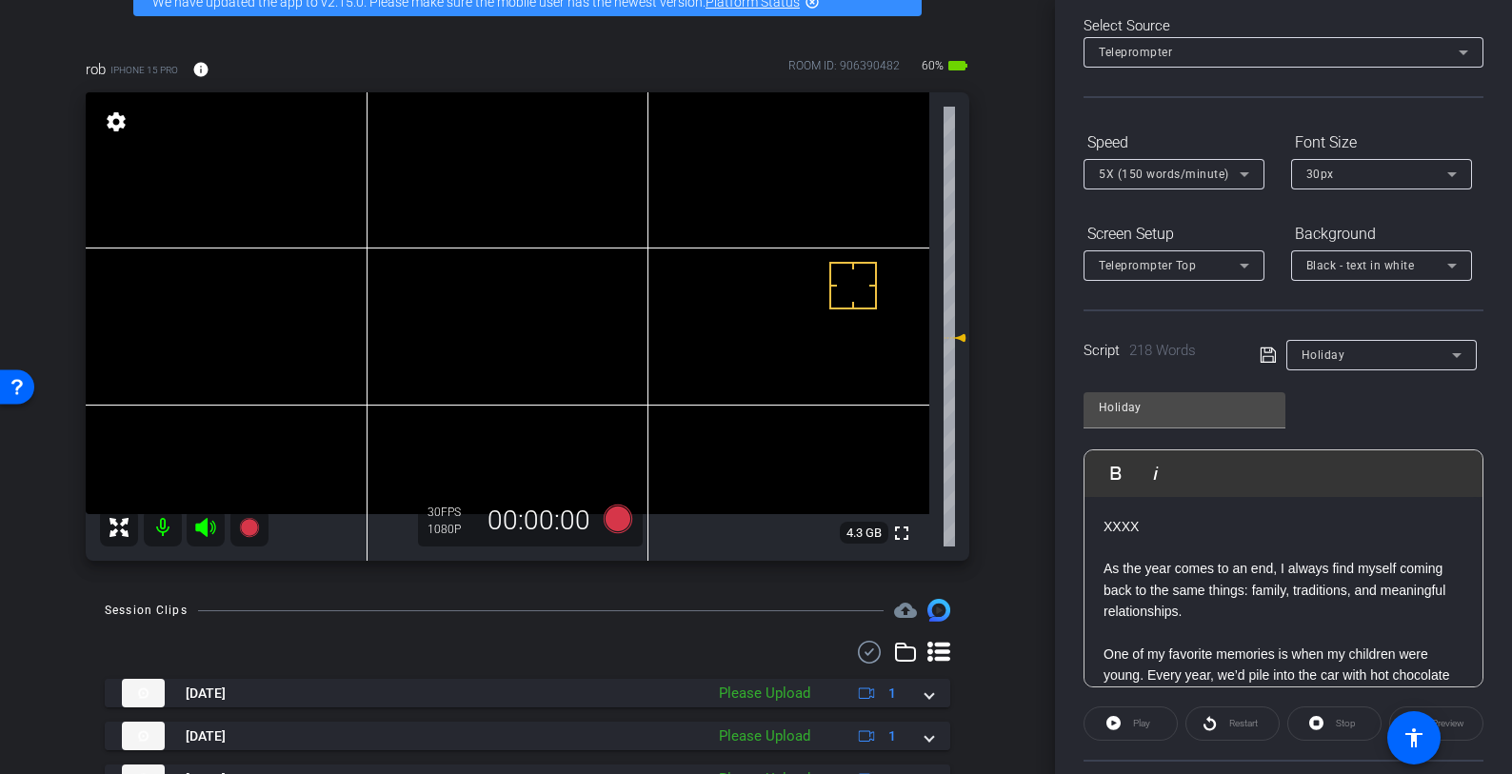
scroll to position [0, 0]
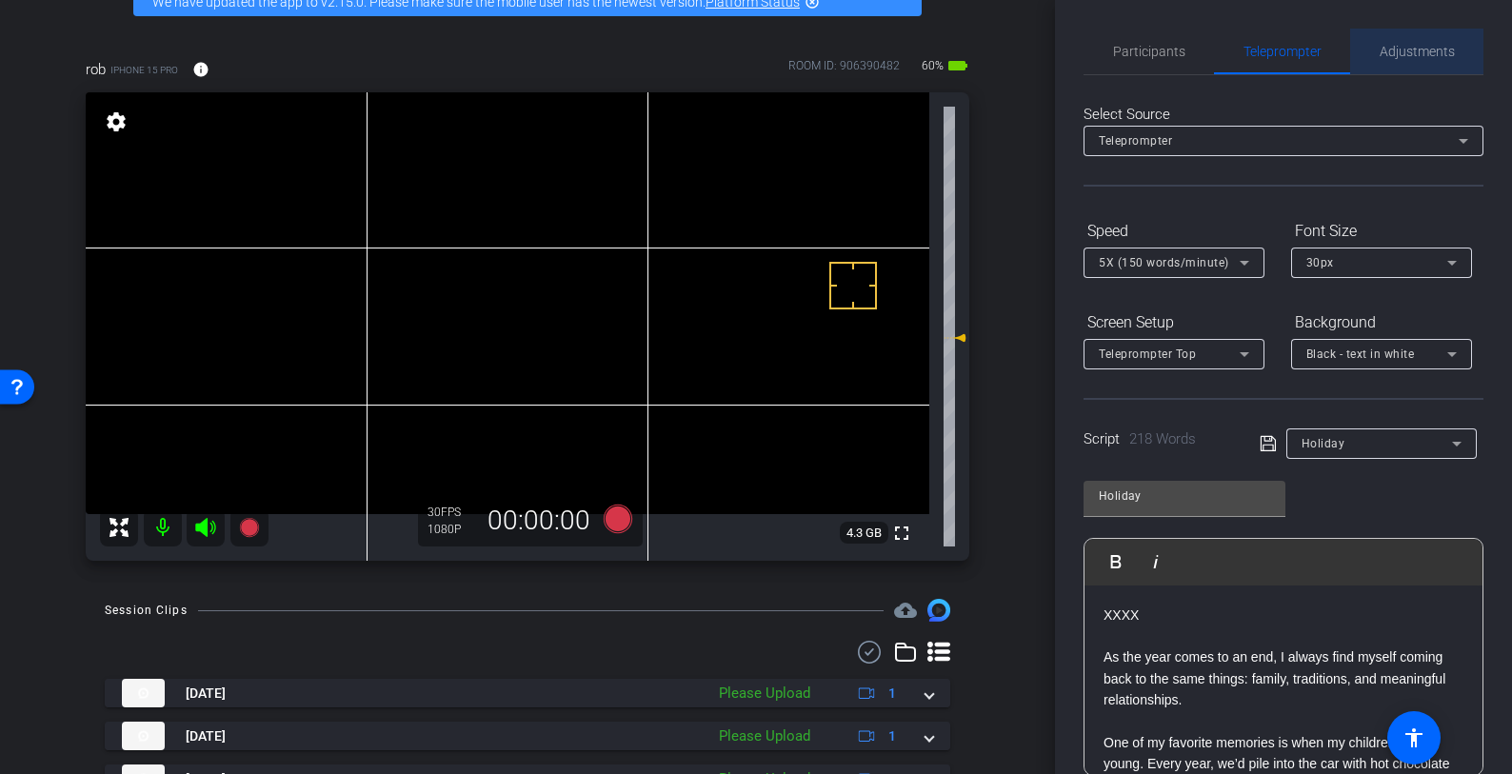
click at [1419, 47] on span "Adjustments" at bounding box center [1417, 51] width 75 height 13
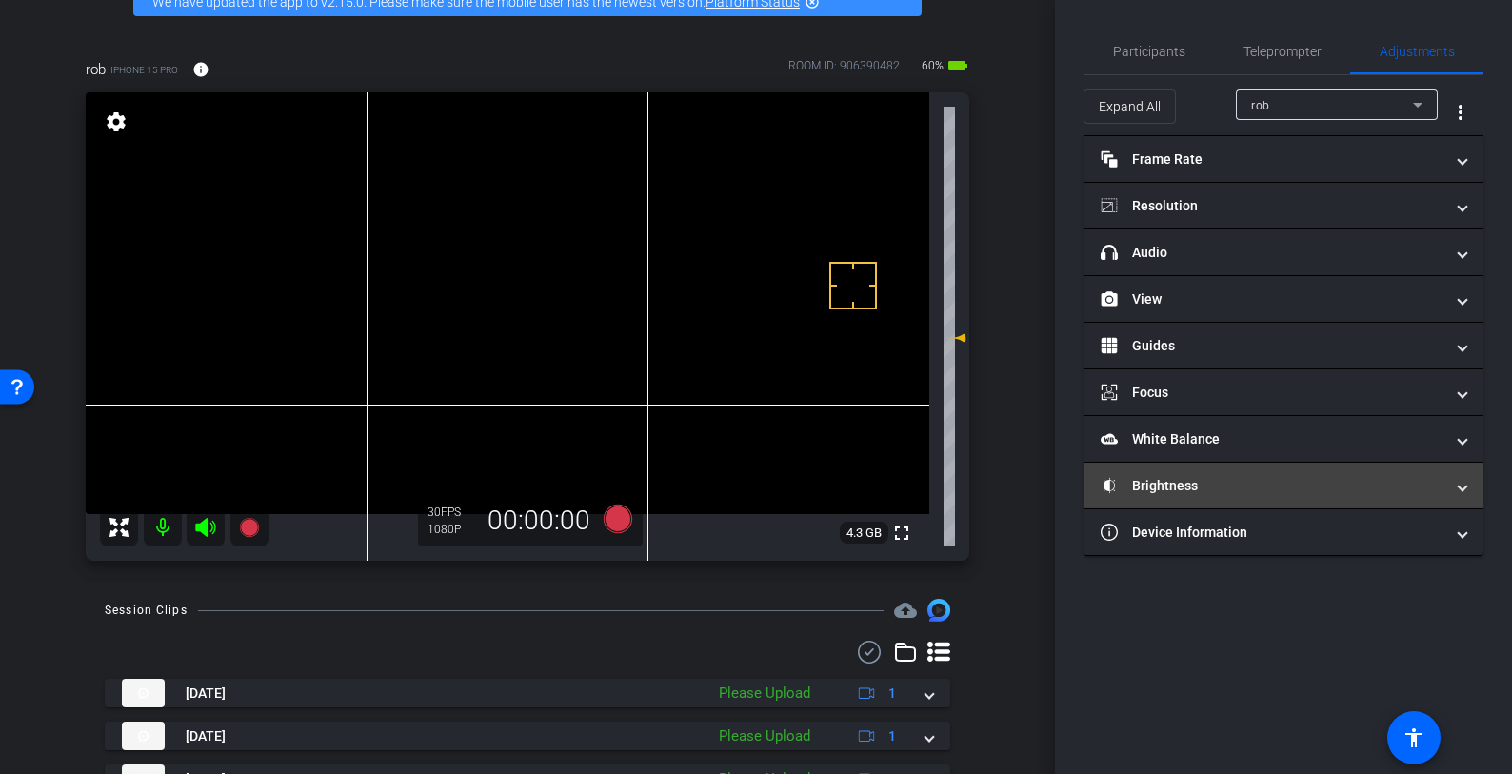
click at [1334, 491] on mat-panel-title "Brightness" at bounding box center [1272, 486] width 343 height 20
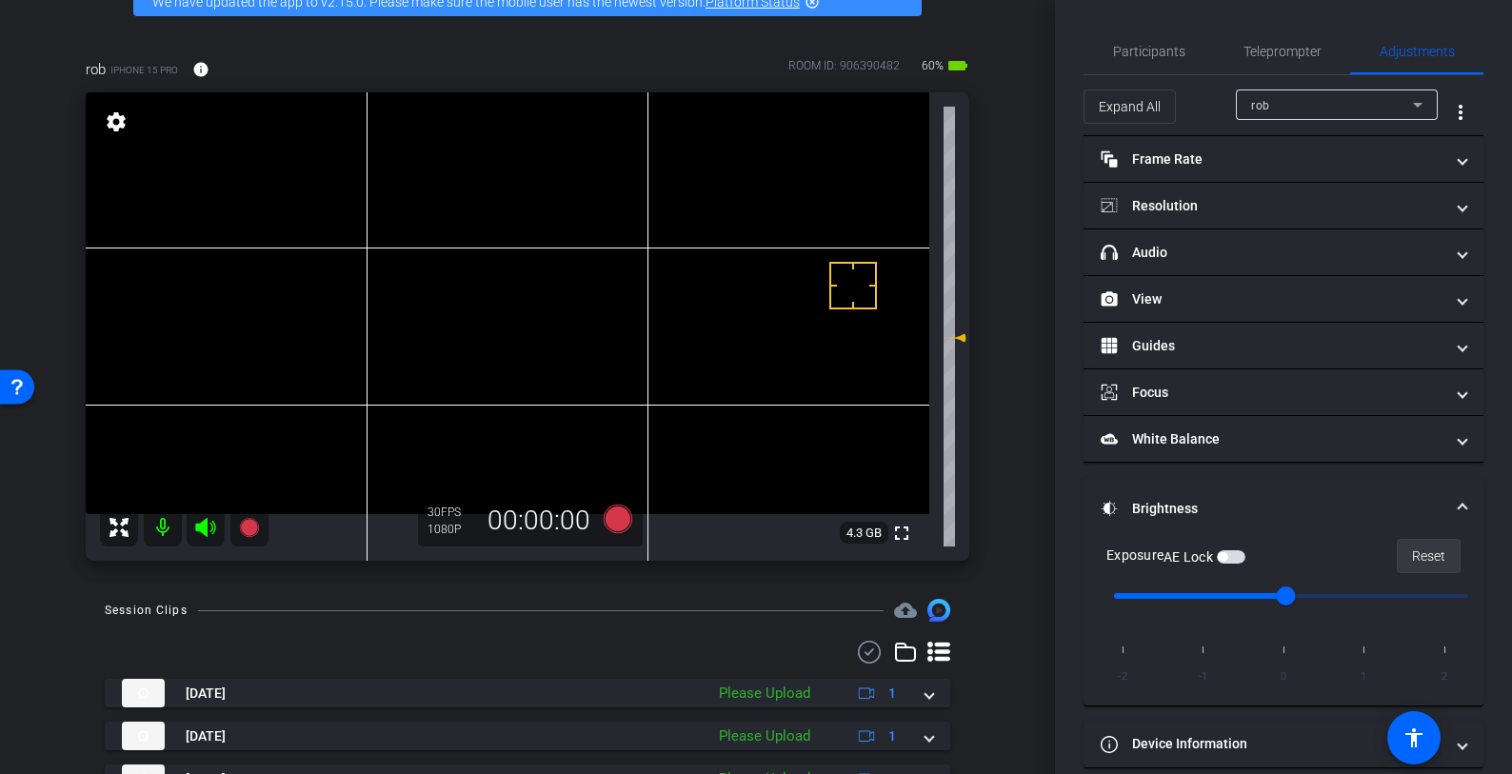
click at [1429, 556] on span "Reset" at bounding box center [1428, 556] width 33 height 36
click at [1240, 554] on span "button" at bounding box center [1231, 556] width 29 height 13
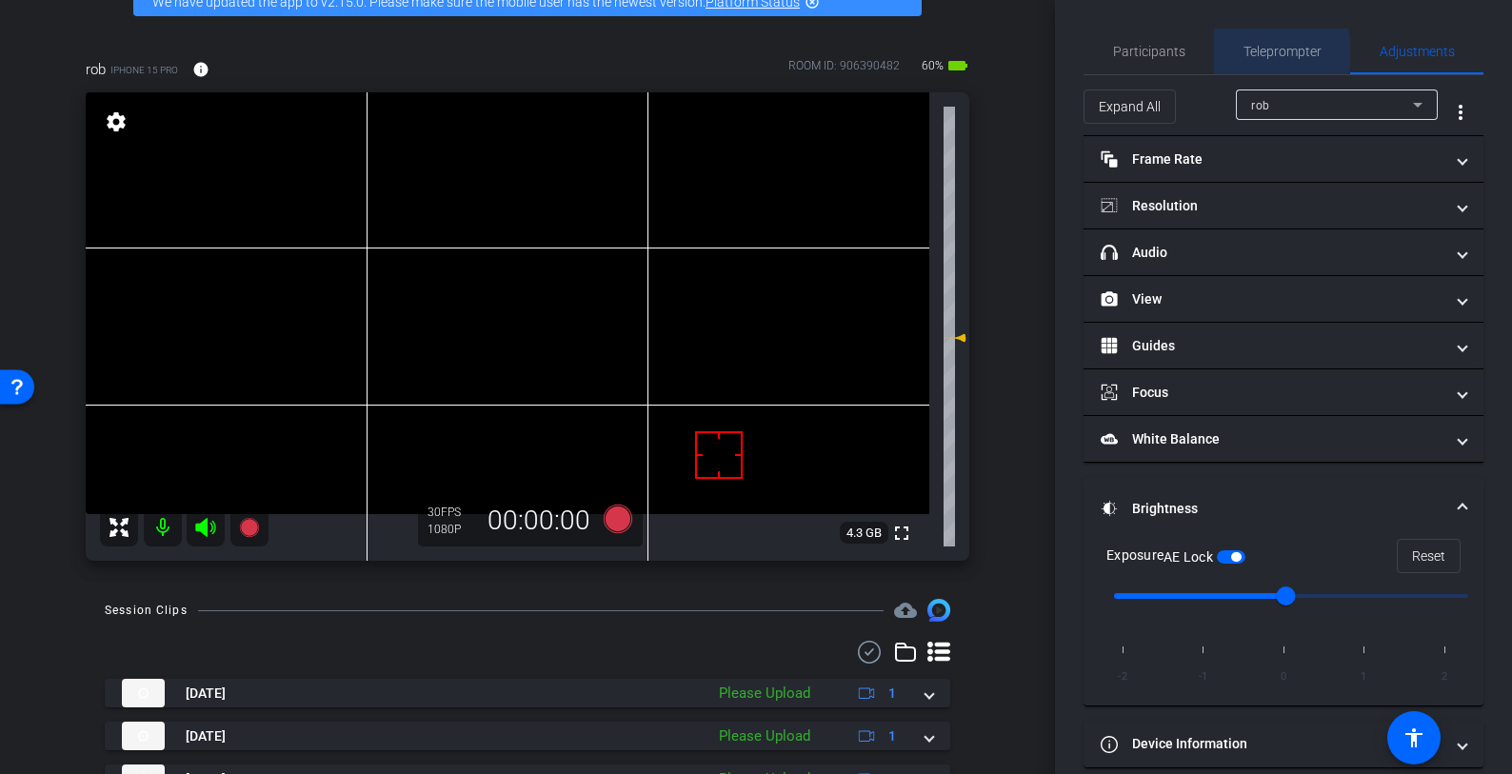
click at [1256, 52] on span "Teleprompter" at bounding box center [1283, 51] width 78 height 13
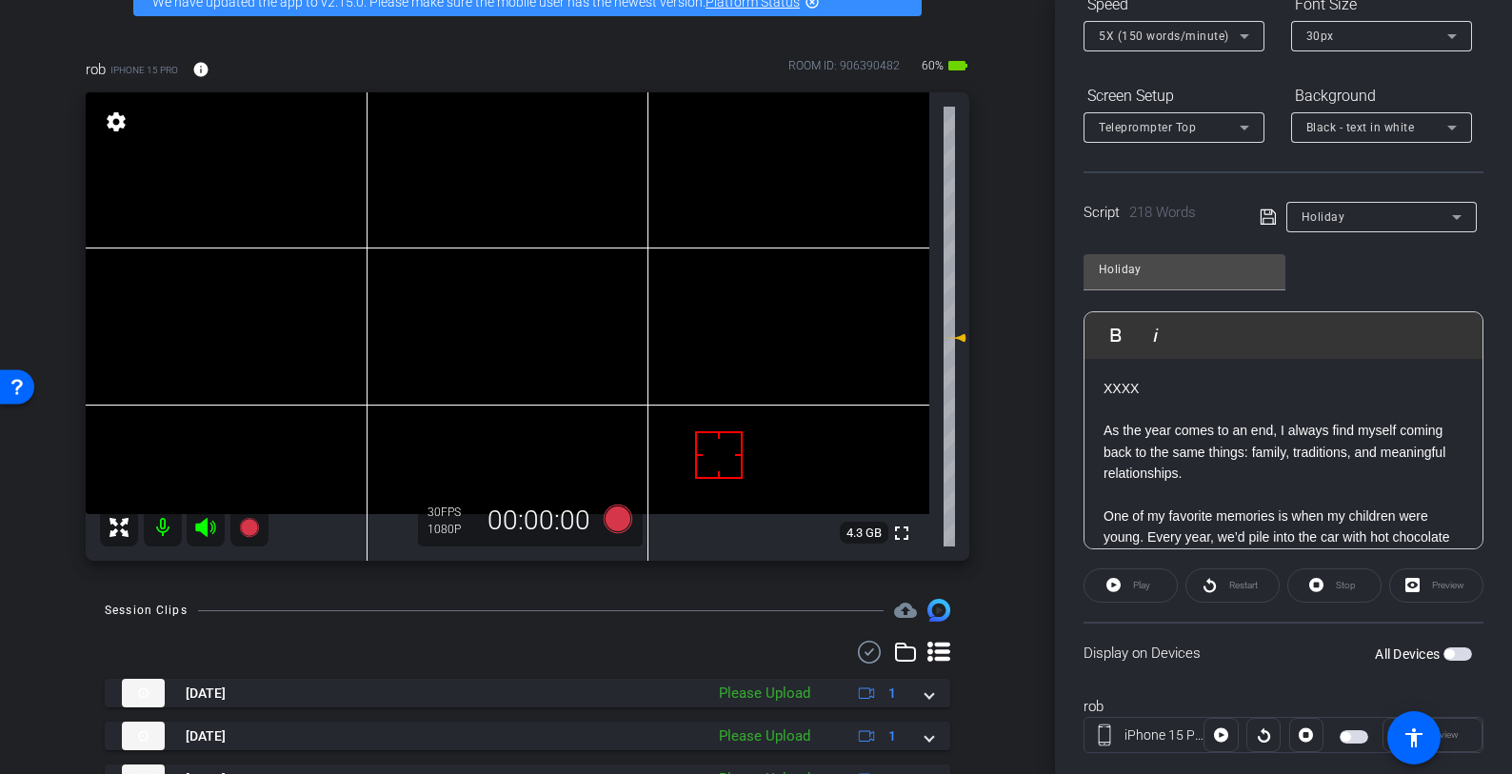
scroll to position [267, 0]
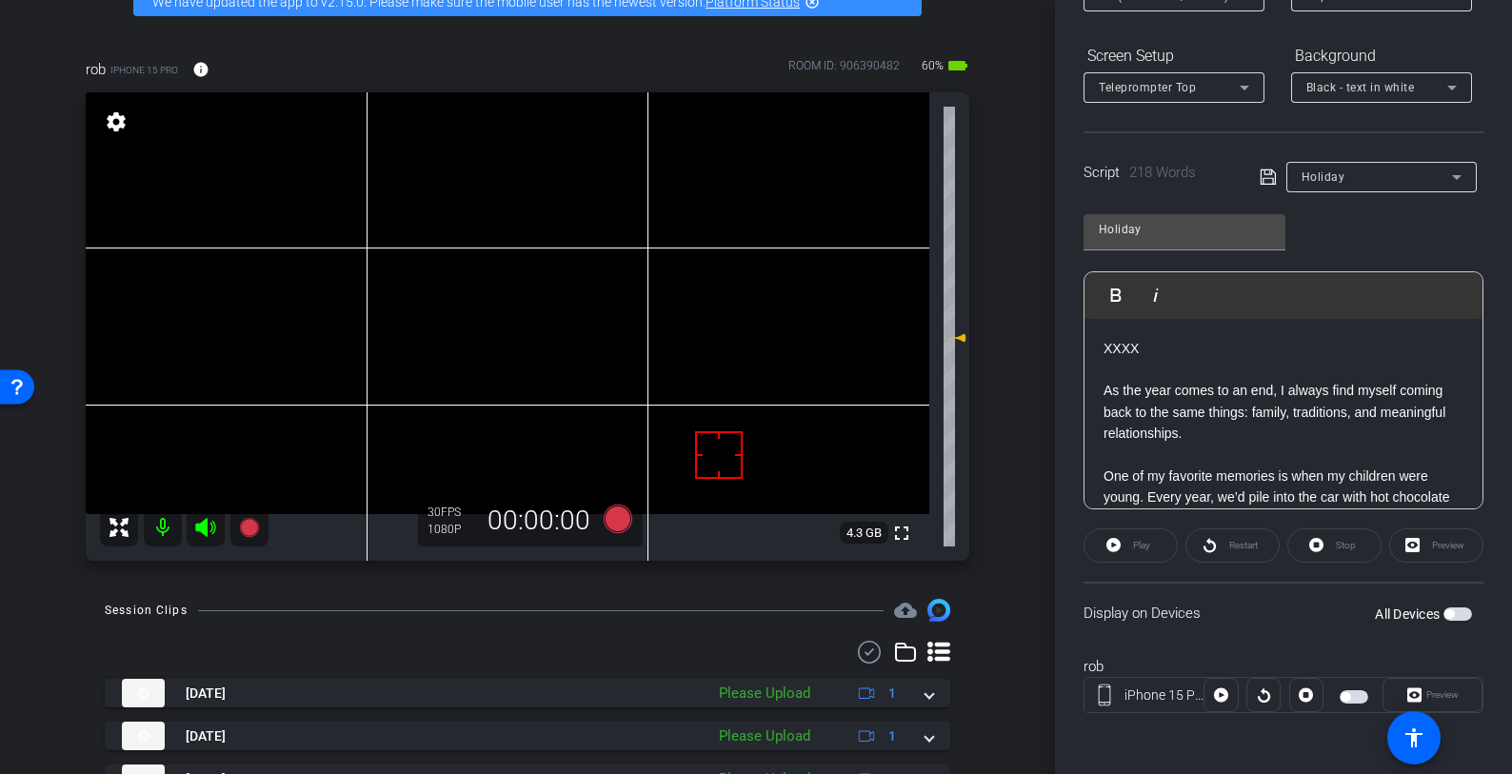
click at [1267, 176] on icon at bounding box center [1268, 177] width 17 height 23
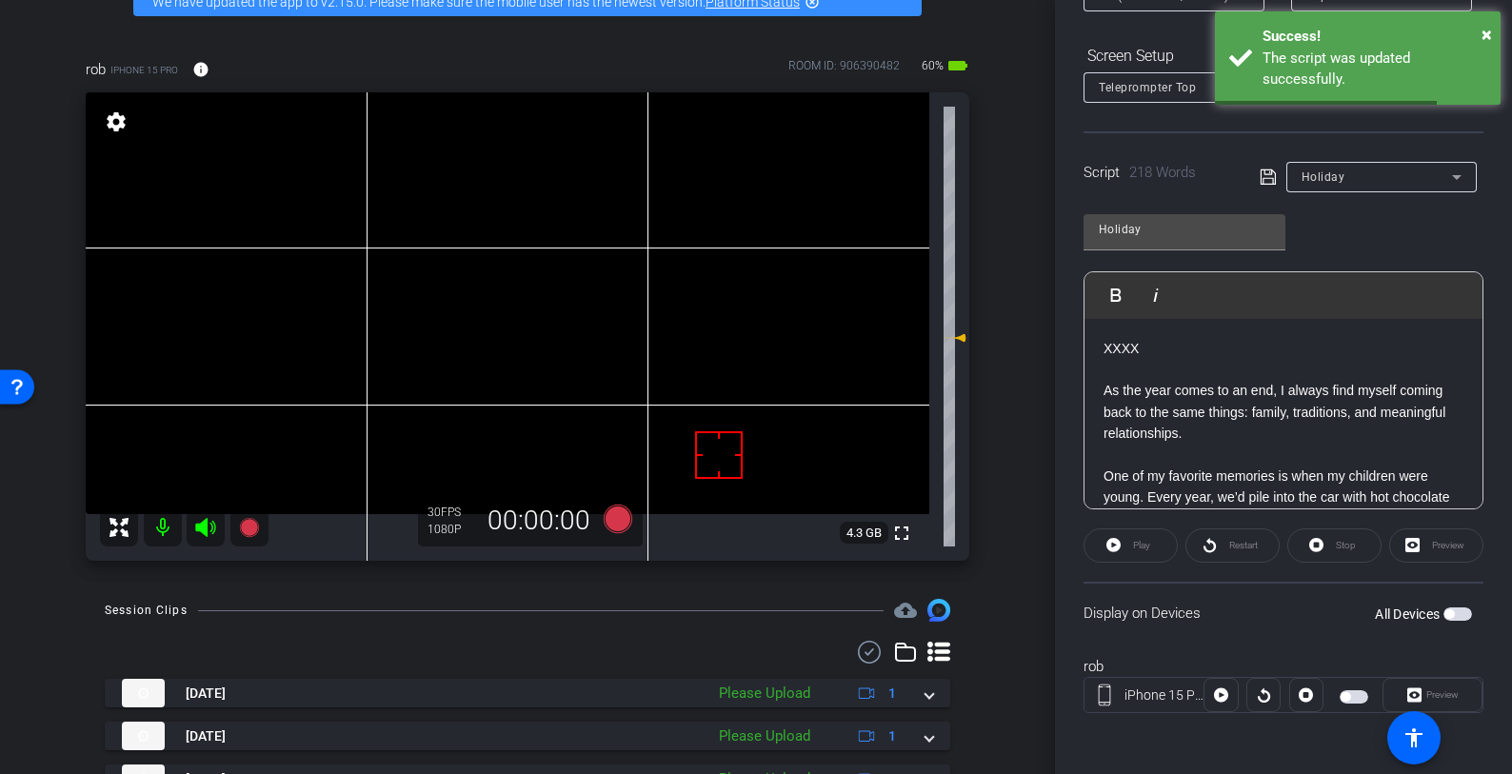
click at [1348, 695] on span "button" at bounding box center [1354, 696] width 29 height 13
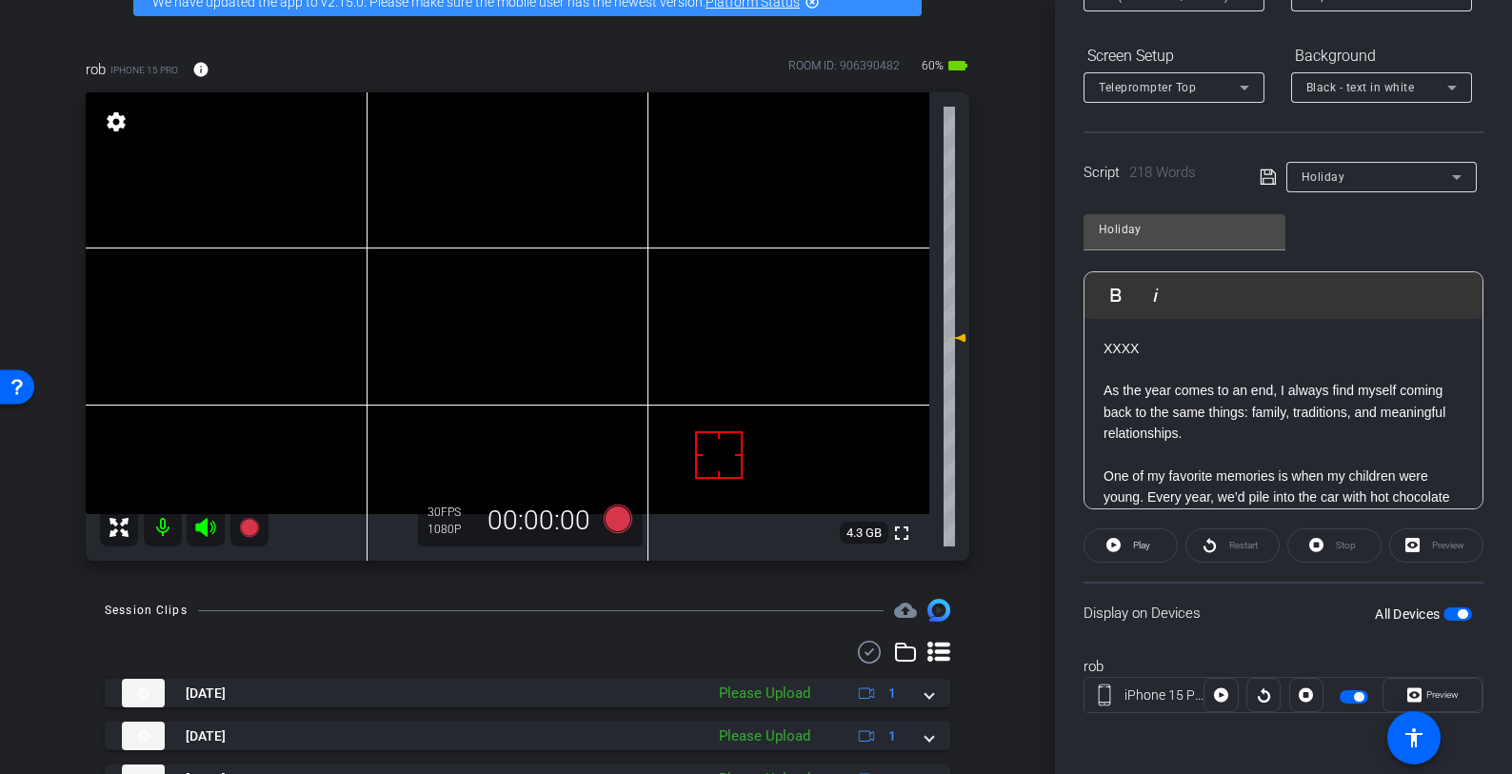
click at [1255, 455] on p at bounding box center [1284, 454] width 360 height 21
click at [1263, 182] on icon at bounding box center [1268, 177] width 17 height 23
click at [618, 516] on icon at bounding box center [618, 519] width 29 height 29
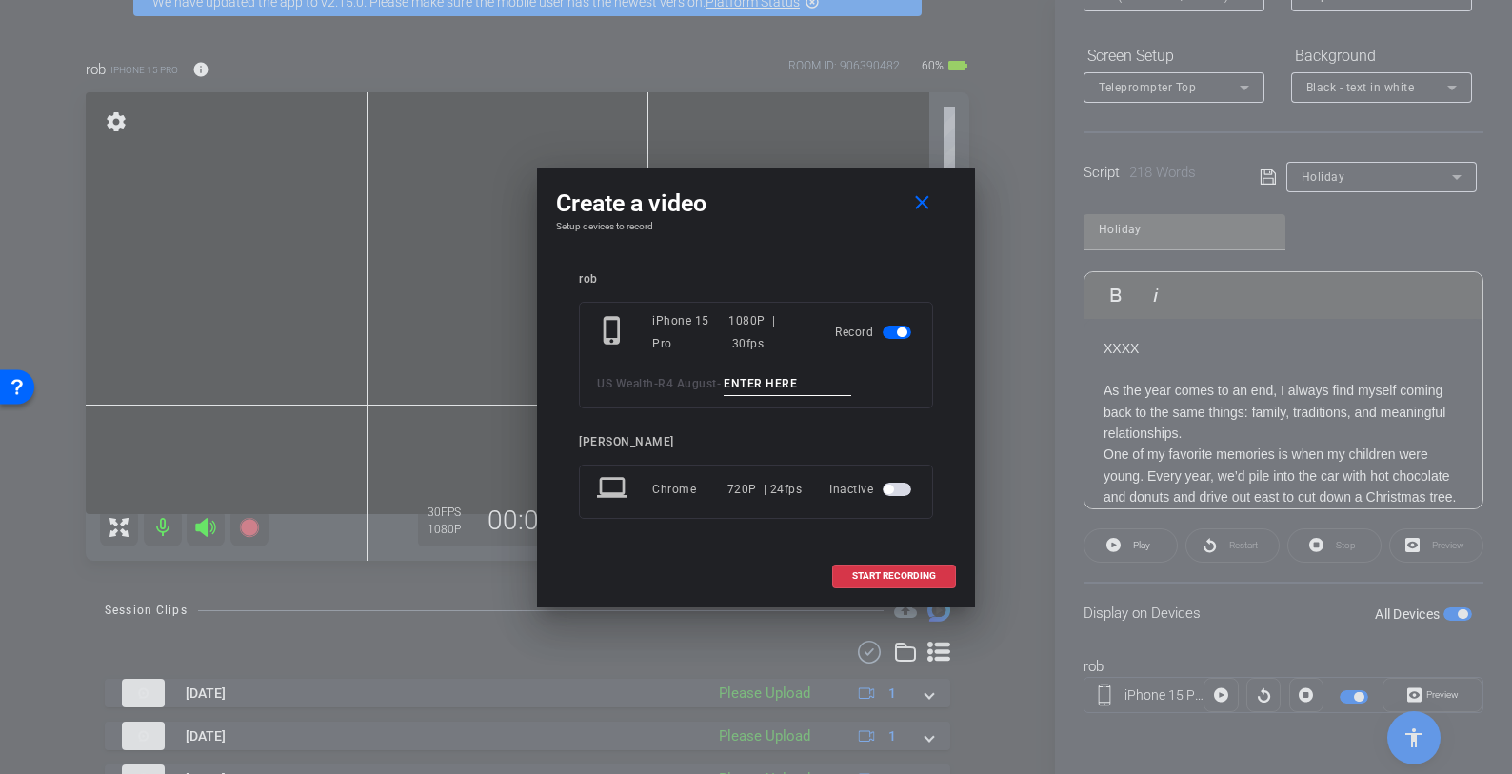
click at [799, 382] on input at bounding box center [788, 384] width 128 height 24
click at [781, 391] on input "Holiday tk 1" at bounding box center [788, 384] width 128 height 24
type input "Holiday tk 1"
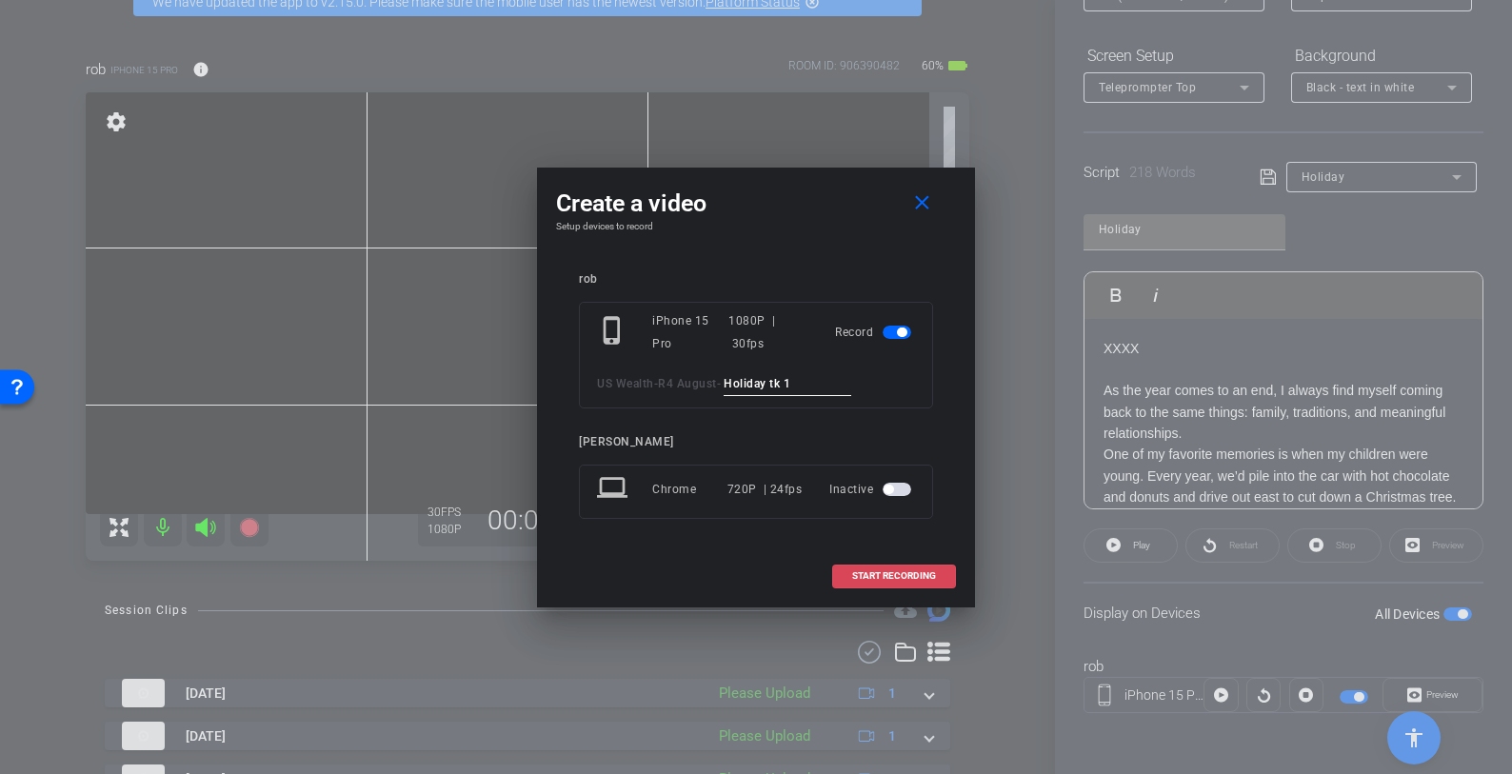
click at [921, 568] on span at bounding box center [894, 576] width 122 height 46
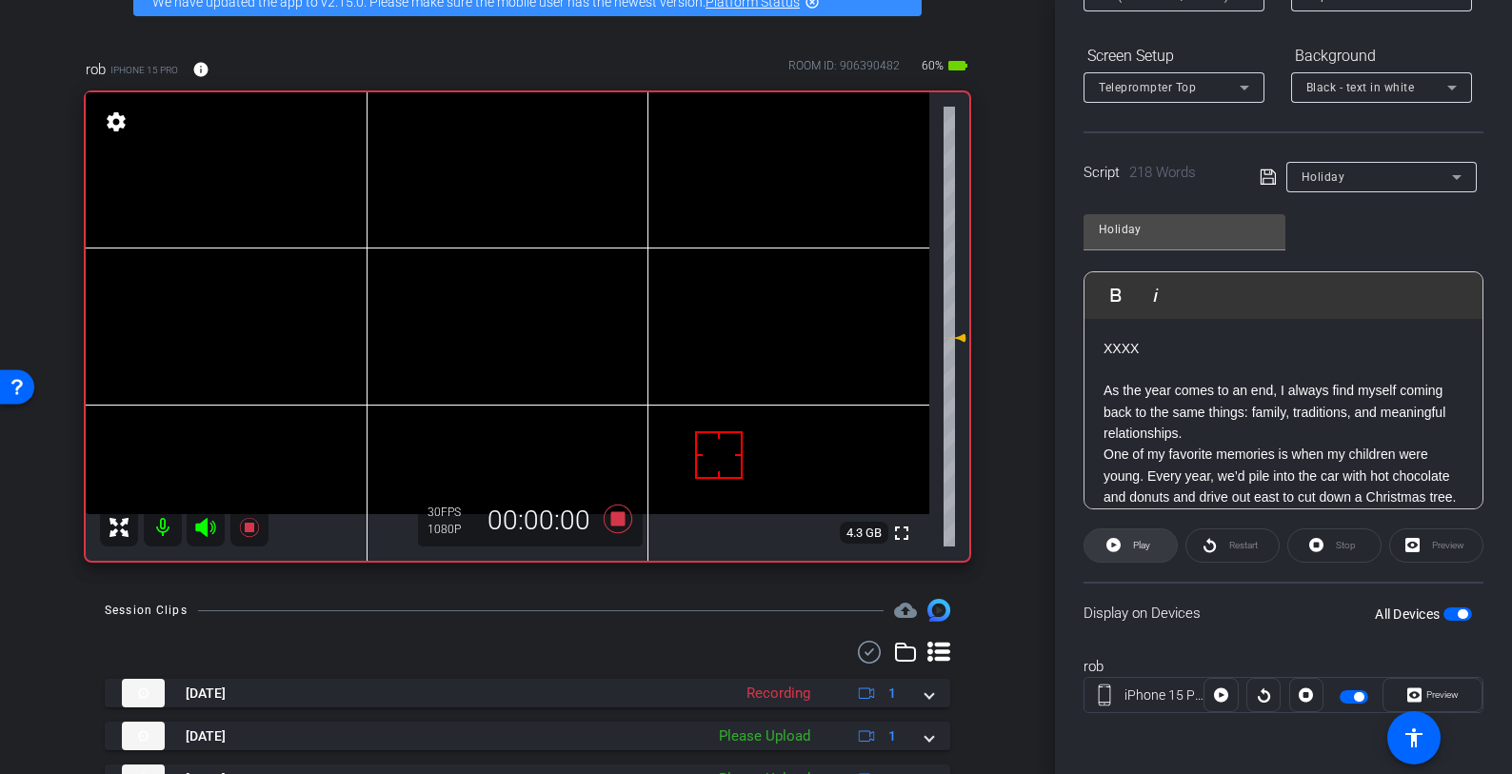
click at [1141, 548] on span "Play" at bounding box center [1141, 545] width 17 height 10
click at [1429, 696] on span "Preview" at bounding box center [1442, 694] width 32 height 10
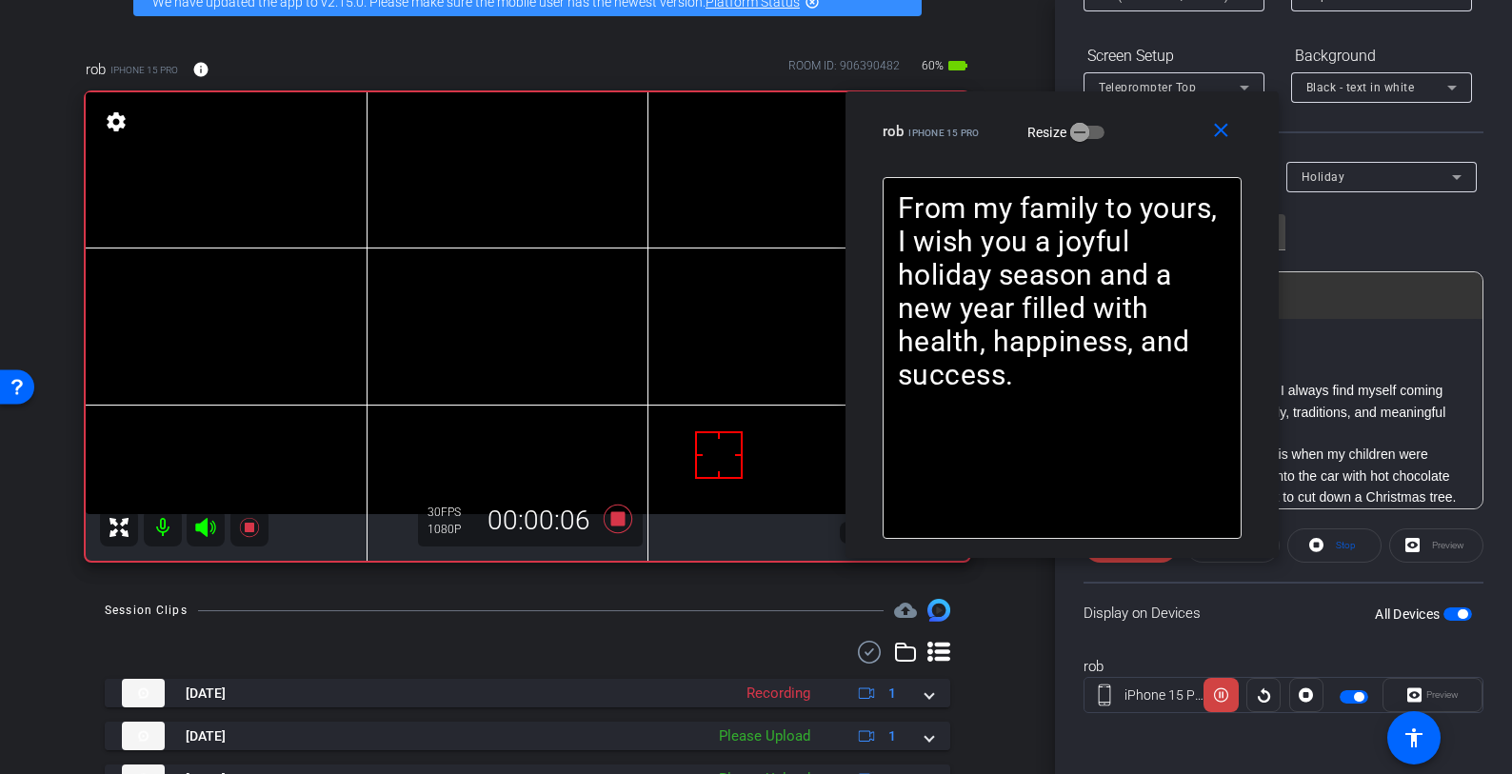
drag, startPoint x: 846, startPoint y: 202, endPoint x: 1156, endPoint y: 139, distance: 316.7
click at [1156, 139] on div "rob iPhone 15 Pro Resize" at bounding box center [1069, 131] width 373 height 34
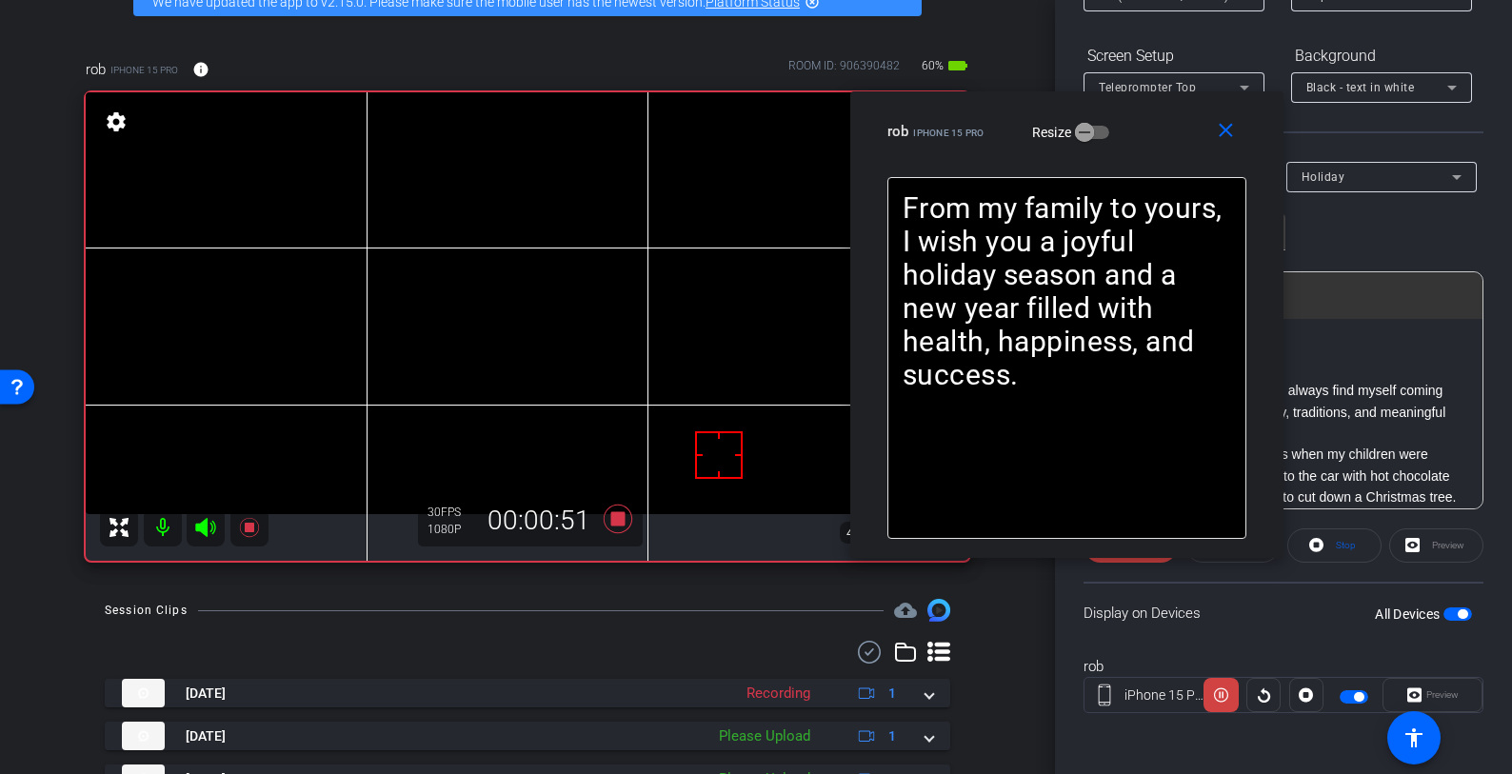
click at [202, 528] on icon at bounding box center [205, 527] width 20 height 19
click at [208, 524] on icon at bounding box center [205, 527] width 20 height 19
click at [616, 518] on icon at bounding box center [618, 519] width 29 height 29
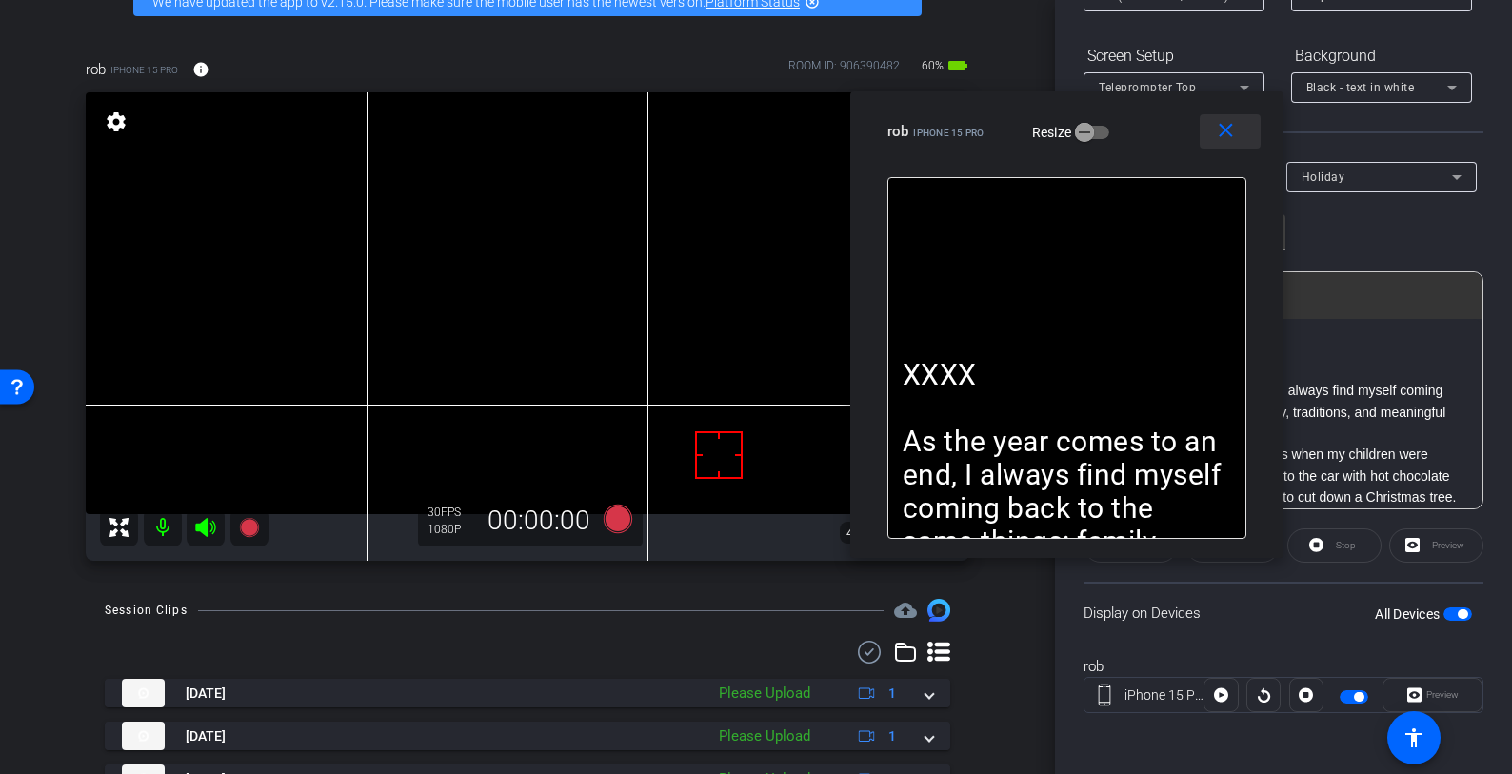
click at [1232, 133] on mat-icon "close" at bounding box center [1226, 131] width 24 height 24
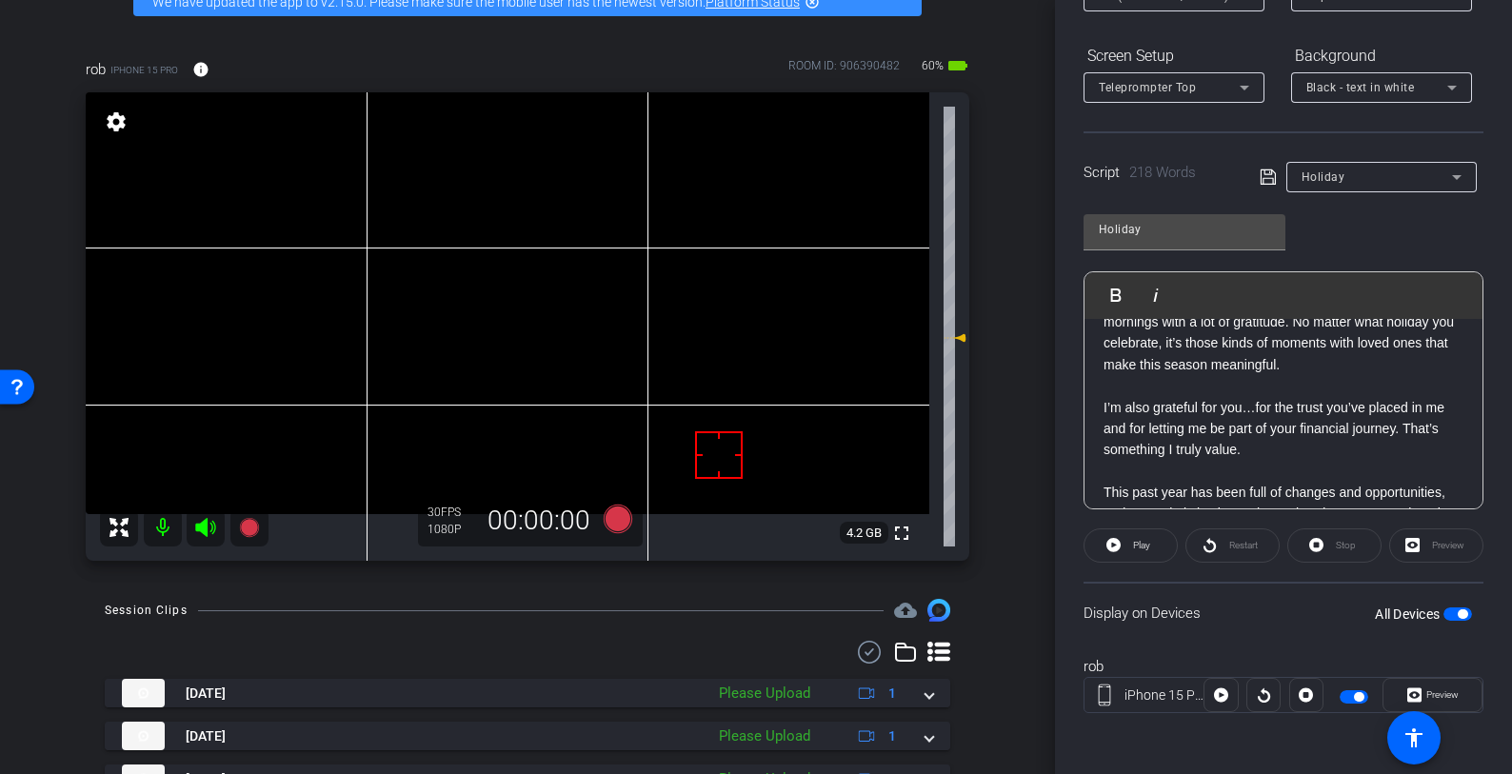
scroll to position [508, 0]
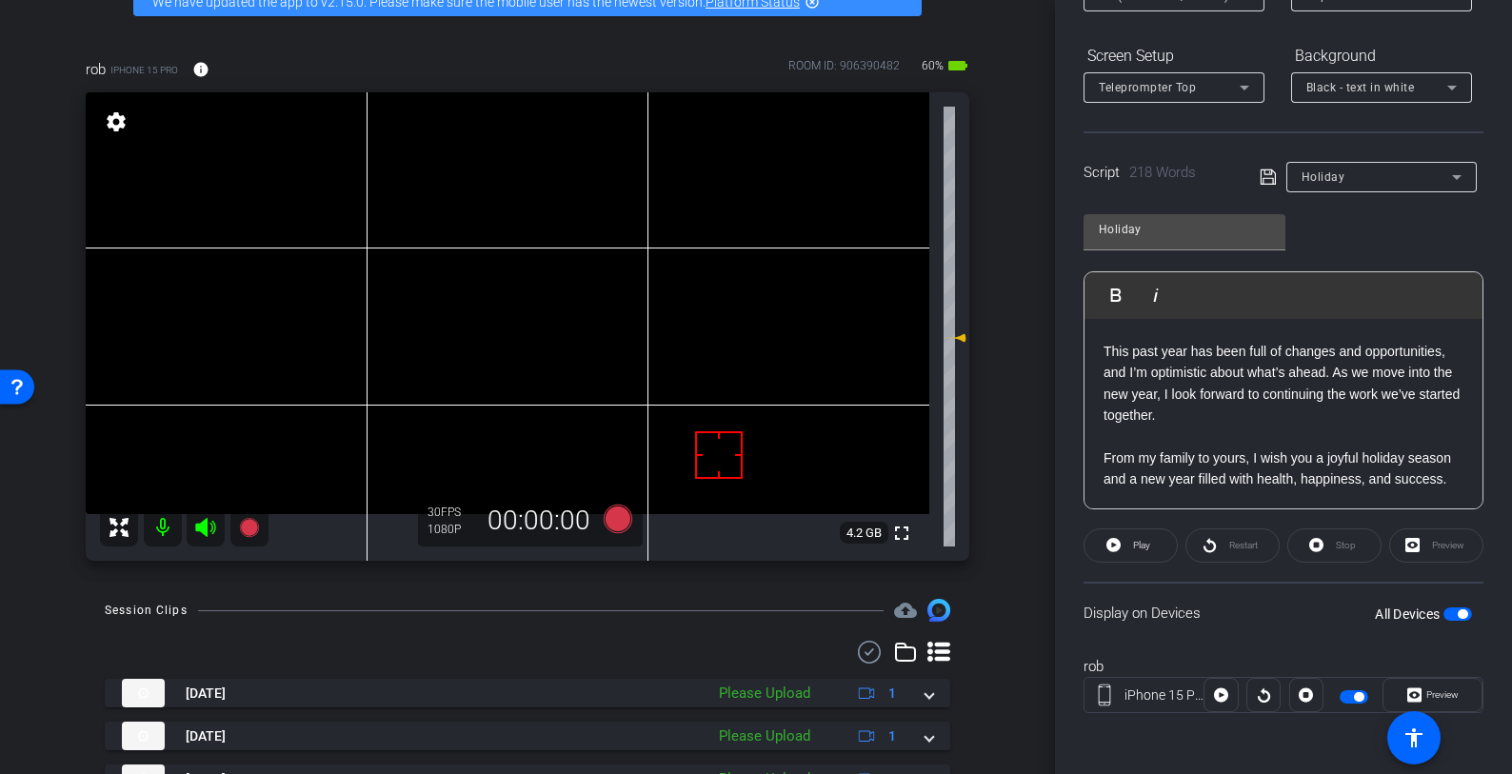
click at [1213, 427] on p at bounding box center [1284, 437] width 360 height 21
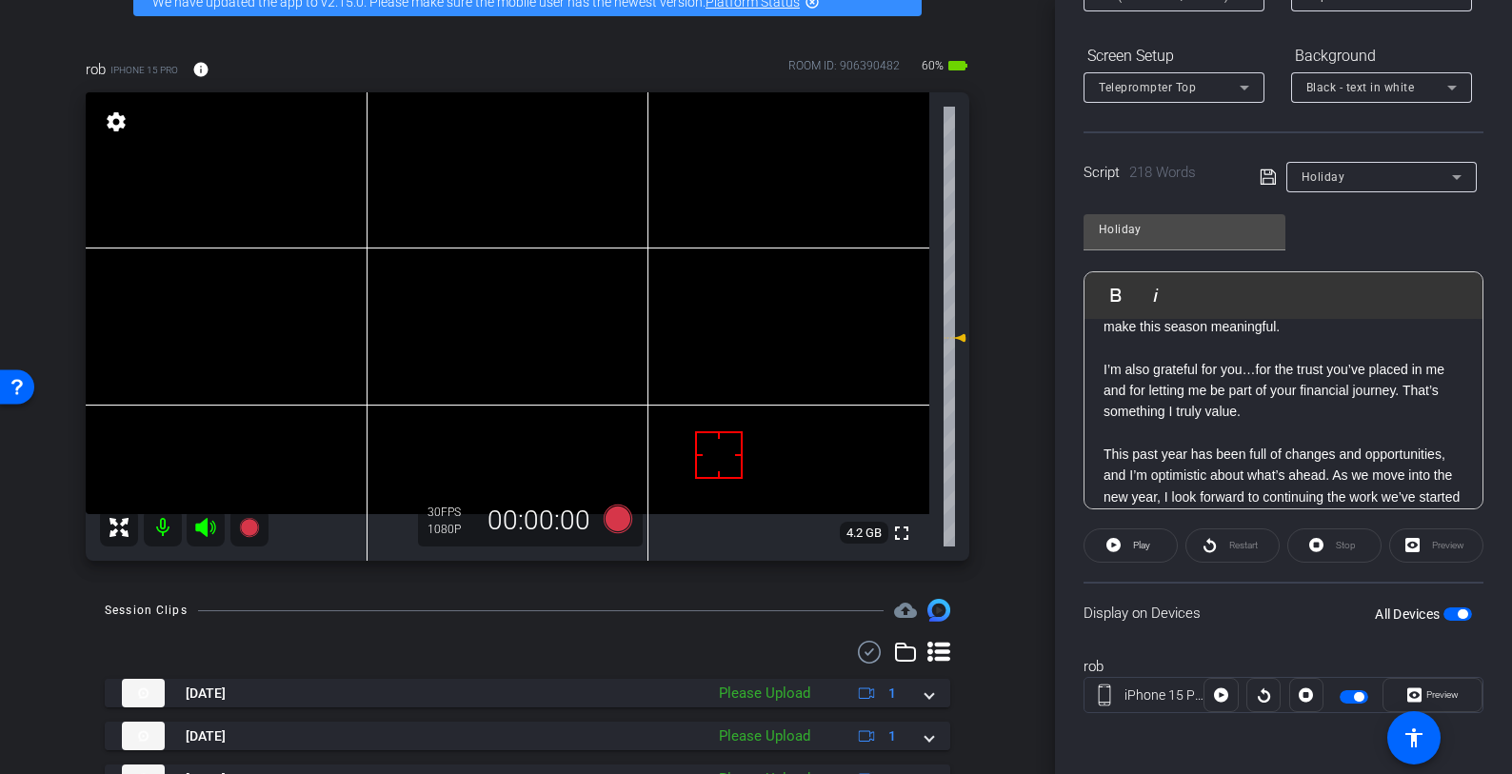
scroll to position [365, 0]
click at [1204, 442] on p at bounding box center [1284, 431] width 360 height 21
click at [1261, 177] on icon at bounding box center [1268, 177] width 17 height 23
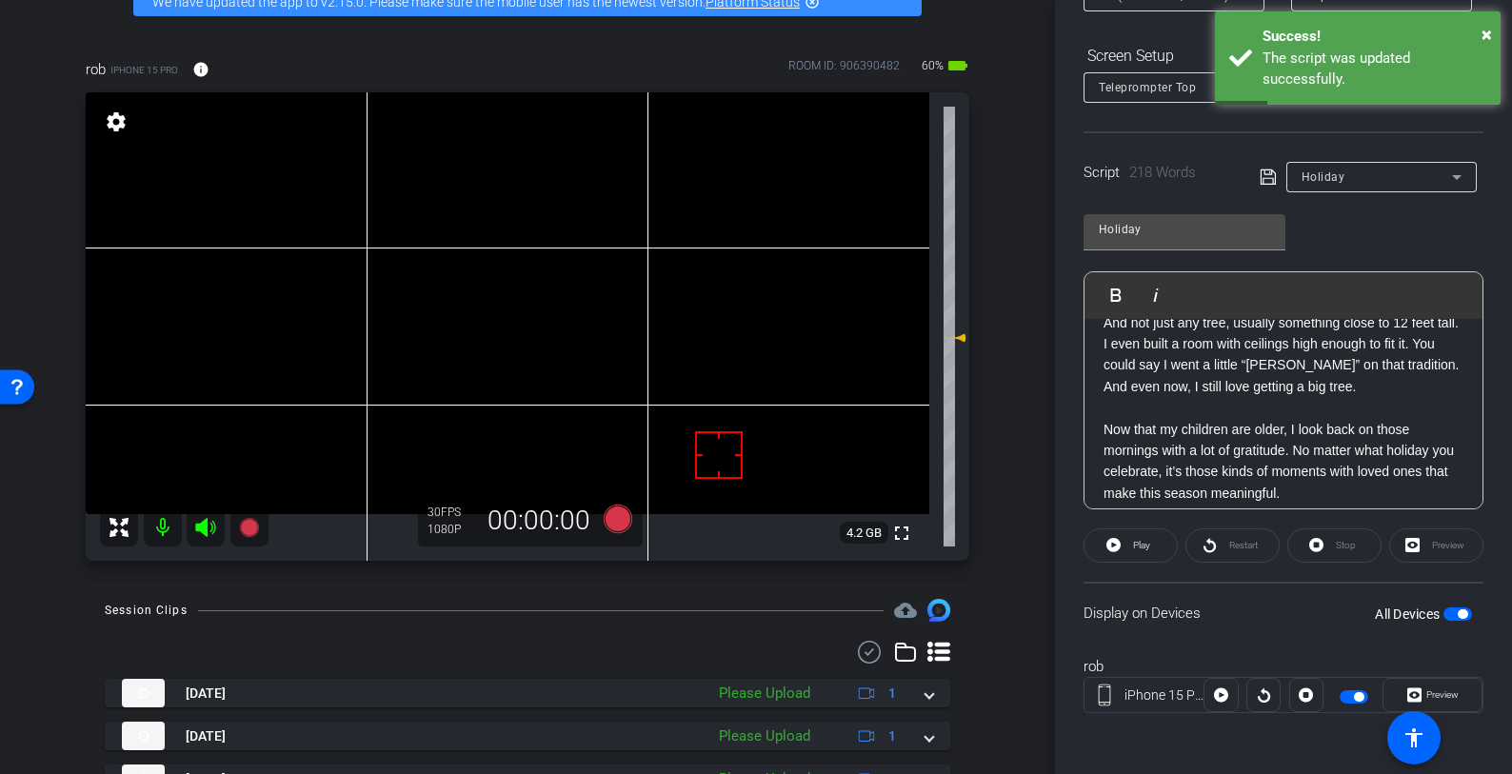
scroll to position [206, 0]
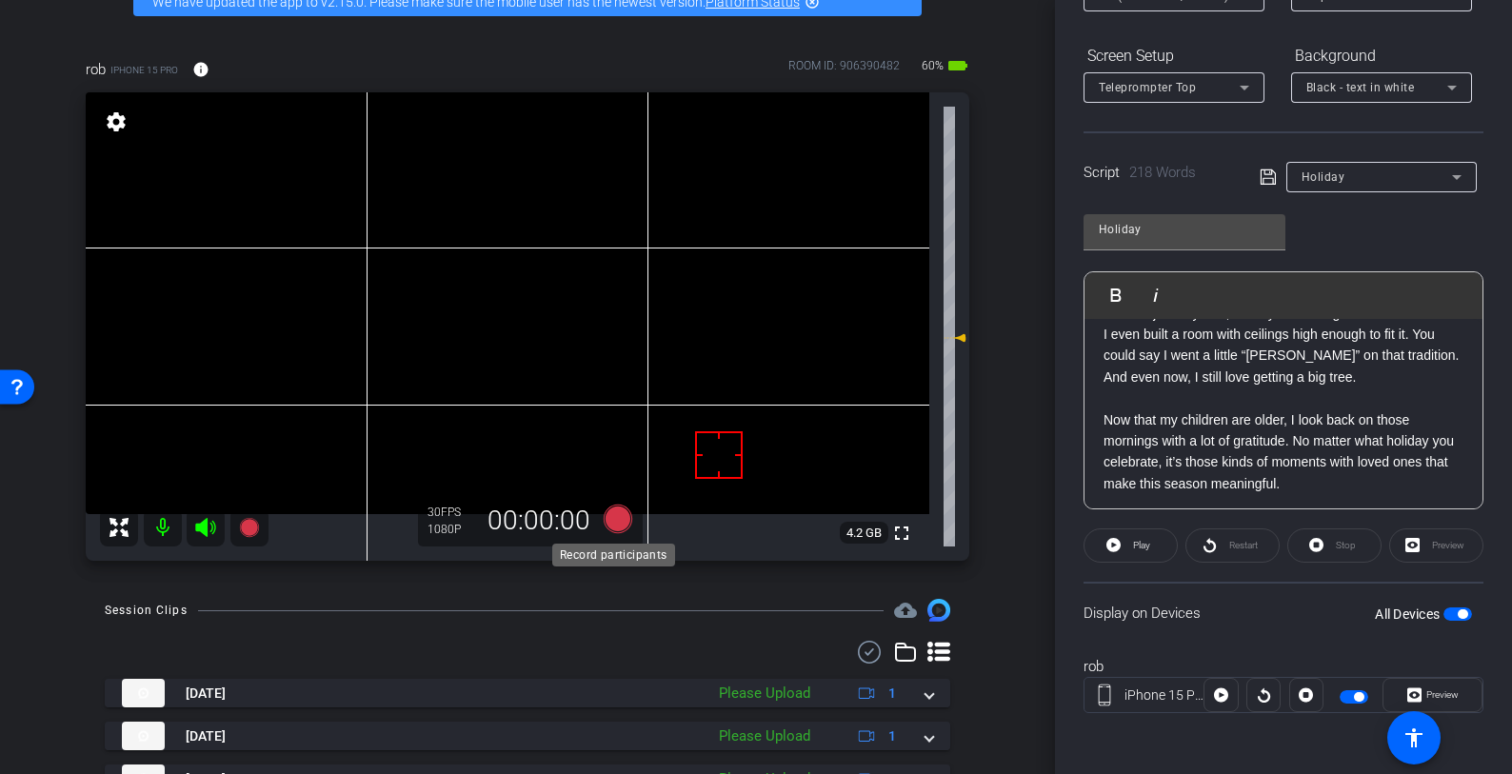
click at [612, 520] on icon at bounding box center [618, 519] width 29 height 29
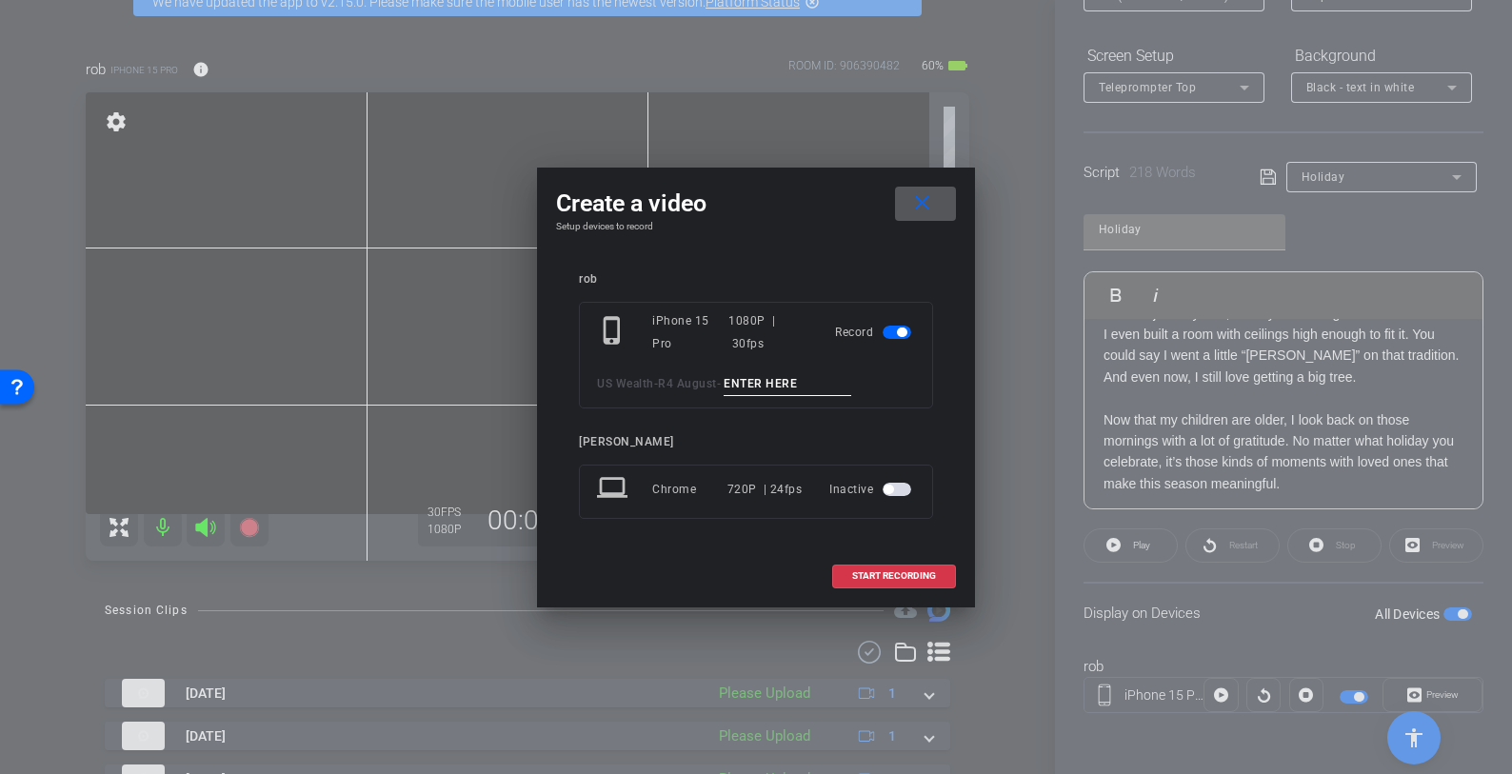
click at [767, 377] on input at bounding box center [788, 384] width 128 height 24
type input "Holiday tk 2"
click at [918, 573] on span "START RECORDING" at bounding box center [894, 576] width 84 height 10
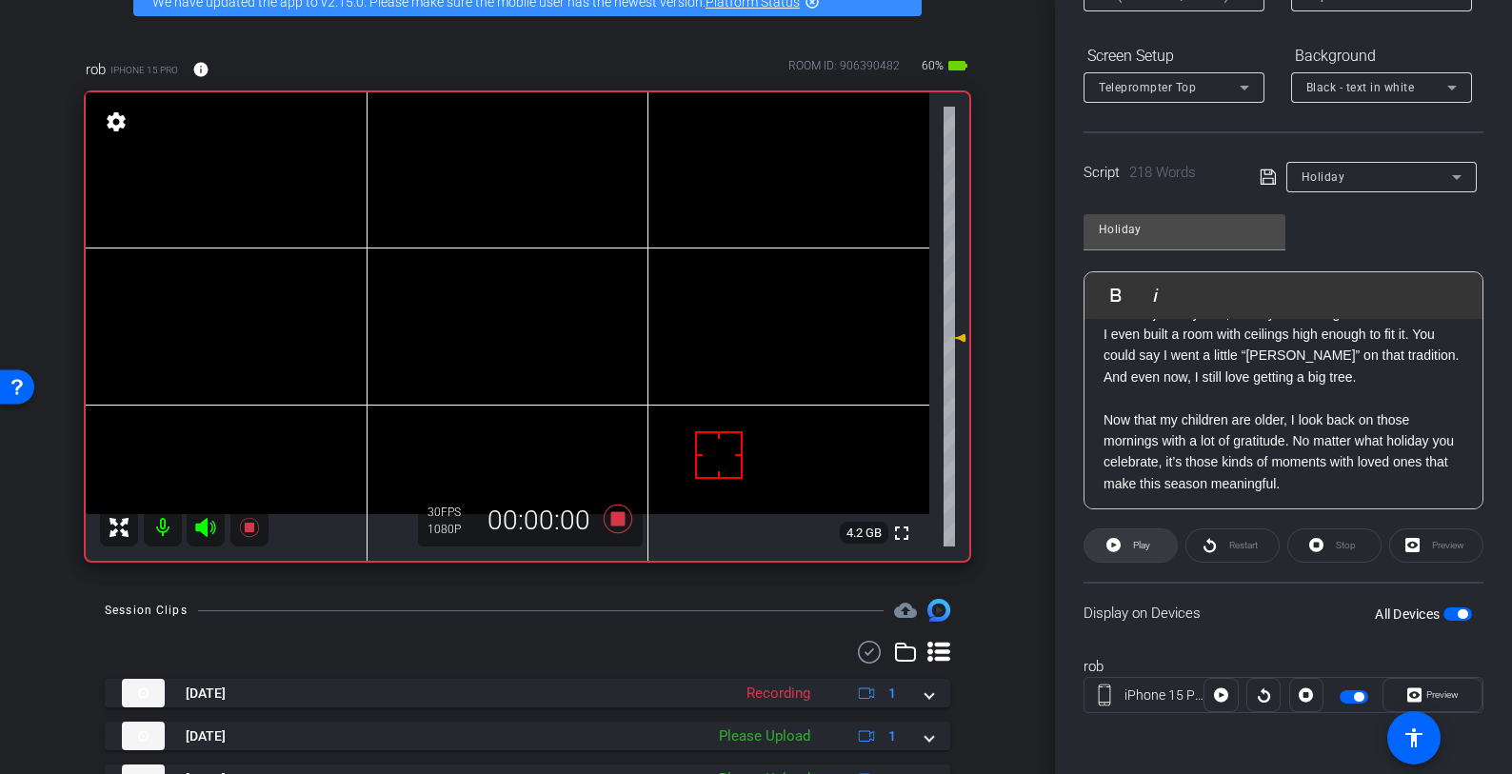
click at [1139, 543] on span "Play" at bounding box center [1141, 545] width 17 height 10
click at [1429, 690] on span "Preview" at bounding box center [1442, 694] width 32 height 10
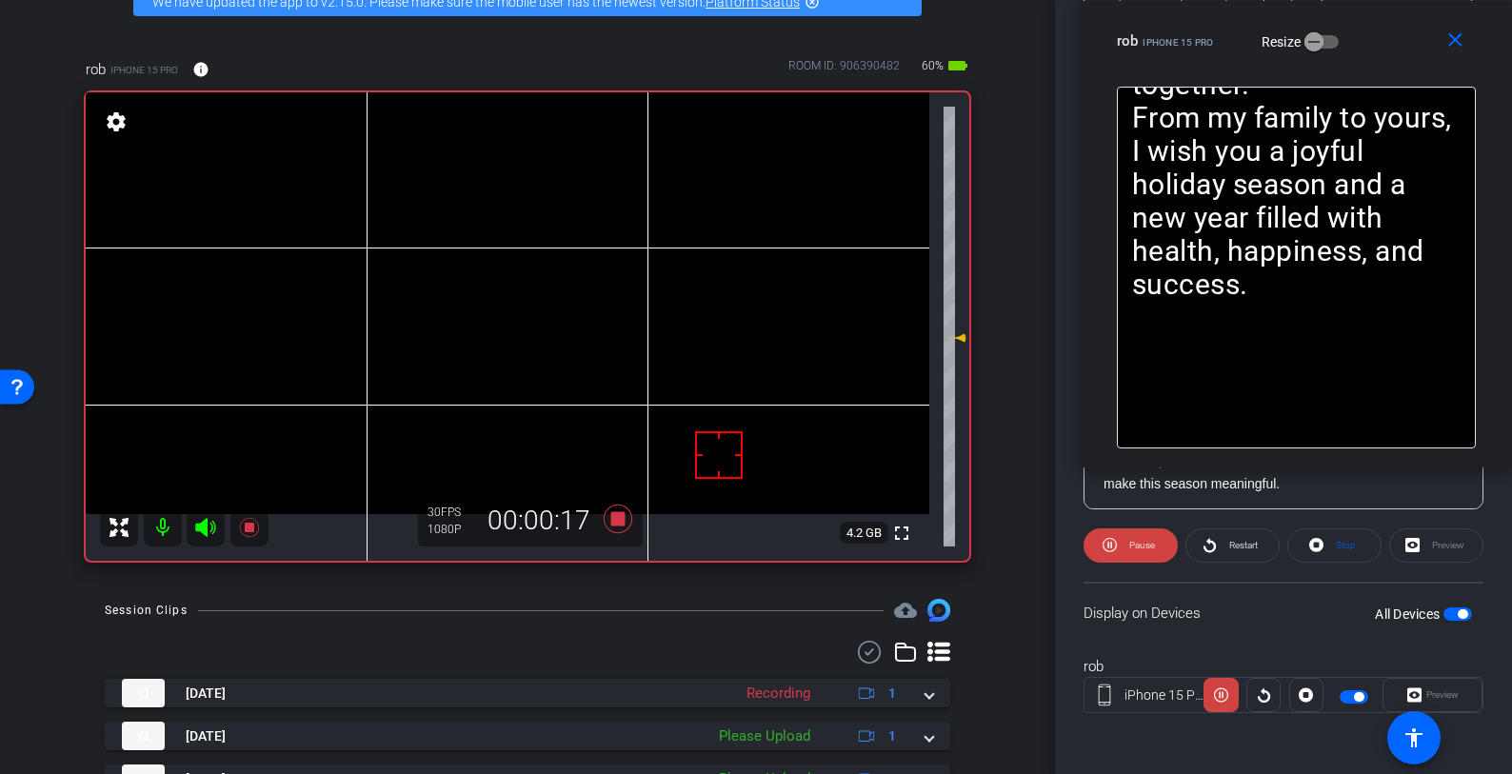
drag, startPoint x: 854, startPoint y: 194, endPoint x: 1477, endPoint y: 8, distance: 650.1
click at [1429, 8] on div "close rob iPhone 15 Pro Resize" at bounding box center [1296, 44] width 433 height 86
click at [1429, 42] on mat-icon "close" at bounding box center [1456, 41] width 24 height 24
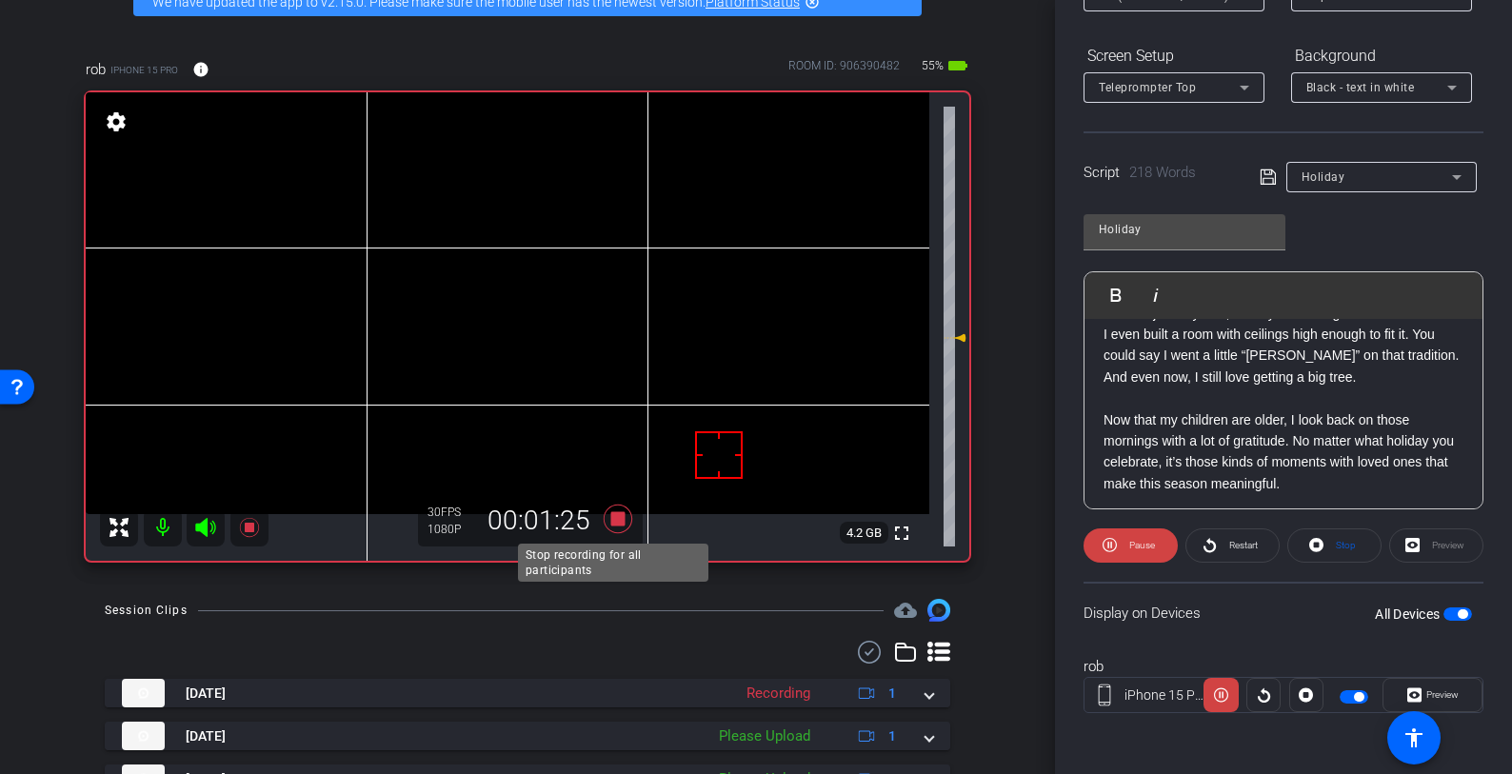
click at [613, 516] on icon at bounding box center [618, 519] width 29 height 29
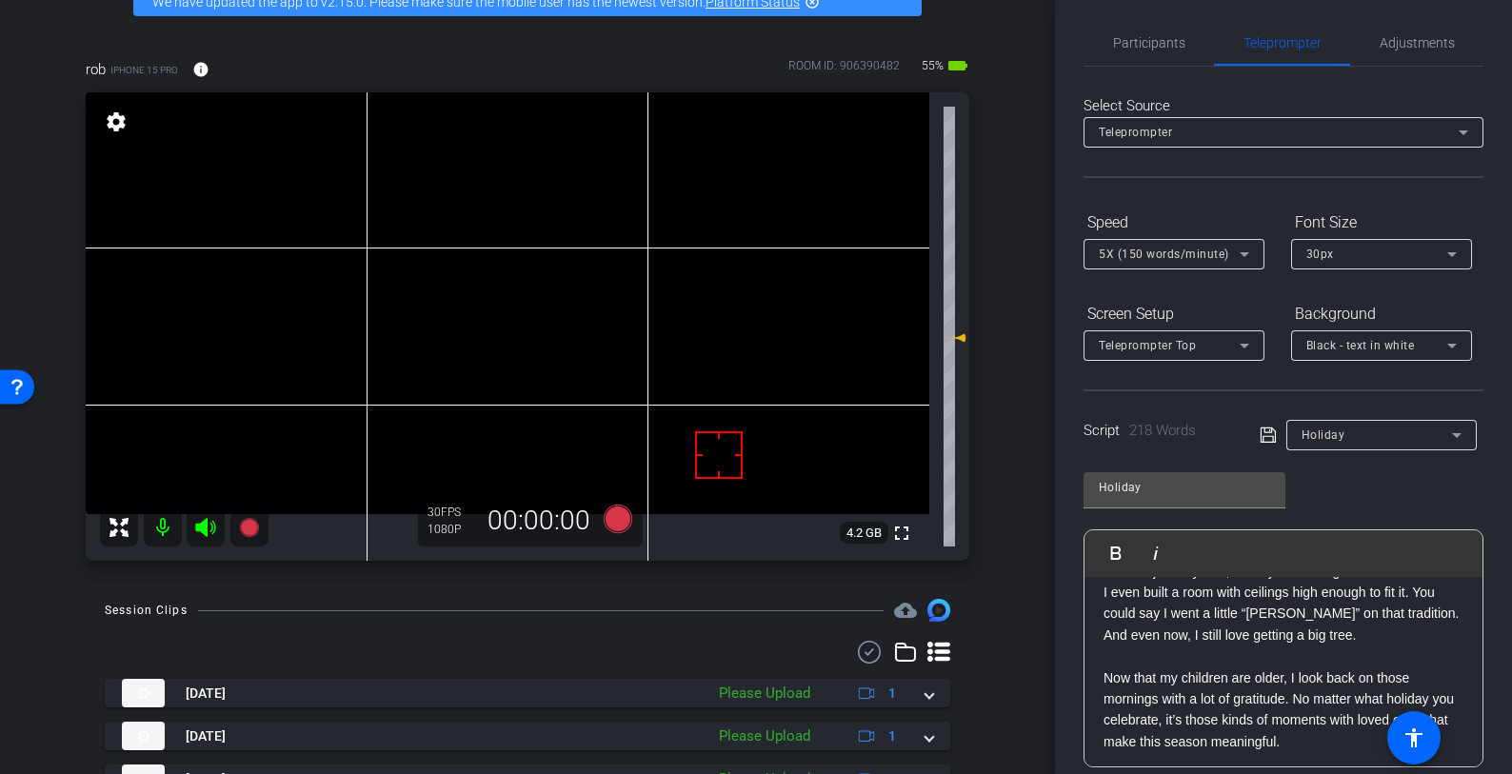
scroll to position [0, 0]
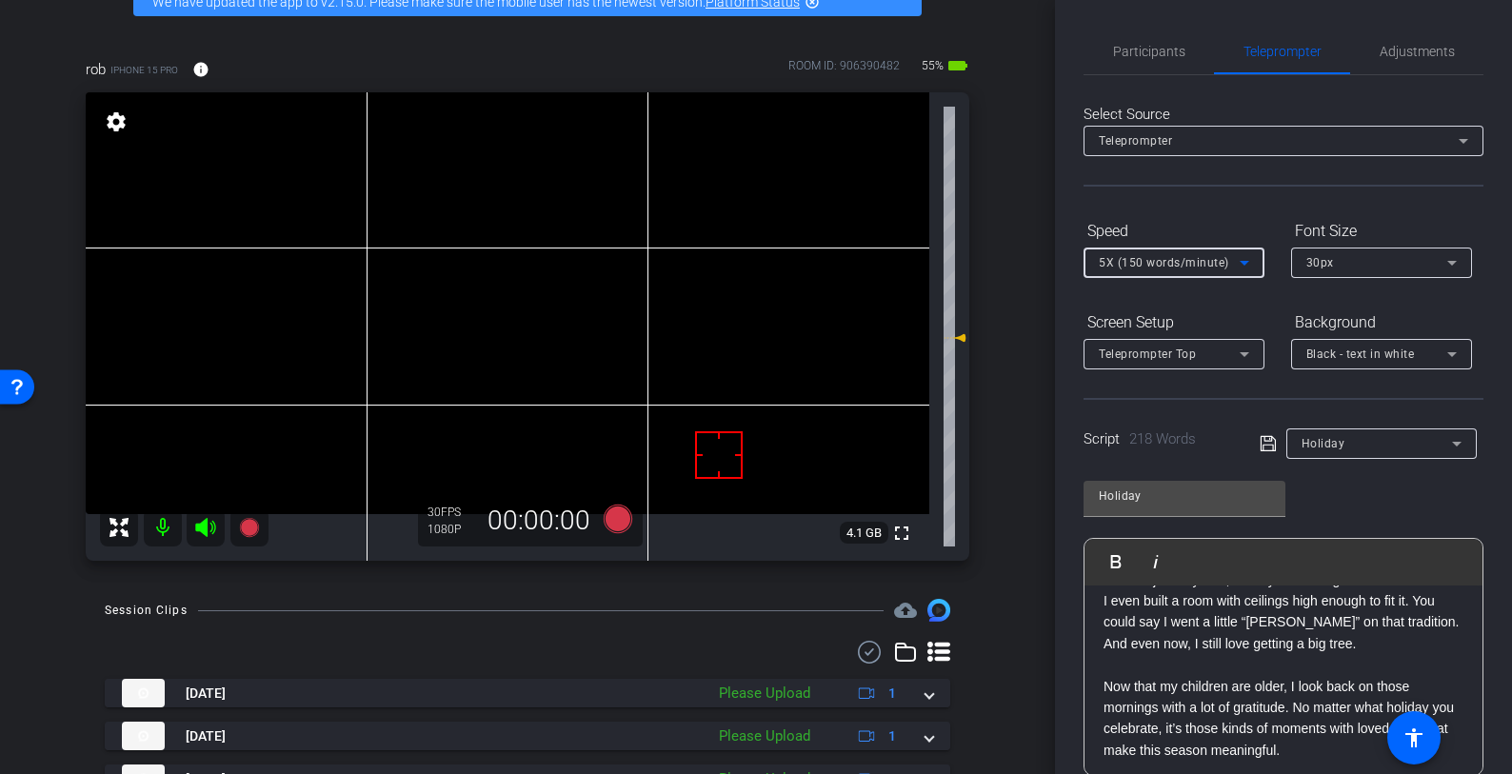
click at [1177, 263] on span "5X (150 words/minute)" at bounding box center [1164, 262] width 130 height 13
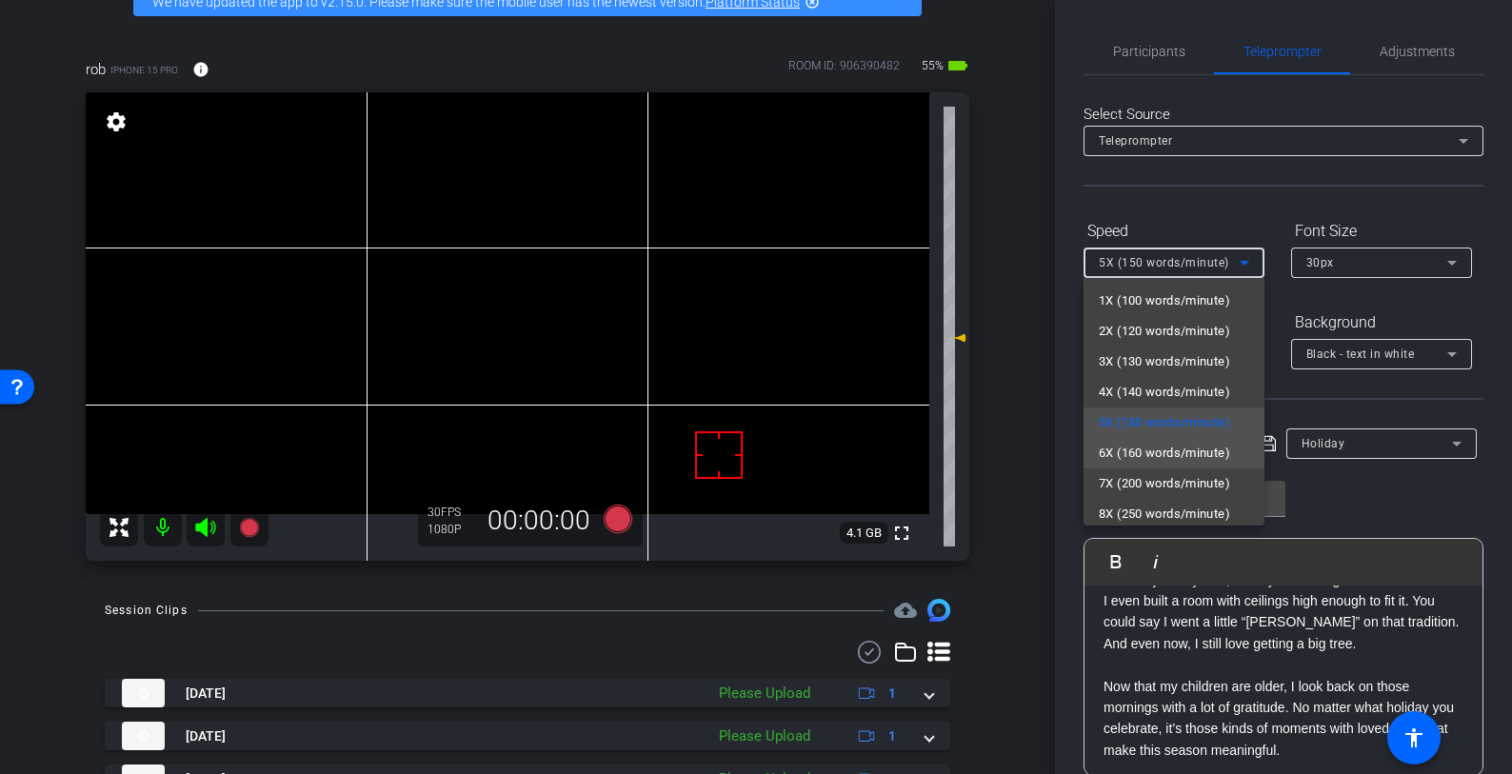
click at [1166, 440] on mat-option "6X (160 words/minute)" at bounding box center [1174, 453] width 181 height 30
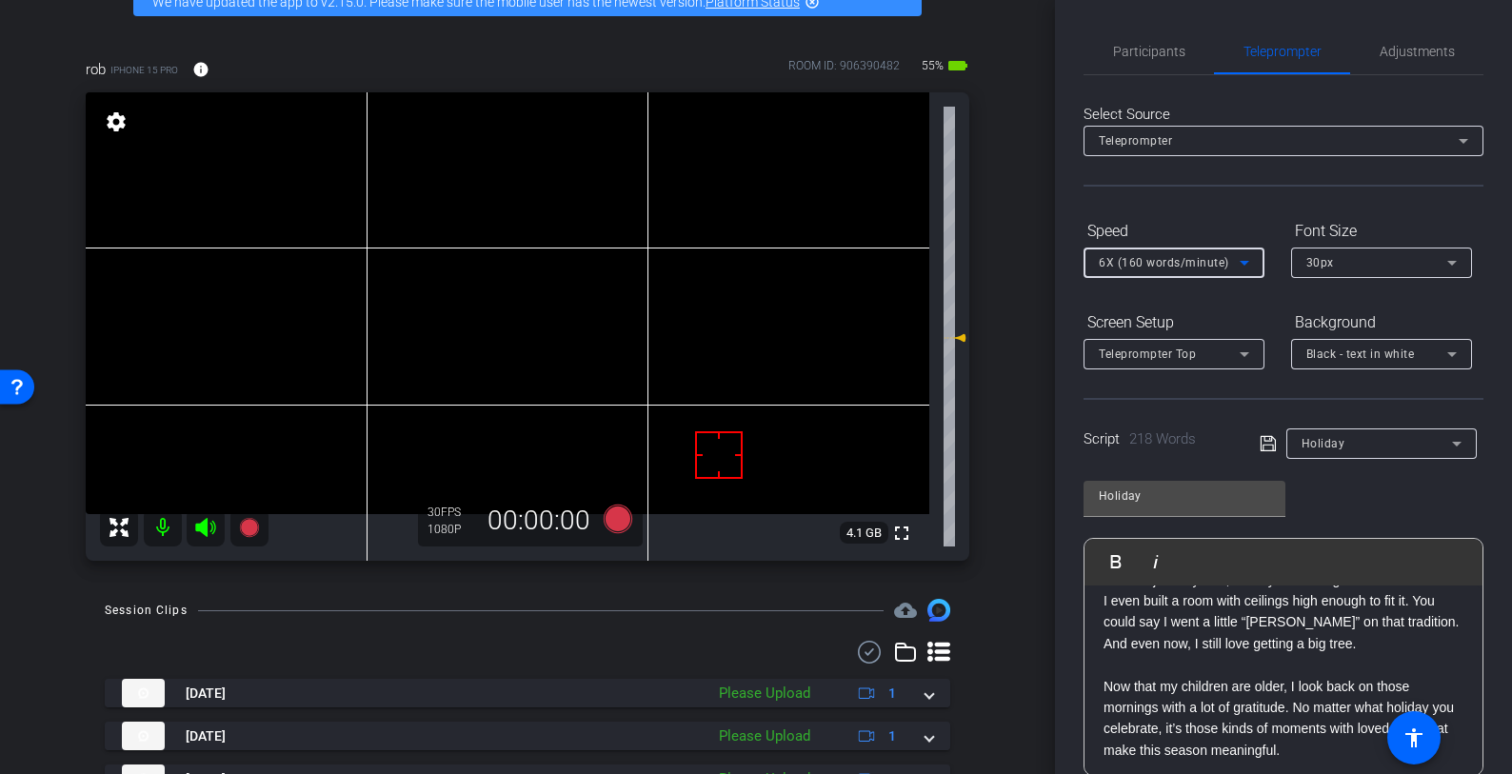
click at [1264, 434] on icon at bounding box center [1268, 443] width 17 height 23
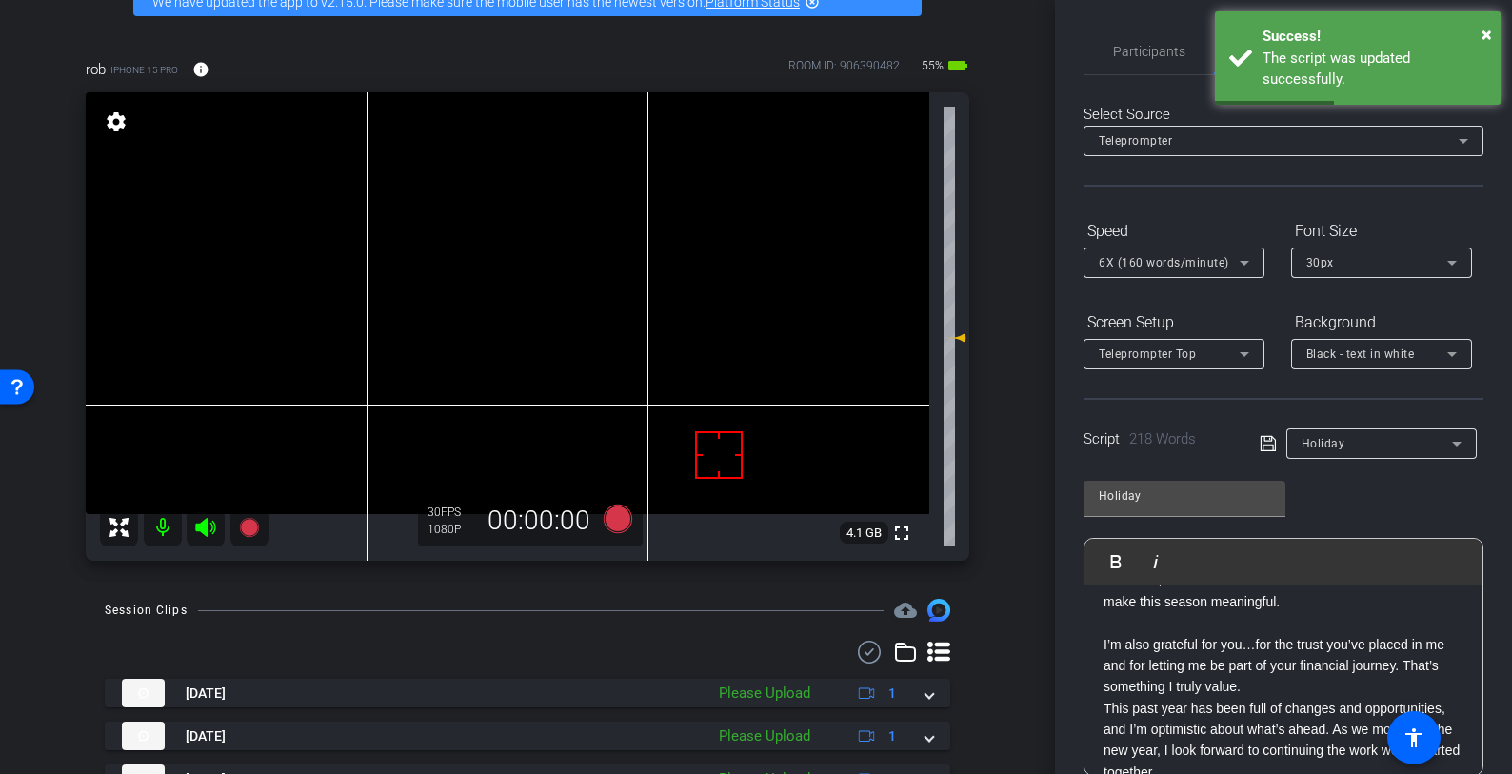
scroll to position [329, 0]
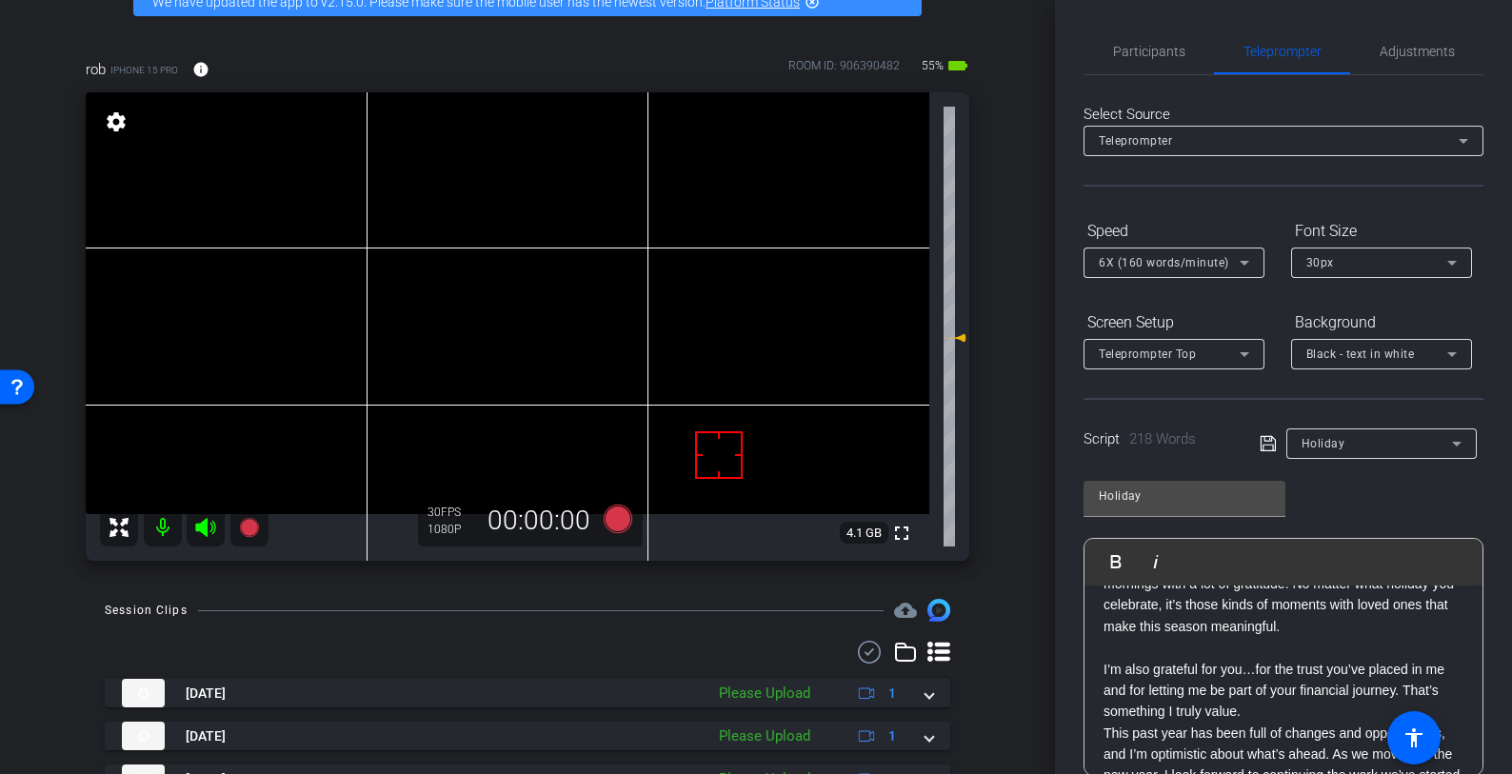
click at [1272, 658] on p at bounding box center [1284, 647] width 360 height 21
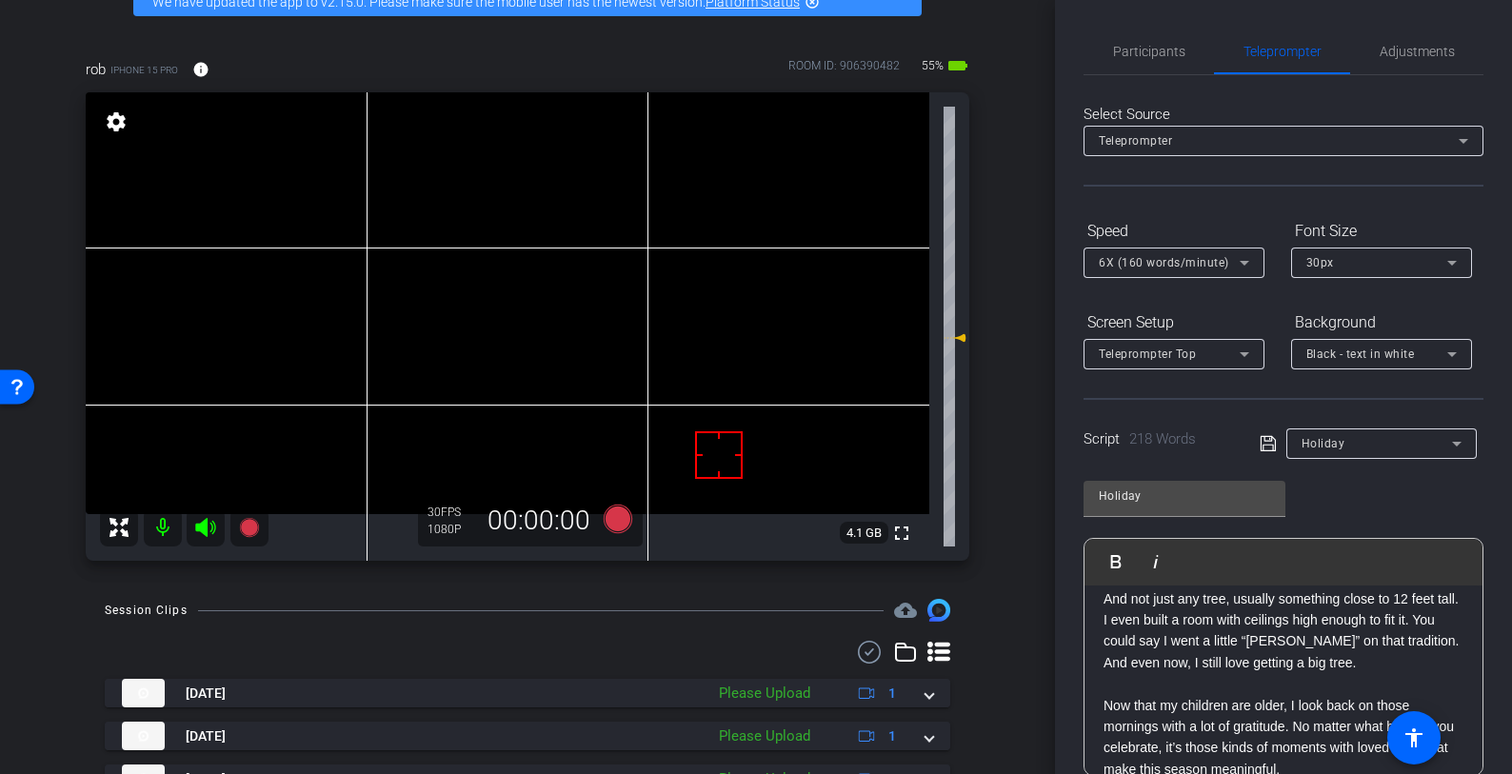
scroll to position [185, 0]
click at [1266, 441] on icon at bounding box center [1267, 443] width 15 height 15
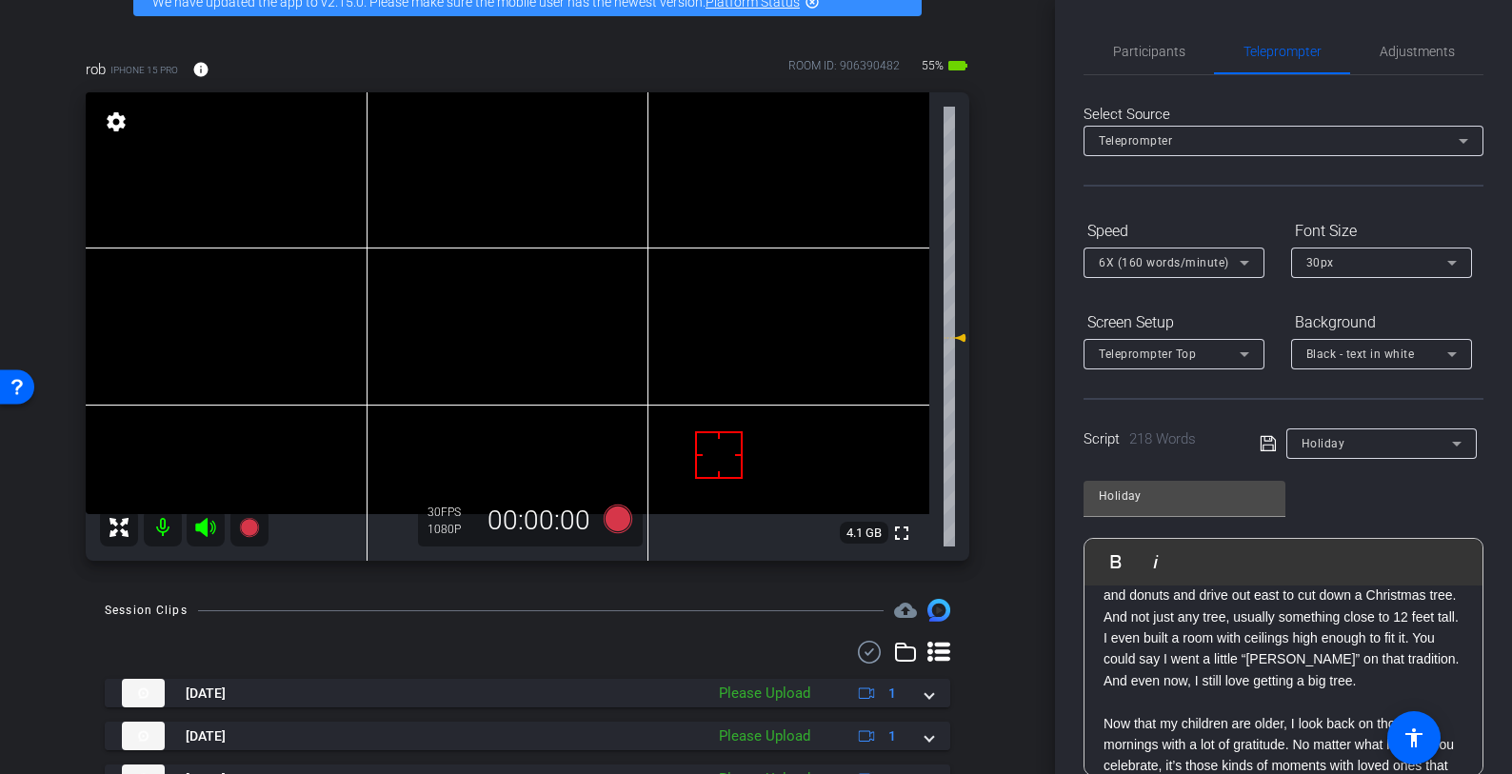
scroll to position [0, 0]
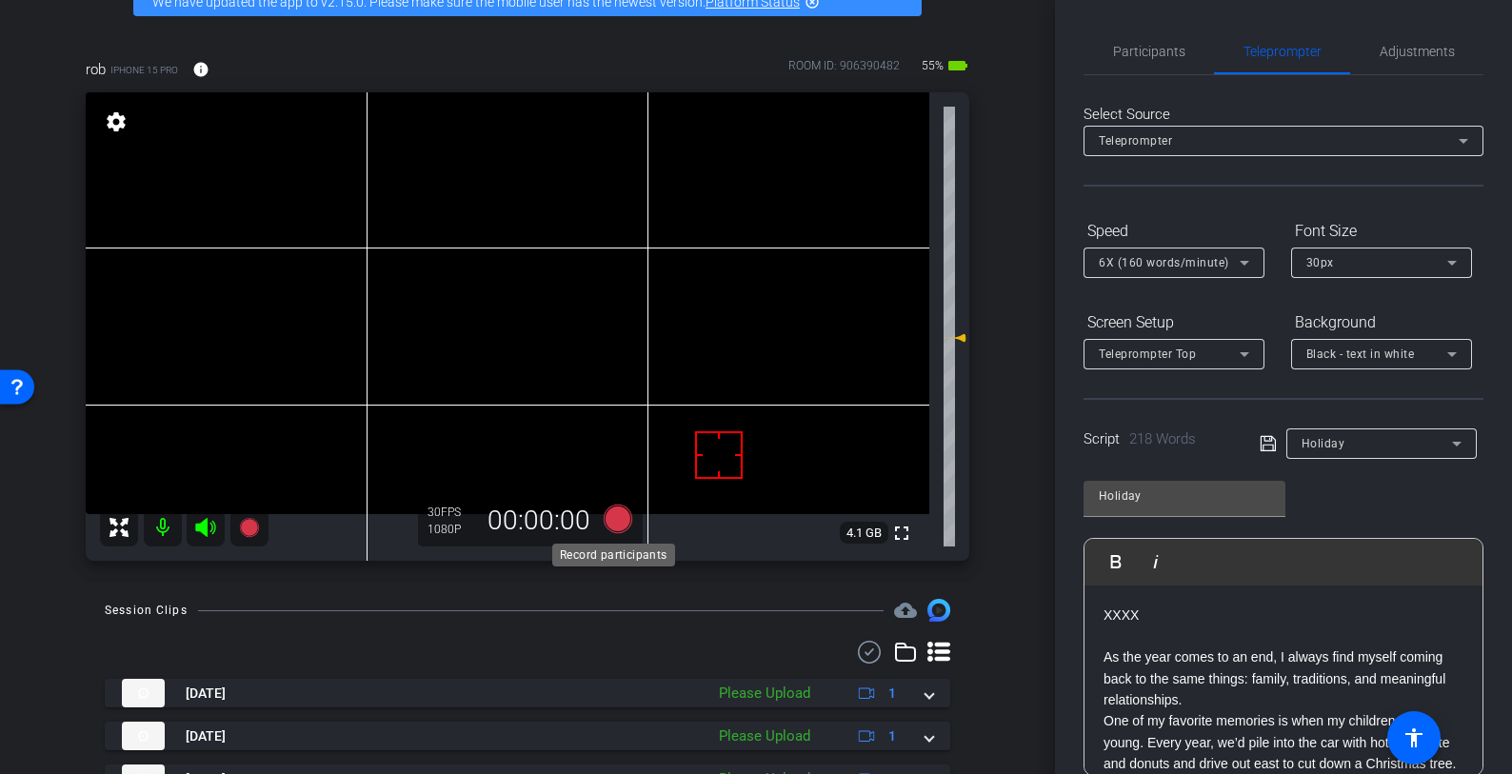
click at [615, 518] on icon at bounding box center [618, 519] width 29 height 29
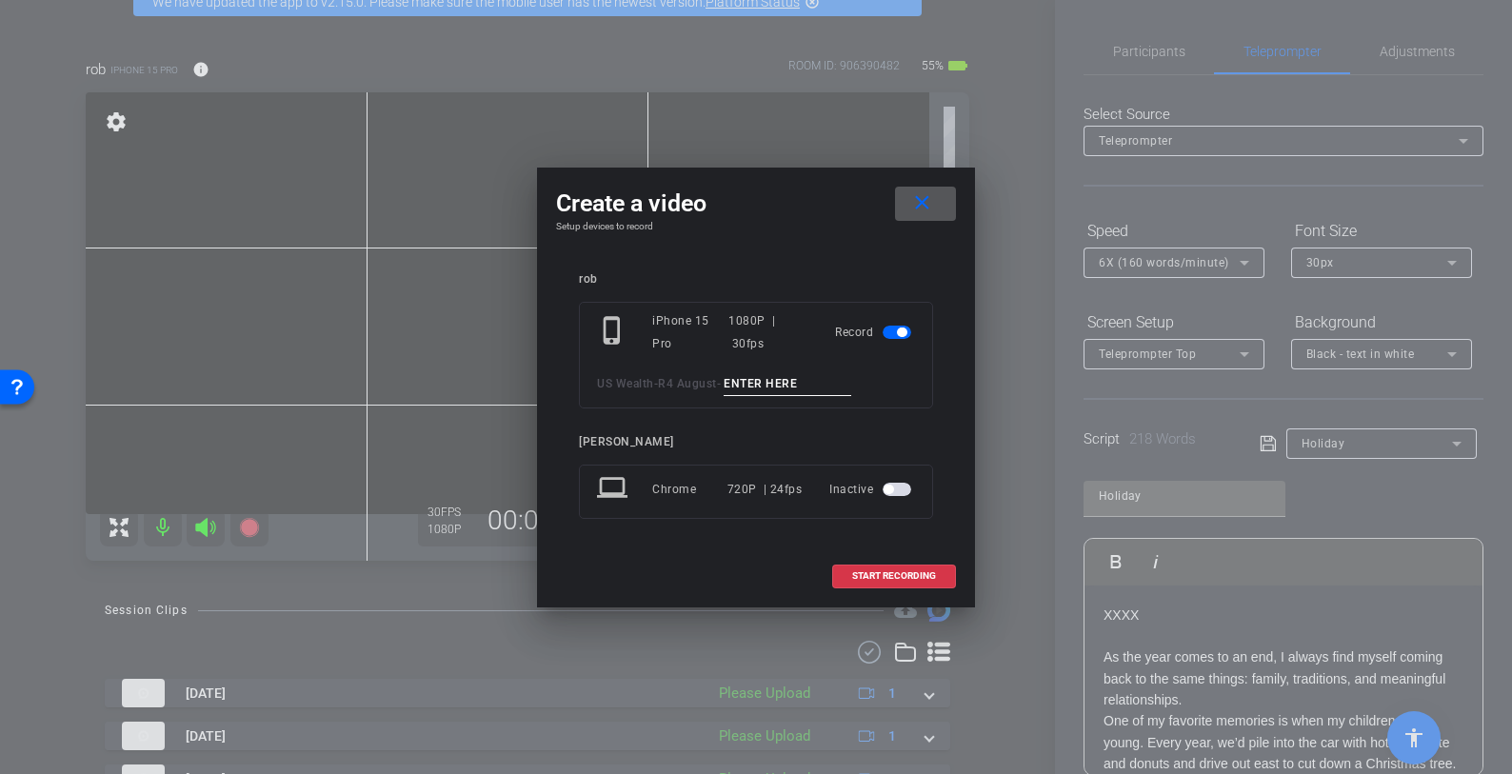
click at [804, 387] on input at bounding box center [788, 384] width 128 height 24
paste input "Holiday tk 1"
type input "Holiday tk 3"
click at [920, 575] on span "START RECORDING" at bounding box center [894, 576] width 84 height 10
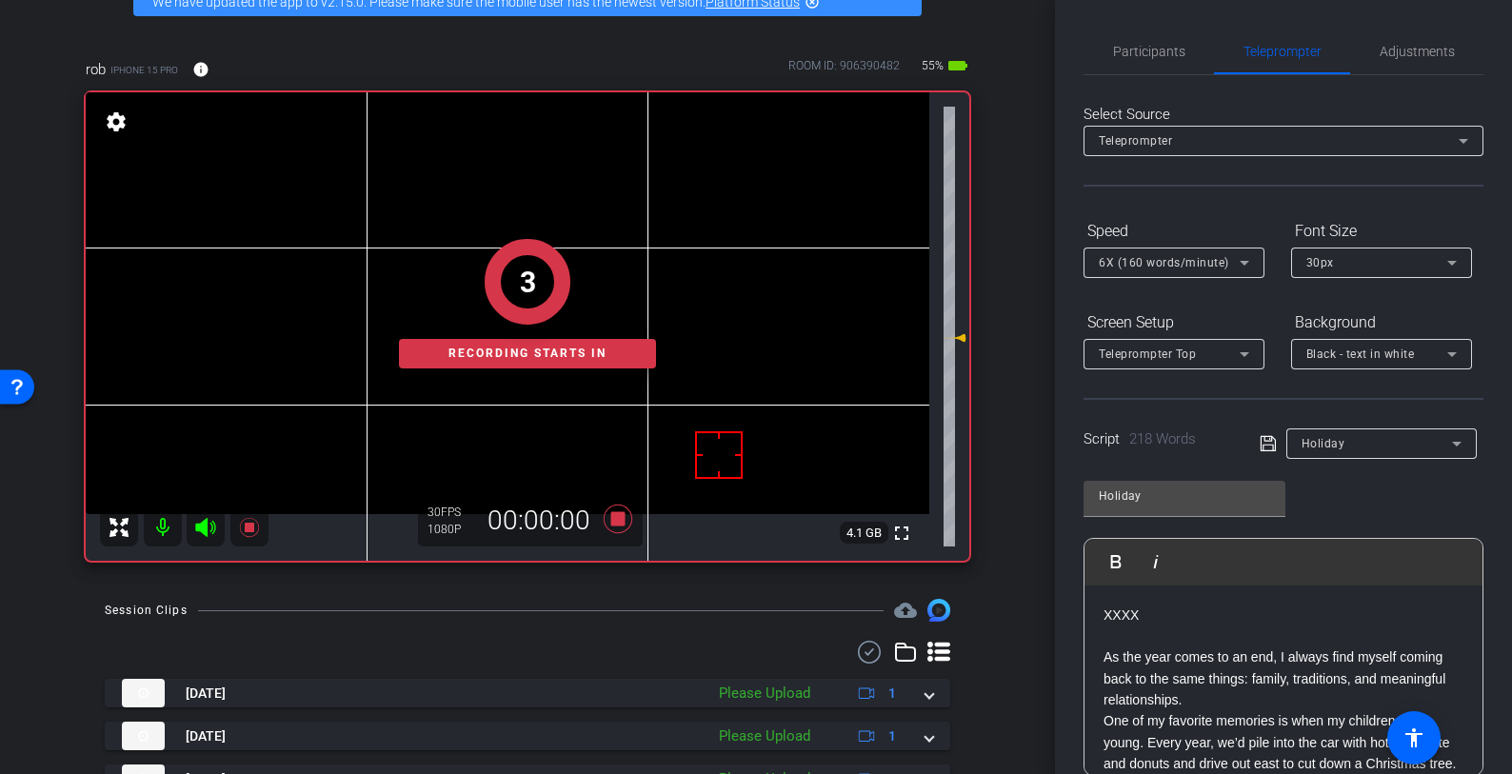
scroll to position [267, 0]
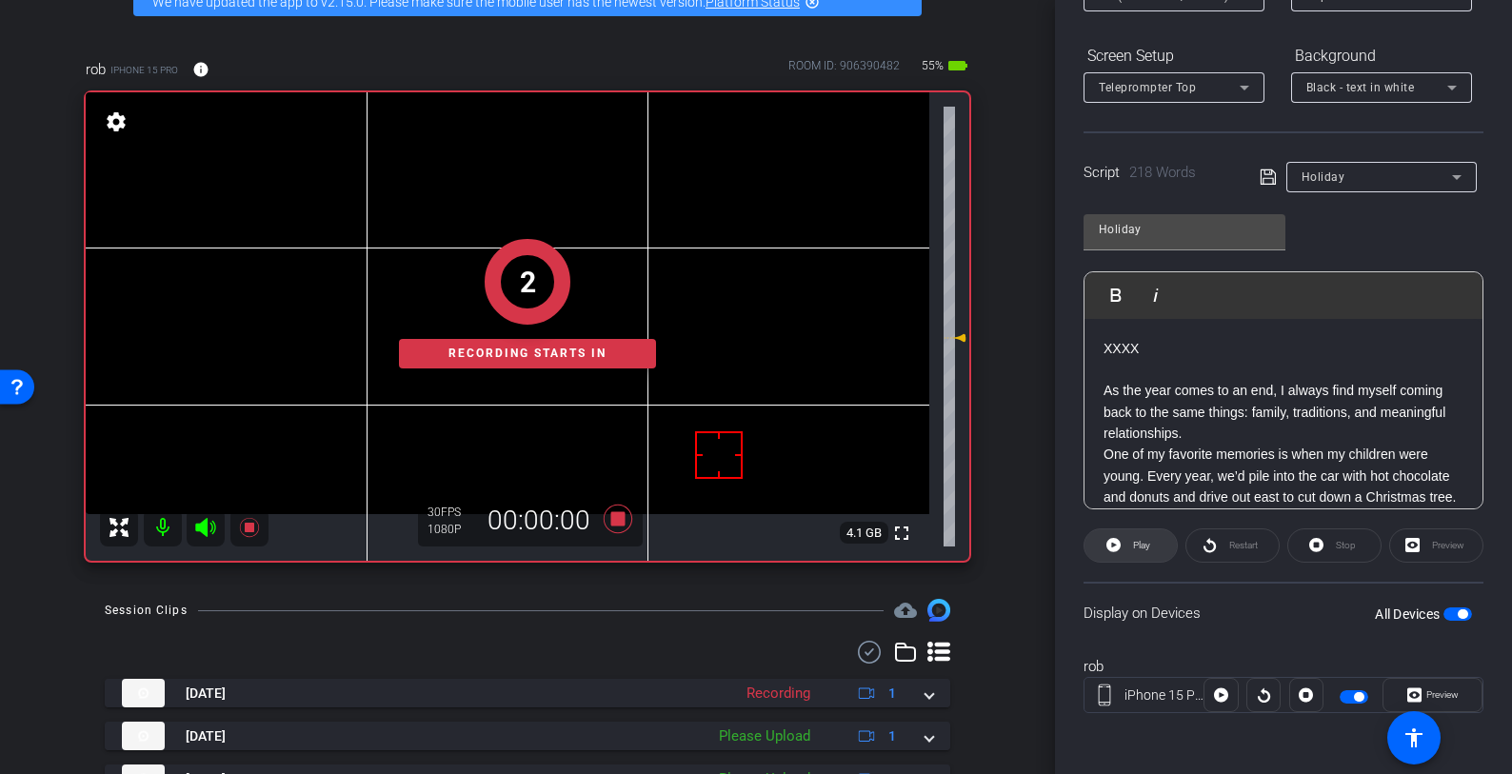
click at [1141, 548] on span "Play" at bounding box center [1141, 545] width 17 height 10
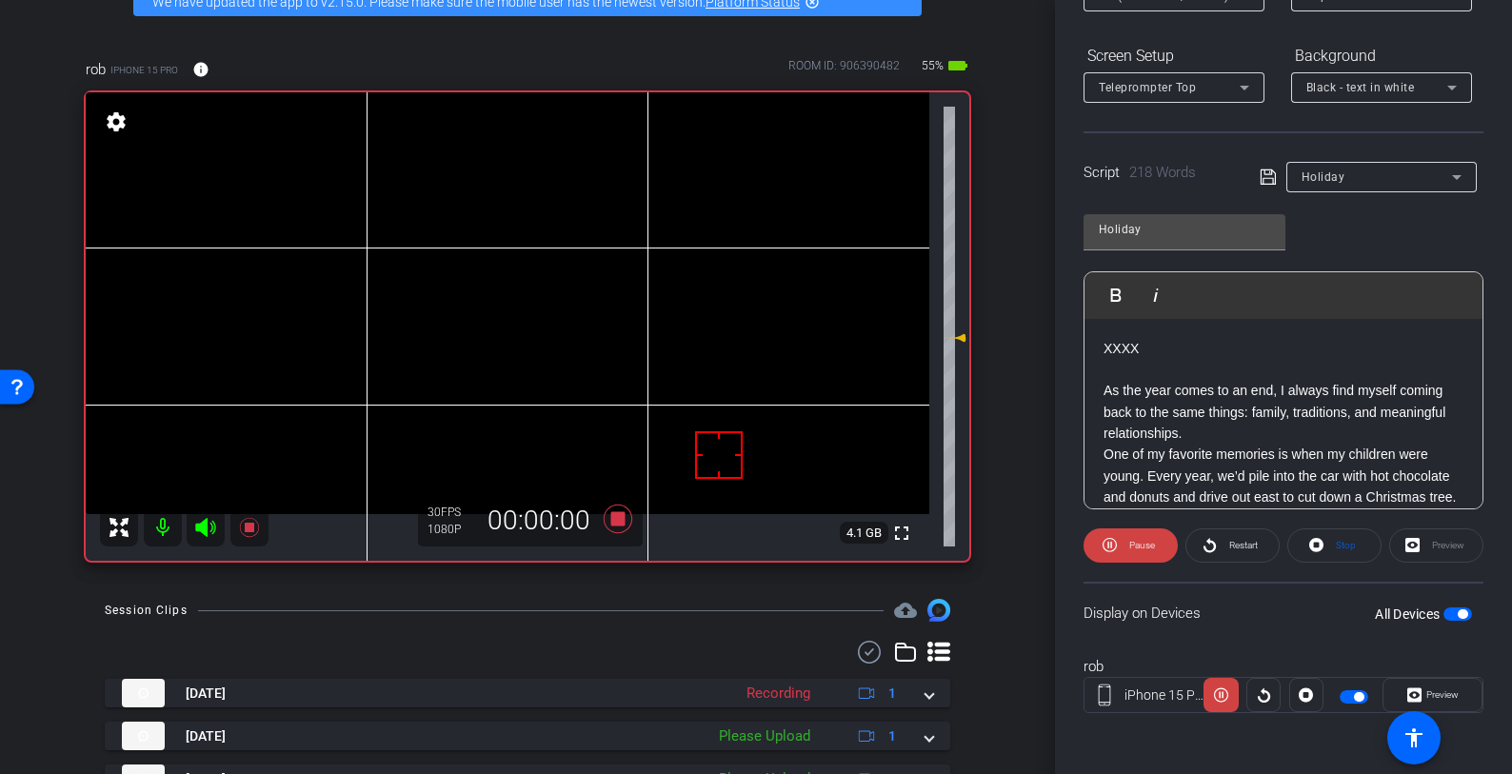
click at [208, 532] on icon at bounding box center [205, 527] width 23 height 23
click at [613, 512] on icon at bounding box center [618, 519] width 29 height 29
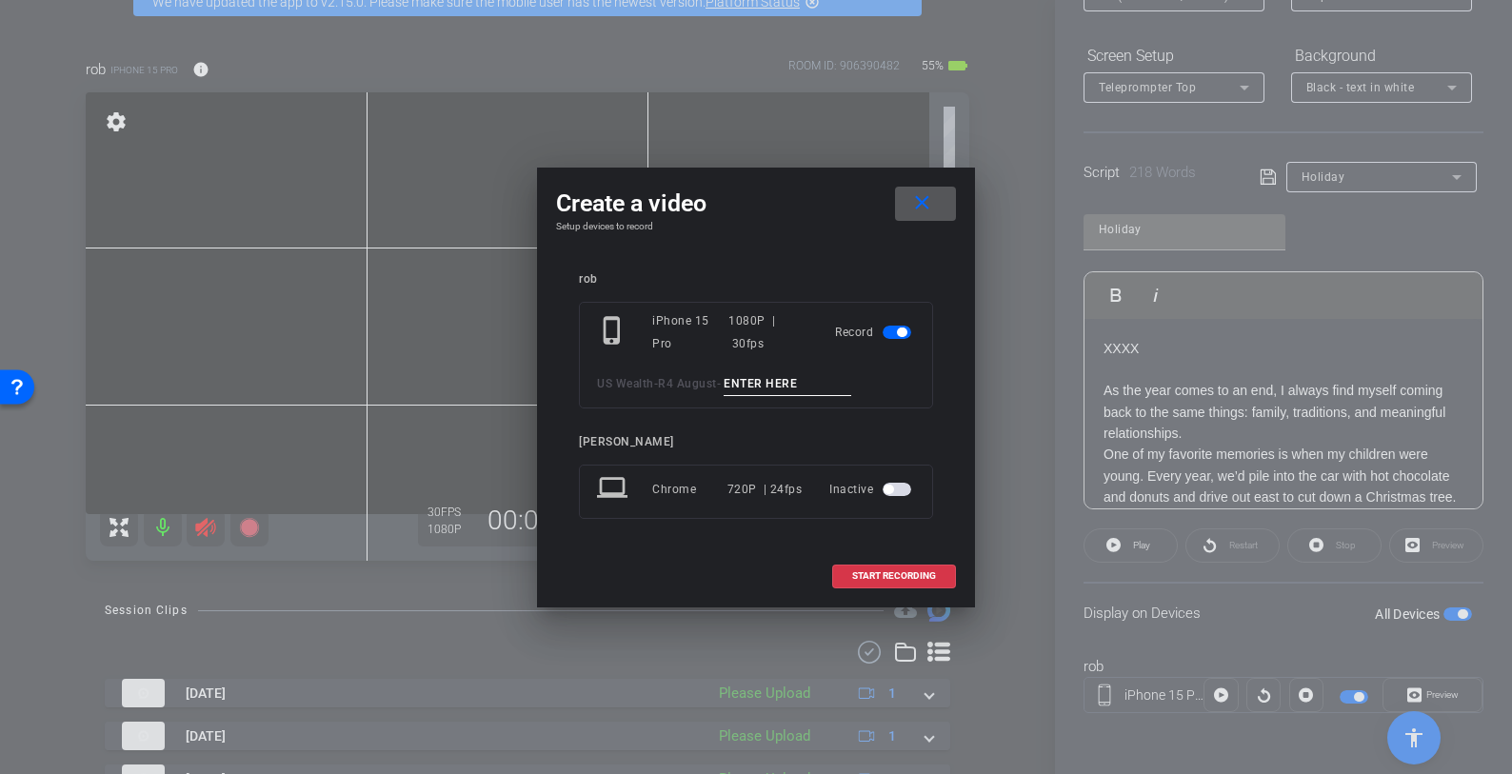
click at [199, 522] on div at bounding box center [756, 387] width 1512 height 774
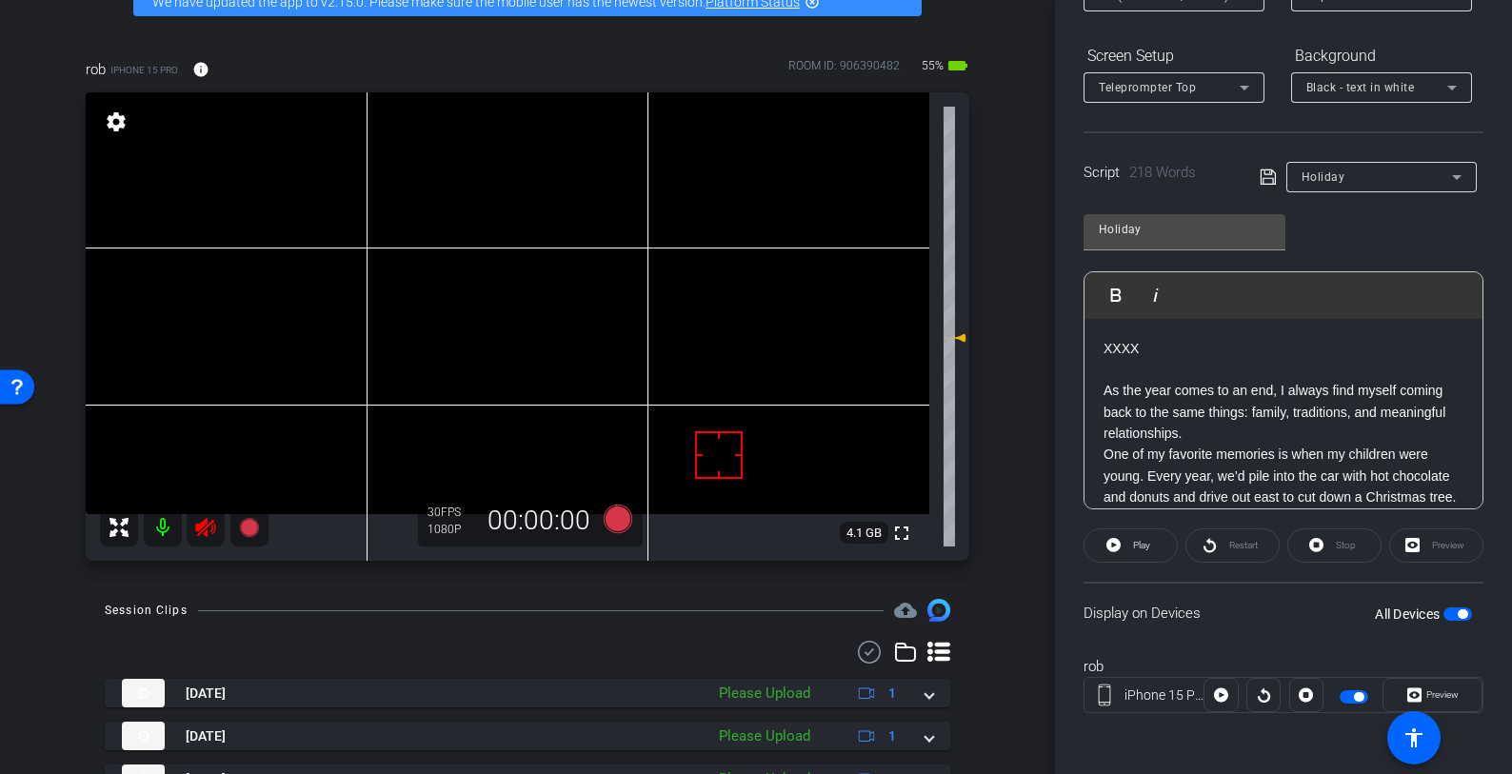
click at [205, 523] on icon at bounding box center [205, 527] width 20 height 19
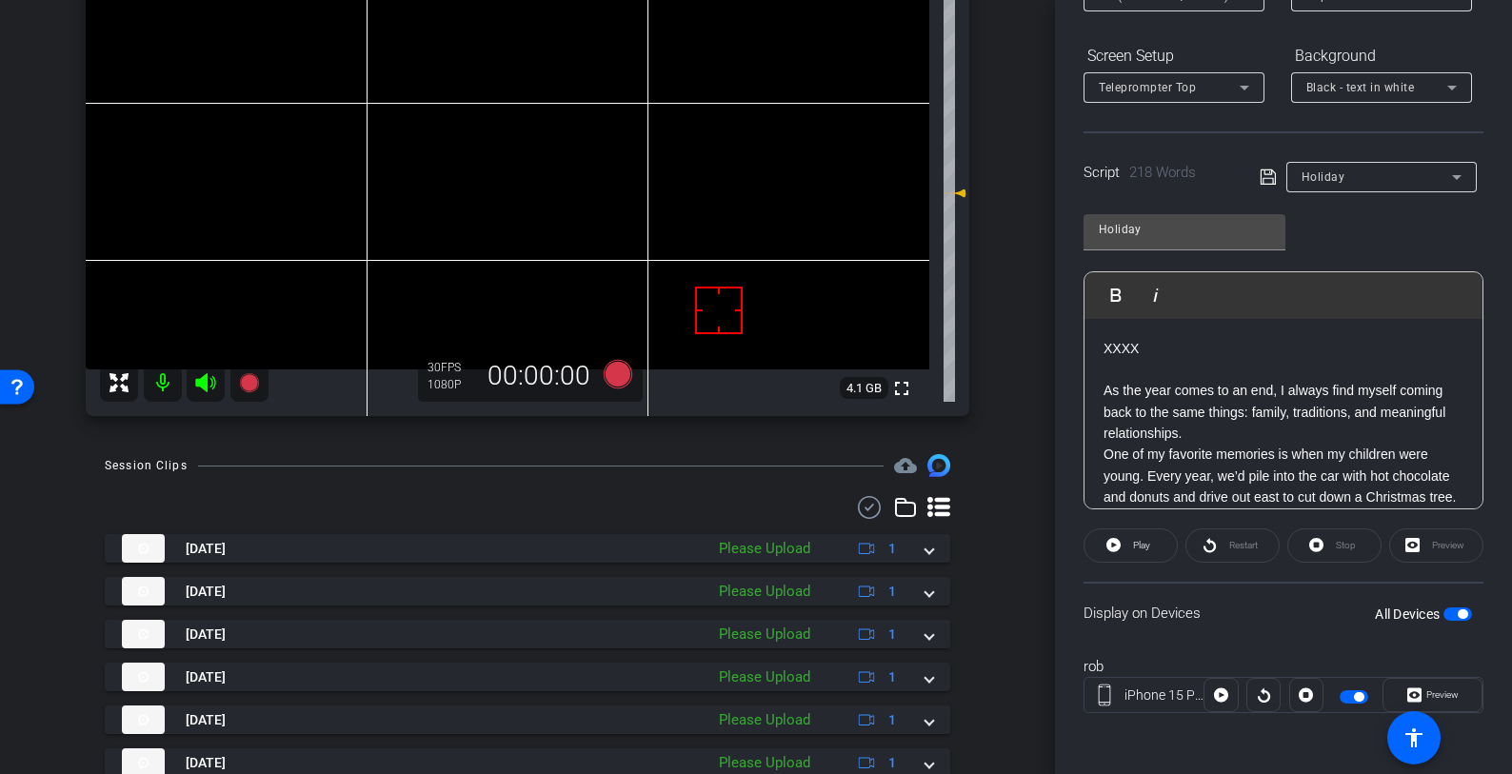
scroll to position [258, 0]
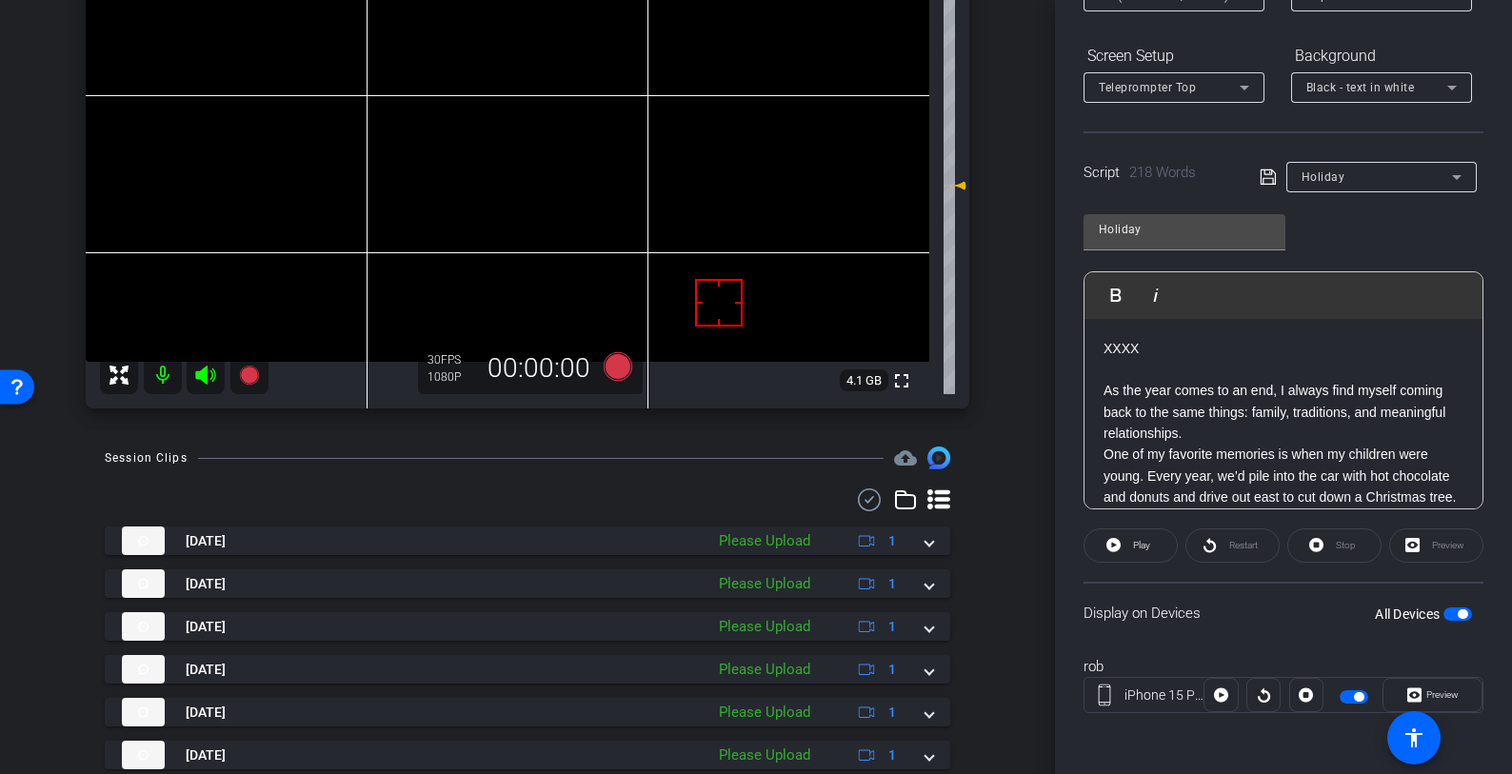
click at [866, 504] on icon at bounding box center [869, 499] width 29 height 23
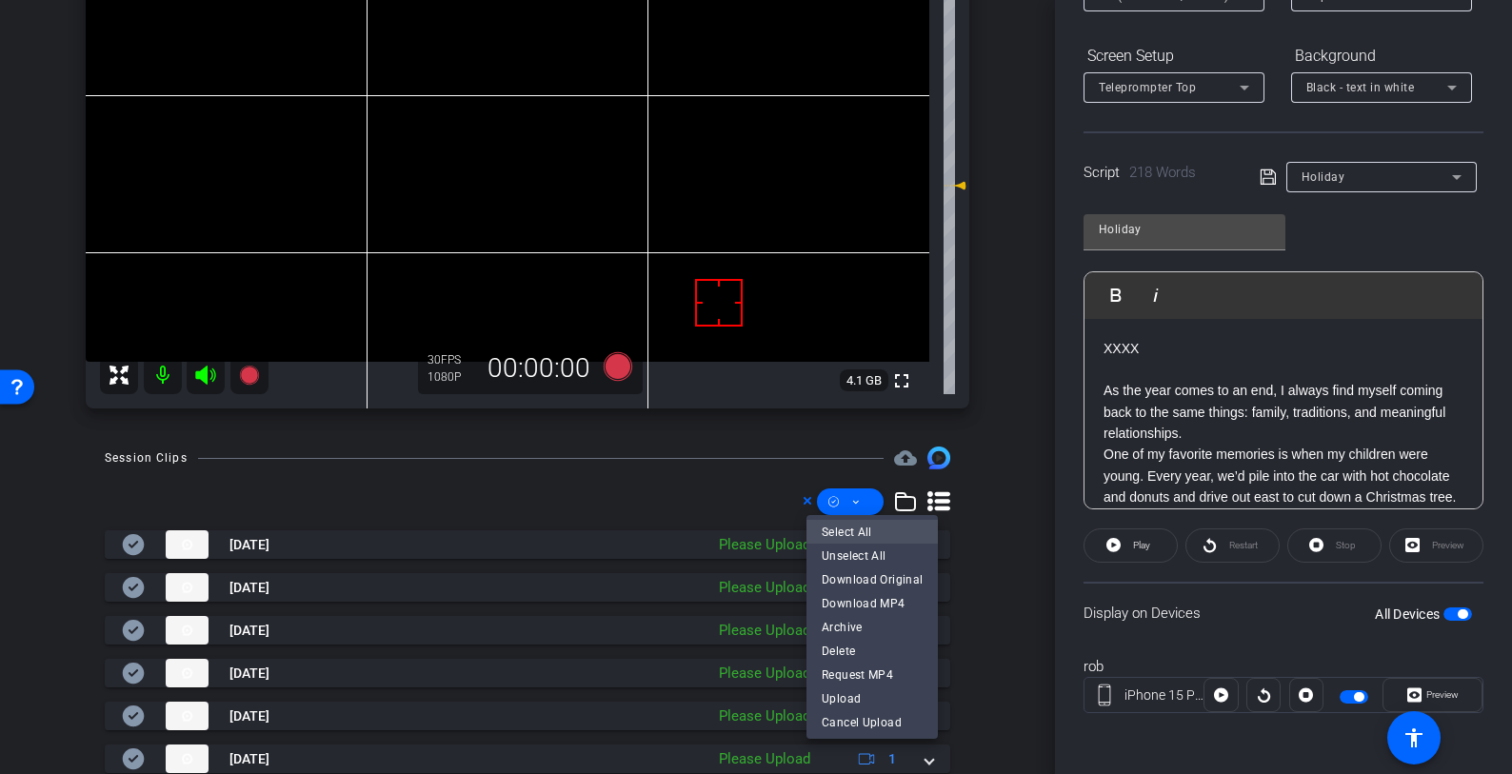
click at [859, 528] on span "Select All" at bounding box center [872, 532] width 101 height 23
click at [855, 696] on span "Upload" at bounding box center [872, 699] width 101 height 23
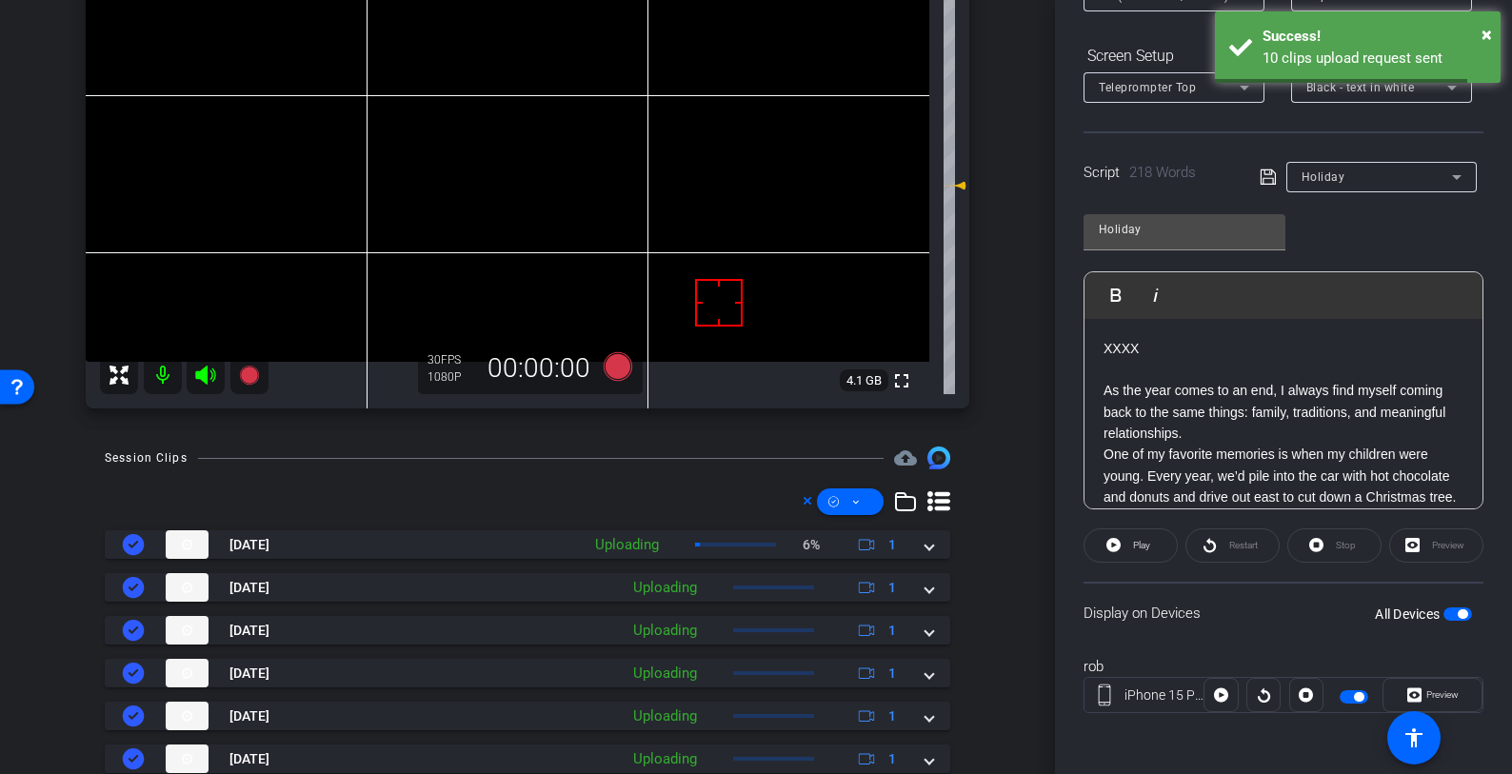
click at [1345, 698] on span "button" at bounding box center [1354, 696] width 29 height 13
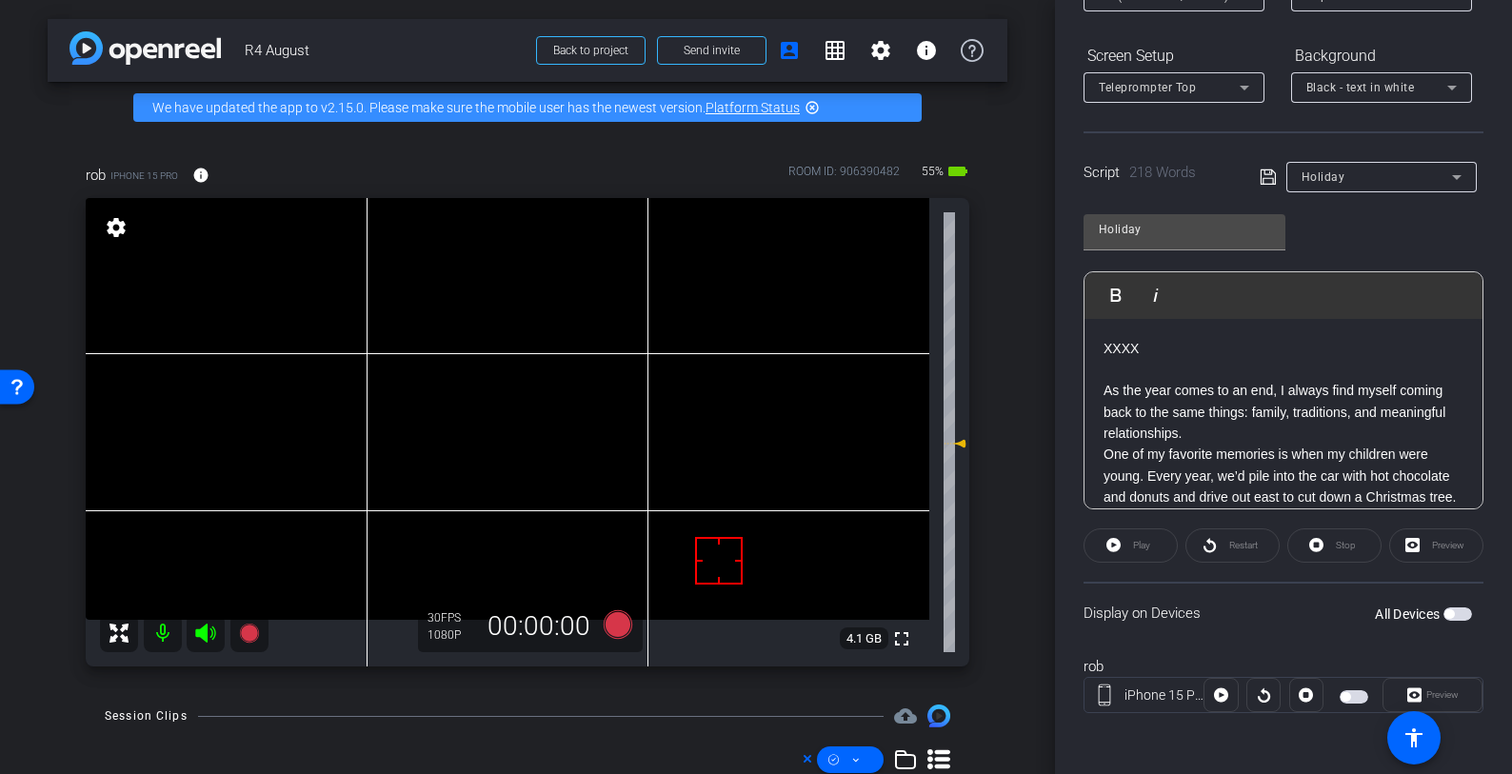
scroll to position [0, 0]
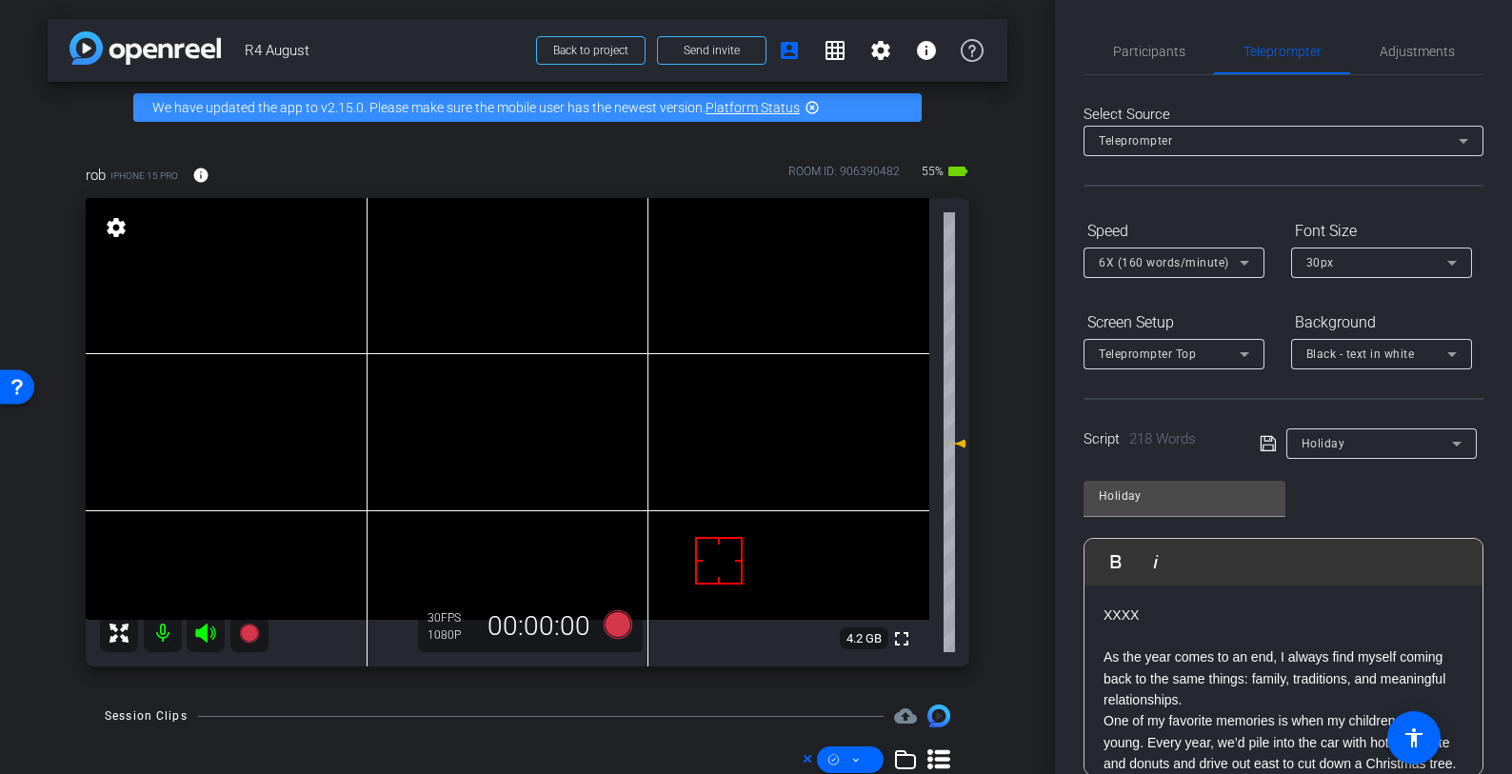
click at [1018, 181] on div "arrow_back R4 August Back to project Send invite account_box grid_on settings i…" at bounding box center [527, 387] width 1055 height 774
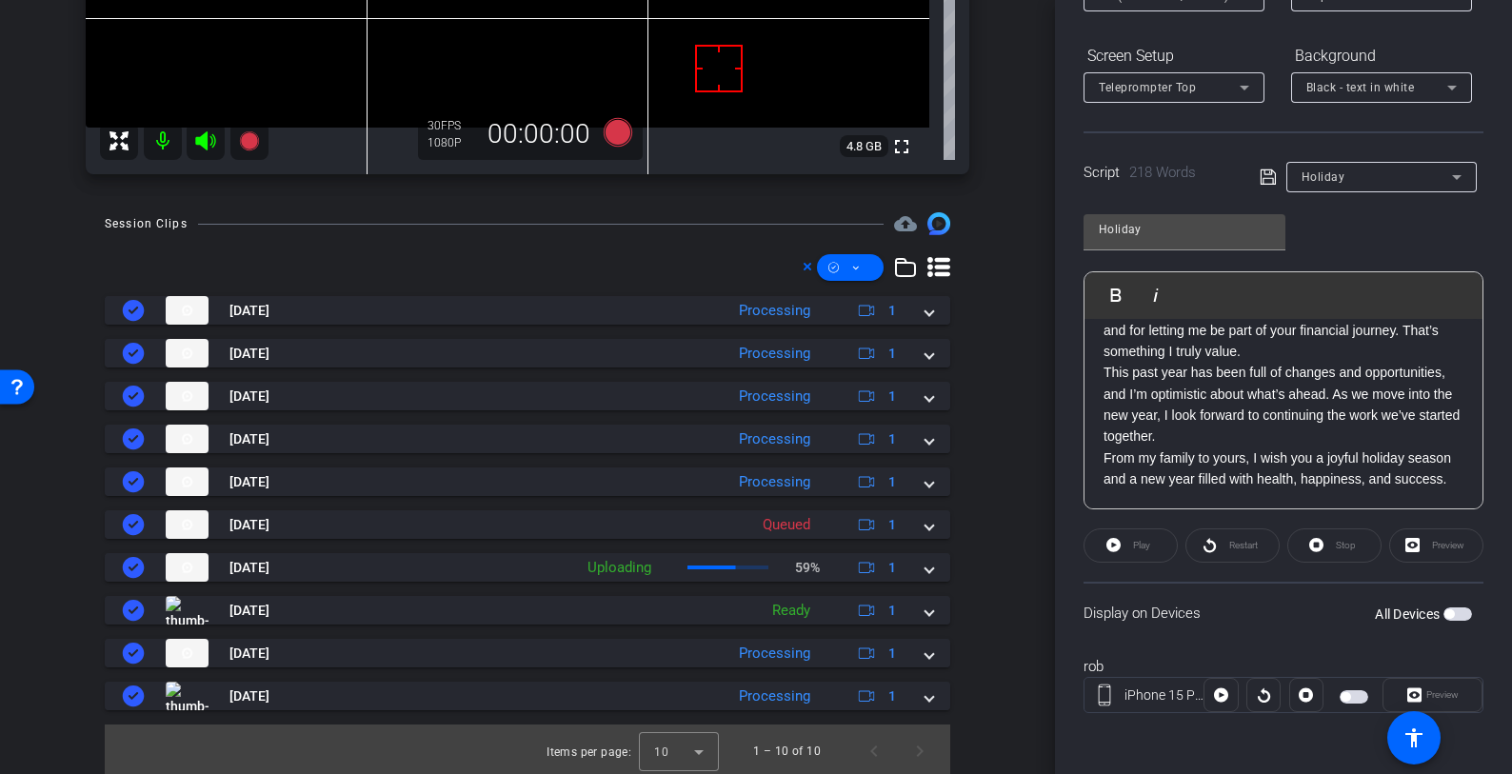
scroll to position [496, 0]
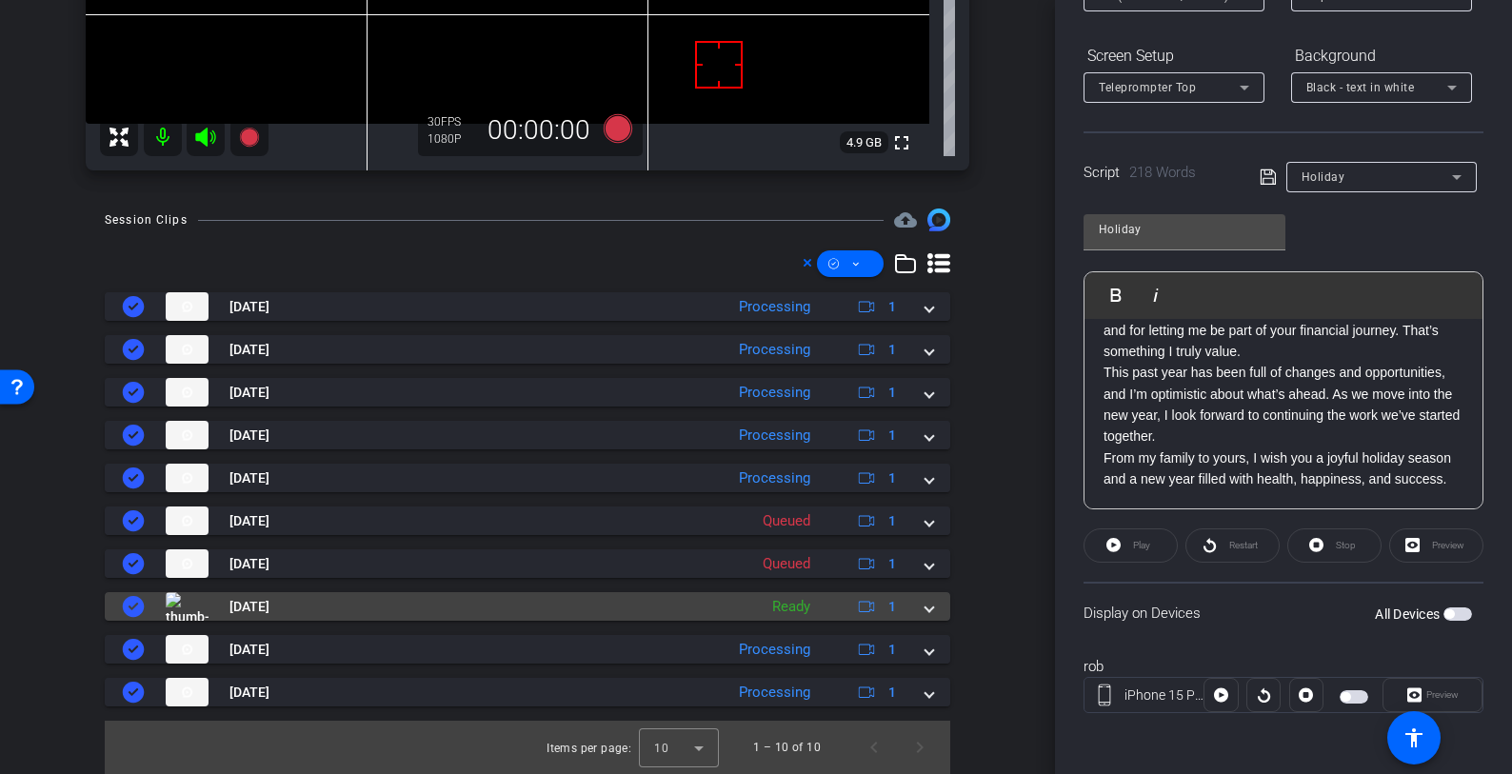
click at [926, 610] on span at bounding box center [930, 607] width 8 height 20
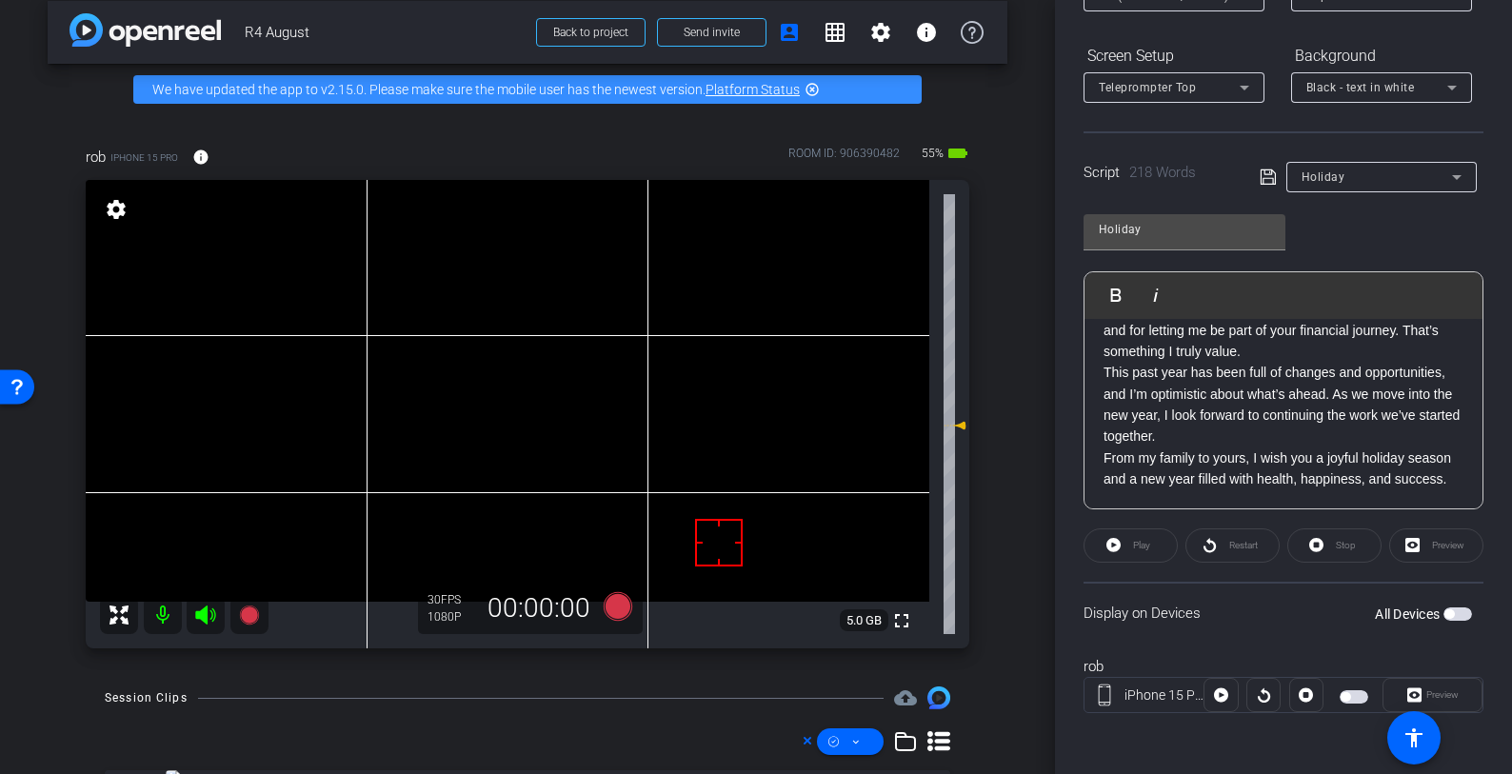
scroll to position [17, 0]
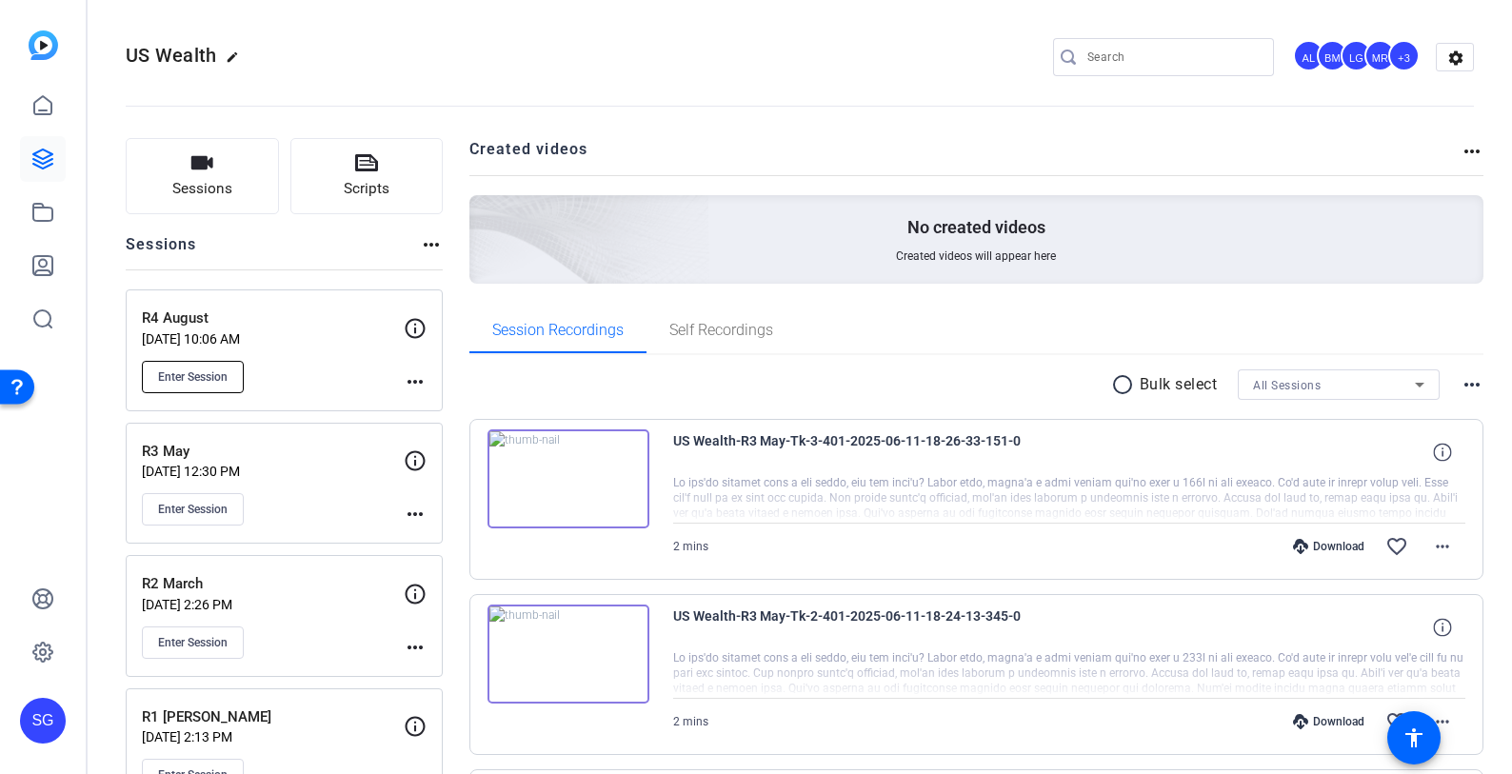
click at [189, 377] on span "Enter Session" at bounding box center [193, 376] width 70 height 15
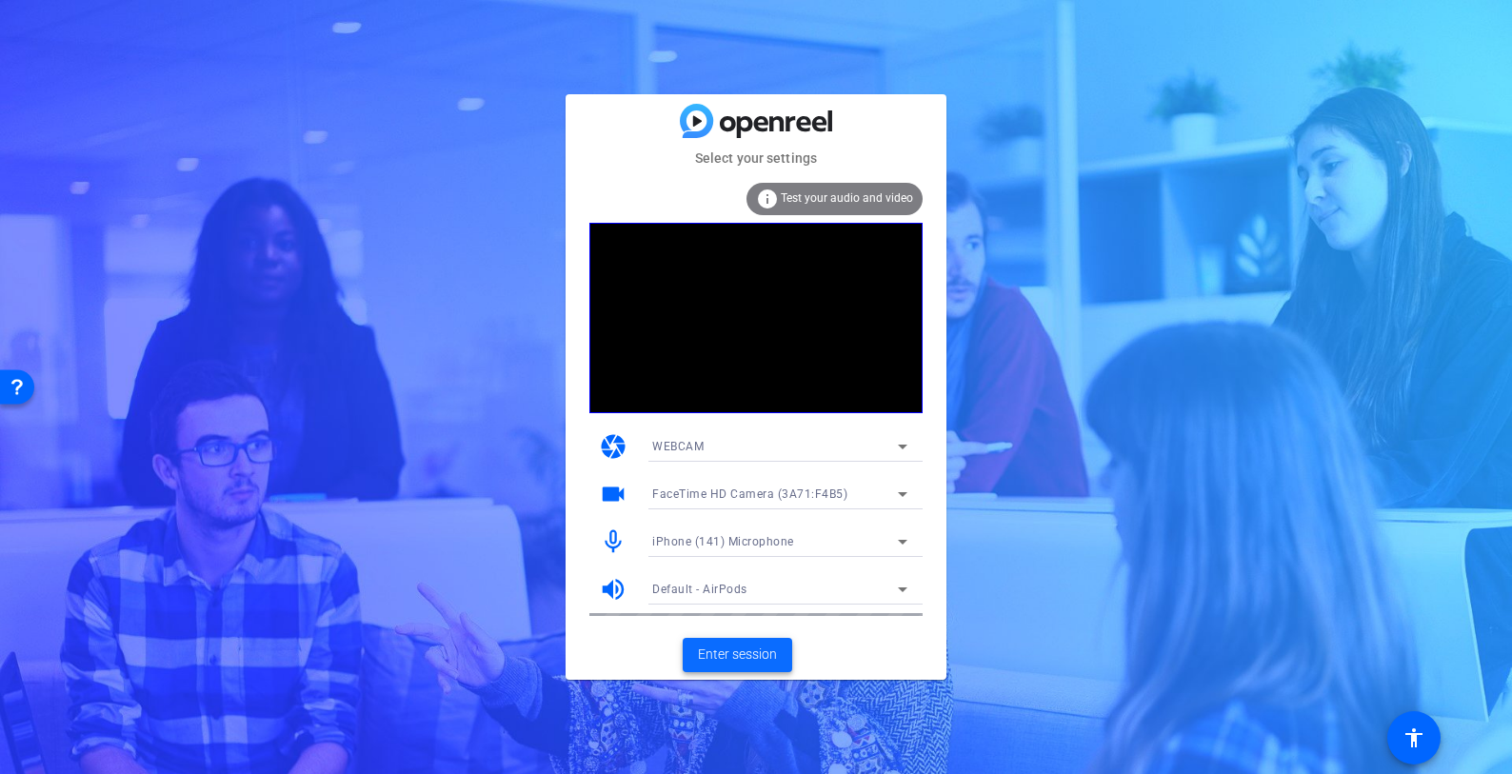
click at [751, 650] on span "Enter session" at bounding box center [737, 655] width 79 height 20
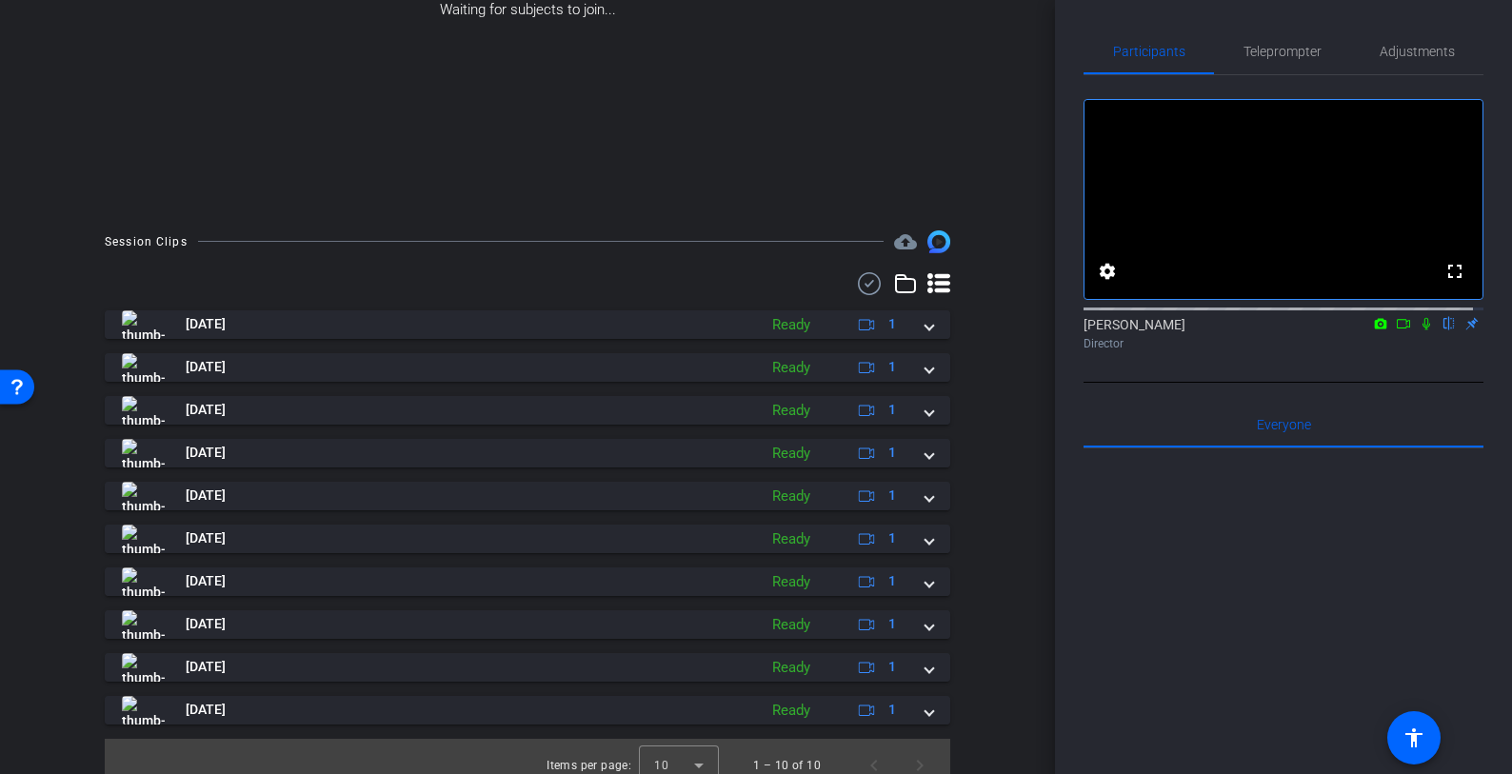
scroll to position [343, 0]
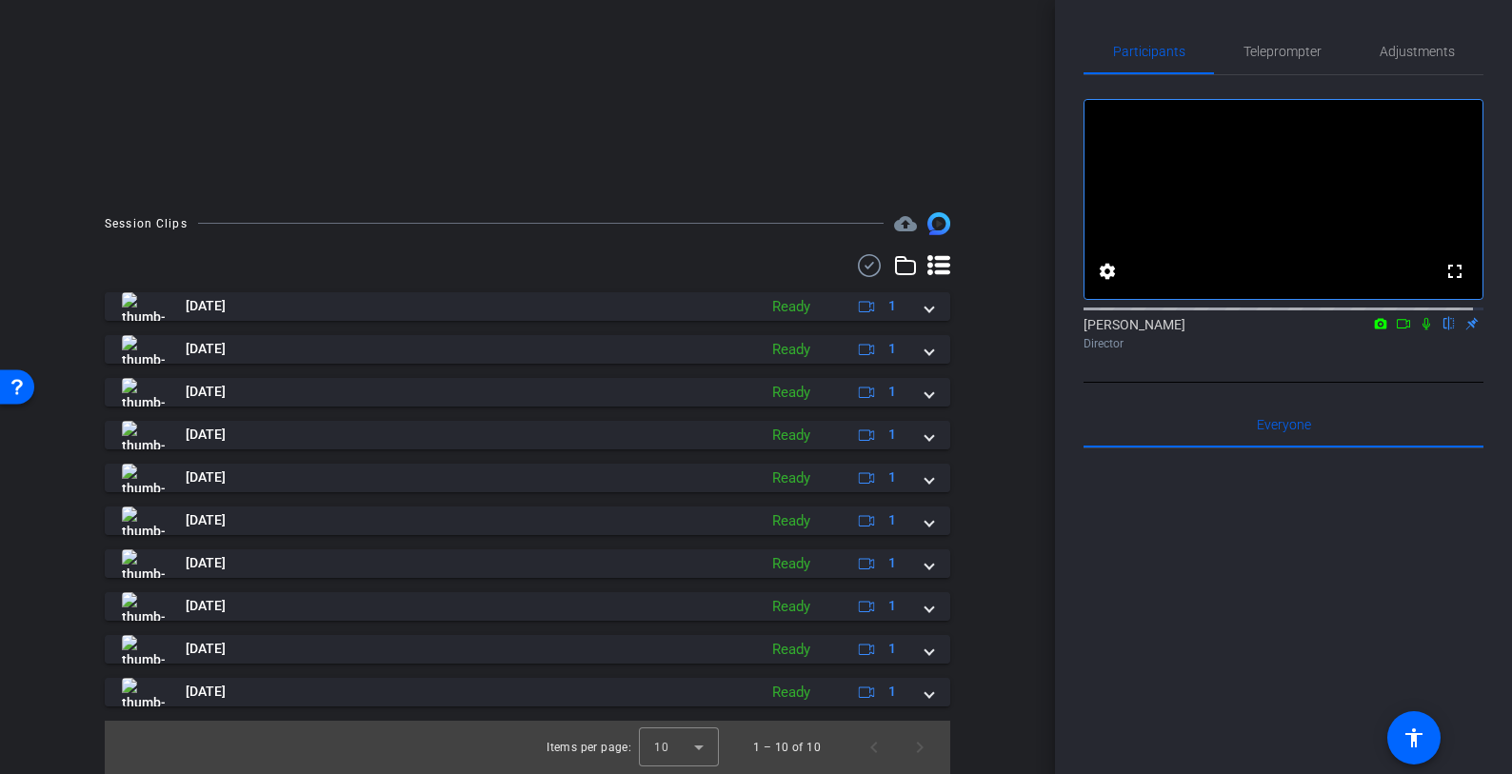
click at [860, 268] on icon at bounding box center [869, 265] width 29 height 23
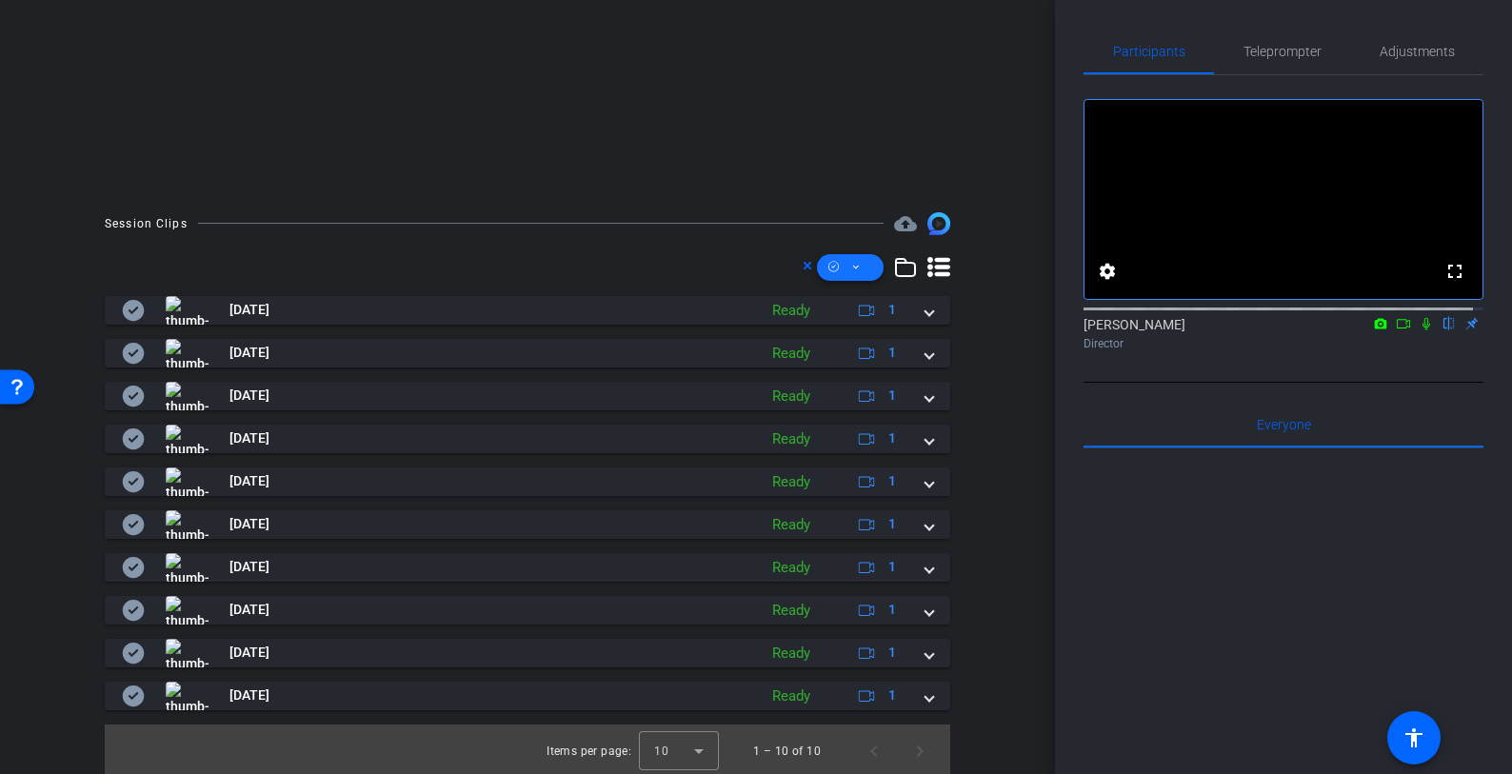
click at [854, 274] on span at bounding box center [850, 268] width 67 height 46
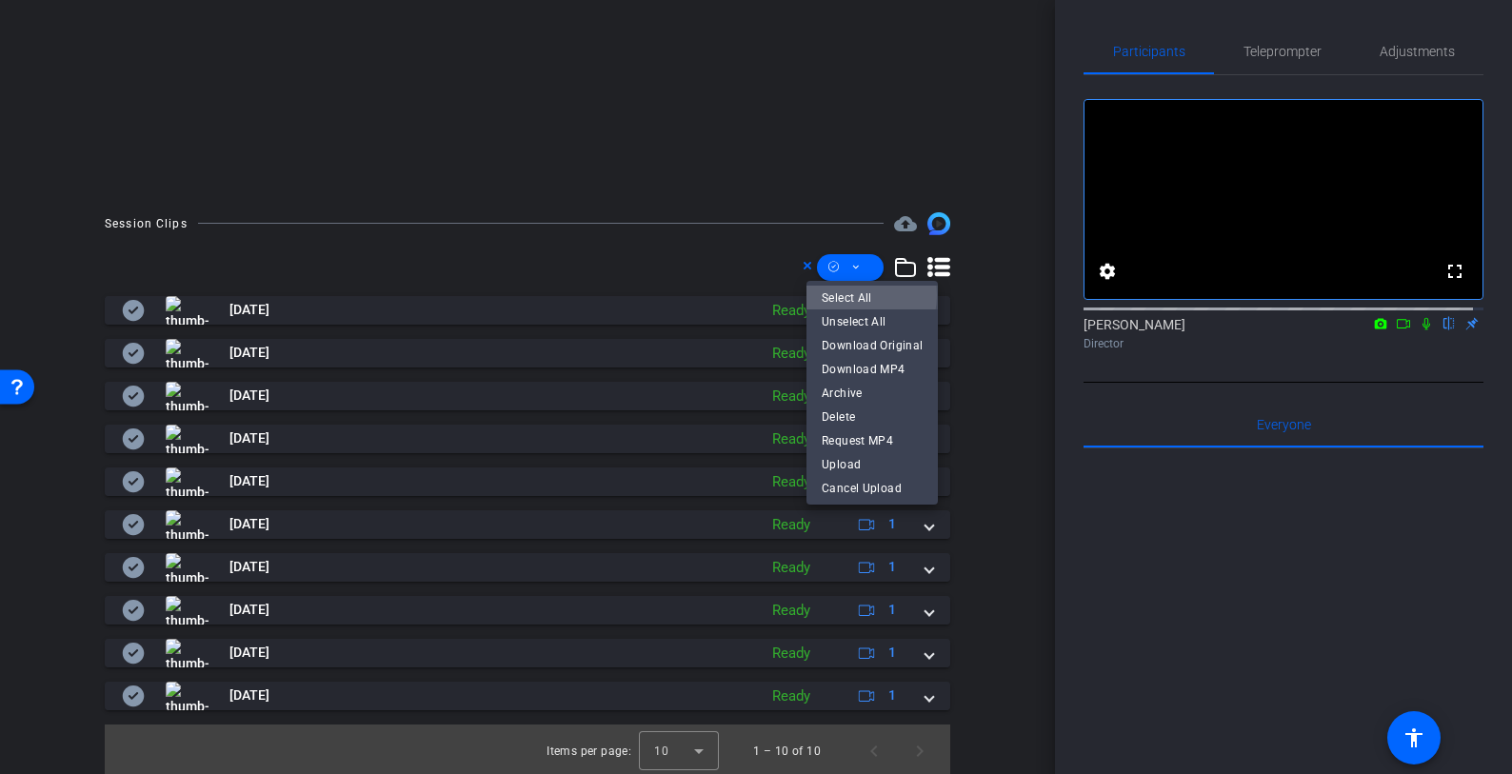
click at [850, 295] on span "Select All" at bounding box center [872, 298] width 101 height 23
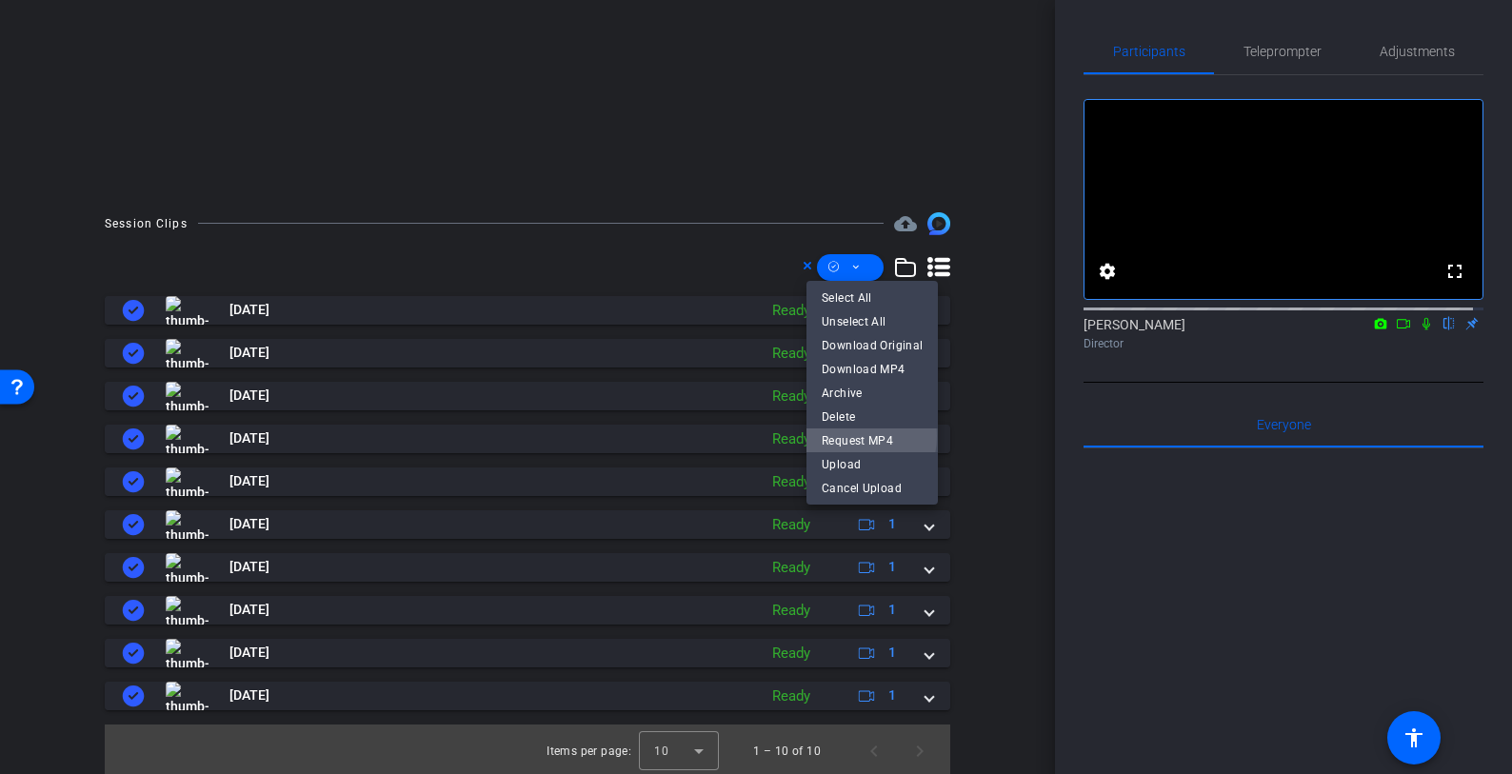
click at [844, 436] on span "Request MP4" at bounding box center [872, 440] width 101 height 23
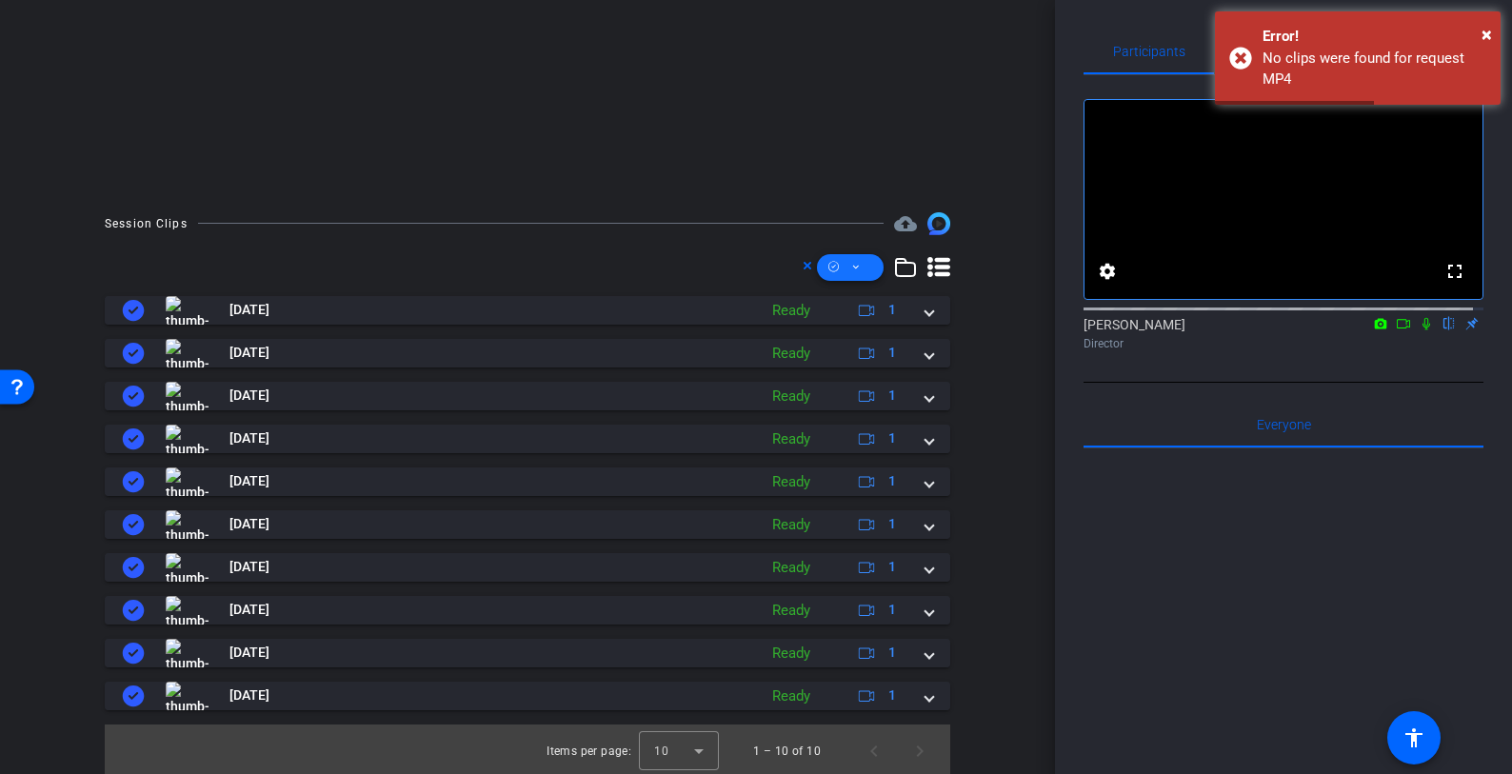
click at [858, 268] on span at bounding box center [850, 268] width 67 height 46
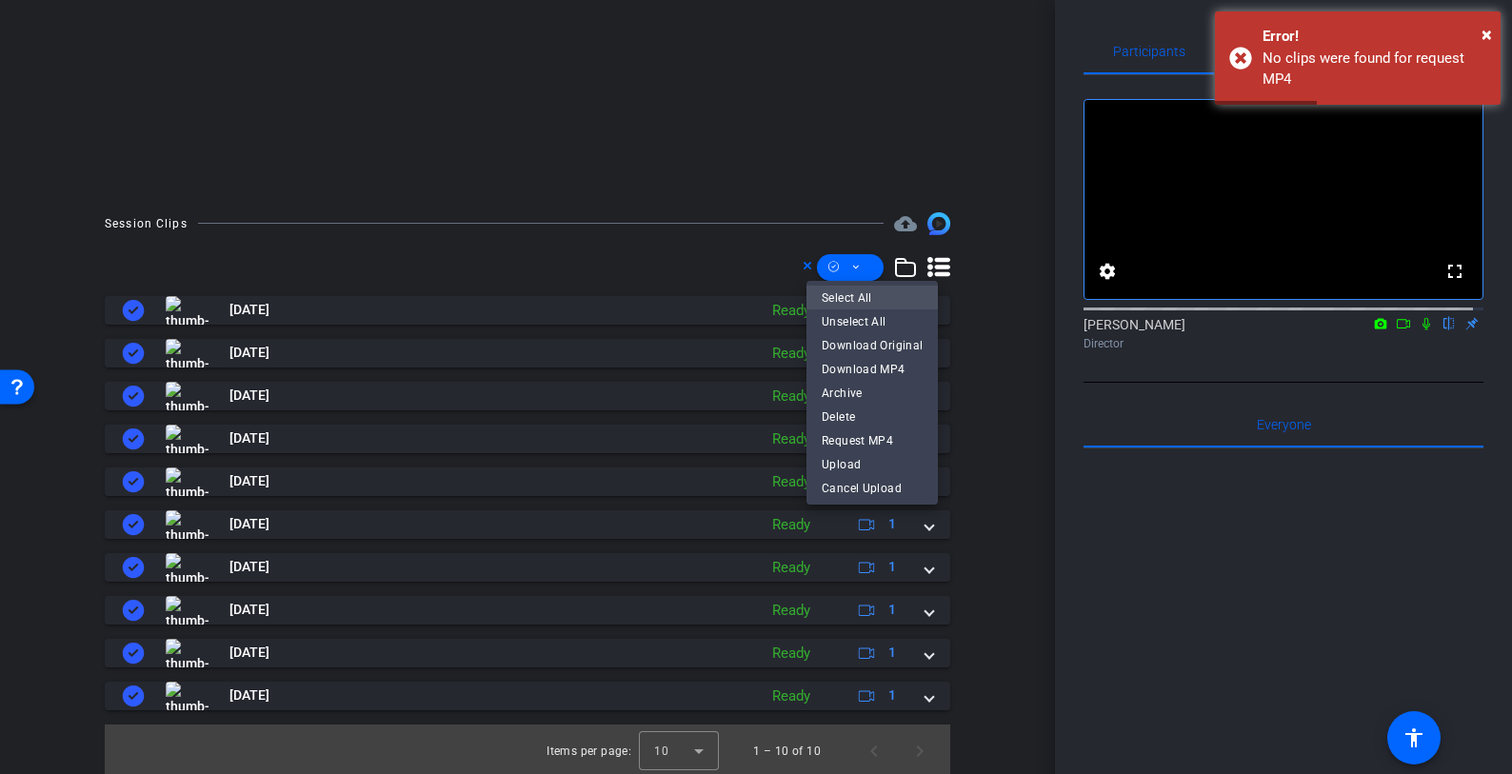
click at [854, 297] on span "Select All" at bounding box center [872, 298] width 101 height 23
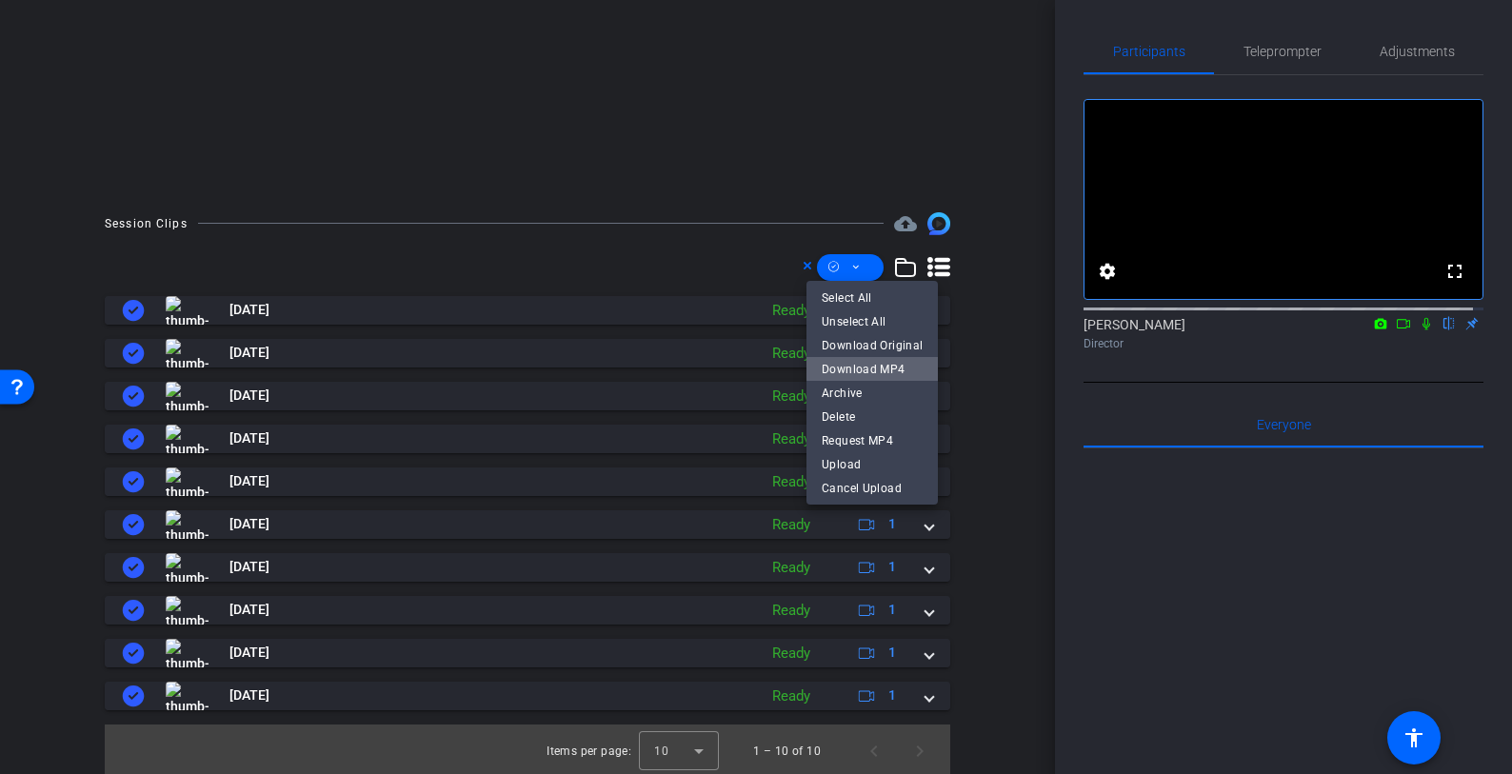
click at [885, 363] on span "Download MP4" at bounding box center [872, 369] width 101 height 23
